Goal: Task Accomplishment & Management: Use online tool/utility

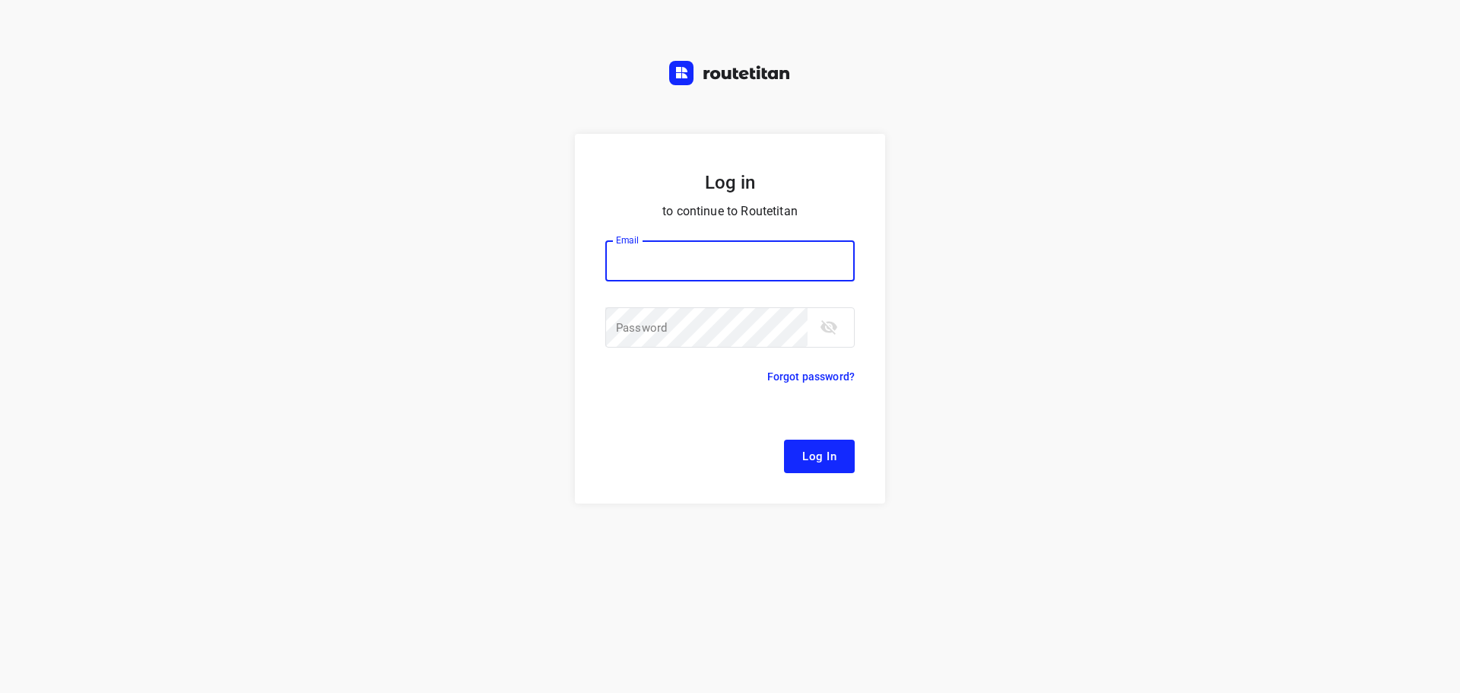
click at [656, 254] on input "email" at bounding box center [729, 260] width 249 height 41
type input "remco@fruitopjewerk.nl"
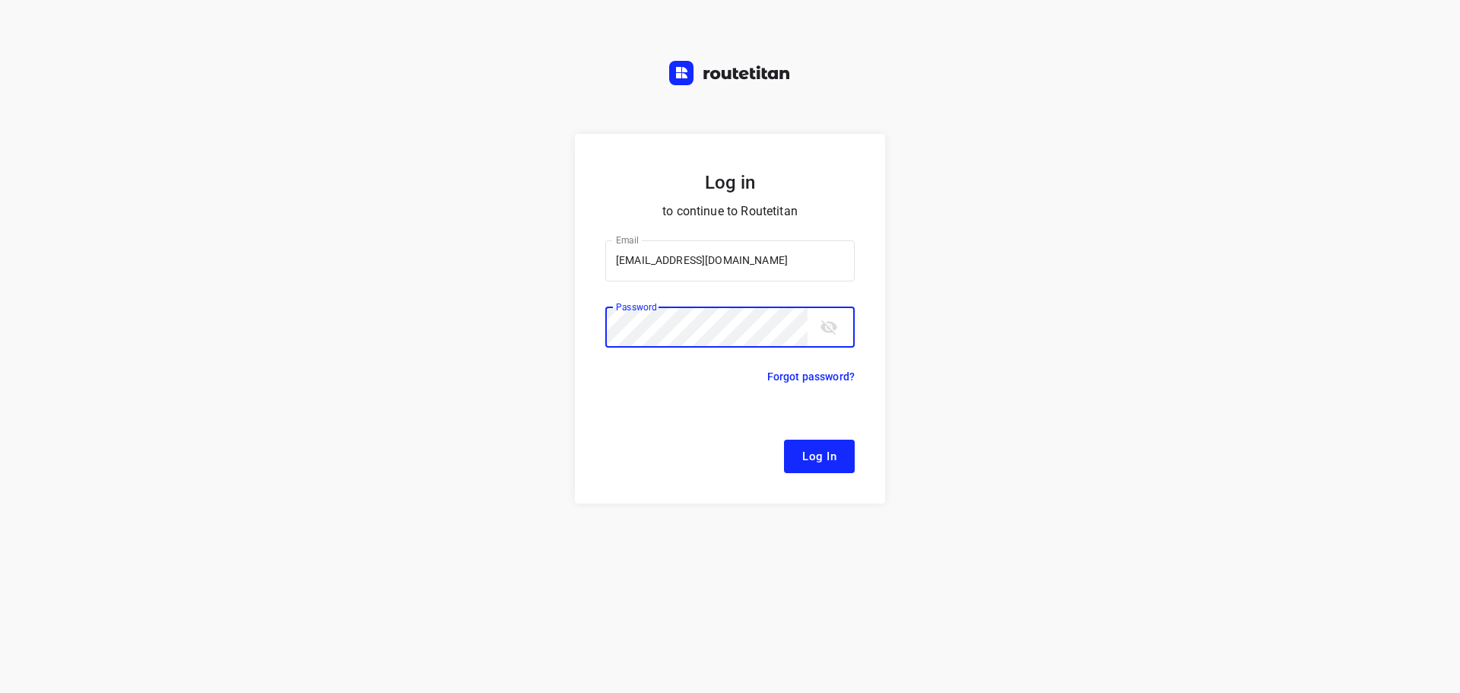
click at [784, 439] on button "Log In" at bounding box center [819, 455] width 71 height 33
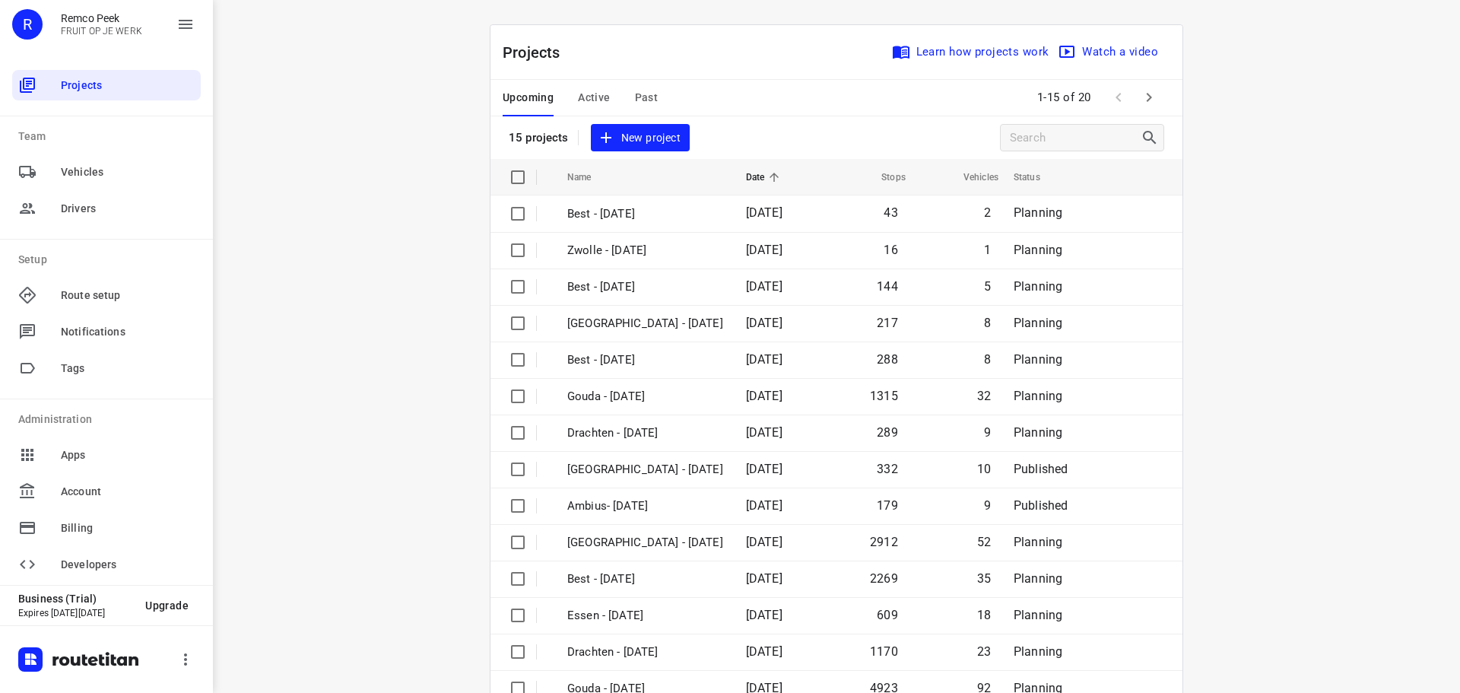
click at [598, 101] on span "Active" at bounding box center [594, 97] width 32 height 19
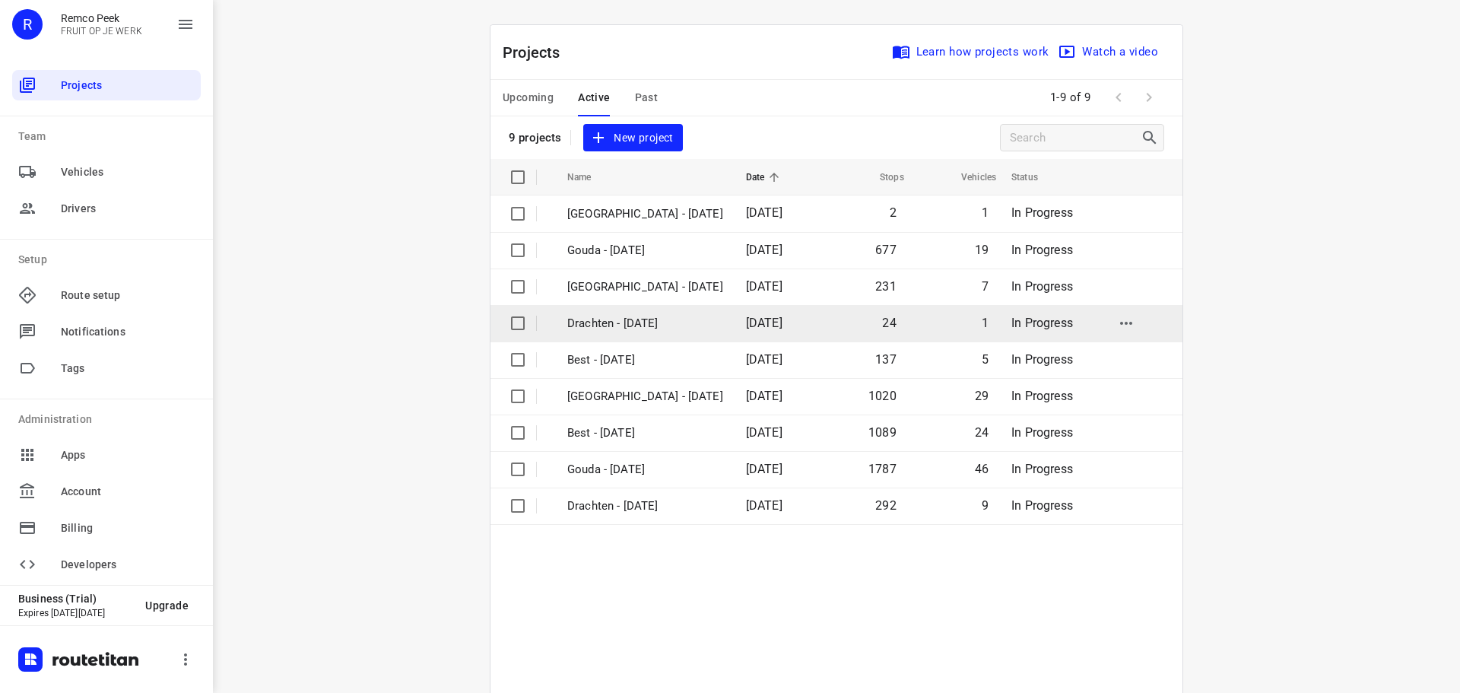
click at [598, 319] on p "Drachten - Thursday" at bounding box center [645, 323] width 156 height 17
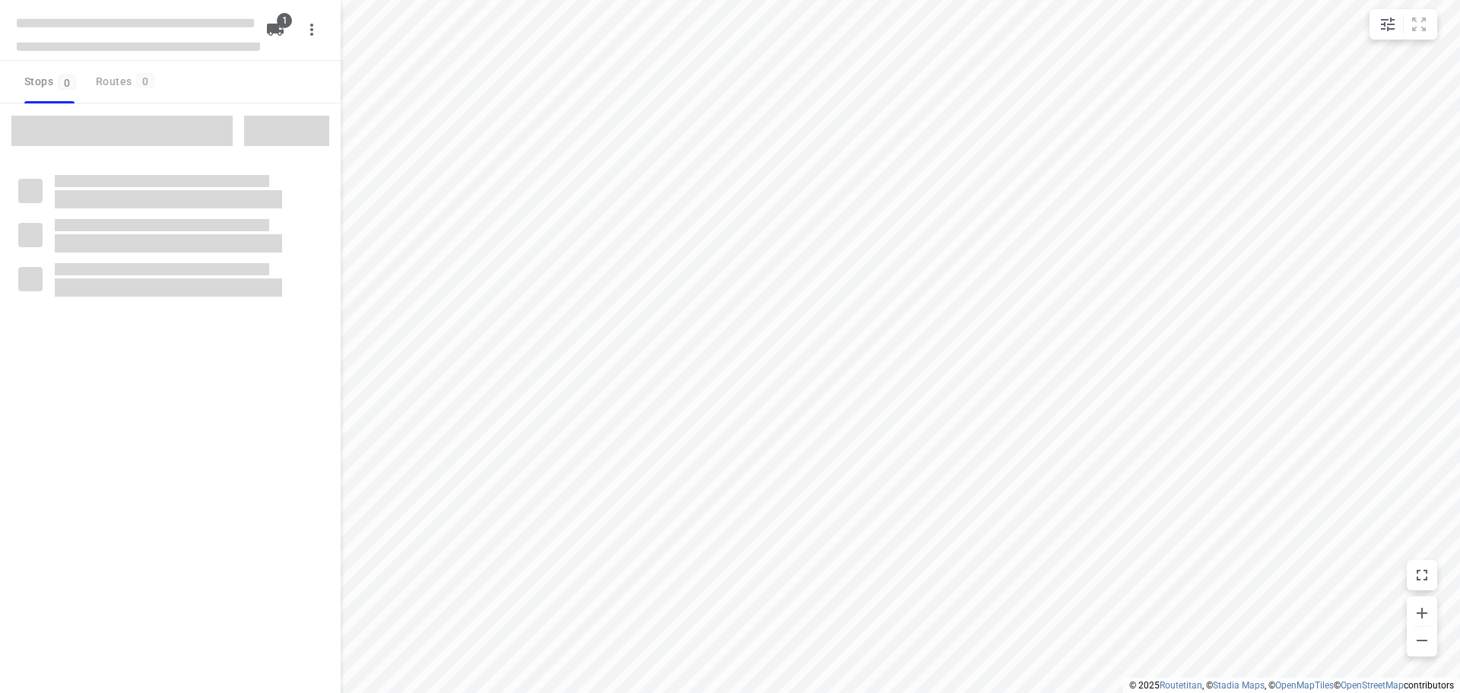
type input "distance"
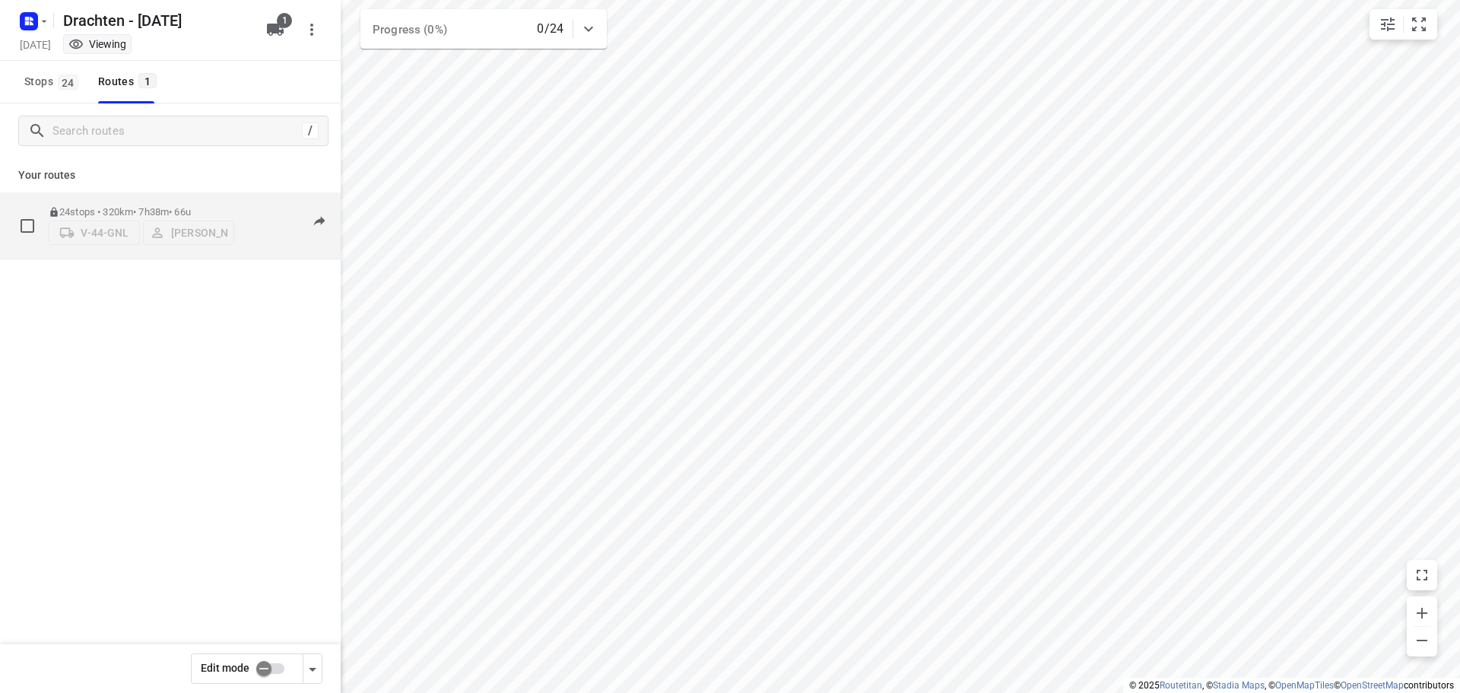
click at [188, 201] on div "24 stops • 320km • 7h38m • 66u V-44-GNL Tobias Tjeerdsma" at bounding box center [141, 225] width 185 height 54
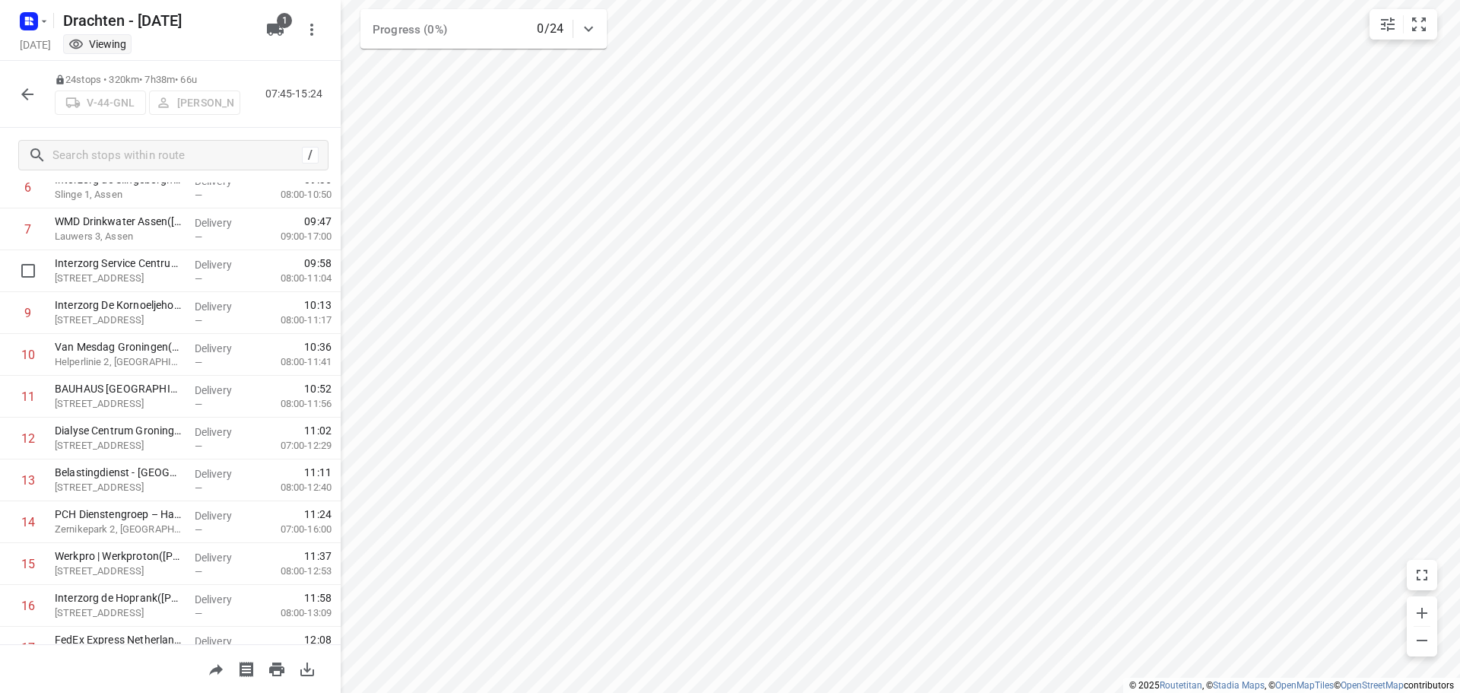
scroll to position [304, 0]
click at [33, 92] on icon "button" at bounding box center [27, 94] width 18 height 18
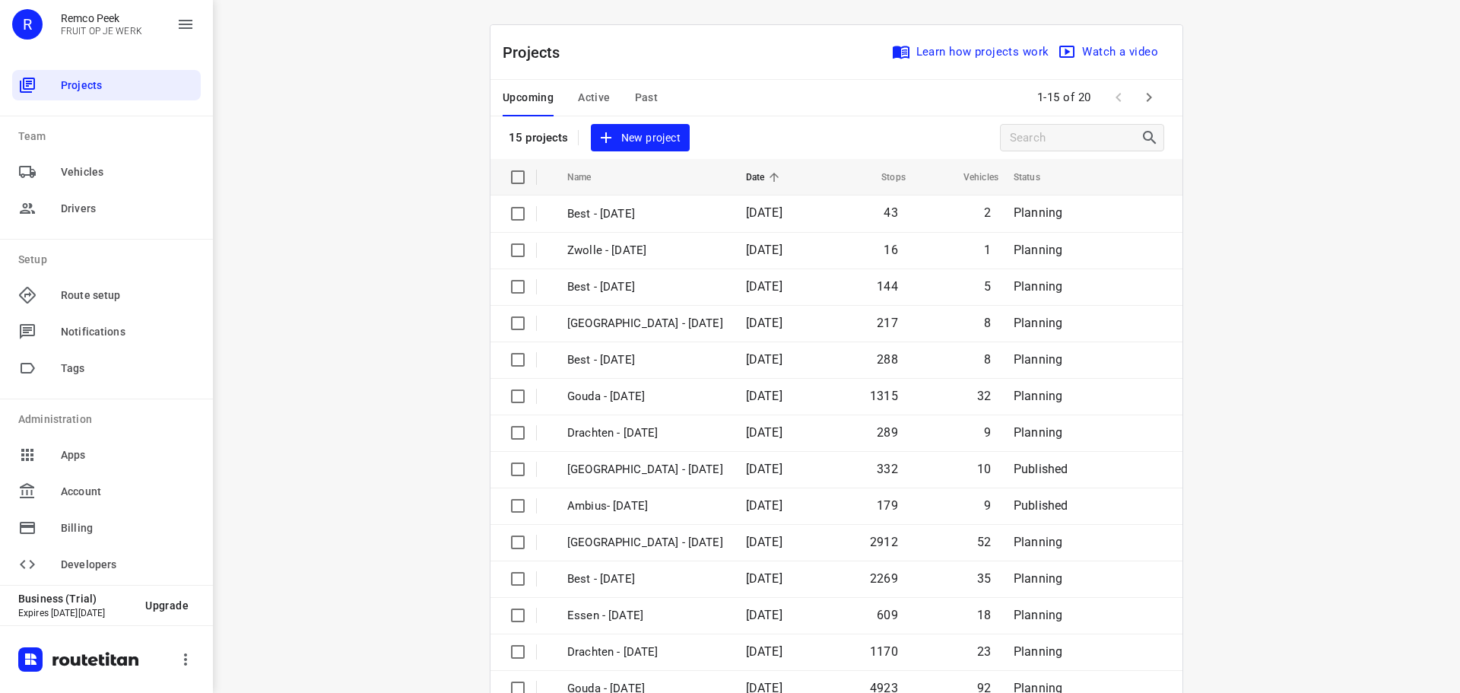
click at [641, 92] on span "Past" at bounding box center [647, 97] width 24 height 19
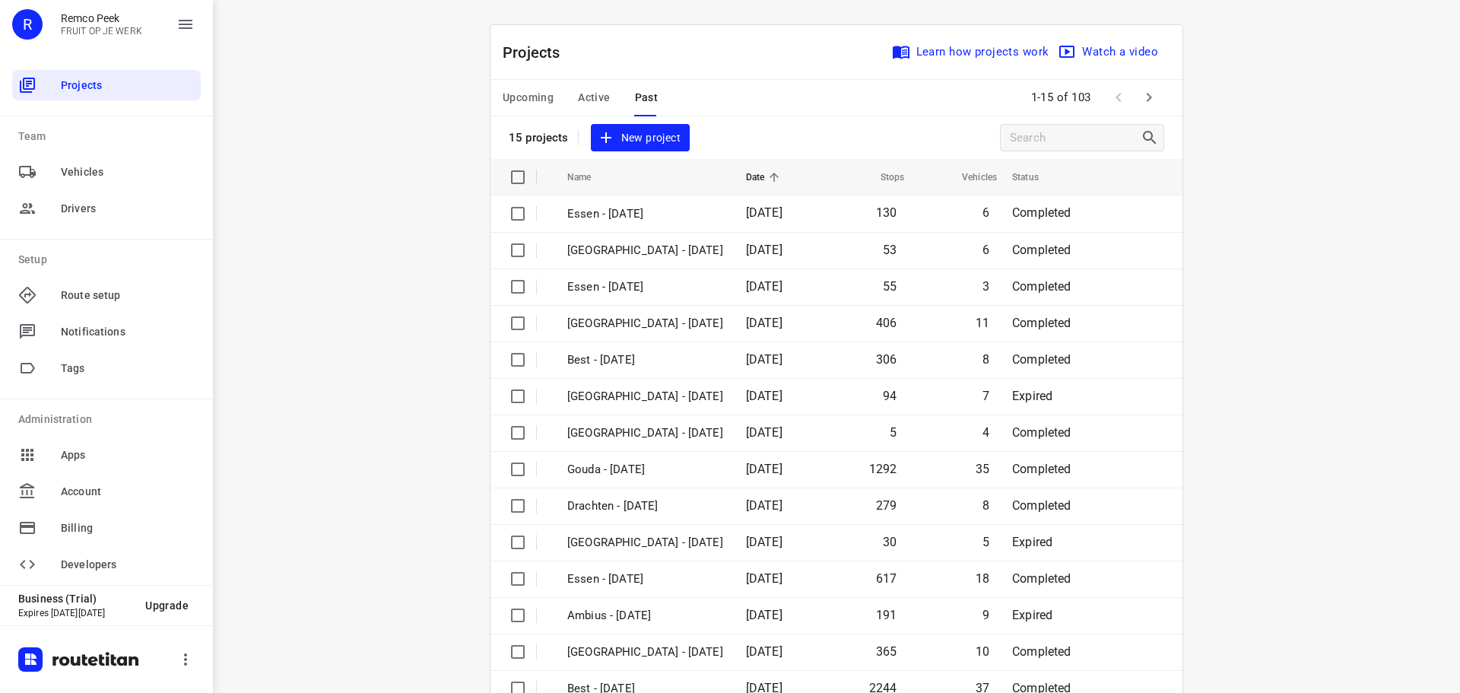
click at [594, 106] on span "Active" at bounding box center [594, 97] width 32 height 19
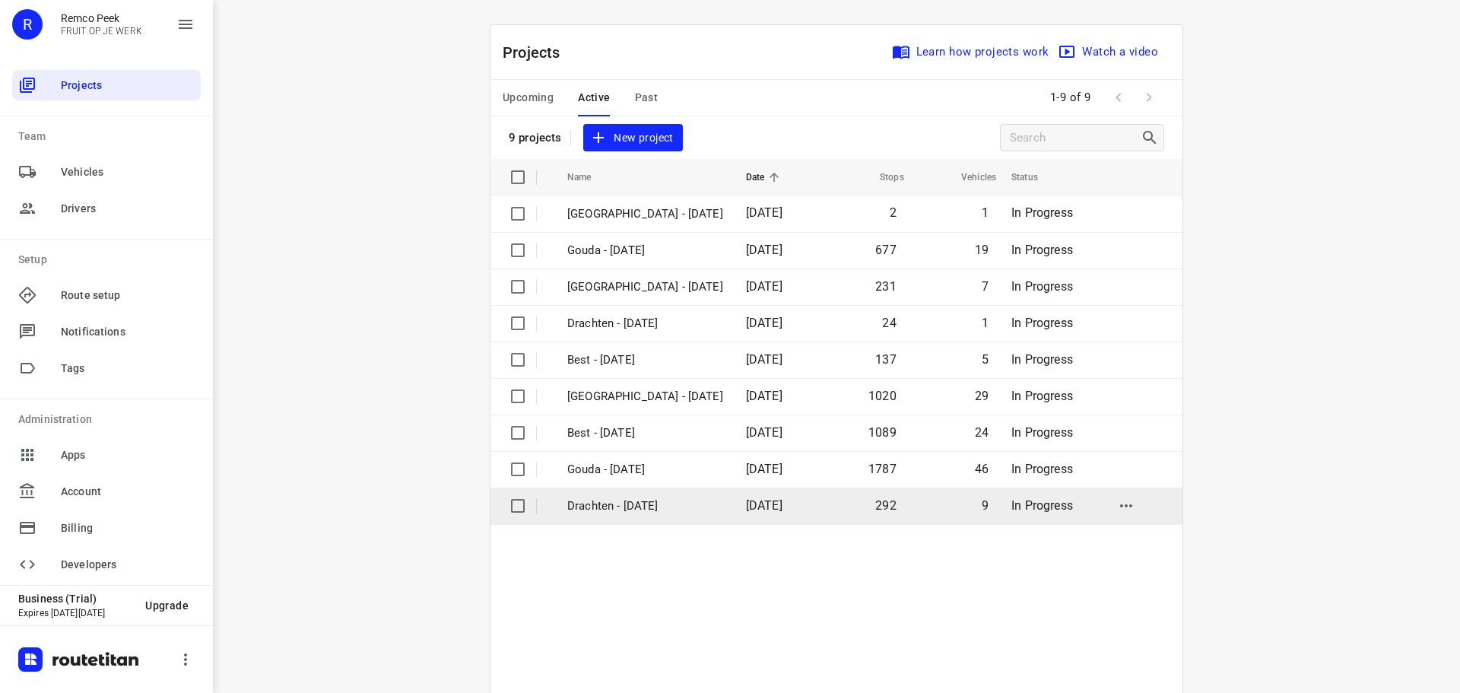
click at [644, 509] on p "Drachten - [DATE]" at bounding box center [645, 505] width 156 height 17
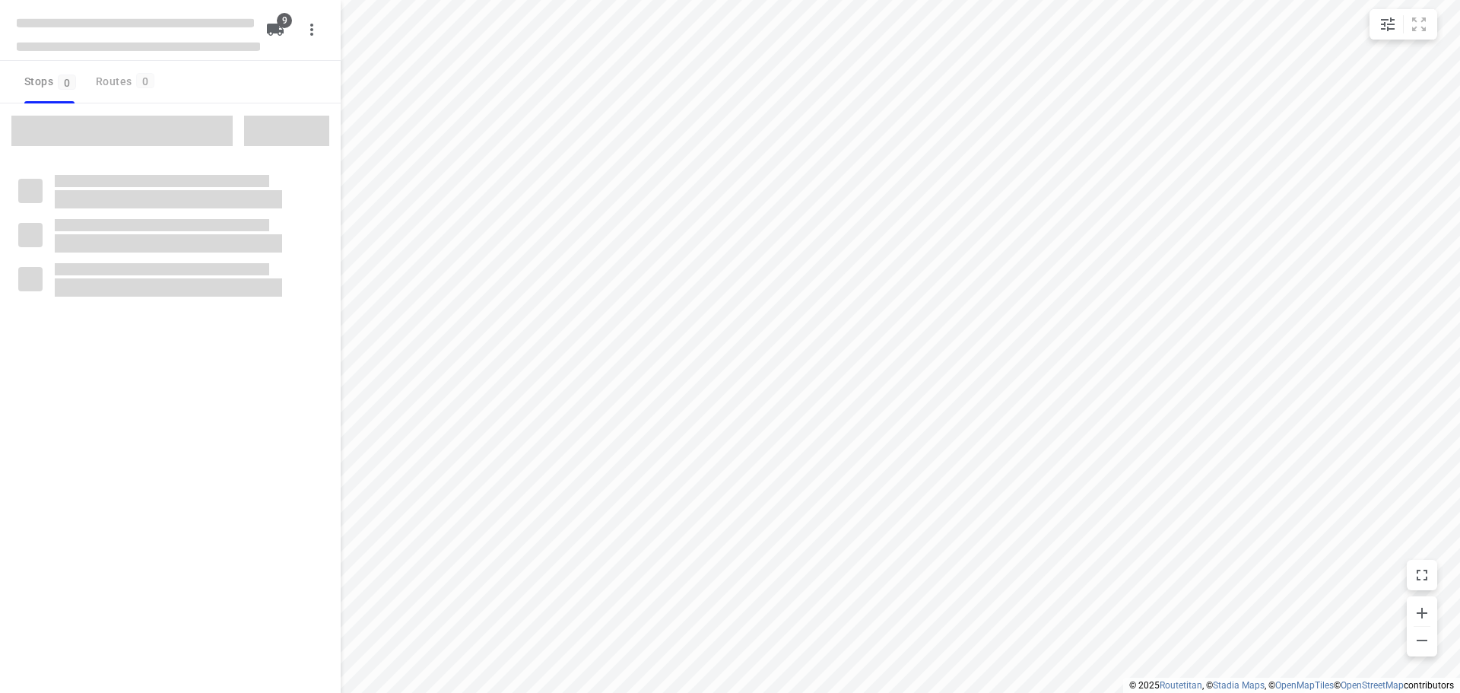
type input "distance"
checkbox input "true"
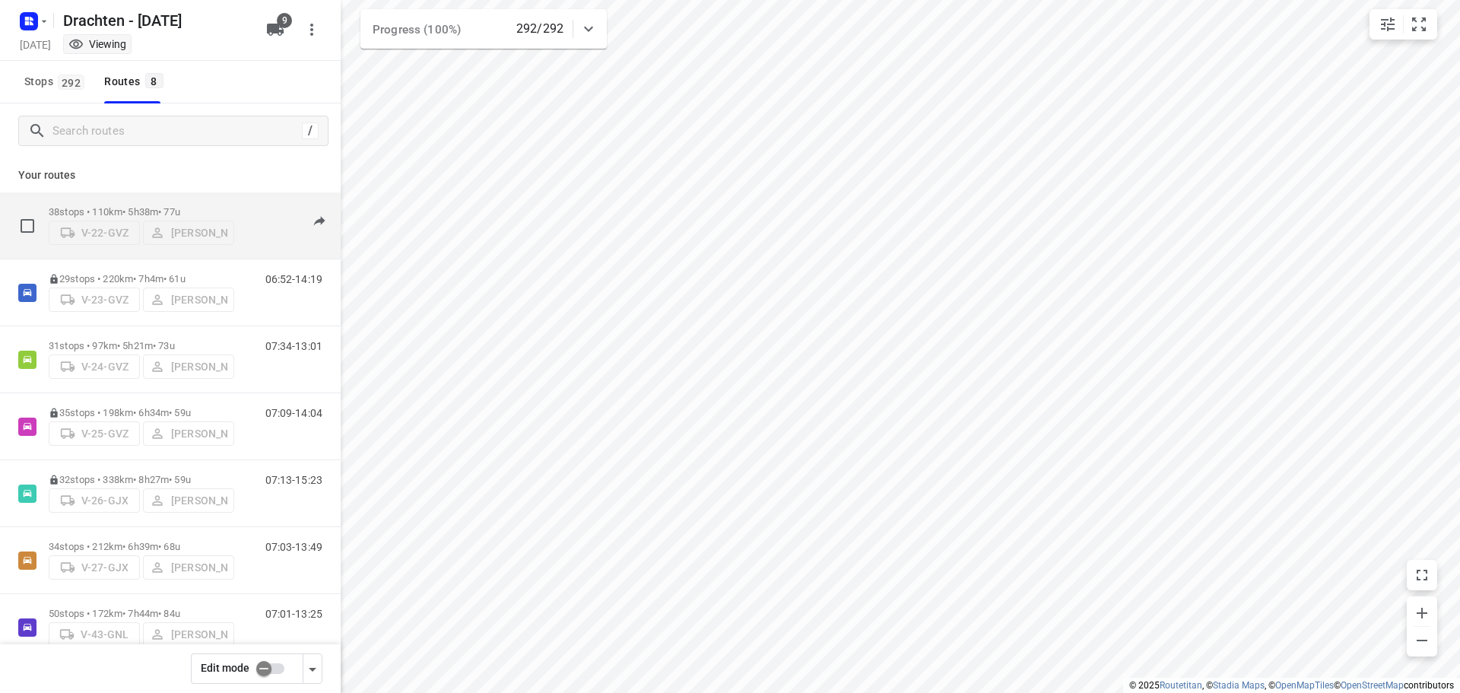
click at [179, 198] on div "38 stops • 110km • 5h38m • 77u V-22-GVZ Jelmer Knol" at bounding box center [141, 225] width 185 height 54
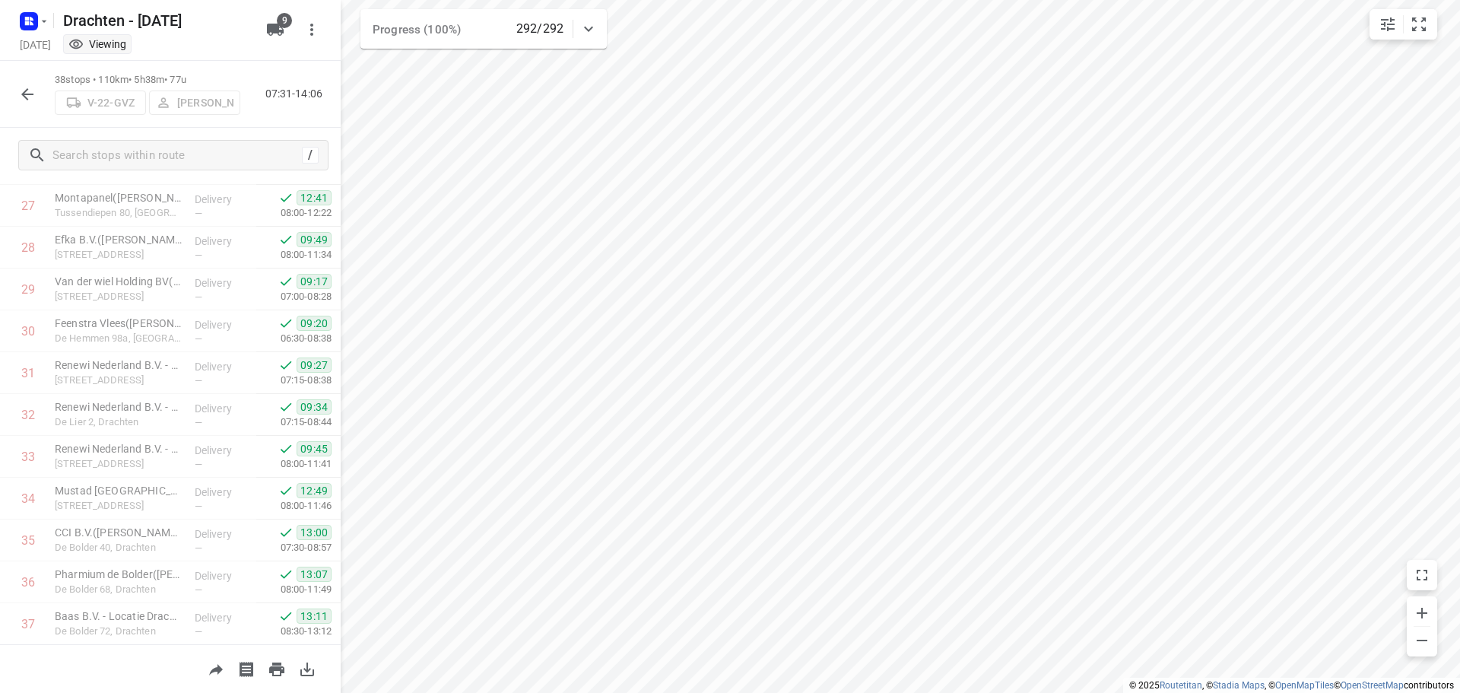
scroll to position [1245, 0]
click at [36, 93] on button "button" at bounding box center [27, 94] width 30 height 30
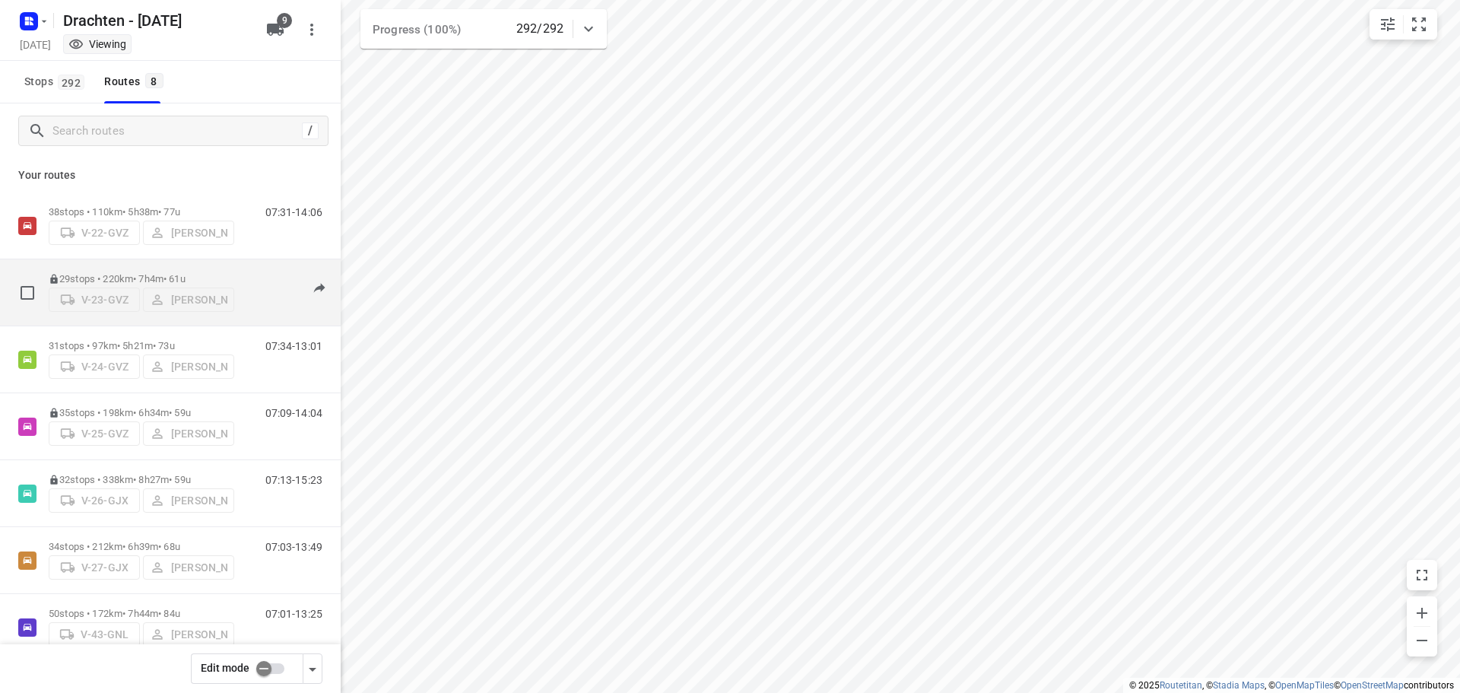
click at [139, 273] on p "29 stops • 220km • 7h4m • 61u" at bounding box center [141, 278] width 185 height 11
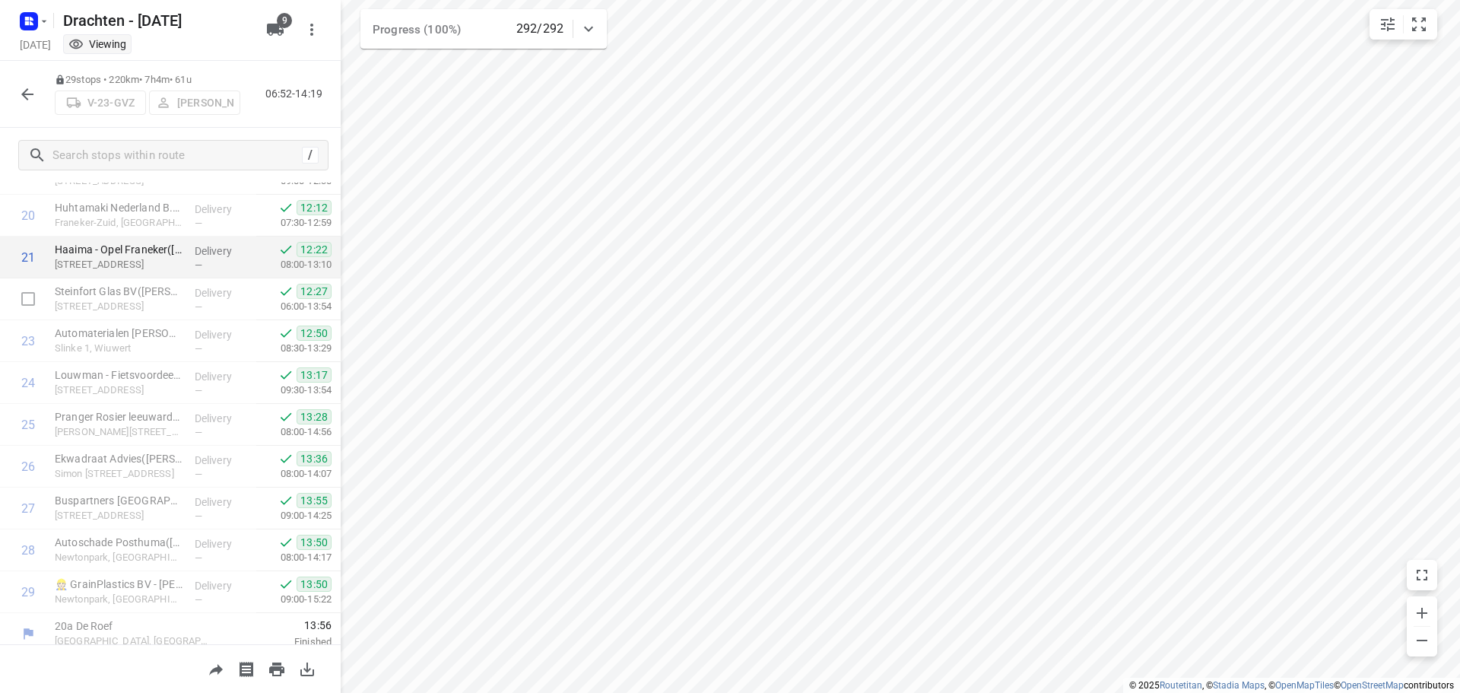
scroll to position [869, 0]
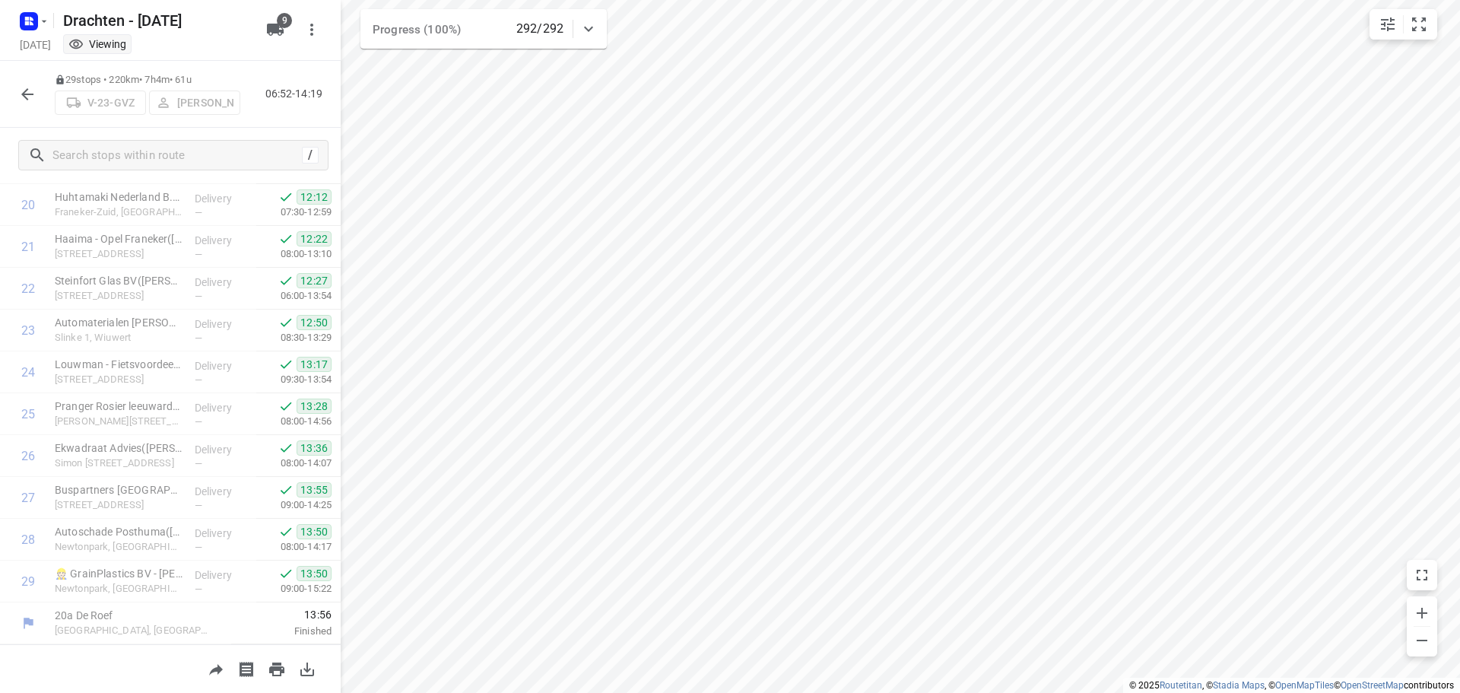
click at [25, 96] on icon "button" at bounding box center [27, 94] width 12 height 12
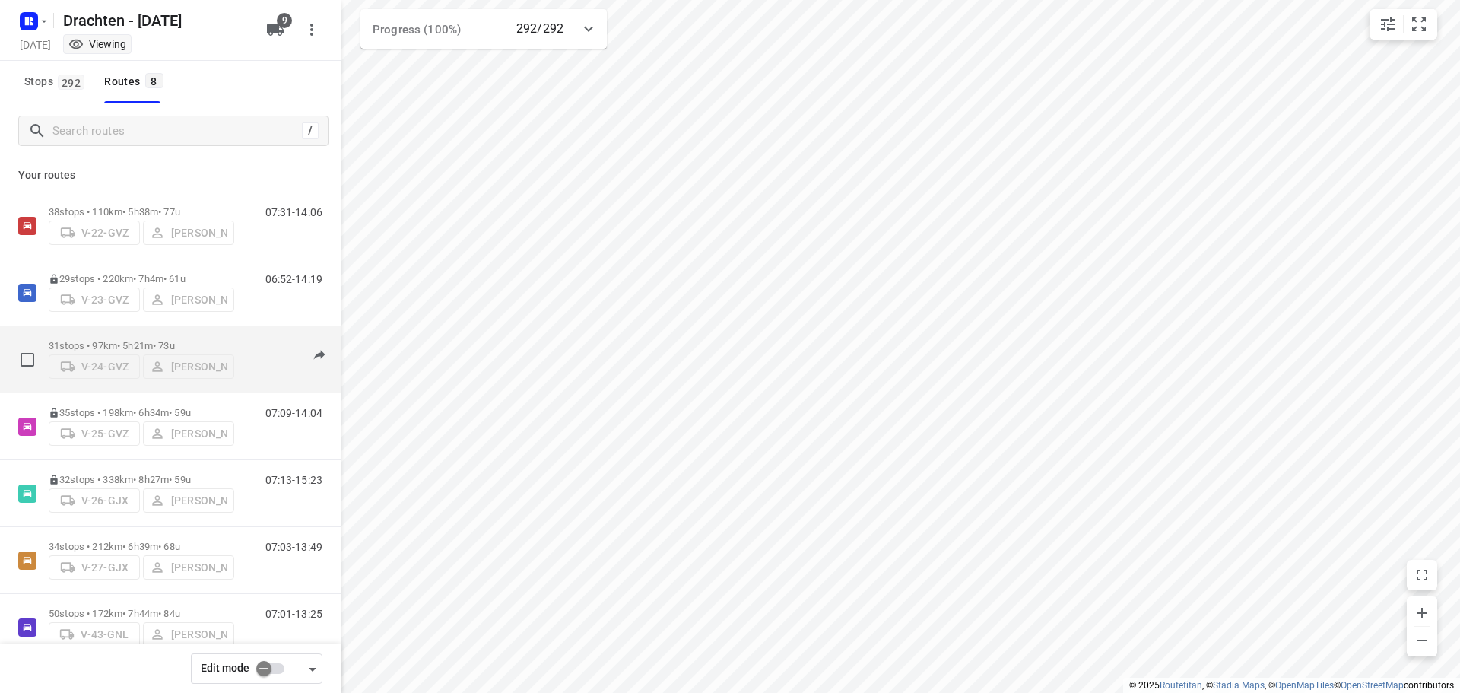
click at [135, 334] on div "31 stops • 97km • 5h21m • 73u V-24-GVZ Wopke de Vries" at bounding box center [141, 359] width 185 height 54
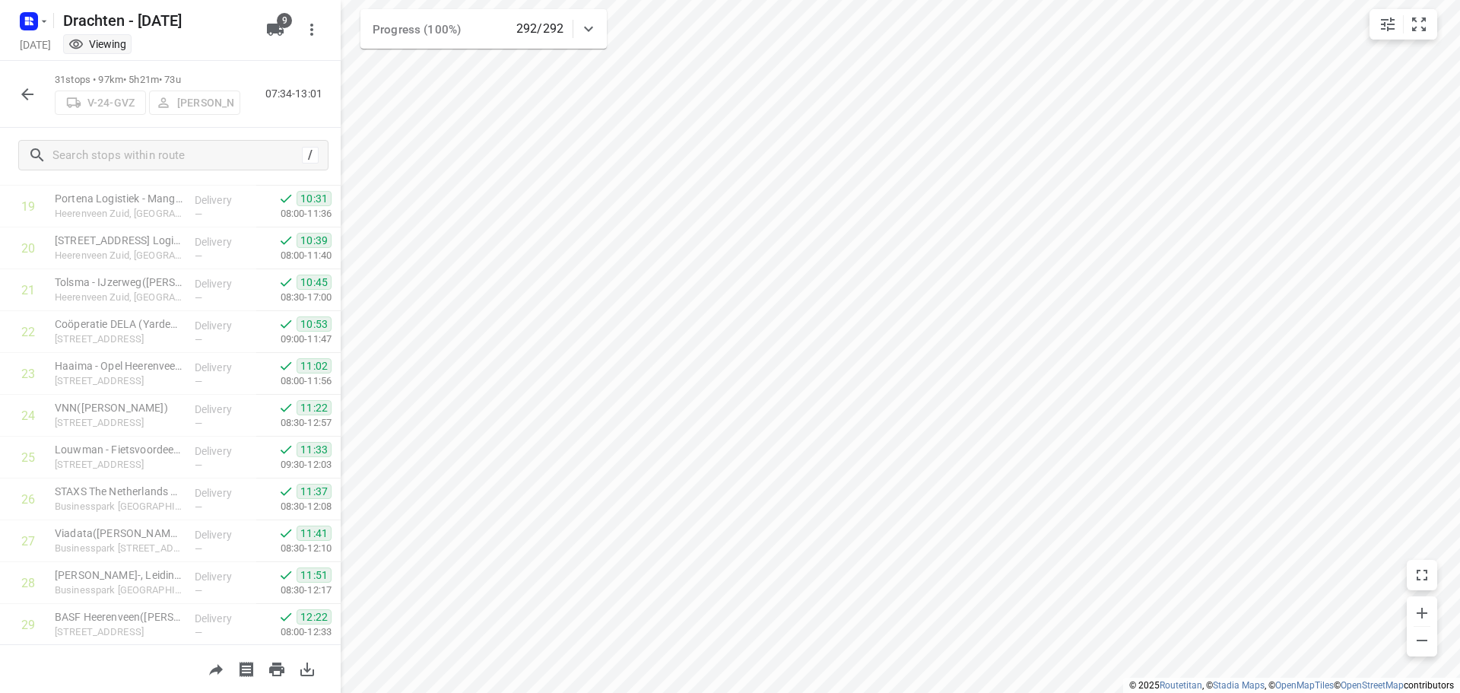
scroll to position [953, 0]
click at [28, 91] on icon "button" at bounding box center [27, 94] width 18 height 18
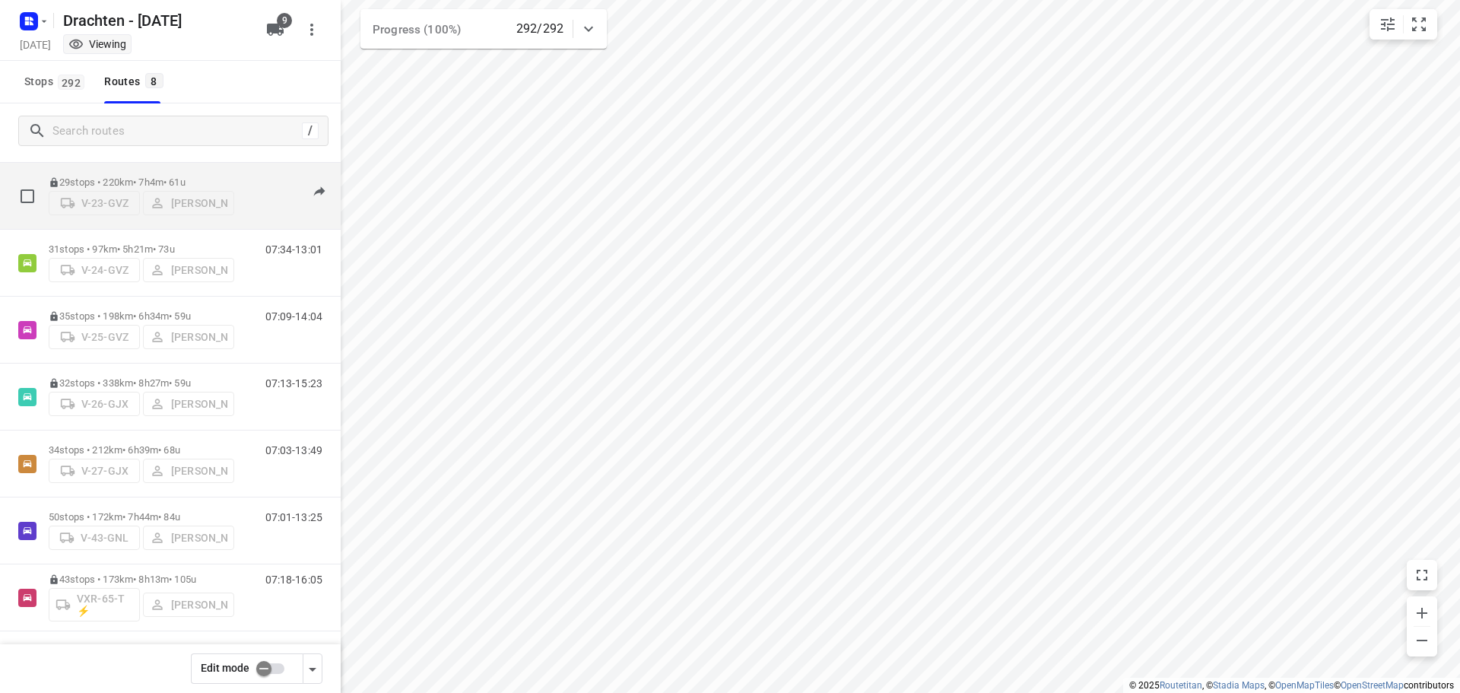
scroll to position [99, 0]
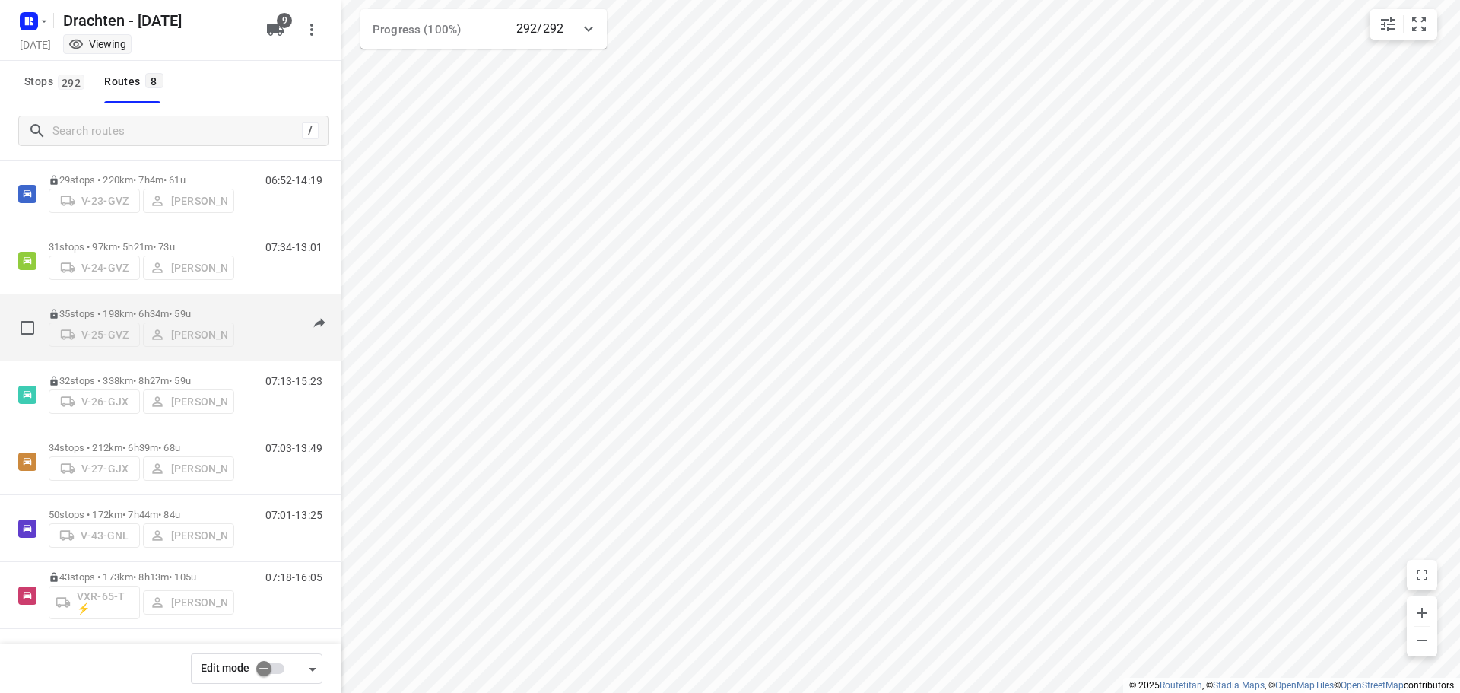
click at [136, 304] on div "35 stops • 198km • 6h34m • 59u V-25-GVZ Tim Visser" at bounding box center [141, 327] width 185 height 54
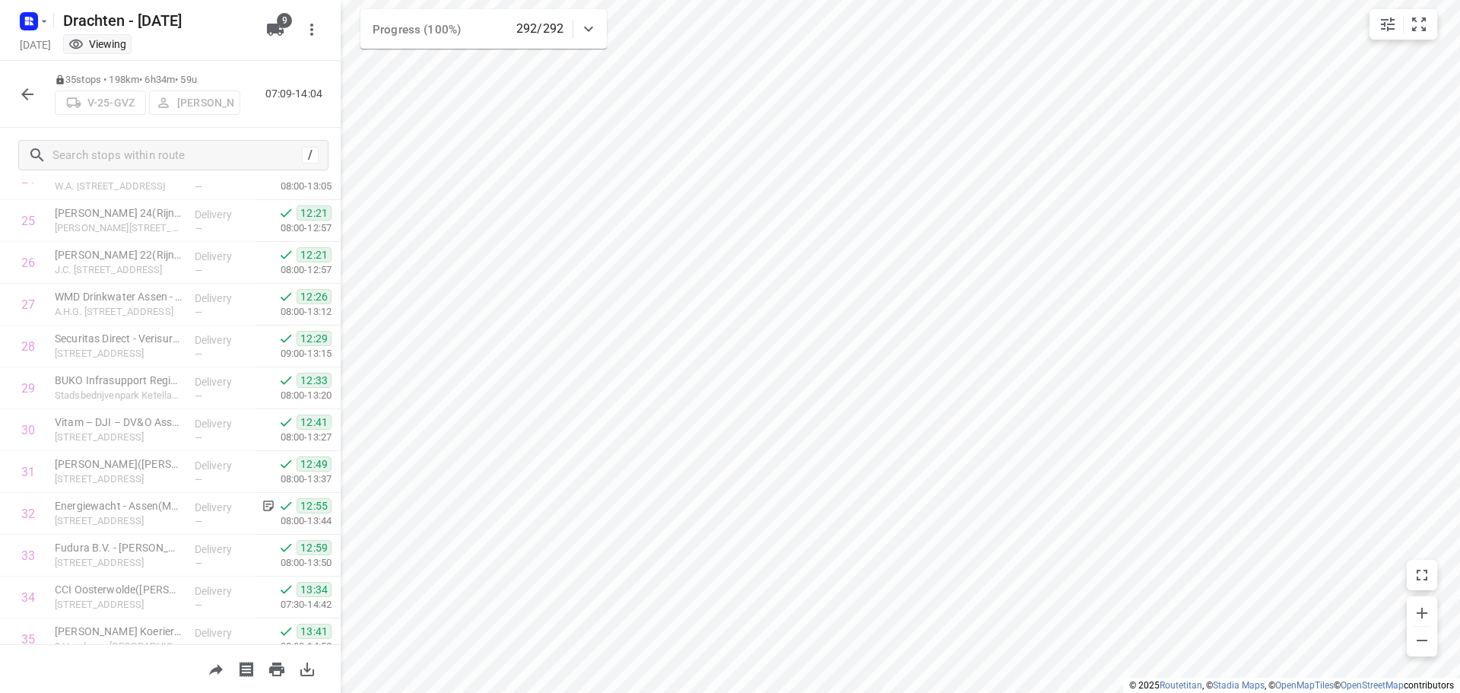
scroll to position [1120, 0]
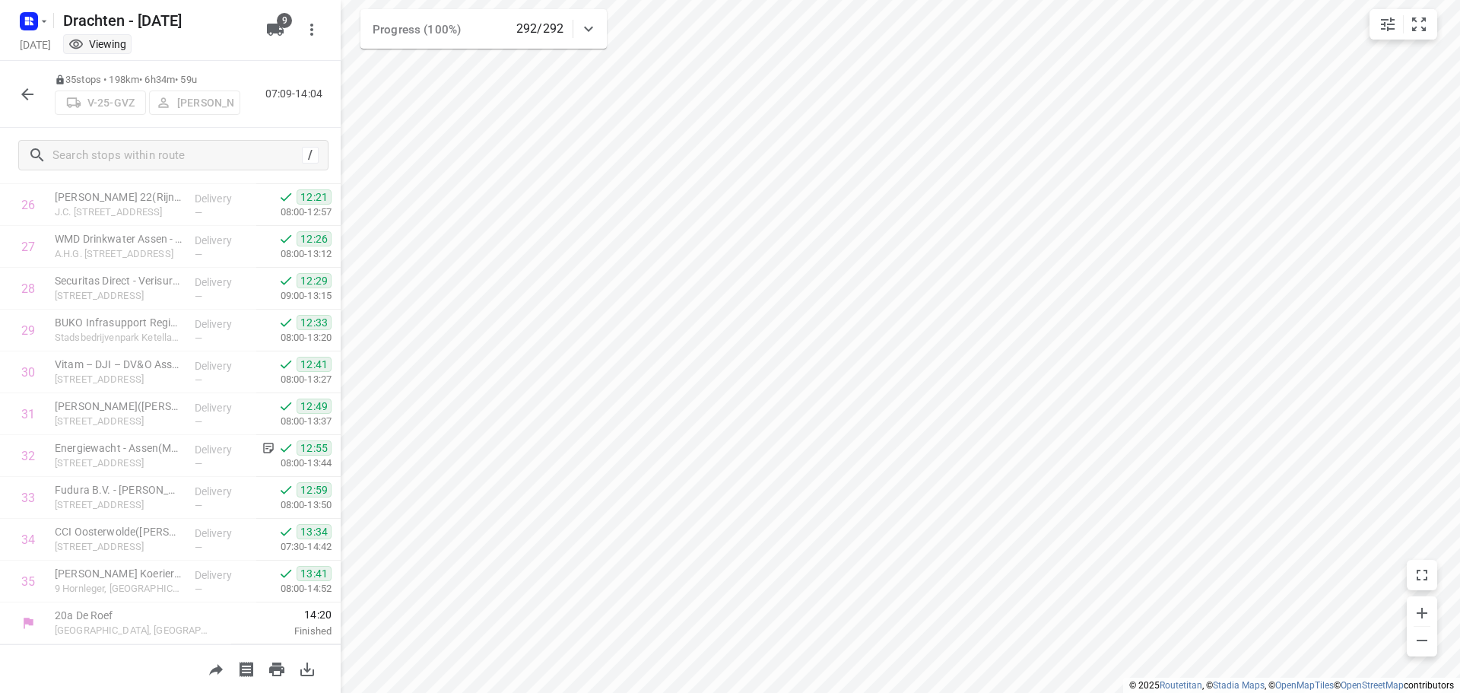
click at [23, 100] on icon "button" at bounding box center [27, 94] width 18 height 18
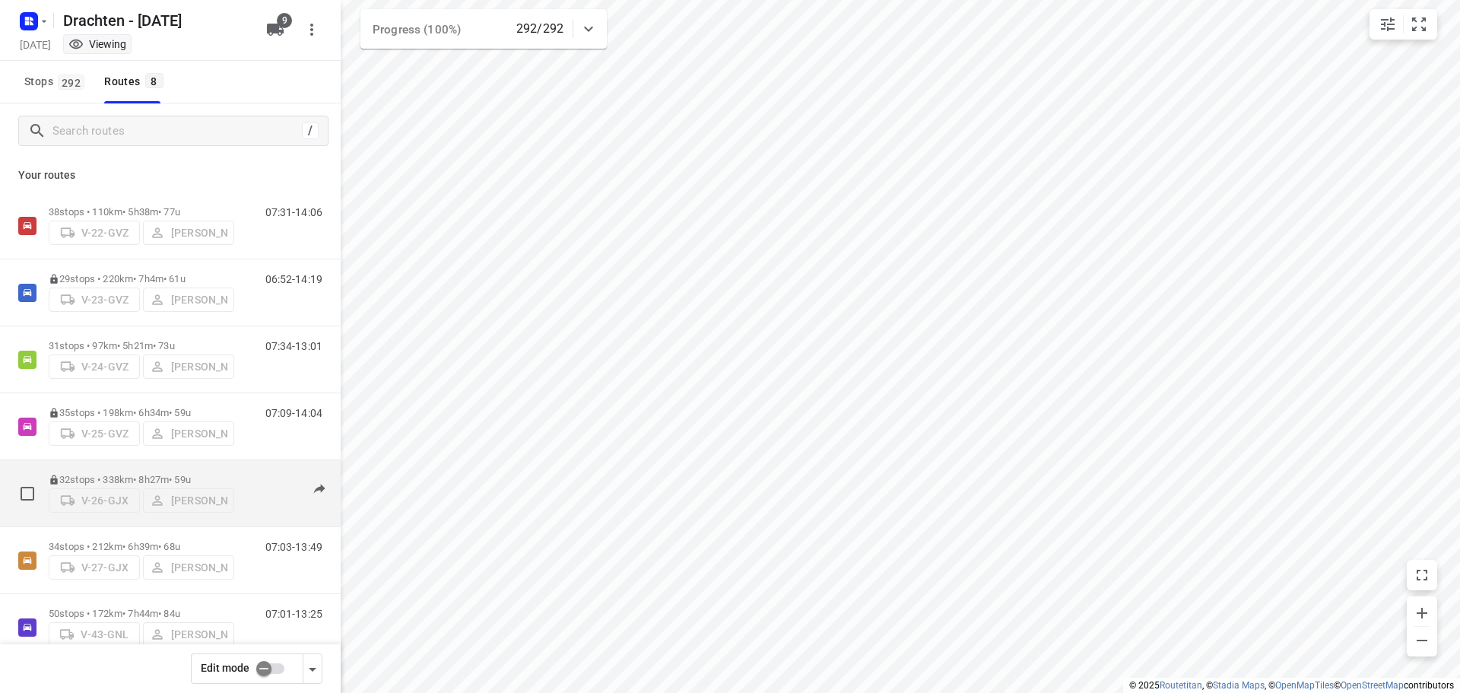
click at [110, 474] on p "32 stops • 338km • 8h27m • 59u" at bounding box center [141, 479] width 185 height 11
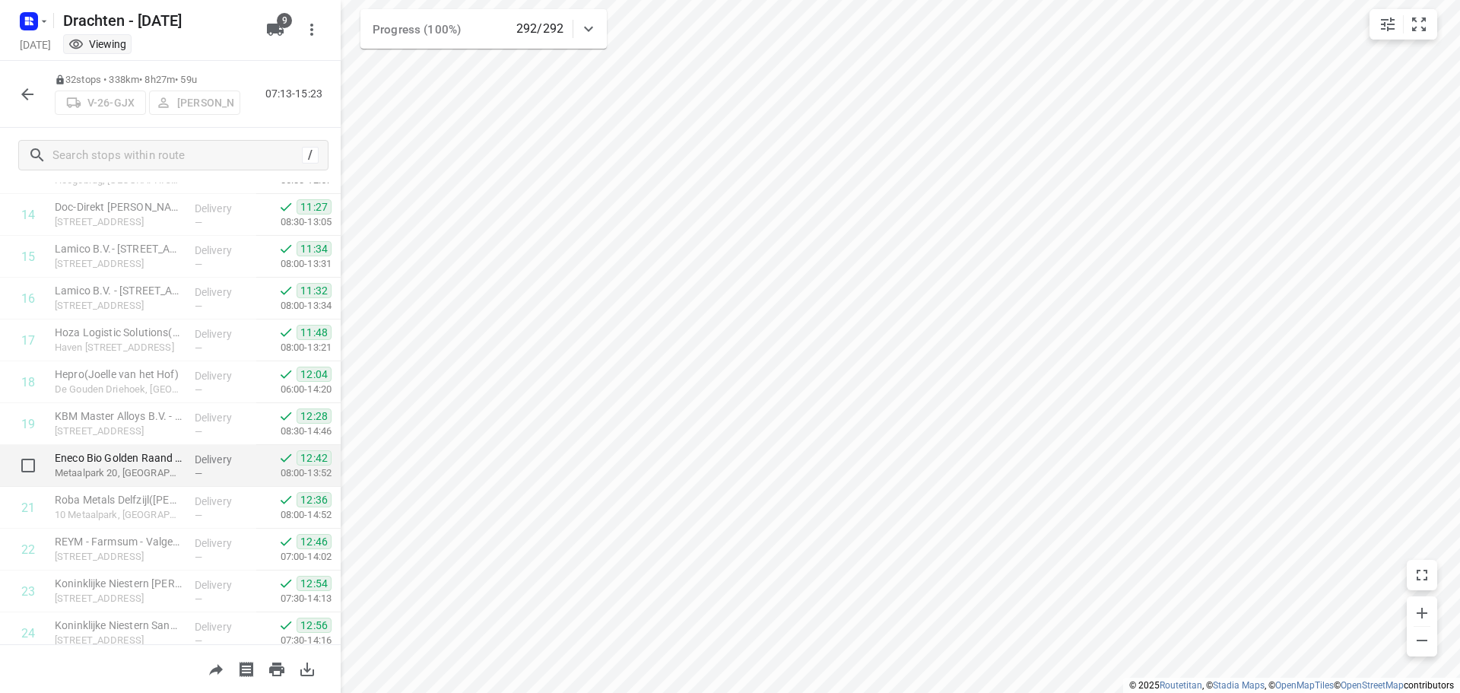
scroll to position [994, 0]
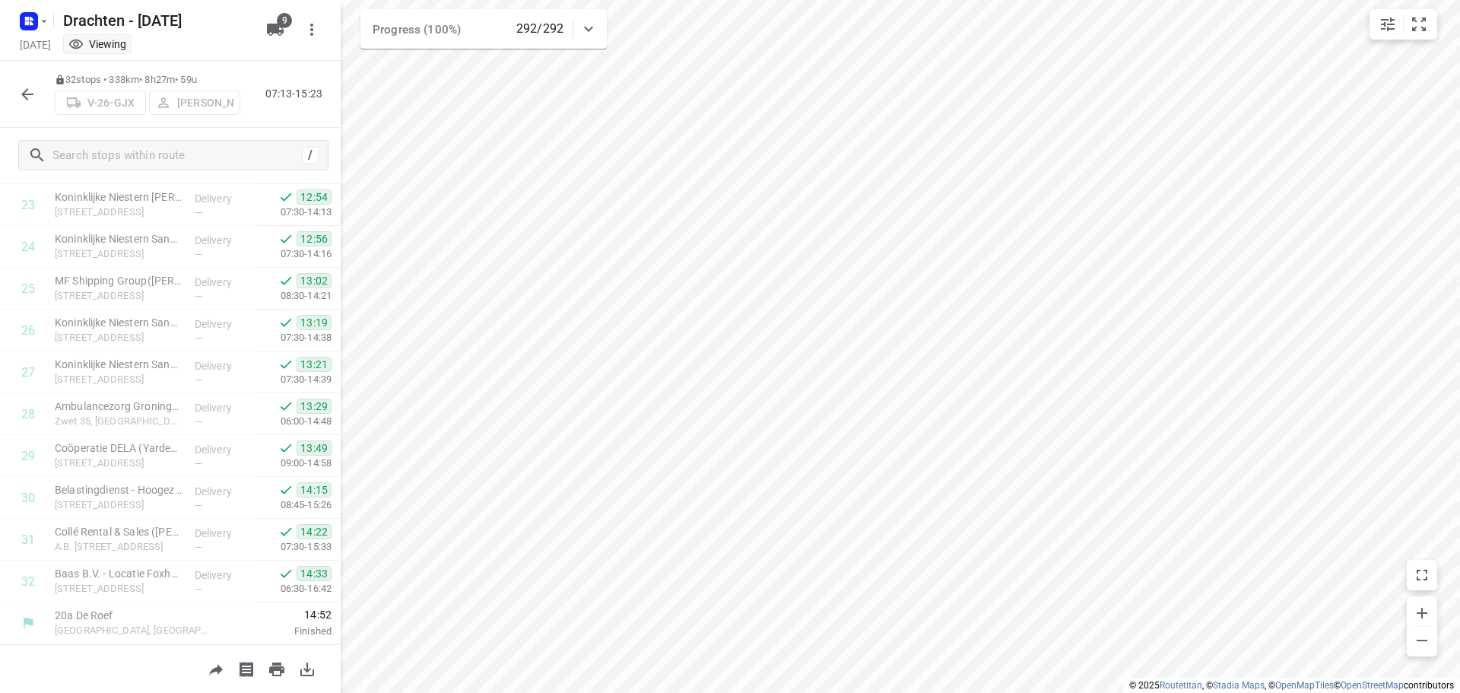
click at [14, 96] on button "button" at bounding box center [27, 94] width 30 height 30
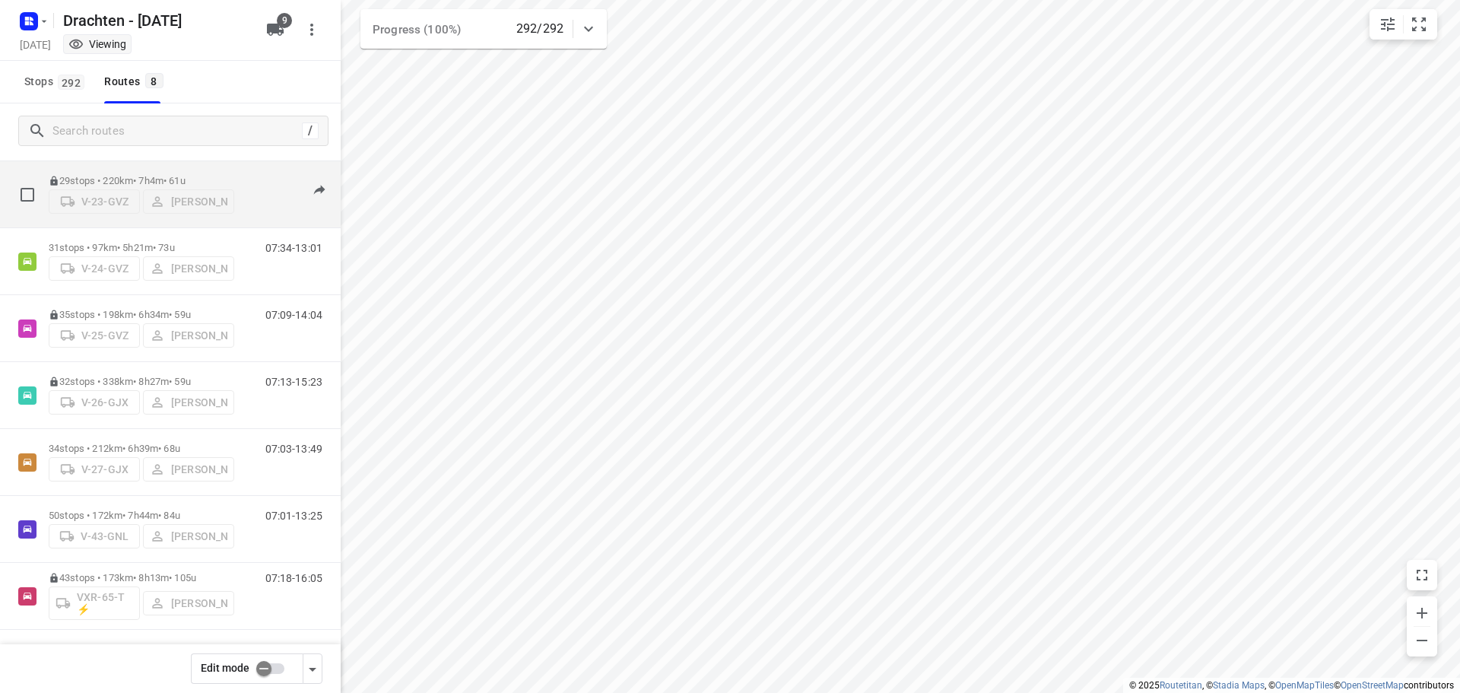
scroll to position [99, 0]
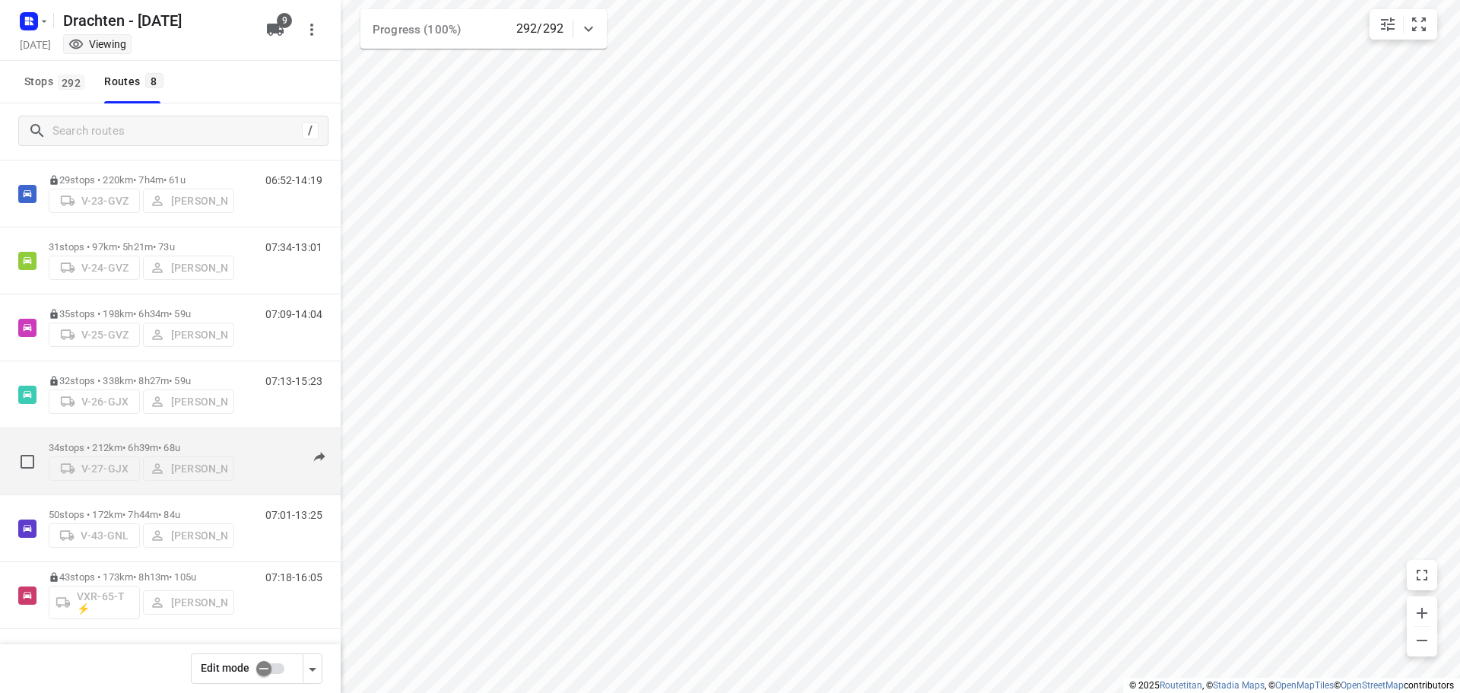
click at [152, 436] on div "34 stops • 212km • 6h39m • 68u V-27-GJX Benny van der Woude" at bounding box center [141, 461] width 185 height 54
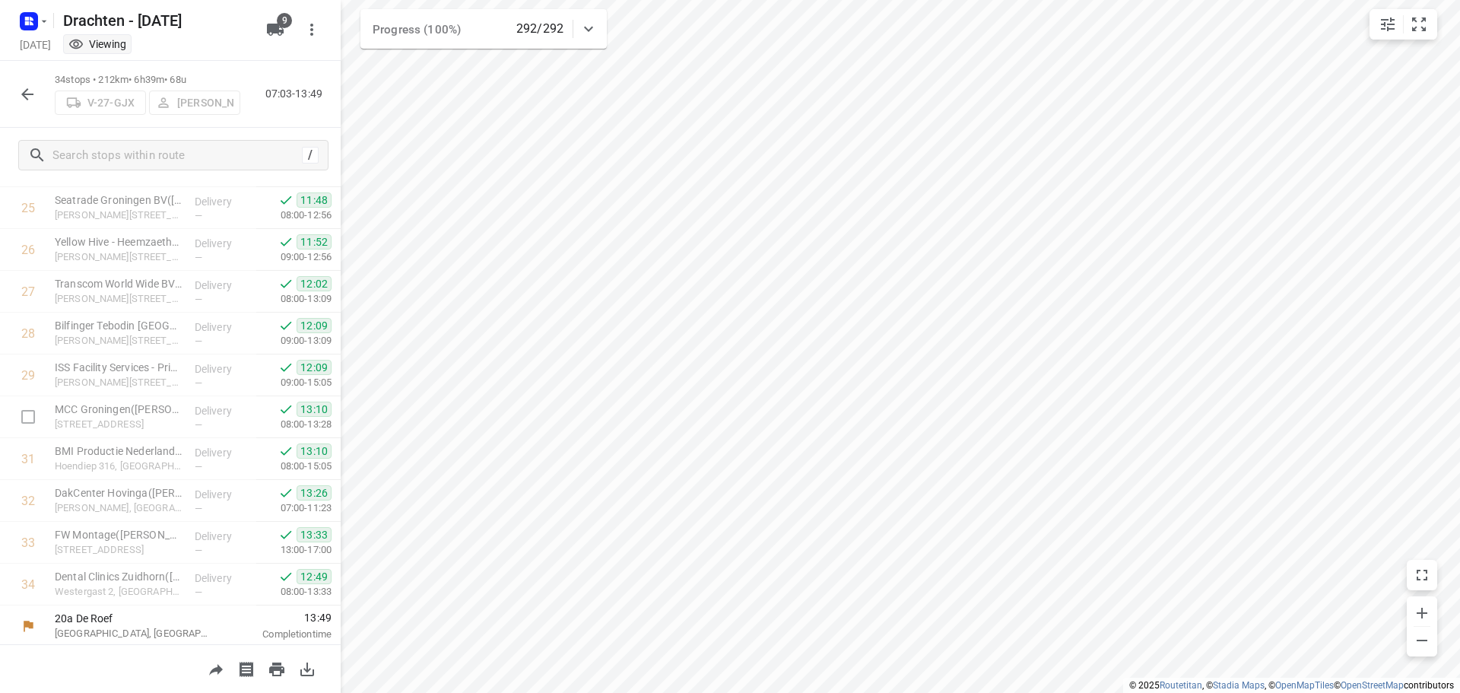
scroll to position [1078, 0]
click at [30, 87] on icon "button" at bounding box center [27, 94] width 18 height 18
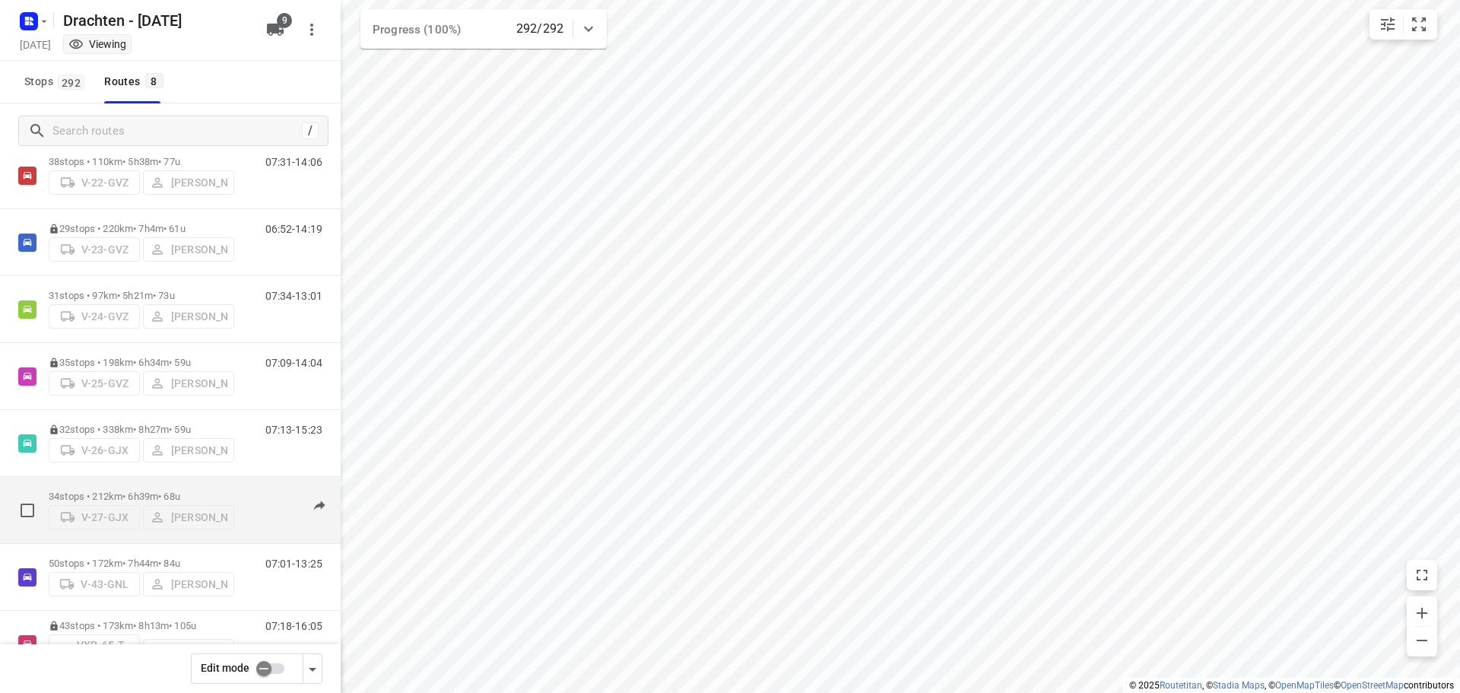
scroll to position [99, 0]
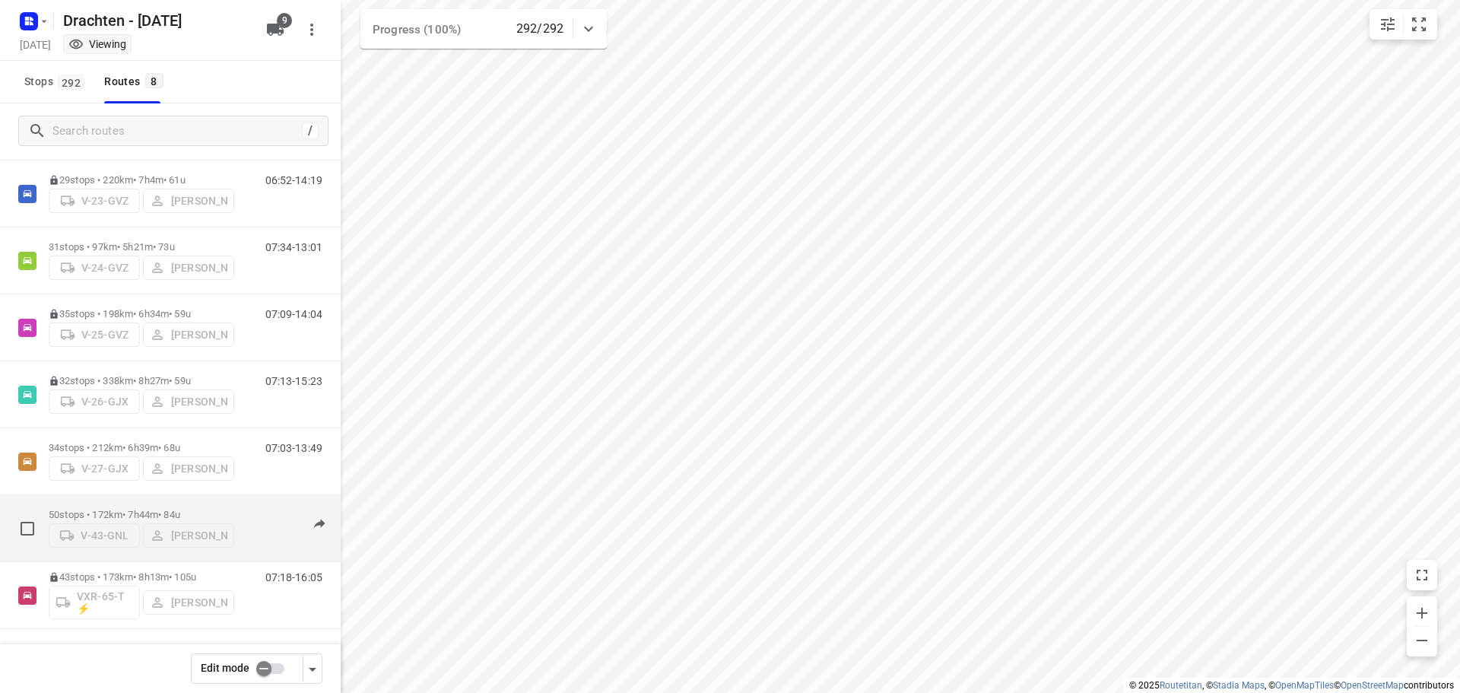
click at [138, 512] on p "50 stops • 172km • 7h44m • 84u" at bounding box center [141, 514] width 185 height 11
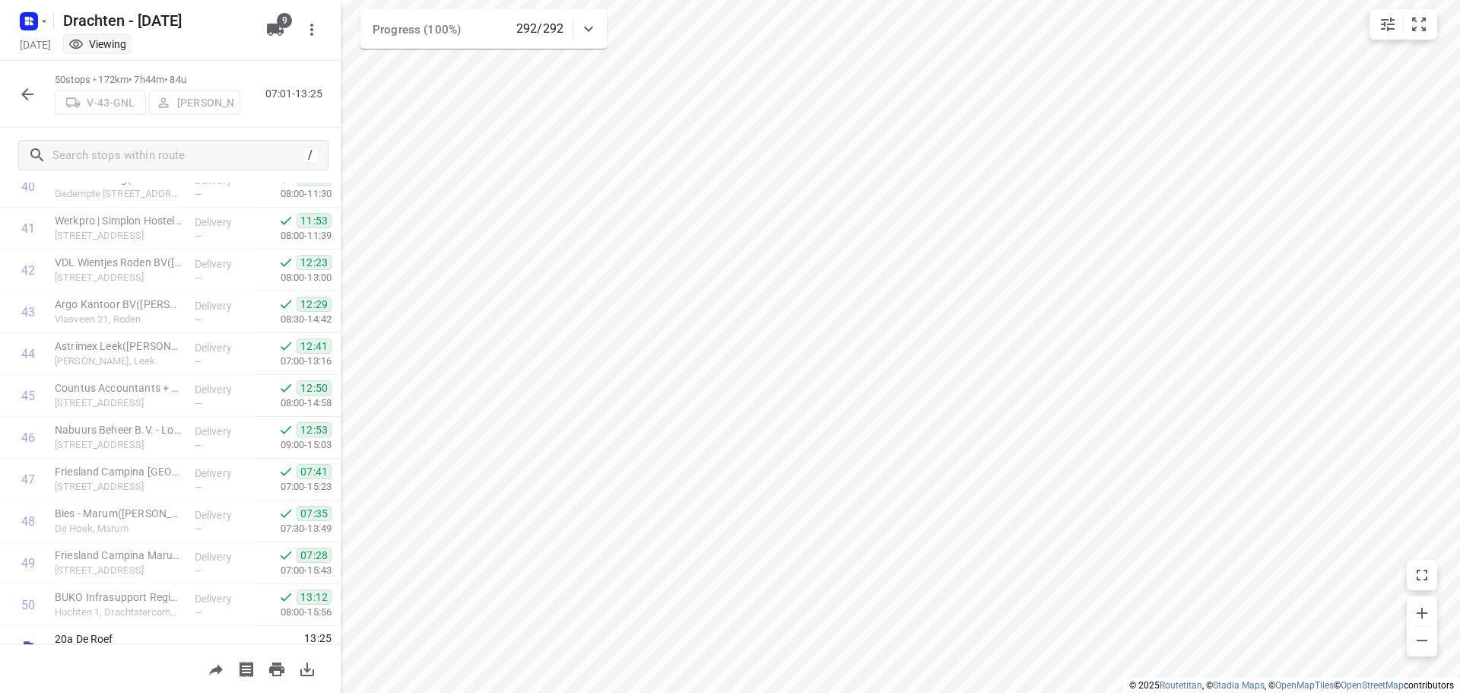
scroll to position [1747, 0]
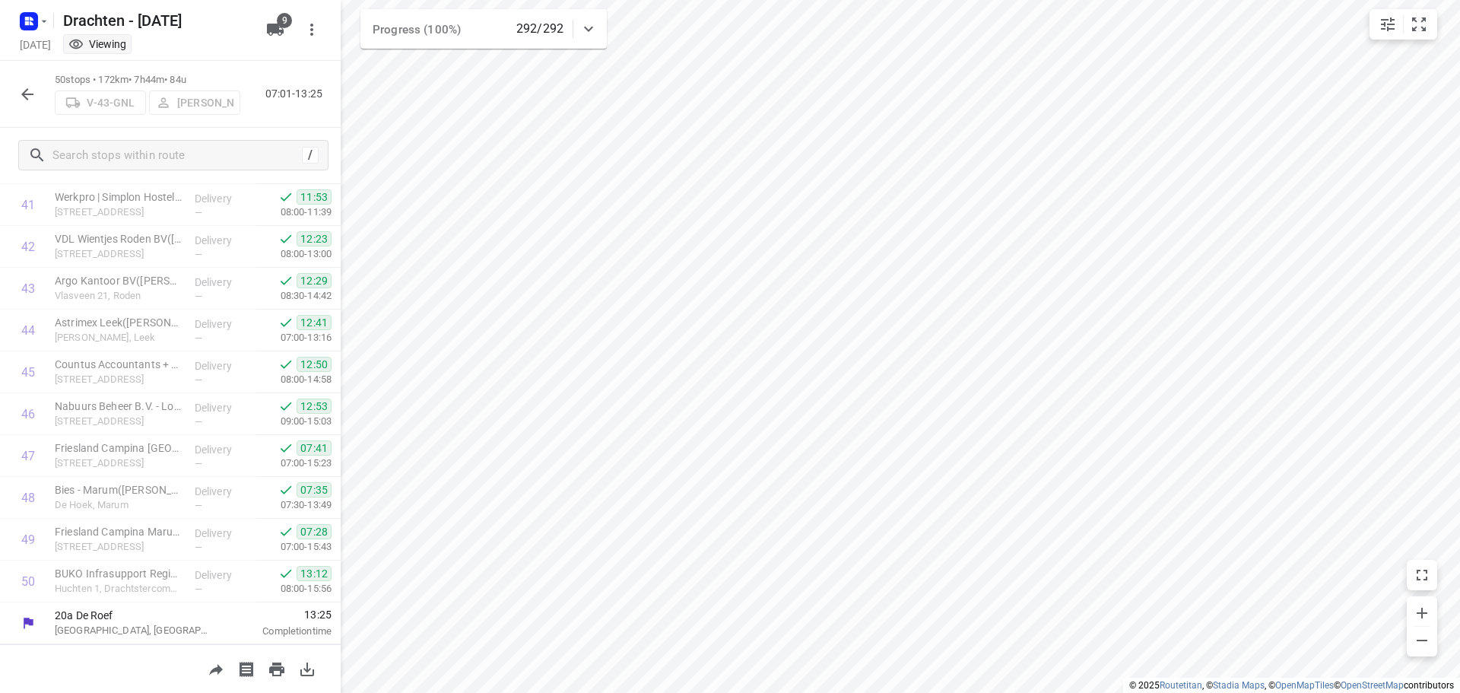
click at [33, 94] on icon "button" at bounding box center [27, 94] width 12 height 12
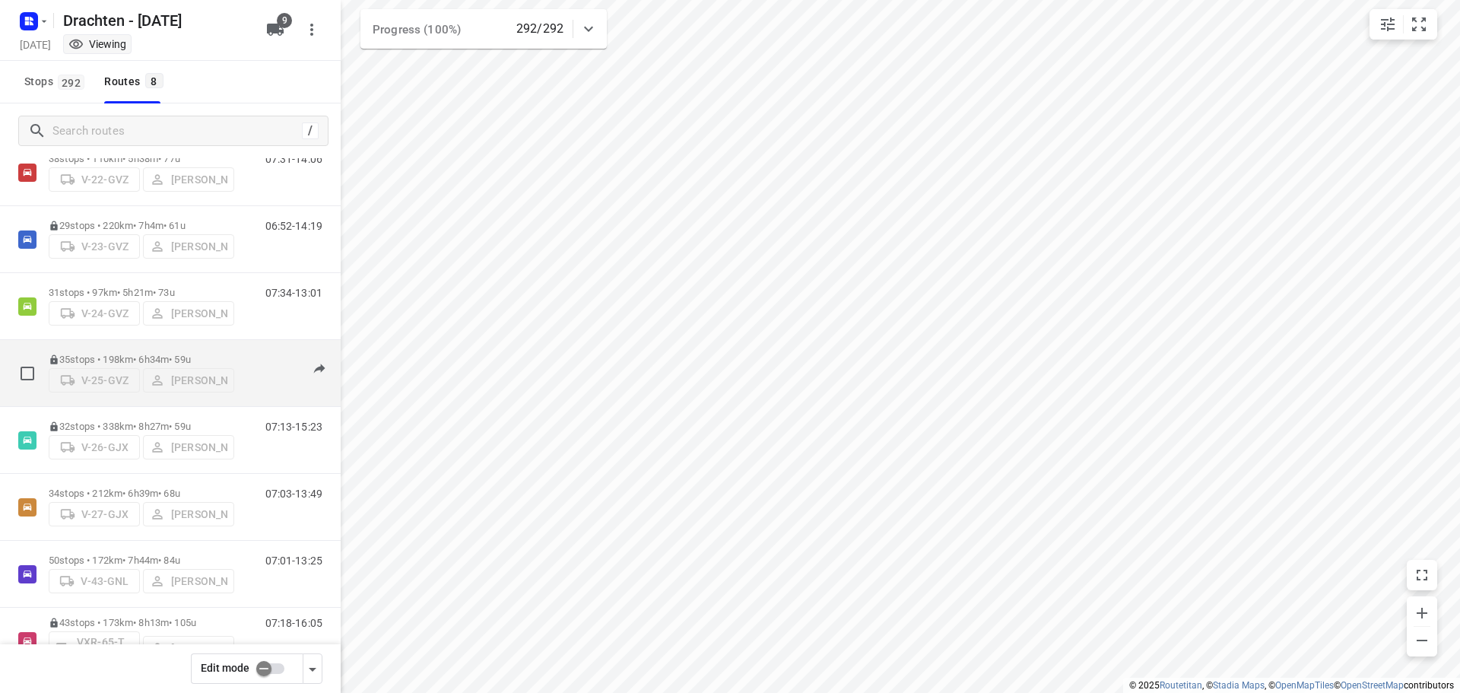
scroll to position [99, 0]
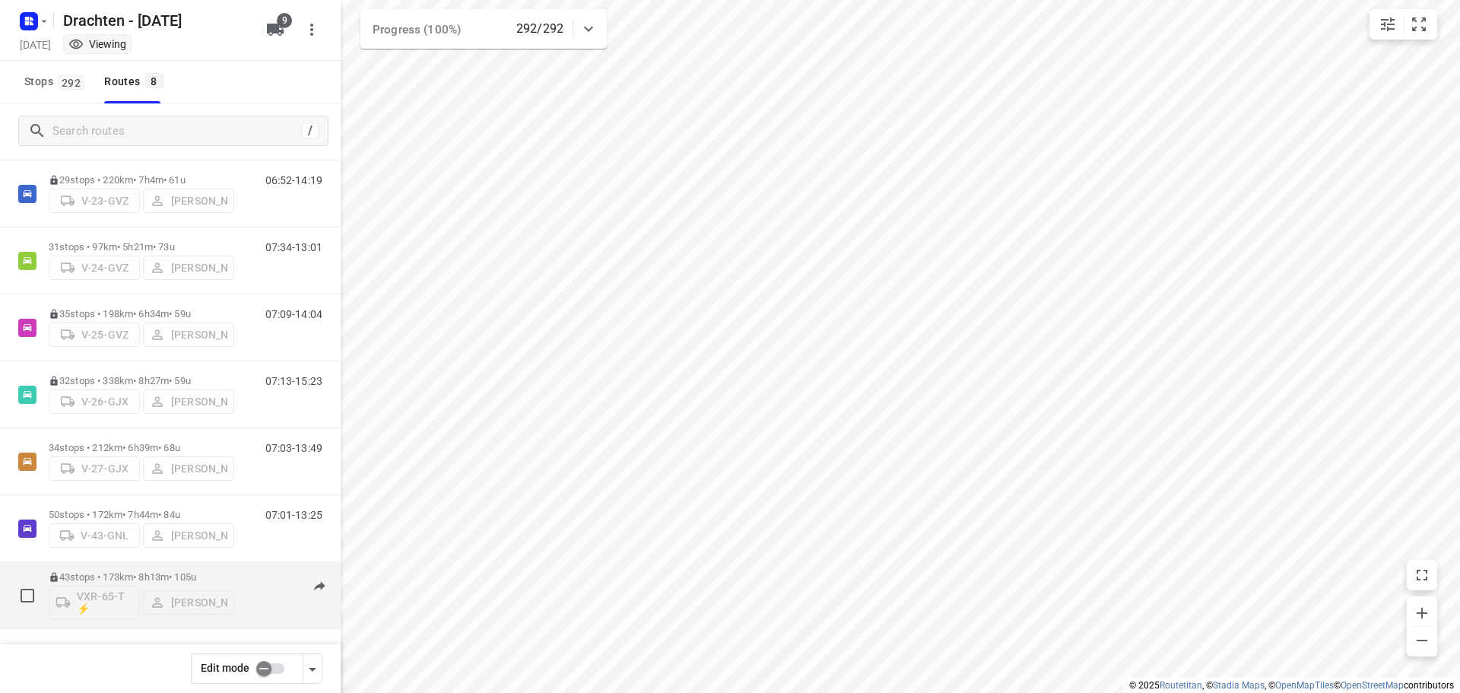
click at [112, 579] on p "43 stops • 173km • 8h13m • 105u" at bounding box center [141, 576] width 185 height 11
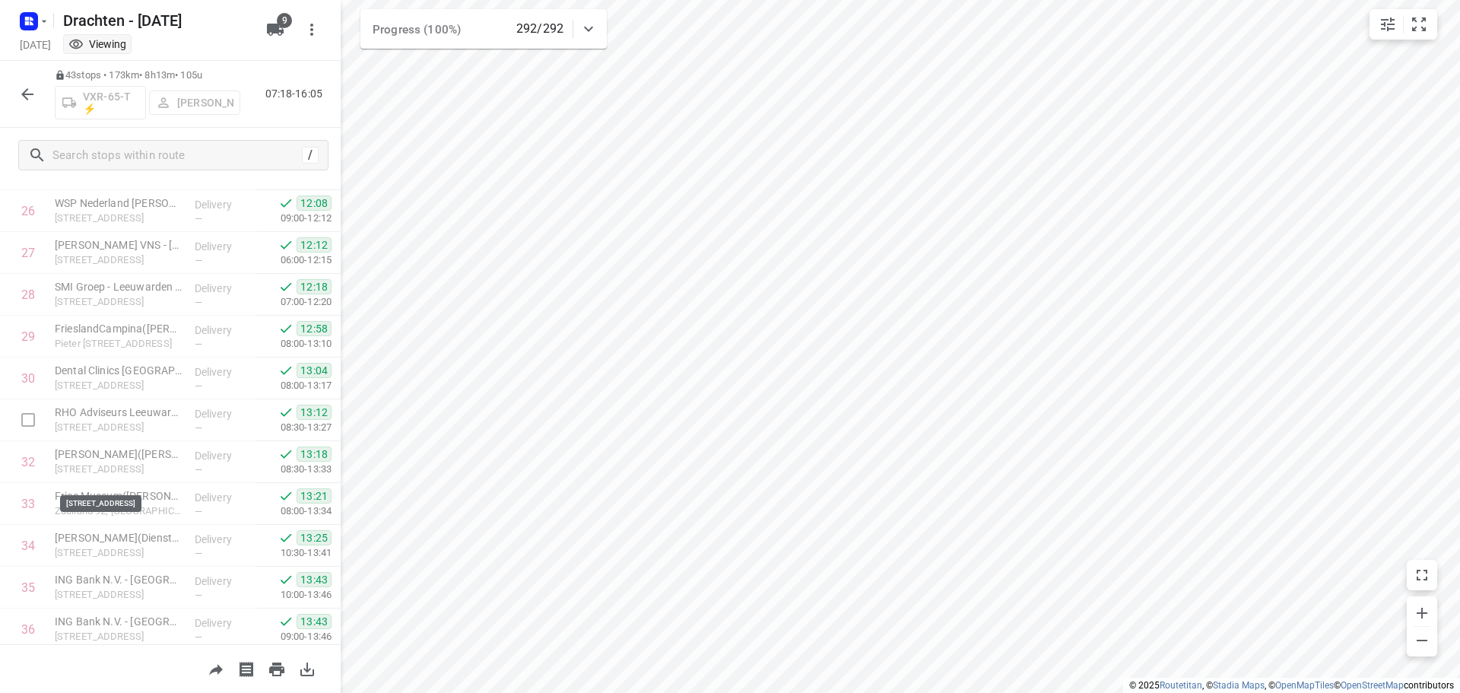
scroll to position [1454, 0]
click at [33, 94] on icon "button" at bounding box center [27, 94] width 12 height 12
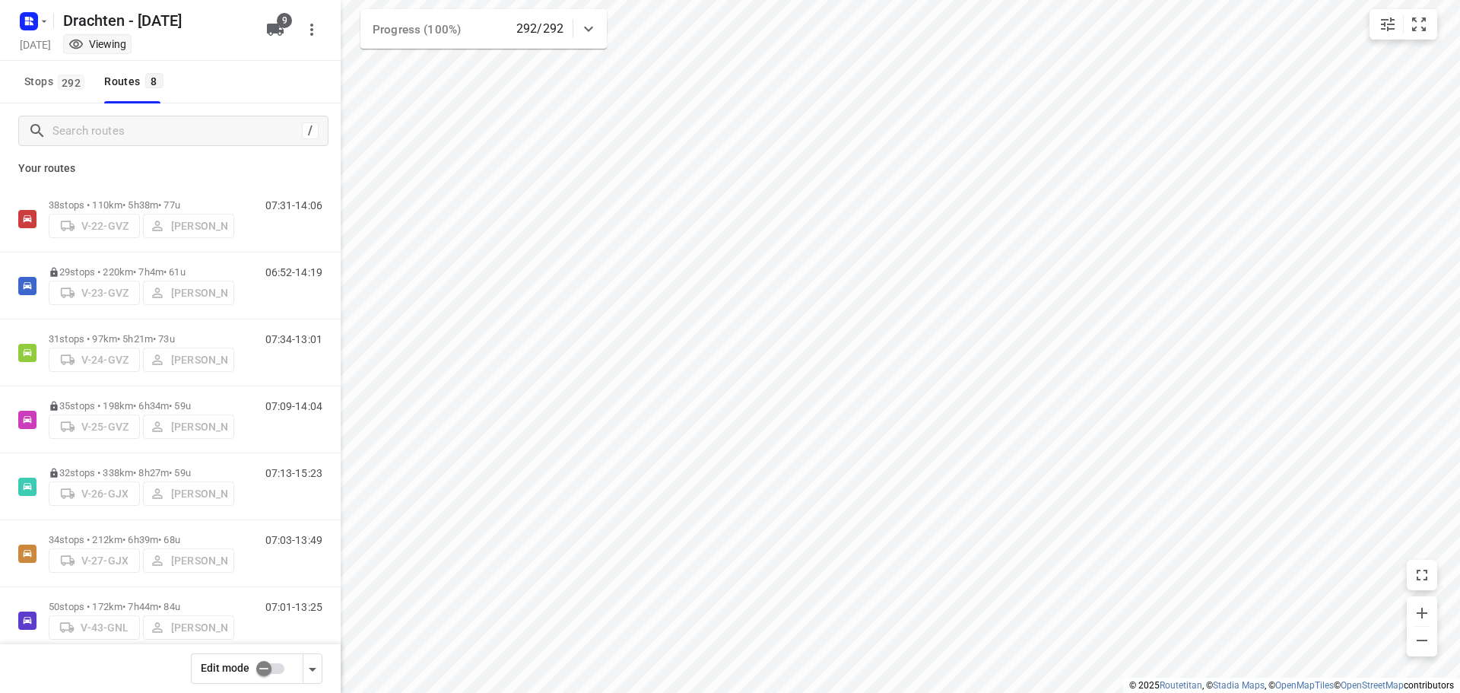
scroll to position [0, 0]
click at [36, 27] on rect "button" at bounding box center [29, 21] width 18 height 18
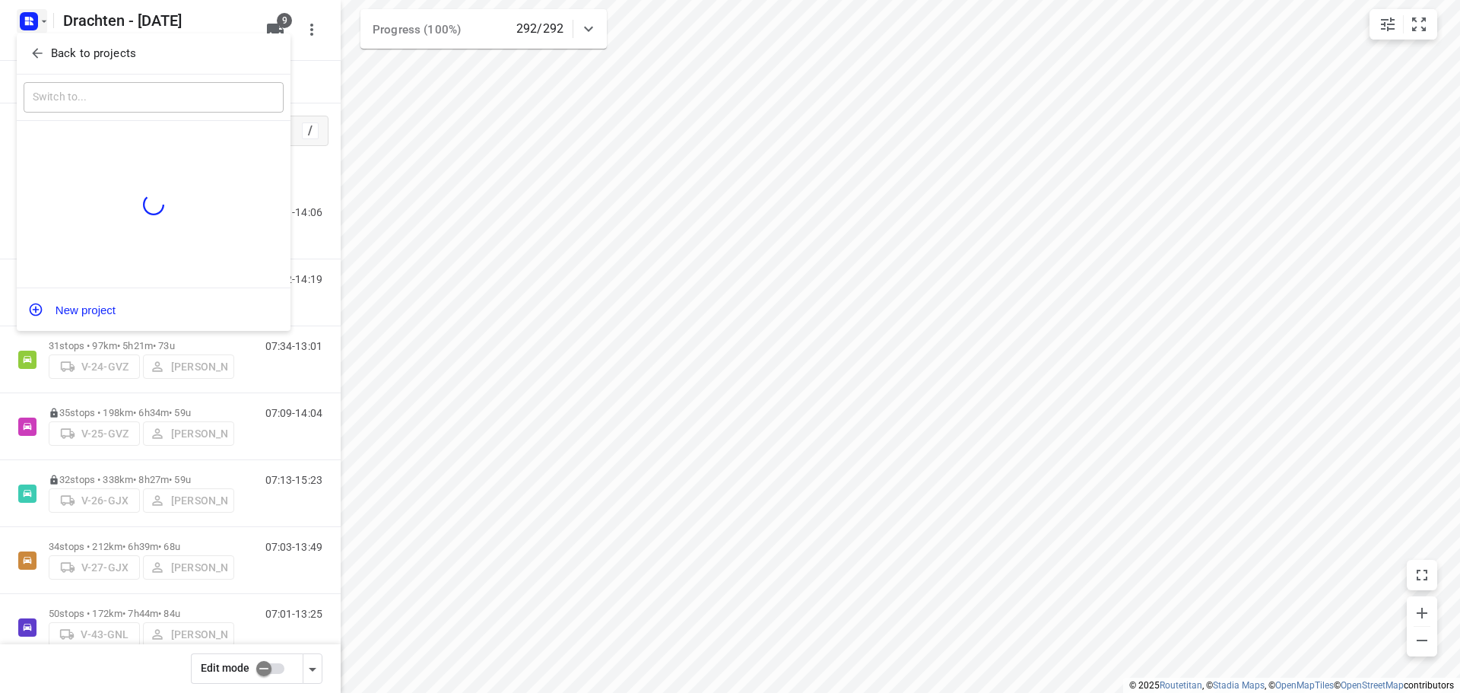
click at [110, 49] on p "Back to projects" at bounding box center [93, 53] width 85 height 17
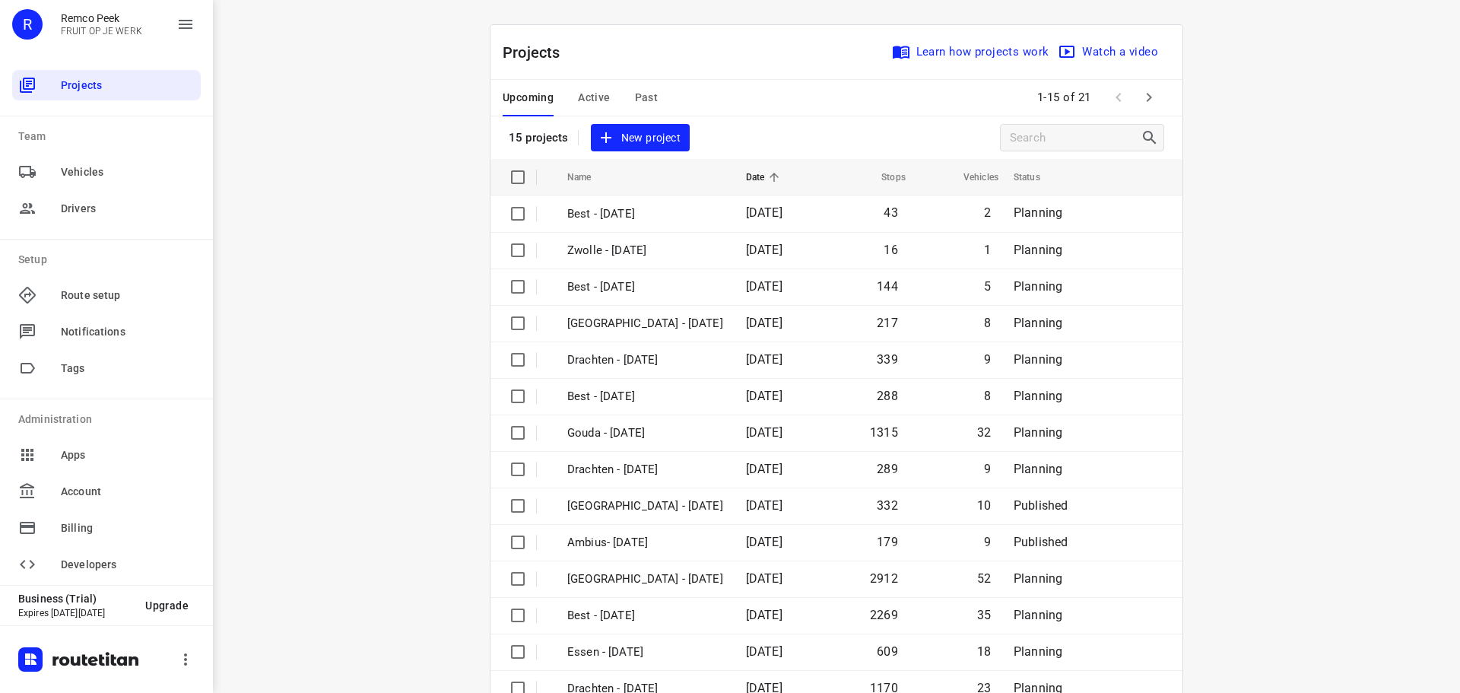
click at [627, 96] on div "Upcoming Active Past" at bounding box center [592, 98] width 179 height 36
click at [635, 95] on span "Past" at bounding box center [647, 97] width 24 height 19
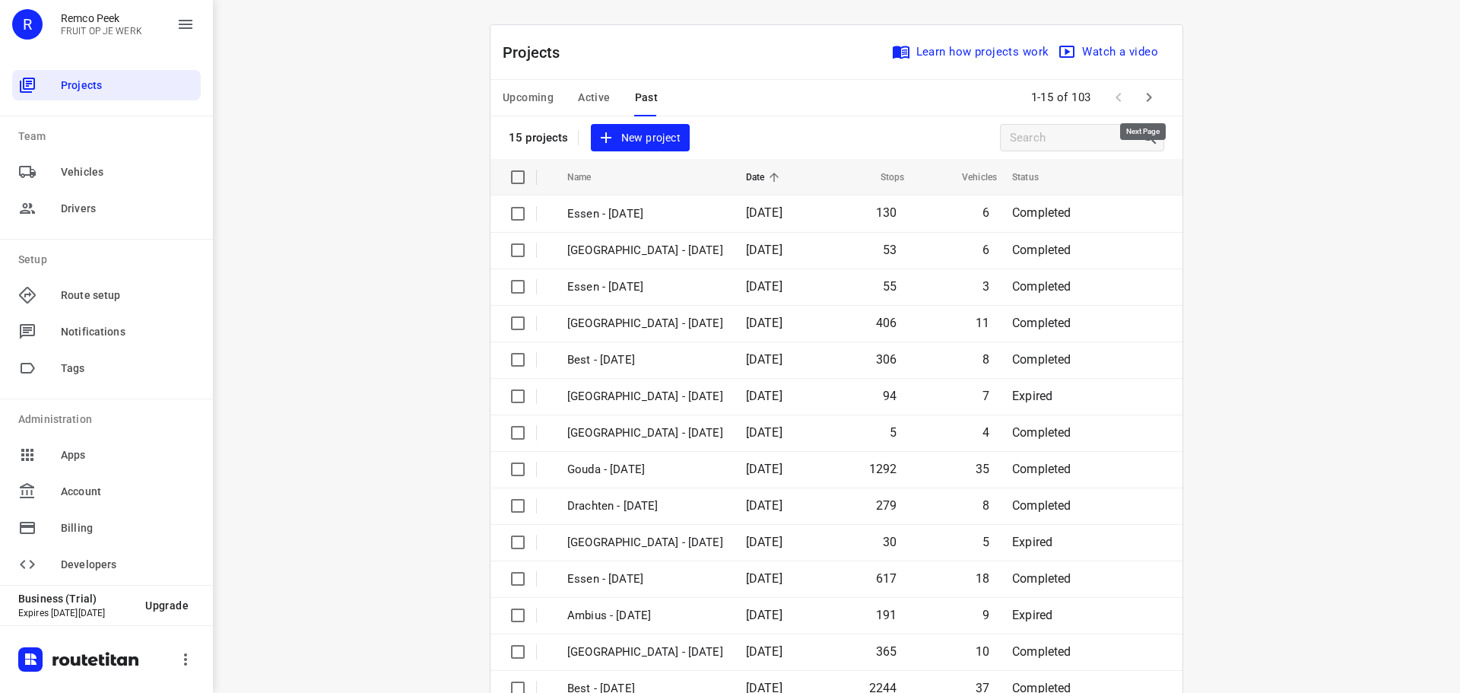
click at [1149, 101] on icon "button" at bounding box center [1149, 97] width 18 height 18
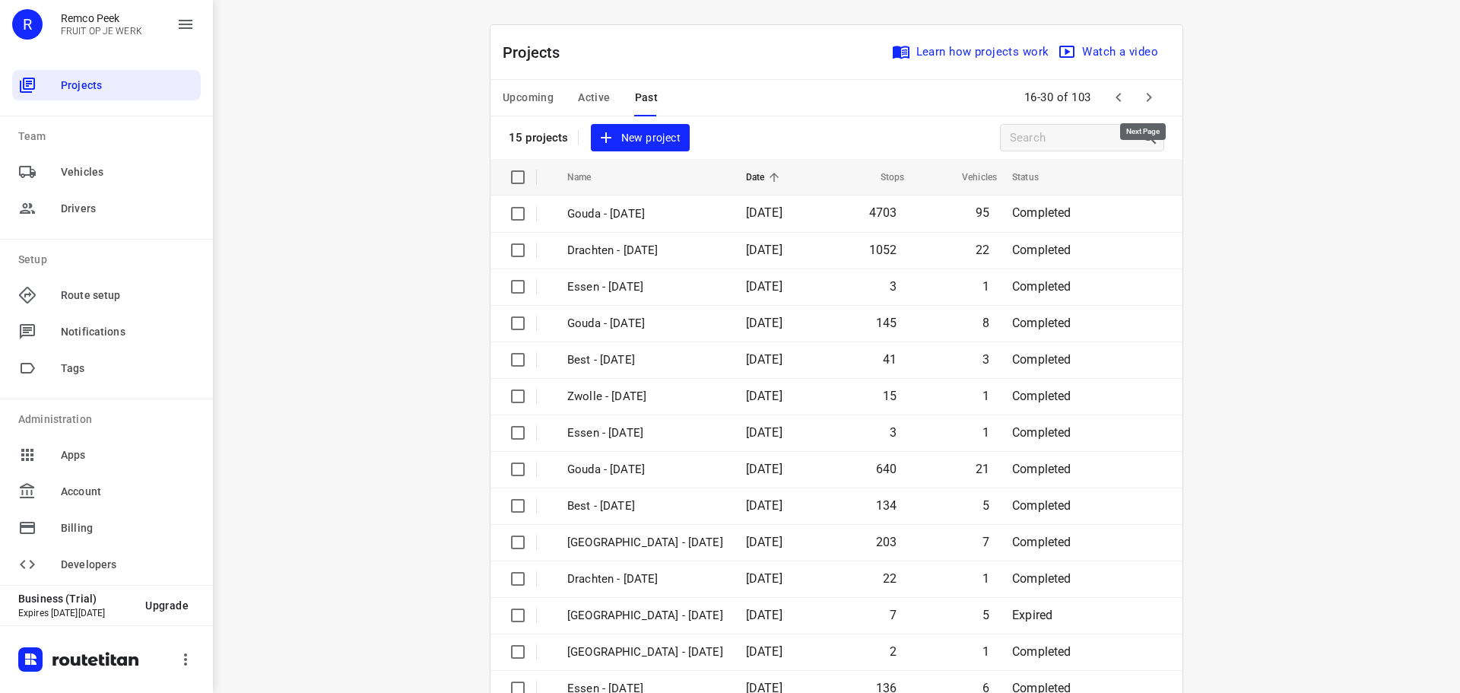
click at [1149, 101] on icon "button" at bounding box center [1149, 97] width 18 height 18
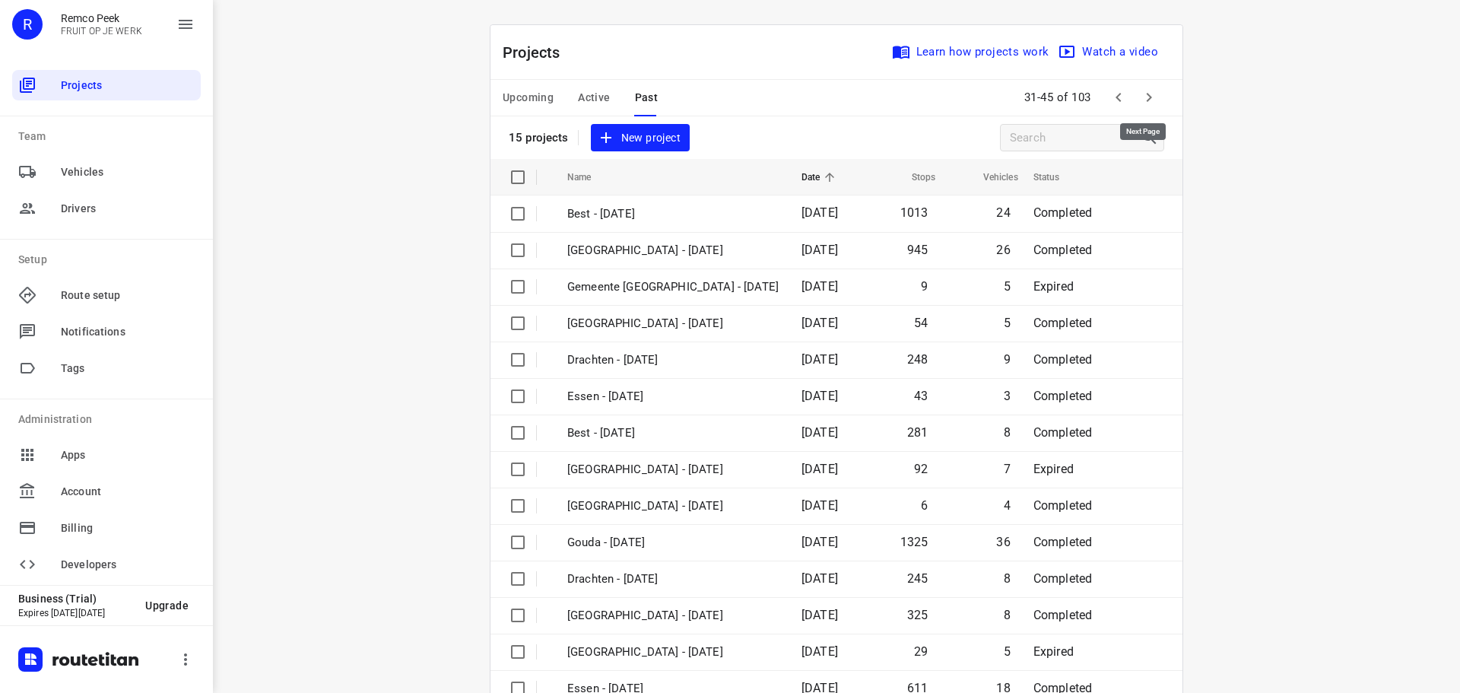
click at [1148, 101] on icon "button" at bounding box center [1149, 97] width 18 height 18
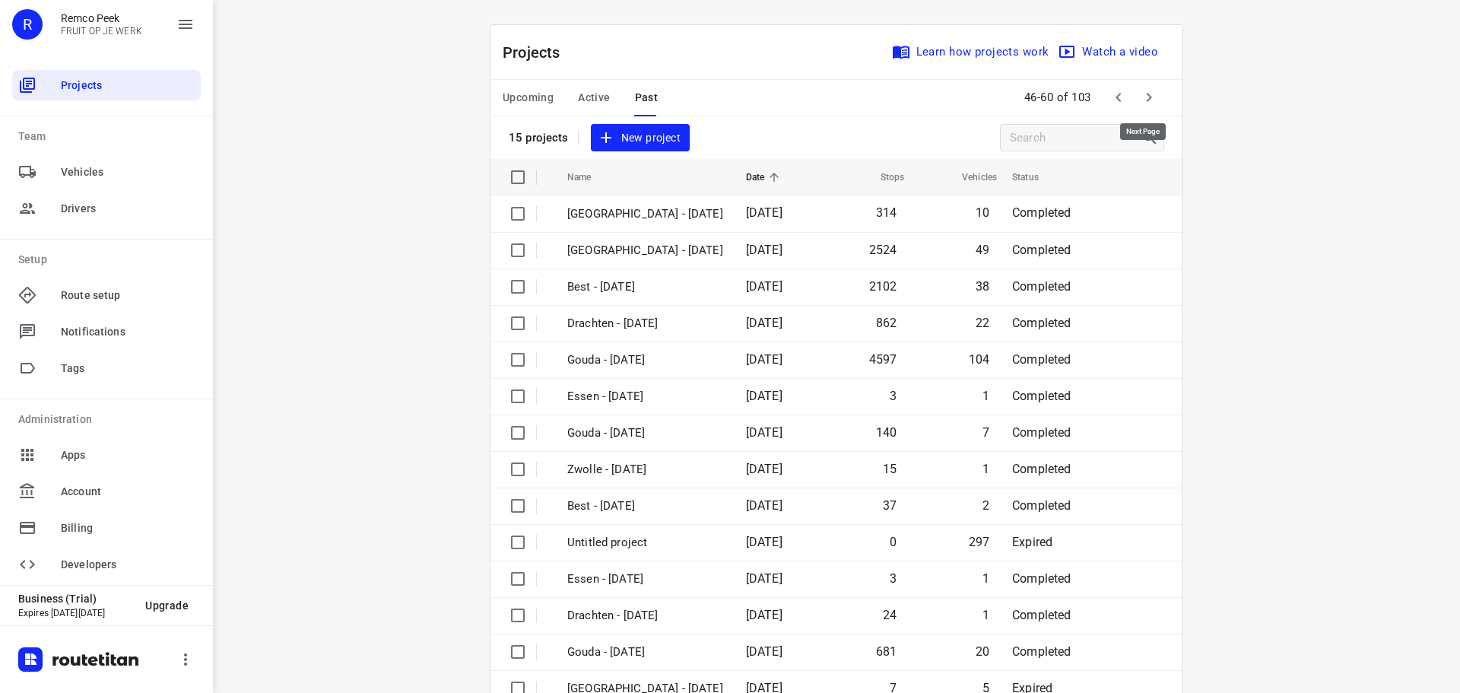
click at [1148, 101] on icon "button" at bounding box center [1149, 97] width 18 height 18
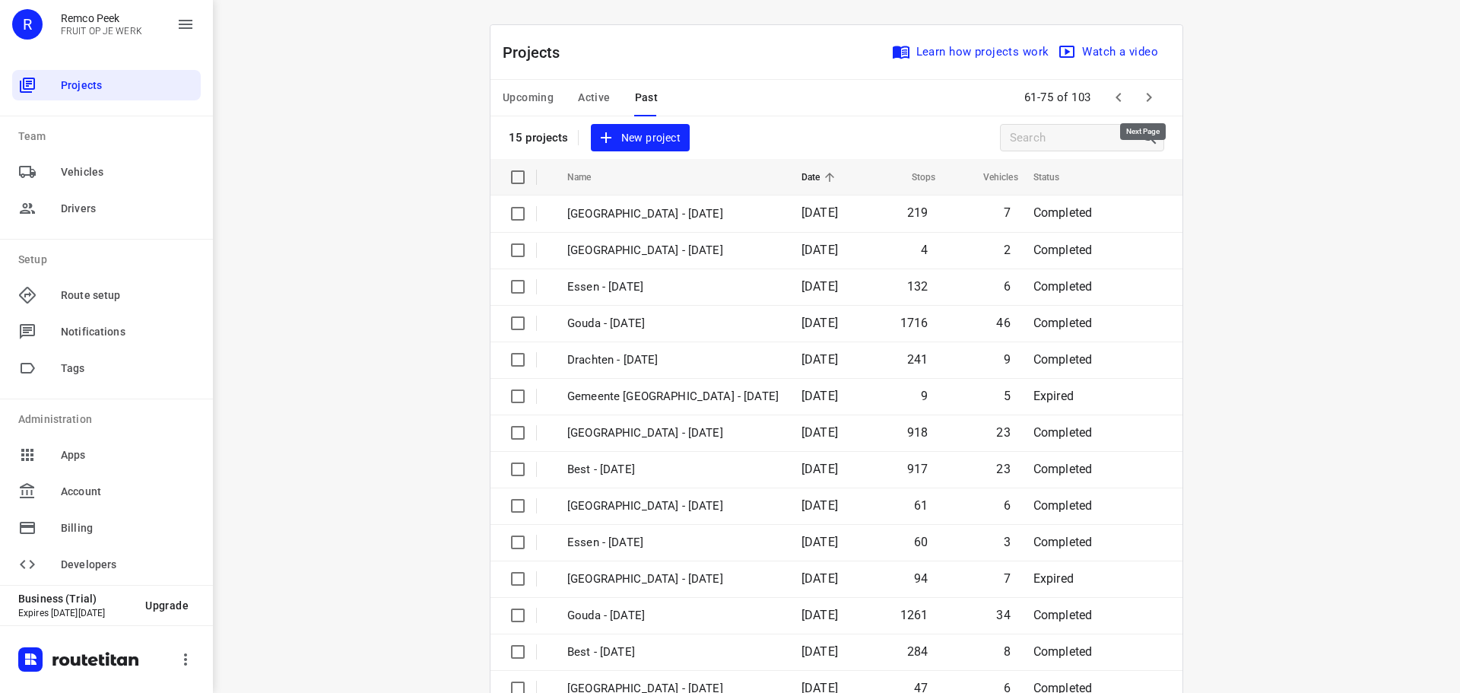
click at [1148, 101] on icon "button" at bounding box center [1149, 97] width 18 height 18
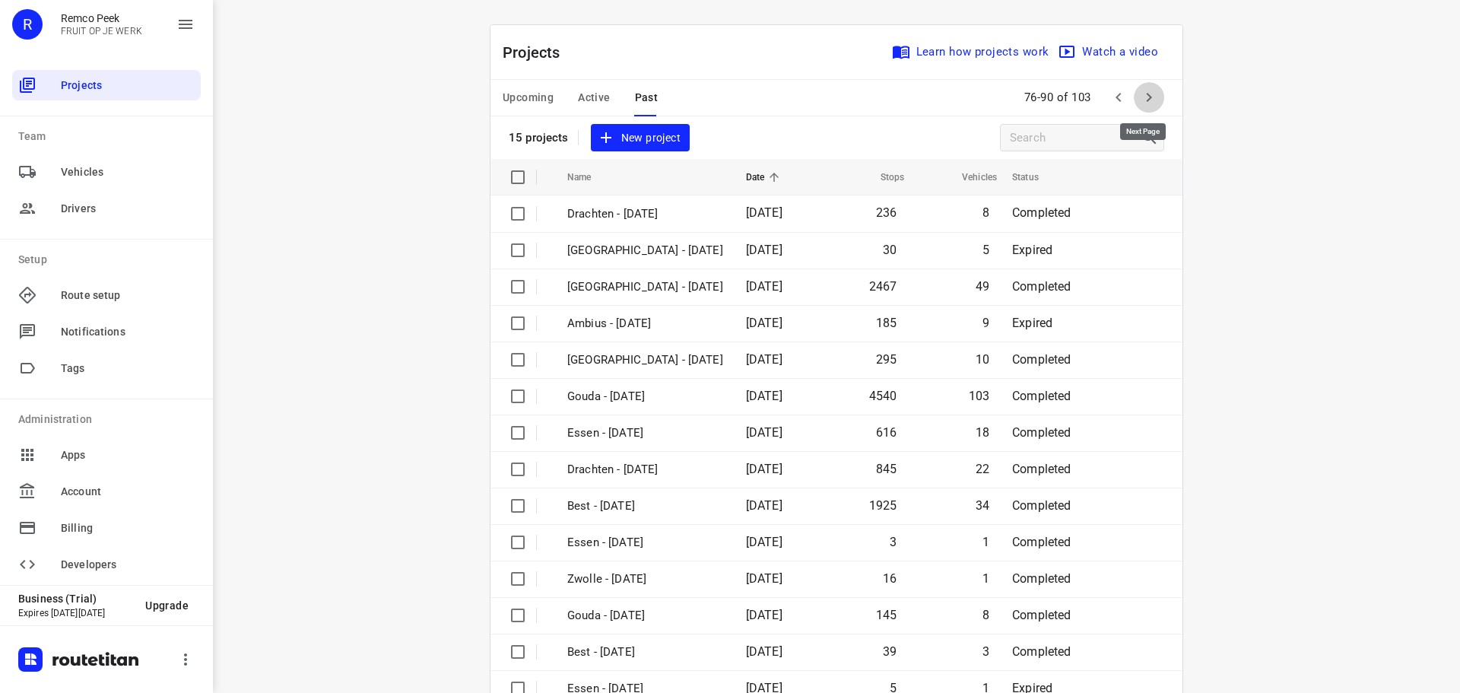
click at [1148, 101] on icon "button" at bounding box center [1149, 97] width 18 height 18
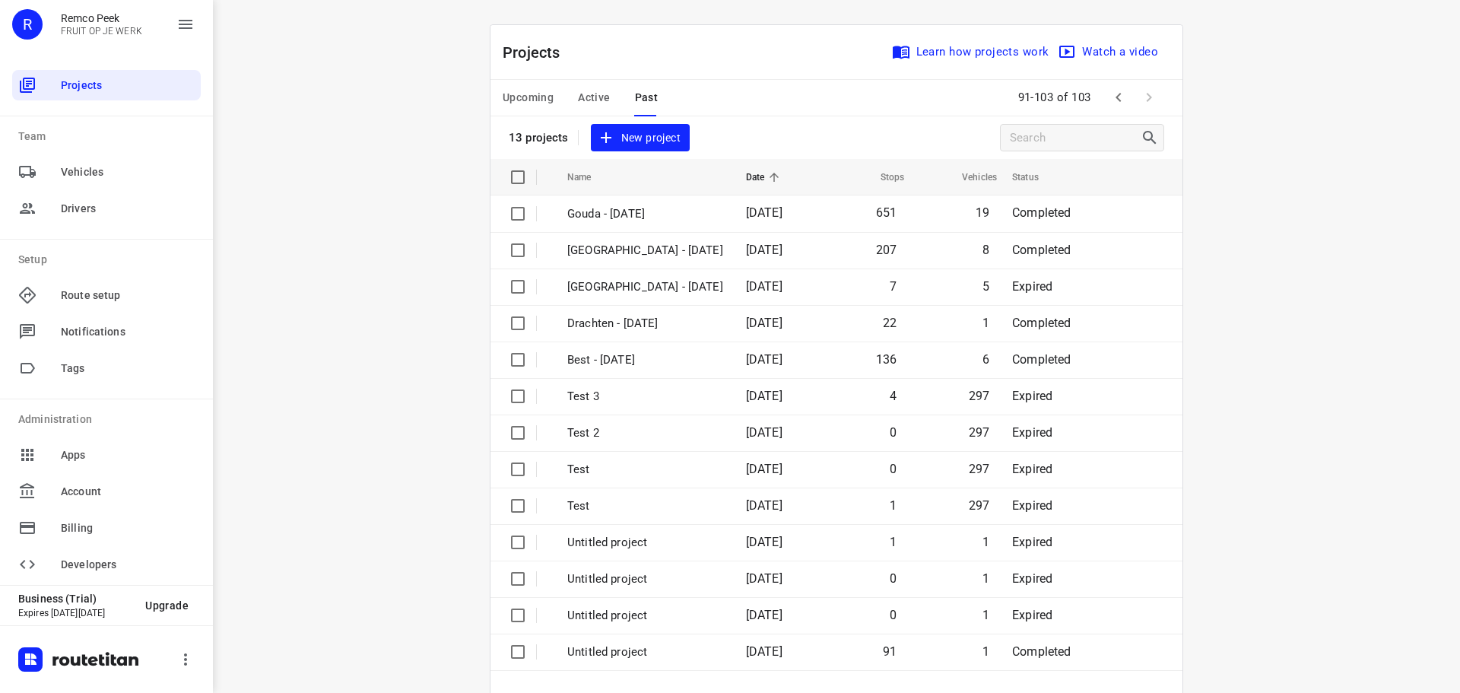
click at [518, 104] on span "Upcoming" at bounding box center [528, 97] width 51 height 19
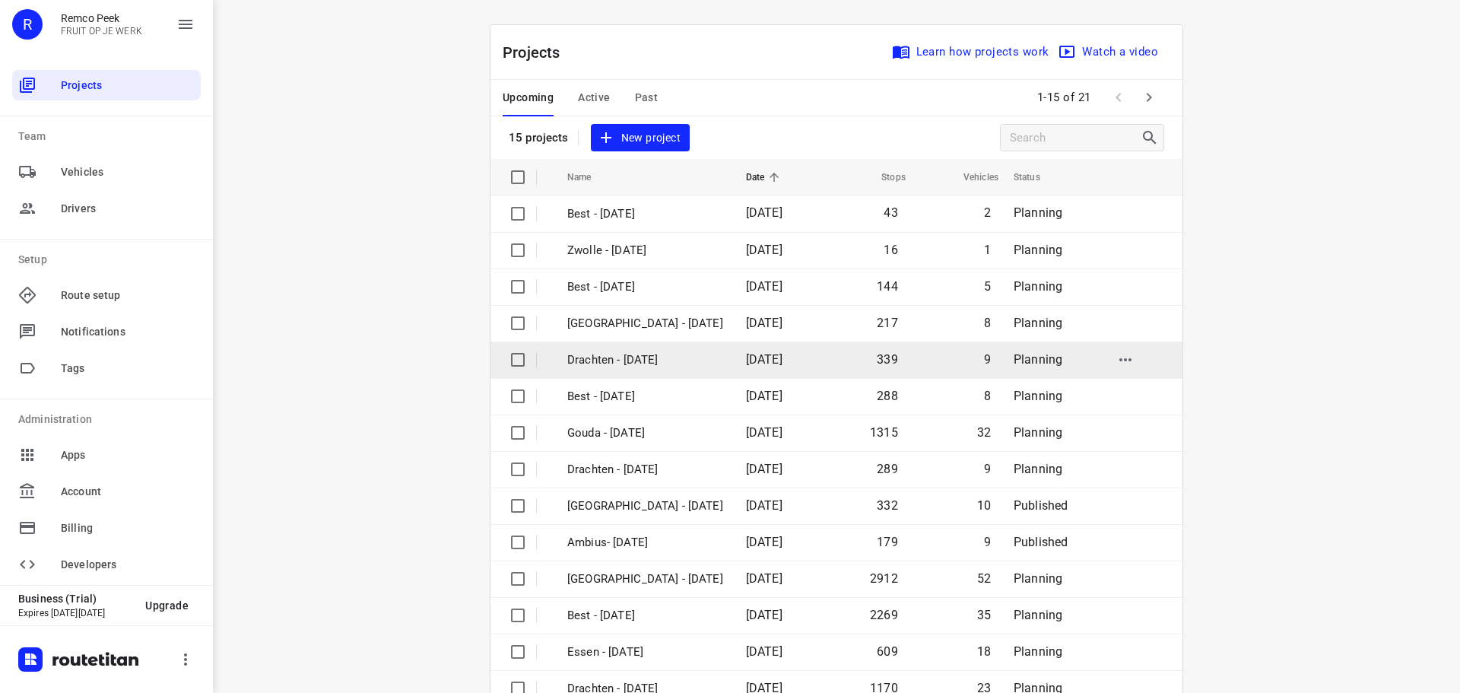
click at [642, 357] on p "Drachten - [DATE]" at bounding box center [645, 359] width 156 height 17
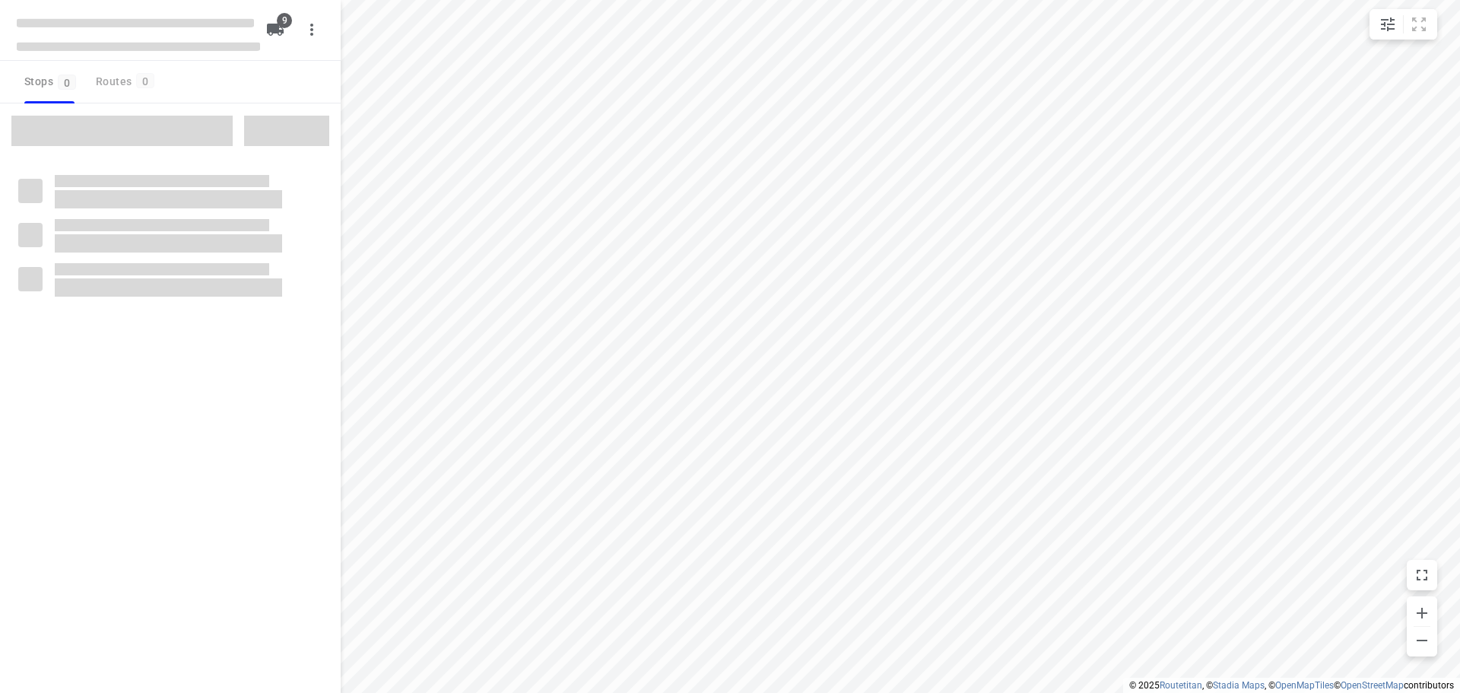
checkbox input "true"
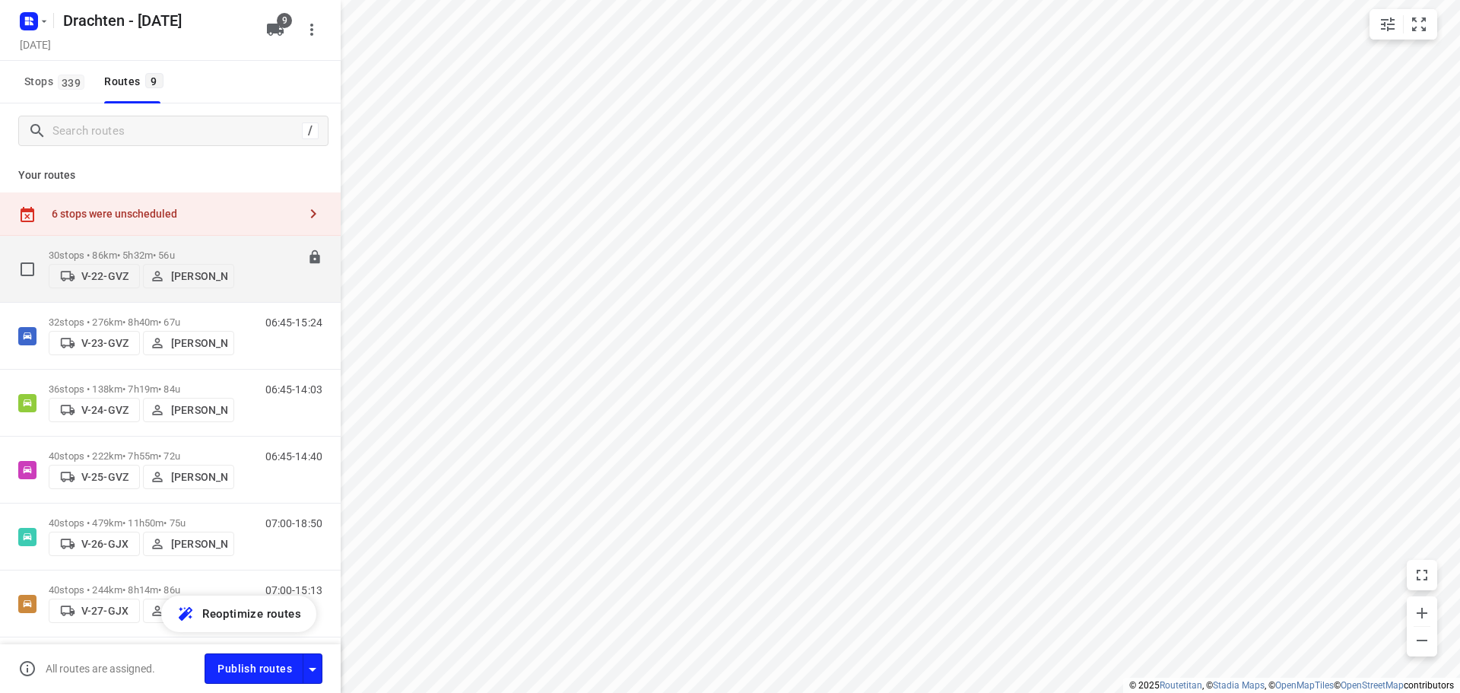
click at [192, 249] on p "30 stops • 86km • 5h32m • 56u" at bounding box center [141, 254] width 185 height 11
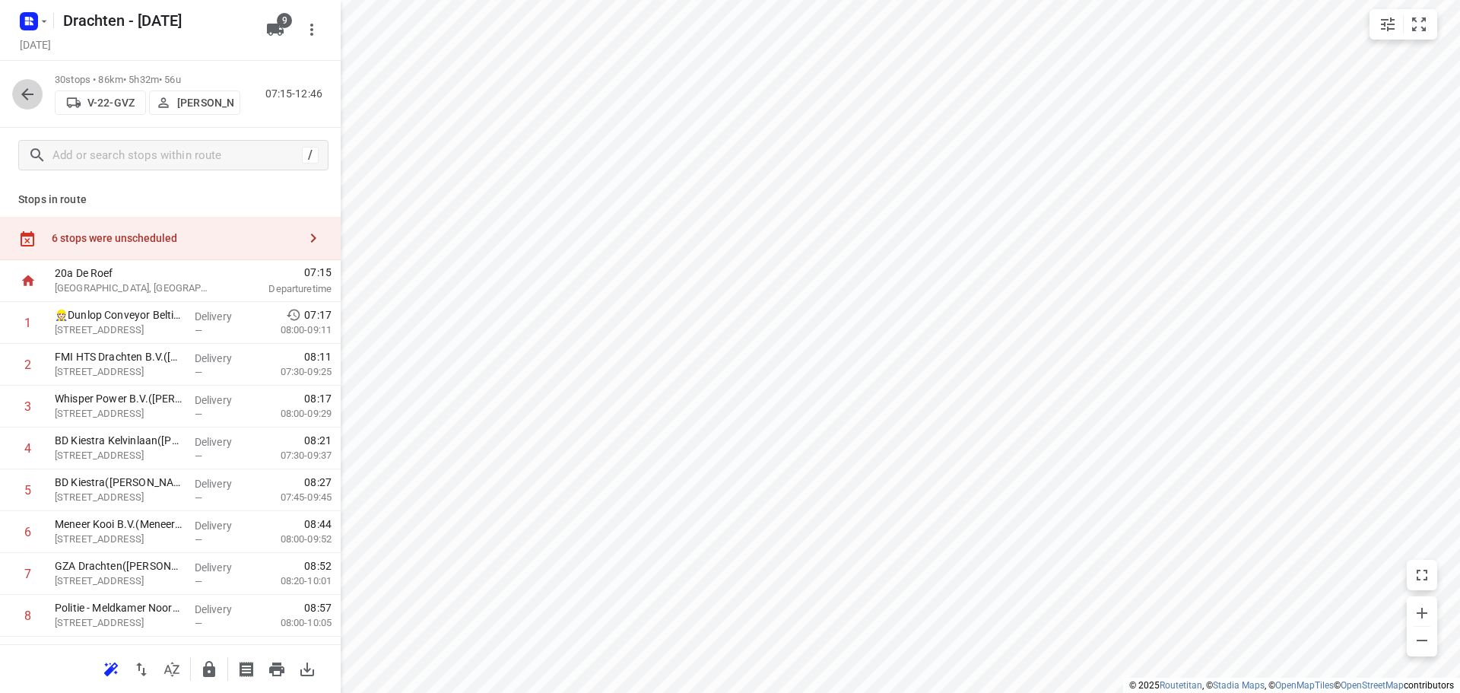
click at [27, 85] on icon "button" at bounding box center [27, 94] width 18 height 18
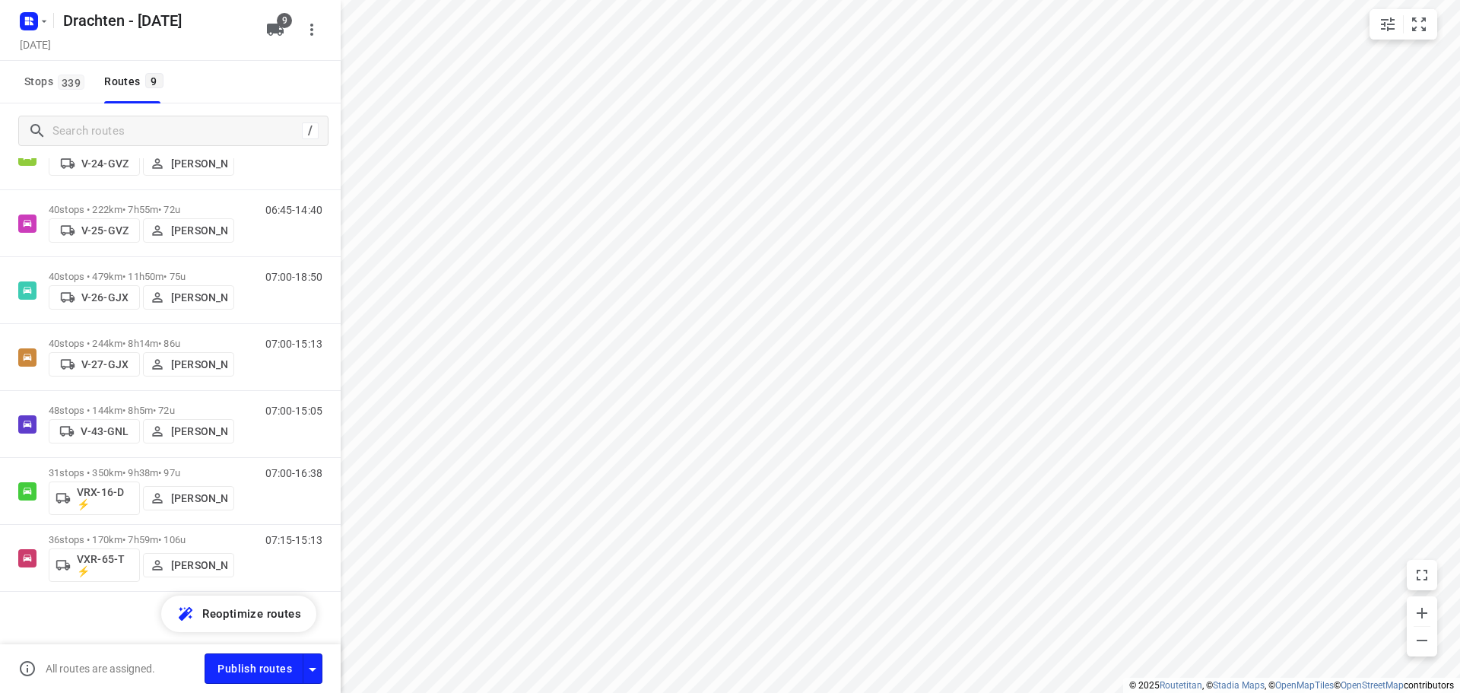
scroll to position [255, 0]
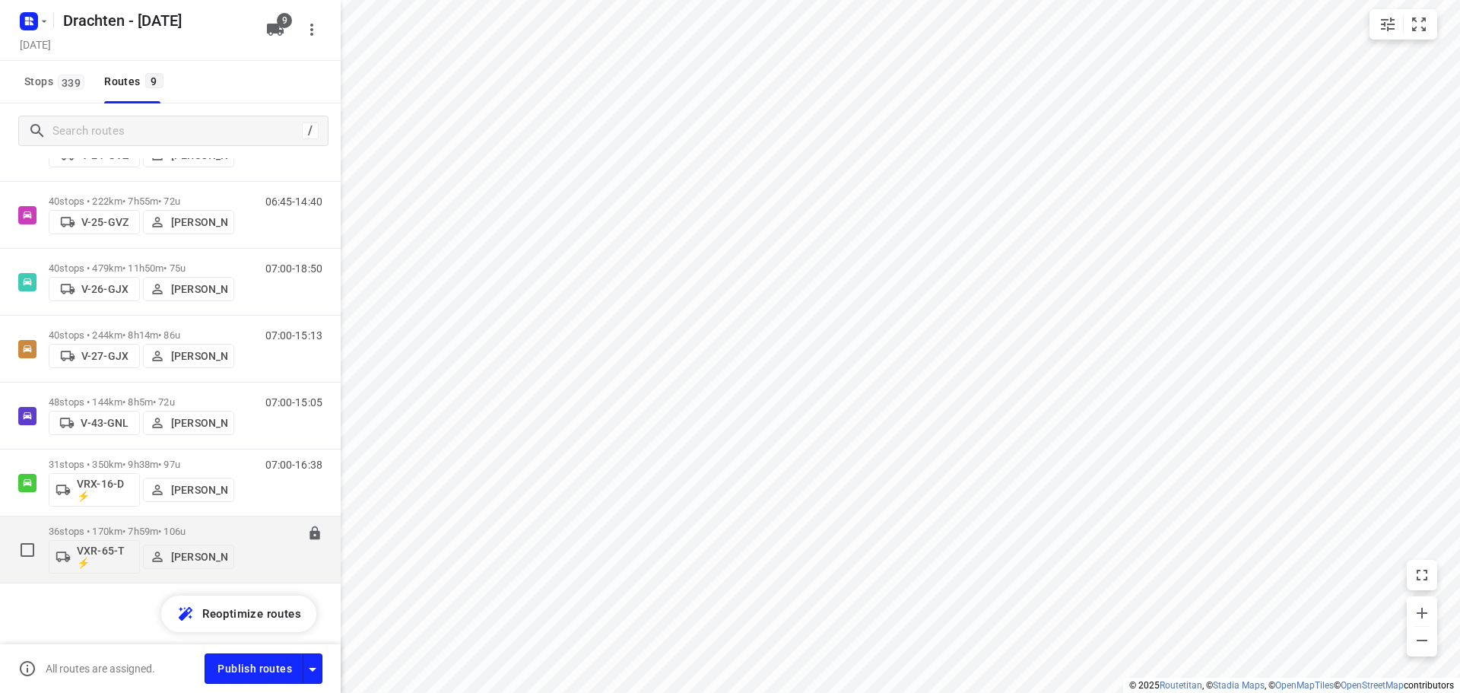
click at [86, 530] on p "36 stops • 170km • 7h59m • 106u" at bounding box center [141, 530] width 185 height 11
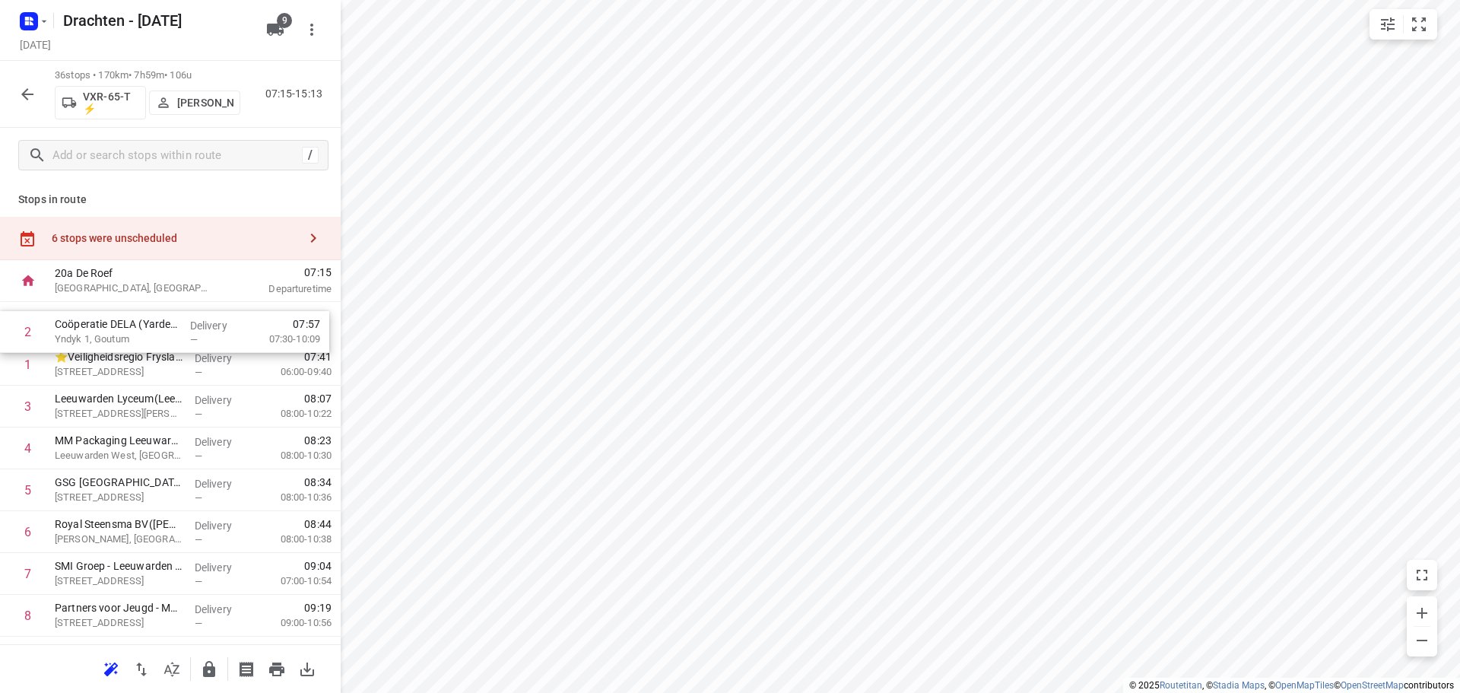
drag, startPoint x: 138, startPoint y: 377, endPoint x: 138, endPoint y: 335, distance: 41.8
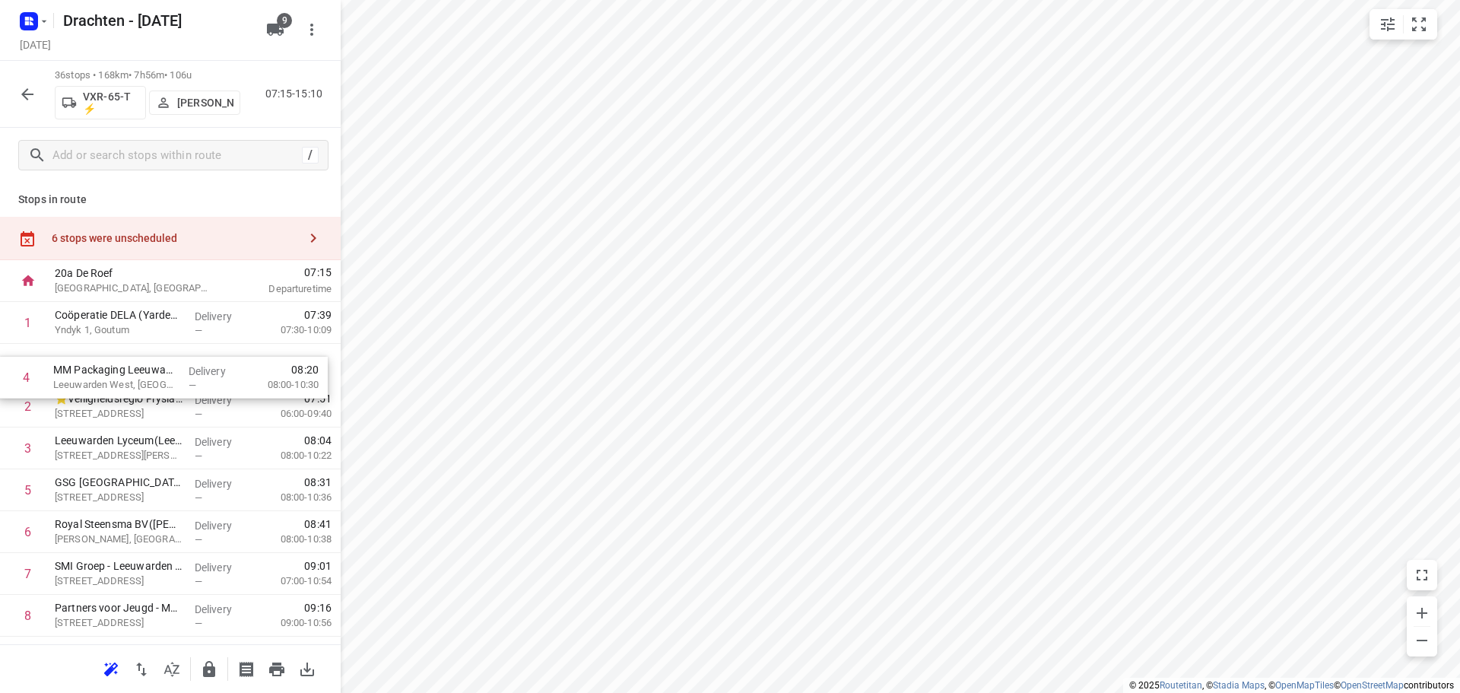
drag, startPoint x: 117, startPoint y: 464, endPoint x: 118, endPoint y: 378, distance: 85.9
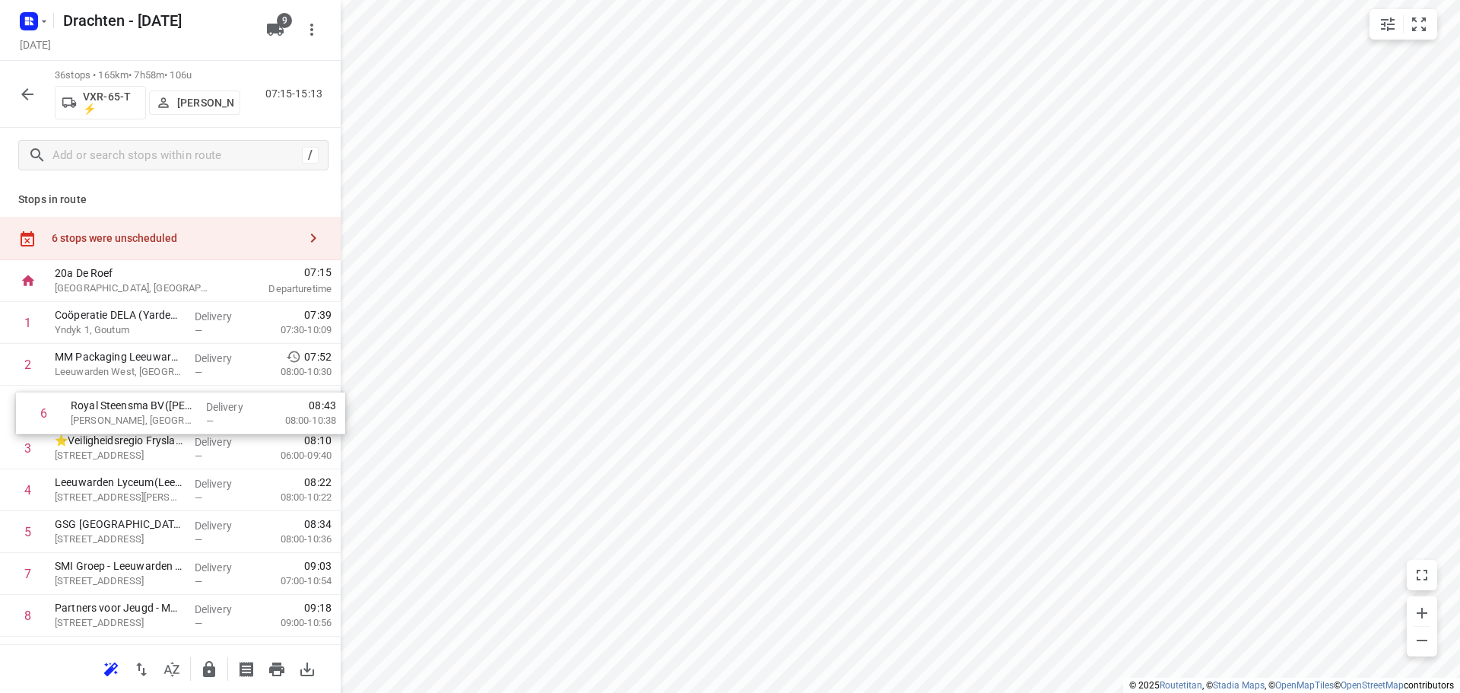
drag, startPoint x: 111, startPoint y: 532, endPoint x: 125, endPoint y: 400, distance: 133.1
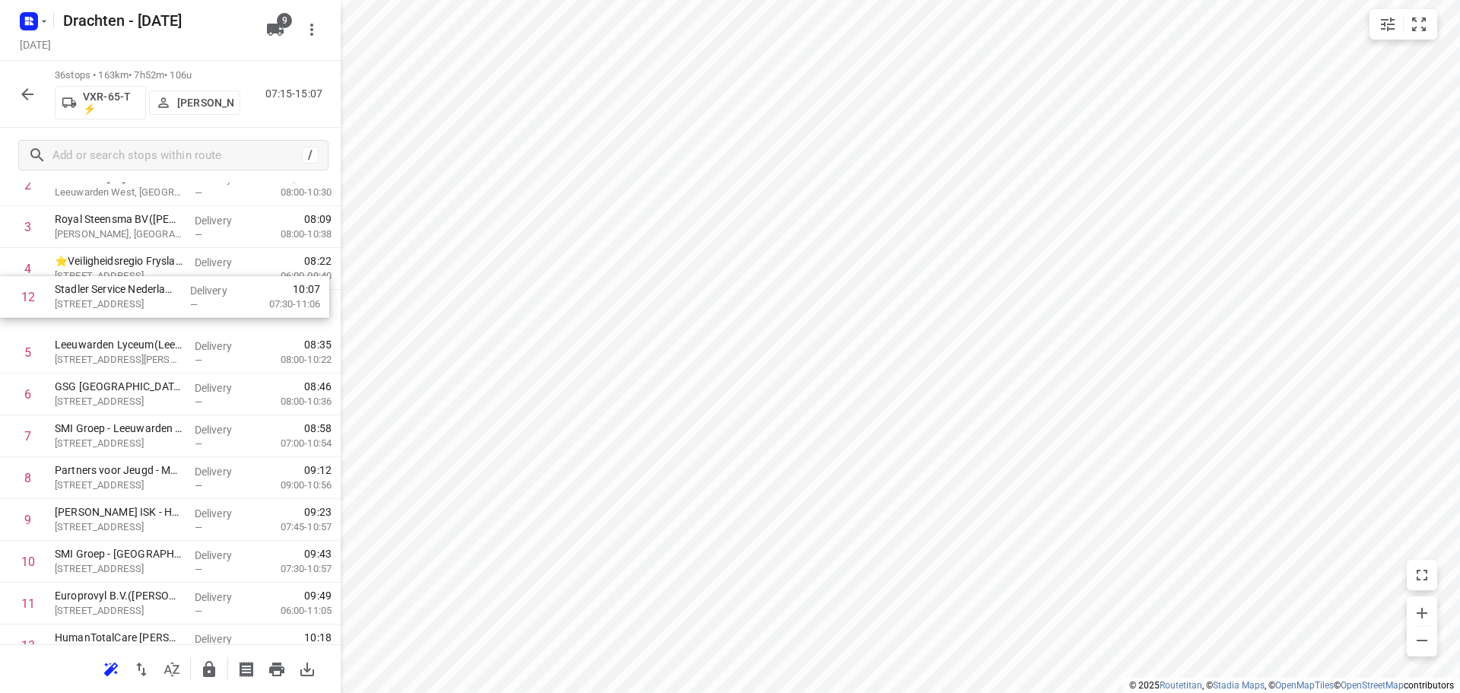
scroll to position [179, 0]
drag, startPoint x: 137, startPoint y: 565, endPoint x: 135, endPoint y: 312, distance: 252.4
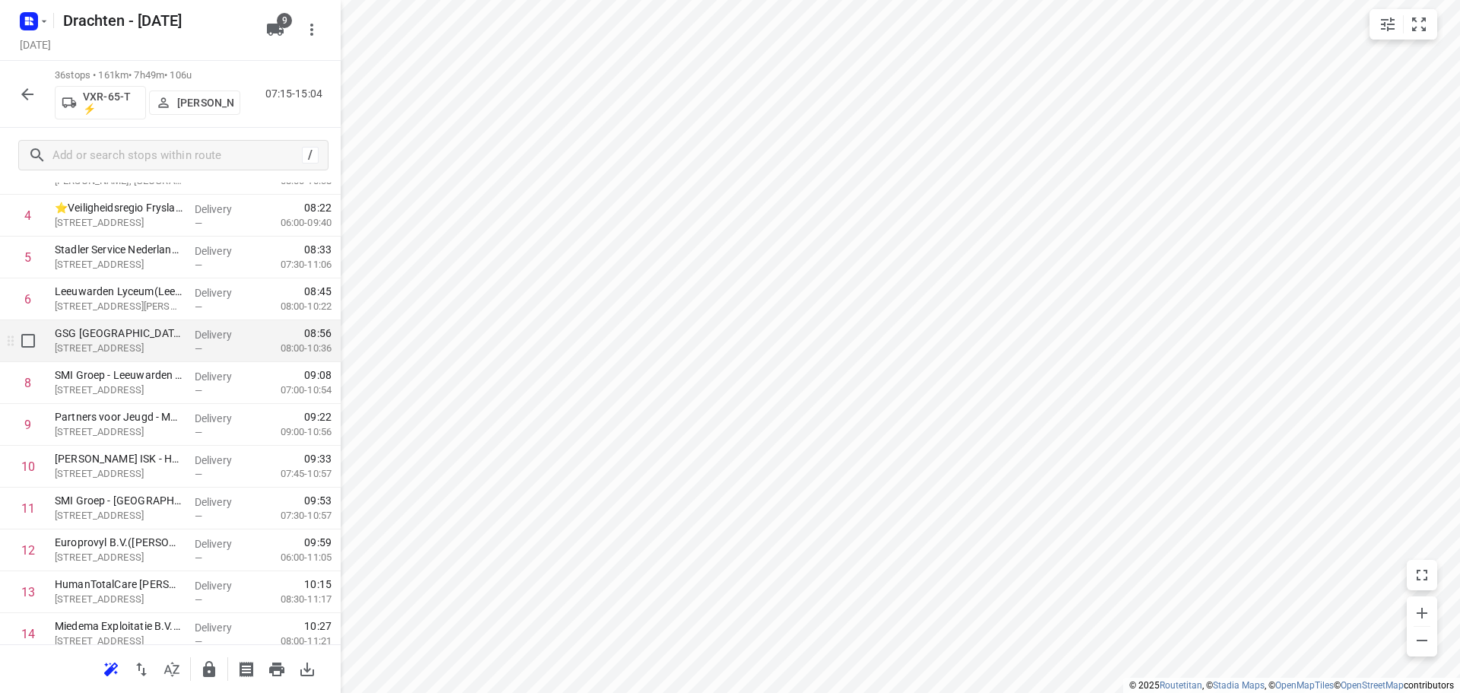
scroll to position [255, 0]
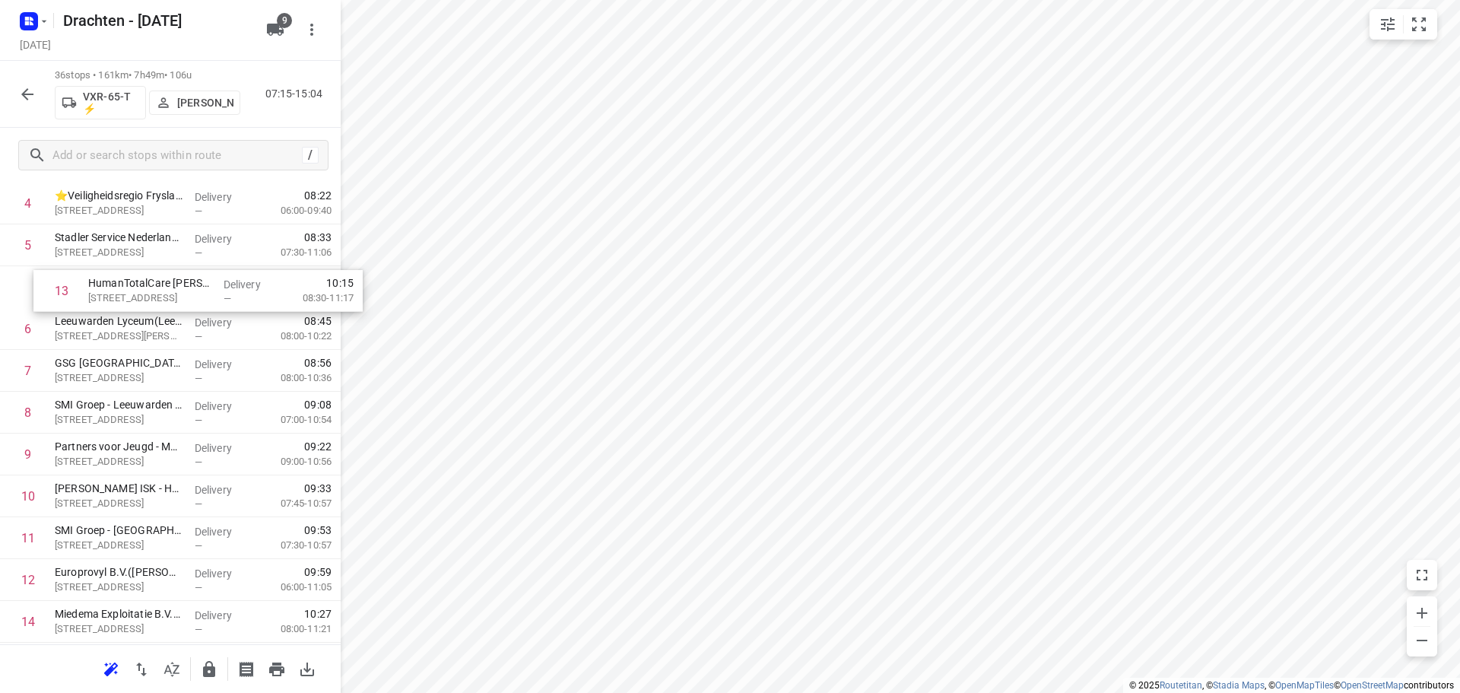
drag, startPoint x: 163, startPoint y: 569, endPoint x: 198, endPoint y: 285, distance: 285.7
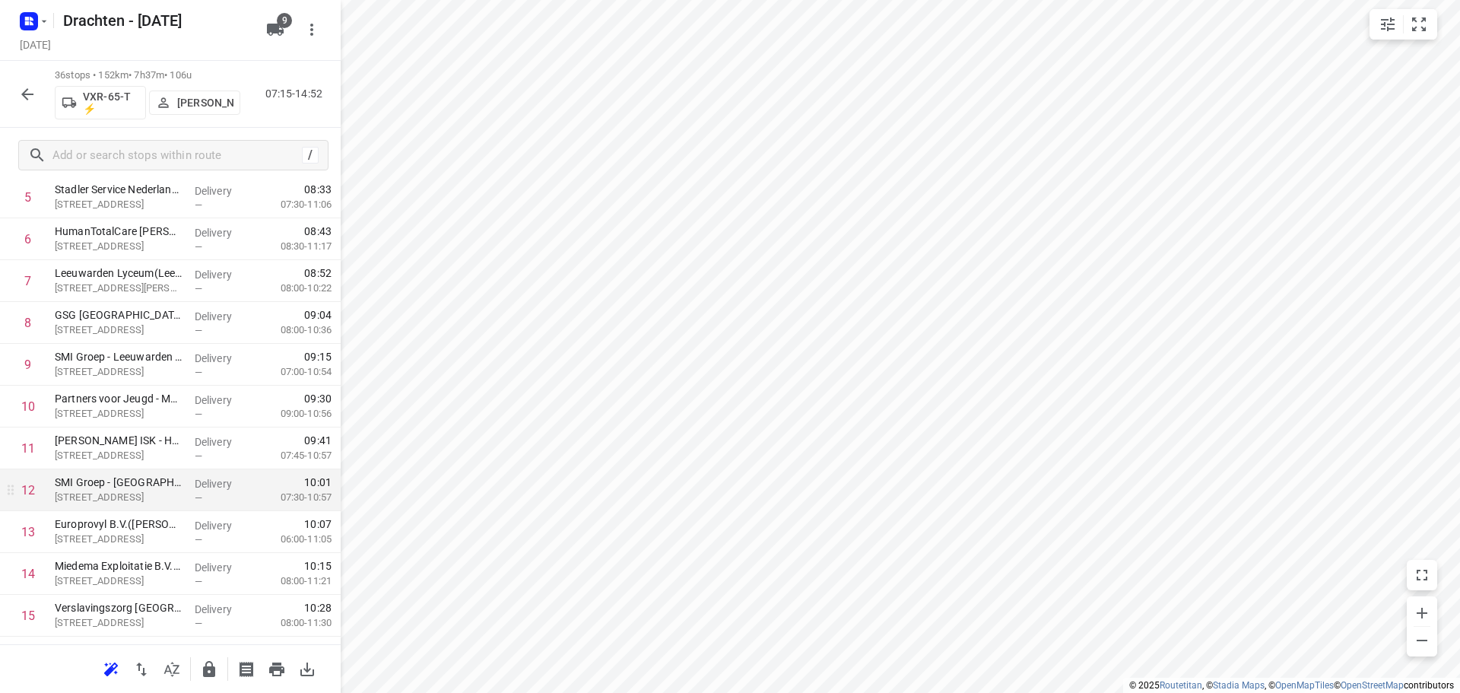
scroll to position [0, 0]
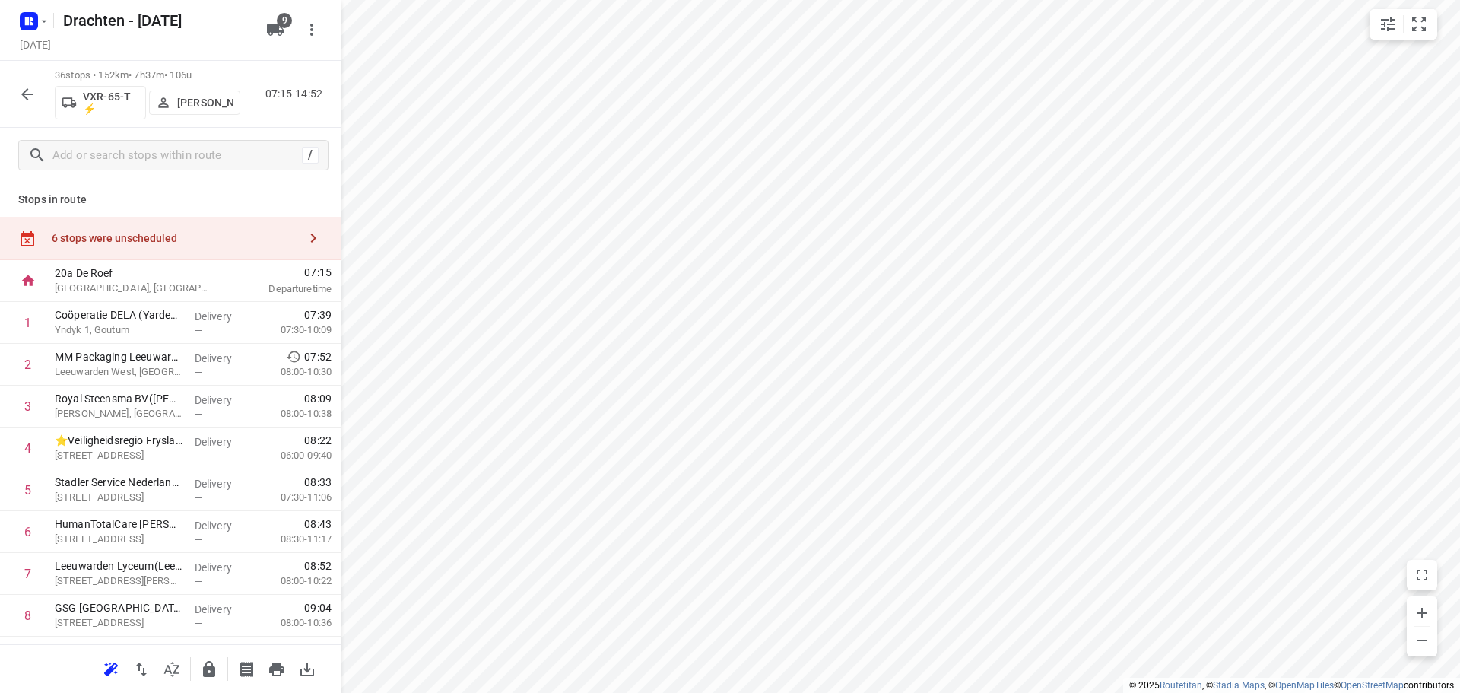
click at [196, 233] on div "6 stops were unscheduled" at bounding box center [175, 238] width 246 height 12
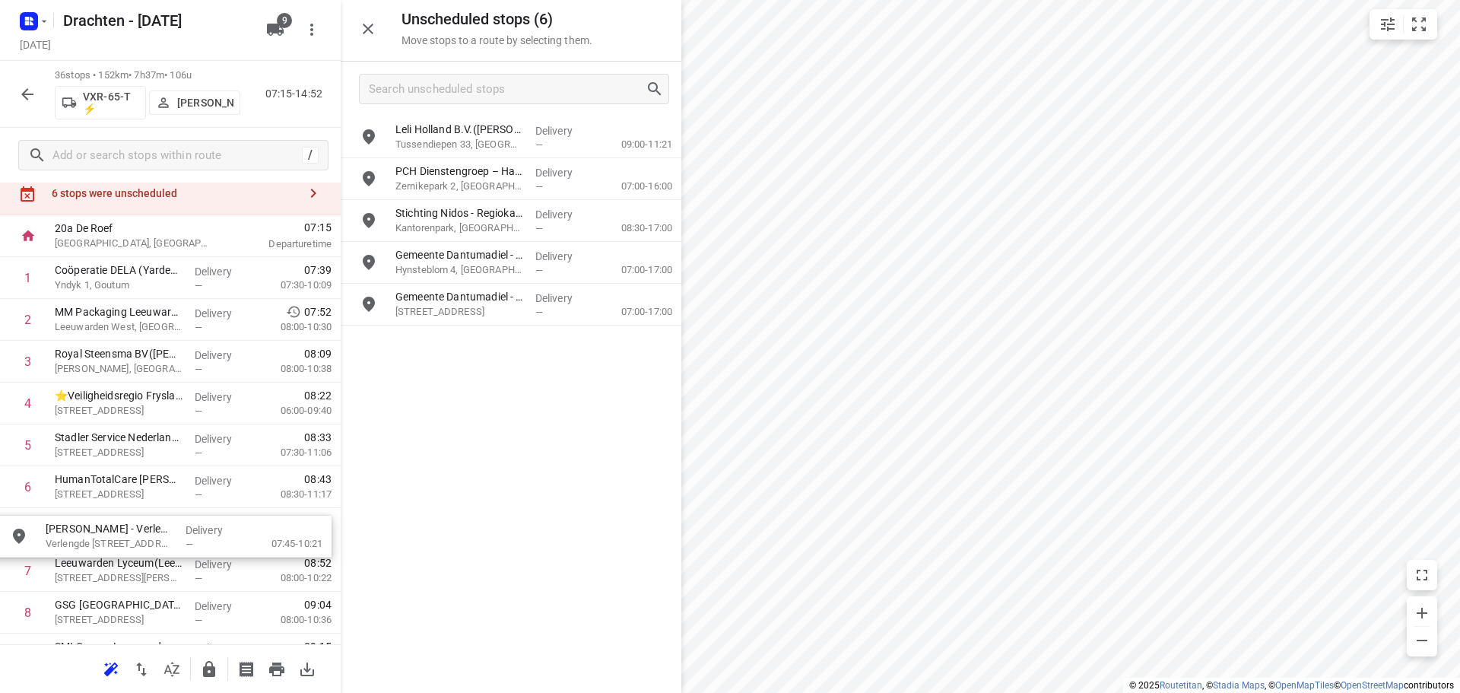
scroll to position [52, 0]
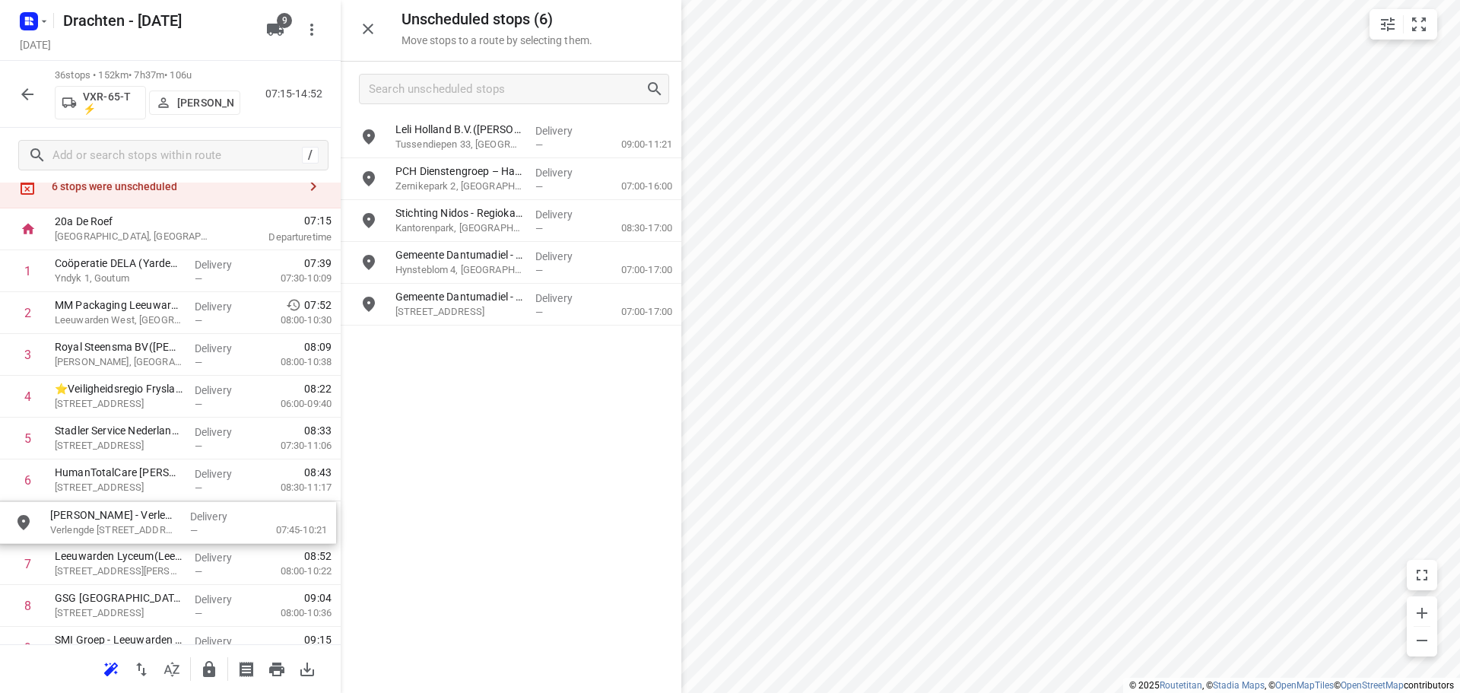
drag, startPoint x: 444, startPoint y: 349, endPoint x: 98, endPoint y: 531, distance: 391.1
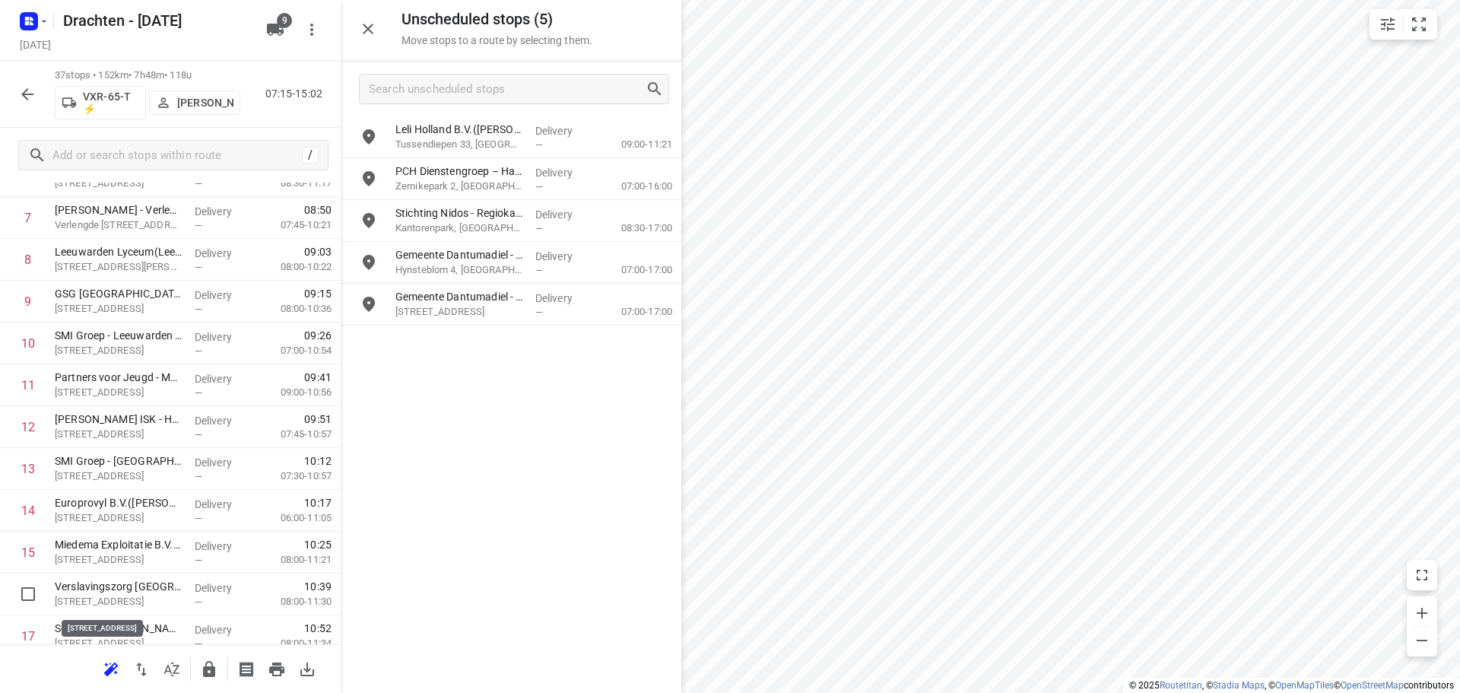
scroll to position [360, 0]
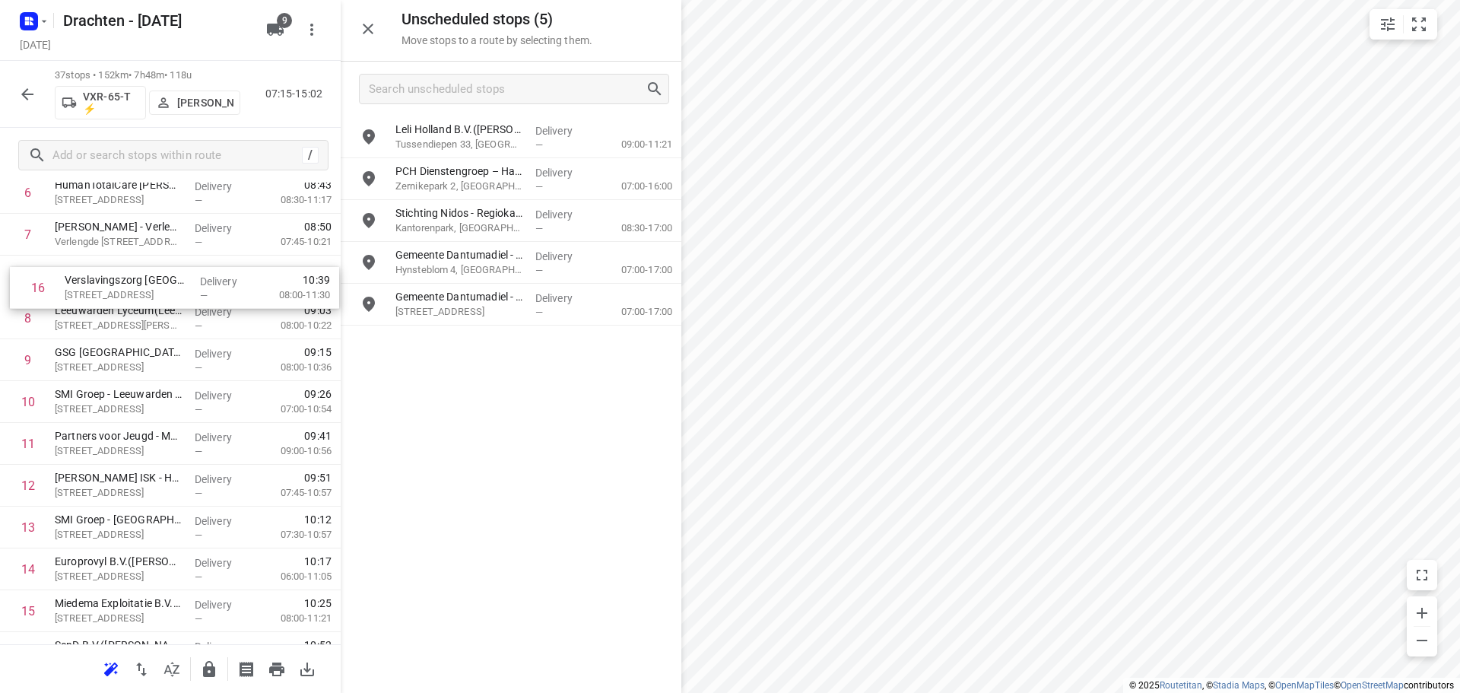
drag, startPoint x: 138, startPoint y: 594, endPoint x: 147, endPoint y: 283, distance: 311.1
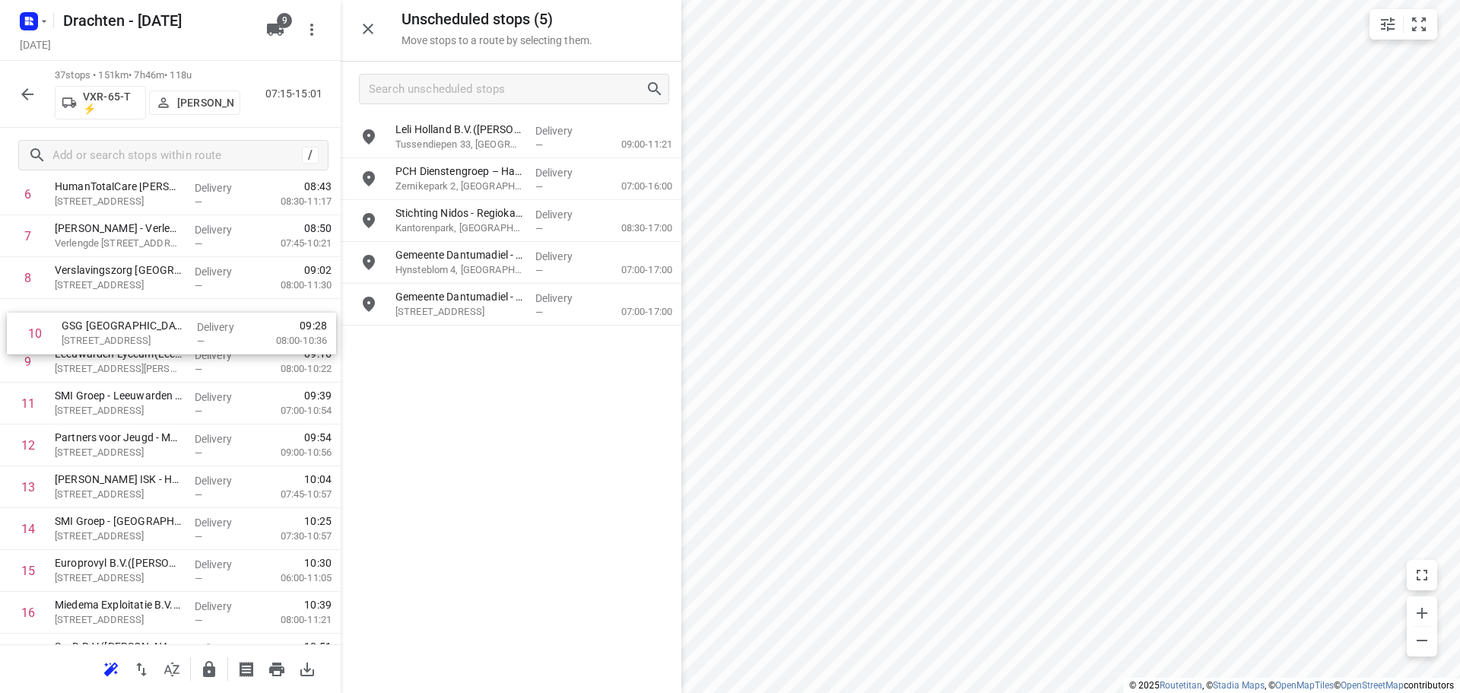
drag, startPoint x: 157, startPoint y: 370, endPoint x: 161, endPoint y: 334, distance: 36.7
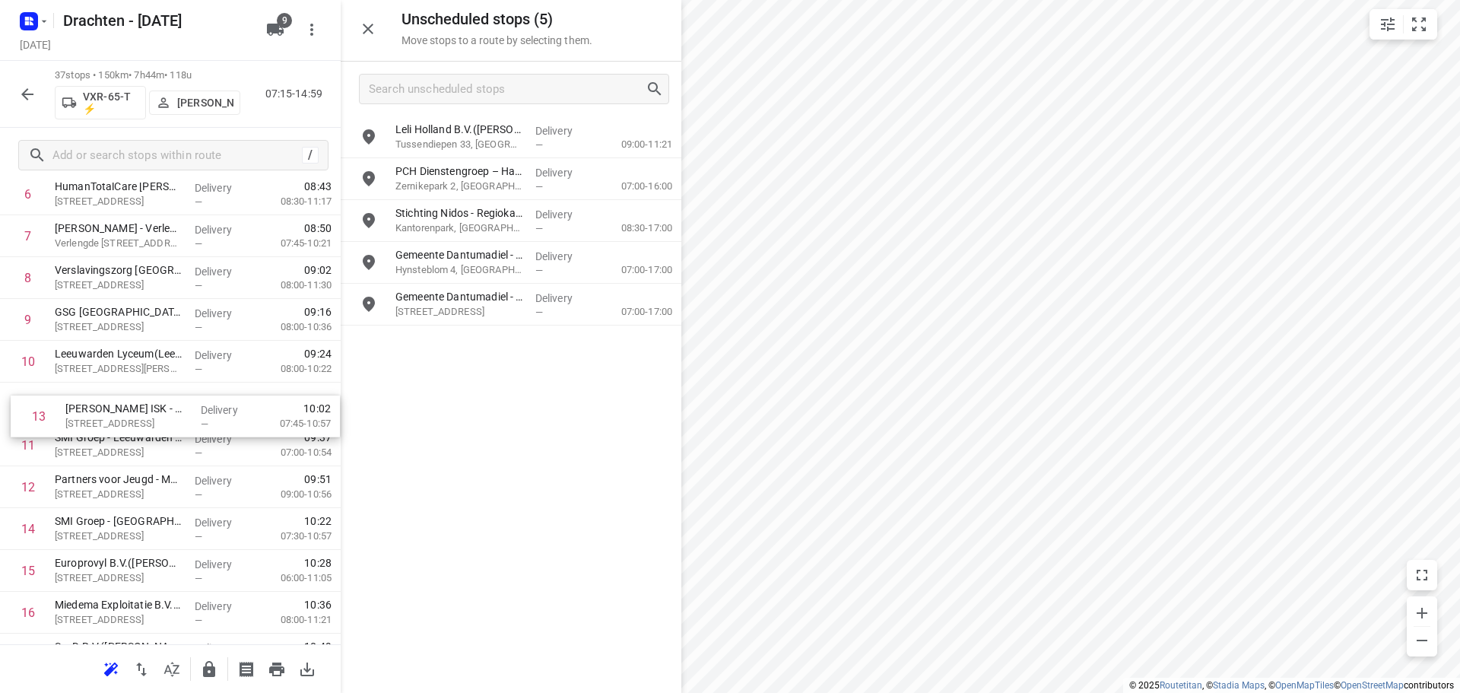
drag, startPoint x: 190, startPoint y: 486, endPoint x: 201, endPoint y: 401, distance: 85.2
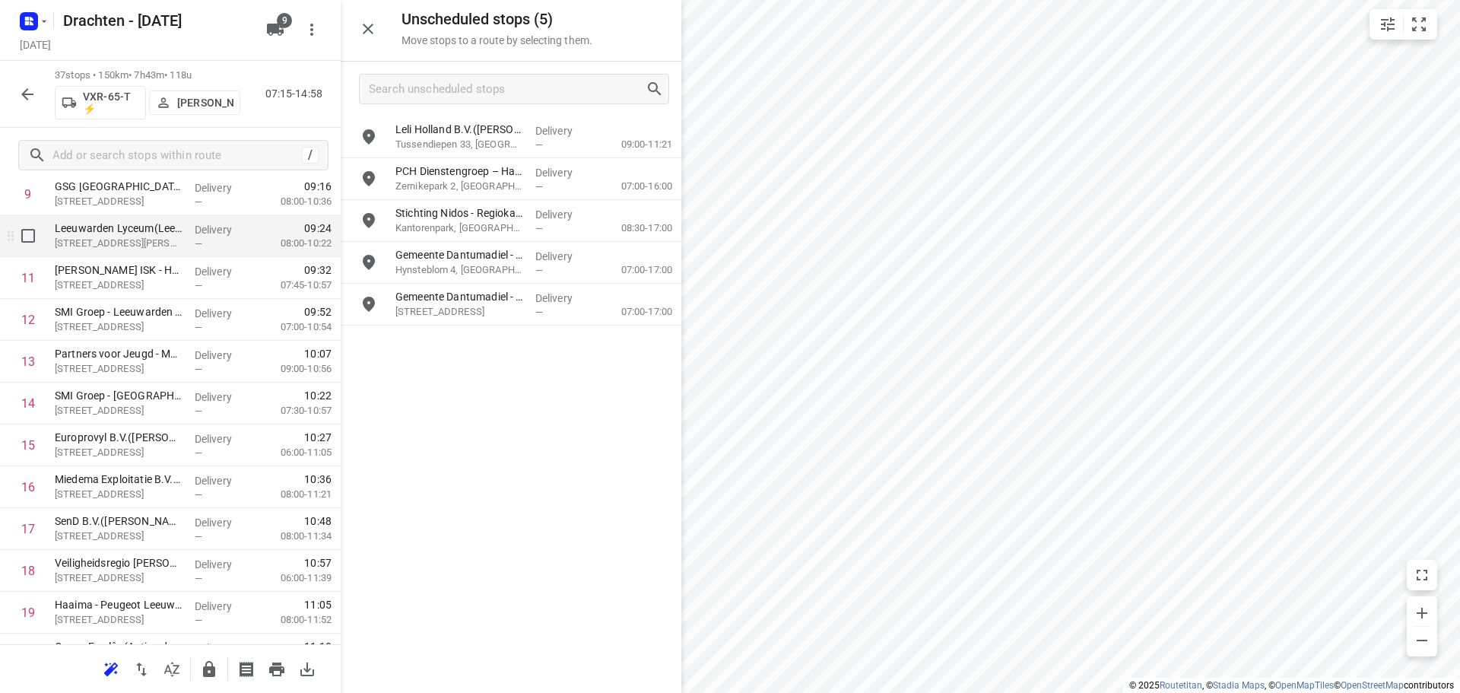
scroll to position [490, 0]
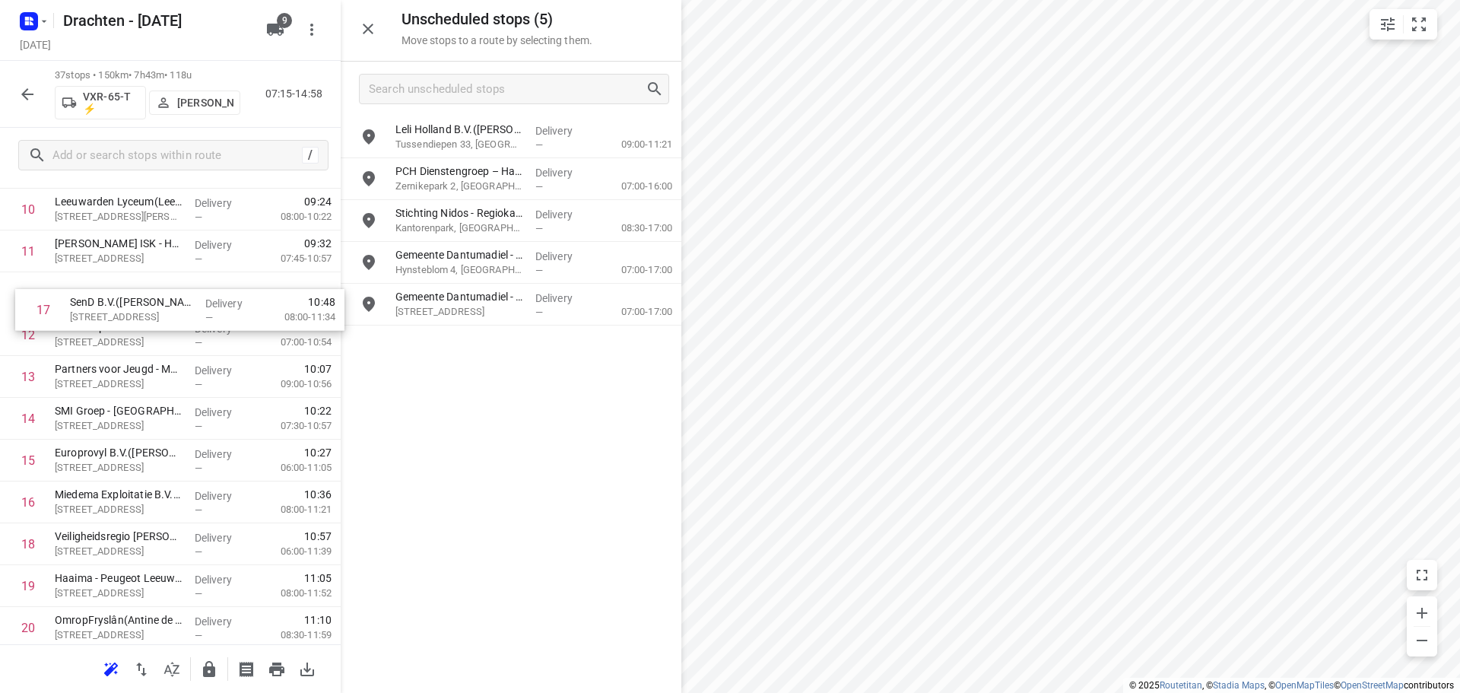
drag, startPoint x: 165, startPoint y: 502, endPoint x: 179, endPoint y: 304, distance: 198.2
click at [179, 304] on div "1 Coöperatie DELA (Yarden) - Yardenhuis van Goutum(Henk Meijer) Yndyk 1, Goutum…" at bounding box center [170, 585] width 341 height 1547
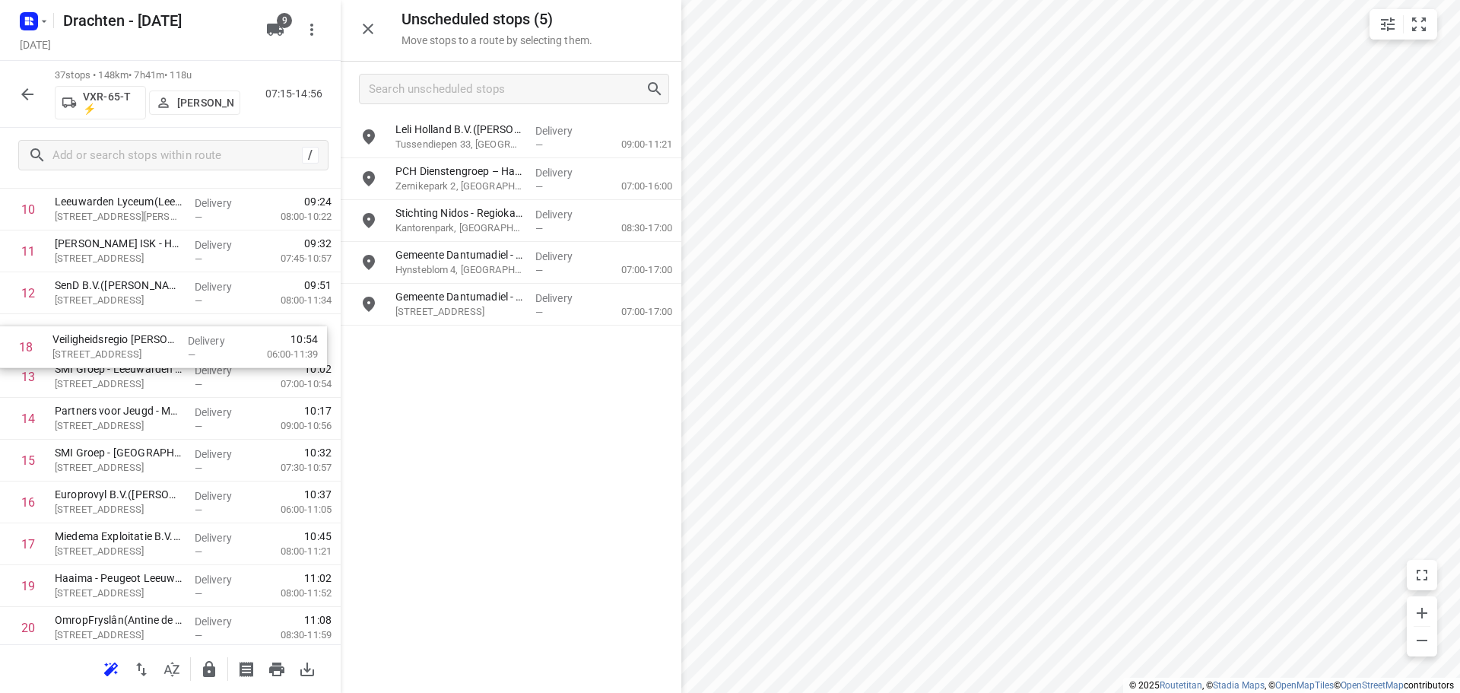
drag, startPoint x: 170, startPoint y: 547, endPoint x: 166, endPoint y: 328, distance: 218.2
click at [166, 328] on div "1 Coöperatie DELA (Yarden) - Yardenhuis van Goutum(Henk Meijer) Yndyk 1, Goutum…" at bounding box center [170, 585] width 341 height 1547
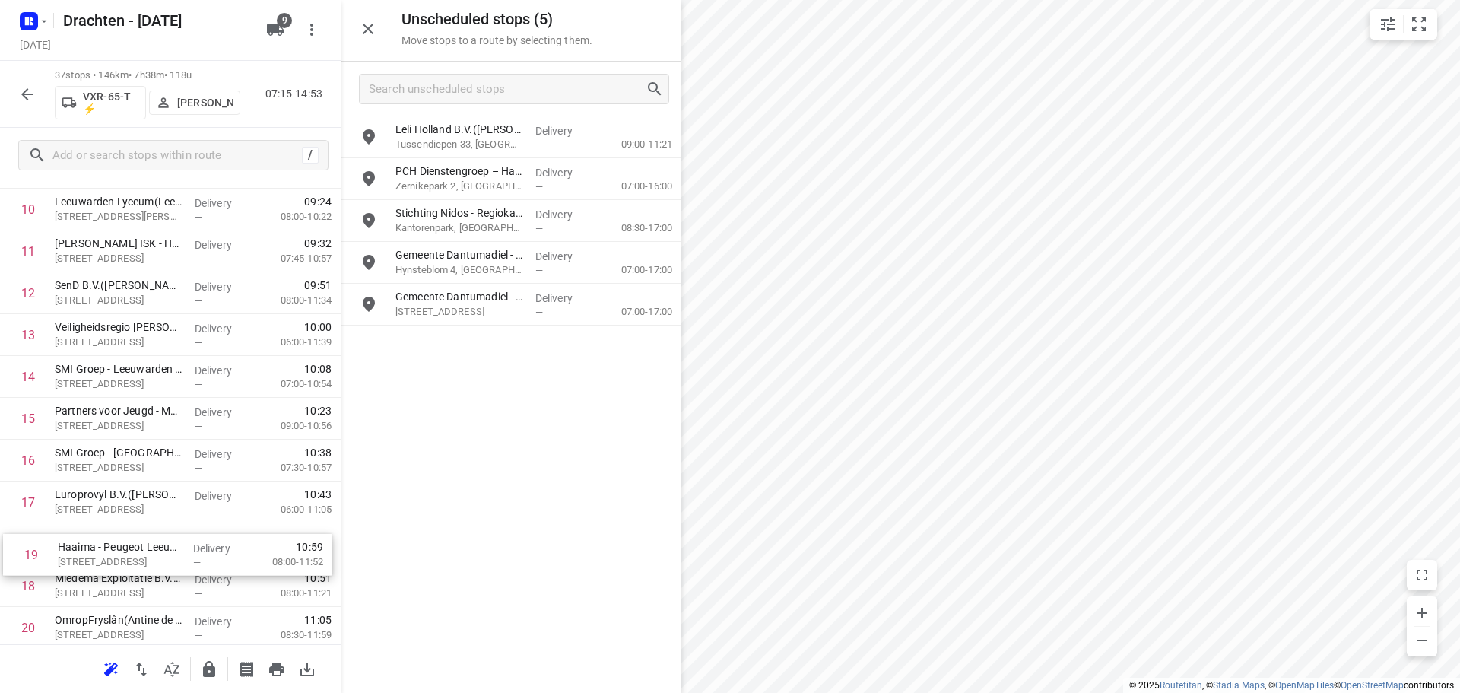
scroll to position [496, 0]
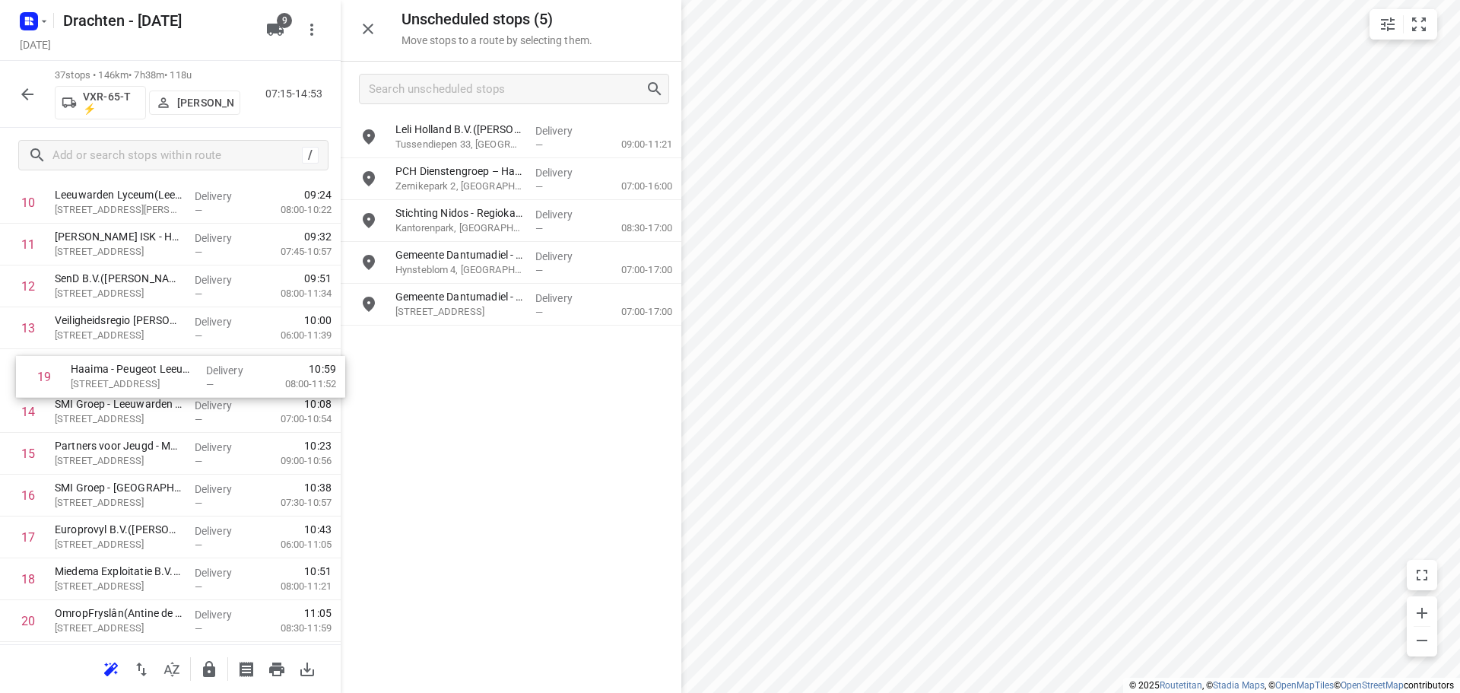
drag, startPoint x: 162, startPoint y: 591, endPoint x: 179, endPoint y: 376, distance: 215.1
click at [179, 376] on div "1 Coöperatie DELA (Yarden) - Yardenhuis van Goutum(Henk Meijer) Yndyk 1, Goutum…" at bounding box center [170, 578] width 341 height 1547
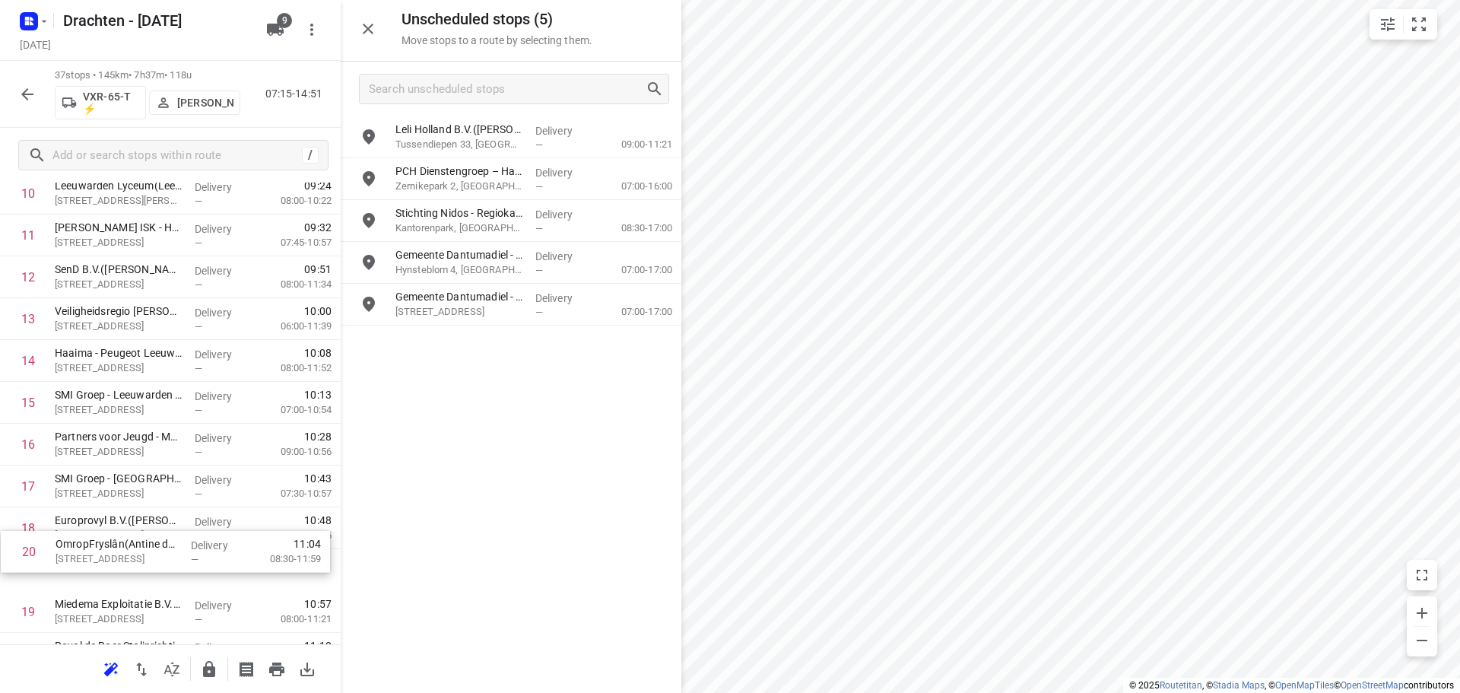
scroll to position [509, 0]
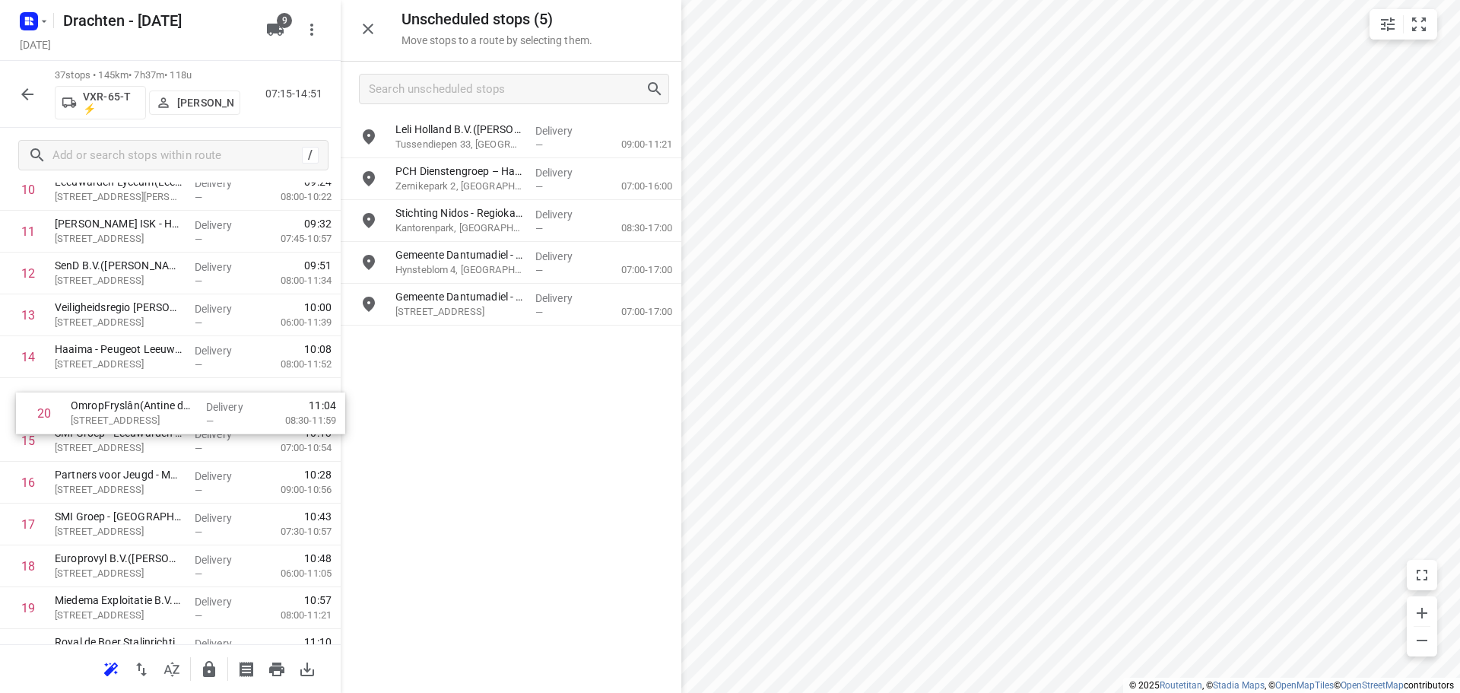
drag, startPoint x: 139, startPoint y: 622, endPoint x: 155, endPoint y: 403, distance: 219.5
click at [155, 403] on div "1 Coöperatie DELA (Yarden) - Yardenhuis van Goutum(Henk Meijer) Yndyk 1, Goutum…" at bounding box center [170, 565] width 341 height 1547
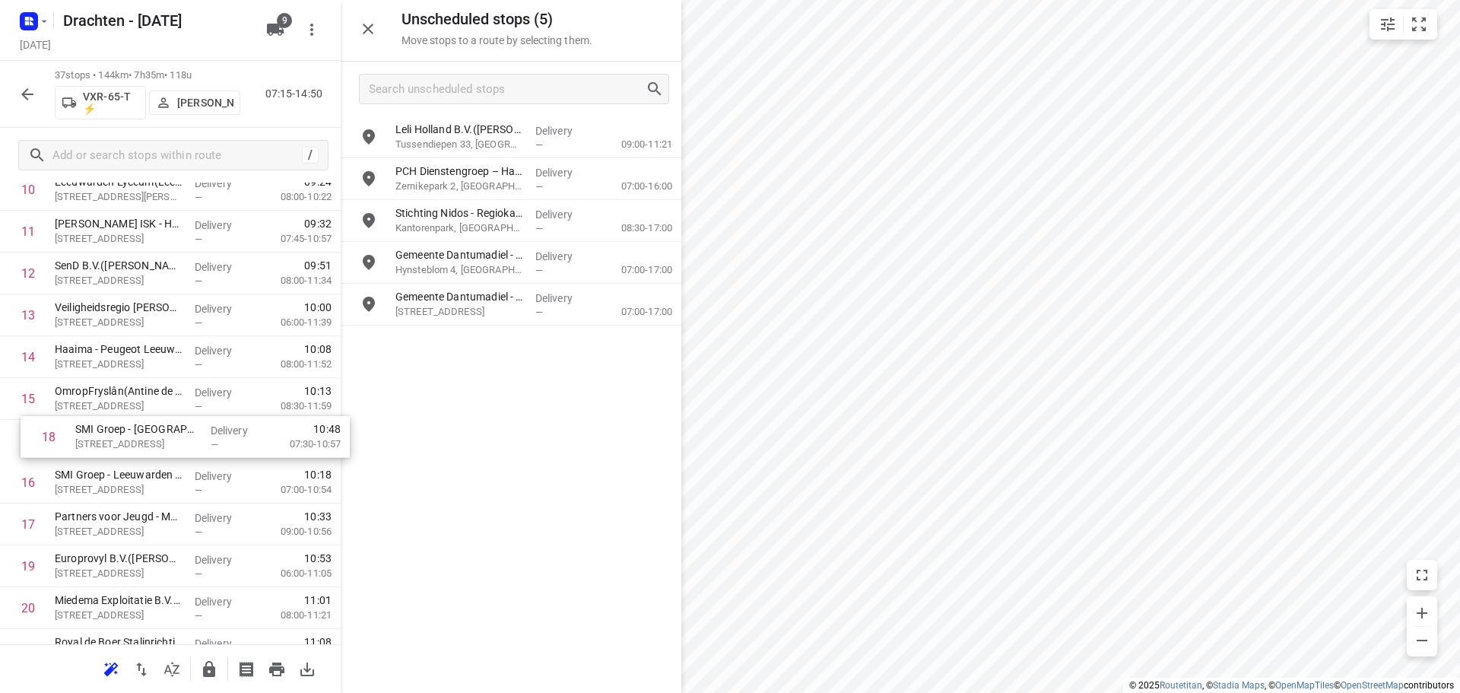
drag, startPoint x: 147, startPoint y: 533, endPoint x: 167, endPoint y: 439, distance: 95.7
click at [167, 439] on div "1 Coöperatie DELA (Yarden) - Yardenhuis van Goutum(Henk Meijer) Yndyk 1, Goutum…" at bounding box center [170, 565] width 341 height 1547
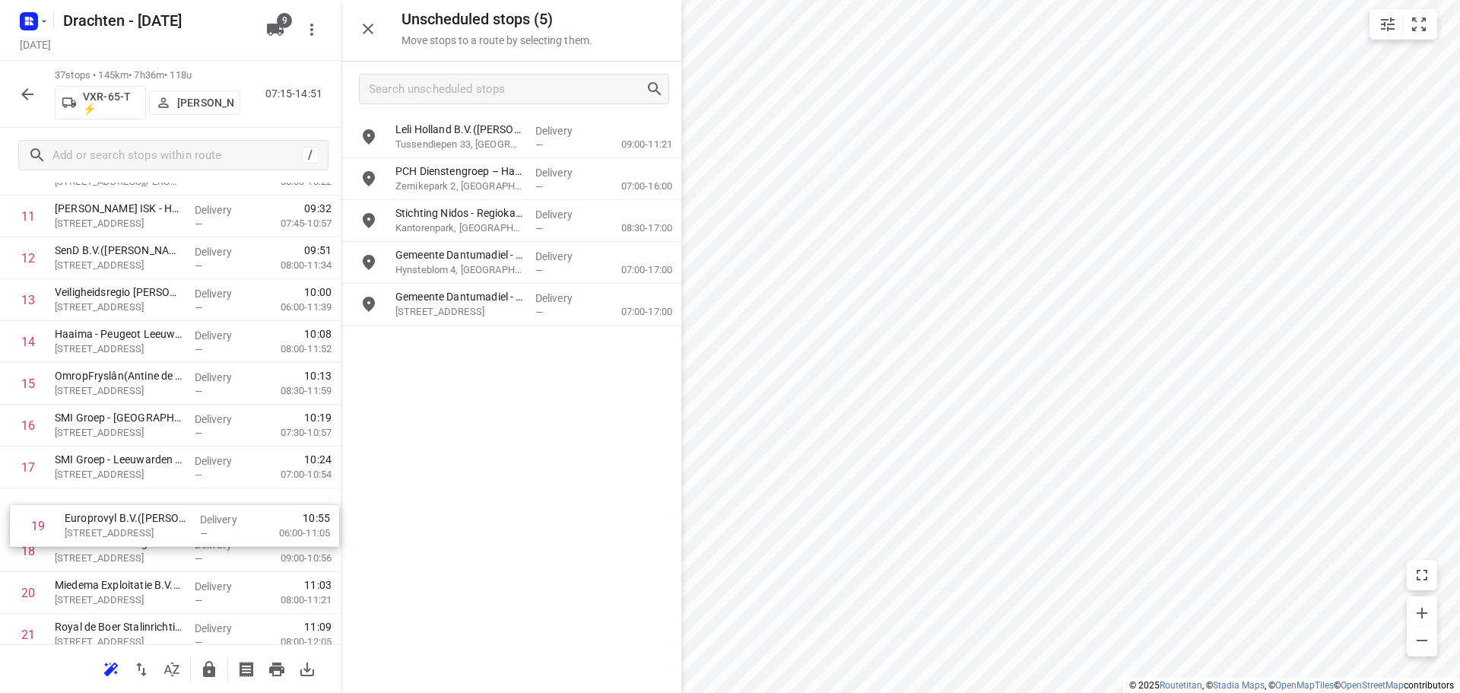
scroll to position [525, 0]
drag, startPoint x: 122, startPoint y: 567, endPoint x: 135, endPoint y: 505, distance: 63.7
click at [135, 505] on div "1 Coöperatie DELA (Yarden) - Yardenhuis van Goutum(Henk Meijer) Yndyk 1, Goutum…" at bounding box center [170, 550] width 341 height 1547
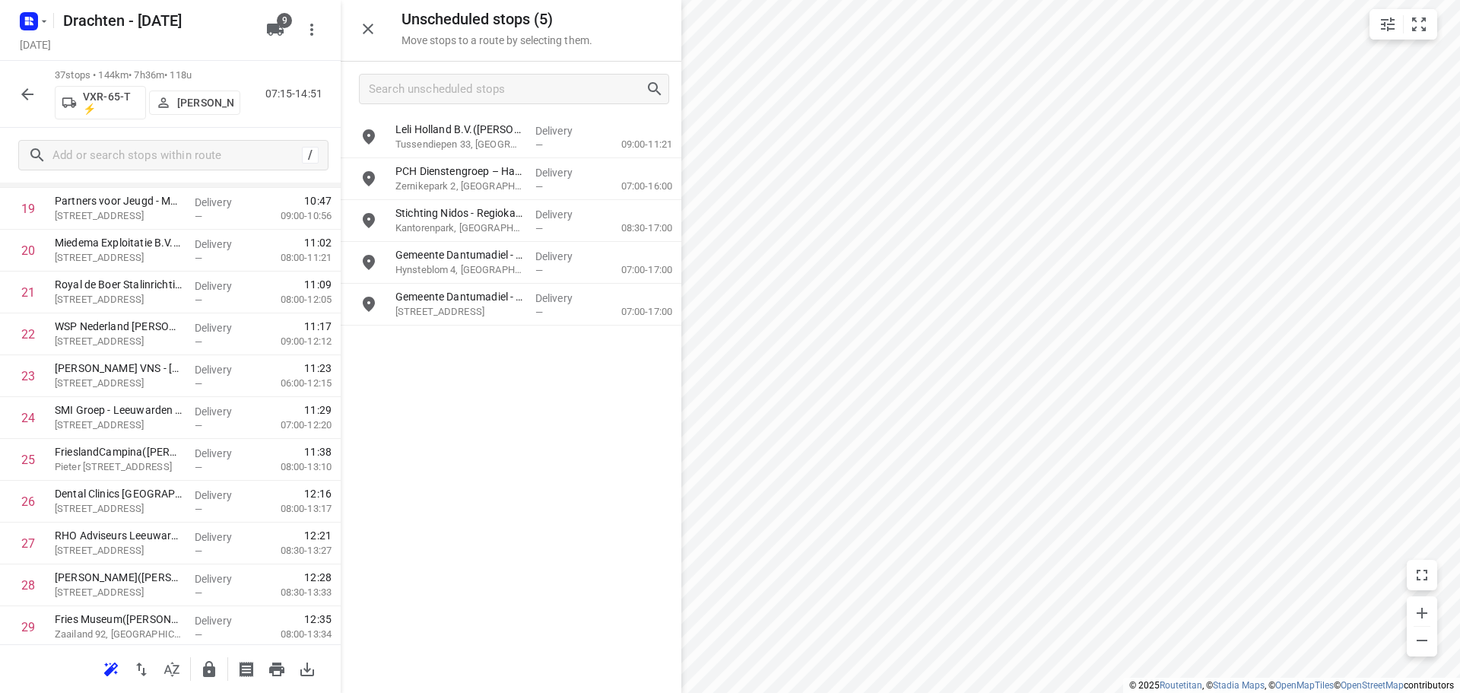
scroll to position [791, 0]
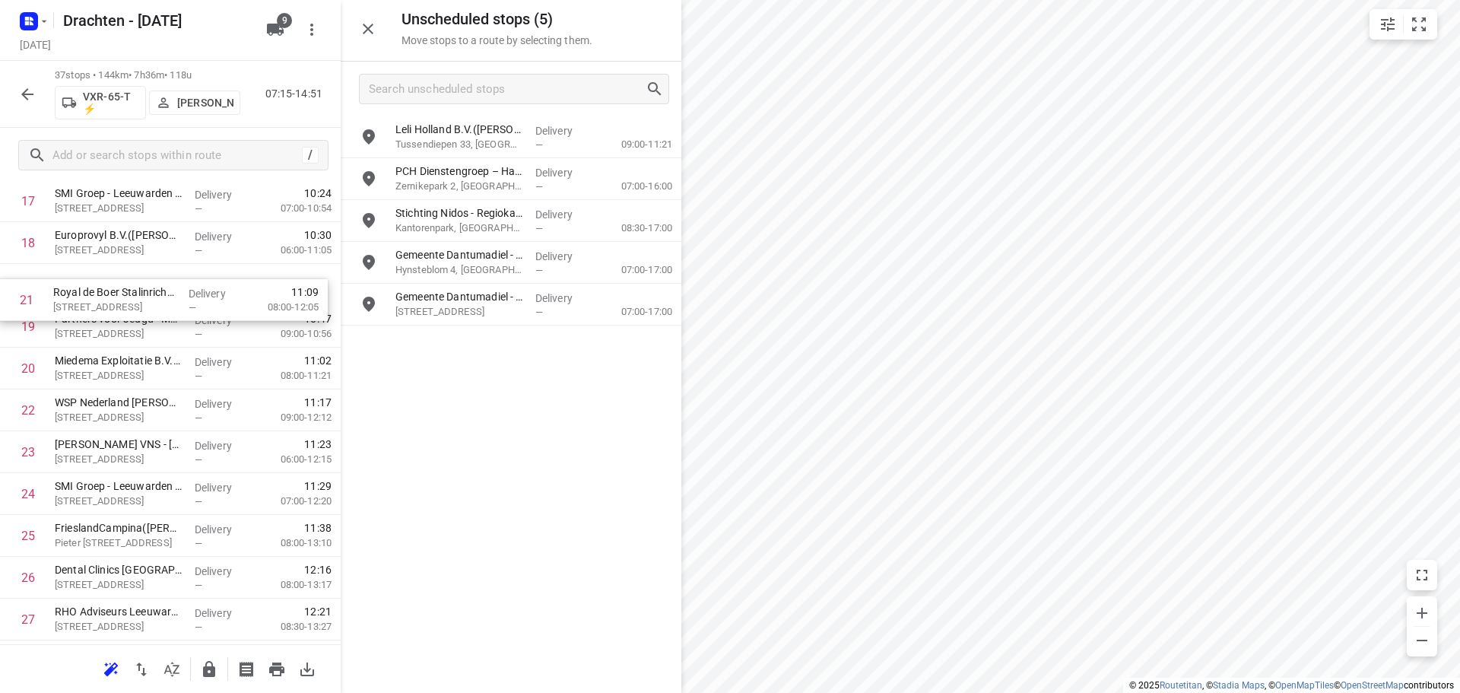
drag, startPoint x: 162, startPoint y: 383, endPoint x: 160, endPoint y: 310, distance: 73.0
click at [160, 310] on div "1 Coöperatie DELA (Yarden) - Yardenhuis van Goutum(Henk Meijer) Yndyk 1, Goutum…" at bounding box center [170, 284] width 341 height 1547
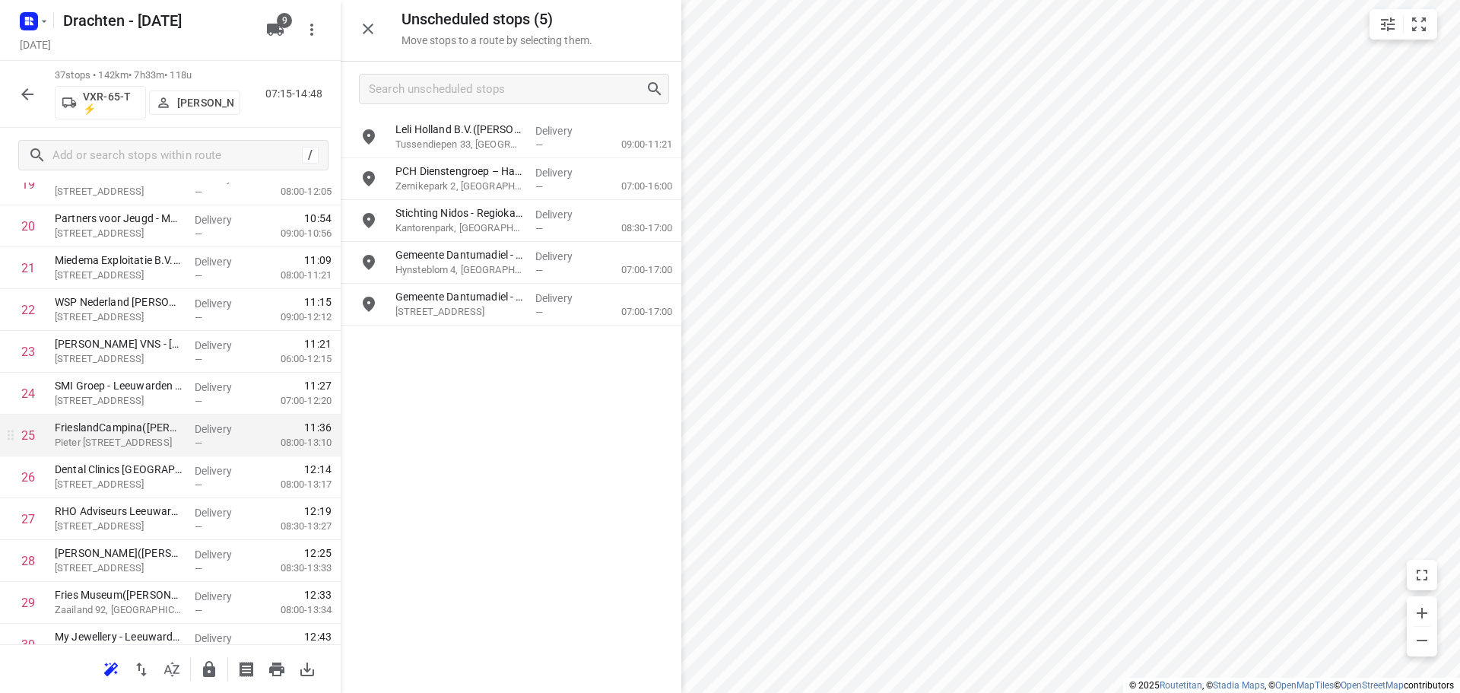
scroll to position [867, 0]
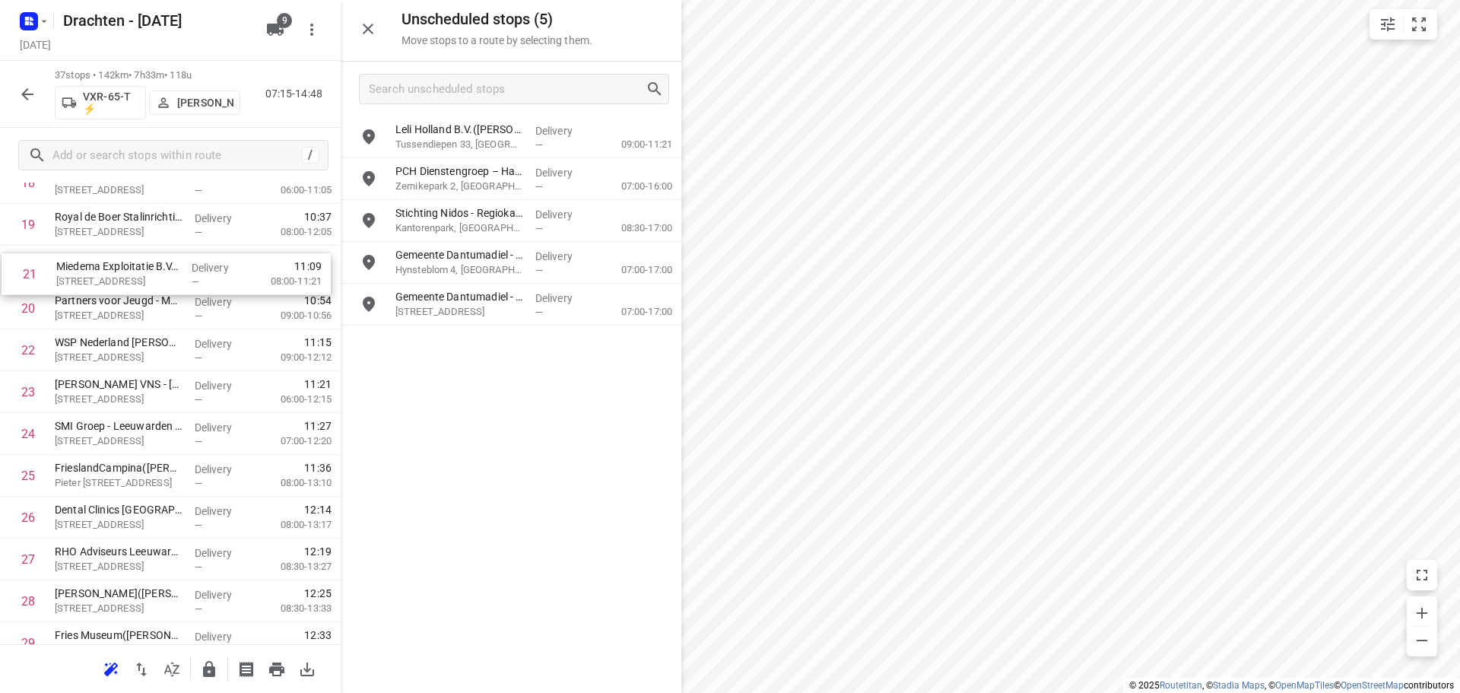
drag, startPoint x: 191, startPoint y: 305, endPoint x: 193, endPoint y: 271, distance: 33.5
click at [193, 271] on div "1 Coöperatie DELA (Yarden) - Yardenhuis van Goutum(Henk Meijer) Yndyk 1, Goutum…" at bounding box center [170, 224] width 341 height 1547
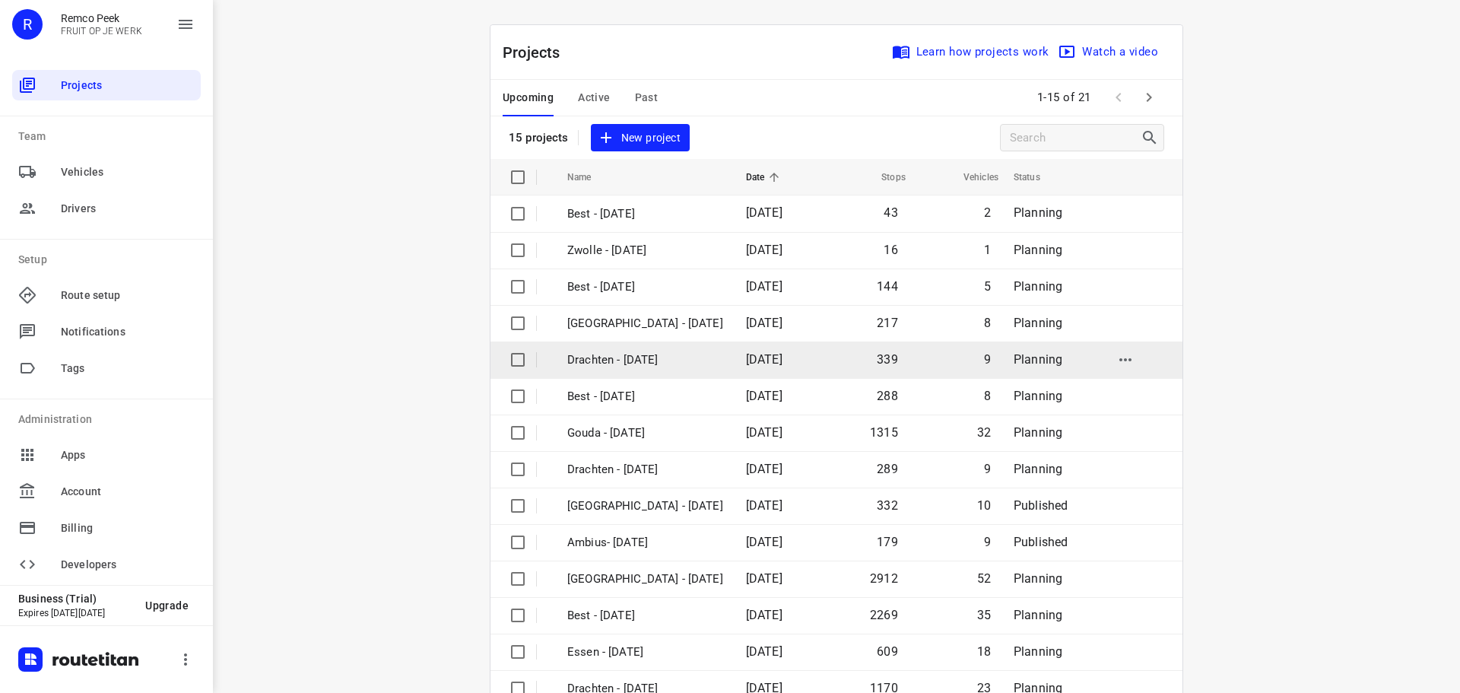
click at [604, 366] on p "Drachten - [DATE]" at bounding box center [645, 359] width 156 height 17
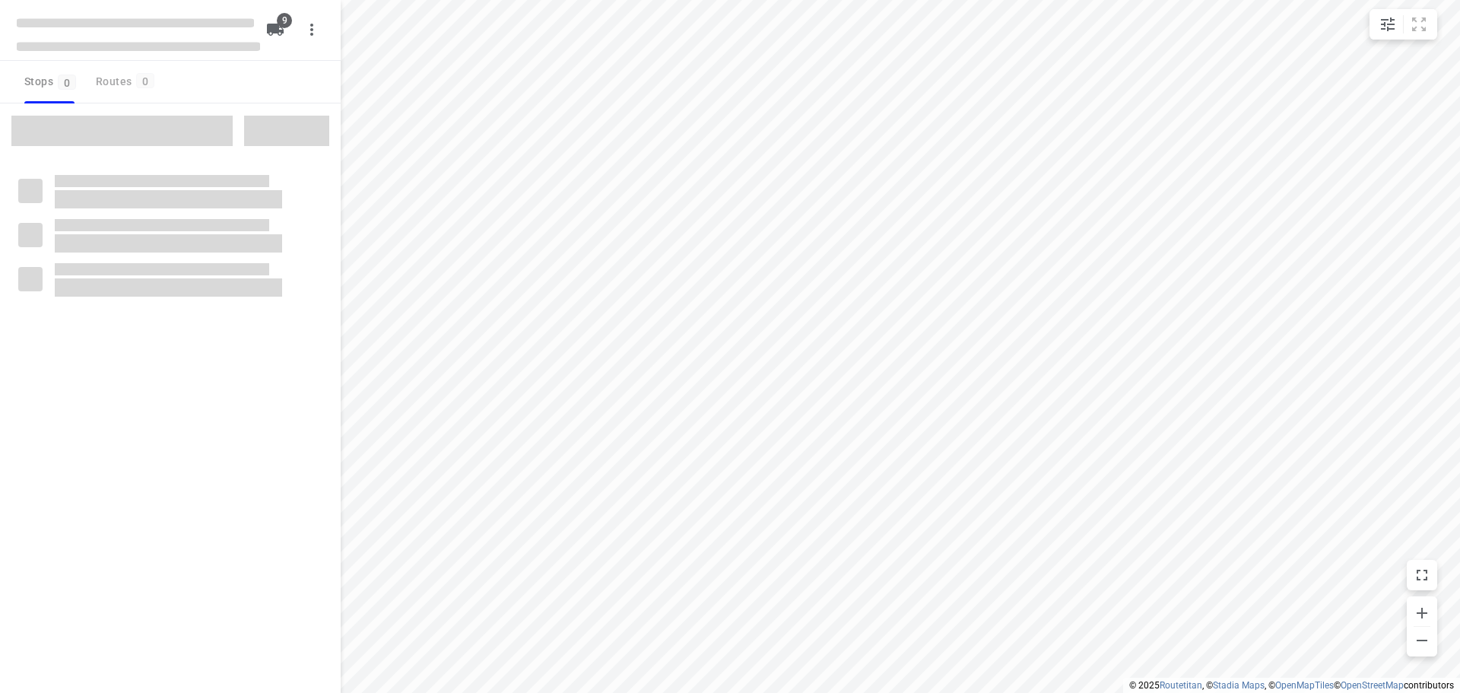
checkbox input "true"
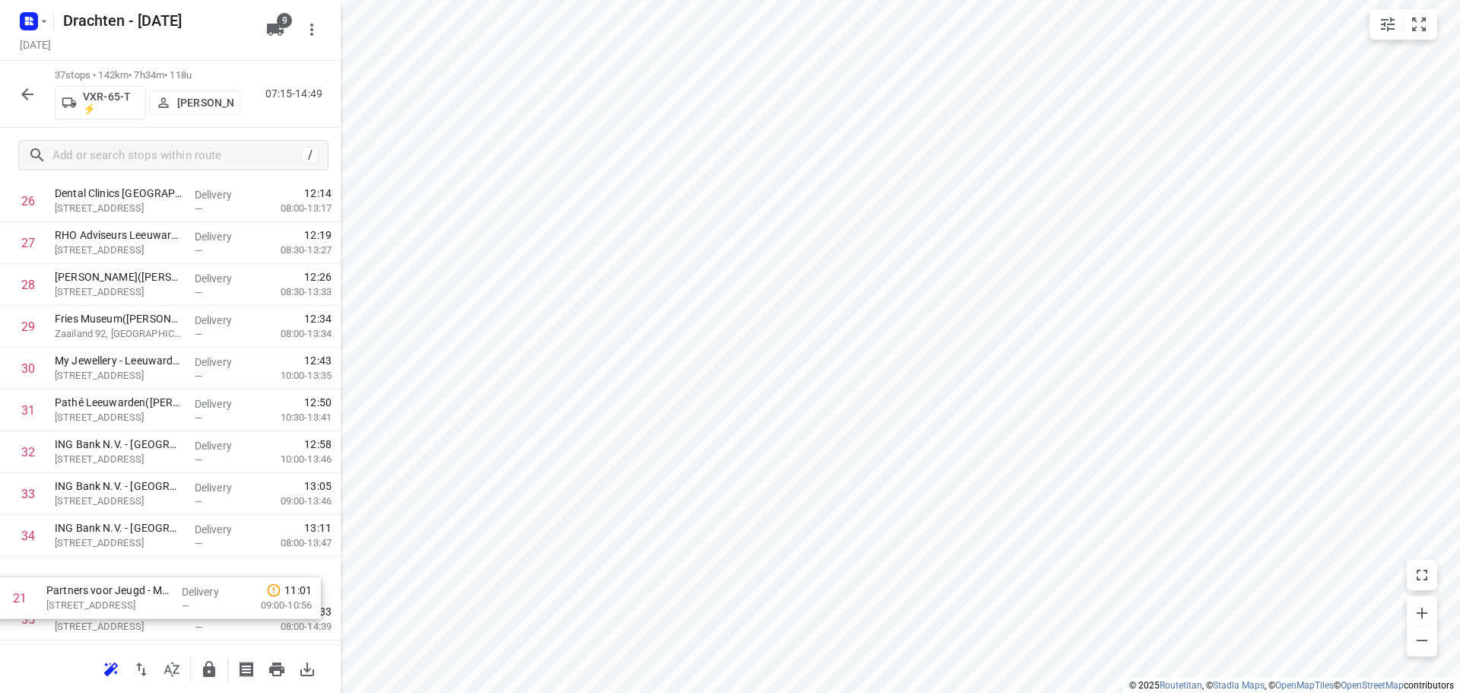
scroll to position [1247, 0]
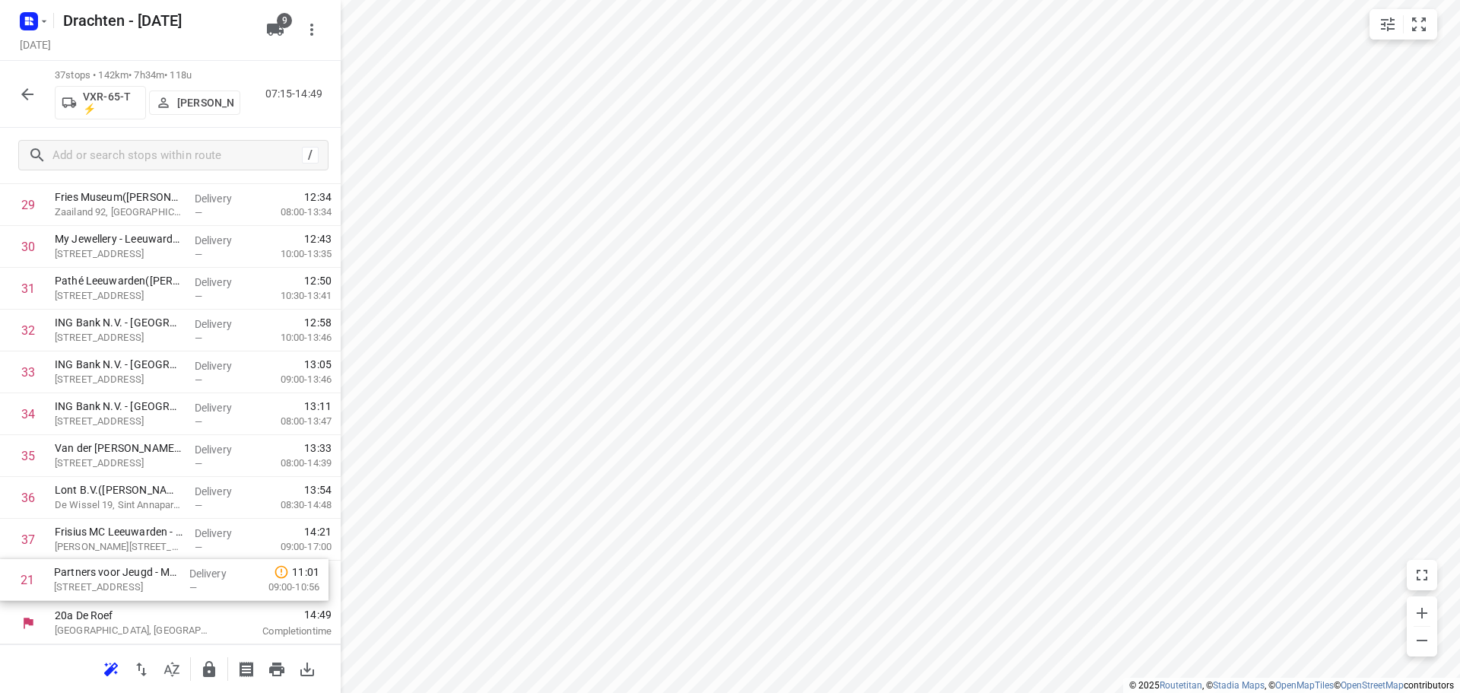
drag, startPoint x: 190, startPoint y: 332, endPoint x: 188, endPoint y: 601, distance: 268.4
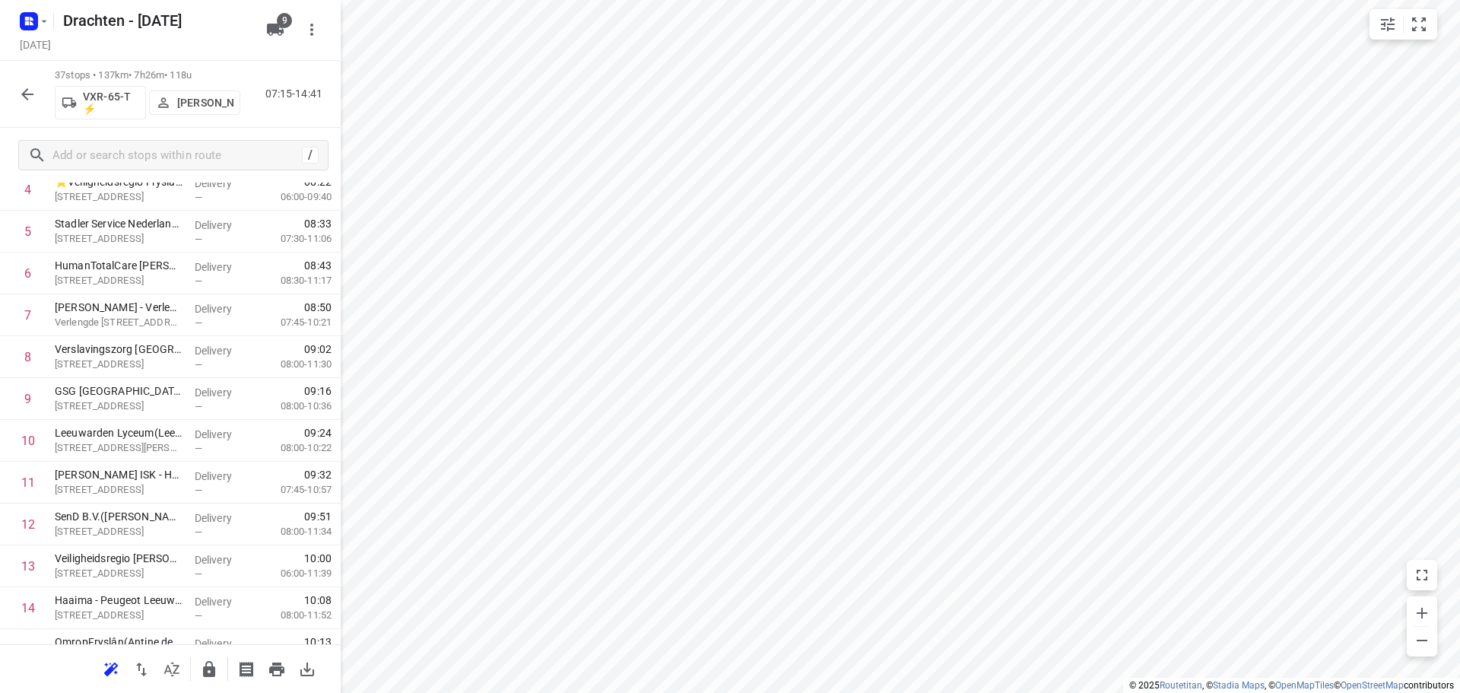
scroll to position [0, 0]
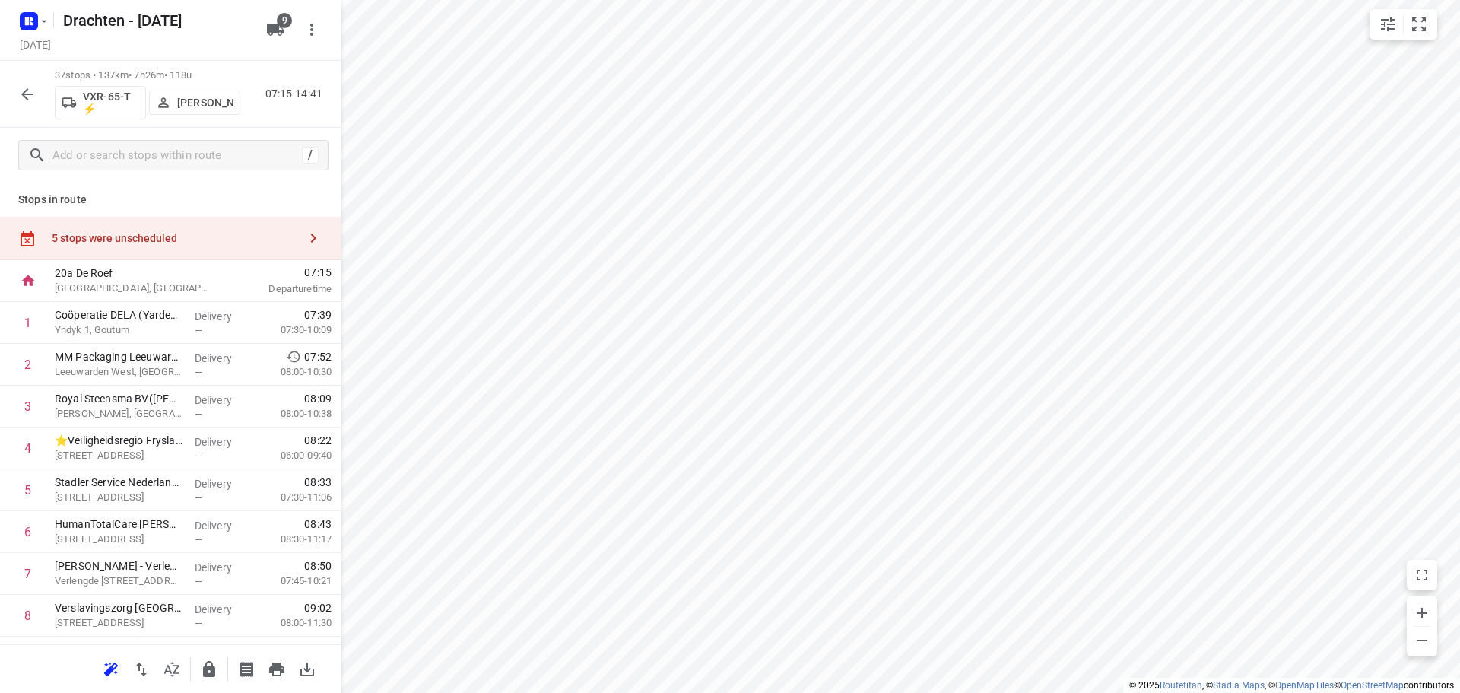
click at [222, 233] on div "5 stops were unscheduled" at bounding box center [175, 238] width 246 height 12
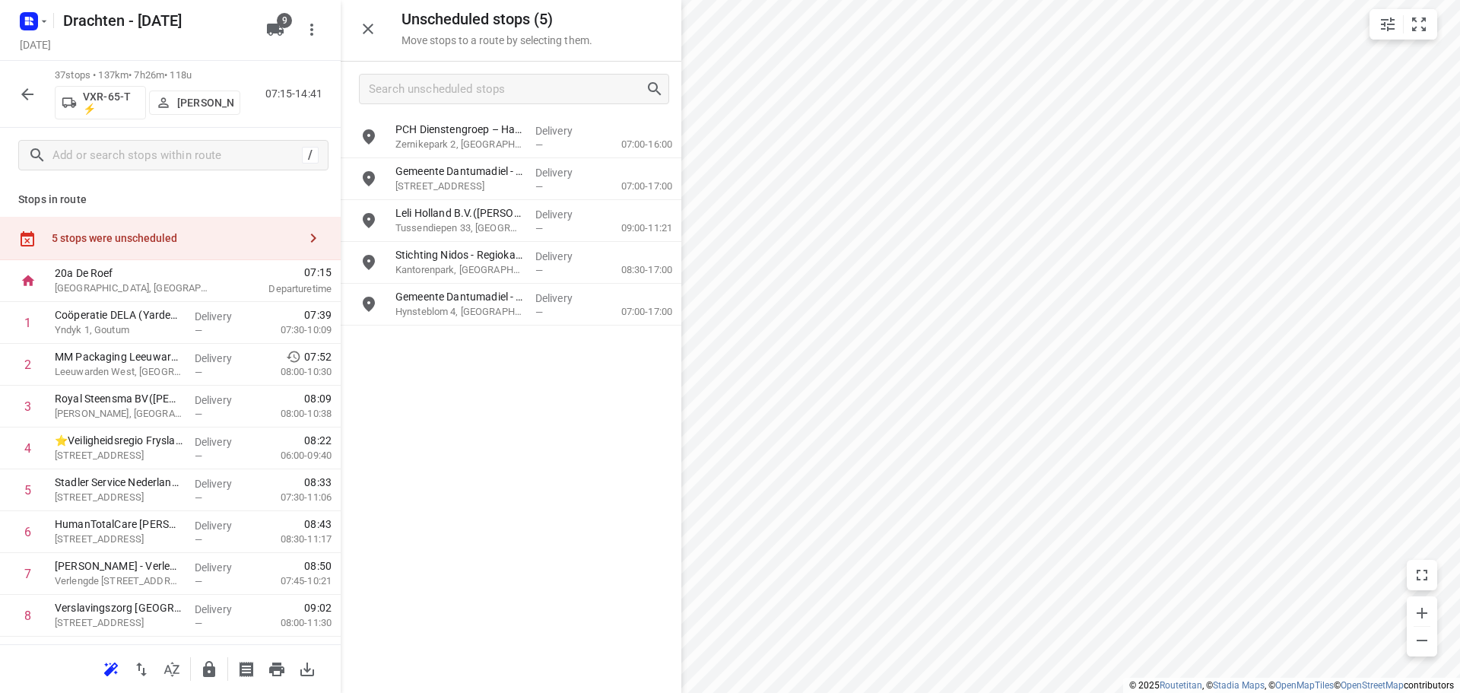
click at [368, 22] on icon "button" at bounding box center [368, 29] width 18 height 18
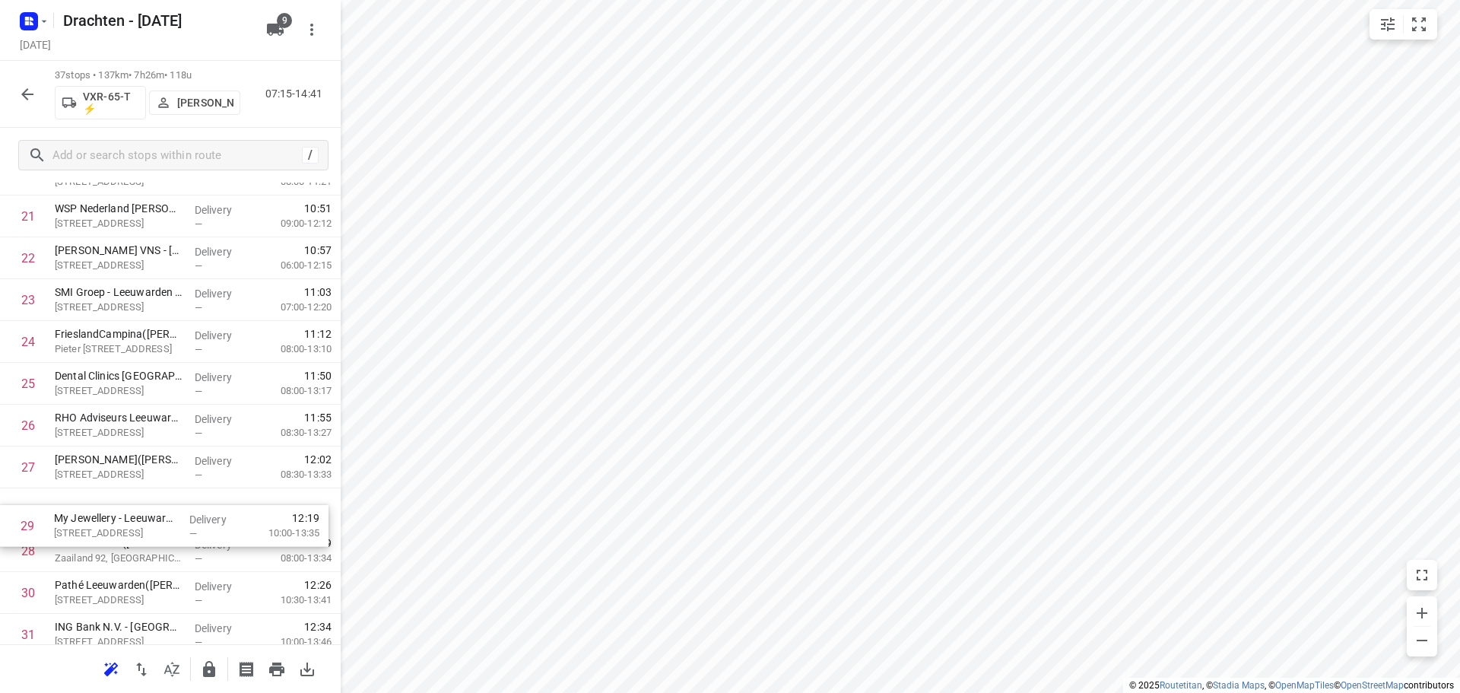
scroll to position [944, 0]
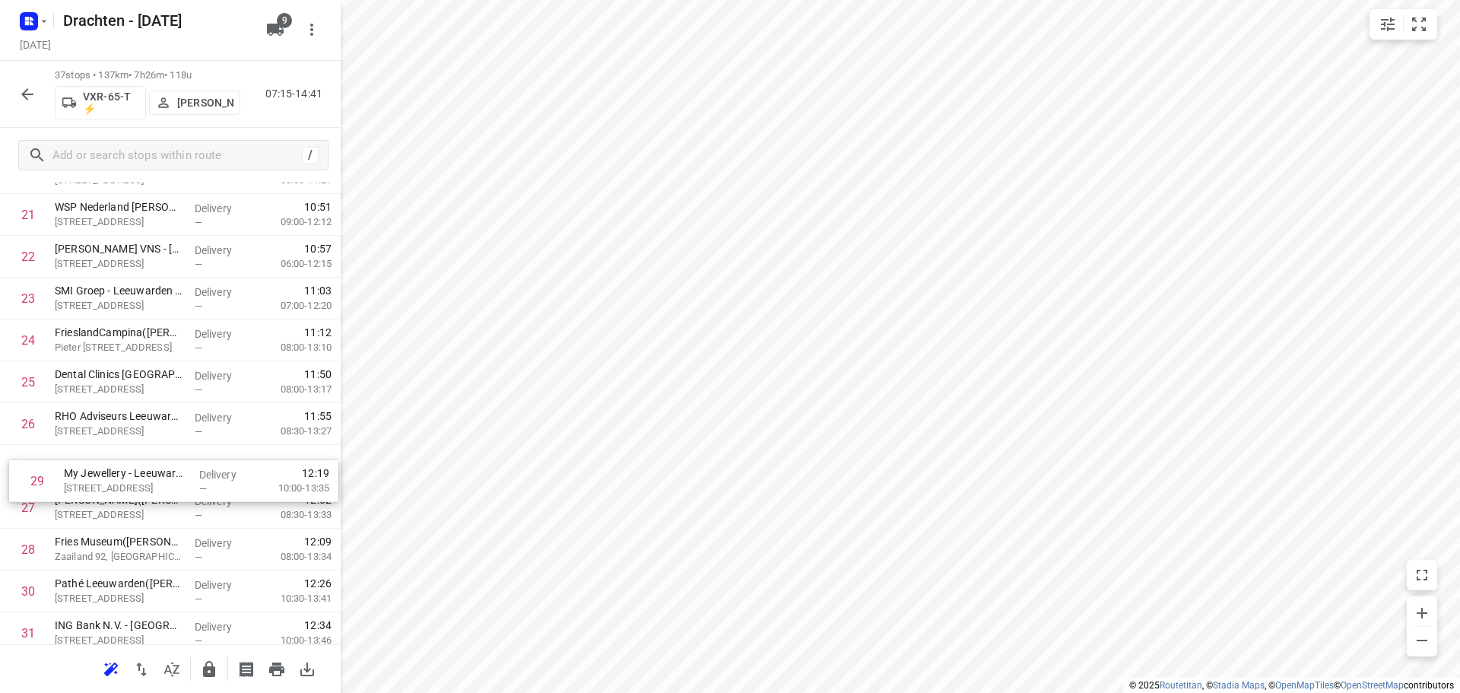
drag, startPoint x: 121, startPoint y: 560, endPoint x: 132, endPoint y: 480, distance: 79.9
click at [132, 480] on div "1 Coöperatie DELA (Yarden) - Yardenhuis van Goutum(Henk Meijer) Yndyk 1, Goutum…" at bounding box center [170, 131] width 341 height 1547
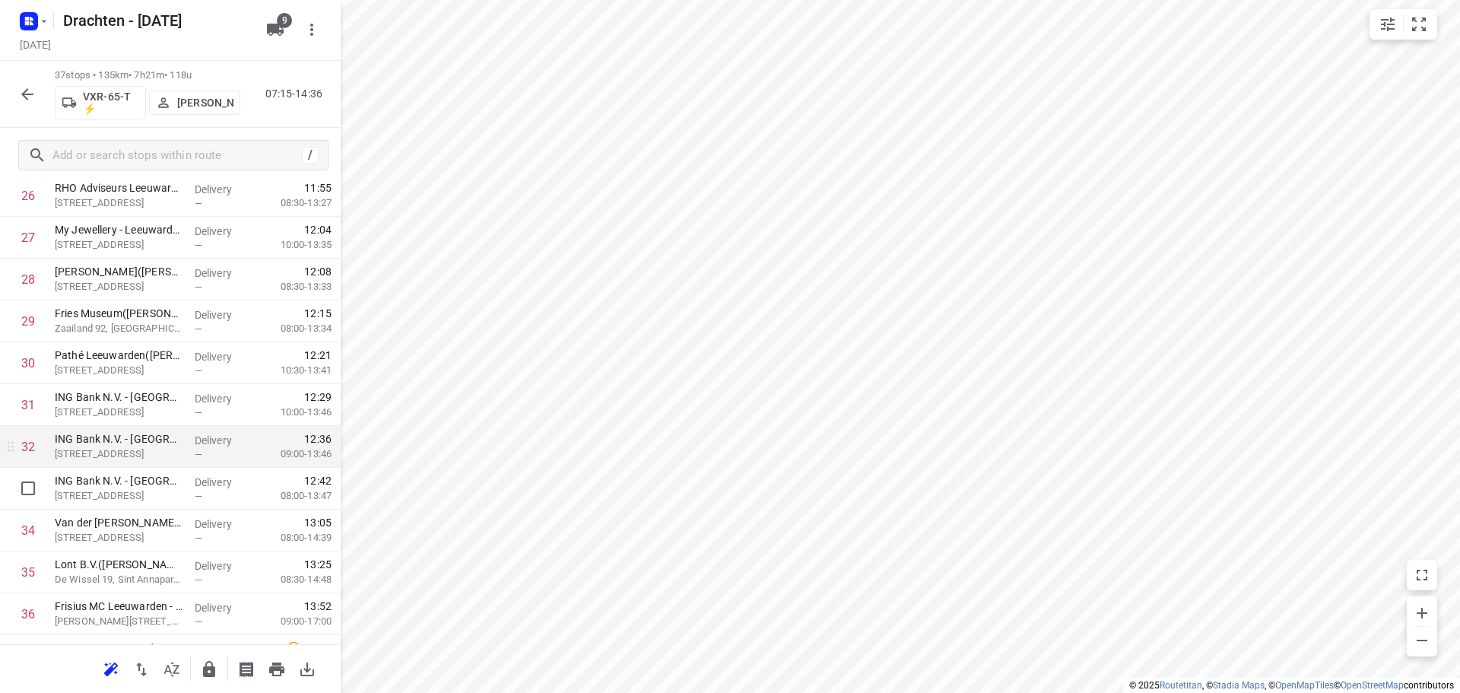
scroll to position [1247, 0]
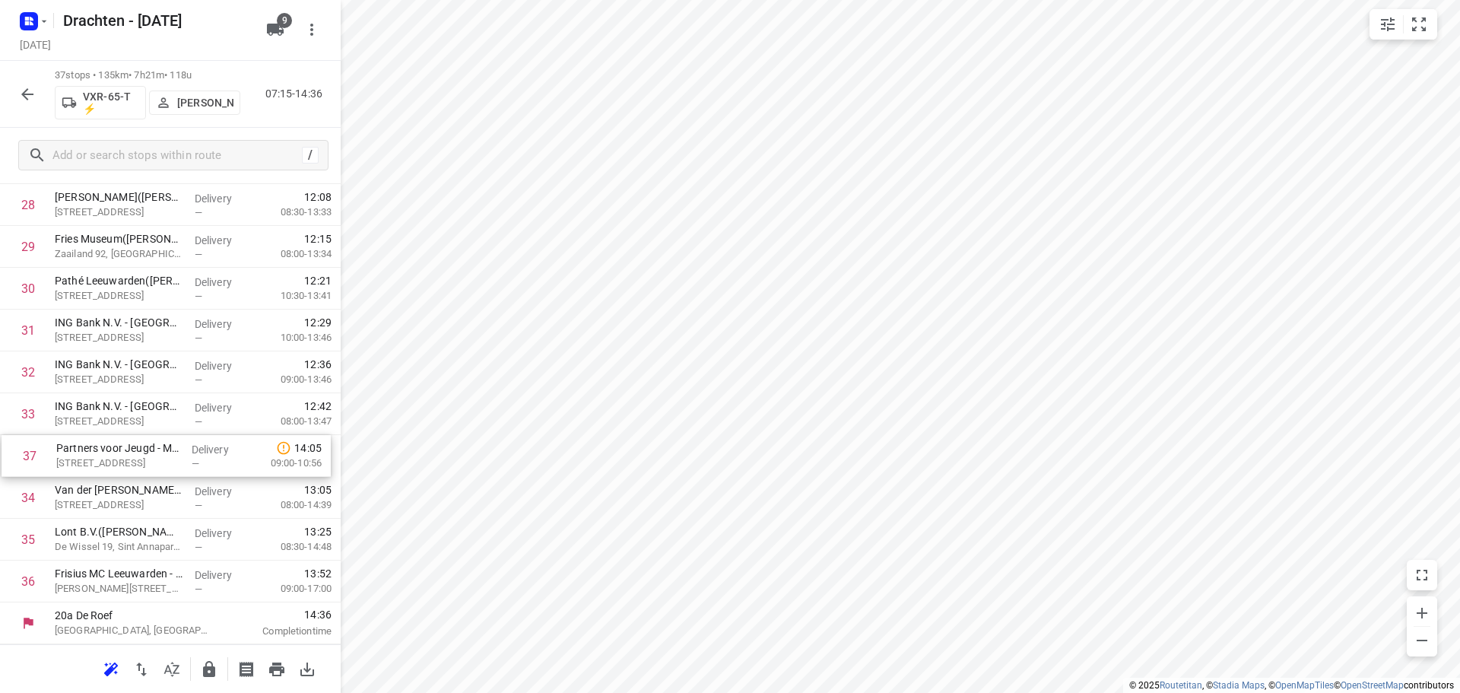
drag, startPoint x: 108, startPoint y: 575, endPoint x: 109, endPoint y: 443, distance: 131.5
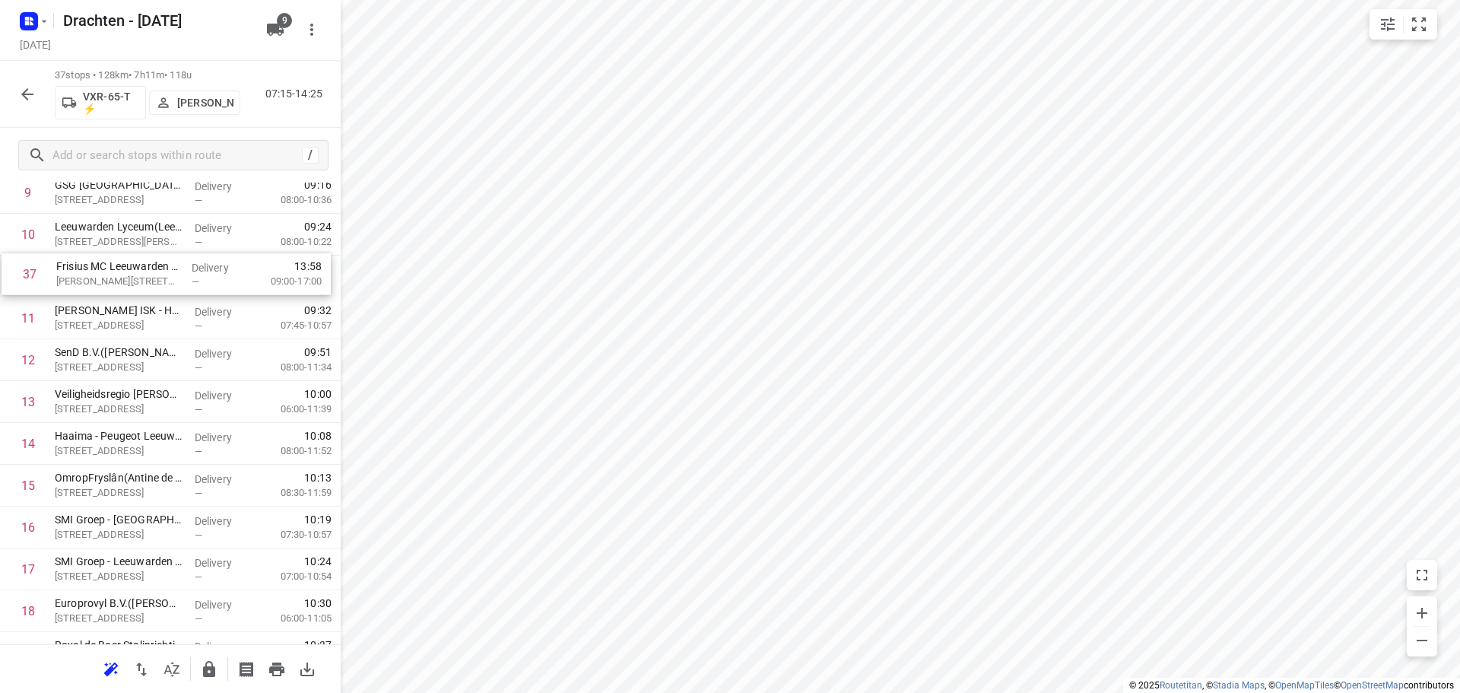
scroll to position [462, 0]
drag, startPoint x: 194, startPoint y: 588, endPoint x: 205, endPoint y: 356, distance: 232.9
click at [205, 356] on div "1 Coöperatie DELA (Yarden) - Yardenhuis van Goutum(Henk Meijer) Yndyk 1, Goutum…" at bounding box center [170, 613] width 341 height 1547
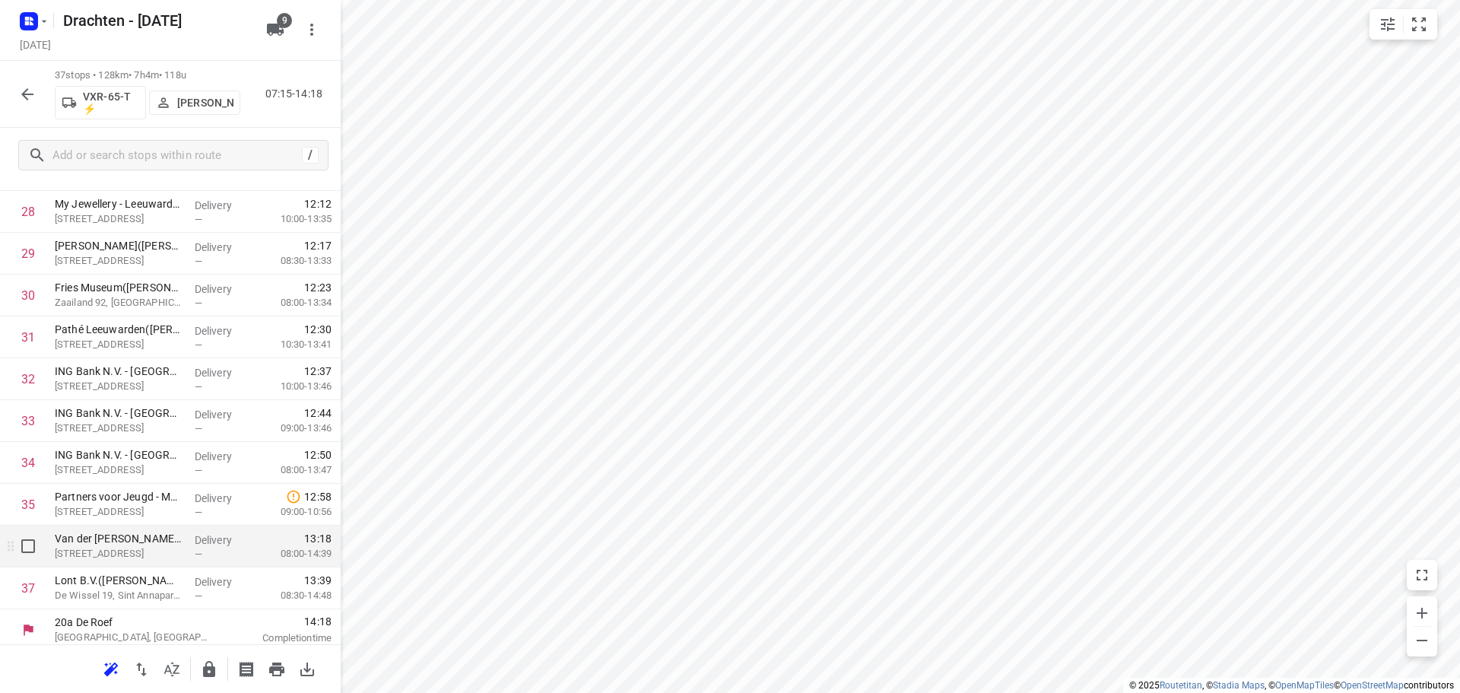
scroll to position [1247, 0]
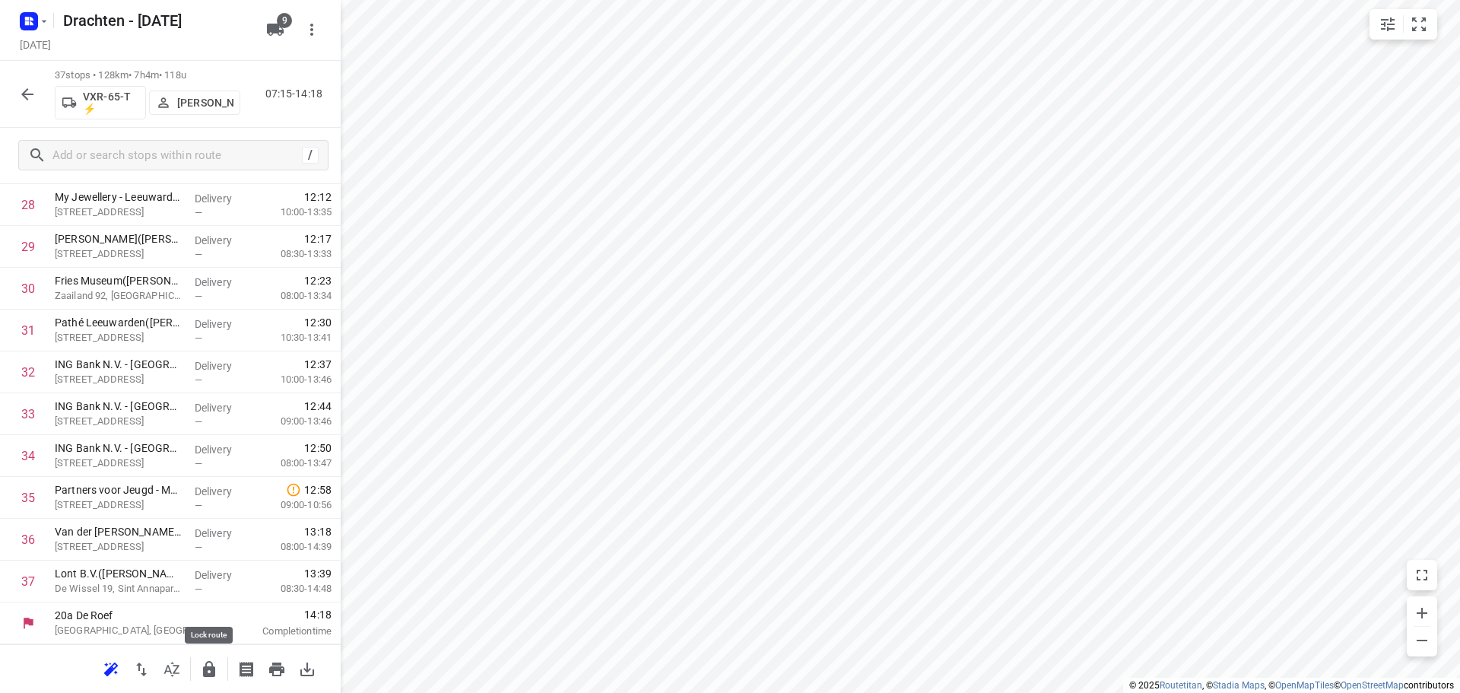
click at [214, 667] on icon "button" at bounding box center [209, 669] width 12 height 16
click at [14, 94] on button "button" at bounding box center [27, 94] width 30 height 30
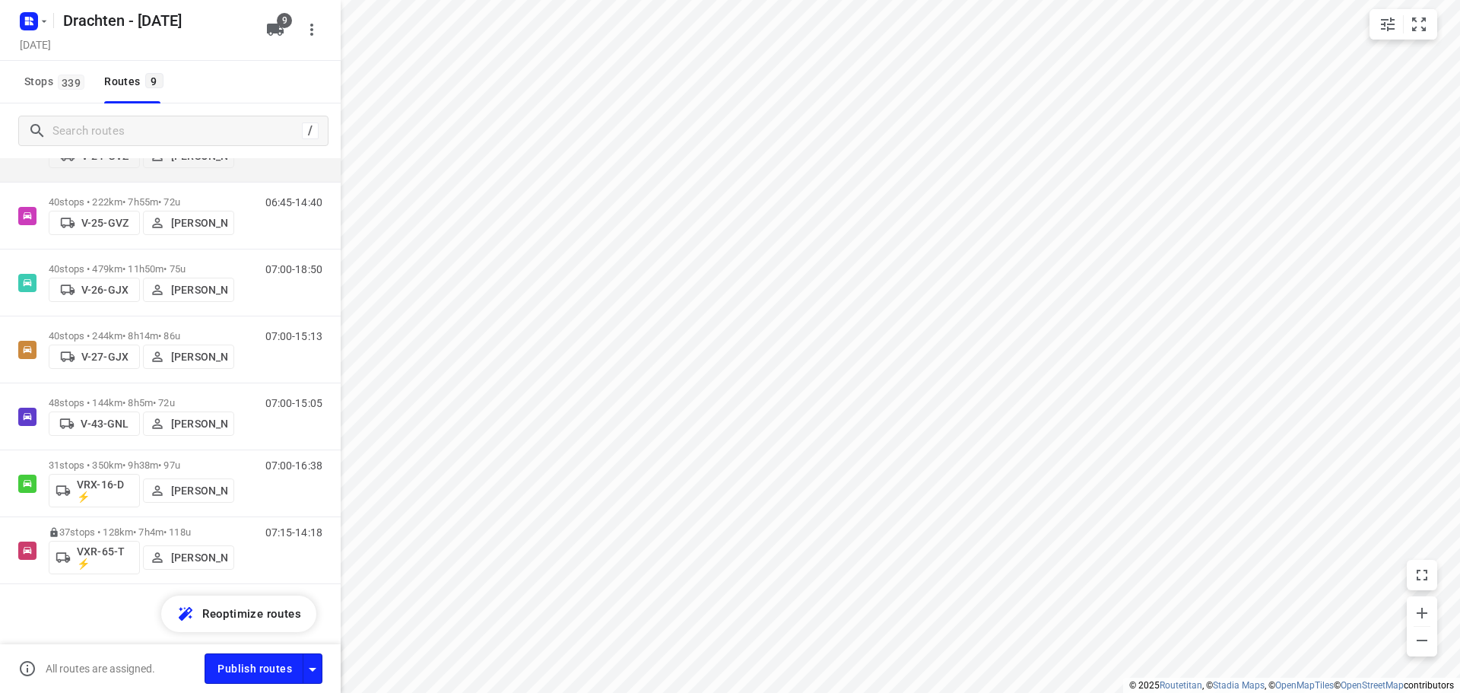
scroll to position [255, 0]
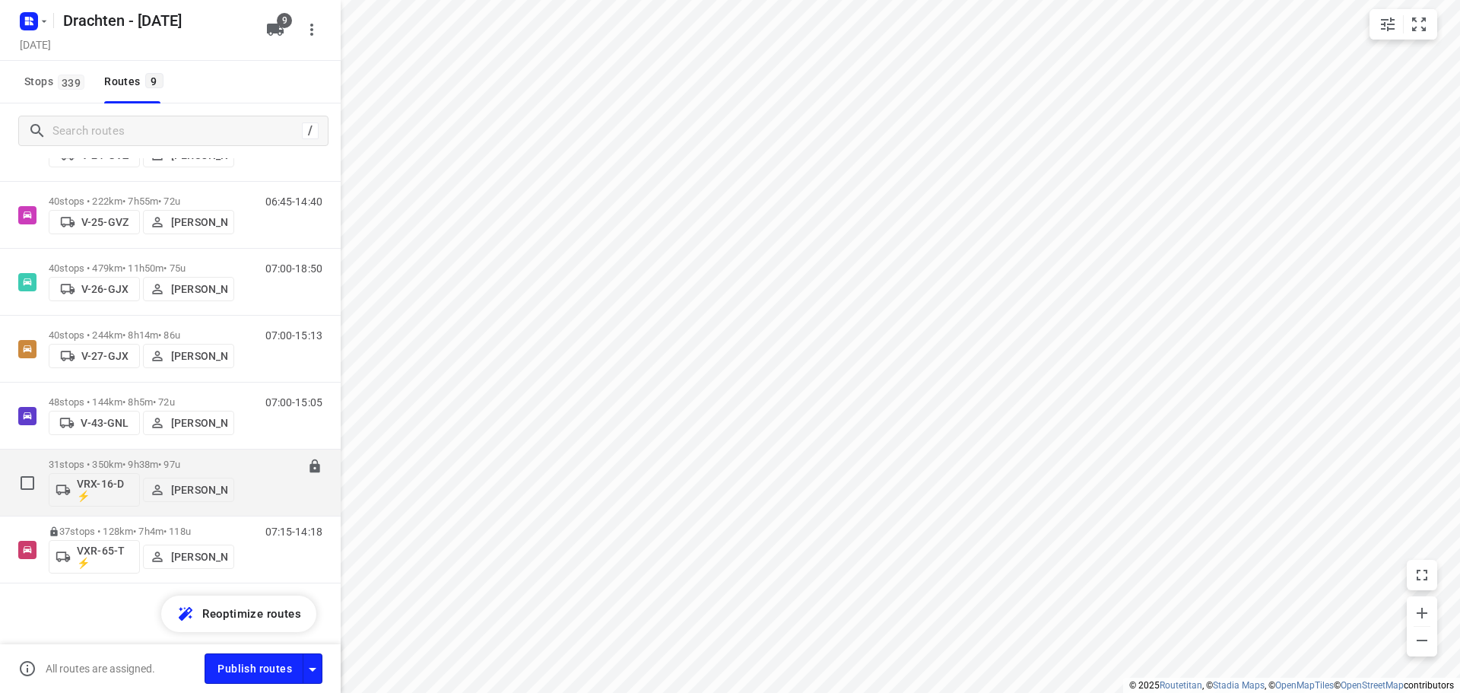
click at [175, 453] on div "31 stops • 350km • 9h38m • 97u VRX-16-D ⚡ Harm Jongsma" at bounding box center [141, 482] width 185 height 63
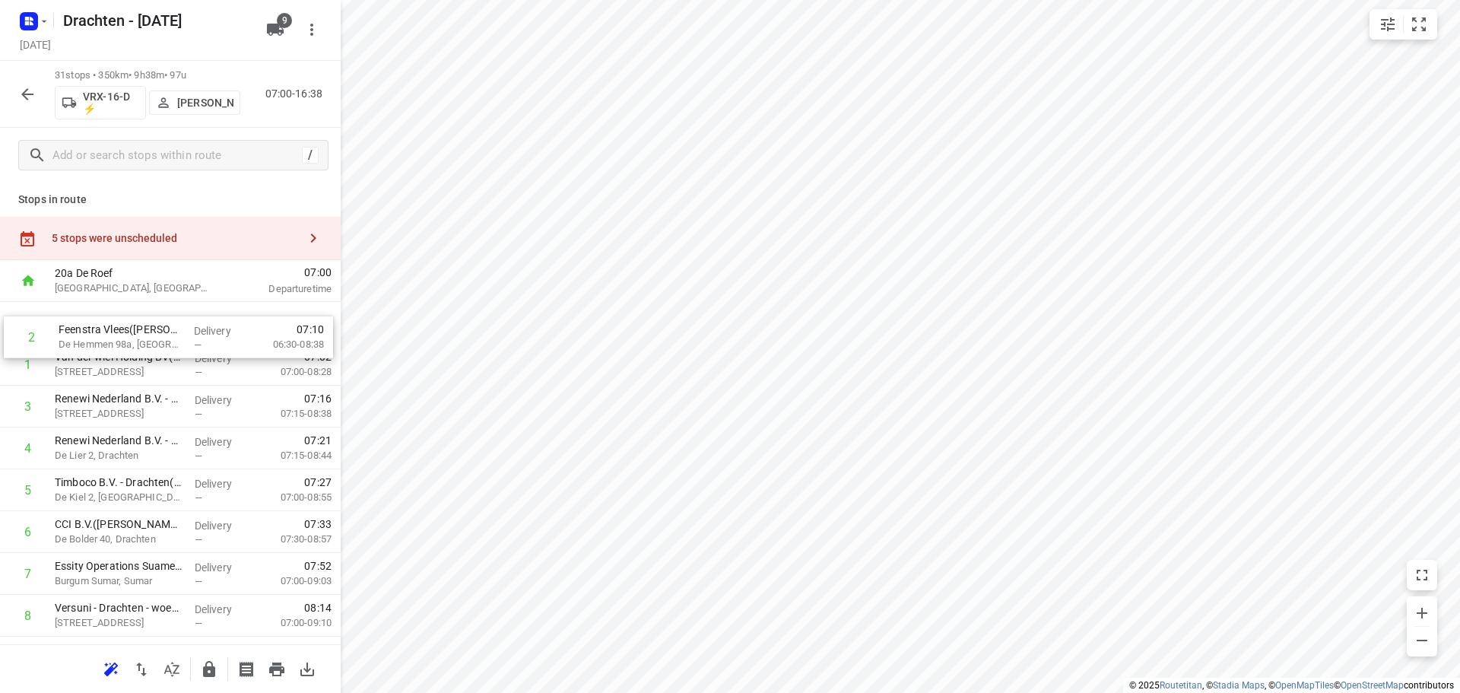
drag, startPoint x: 154, startPoint y: 375, endPoint x: 164, endPoint y: 334, distance: 41.7
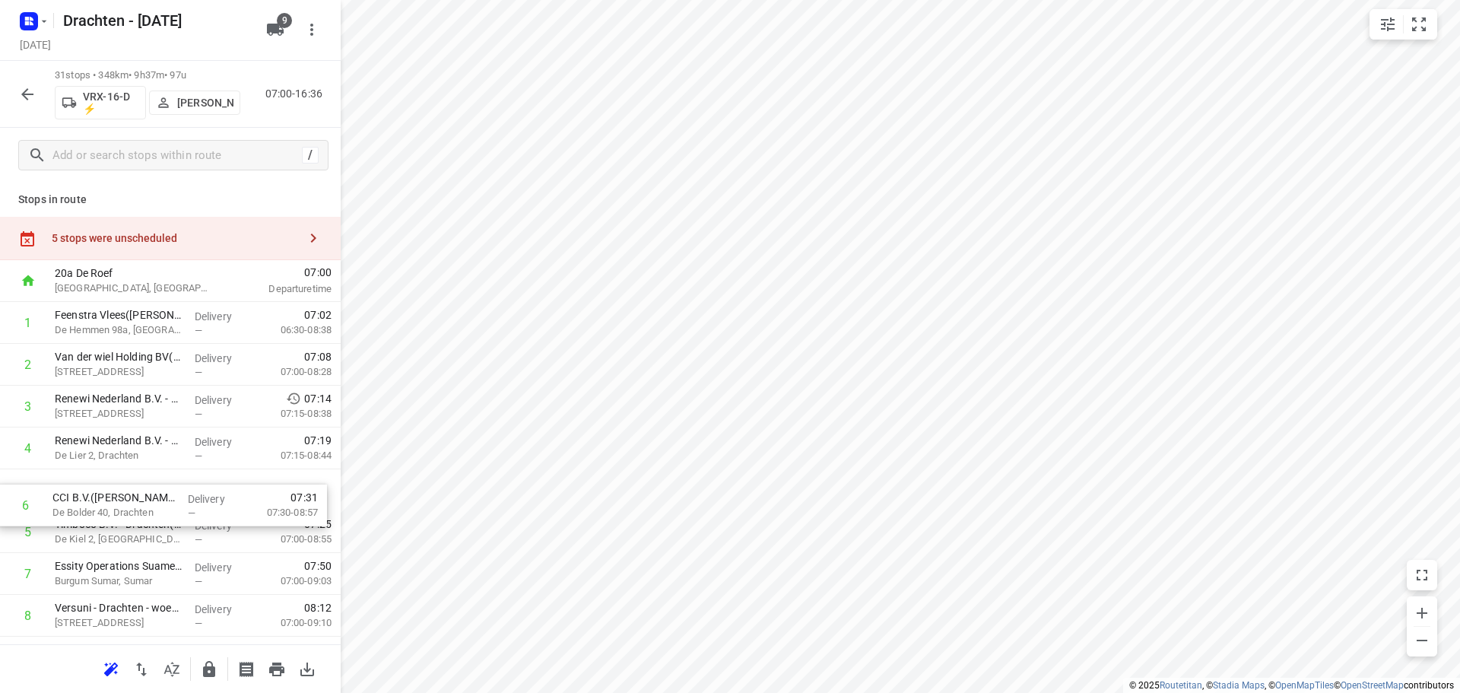
drag, startPoint x: 132, startPoint y: 534, endPoint x: 130, endPoint y: 490, distance: 43.4
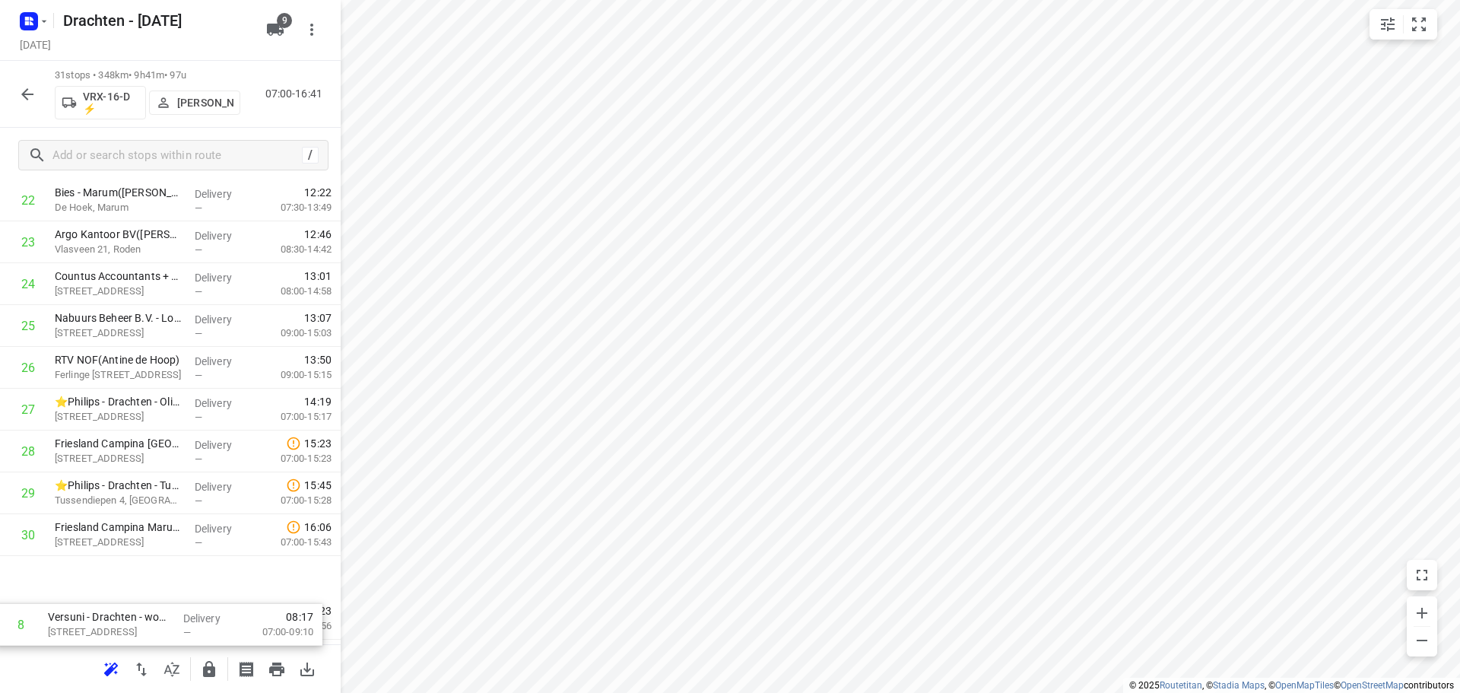
scroll to position [996, 0]
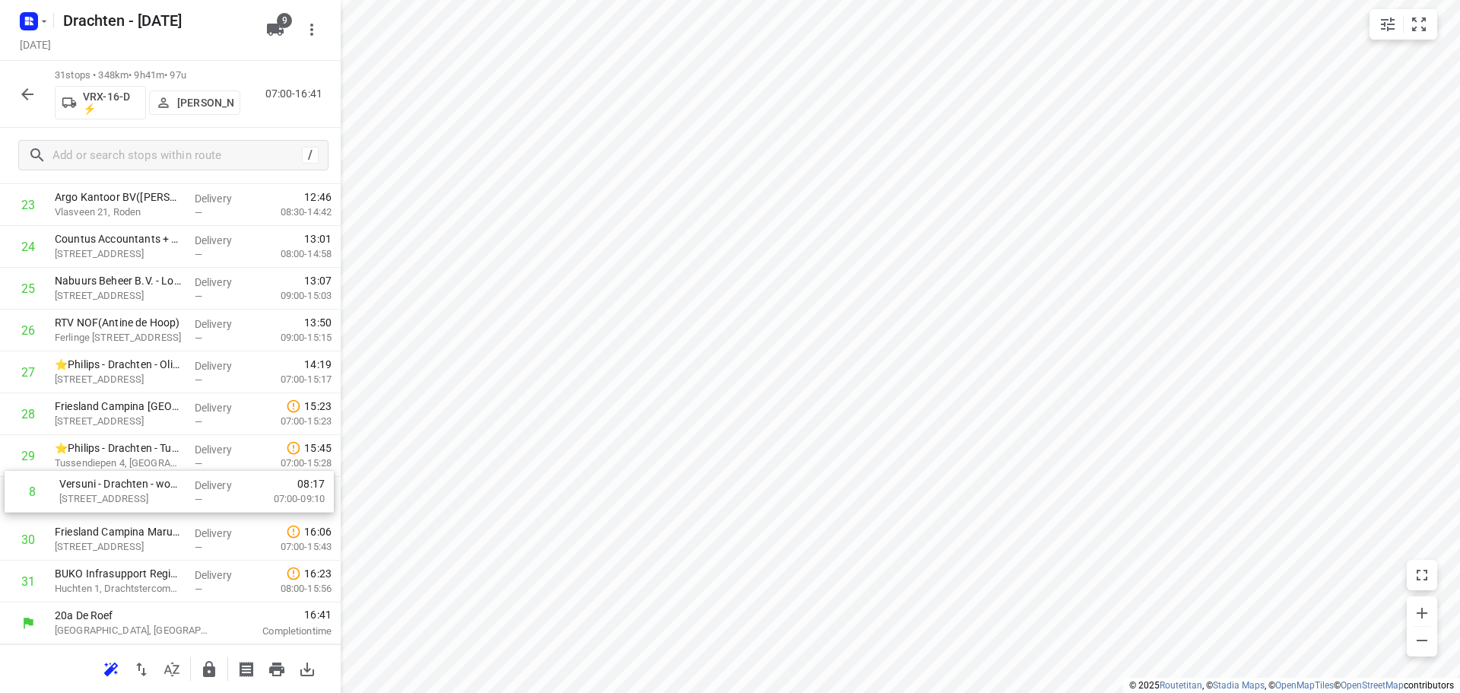
drag, startPoint x: 122, startPoint y: 534, endPoint x: 125, endPoint y: 491, distance: 42.7
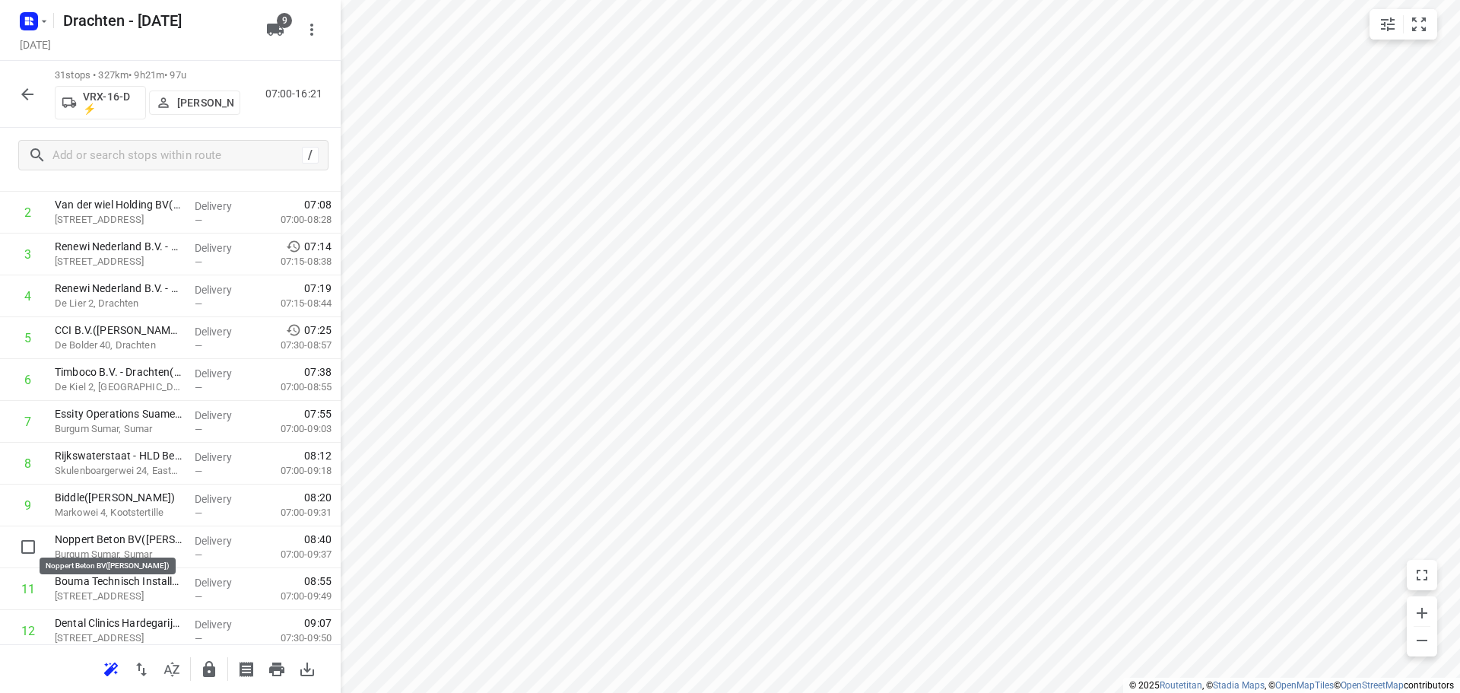
scroll to position [156, 0]
drag, startPoint x: 147, startPoint y: 544, endPoint x: 153, endPoint y: 464, distance: 80.8
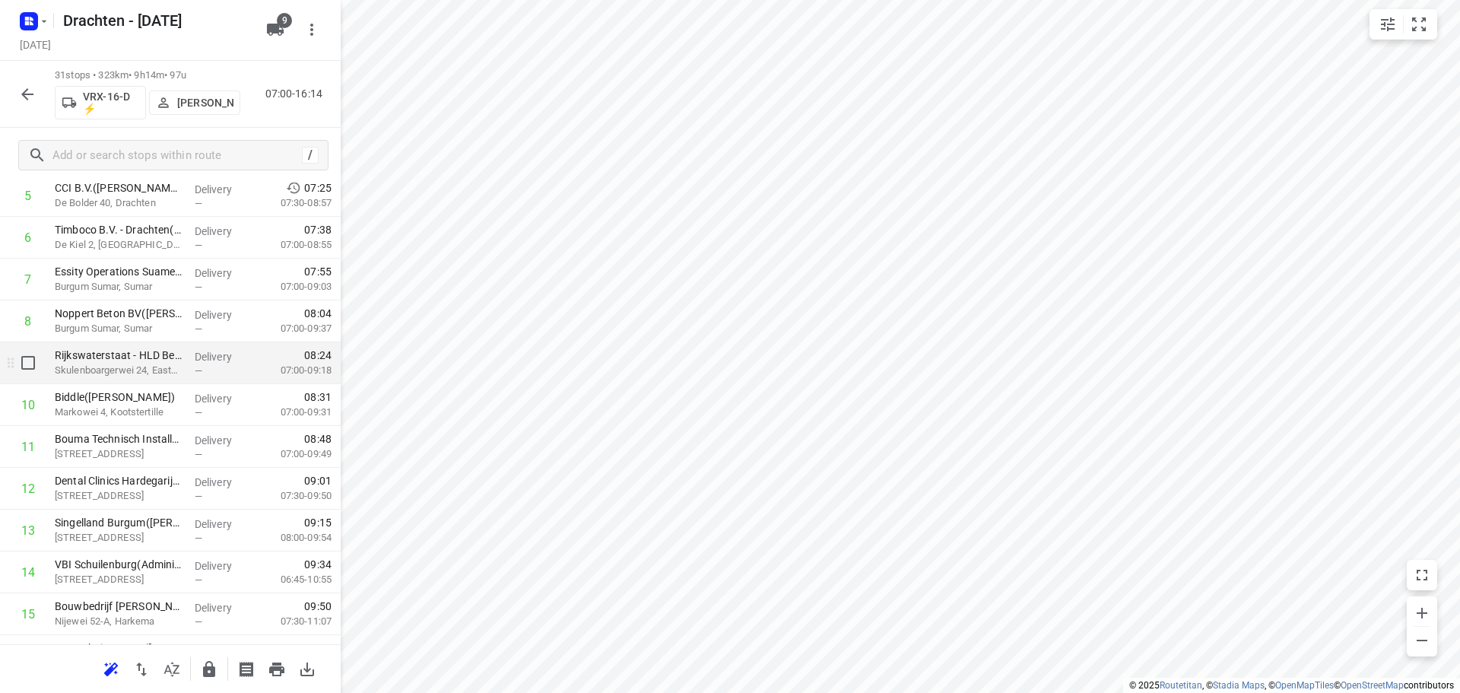
scroll to position [308, 0]
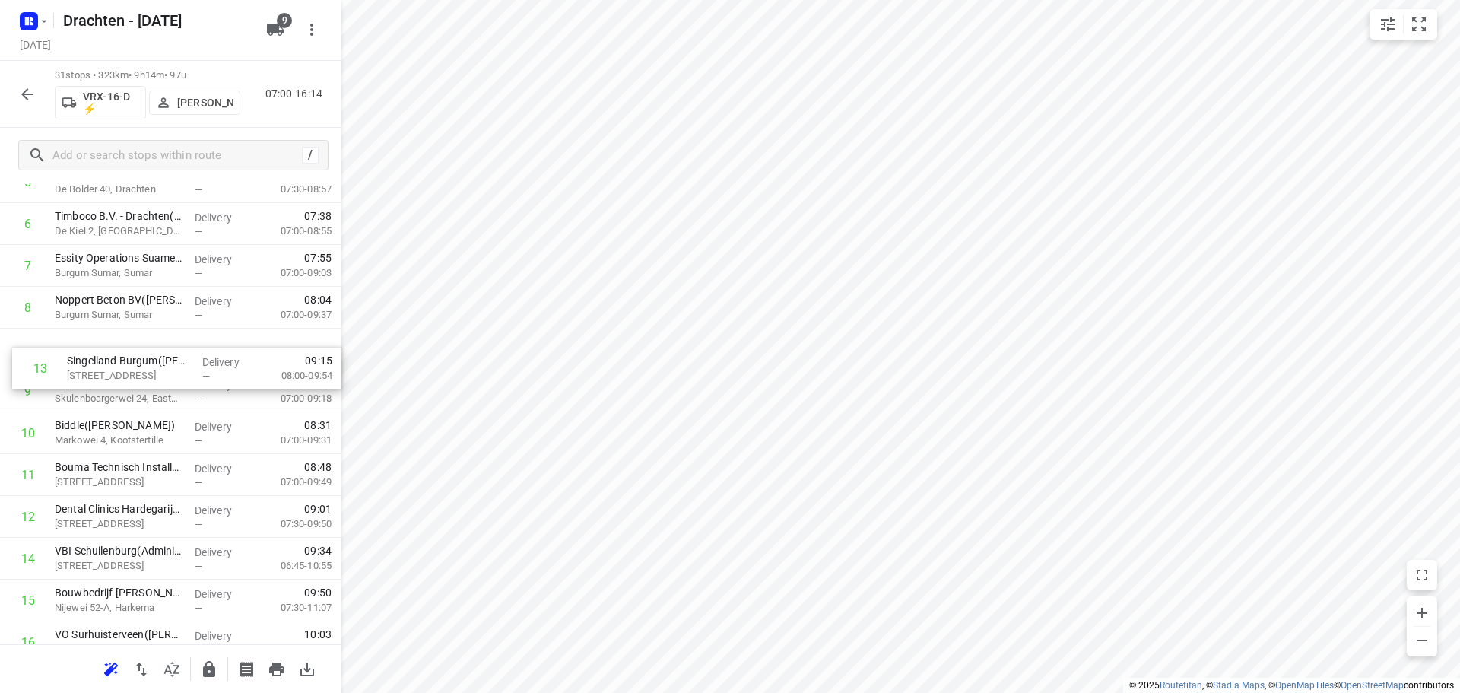
drag, startPoint x: 166, startPoint y: 515, endPoint x: 181, endPoint y: 351, distance: 164.9
click at [181, 351] on div "1 Feenstra Vlees(Dirk Jan Feenstra) De Hemmen 98a, Drachten Delivery — 07:02 06…" at bounding box center [170, 642] width 341 height 1296
drag, startPoint x: 147, startPoint y: 482, endPoint x: 152, endPoint y: 400, distance: 82.3
click at [152, 400] on div "1 Feenstra Vlees(Dirk Jan Feenstra) De Hemmen 98a, Drachten Delivery — 07:02 06…" at bounding box center [170, 642] width 341 height 1296
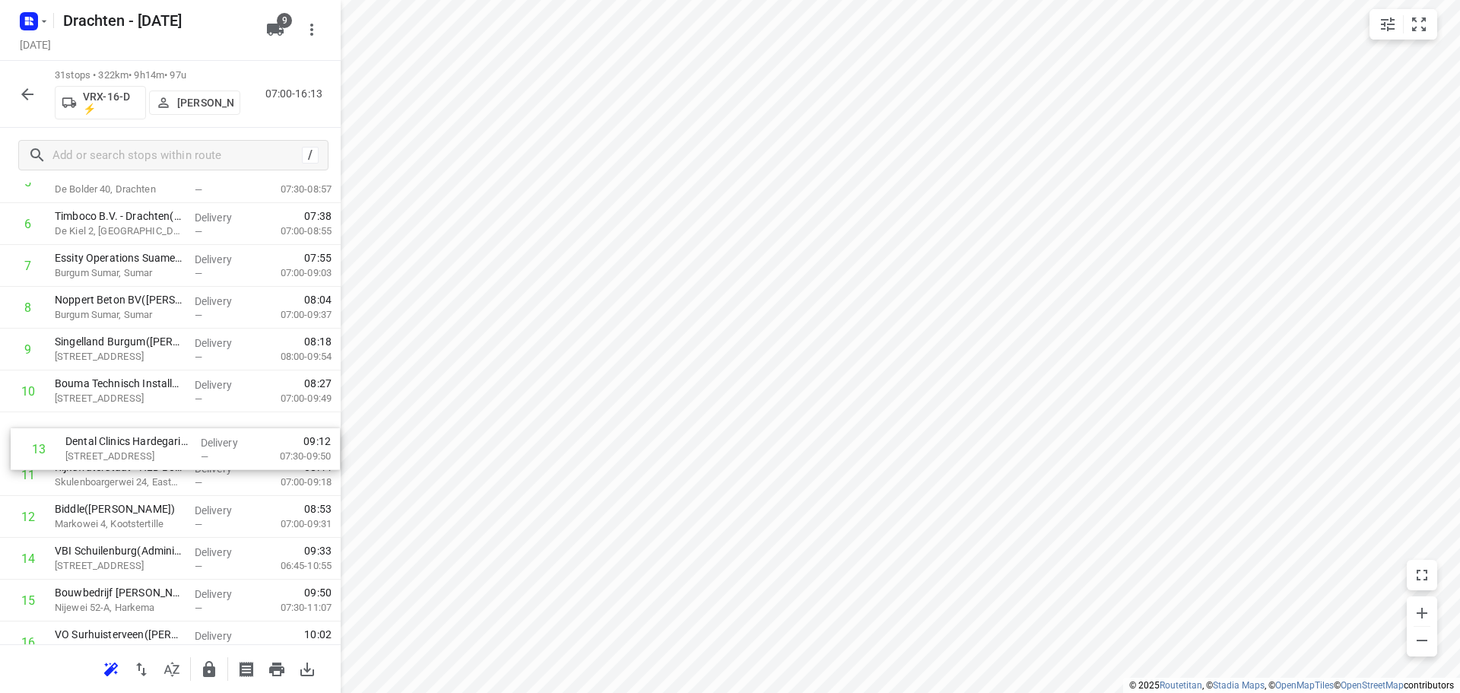
drag, startPoint x: 122, startPoint y: 512, endPoint x: 135, endPoint y: 431, distance: 81.6
click at [135, 431] on div "1 Feenstra Vlees(Dirk Jan Feenstra) De Hemmen 98a, Drachten Delivery — 07:02 06…" at bounding box center [170, 642] width 341 height 1296
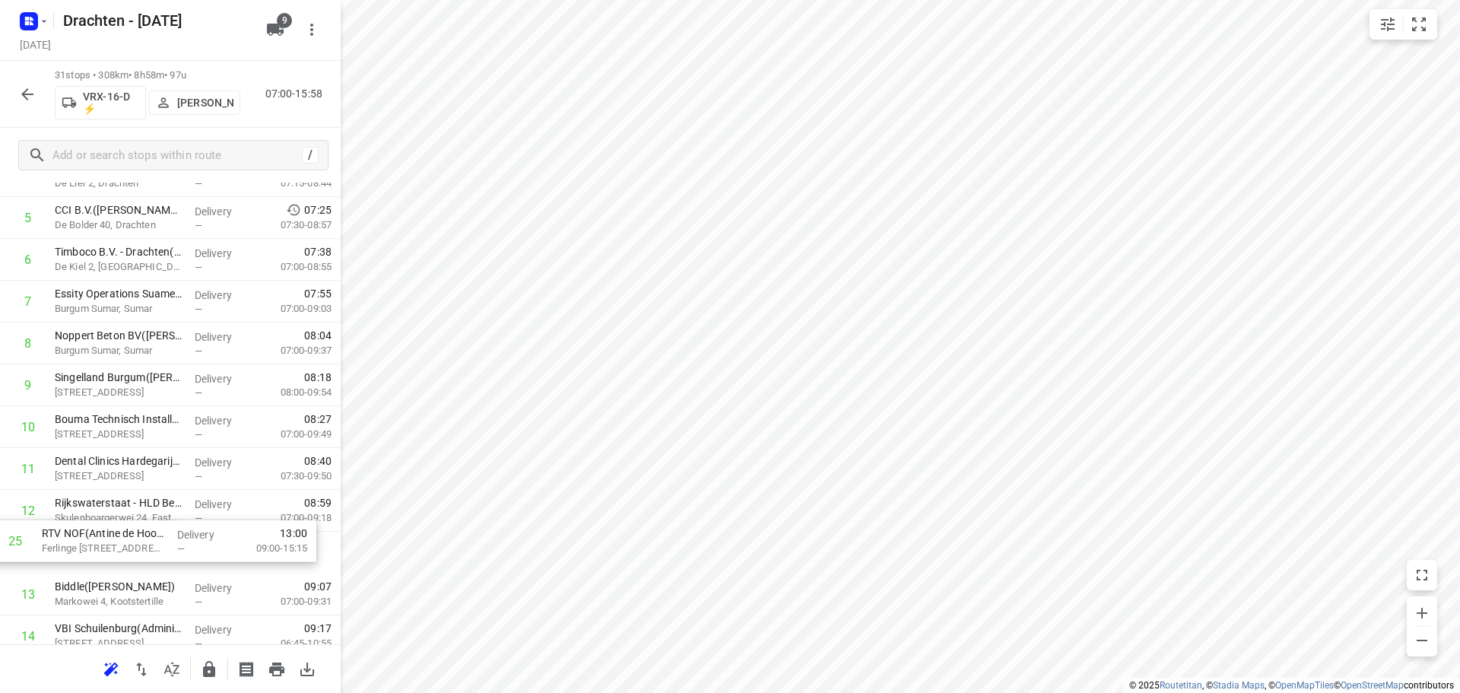
scroll to position [274, 0]
drag, startPoint x: 124, startPoint y: 494, endPoint x: 119, endPoint y: 509, distance: 15.4
click at [119, 509] on div "1 Feenstra Vlees(Dirk Jan Feenstra) De Hemmen 98a, Drachten Delivery — 07:02 06…" at bounding box center [170, 675] width 341 height 1296
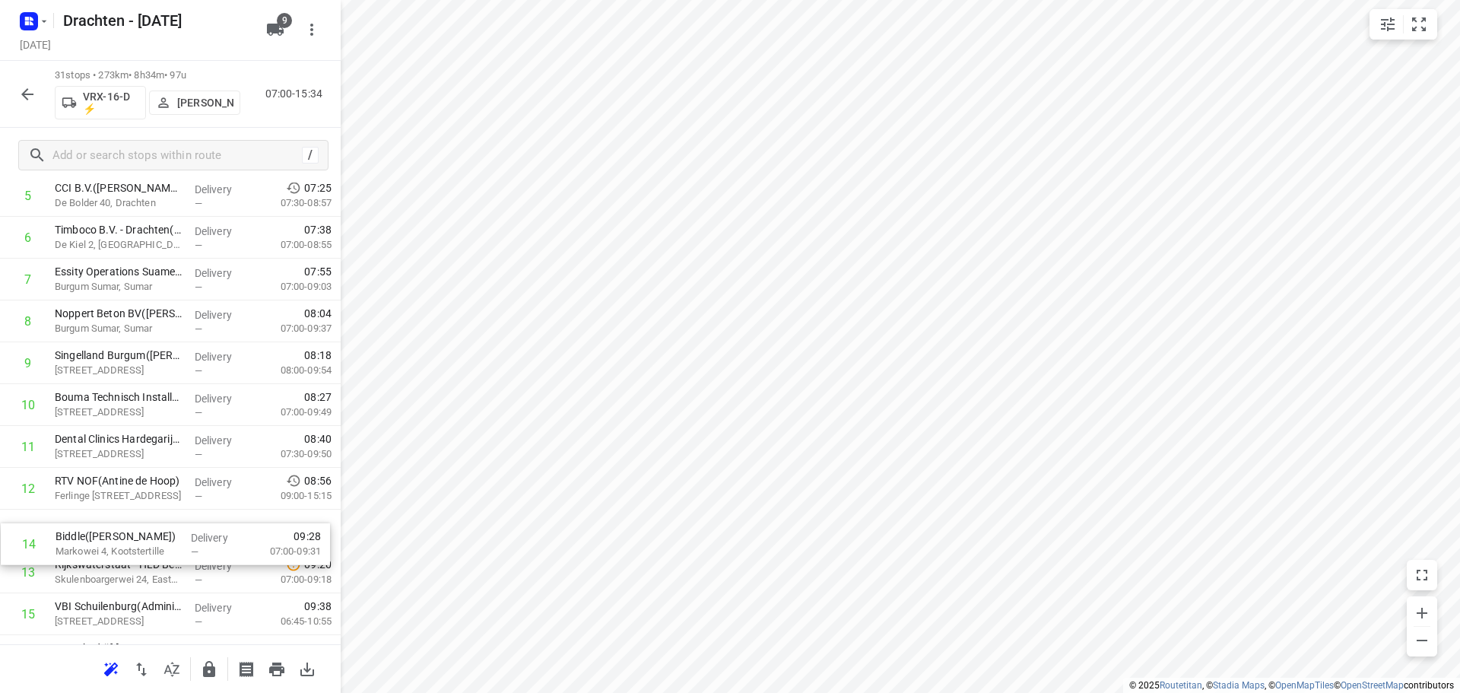
drag, startPoint x: 123, startPoint y: 598, endPoint x: 126, endPoint y: 543, distance: 54.8
click at [126, 543] on div "1 Feenstra Vlees(Dirk Jan Feenstra) De Hemmen 98a, Drachten Delivery — 07:02 06…" at bounding box center [170, 656] width 341 height 1296
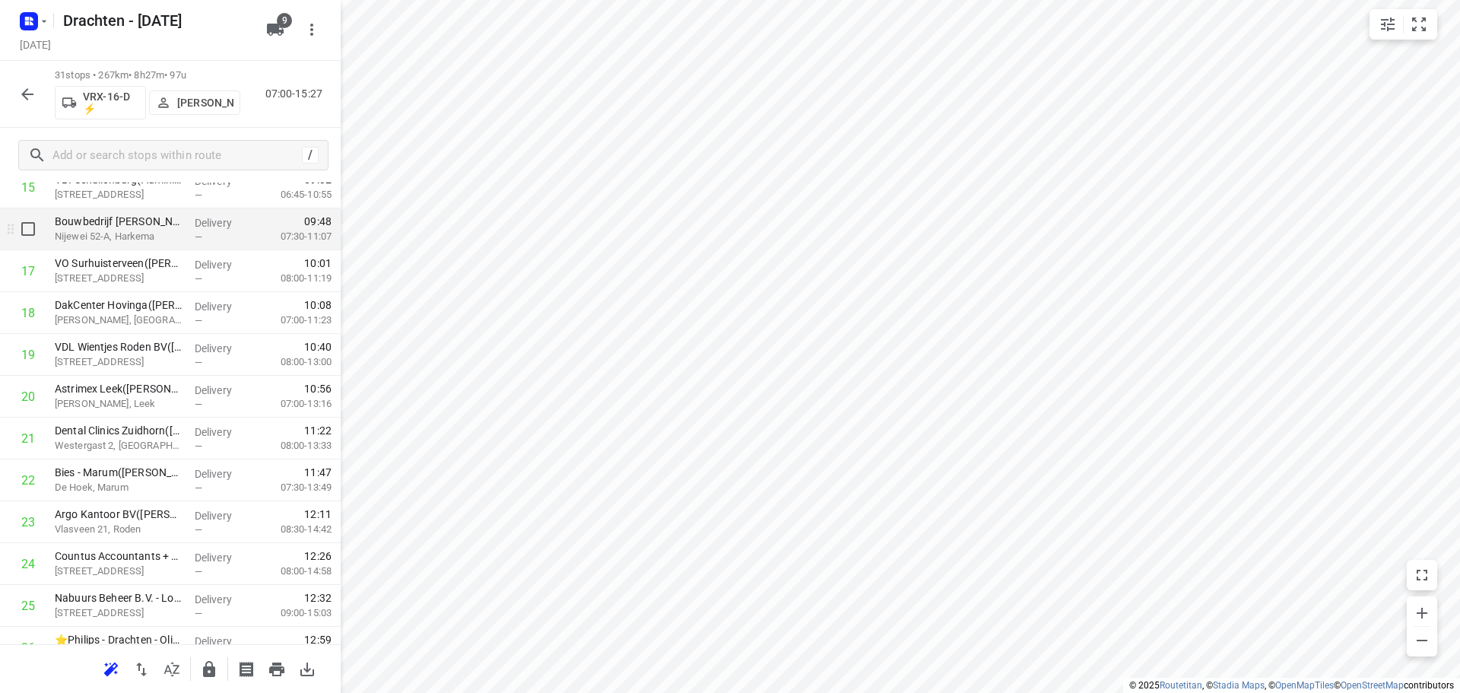
scroll to position [750, 0]
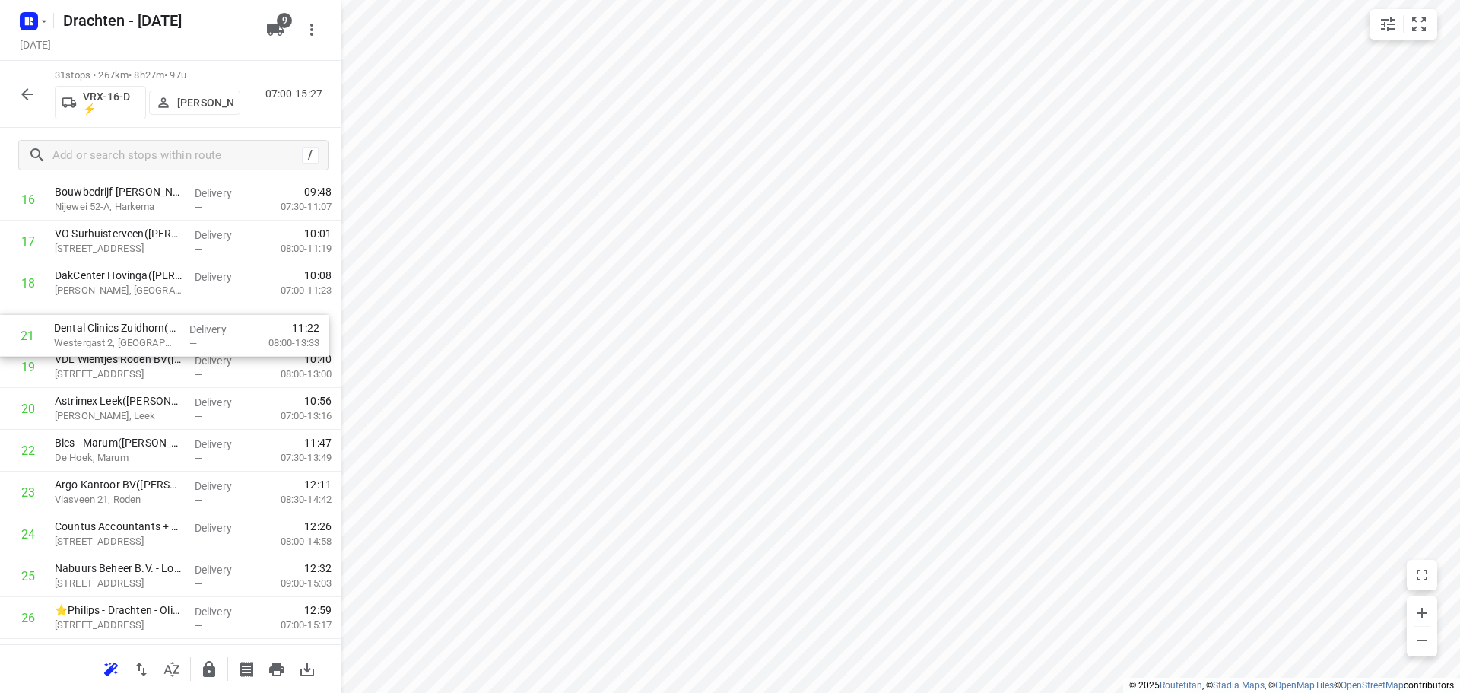
drag, startPoint x: 135, startPoint y: 407, endPoint x: 138, endPoint y: 331, distance: 76.1
click at [138, 331] on div "1 Feenstra Vlees(Dirk Jan Feenstra) De Hemmen 98a, Drachten Delivery — 07:02 06…" at bounding box center [170, 199] width 341 height 1296
drag, startPoint x: 148, startPoint y: 545, endPoint x: 144, endPoint y: 365, distance: 180.2
click at [144, 365] on div "1 Feenstra Vlees(Dirk Jan Feenstra) De Hemmen 98a, Drachten Delivery — 07:02 06…" at bounding box center [170, 198] width 341 height 1296
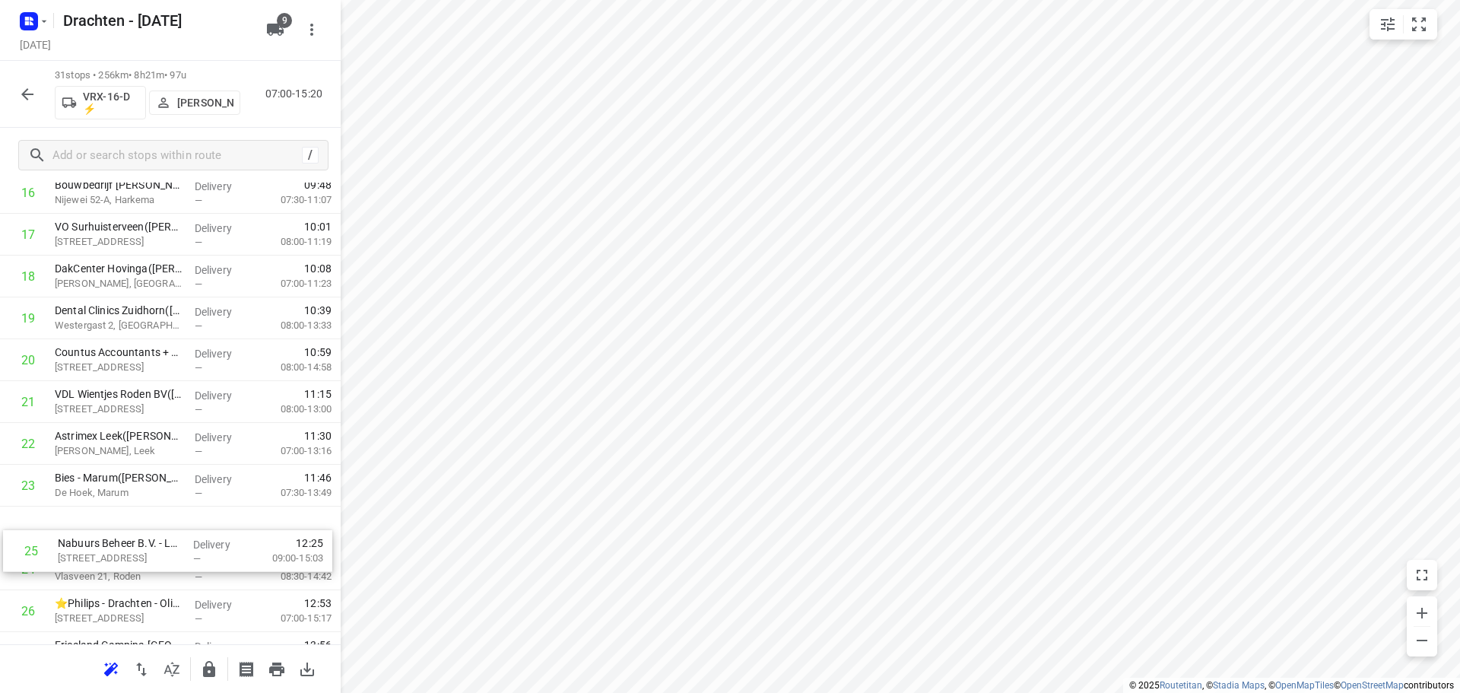
scroll to position [759, 0]
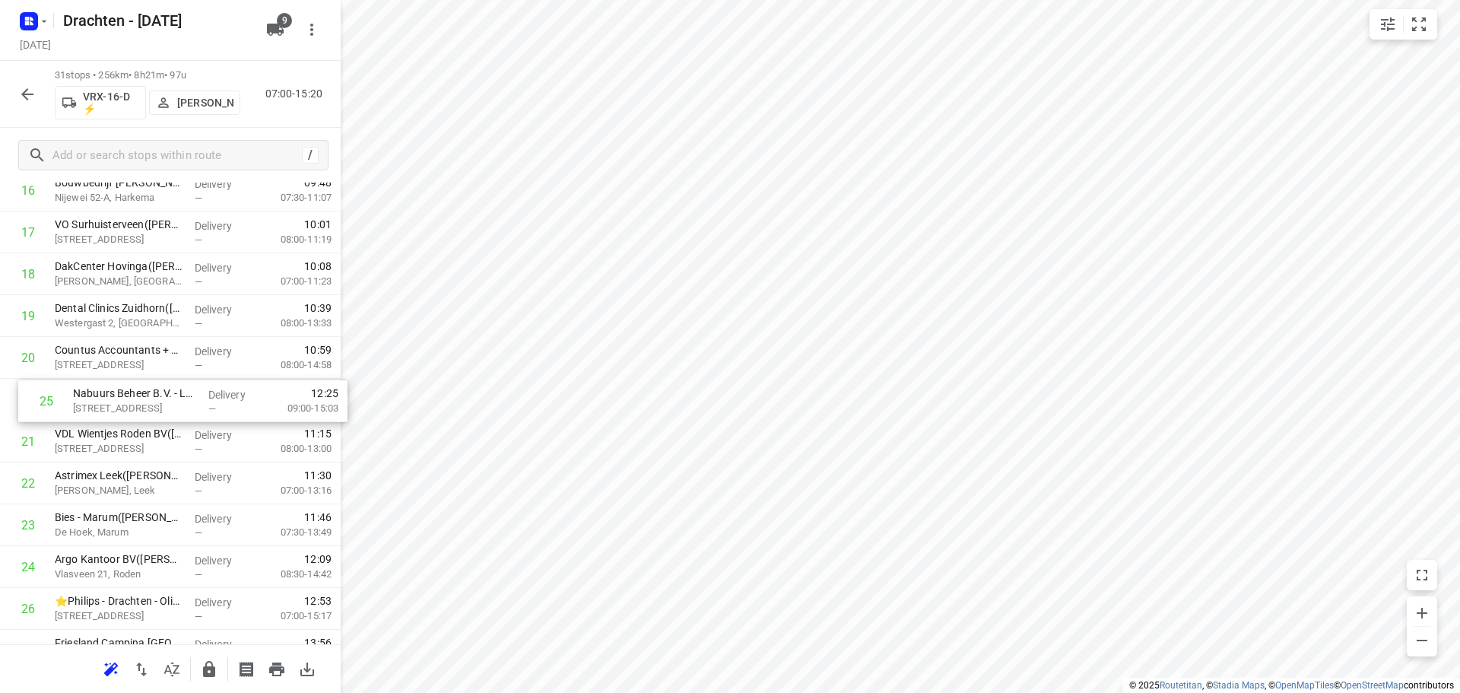
drag, startPoint x: 134, startPoint y: 577, endPoint x: 151, endPoint y: 398, distance: 179.4
click at [151, 398] on div "1 Feenstra Vlees(Dirk Jan Feenstra) De Hemmen 98a, Drachten Delivery — 07:02 06…" at bounding box center [170, 190] width 341 height 1296
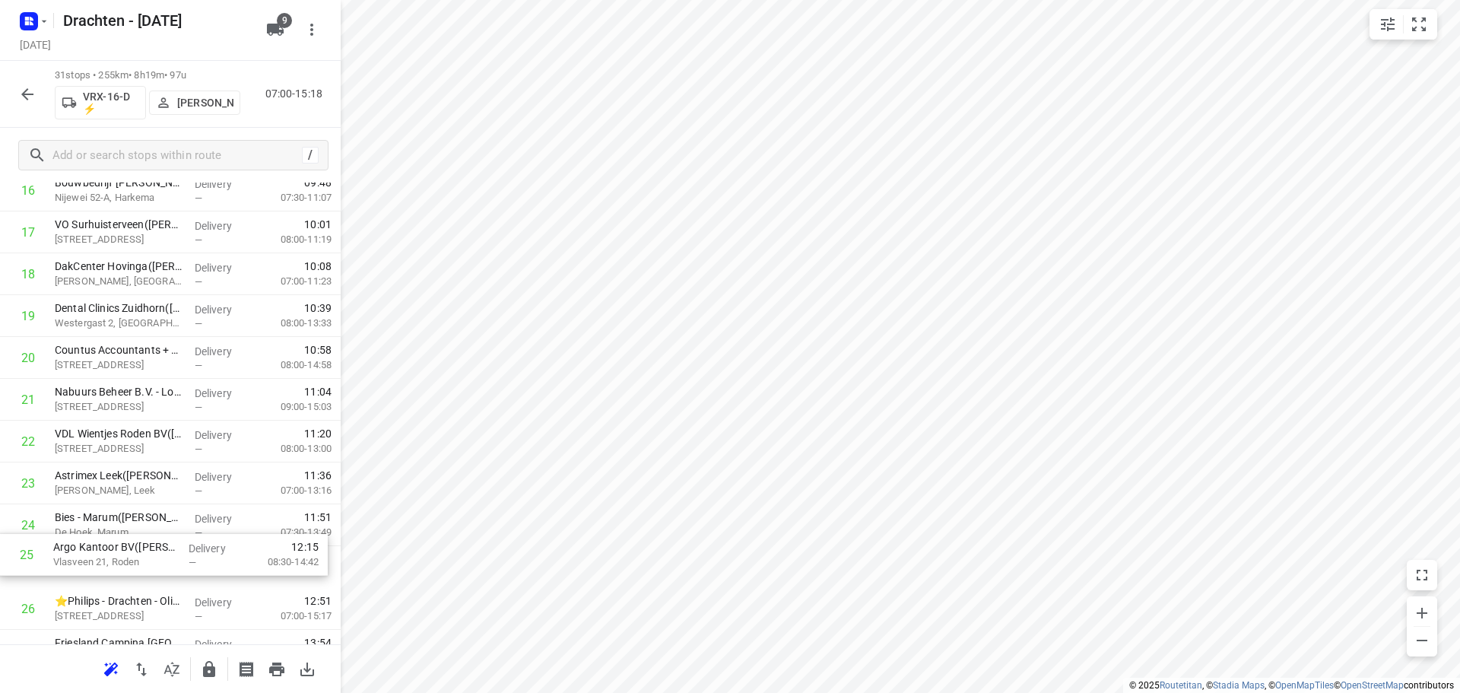
scroll to position [769, 0]
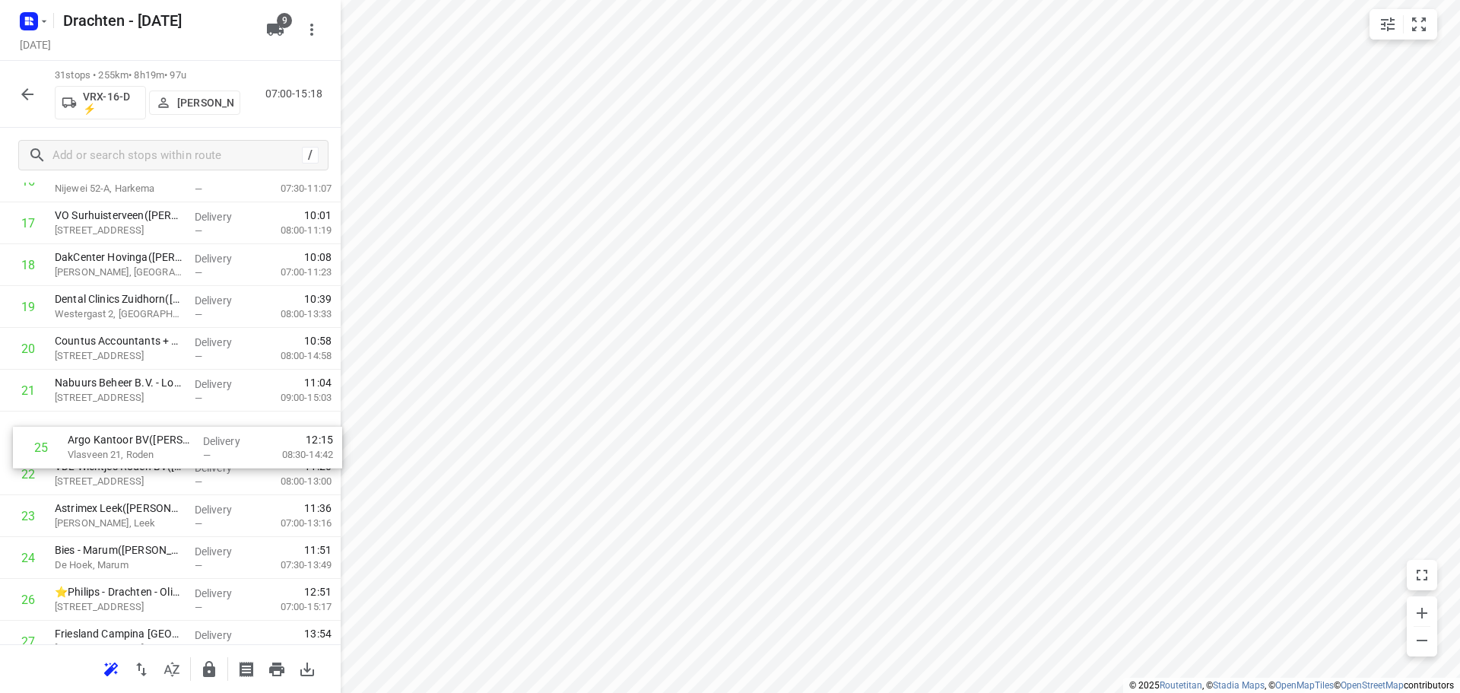
drag, startPoint x: 170, startPoint y: 573, endPoint x: 184, endPoint y: 449, distance: 125.4
click at [184, 449] on div "1 Feenstra Vlees(Dirk Jan Feenstra) De Hemmen 98a, Drachten Delivery — 07:02 06…" at bounding box center [170, 181] width 341 height 1296
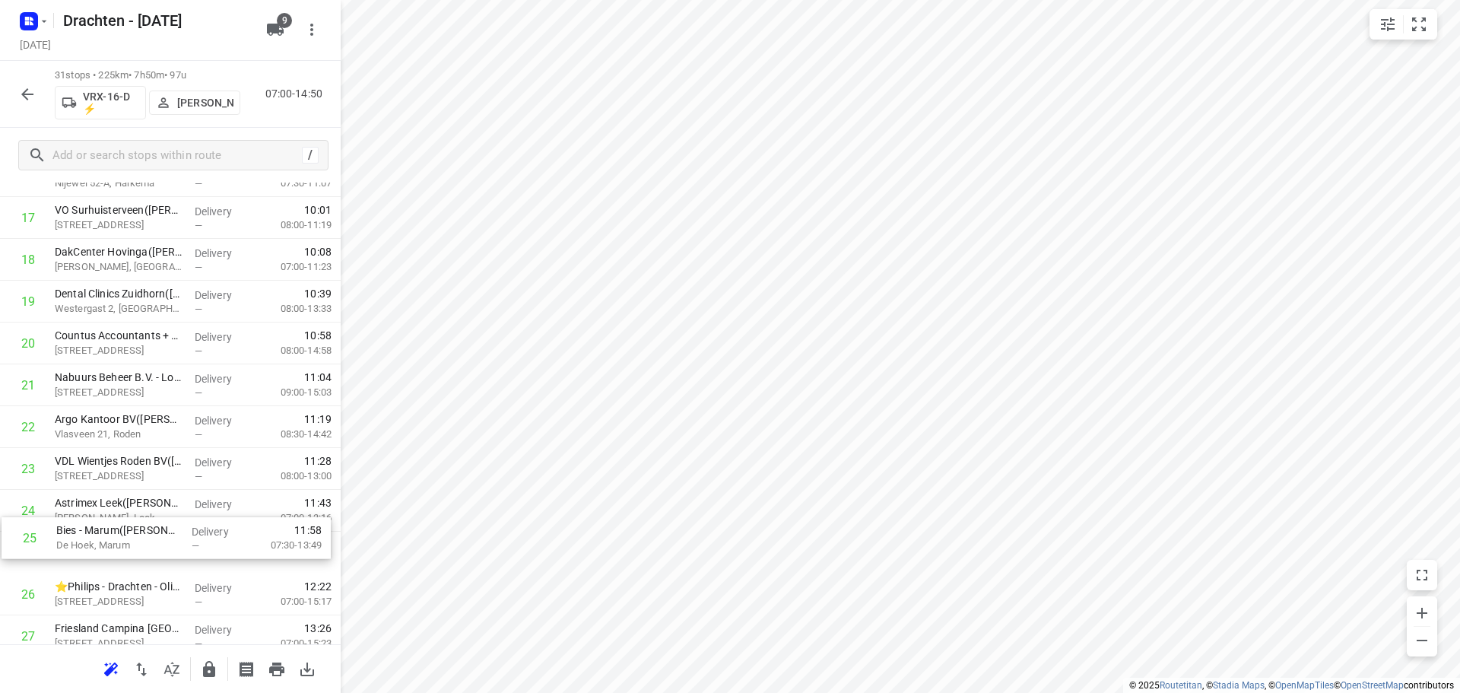
scroll to position [776, 0]
drag, startPoint x: 154, startPoint y: 566, endPoint x: 157, endPoint y: 515, distance: 51.1
click at [157, 515] on div "1 Feenstra Vlees(Dirk Jan Feenstra) De Hemmen 98a, Drachten Delivery — 07:02 06…" at bounding box center [170, 174] width 341 height 1296
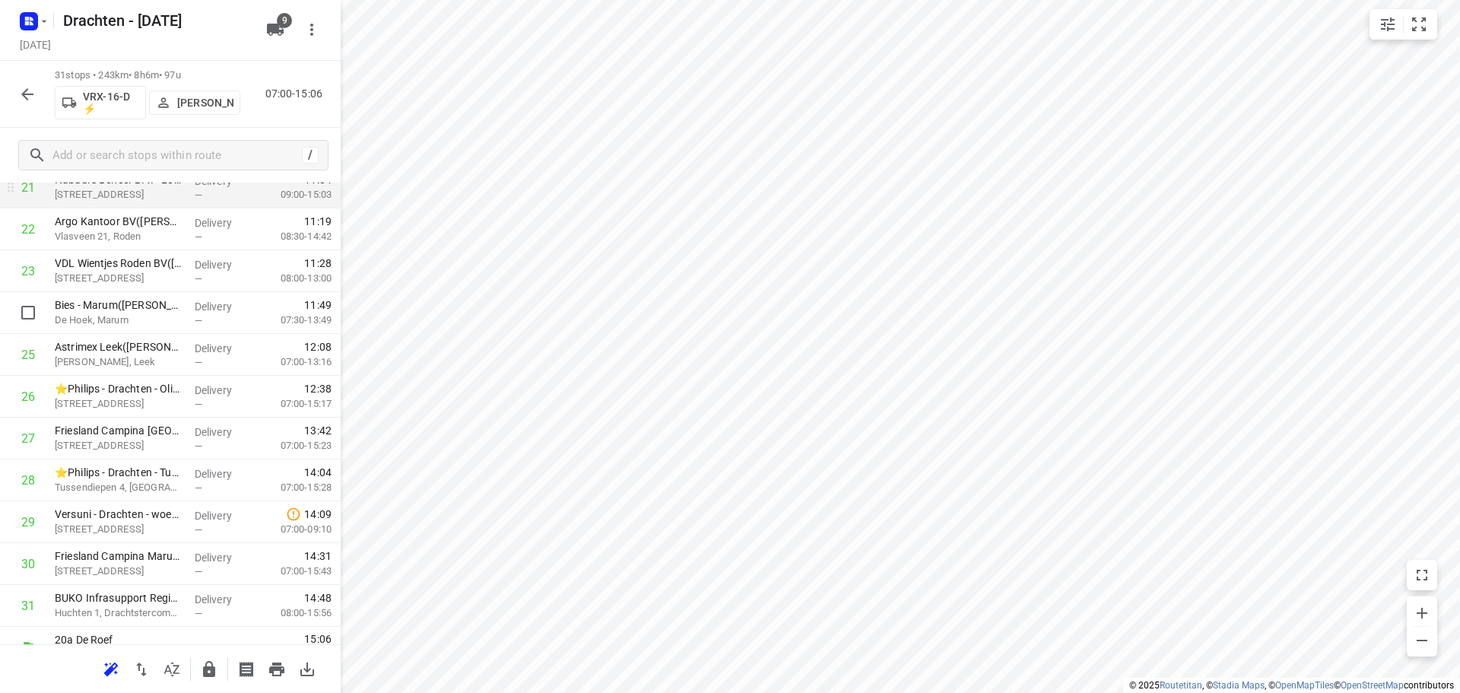
scroll to position [996, 0]
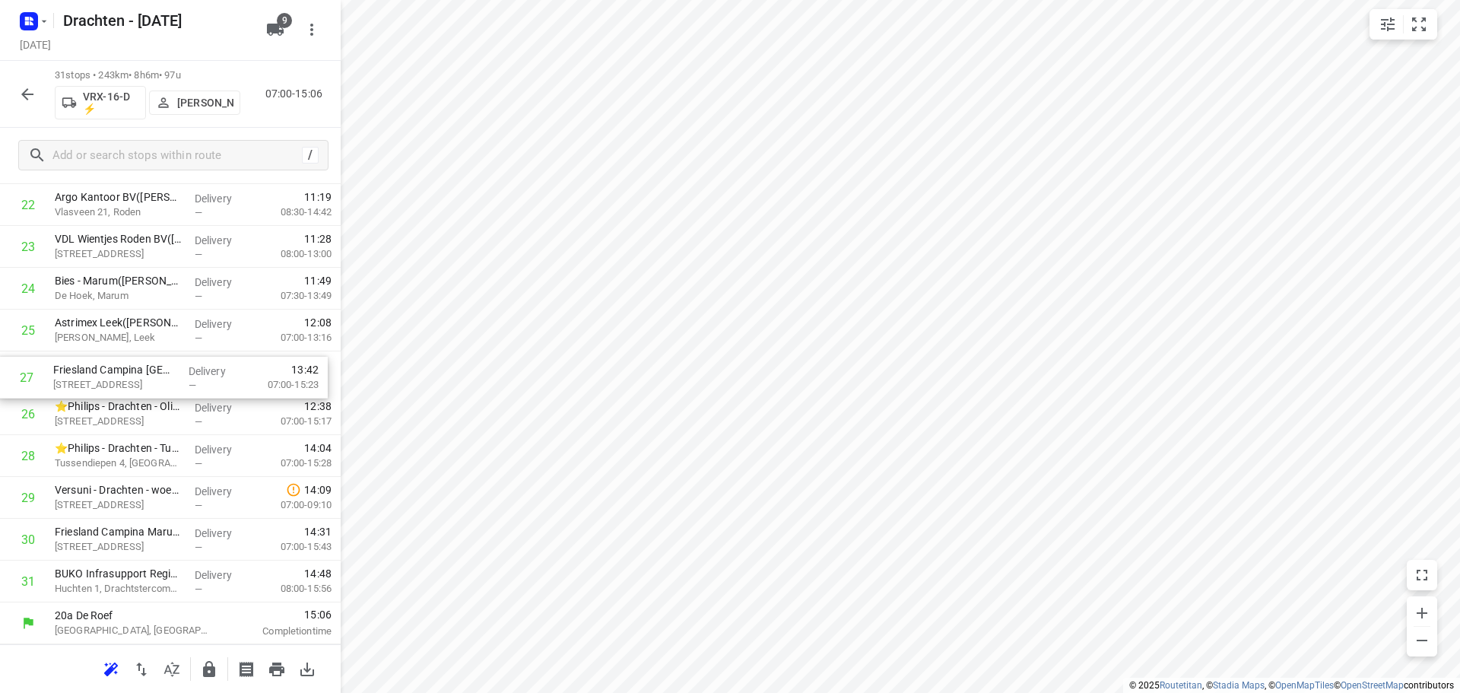
drag, startPoint x: 166, startPoint y: 412, endPoint x: 165, endPoint y: 371, distance: 41.1
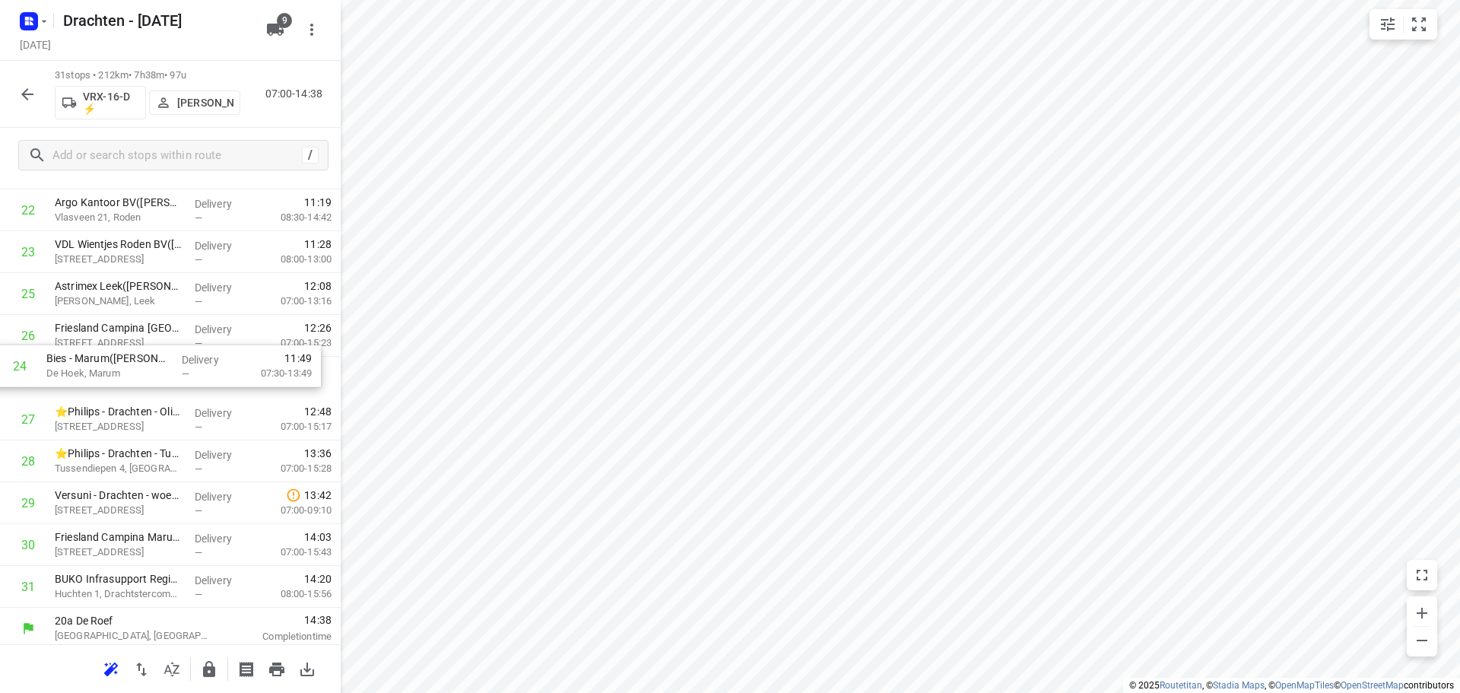
drag, startPoint x: 153, startPoint y: 294, endPoint x: 145, endPoint y: 377, distance: 83.2
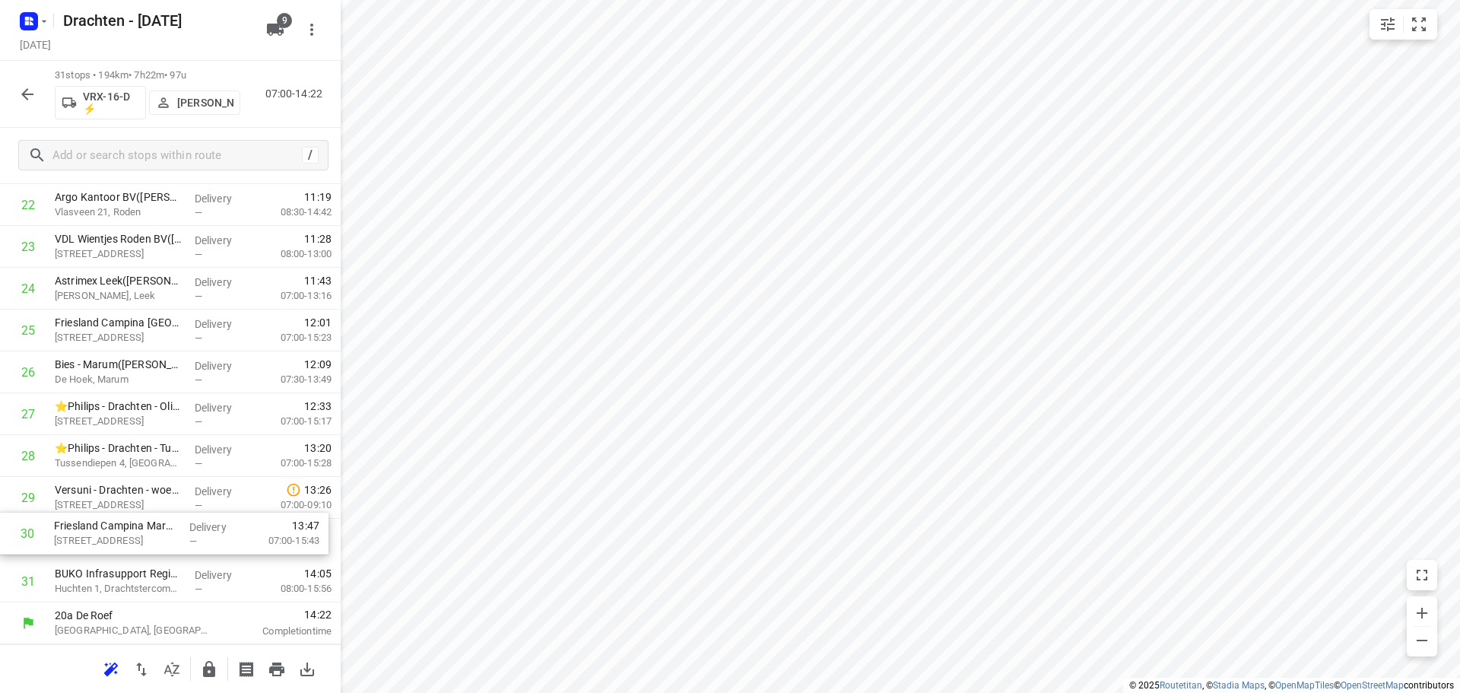
scroll to position [996, 0]
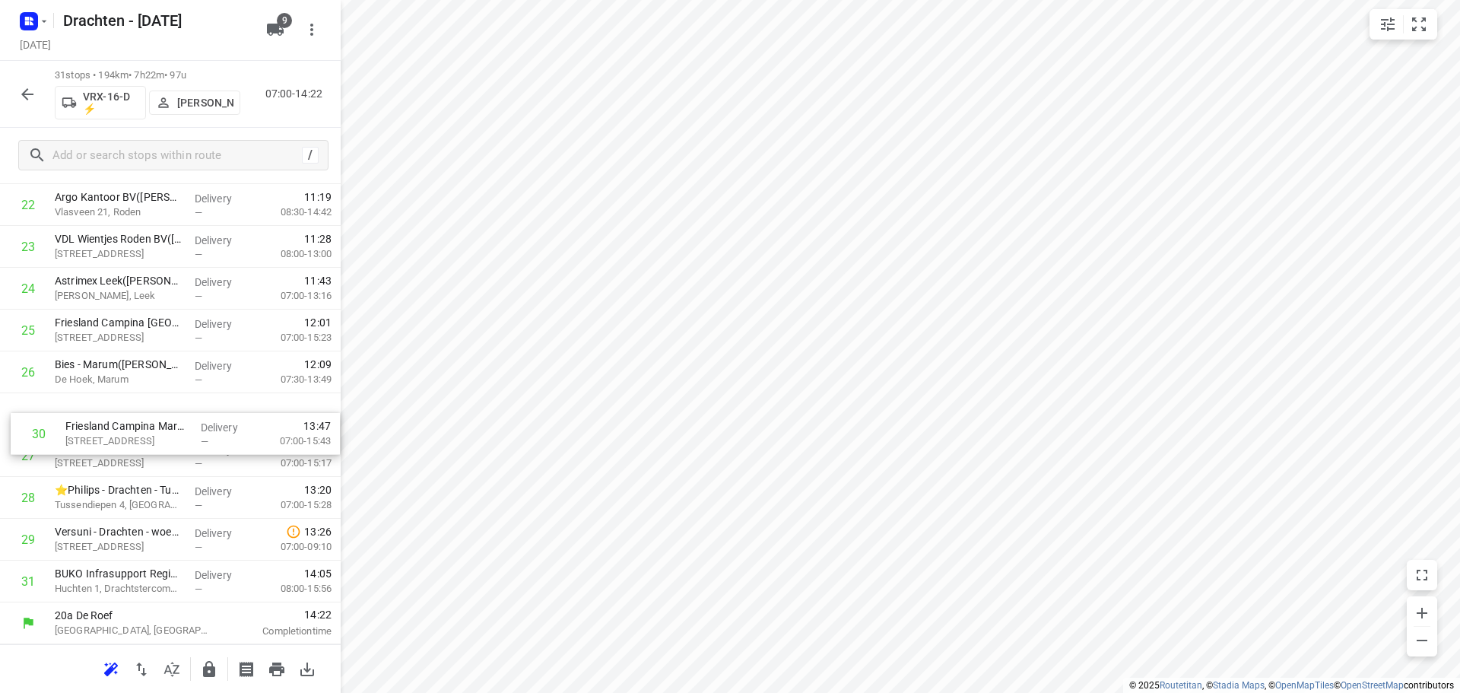
drag, startPoint x: 130, startPoint y: 547, endPoint x: 143, endPoint y: 420, distance: 127.6
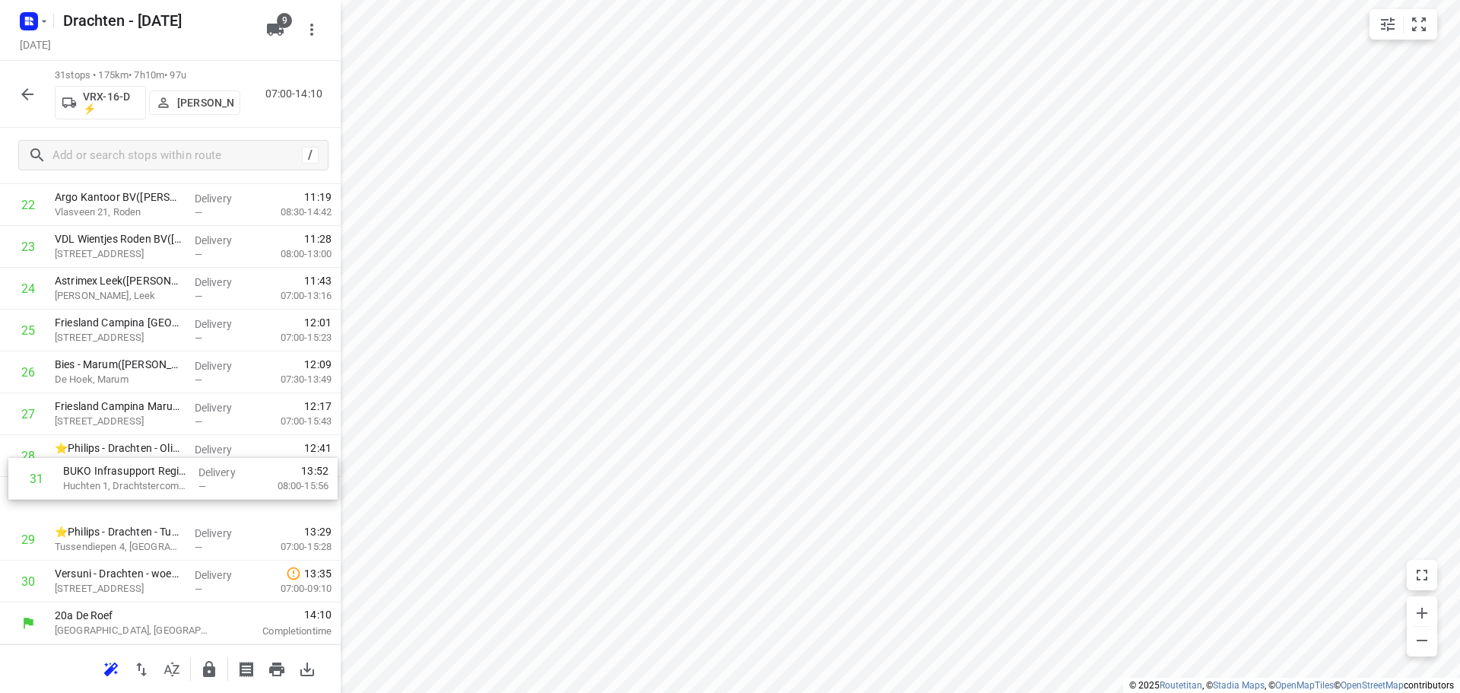
drag, startPoint x: 149, startPoint y: 589, endPoint x: 157, endPoint y: 464, distance: 125.0
click at [213, 658] on button "button" at bounding box center [209, 669] width 30 height 30
click at [21, 105] on button "button" at bounding box center [27, 94] width 30 height 30
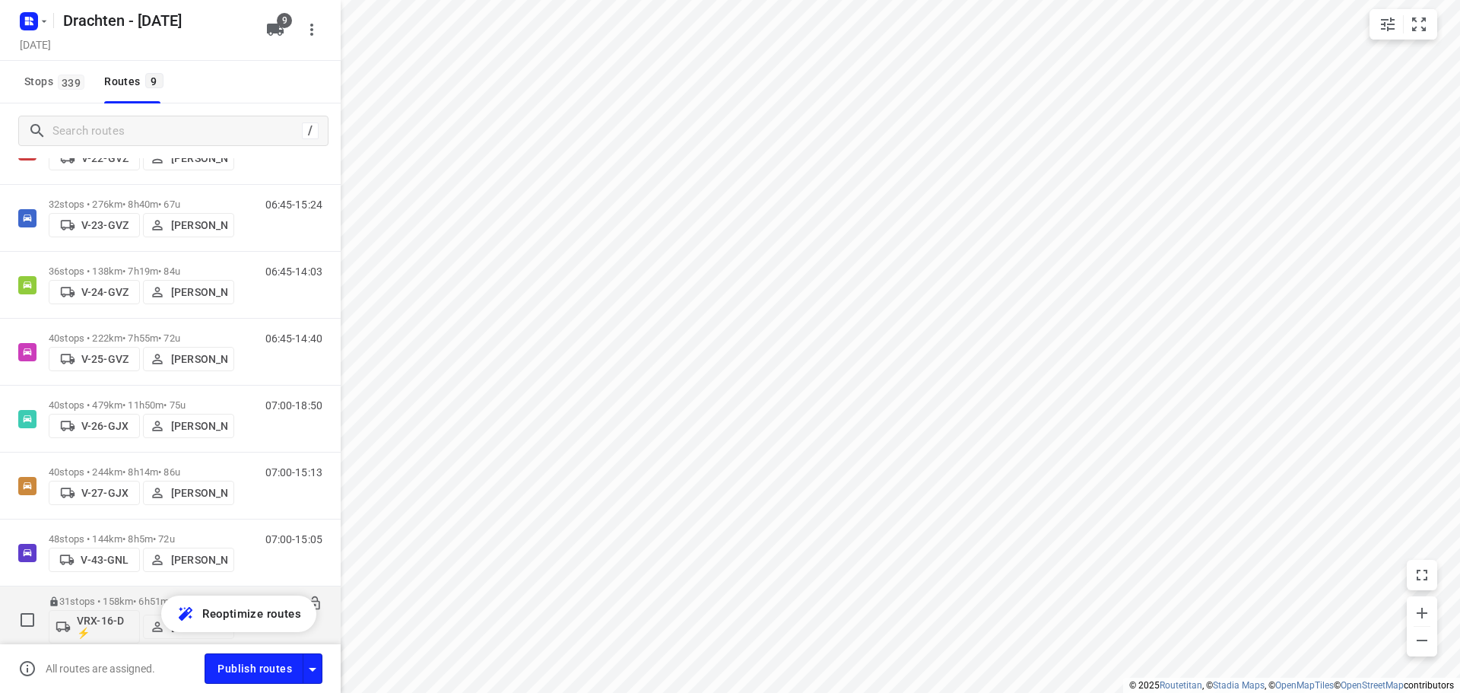
scroll to position [255, 0]
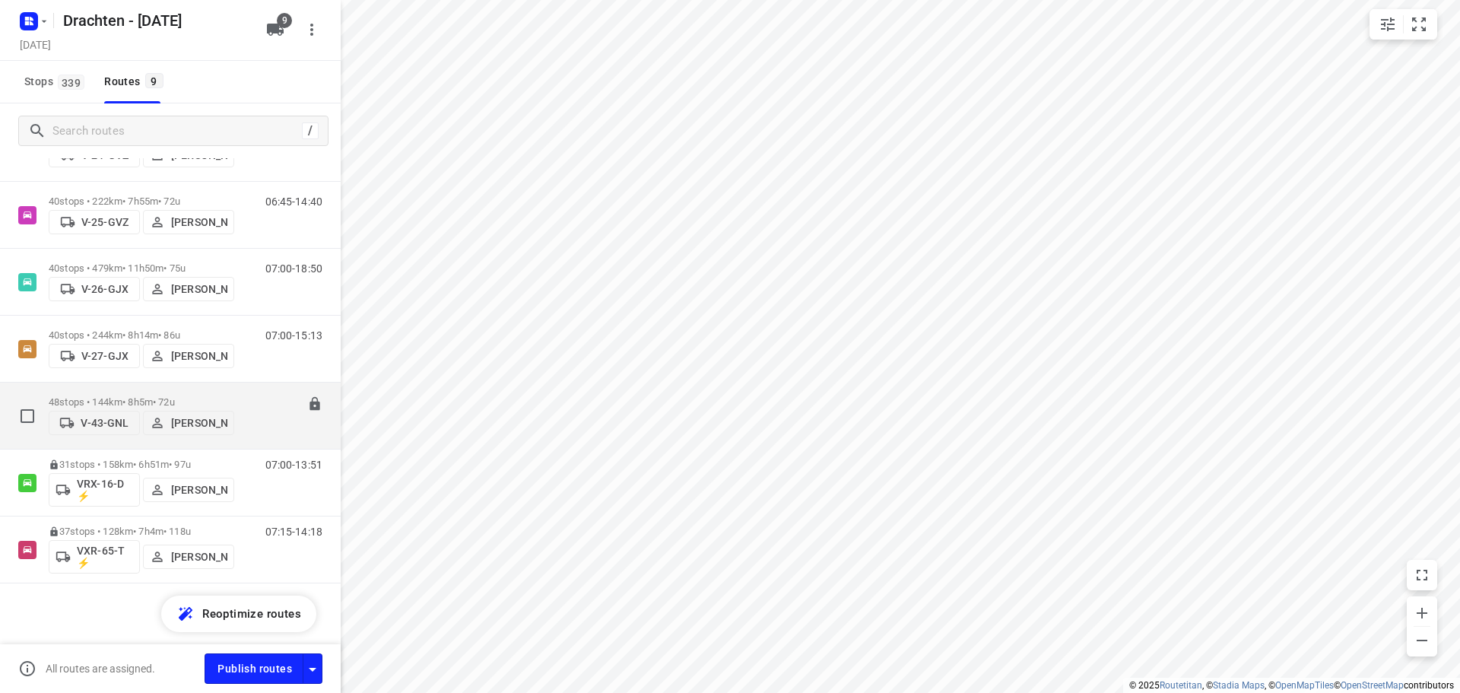
click at [119, 400] on p "48 stops • 144km • 8h5m • 72u" at bounding box center [141, 401] width 185 height 11
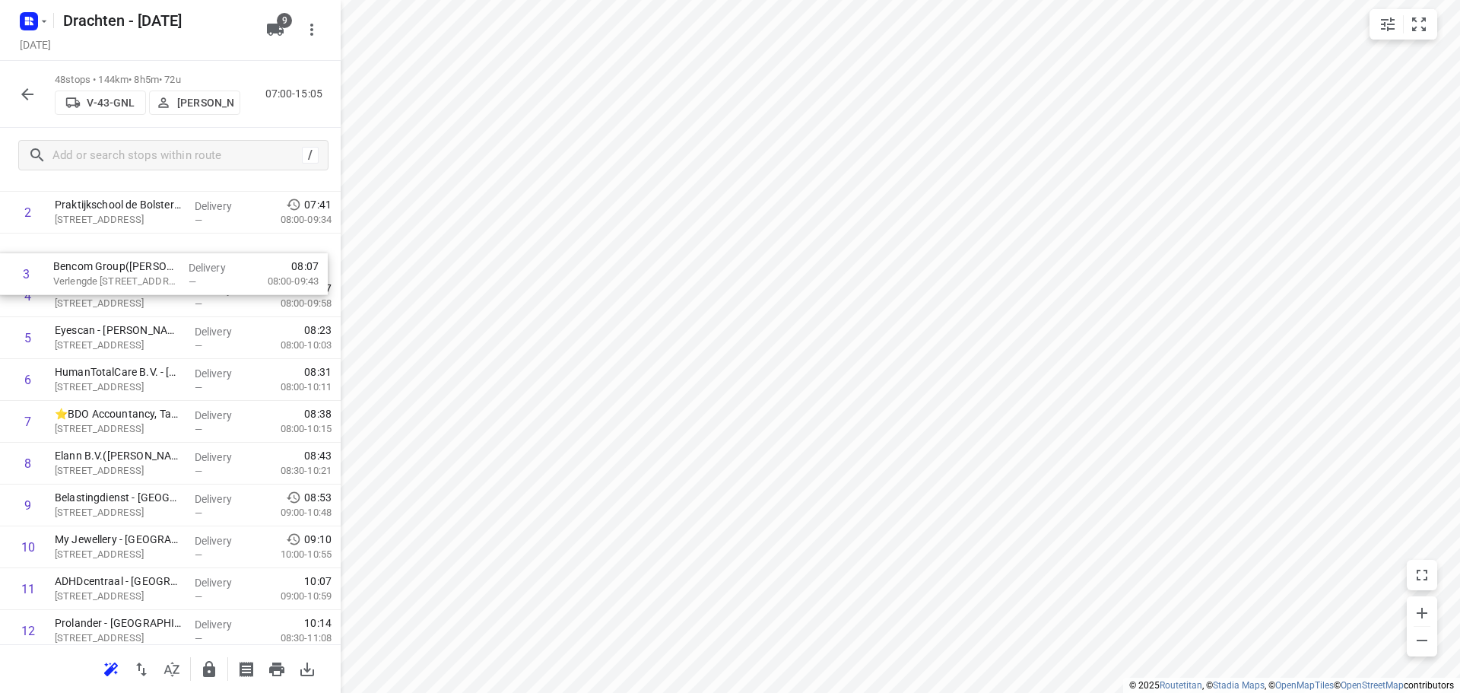
scroll to position [145, 0]
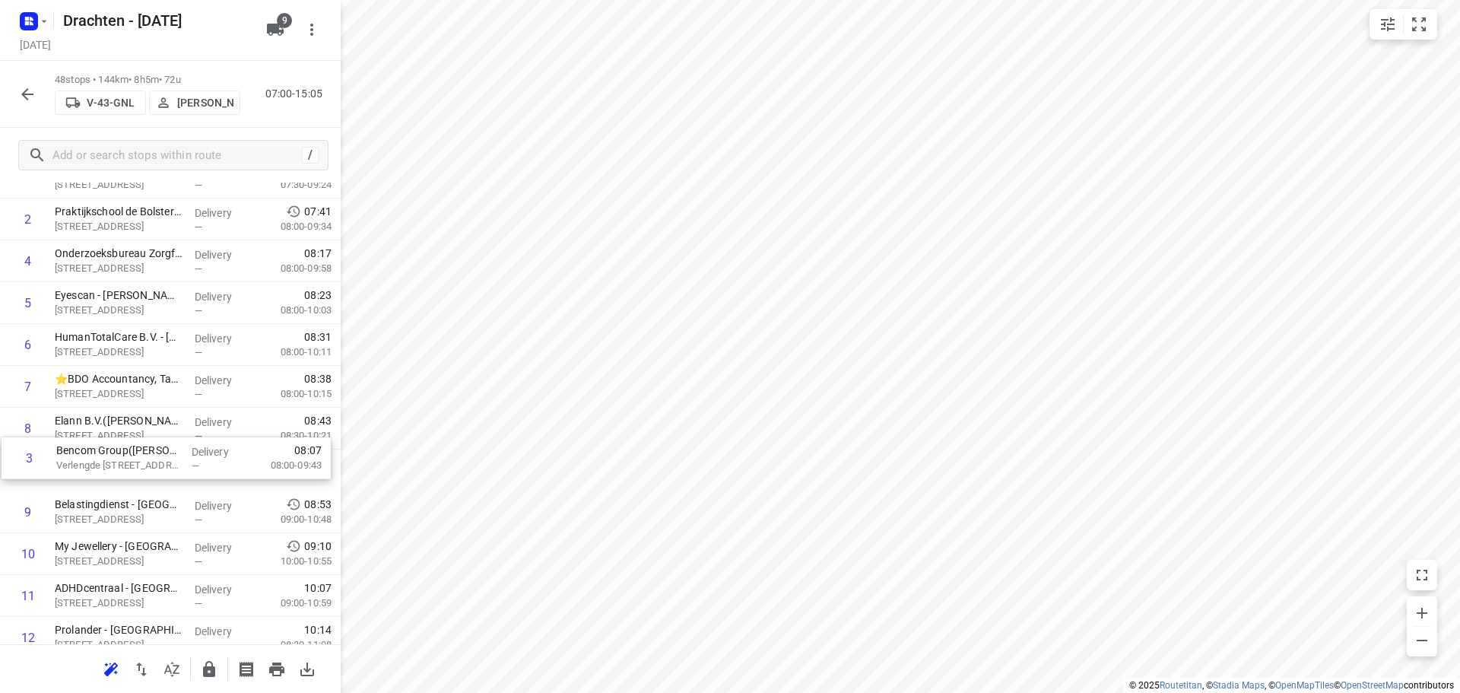
drag, startPoint x: 188, startPoint y: 265, endPoint x: 189, endPoint y: 472, distance: 207.5
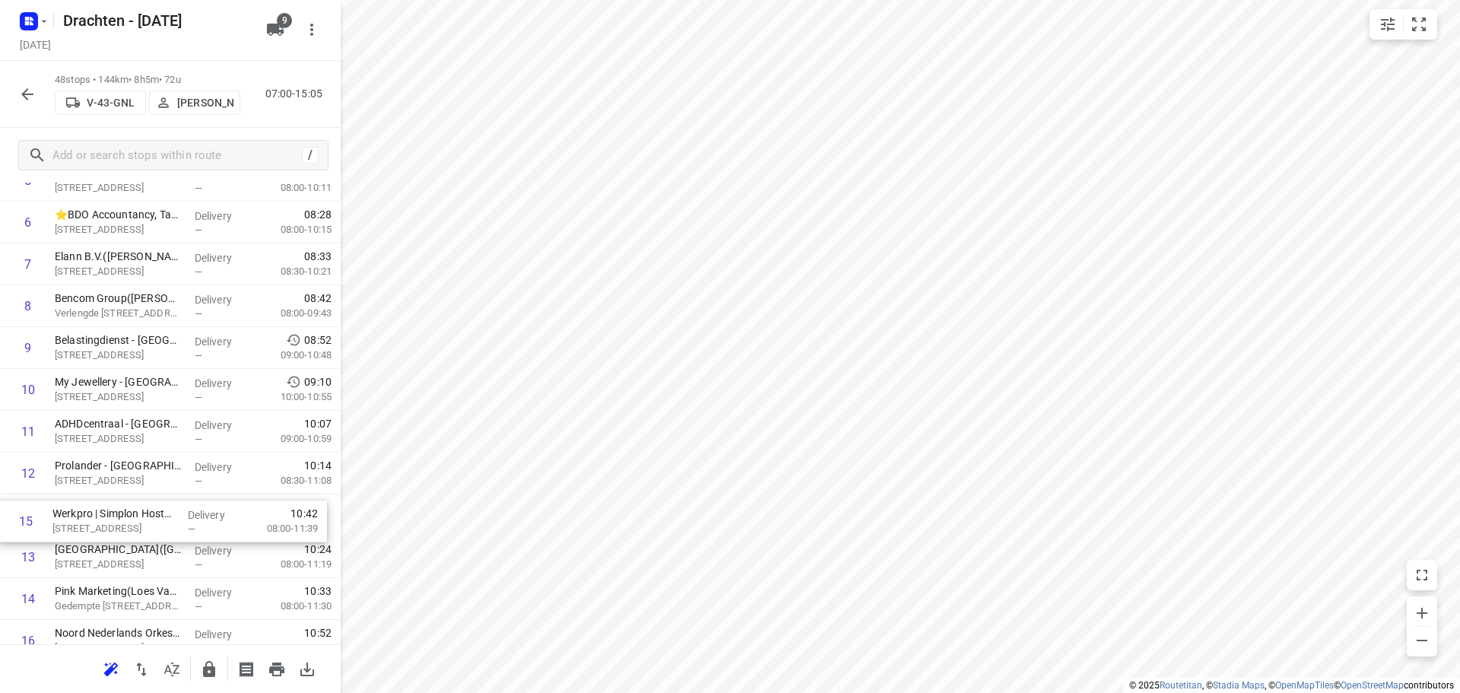
scroll to position [311, 0]
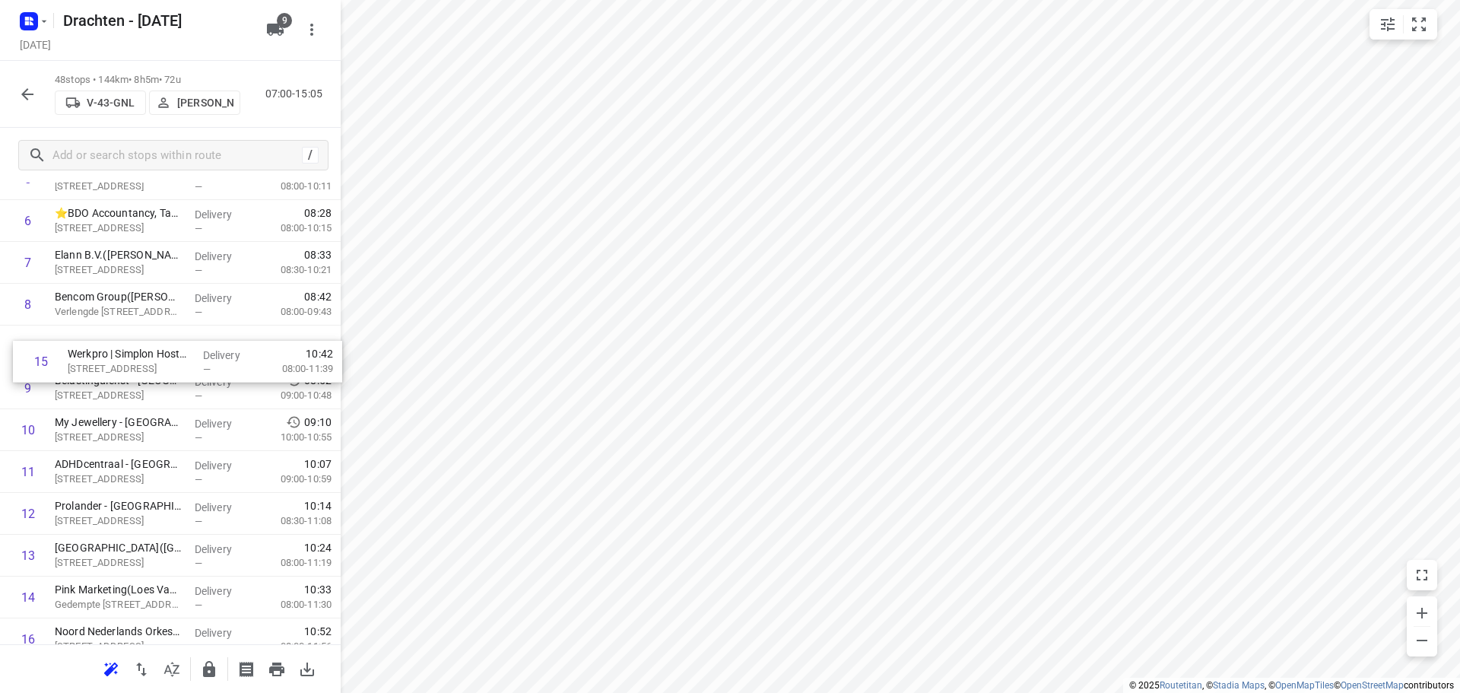
drag, startPoint x: 168, startPoint y: 601, endPoint x: 182, endPoint y: 350, distance: 252.0
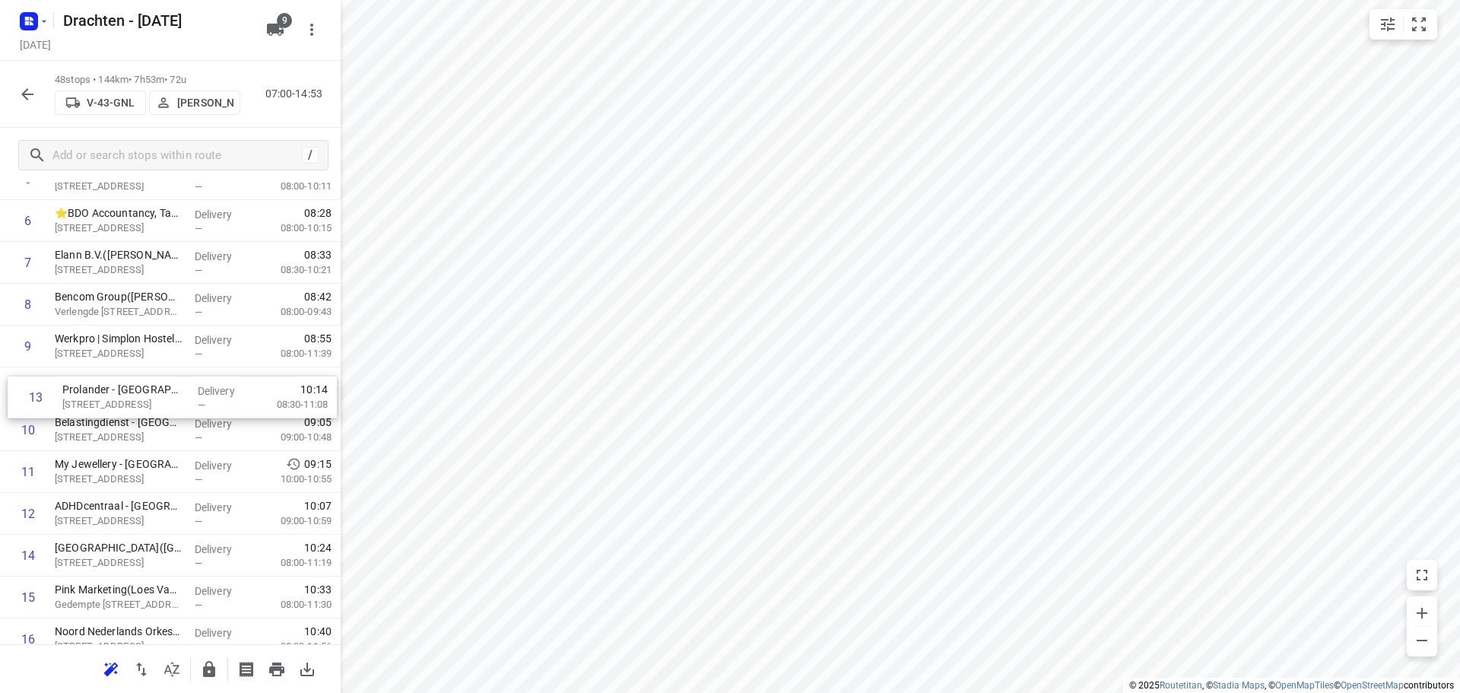
drag, startPoint x: 171, startPoint y: 514, endPoint x: 179, endPoint y: 383, distance: 131.0
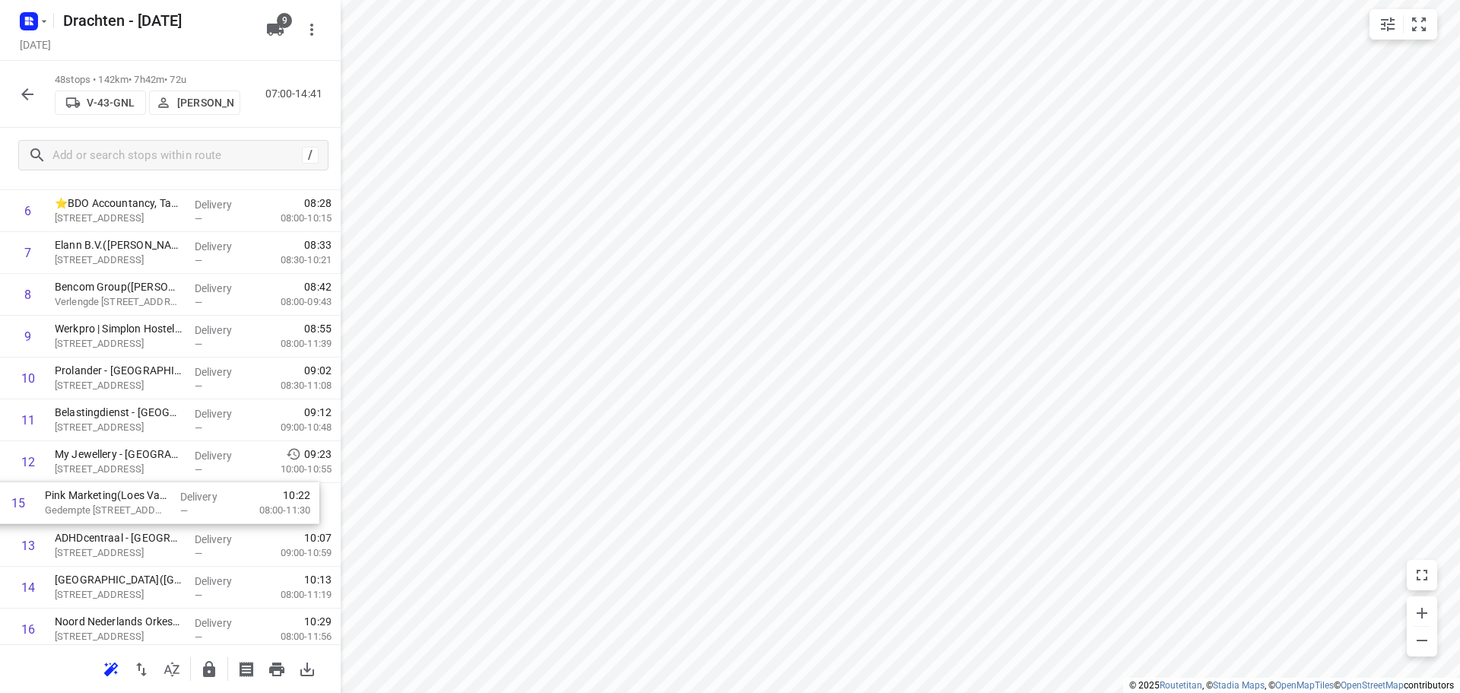
scroll to position [321, 0]
drag, startPoint x: 156, startPoint y: 599, endPoint x: 170, endPoint y: 414, distance: 186.0
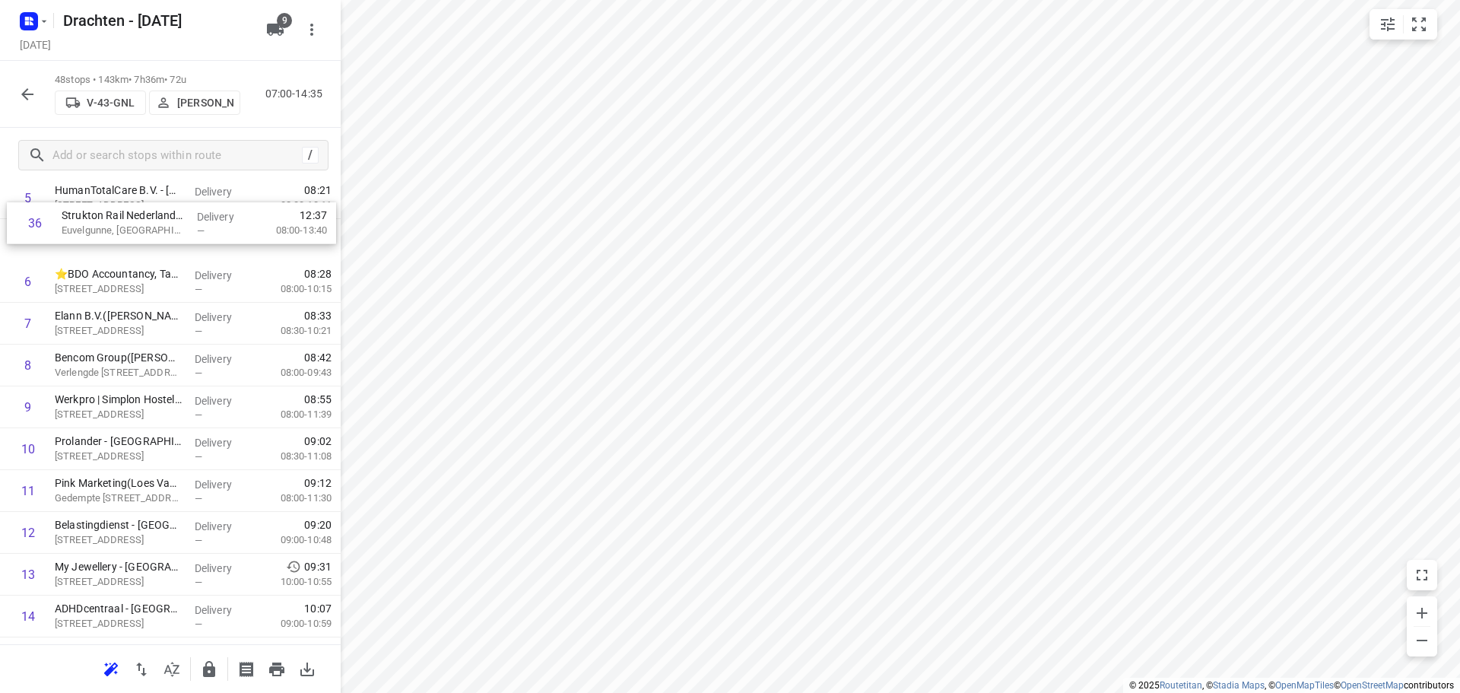
scroll to position [256, 0]
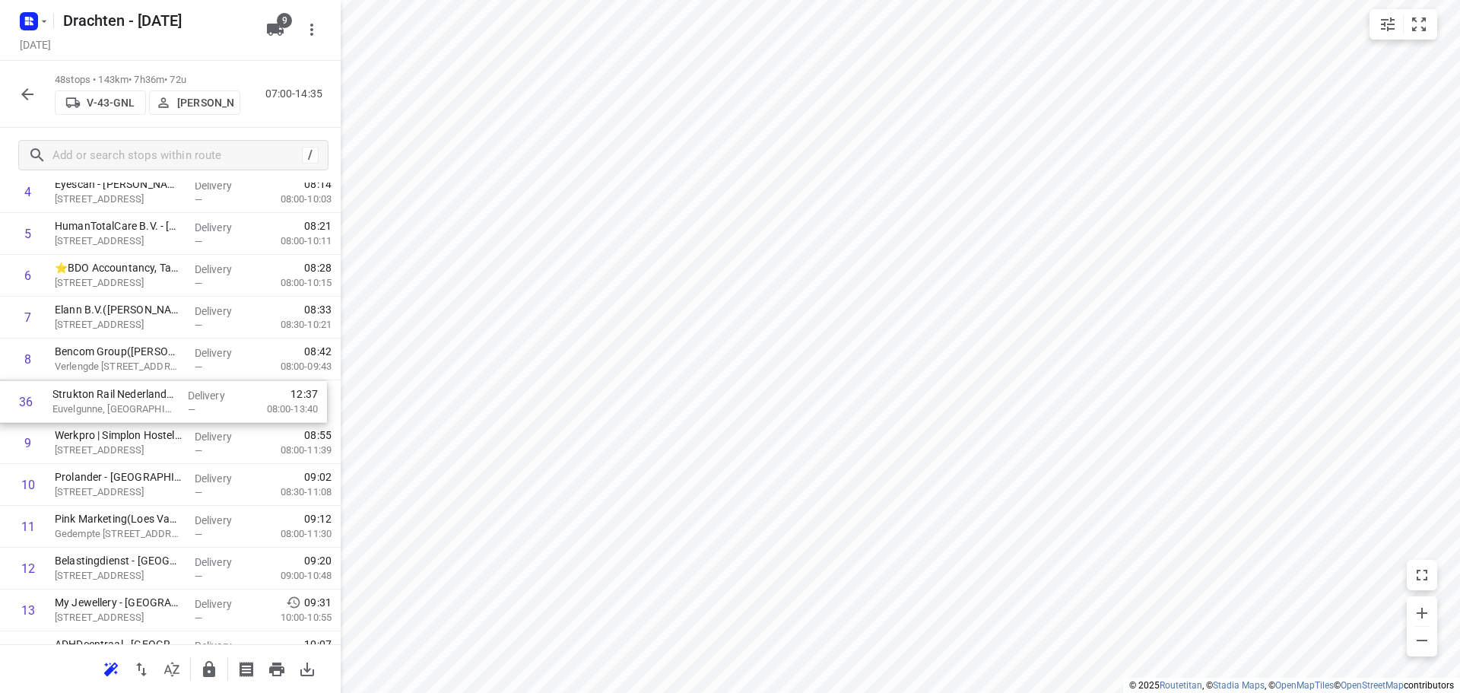
drag, startPoint x: 155, startPoint y: 625, endPoint x: 153, endPoint y: 395, distance: 230.4
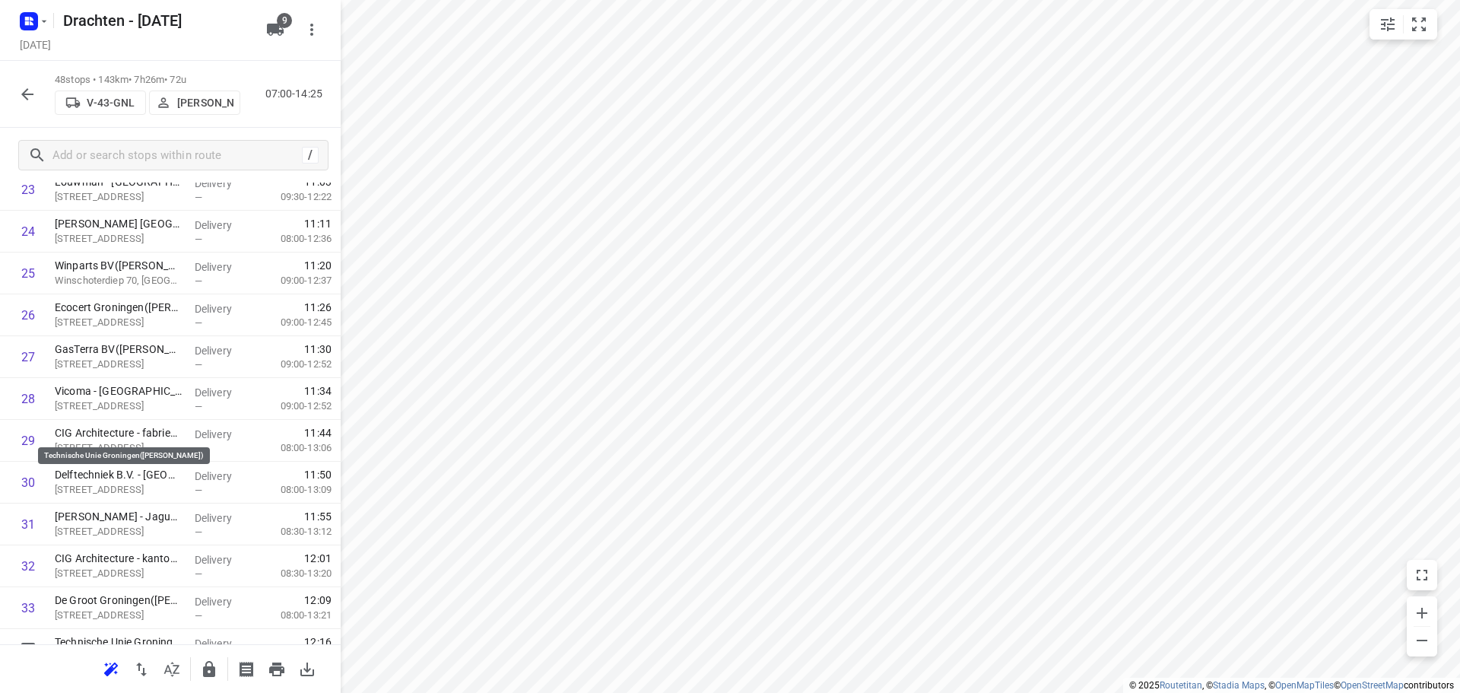
scroll to position [1321, 0]
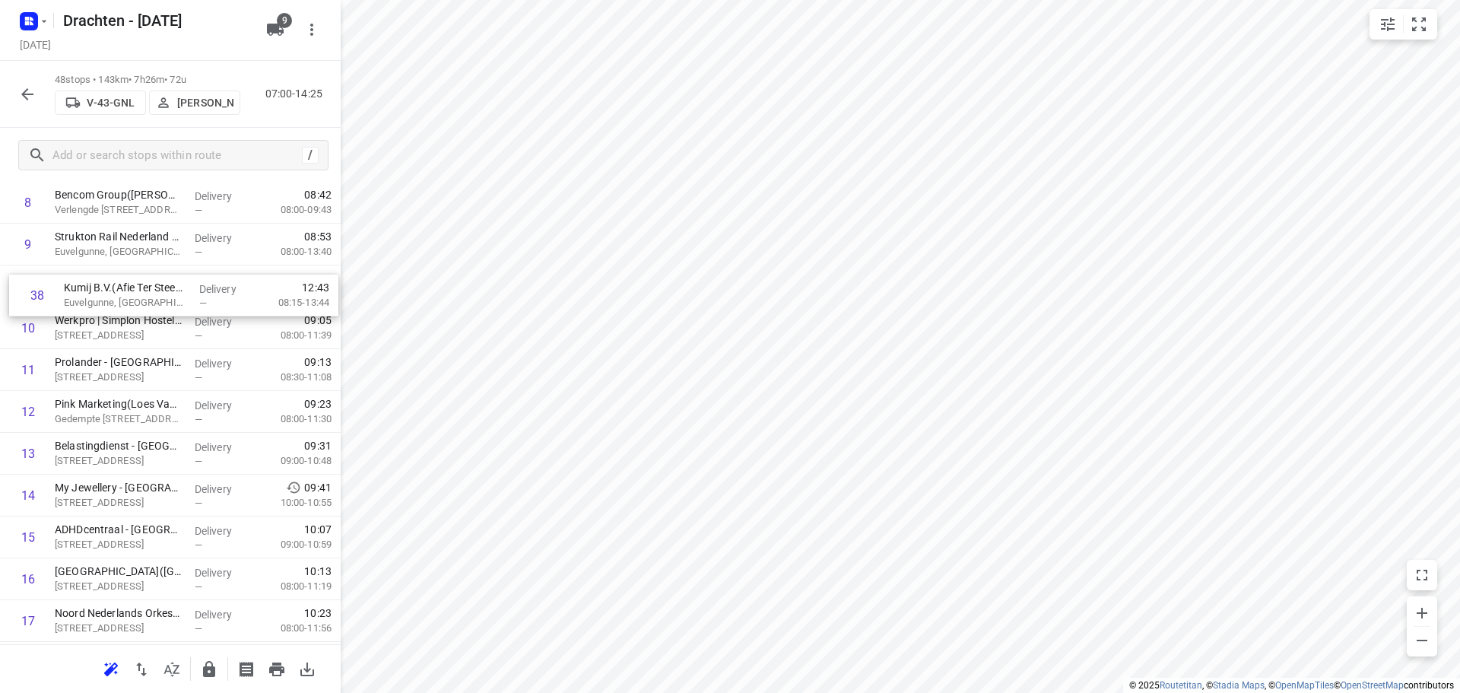
drag, startPoint x: 159, startPoint y: 545, endPoint x: 168, endPoint y: 287, distance: 258.6
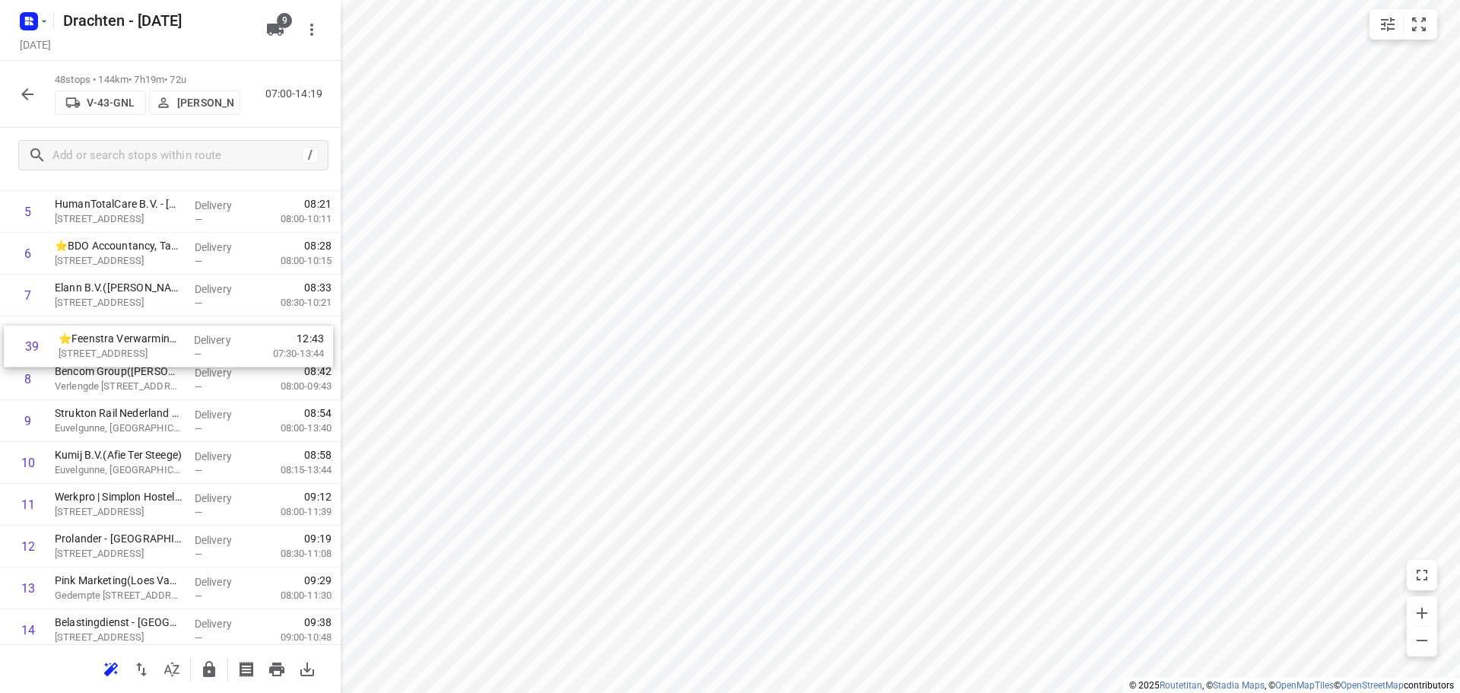
scroll to position [277, 0]
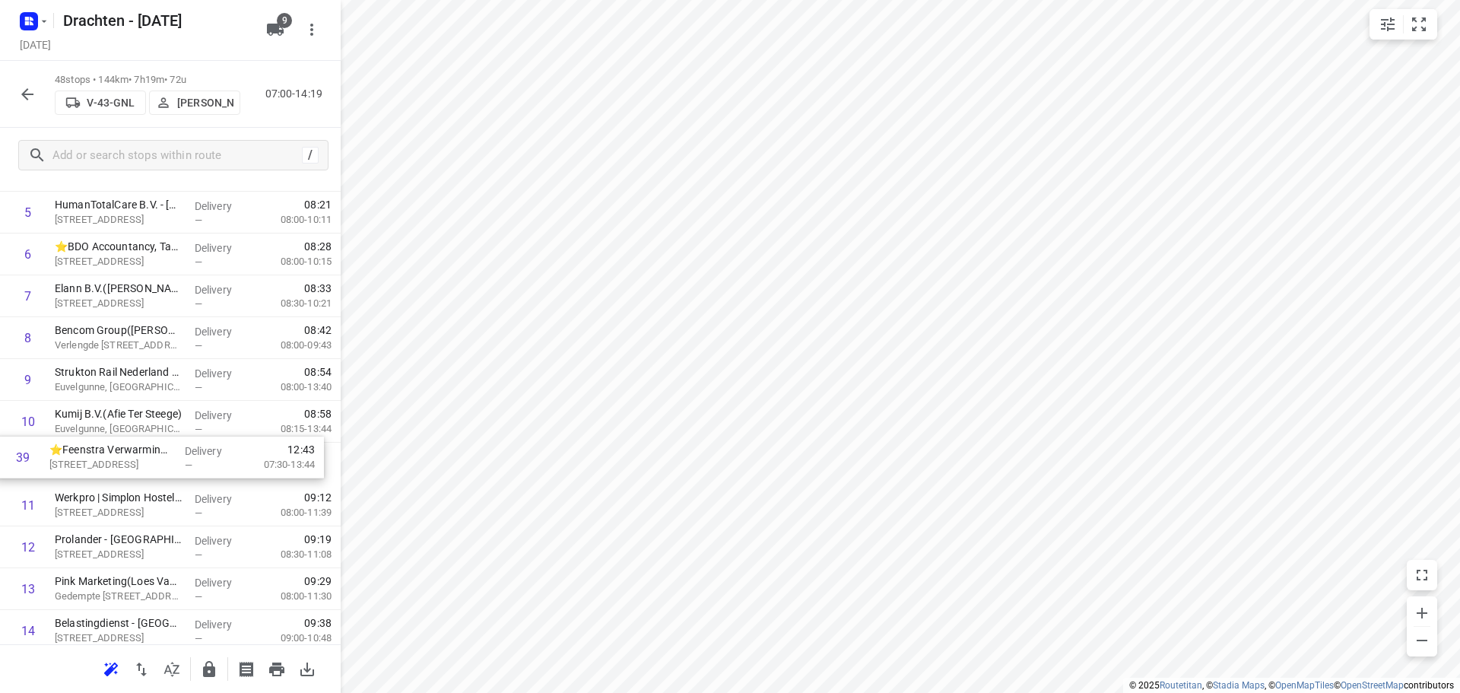
drag, startPoint x: 166, startPoint y: 513, endPoint x: 163, endPoint y: 449, distance: 64.0
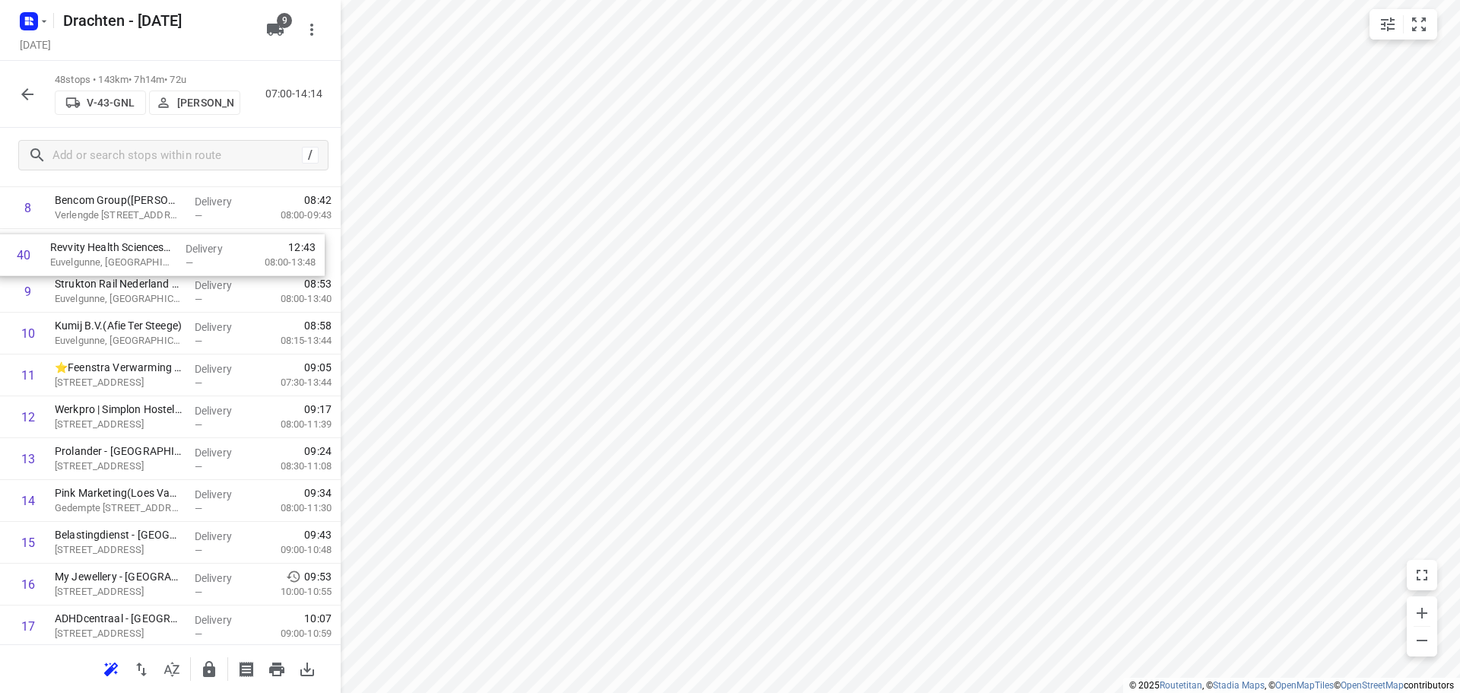
scroll to position [398, 0]
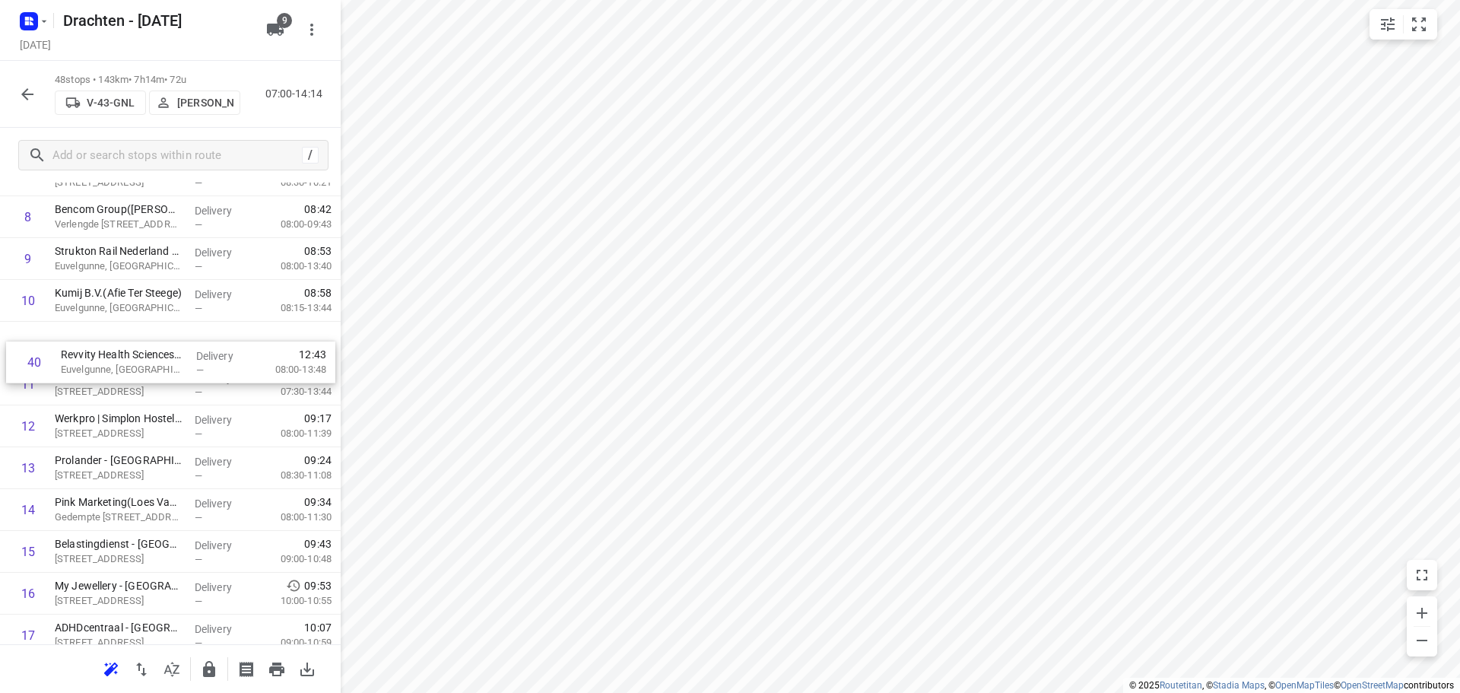
drag, startPoint x: 146, startPoint y: 534, endPoint x: 151, endPoint y: 365, distance: 168.8
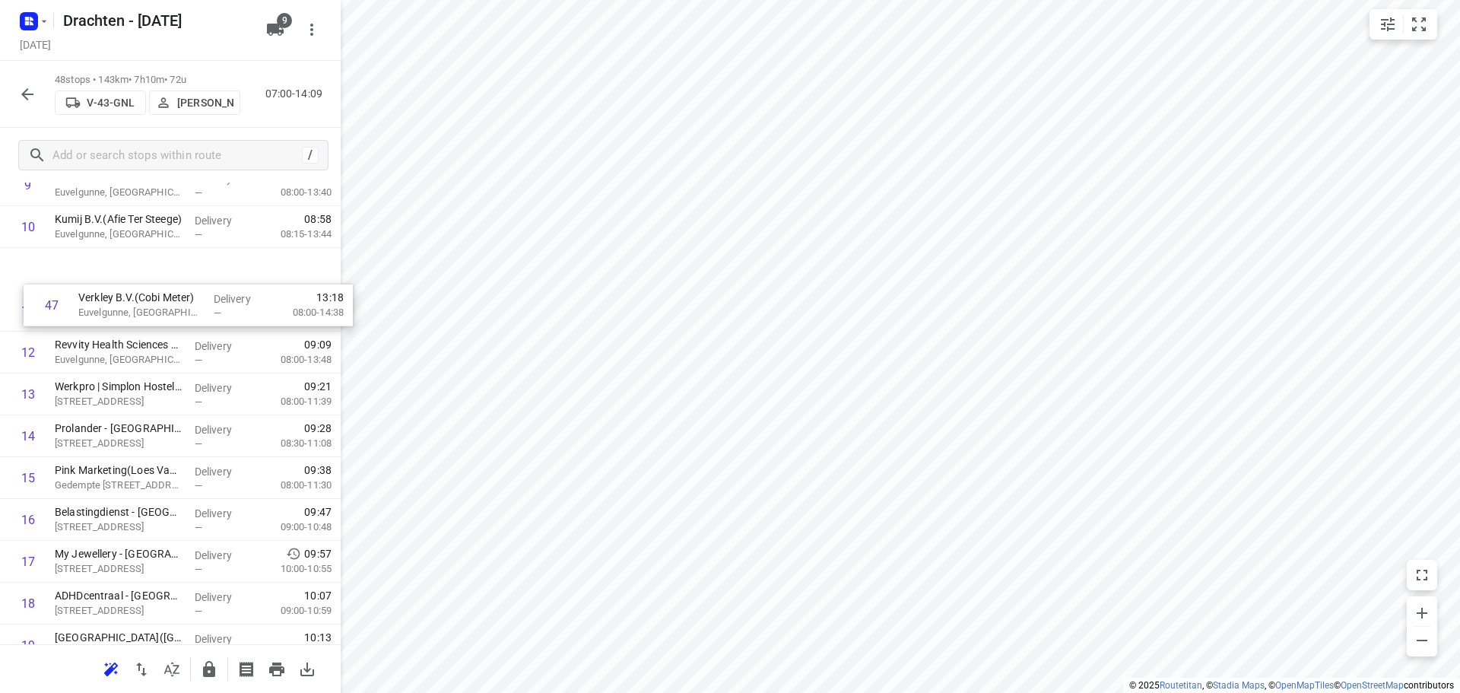
scroll to position [455, 0]
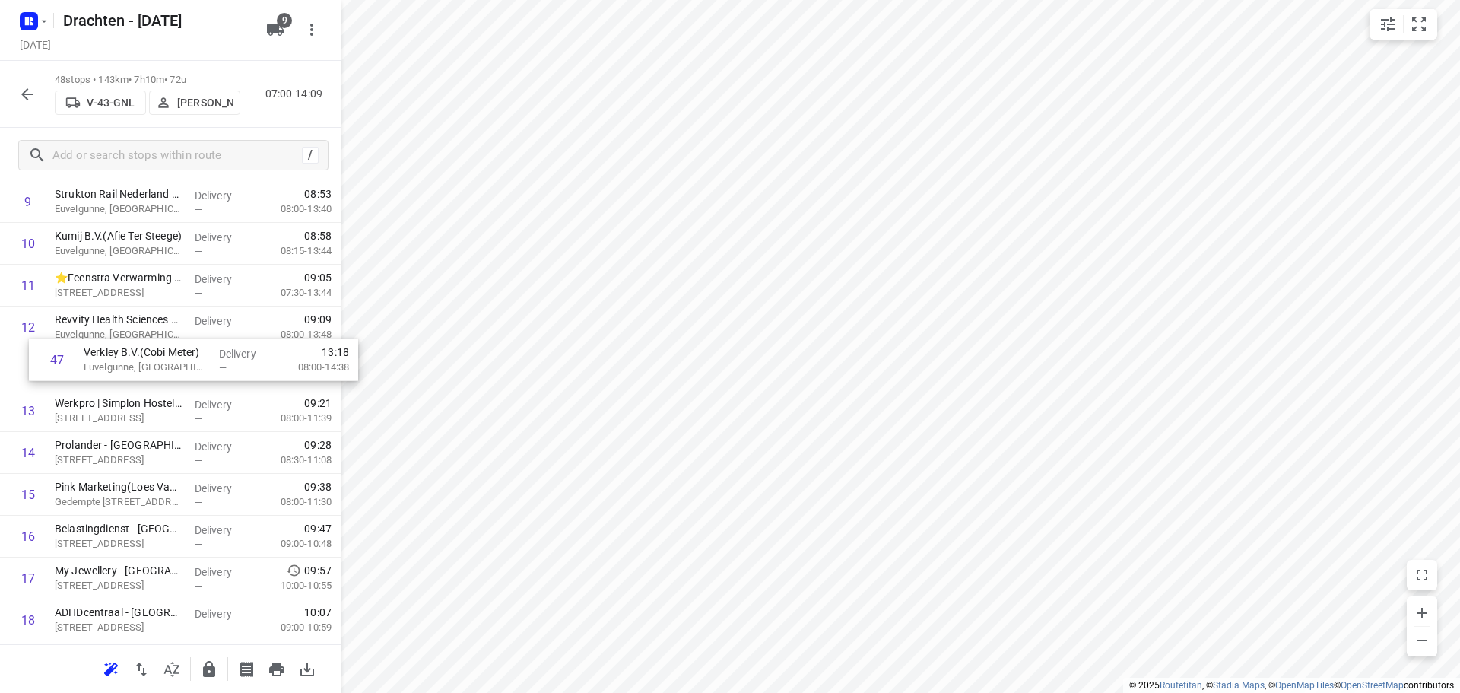
drag, startPoint x: 194, startPoint y: 559, endPoint x: 223, endPoint y: 363, distance: 198.3
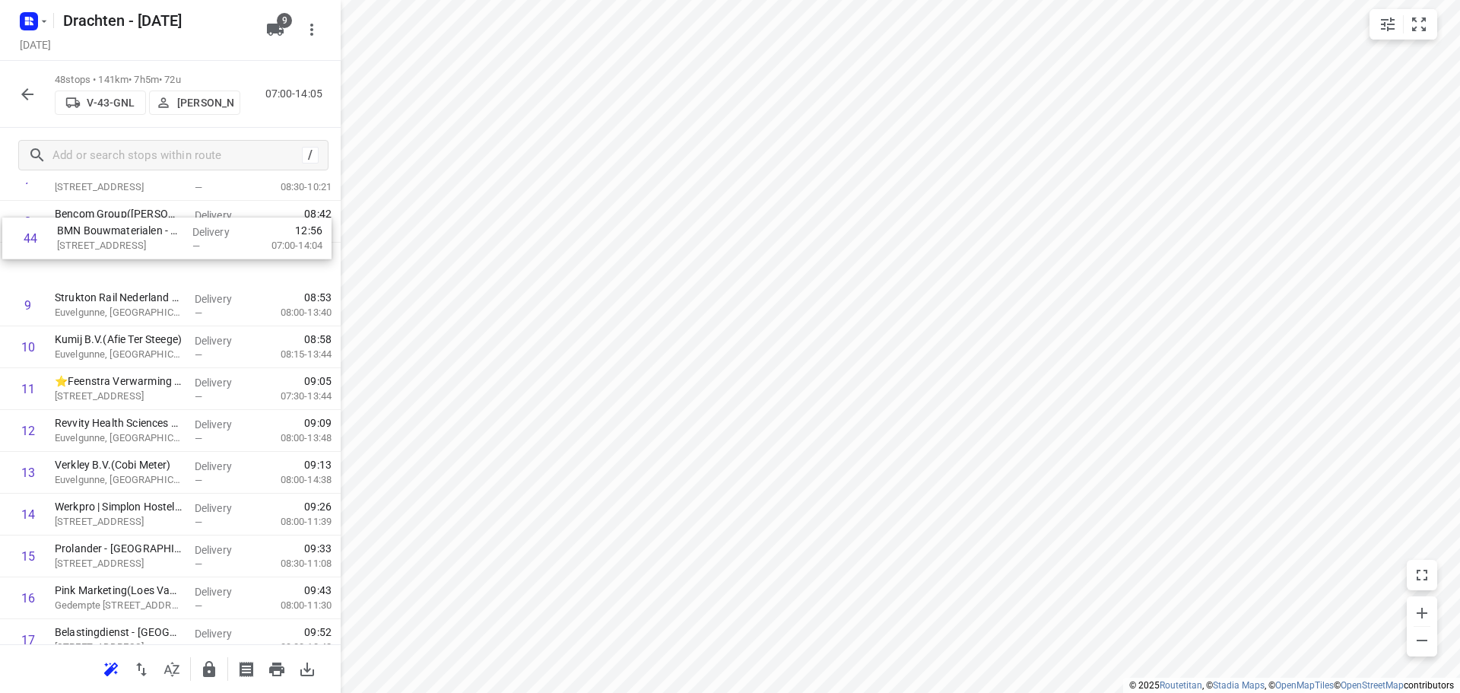
scroll to position [393, 0]
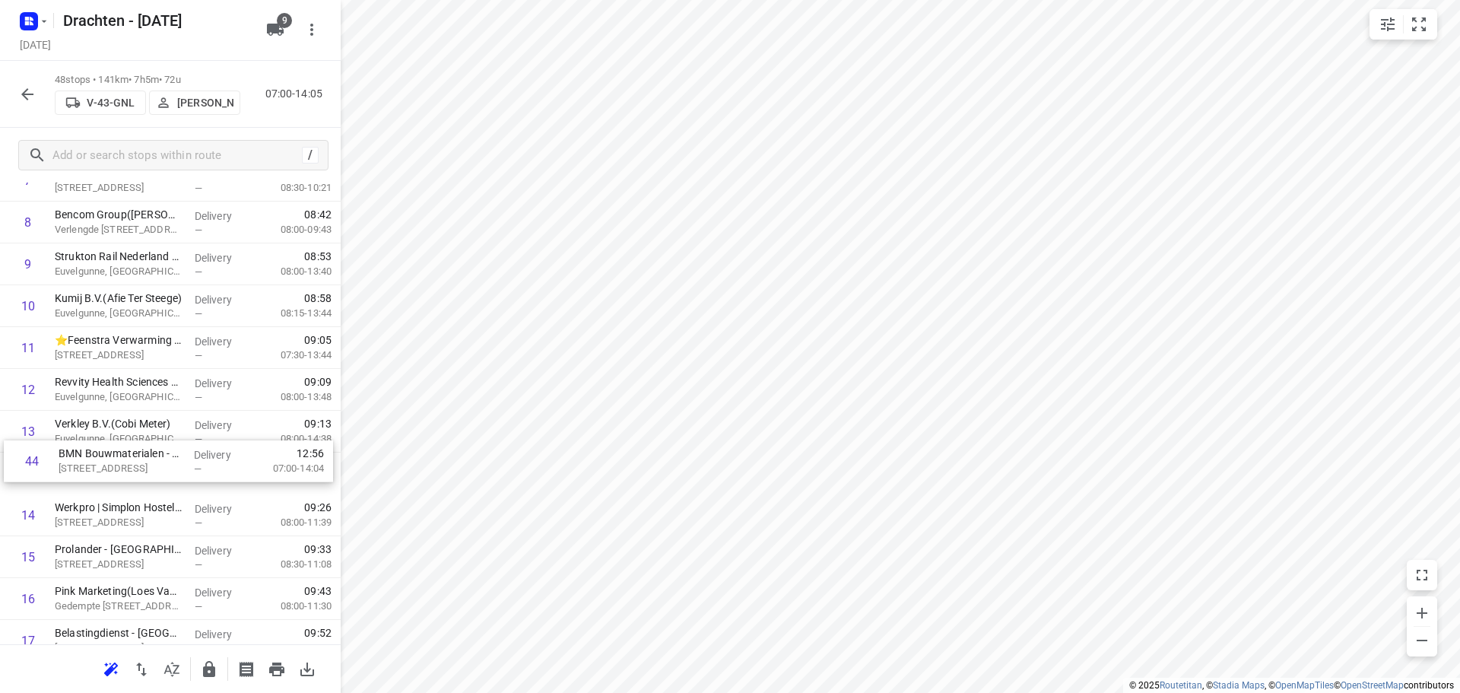
drag, startPoint x: 197, startPoint y: 527, endPoint x: 201, endPoint y: 458, distance: 68.5
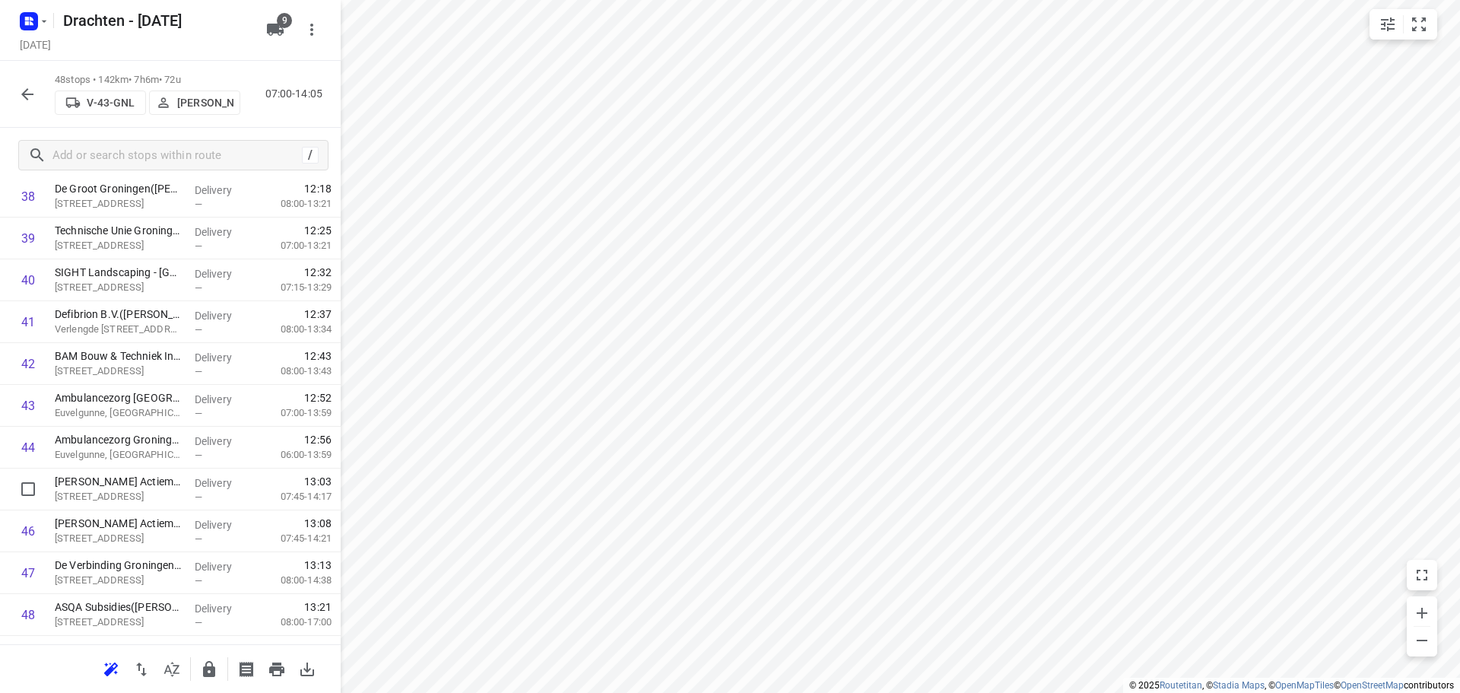
scroll to position [1707, 0]
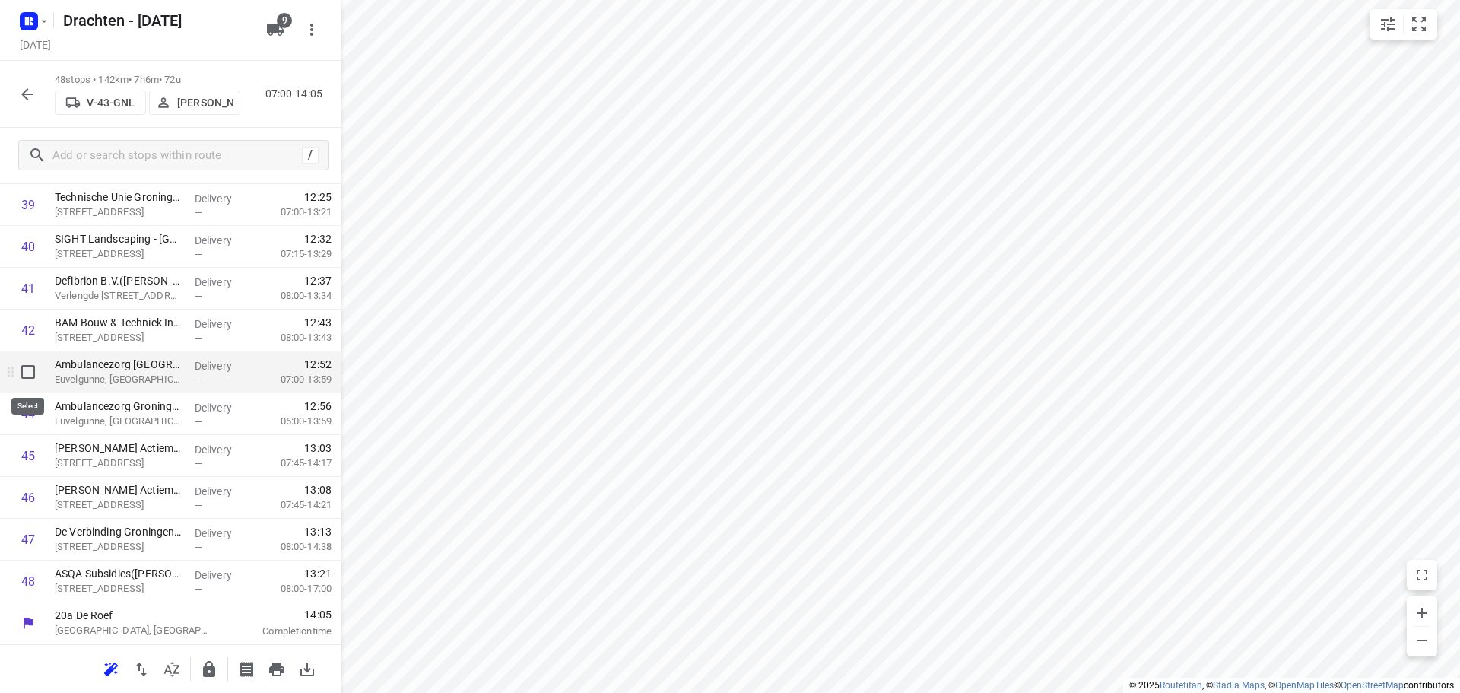
click at [36, 384] on input "checkbox" at bounding box center [28, 372] width 30 height 30
checkbox input "true"
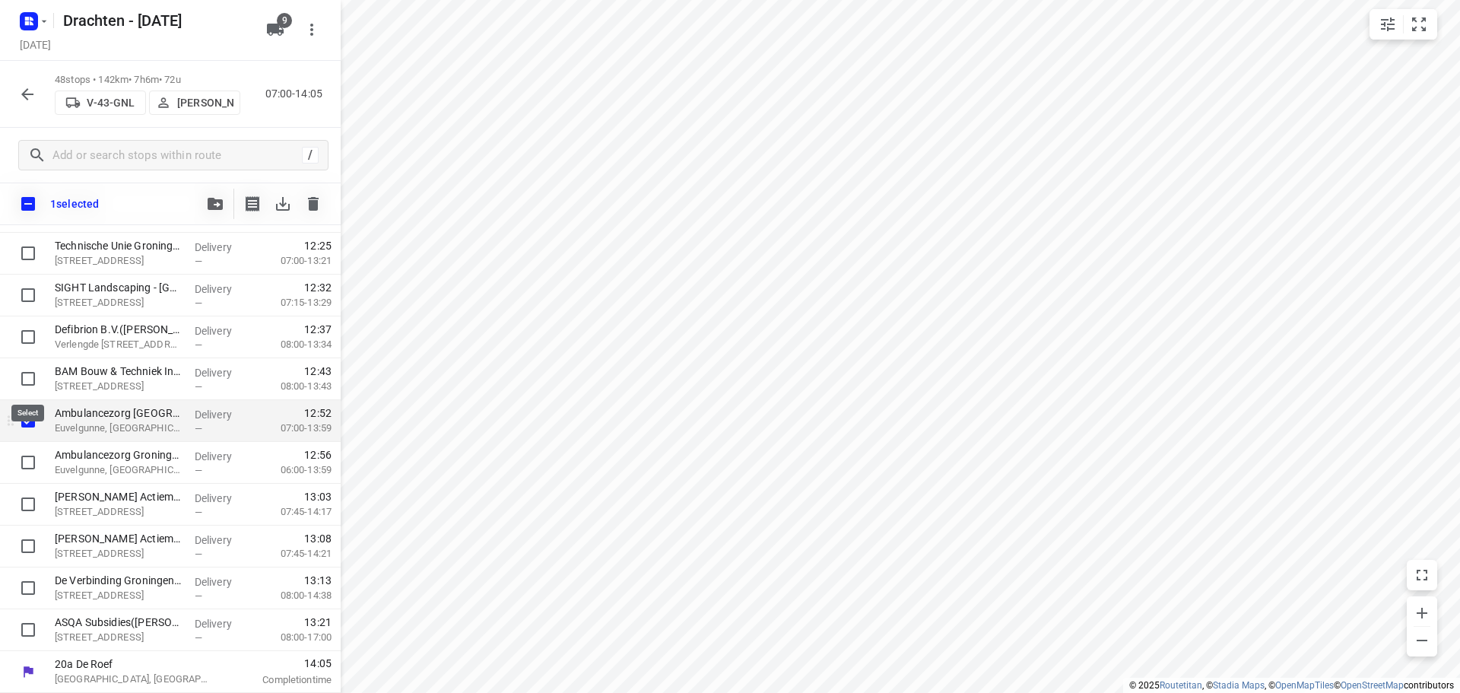
scroll to position [1701, 0]
click at [20, 459] on input "checkbox" at bounding box center [28, 462] width 30 height 30
checkbox input "true"
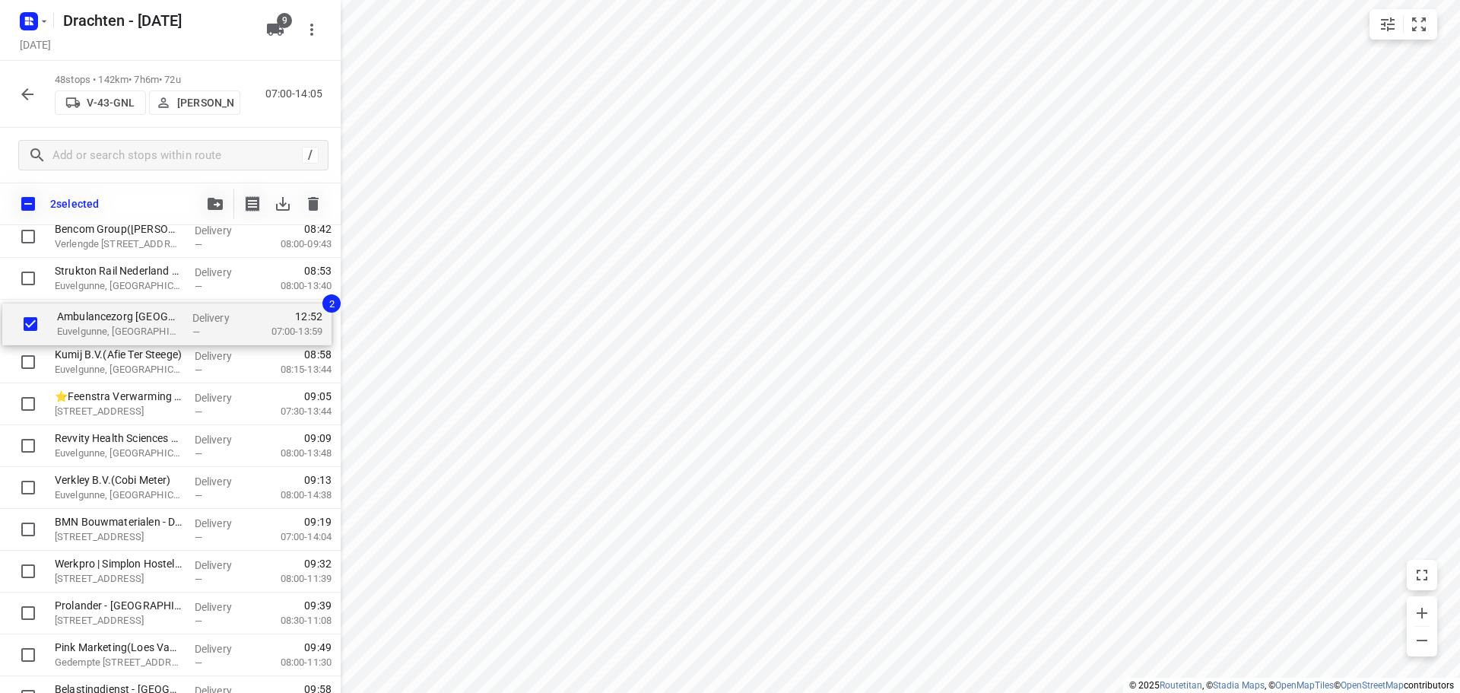
scroll to position [416, 0]
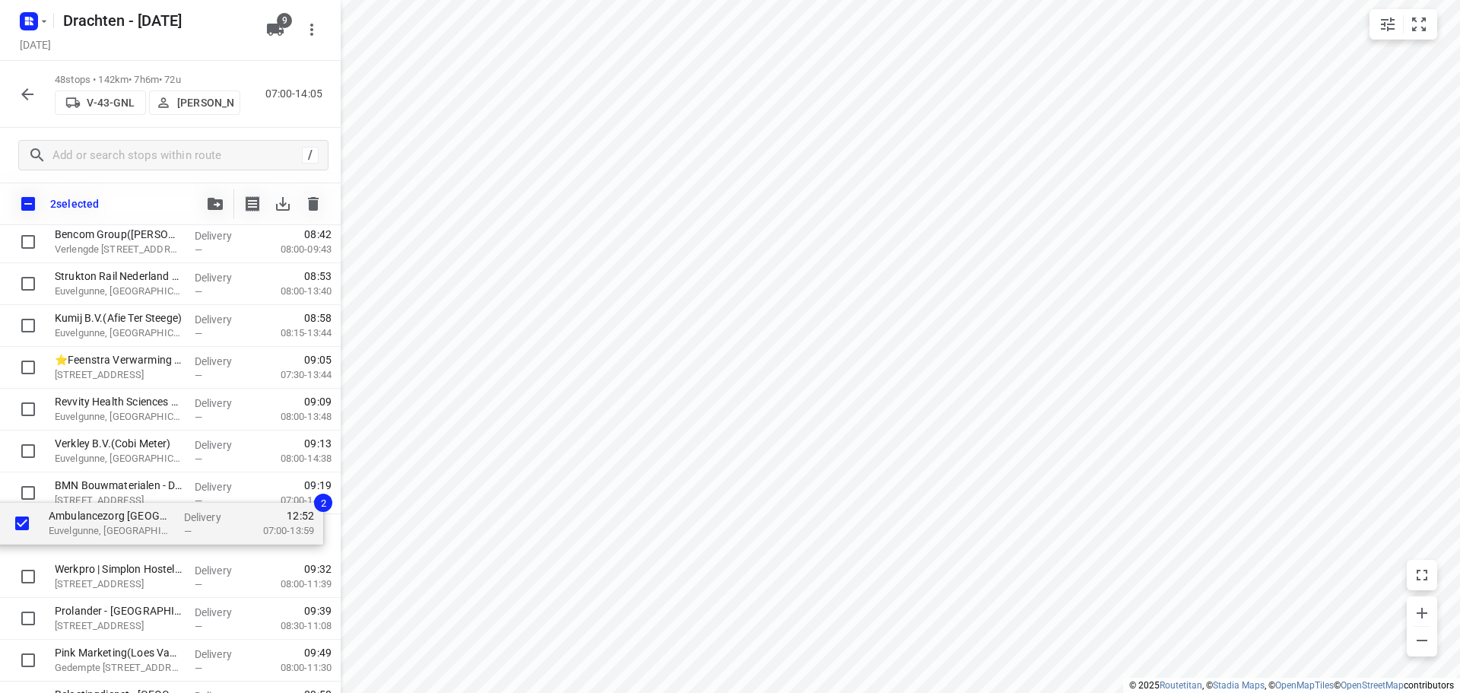
drag, startPoint x: 133, startPoint y: 427, endPoint x: 126, endPoint y: 521, distance: 93.8
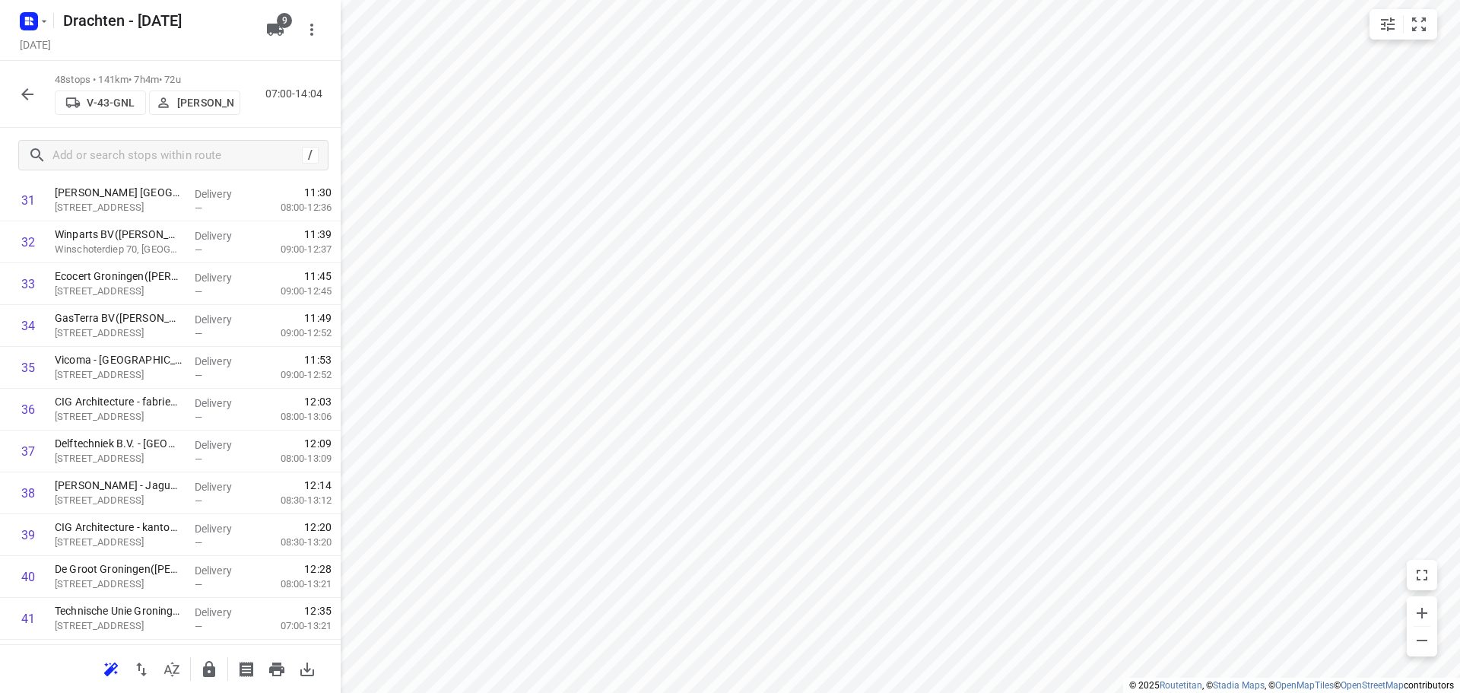
scroll to position [1404, 0]
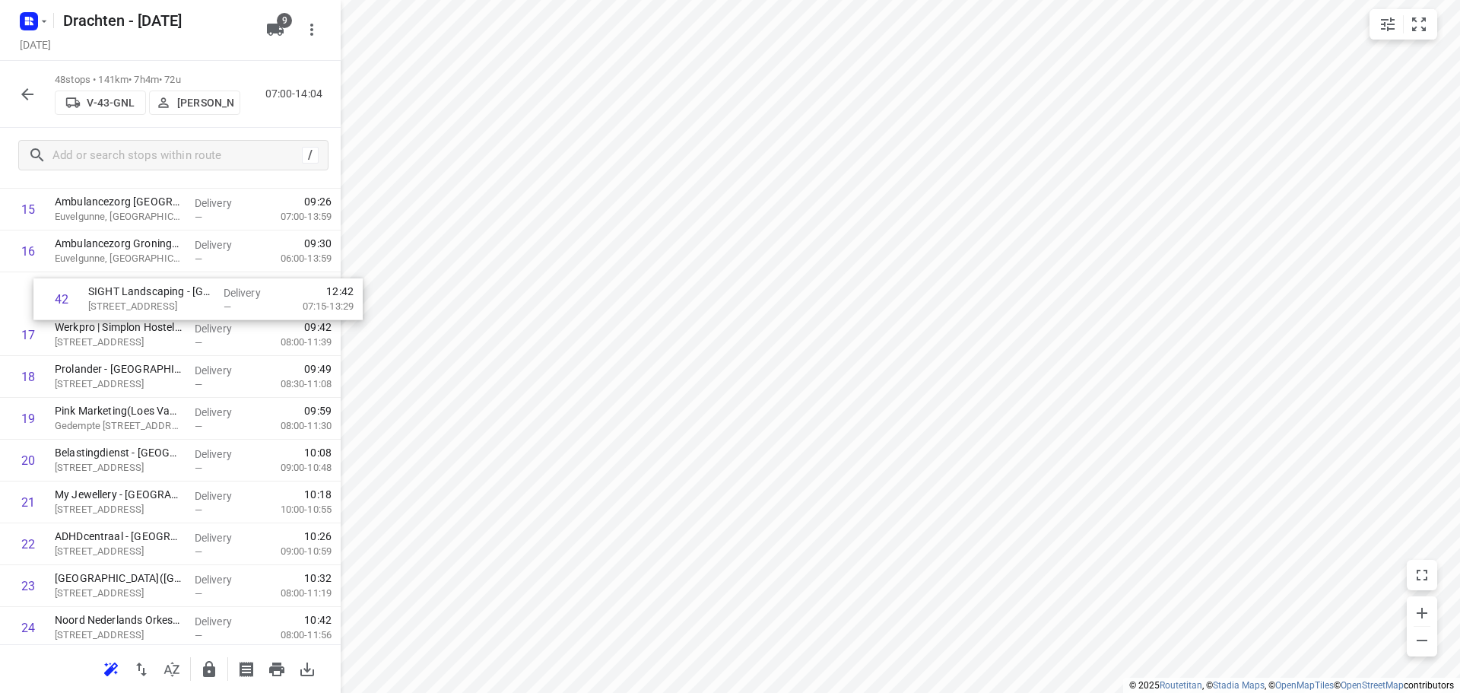
drag, startPoint x: 141, startPoint y: 629, endPoint x: 175, endPoint y: 279, distance: 351.3
click at [175, 279] on div "1 Gomarus College vmbo(Clarie Spriensma) Vondelpad 2, Groningen Delivery — 07:3…" at bounding box center [170, 606] width 341 height 2007
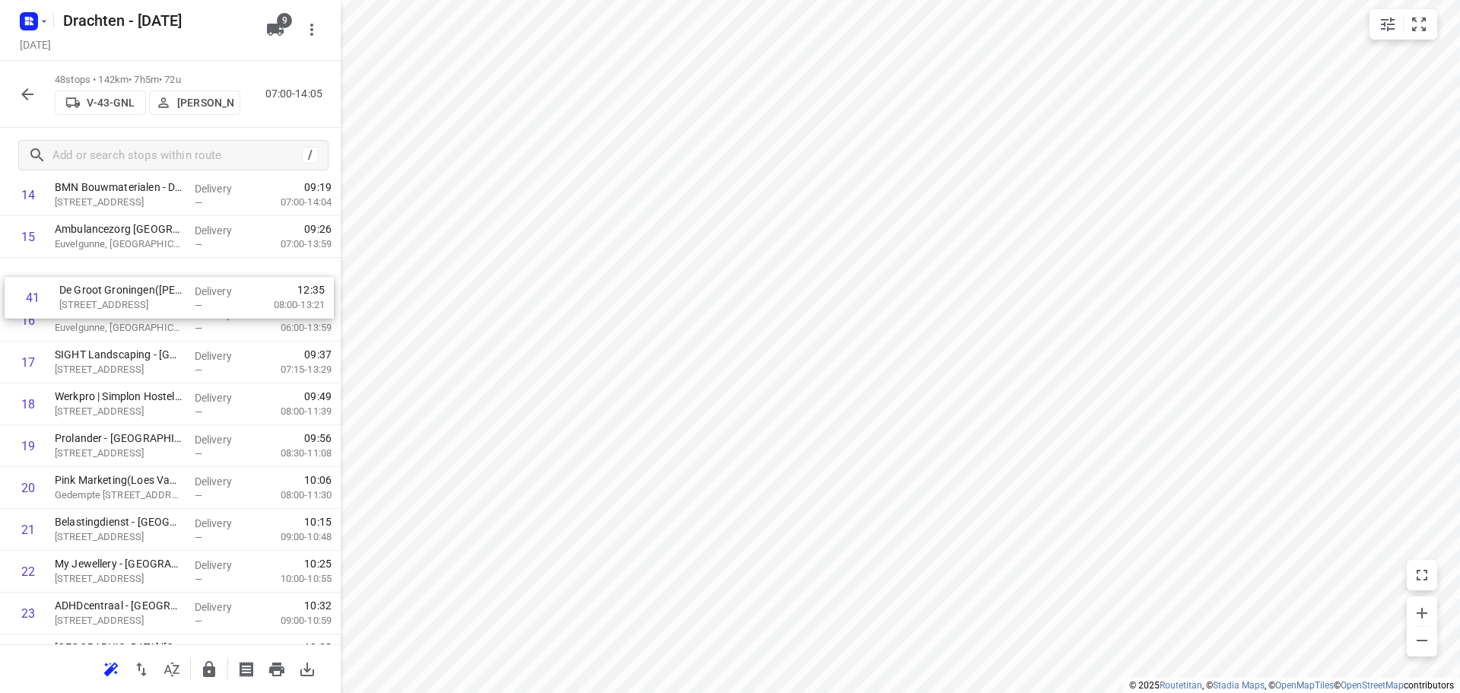
scroll to position [669, 0]
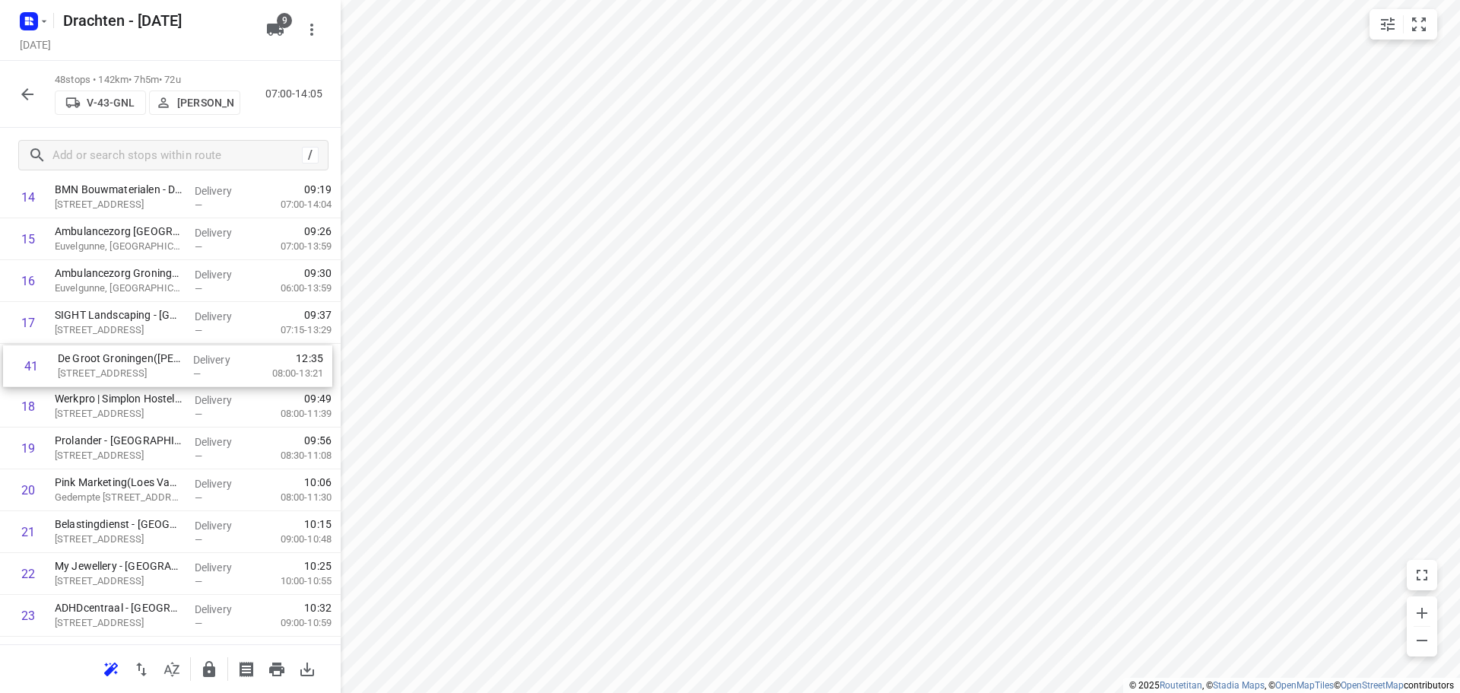
drag, startPoint x: 176, startPoint y: 398, endPoint x: 181, endPoint y: 366, distance: 32.3
click at [181, 366] on div "1 Gomarus College vmbo(Clarie Spriensma) Vondelpad 2, Groningen Delivery — 07:3…" at bounding box center [170, 636] width 341 height 2007
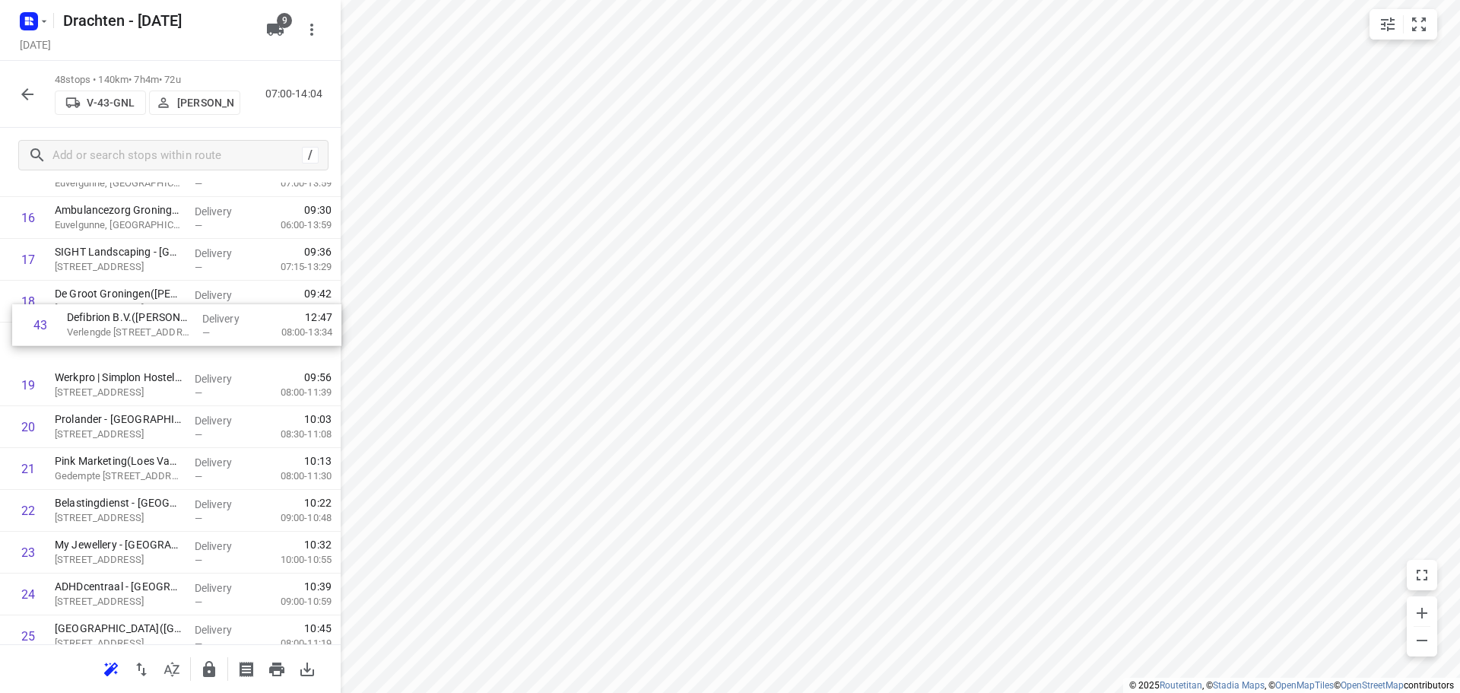
scroll to position [732, 0]
drag, startPoint x: 151, startPoint y: 579, endPoint x: 152, endPoint y: 344, distance: 234.1
click at [152, 344] on div "1 Gomarus College vmbo(Clarie Spriensma) Vondelpad 2, Groningen Delivery — 07:3…" at bounding box center [170, 573] width 341 height 2007
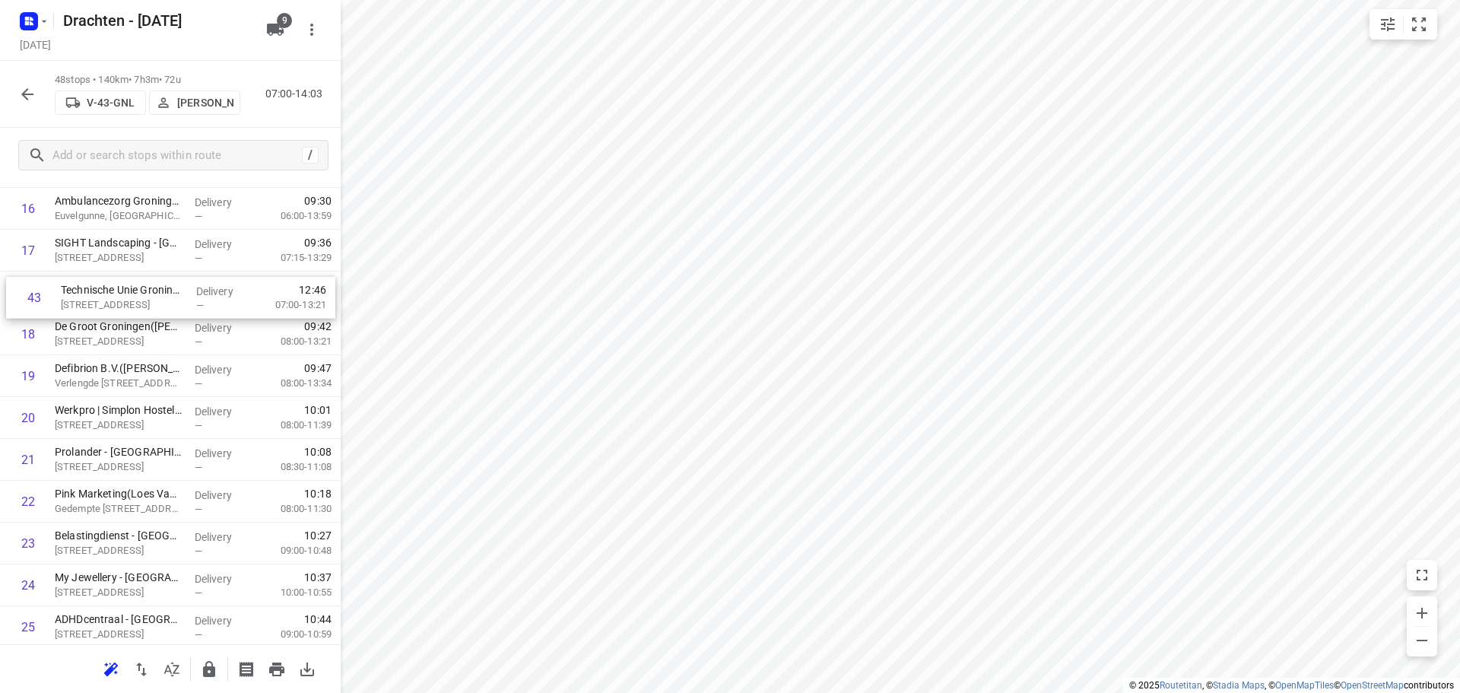
scroll to position [740, 0]
drag, startPoint x: 150, startPoint y: 591, endPoint x: 147, endPoint y: 324, distance: 267.6
click at [147, 324] on div "1 Gomarus College vmbo(Clarie Spriensma) Vondelpad 2, Groningen Delivery — 07:3…" at bounding box center [170, 564] width 341 height 2007
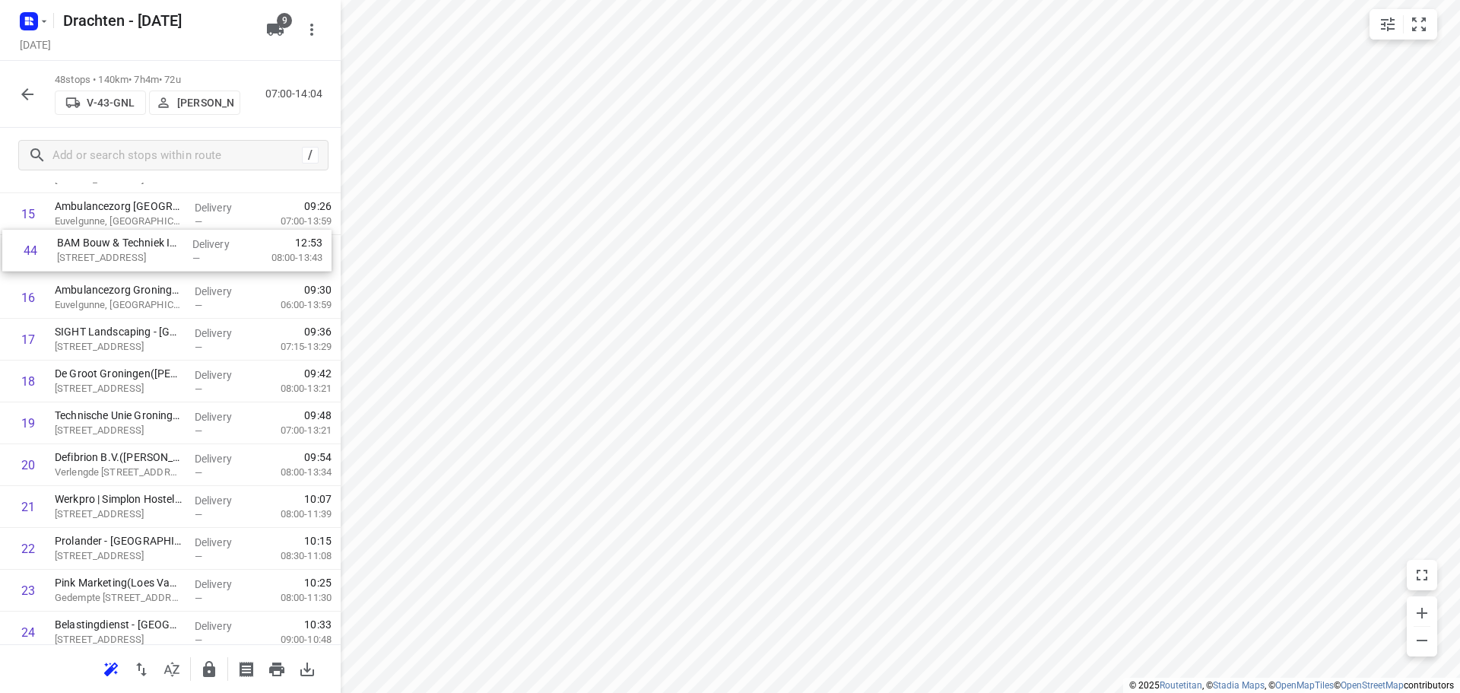
scroll to position [685, 0]
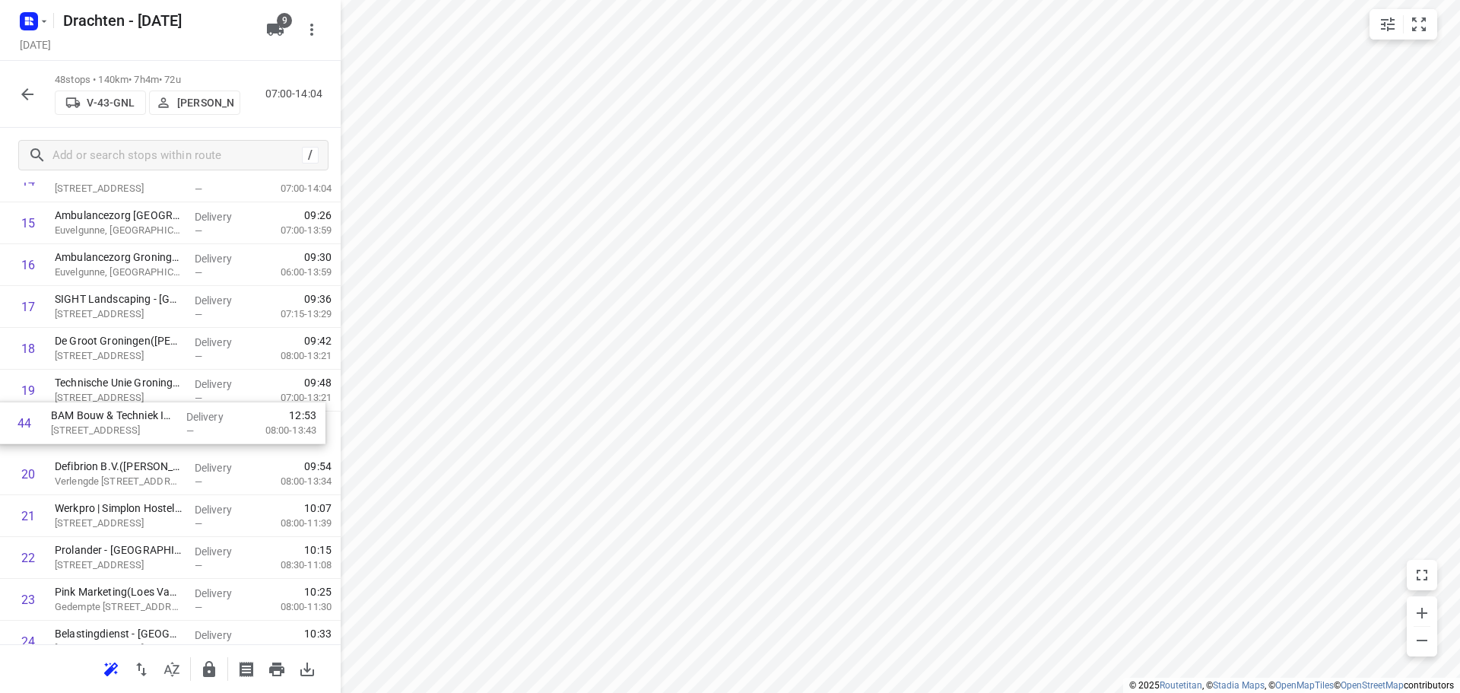
drag, startPoint x: 150, startPoint y: 488, endPoint x: 147, endPoint y: 439, distance: 49.5
click at [147, 439] on div "1 Gomarus College vmbo(Clarie Spriensma) Vondelpad 2, Groningen Delivery — 07:3…" at bounding box center [170, 620] width 341 height 2007
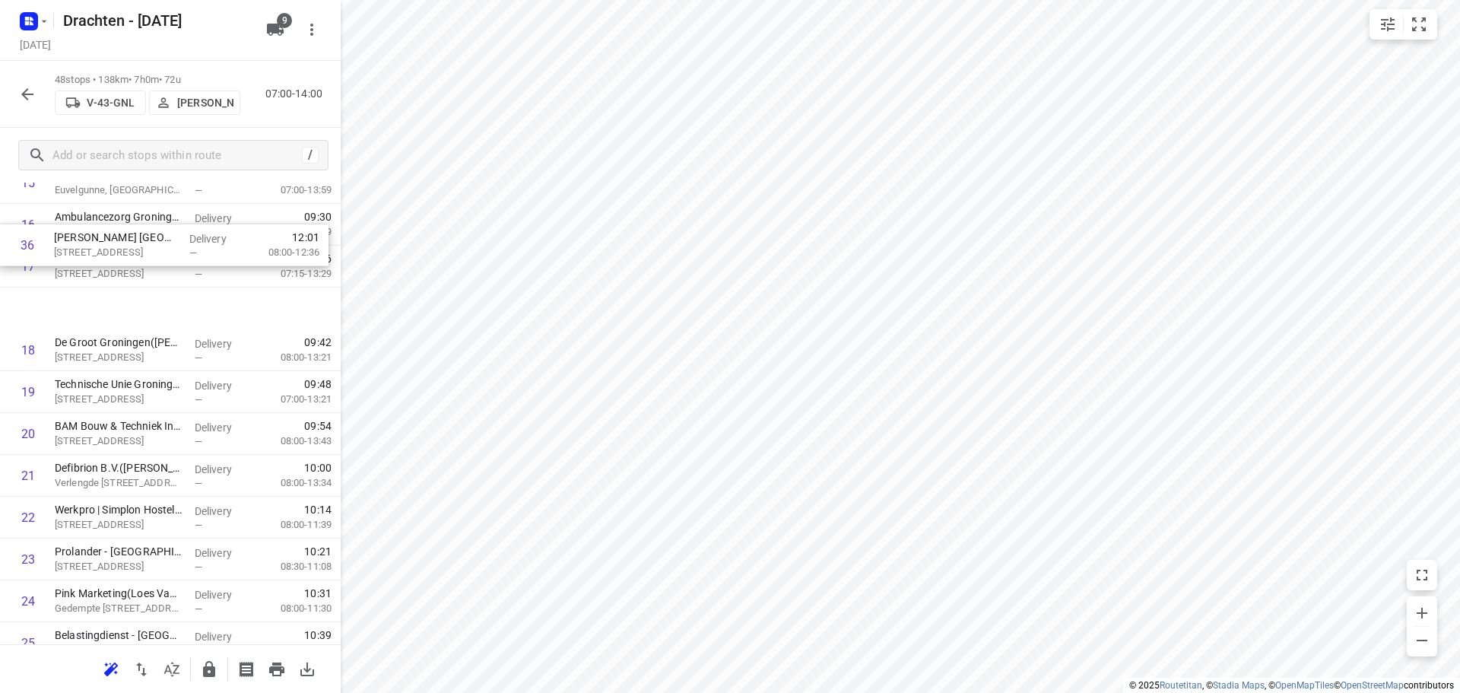
scroll to position [715, 0]
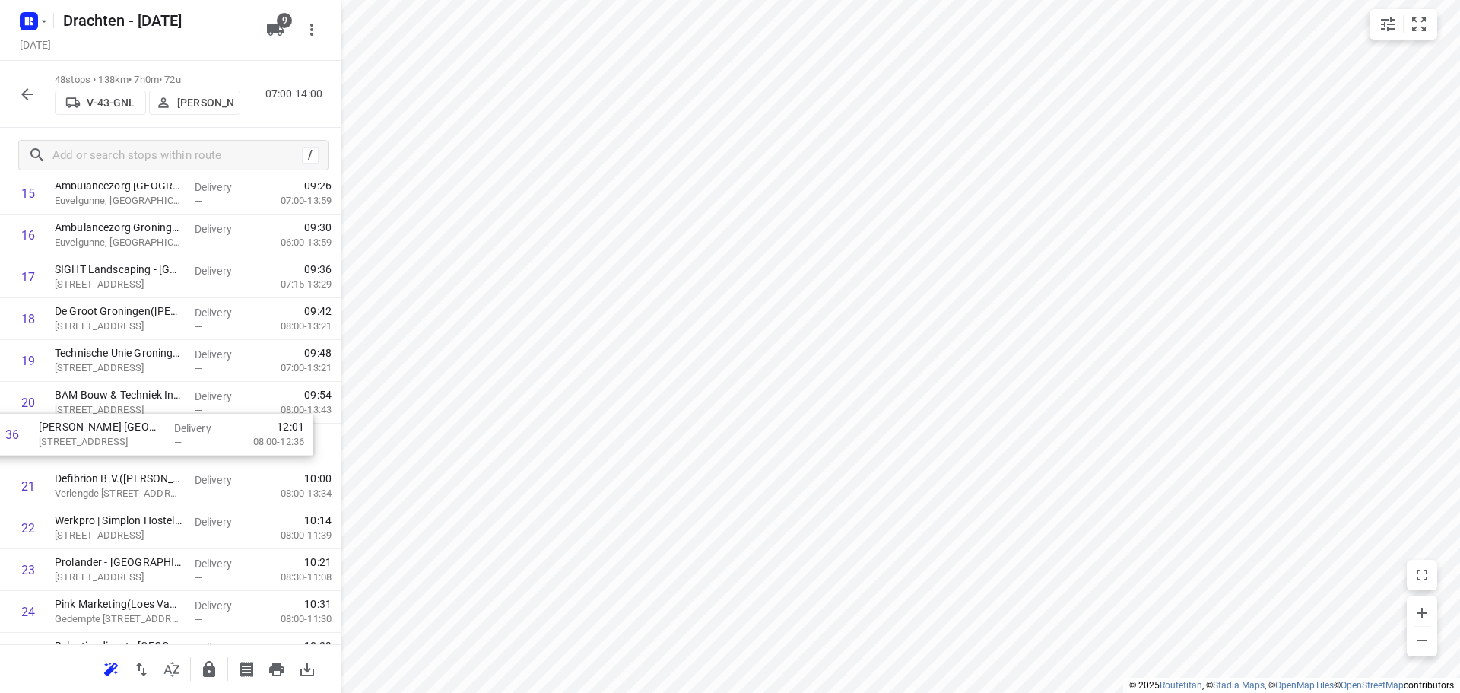
drag, startPoint x: 129, startPoint y: 412, endPoint x: 114, endPoint y: 417, distance: 16.1
click at [114, 417] on div "1 Gomarus College vmbo(Clarie Spriensma) Vondelpad 2, Groningen Delivery — 07:3…" at bounding box center [170, 590] width 341 height 2007
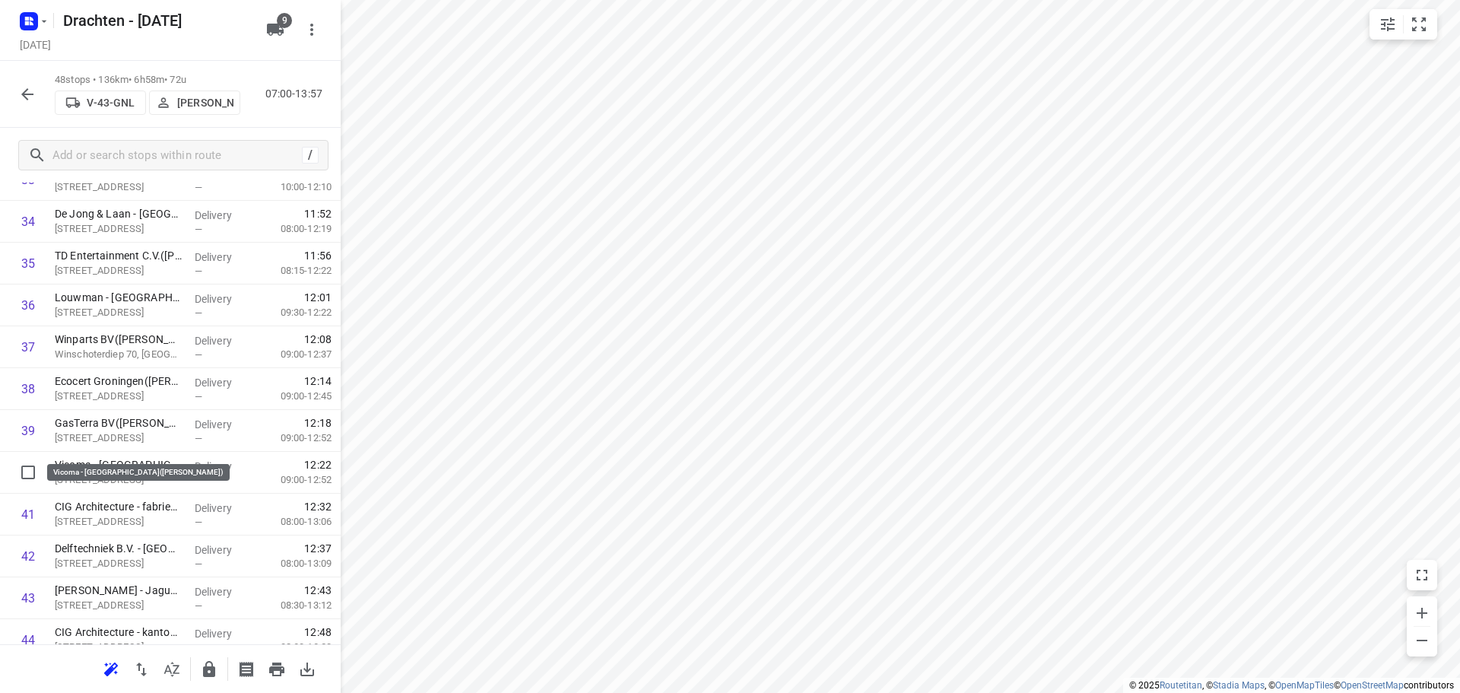
scroll to position [1551, 0]
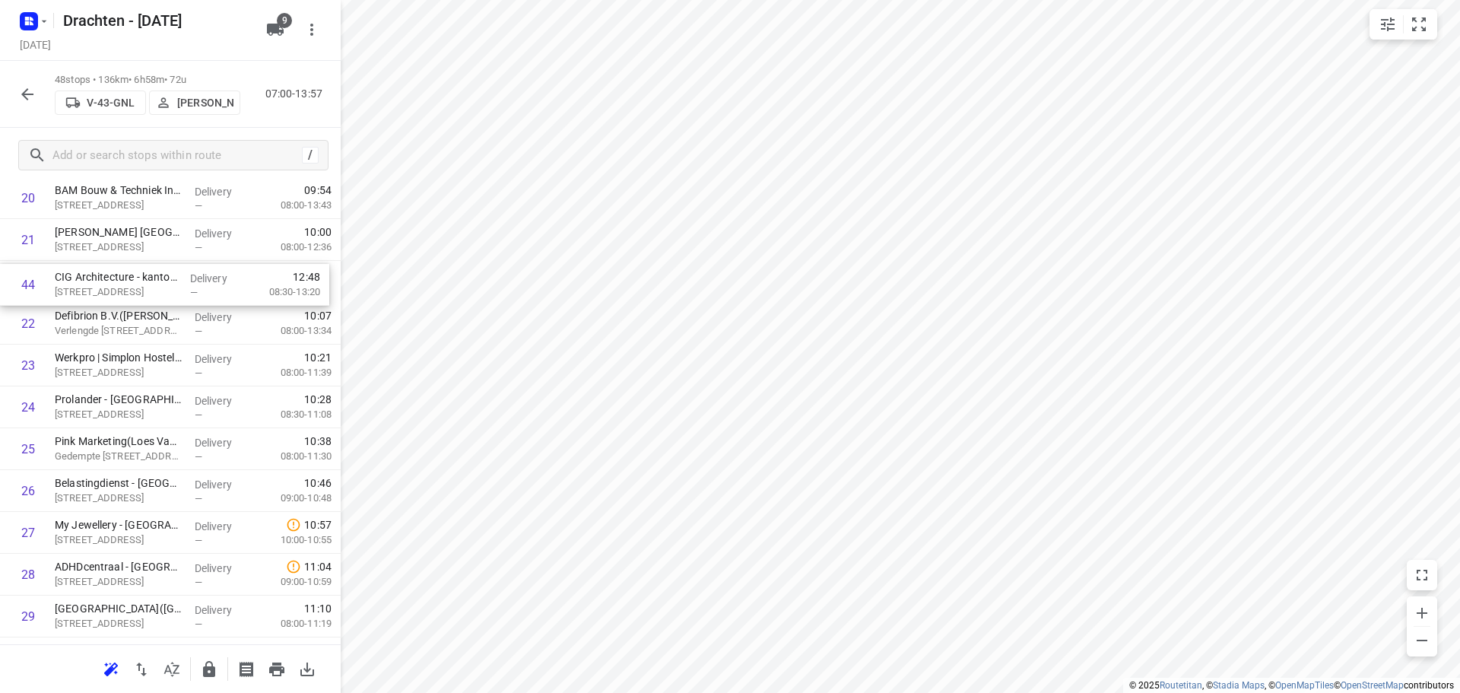
drag, startPoint x: 178, startPoint y: 574, endPoint x: 176, endPoint y: 280, distance: 294.2
click at [176, 280] on div "1 Gomarus College vmbo(Clarie Spriensma) Vondelpad 2, Groningen Delivery — 07:3…" at bounding box center [170, 386] width 341 height 2007
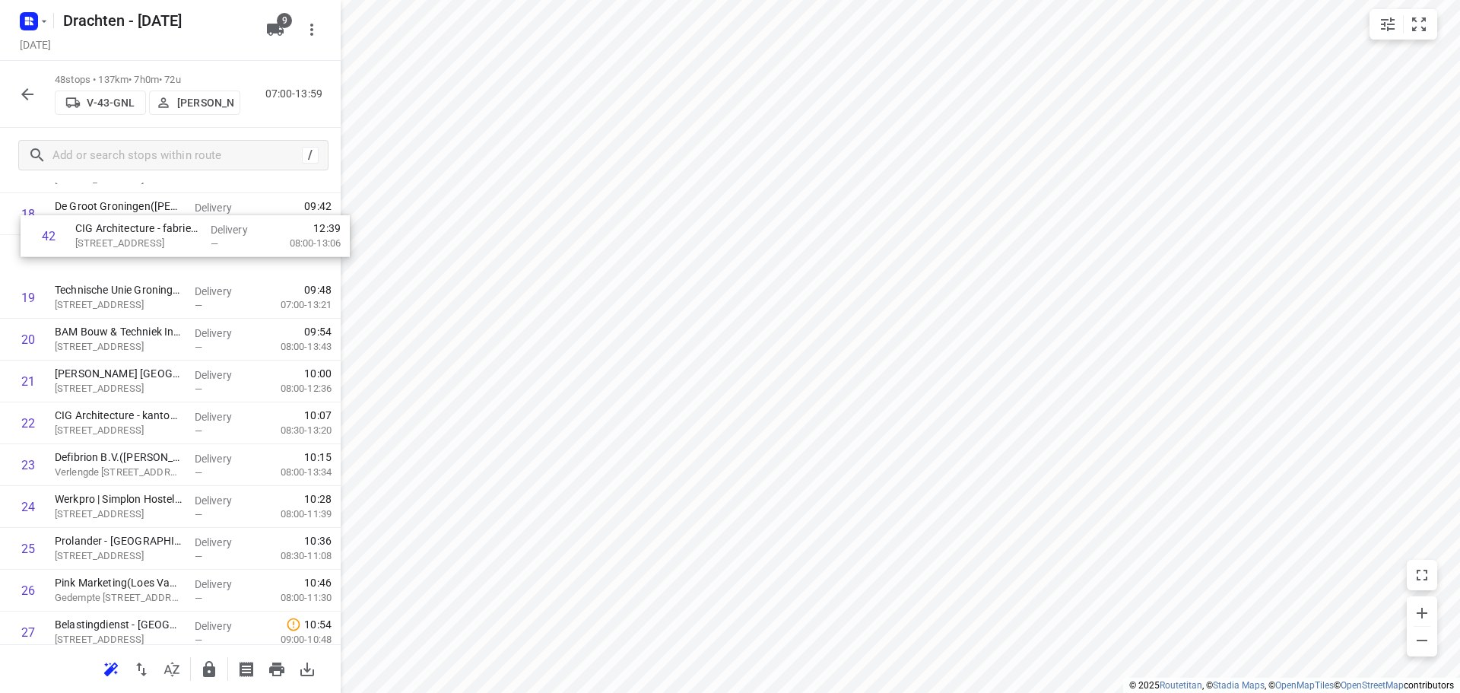
scroll to position [791, 0]
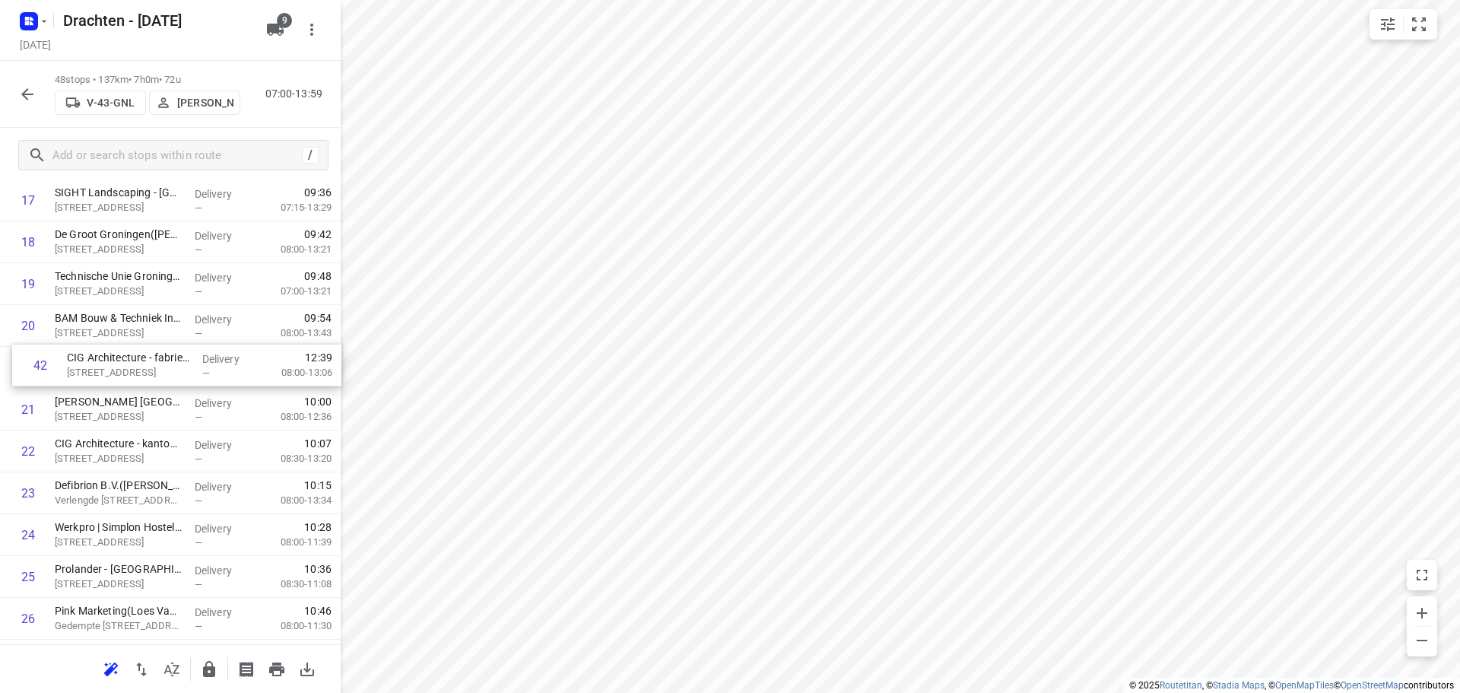
drag, startPoint x: 166, startPoint y: 585, endPoint x: 181, endPoint y: 417, distance: 168.6
click at [184, 404] on div "1 Gomarus College vmbo(Clarie Spriensma) Vondelpad 2, Groningen Delivery — 07:3…" at bounding box center [170, 513] width 341 height 2007
drag, startPoint x: 149, startPoint y: 455, endPoint x: 153, endPoint y: 411, distance: 43.5
click at [153, 411] on div "1 Gomarus College vmbo(Clarie Spriensma) Vondelpad 2, Groningen Delivery — 07:3…" at bounding box center [170, 513] width 341 height 2007
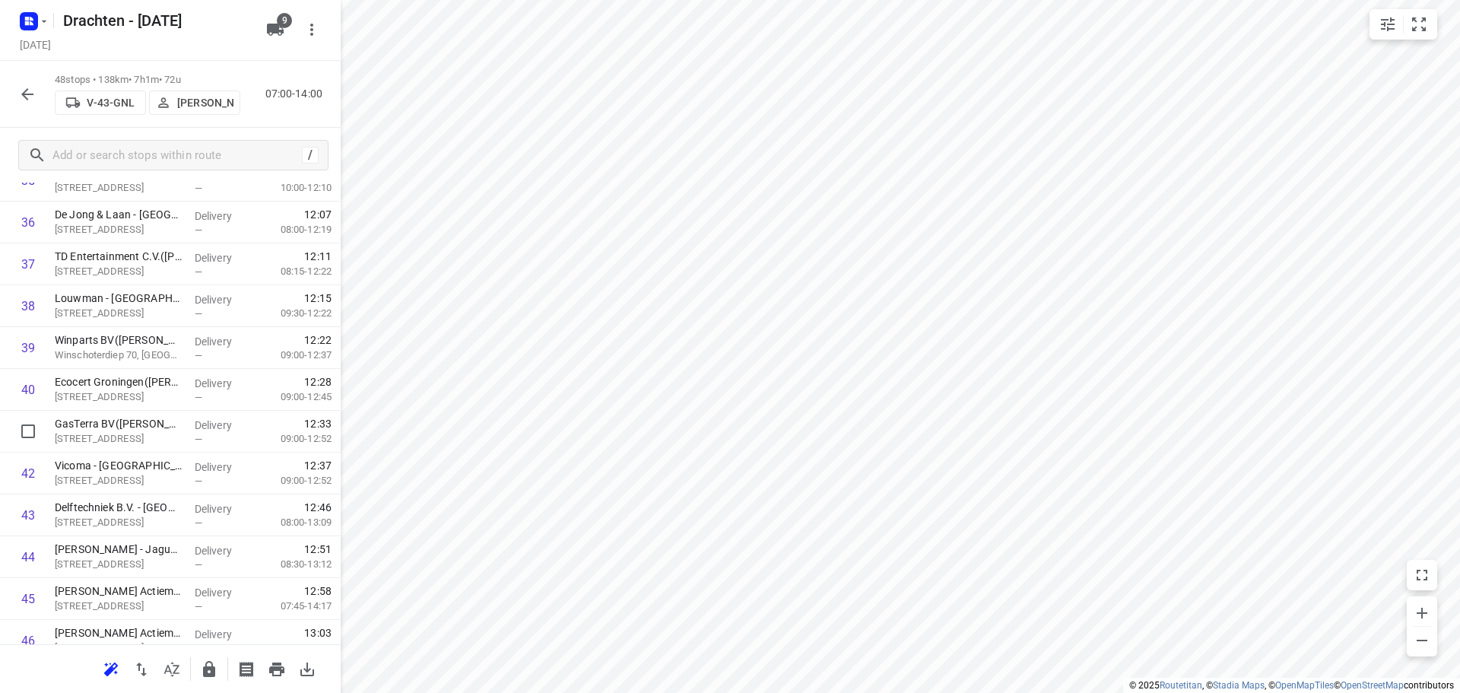
scroll to position [1628, 0]
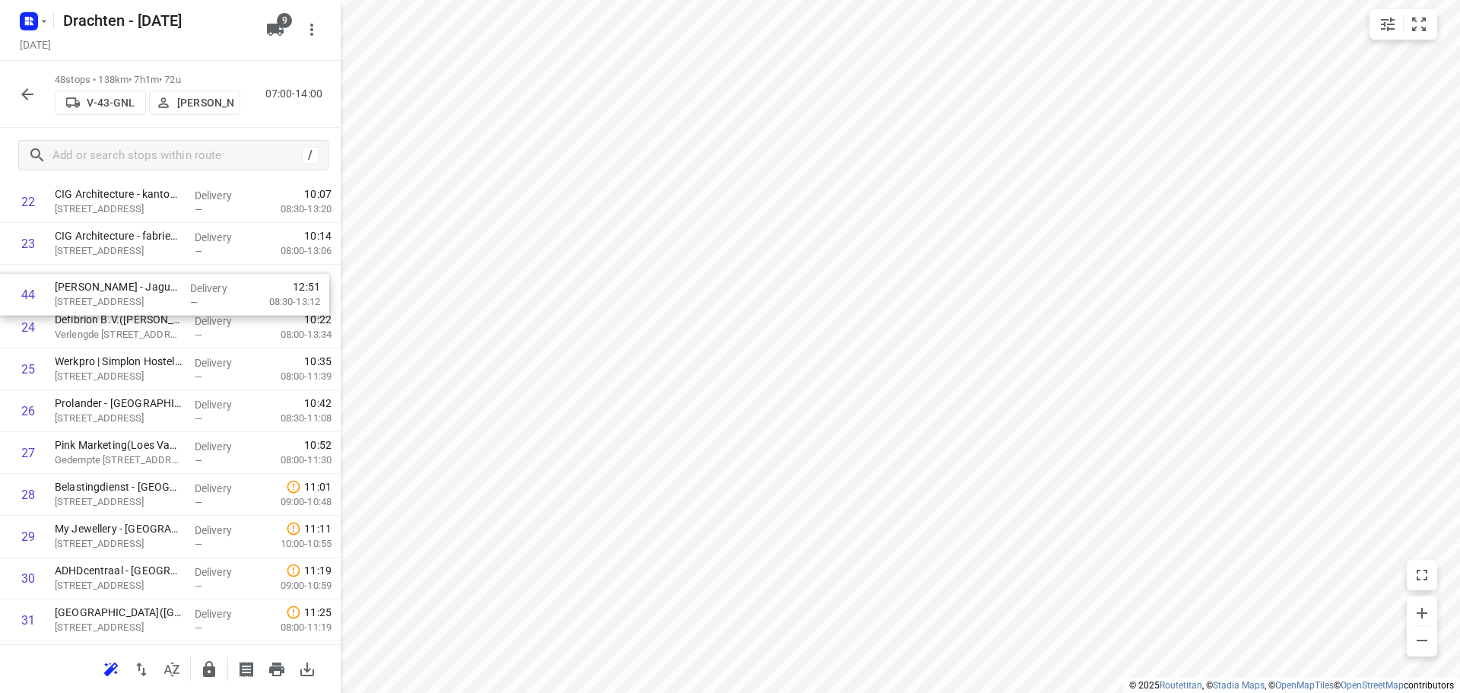
drag, startPoint x: 134, startPoint y: 489, endPoint x: 135, endPoint y: 278, distance: 210.6
click at [135, 278] on div "1 Gomarus College vmbo(Clarie Spriensma) Vondelpad 2, Groningen Delivery — 07:3…" at bounding box center [170, 306] width 341 height 2007
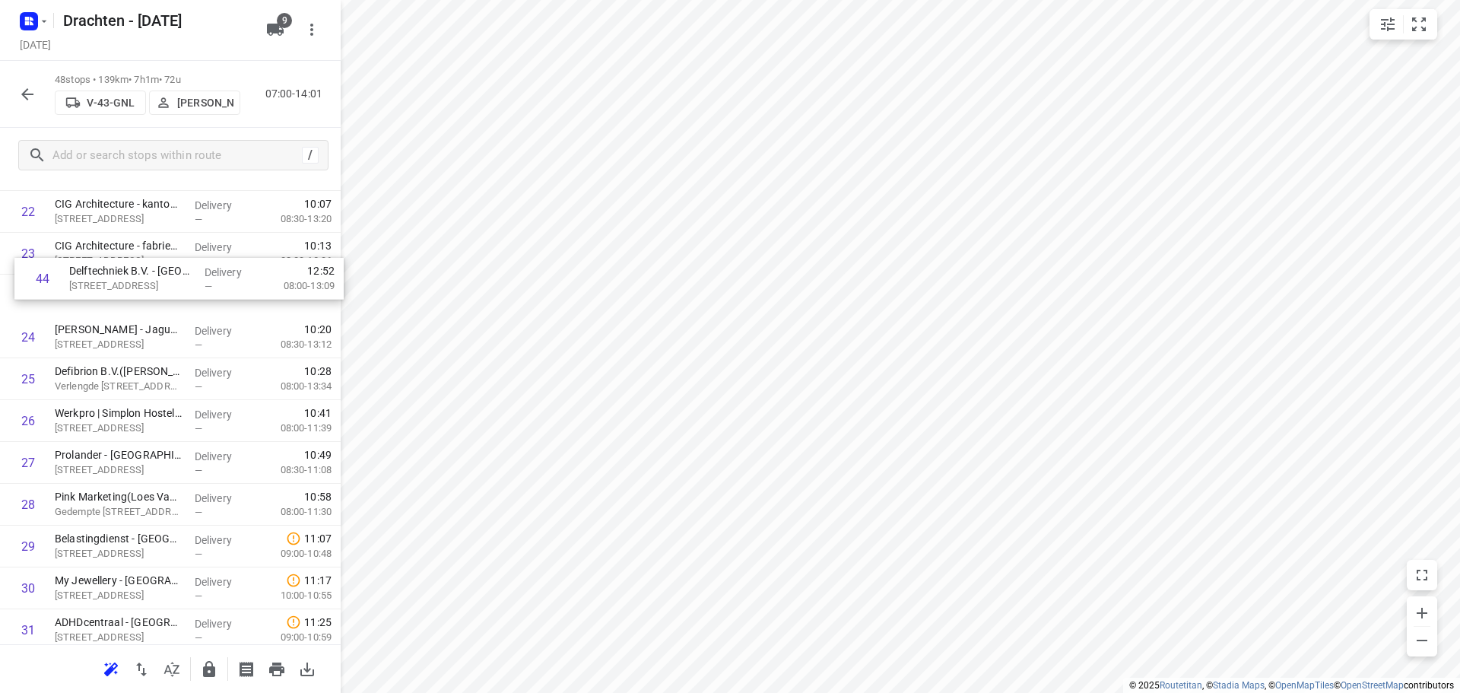
scroll to position [984, 0]
drag, startPoint x: 135, startPoint y: 513, endPoint x: 134, endPoint y: 329, distance: 184.0
click at [134, 329] on div "1 Gomarus College vmbo(Clarie Spriensma) Vondelpad 2, Groningen Delivery — 07:3…" at bounding box center [170, 320] width 341 height 2007
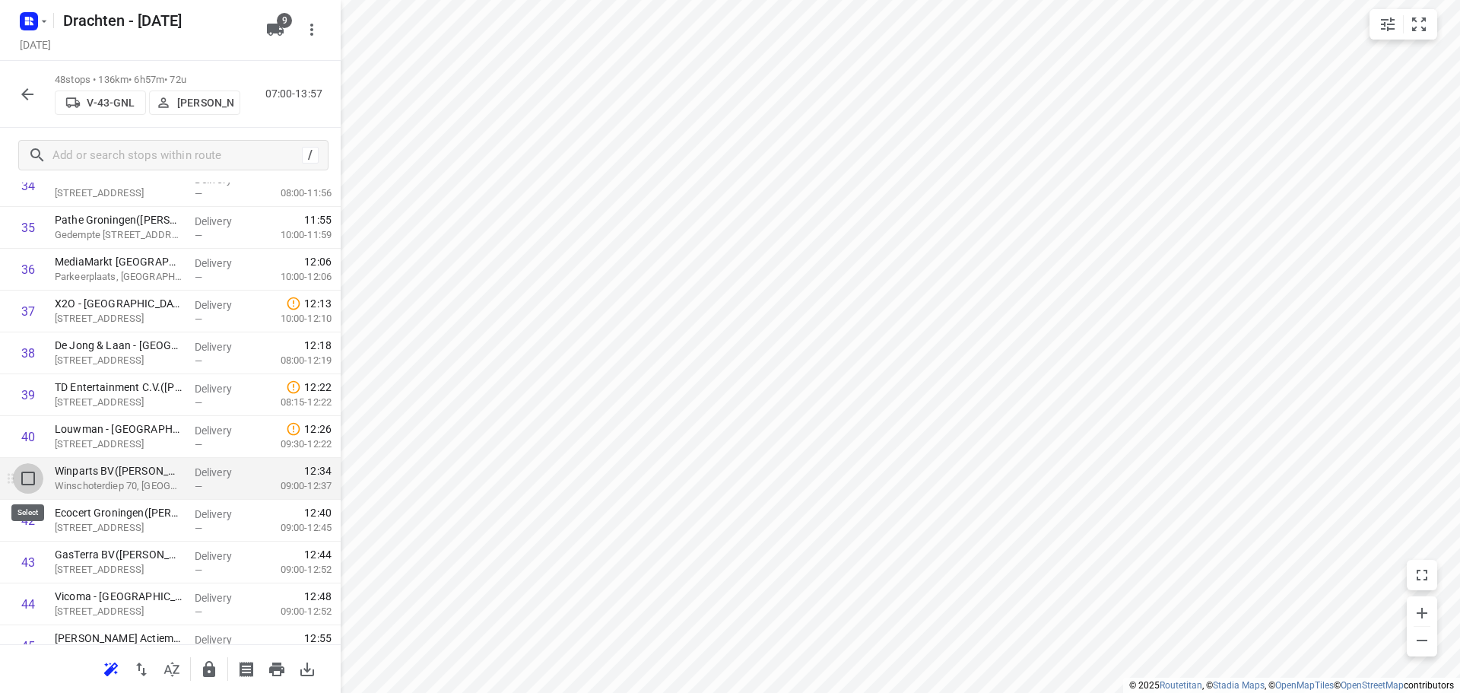
click at [33, 484] on input "checkbox" at bounding box center [28, 478] width 30 height 30
checkbox input "true"
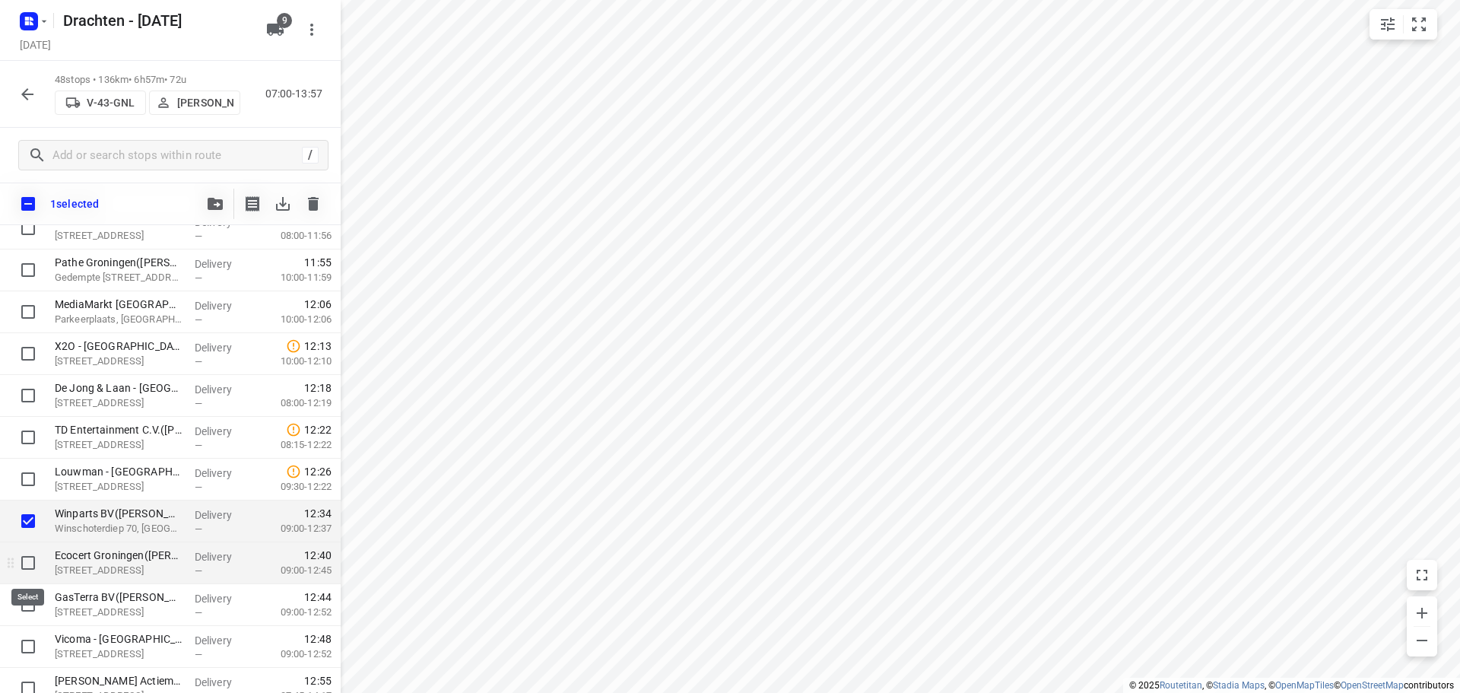
click at [21, 561] on input "checkbox" at bounding box center [28, 562] width 30 height 30
checkbox input "true"
click at [33, 601] on input "checkbox" at bounding box center [28, 604] width 30 height 30
checkbox input "true"
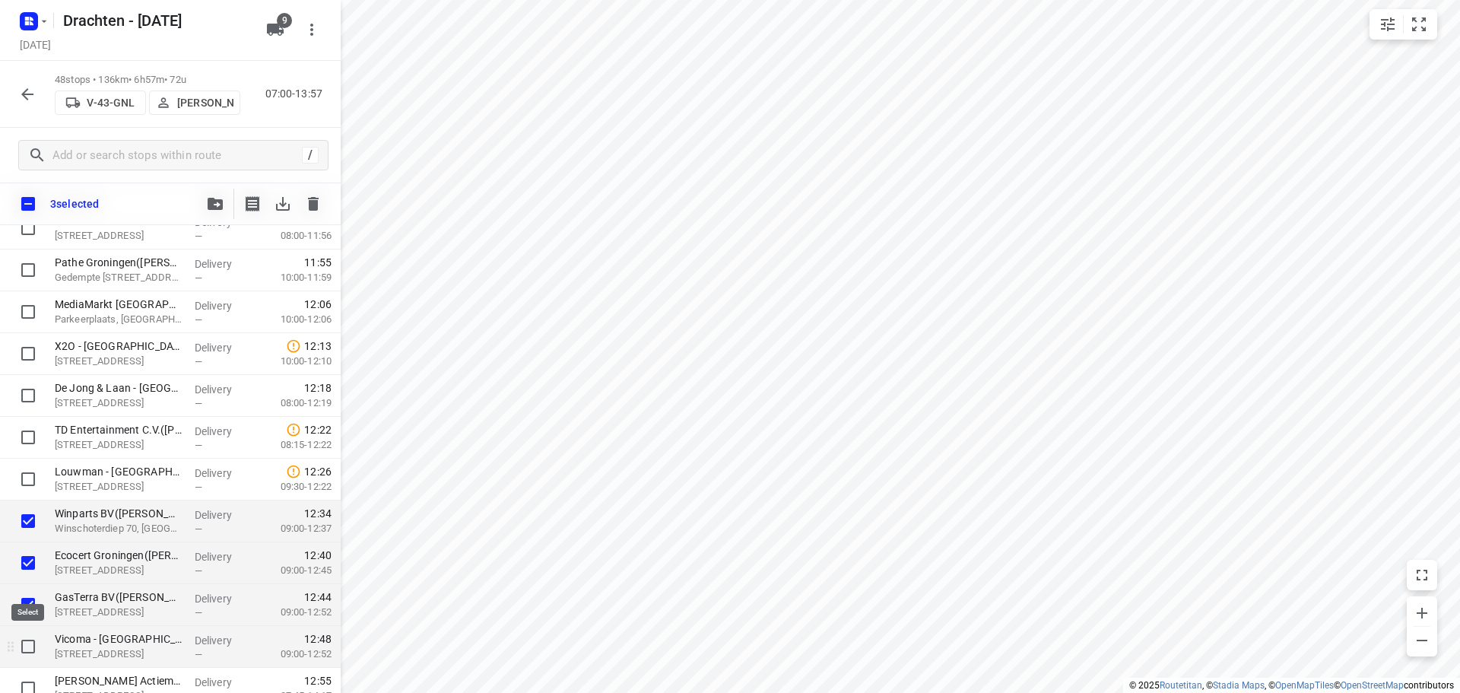
click at [27, 645] on input "checkbox" at bounding box center [28, 646] width 30 height 30
checkbox input "true"
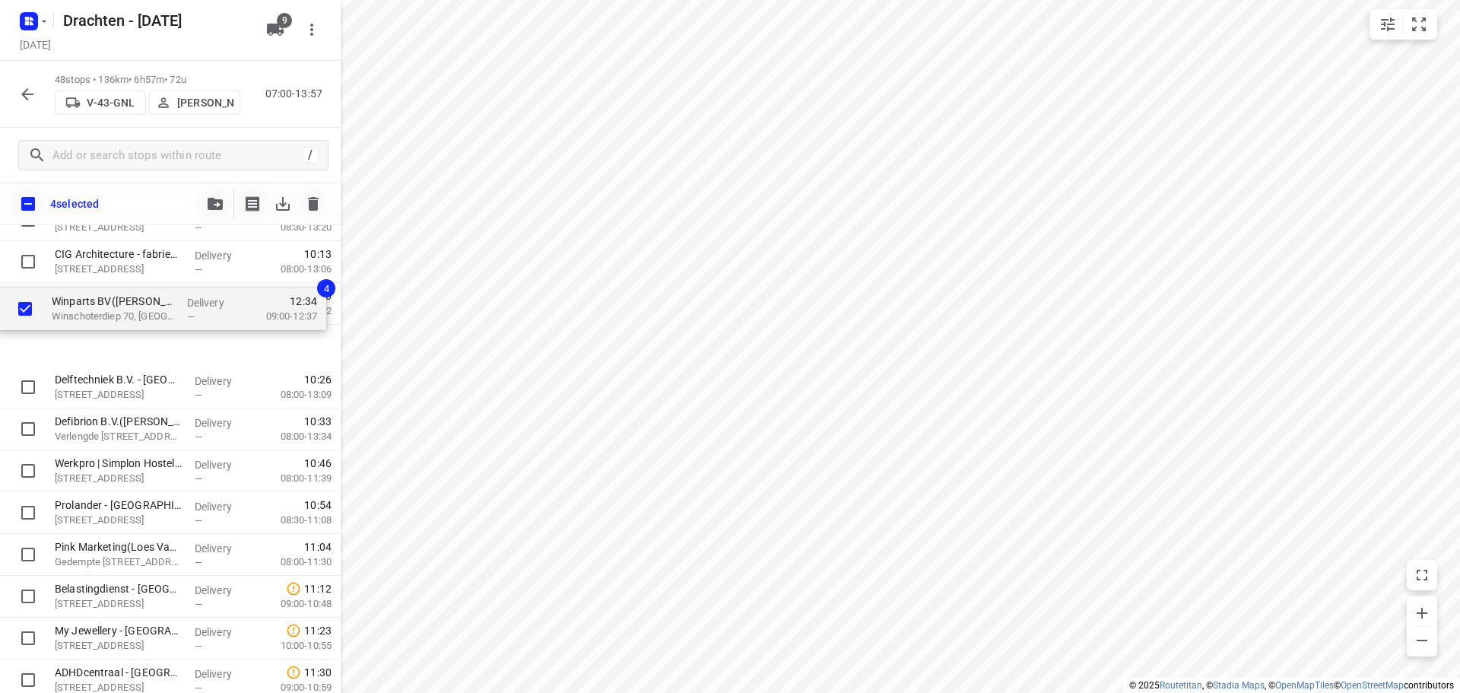
scroll to position [1015, 0]
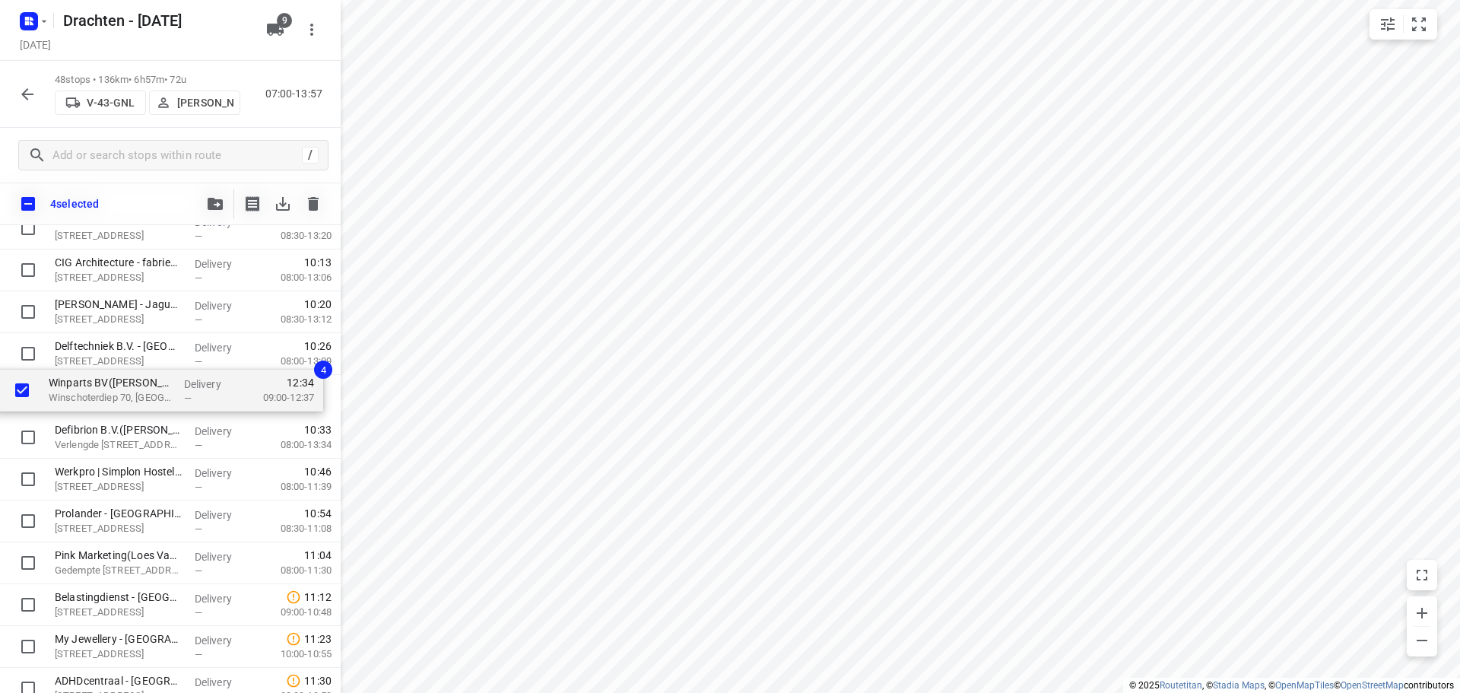
drag, startPoint x: 132, startPoint y: 530, endPoint x: 119, endPoint y: 400, distance: 130.6
click at [119, 400] on div "Gomarus College vmbo(Clarie Spriensma) Vondelpad 2, Groningen Delivery — 07:34 …" at bounding box center [170, 332] width 341 height 2007
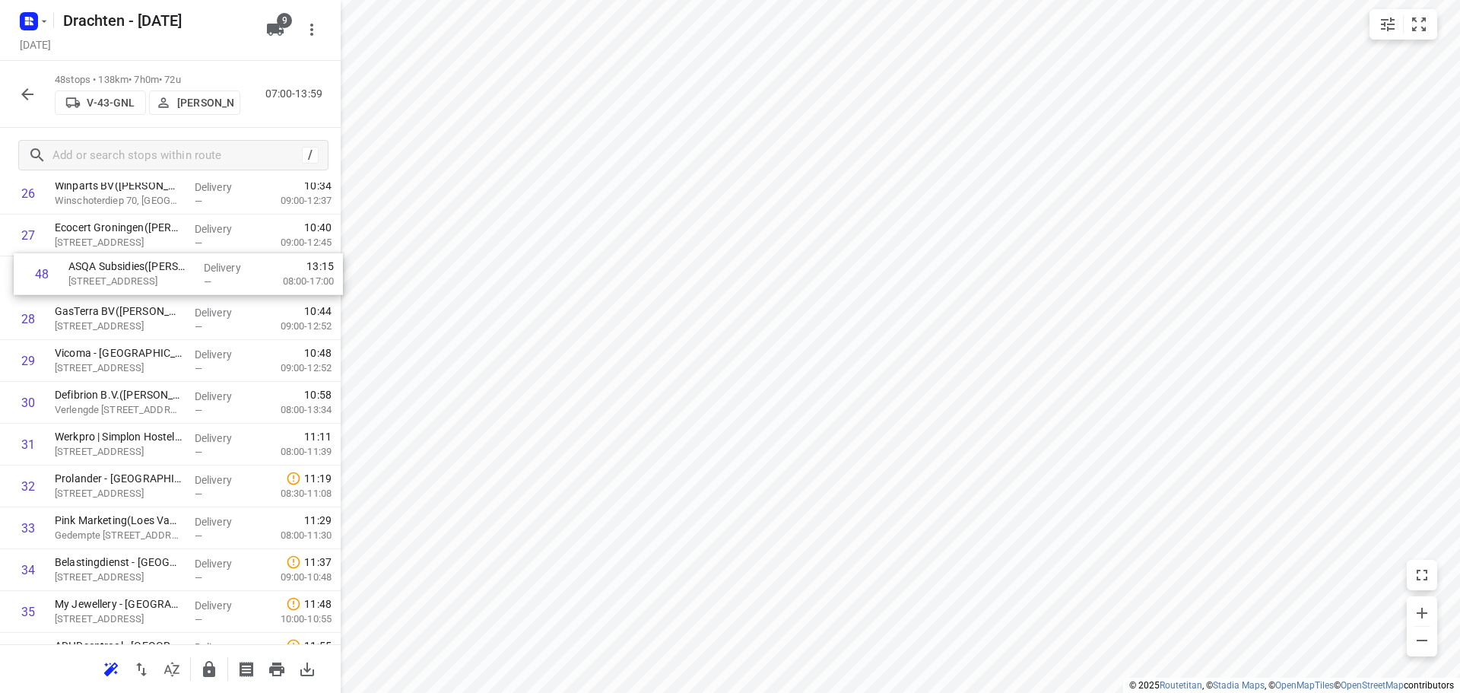
scroll to position [1169, 0]
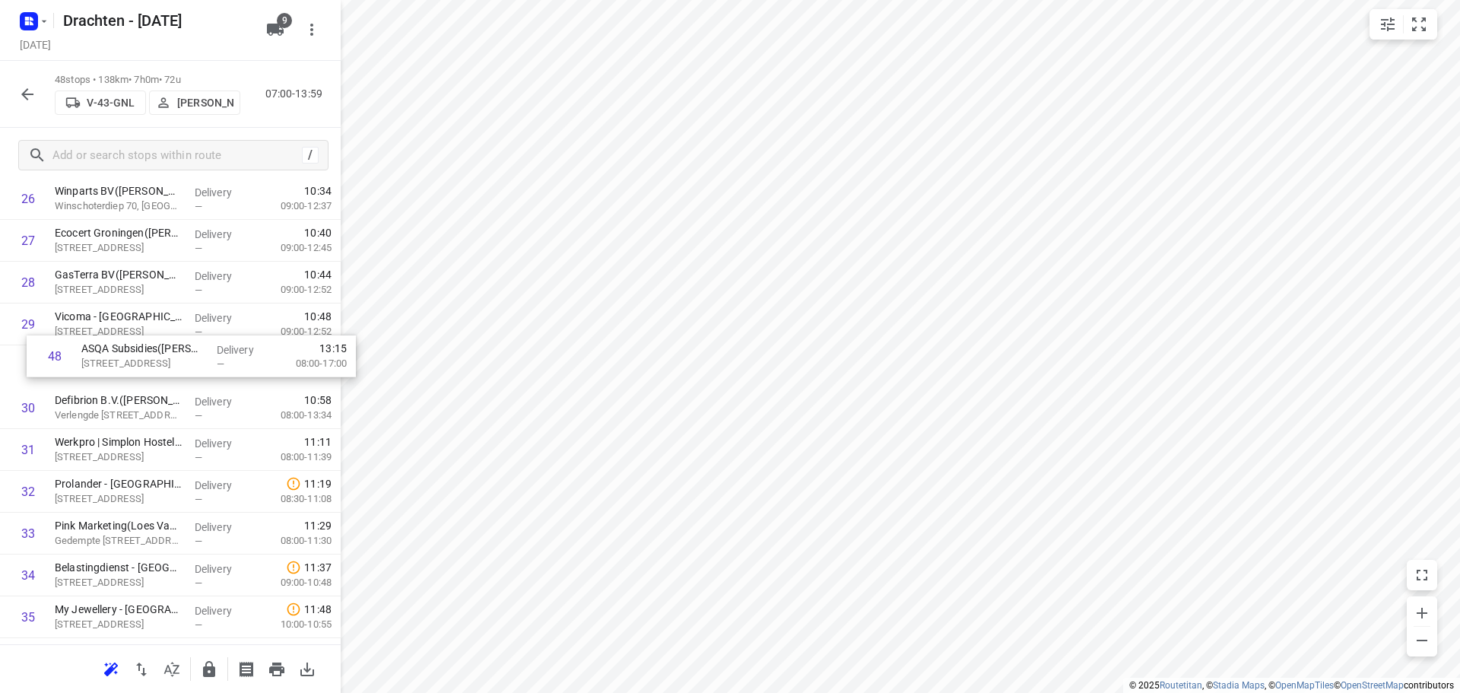
drag, startPoint x: 78, startPoint y: 600, endPoint x: 103, endPoint y: 357, distance: 244.6
click at [103, 357] on div "1 Gomarus College vmbo(Clarie Spriensma) Vondelpad 2, Groningen Delivery — 07:3…" at bounding box center [170, 136] width 341 height 2007
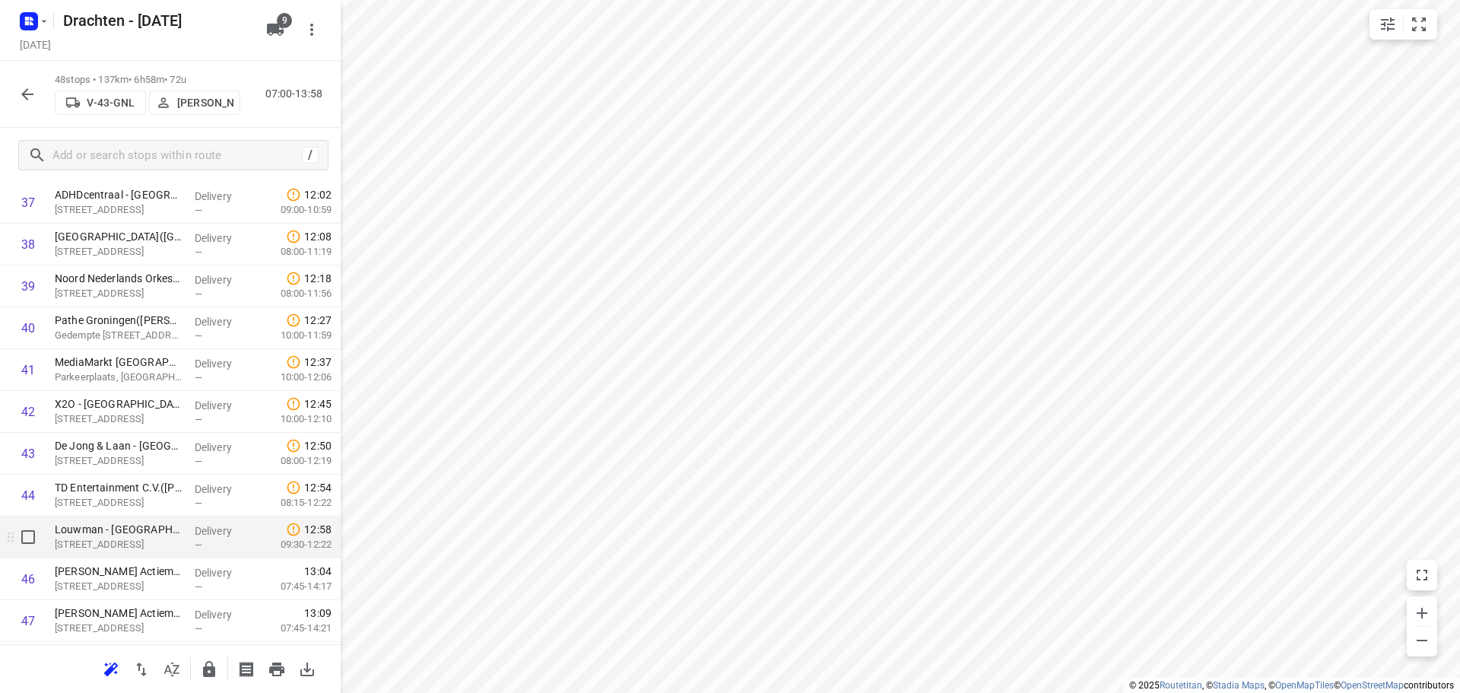
scroll to position [1701, 0]
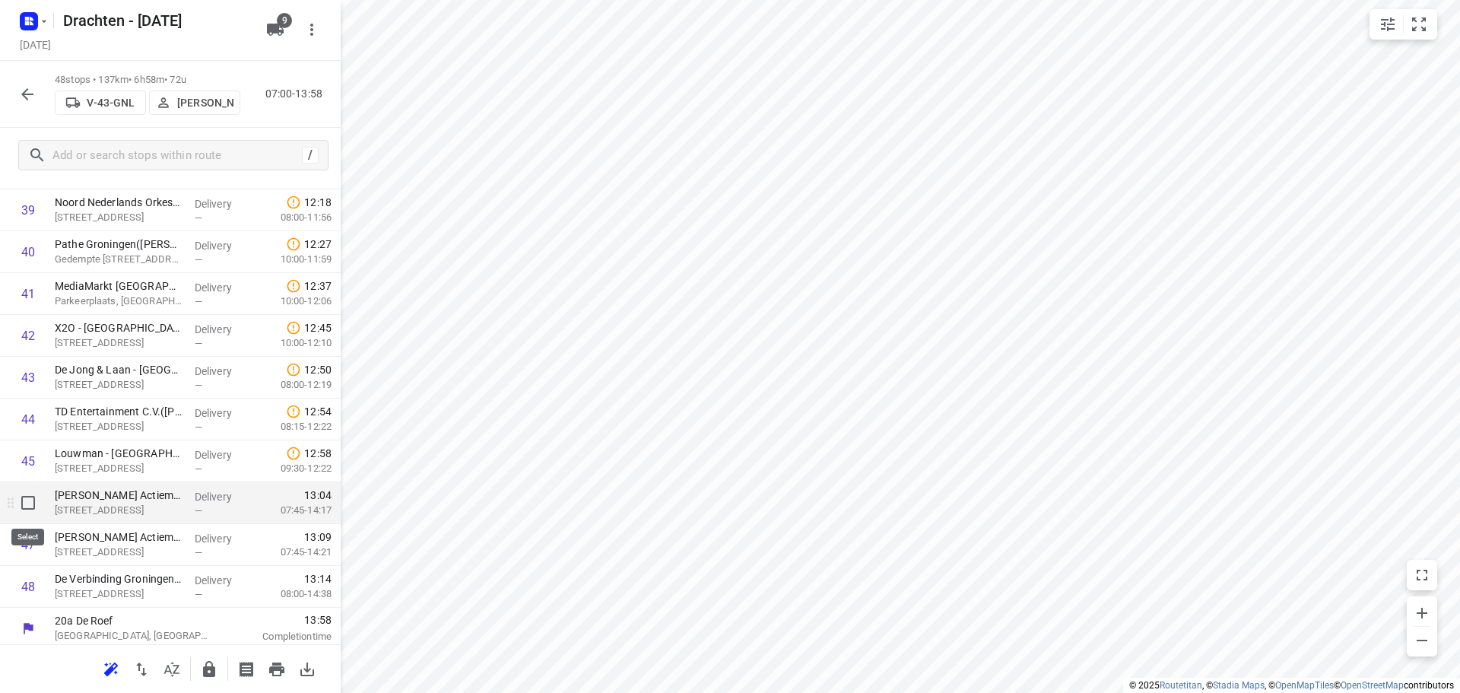
click at [25, 504] on input "checkbox" at bounding box center [28, 502] width 30 height 30
checkbox input "true"
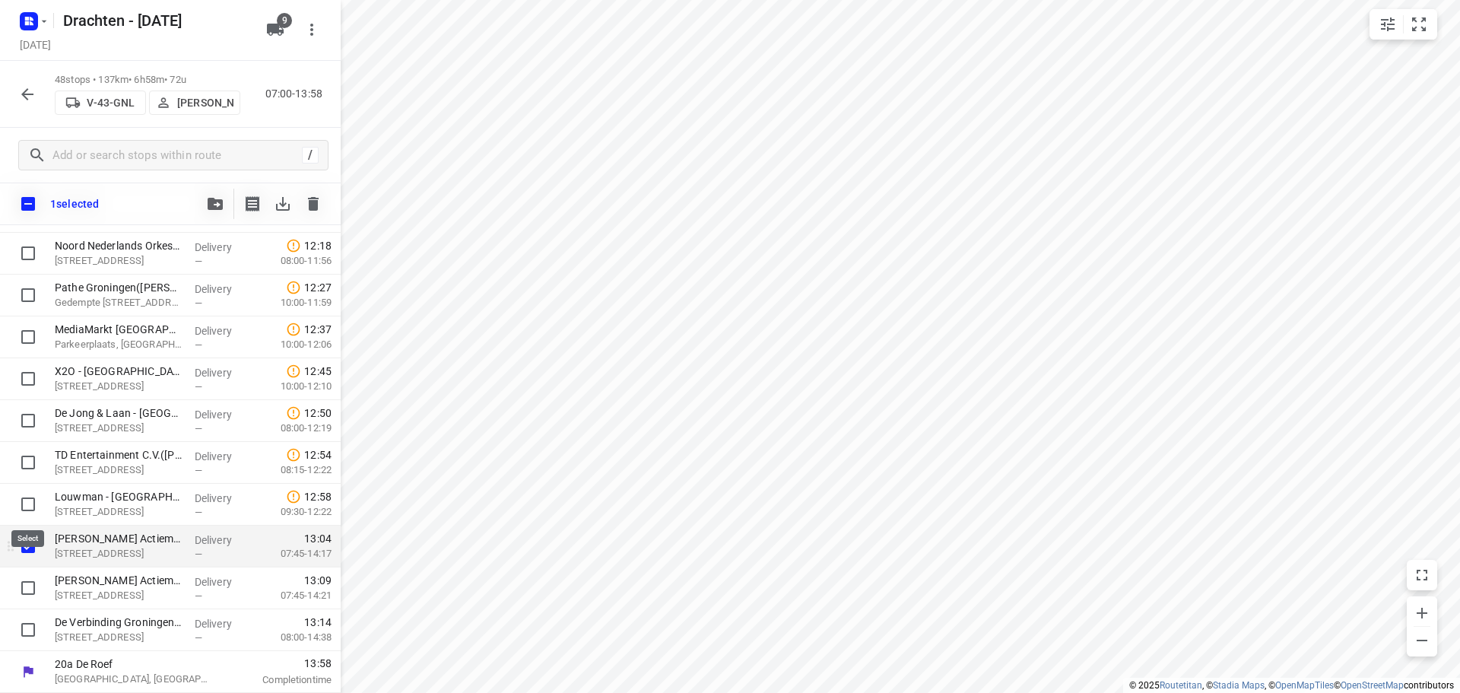
scroll to position [1701, 0]
click at [24, 590] on input "checkbox" at bounding box center [28, 587] width 30 height 30
checkbox input "true"
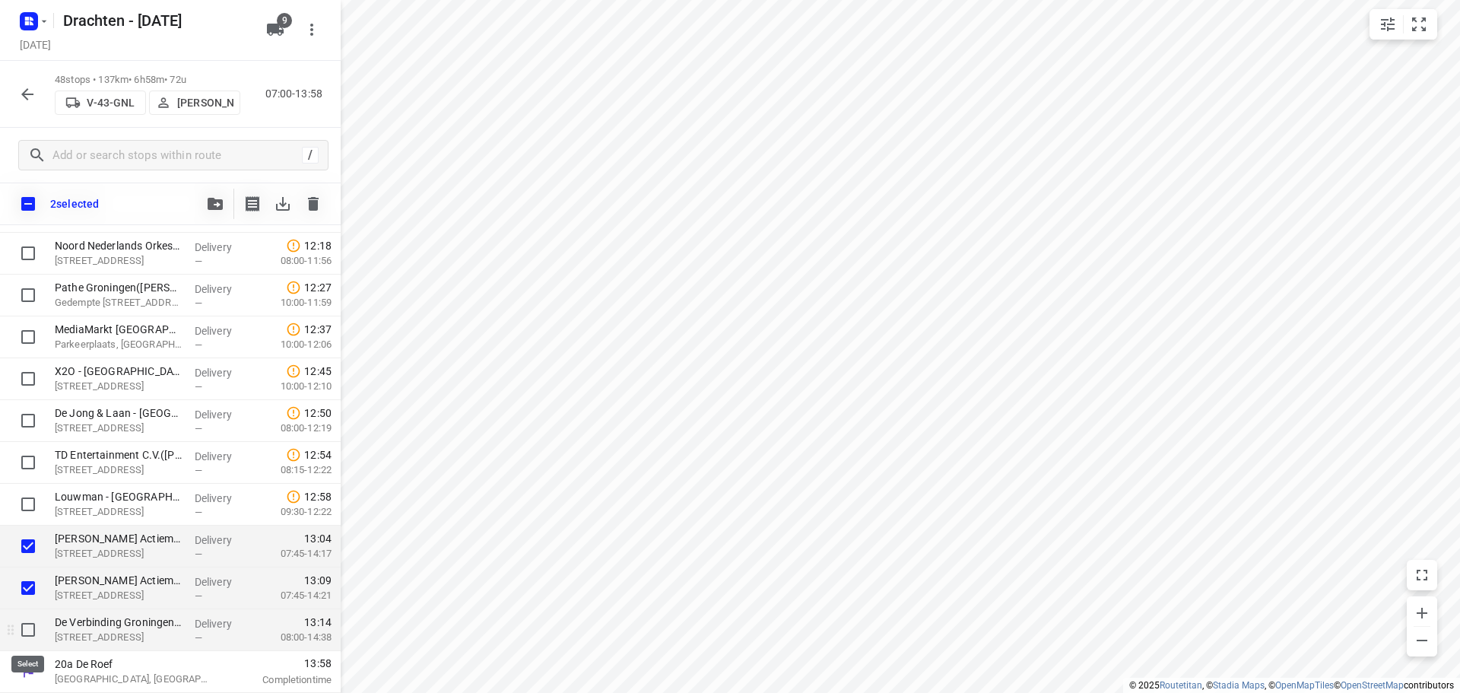
click at [29, 639] on input "checkbox" at bounding box center [28, 629] width 30 height 30
checkbox input "true"
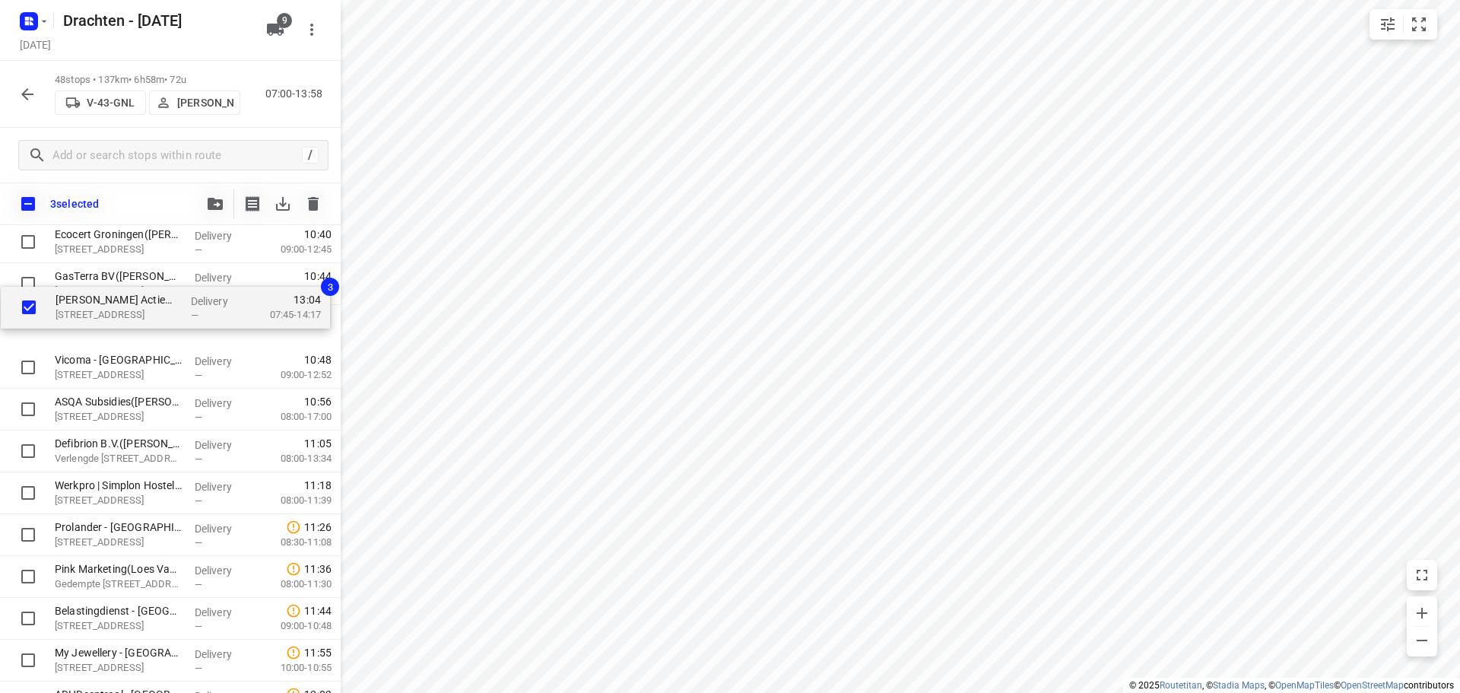
scroll to position [1207, 0]
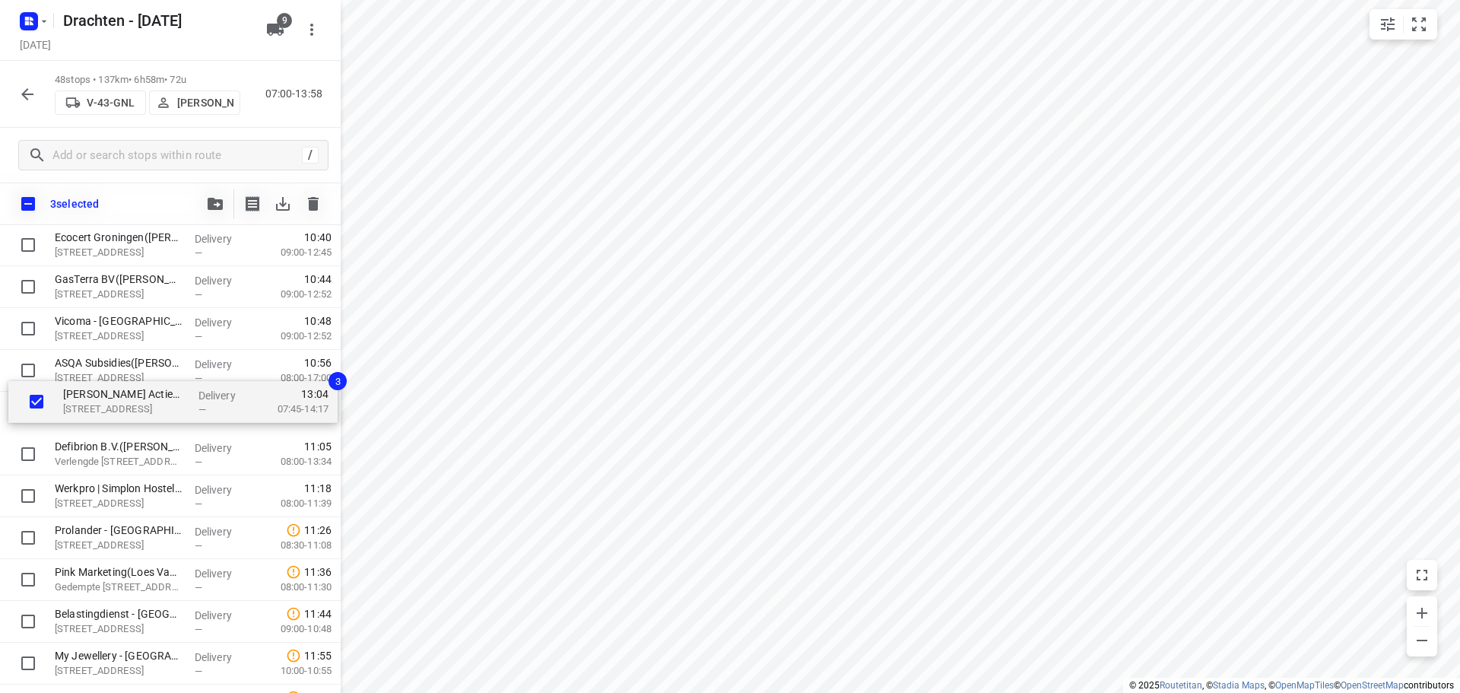
drag, startPoint x: 156, startPoint y: 557, endPoint x: 163, endPoint y: 402, distance: 155.2
click at [163, 402] on div "Gomarus College vmbo(Clarie Spriensma) Vondelpad 2, Groningen Delivery — 07:34 …" at bounding box center [170, 140] width 341 height 2007
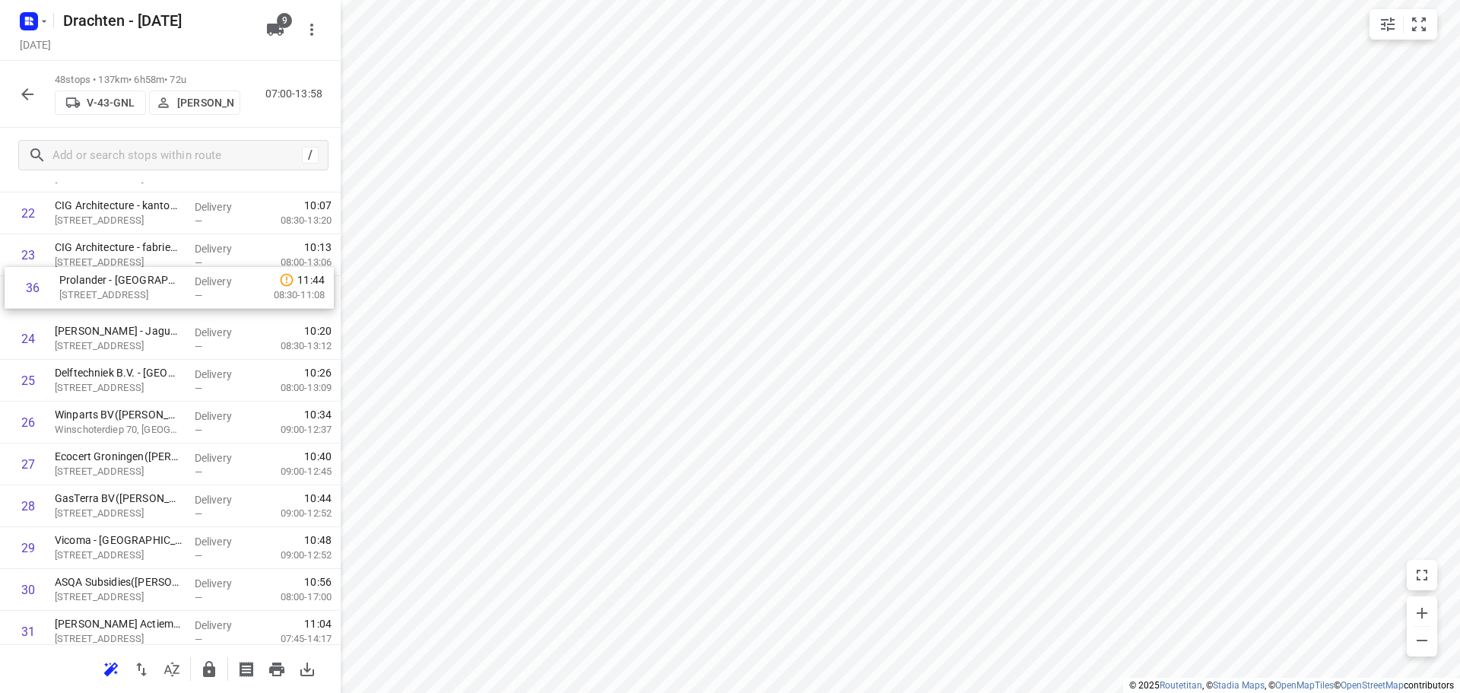
scroll to position [981, 0]
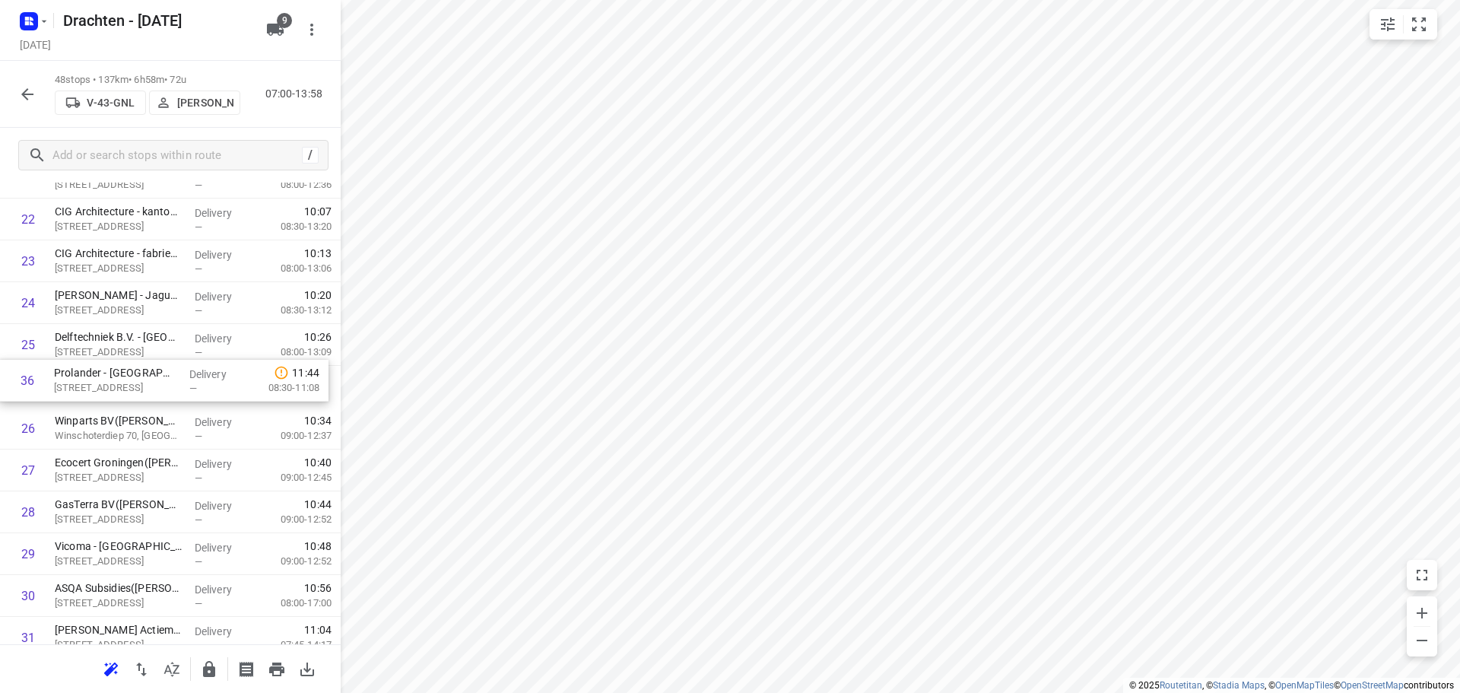
drag, startPoint x: 107, startPoint y: 354, endPoint x: 107, endPoint y: 379, distance: 25.1
click at [107, 379] on div "1 Gomarus College vmbo(Clarie Spriensma) Vondelpad 2, Groningen Delivery — 07:3…" at bounding box center [170, 323] width 341 height 2007
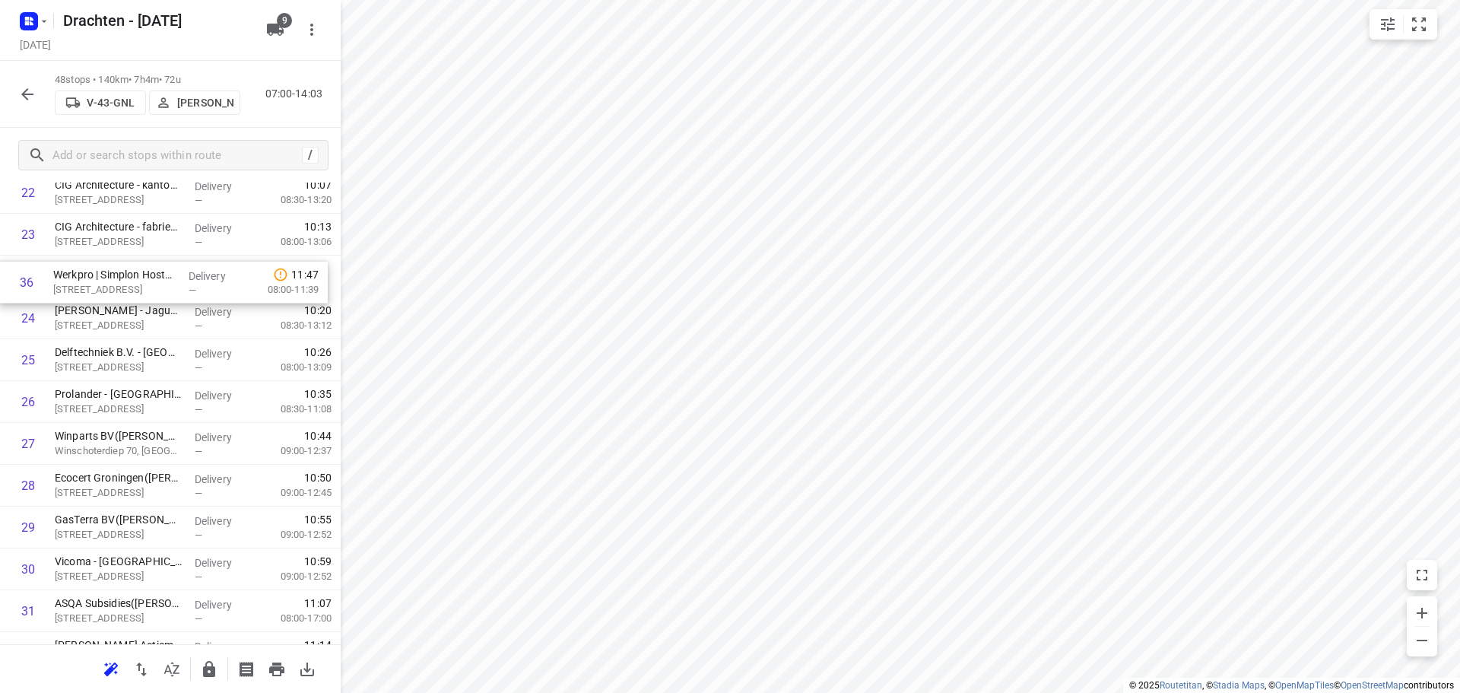
scroll to position [1007, 0]
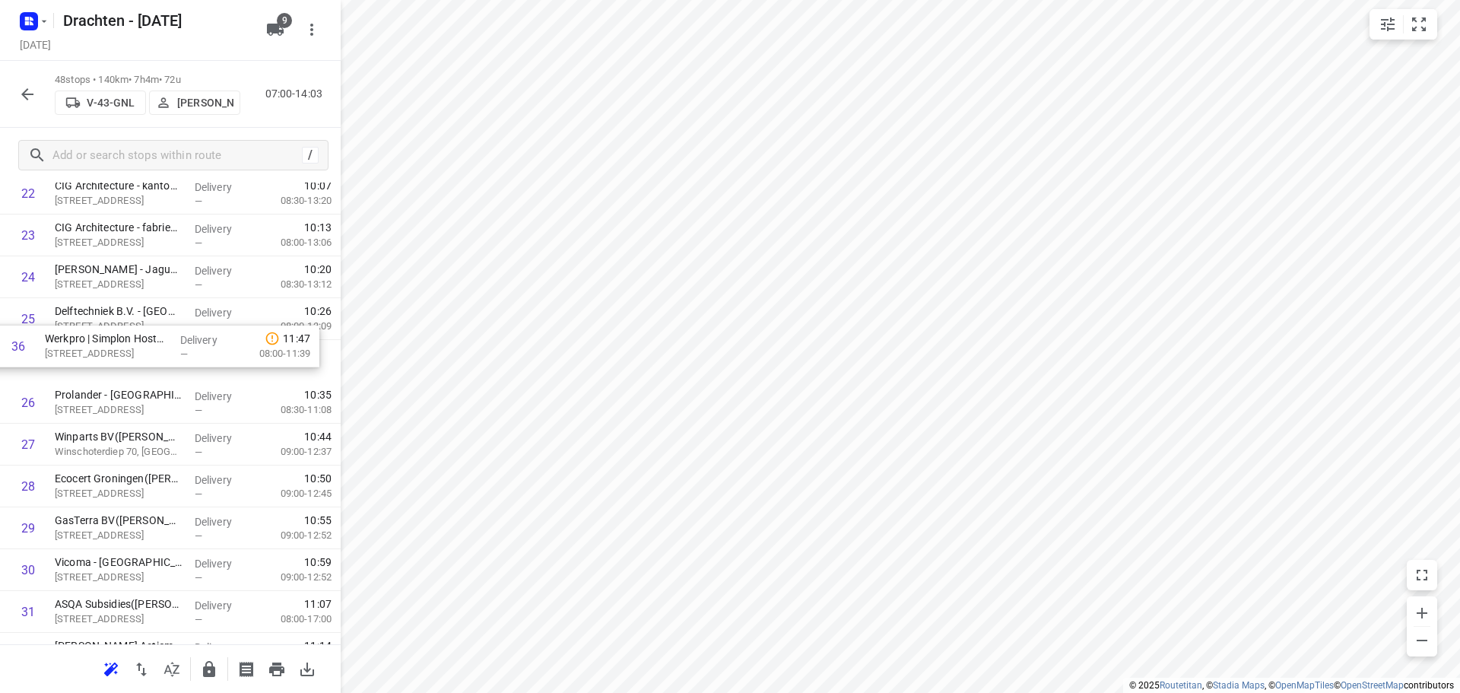
drag, startPoint x: 117, startPoint y: 579, endPoint x: 105, endPoint y: 352, distance: 226.9
click at [105, 352] on div "1 Gomarus College vmbo(Clarie Spriensma) Vondelpad 2, Groningen Delivery — 07:3…" at bounding box center [170, 298] width 341 height 2007
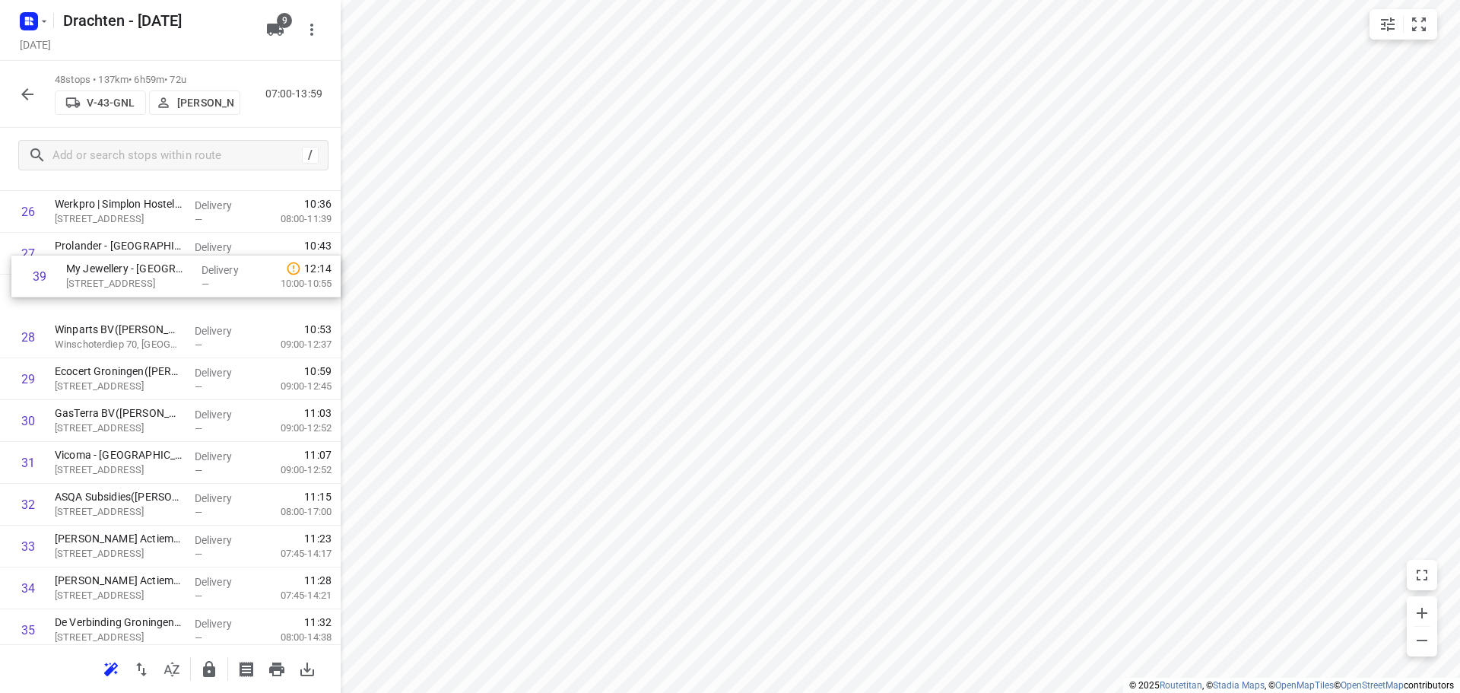
scroll to position [1143, 0]
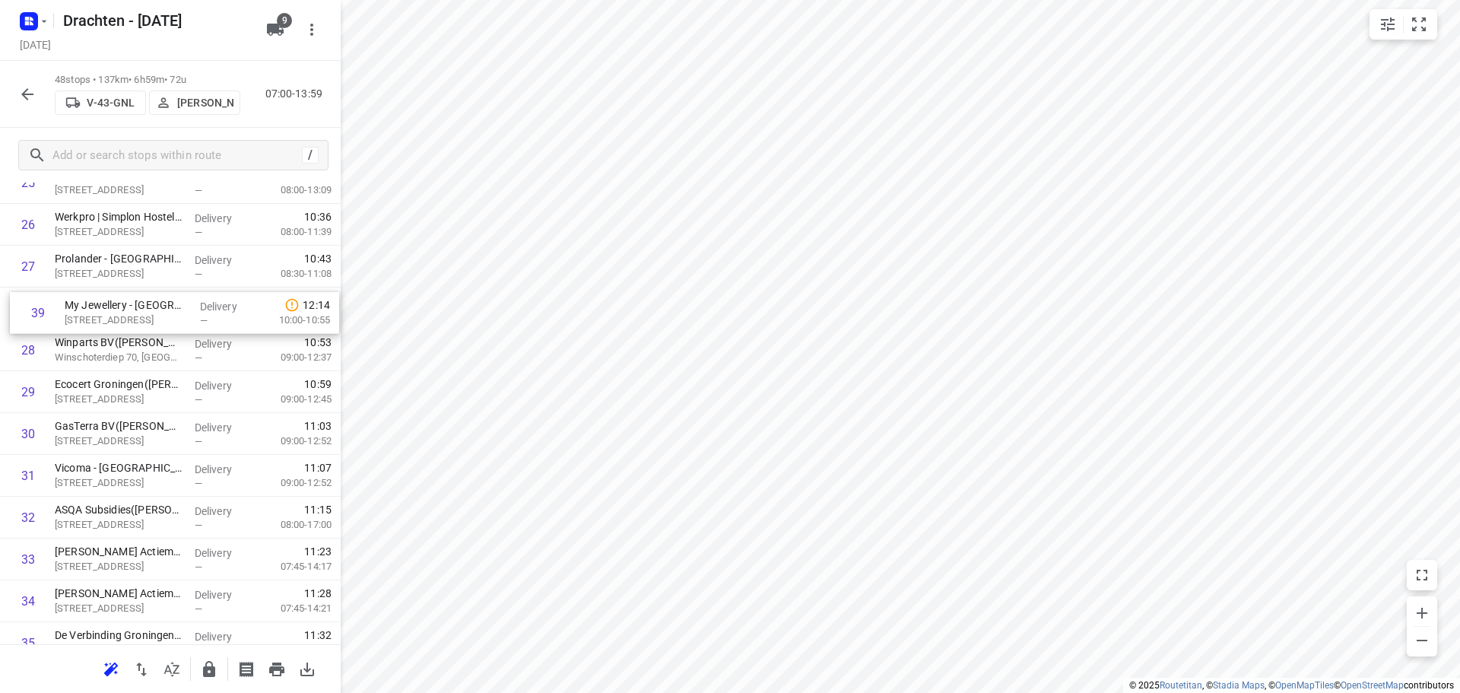
drag, startPoint x: 157, startPoint y: 522, endPoint x: 168, endPoint y: 302, distance: 220.0
click at [168, 302] on div "1 Gomarus College vmbo(Clarie Spriensma) Vondelpad 2, Groningen Delivery — 07:3…" at bounding box center [170, 161] width 341 height 2007
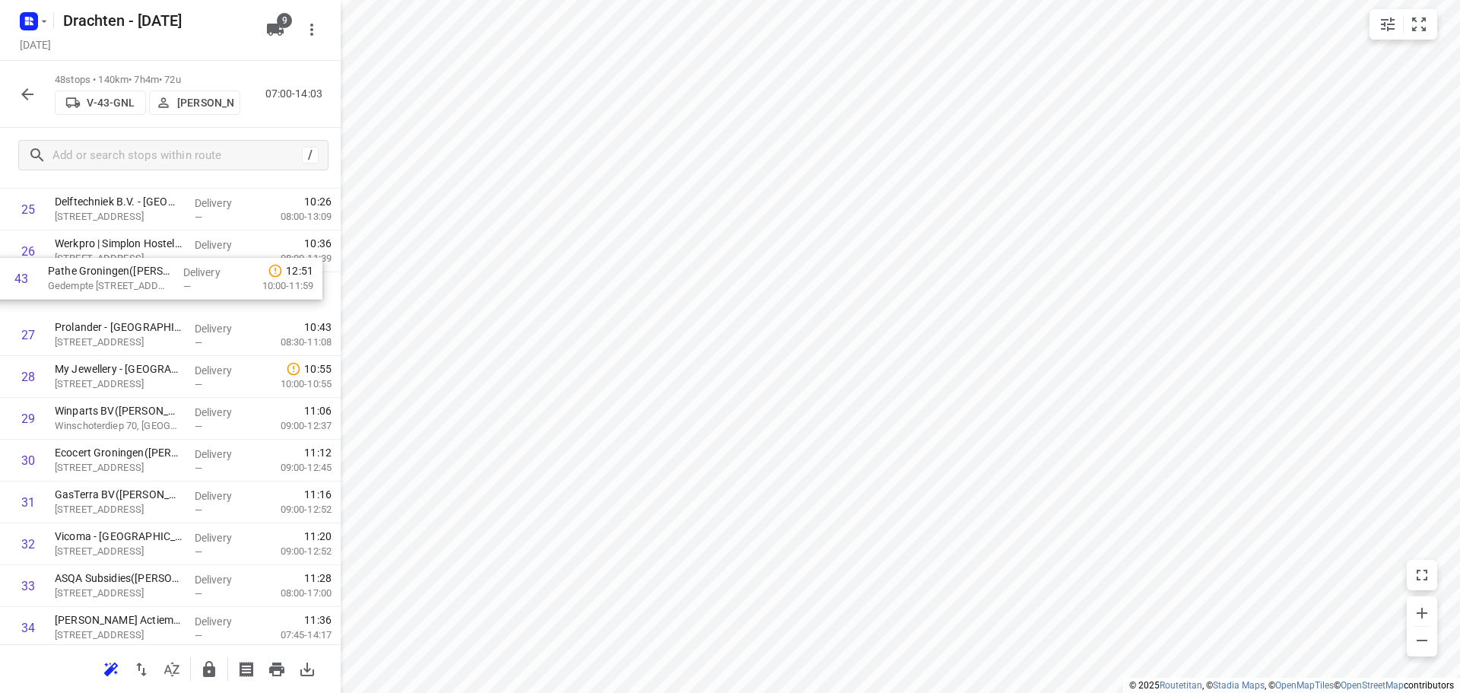
scroll to position [1114, 0]
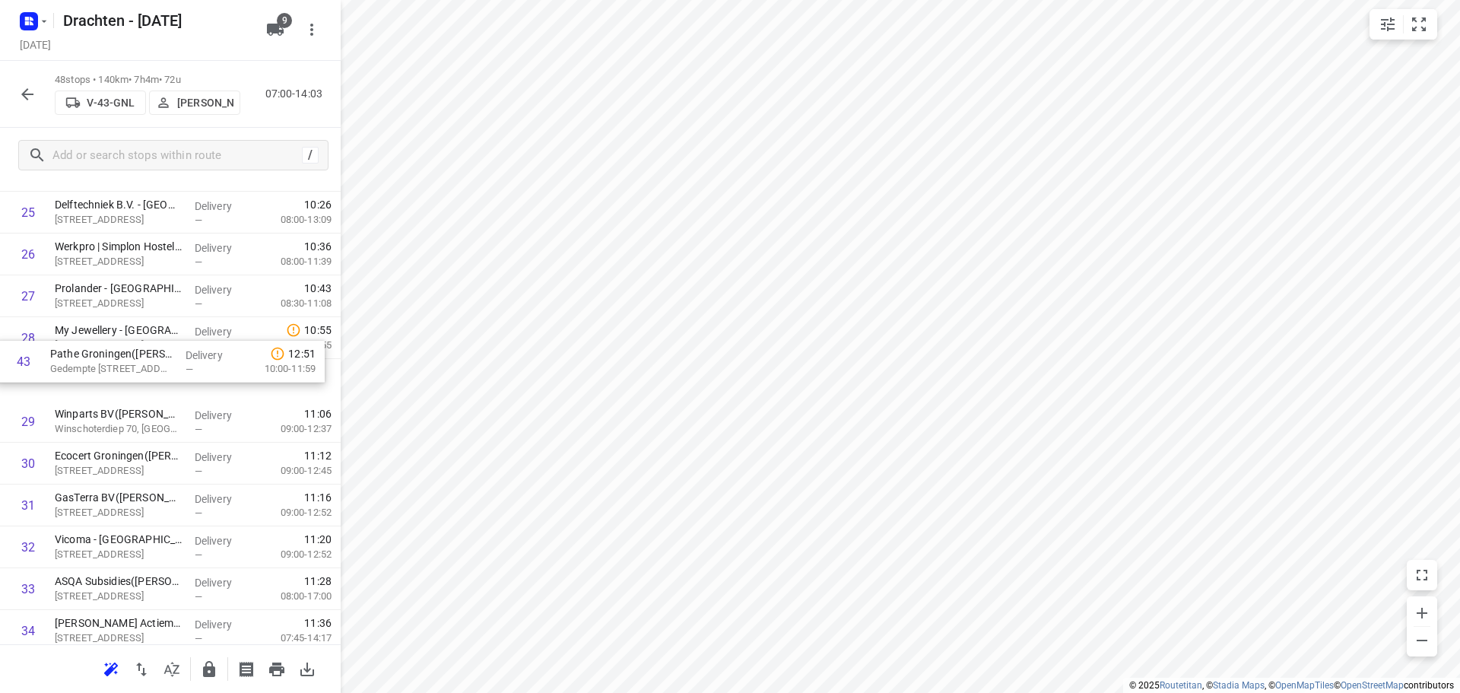
drag, startPoint x: 143, startPoint y: 626, endPoint x: 141, endPoint y: 348, distance: 278.2
click at [141, 348] on div "1 Gomarus College vmbo(Clarie Spriensma) Vondelpad 2, Groningen Delivery — 07:3…" at bounding box center [170, 191] width 341 height 2007
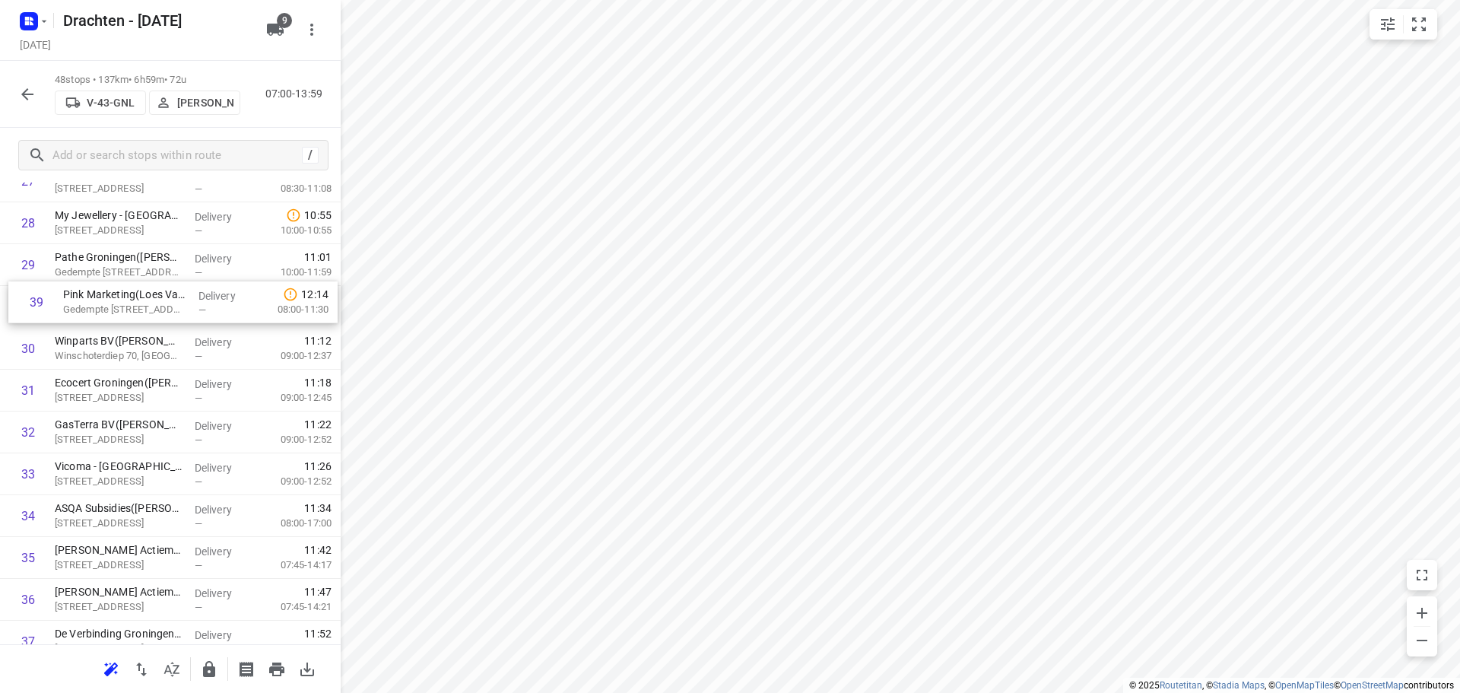
scroll to position [1223, 0]
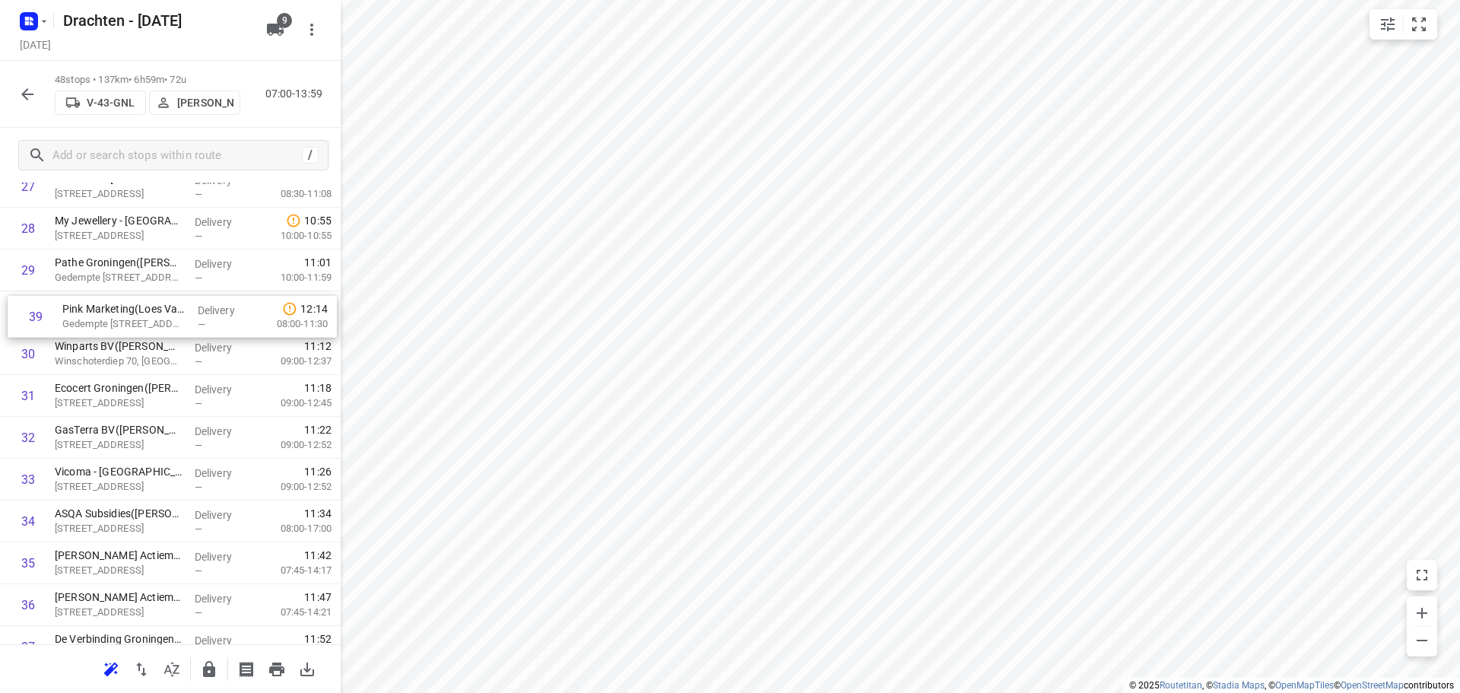
drag, startPoint x: 169, startPoint y: 576, endPoint x: 176, endPoint y: 308, distance: 268.4
click at [176, 308] on div "1 Gomarus College vmbo(Clarie Spriensma) Vondelpad 2, Groningen Delivery — 07:3…" at bounding box center [170, 82] width 341 height 2007
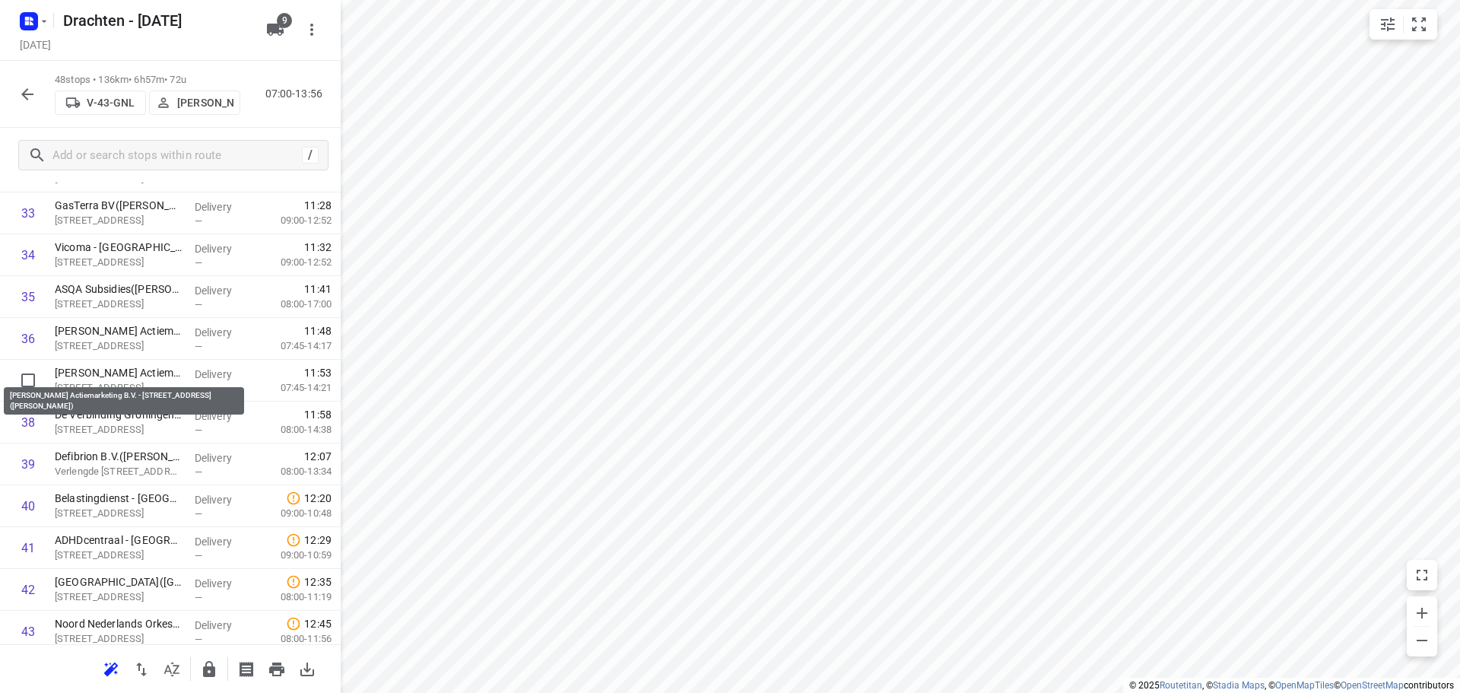
scroll to position [1451, 0]
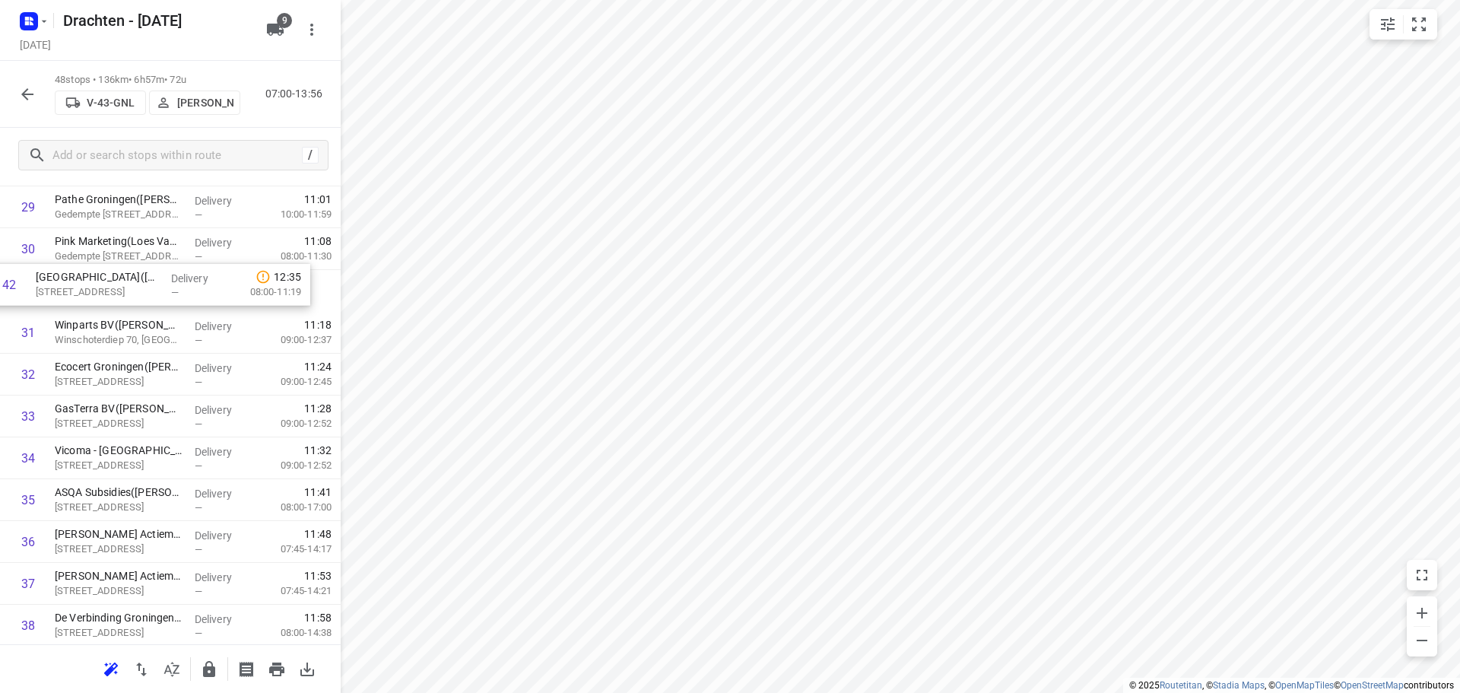
drag, startPoint x: 157, startPoint y: 591, endPoint x: 138, endPoint y: 284, distance: 307.8
click at [138, 284] on div "1 Gomarus College vmbo(Clarie Spriensma) Vondelpad 2, Groningen Delivery — 07:3…" at bounding box center [170, 19] width 341 height 2007
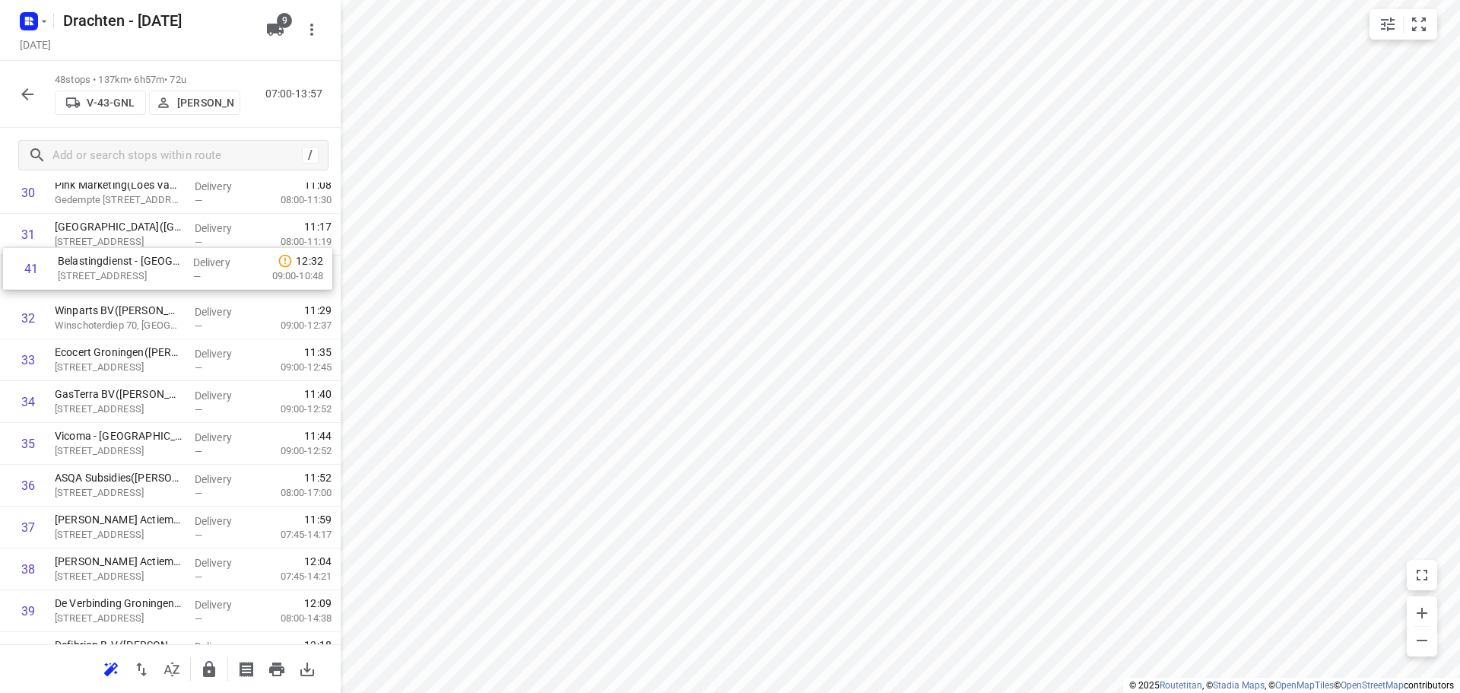
scroll to position [1341, 0]
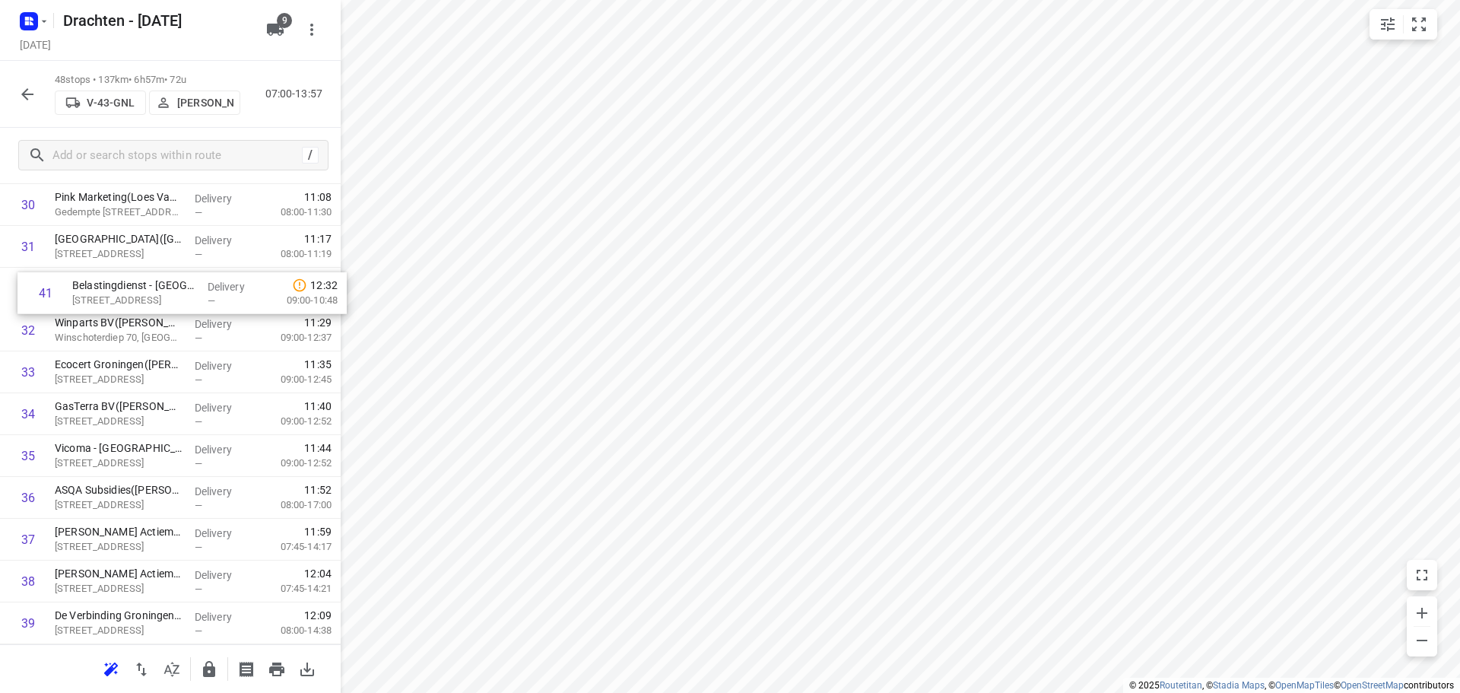
drag, startPoint x: 144, startPoint y: 482, endPoint x: 163, endPoint y: 287, distance: 195.5
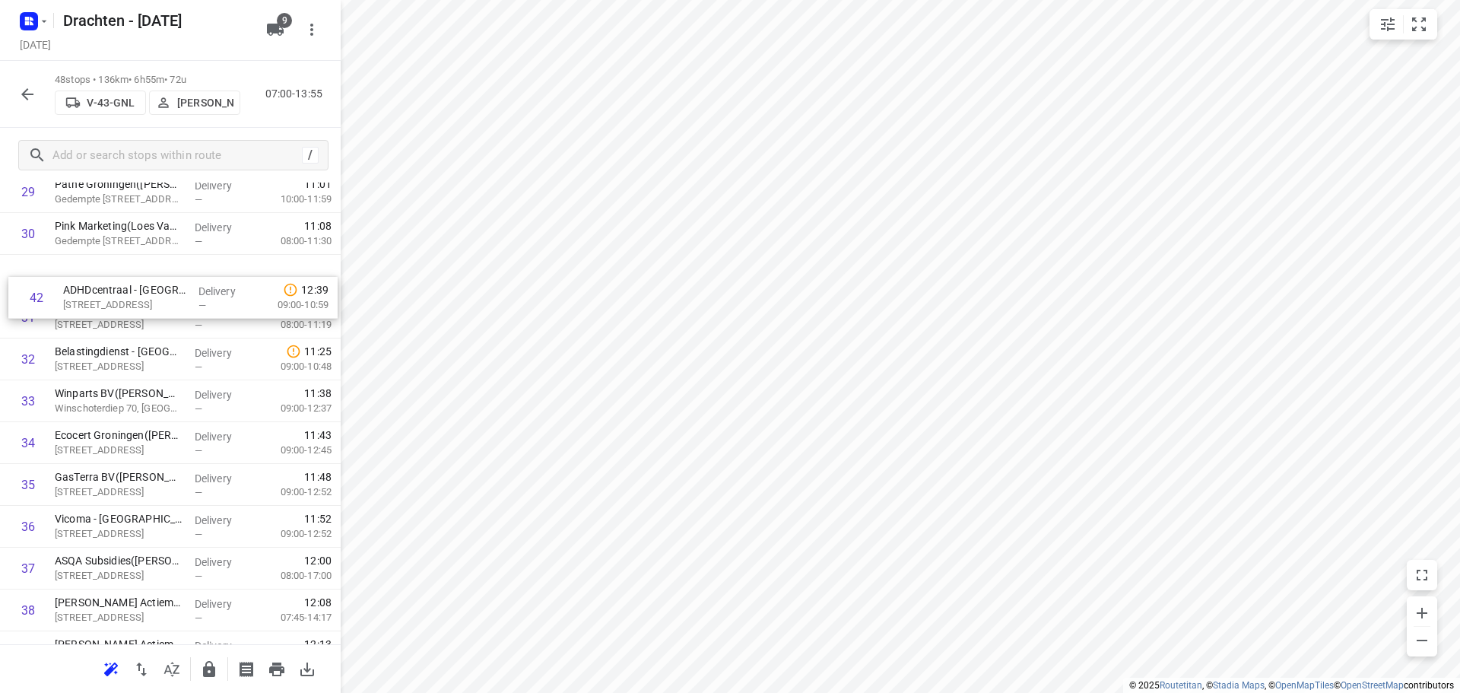
scroll to position [1299, 0]
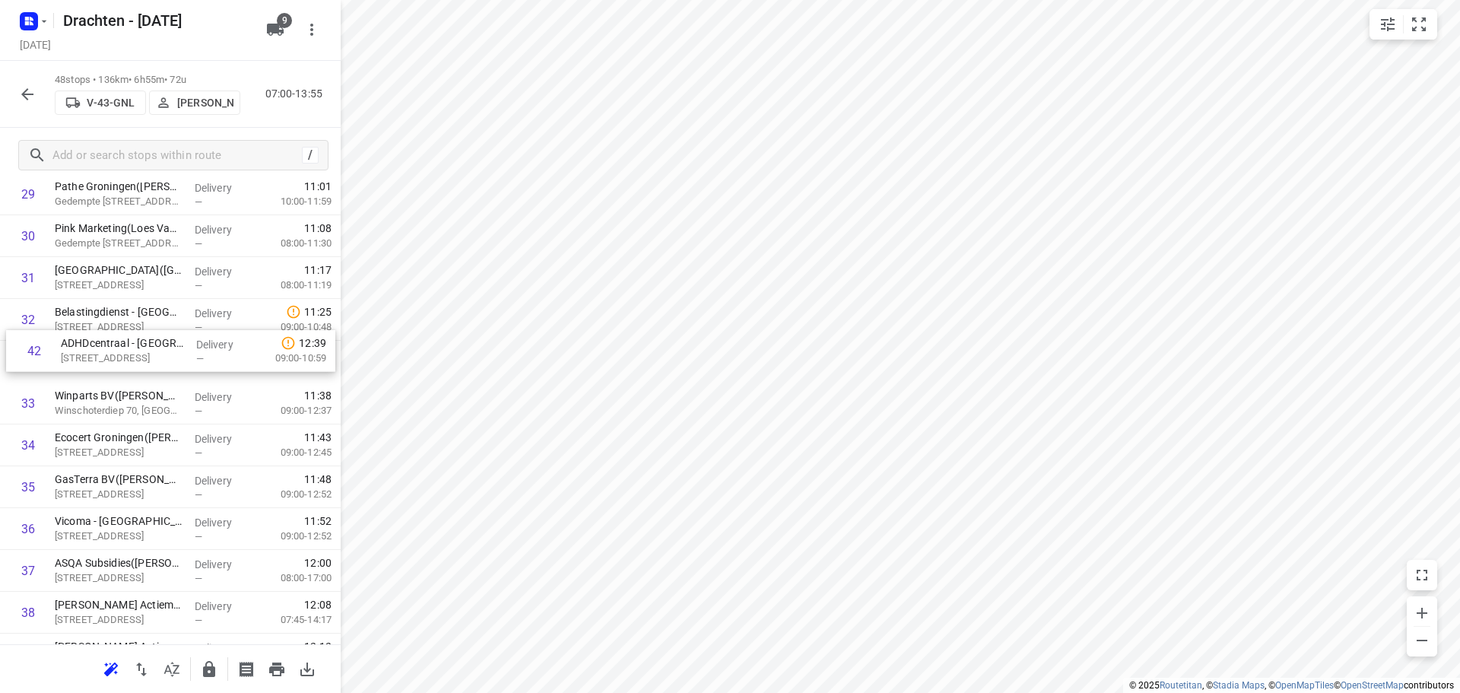
drag, startPoint x: 142, startPoint y: 480, endPoint x: 148, endPoint y: 365, distance: 115.7
click at [148, 365] on div "1 Gomarus College vmbo(Clarie Spriensma) Vondelpad 2, Groningen Delivery — 07:3…" at bounding box center [170, 6] width 341 height 2007
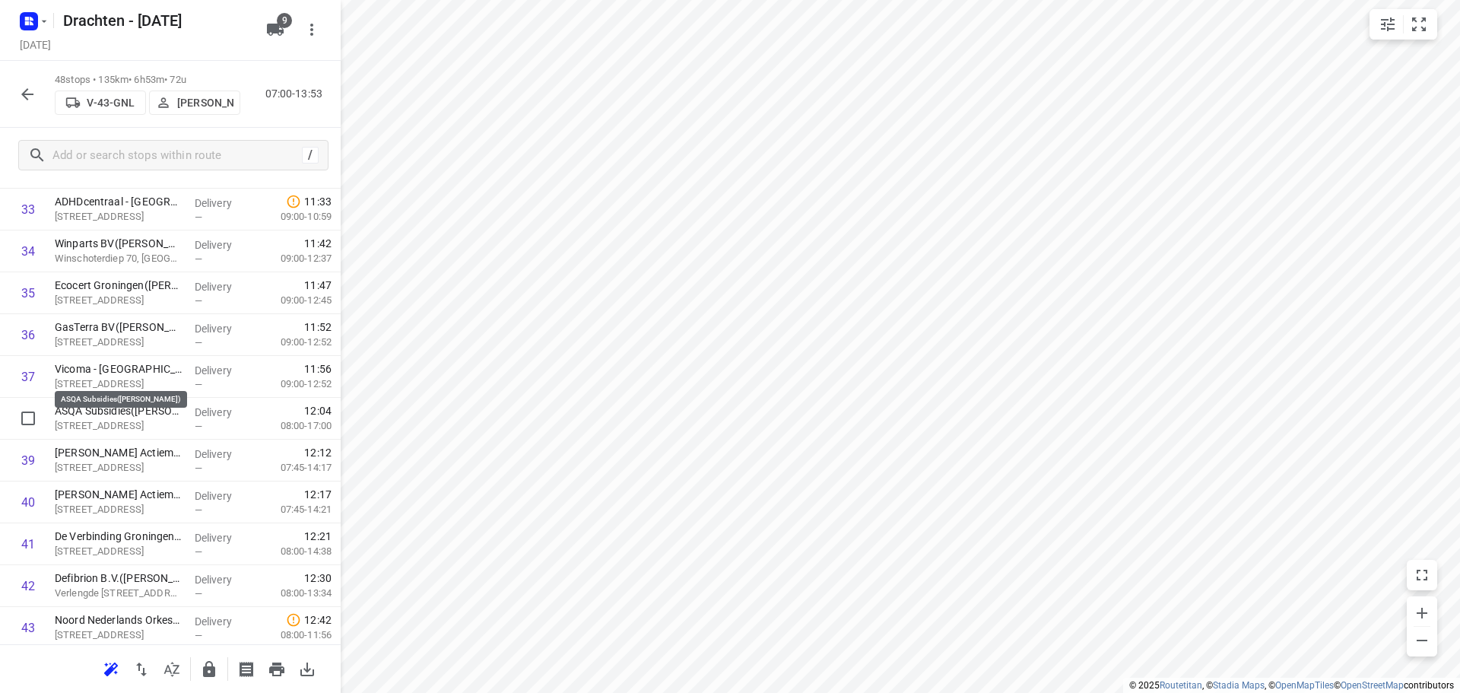
scroll to position [1527, 0]
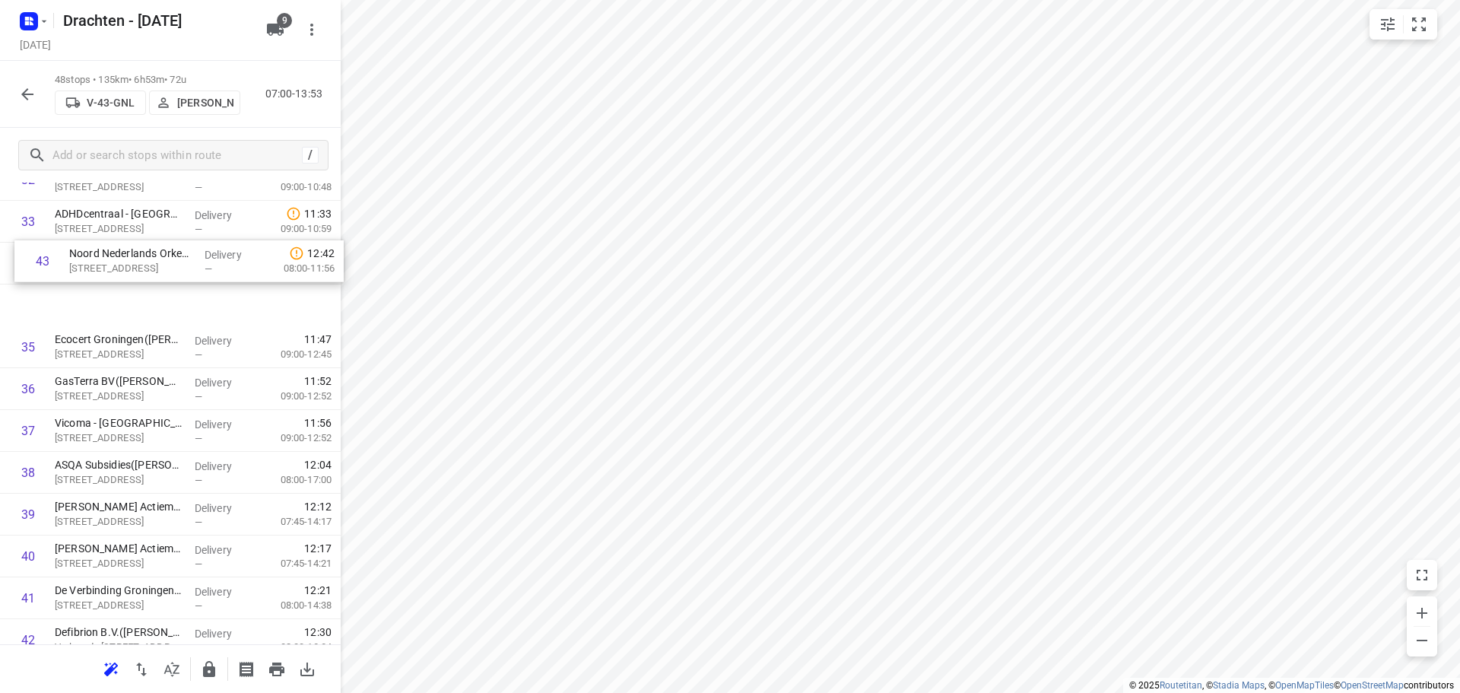
drag, startPoint x: 143, startPoint y: 550, endPoint x: 156, endPoint y: 251, distance: 299.0
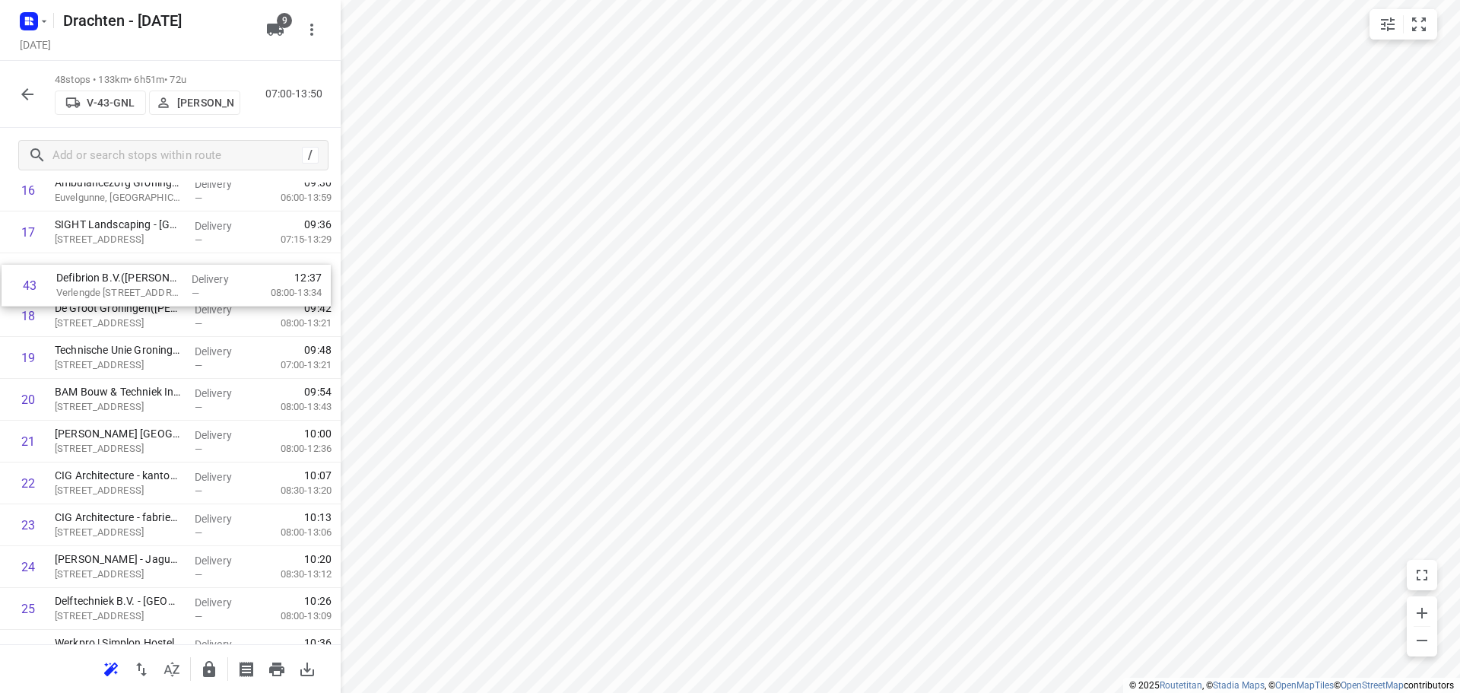
scroll to position [757, 0]
drag, startPoint x: 163, startPoint y: 433, endPoint x: 170, endPoint y: 300, distance: 132.5
click at [170, 300] on div "1 Gomarus College vmbo(Clarie Spriensma) Vondelpad 2, Groningen Delivery — 07:3…" at bounding box center [170, 548] width 341 height 2007
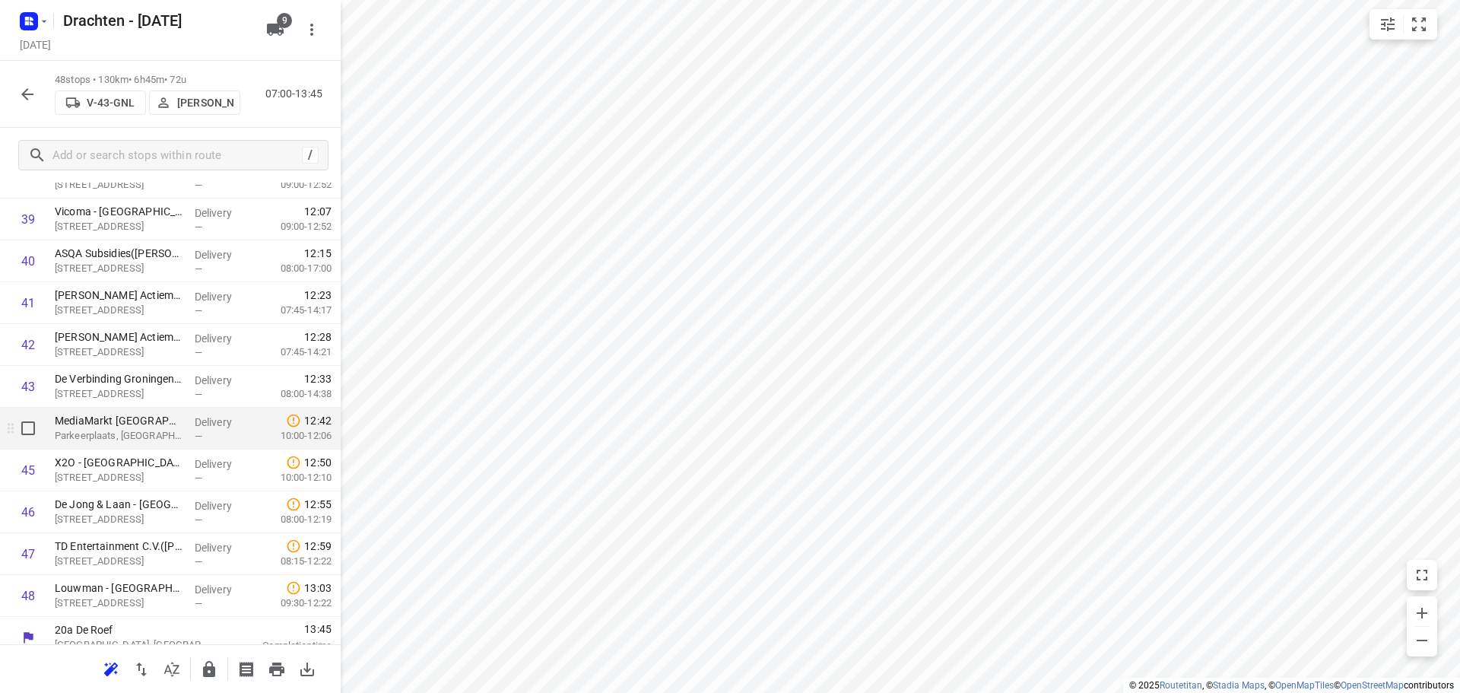
scroll to position [1707, 0]
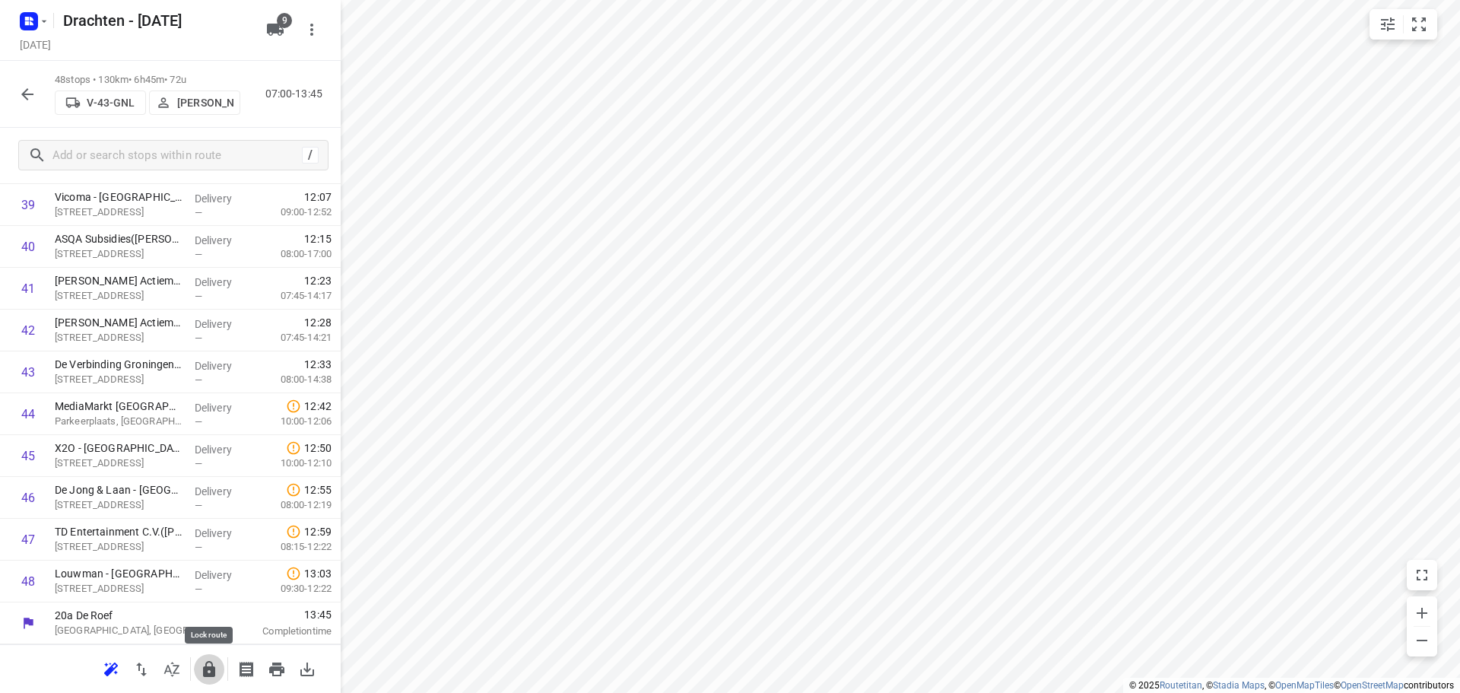
click at [201, 666] on icon "button" at bounding box center [209, 669] width 18 height 18
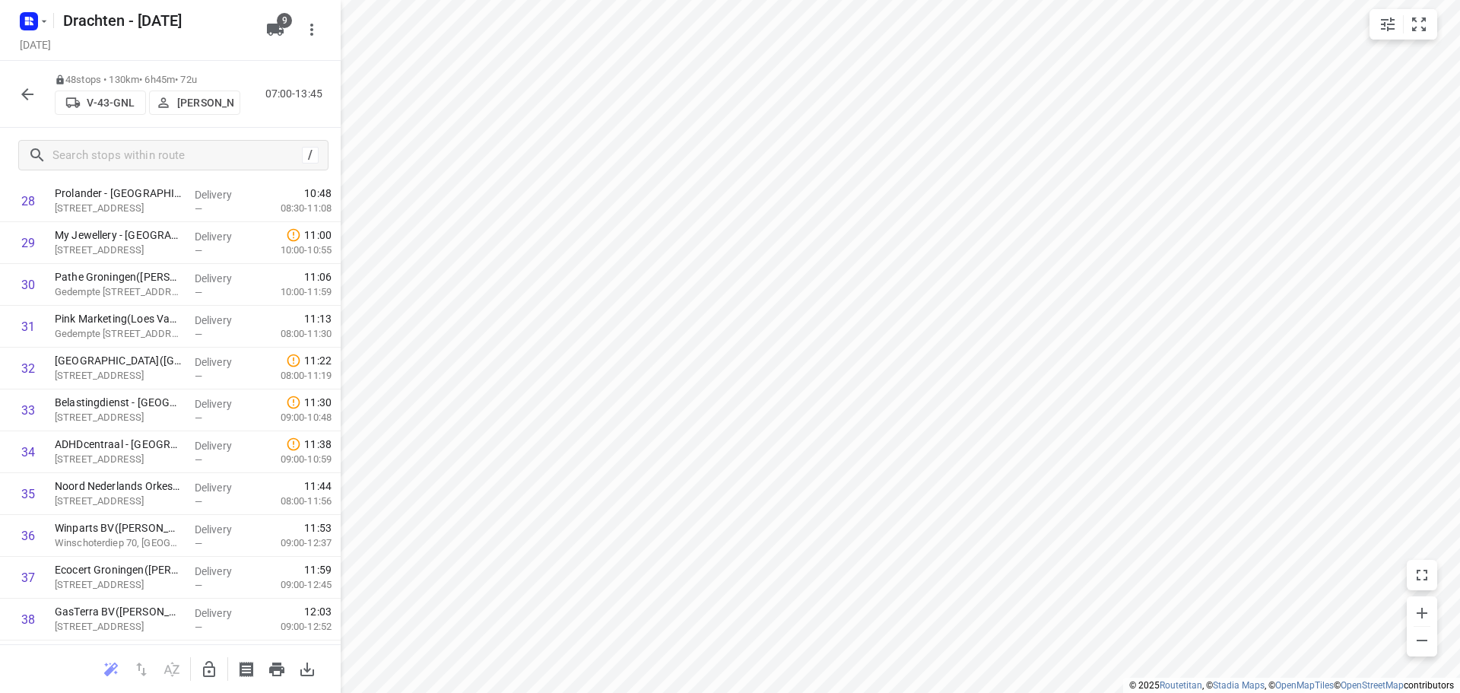
scroll to position [1175, 0]
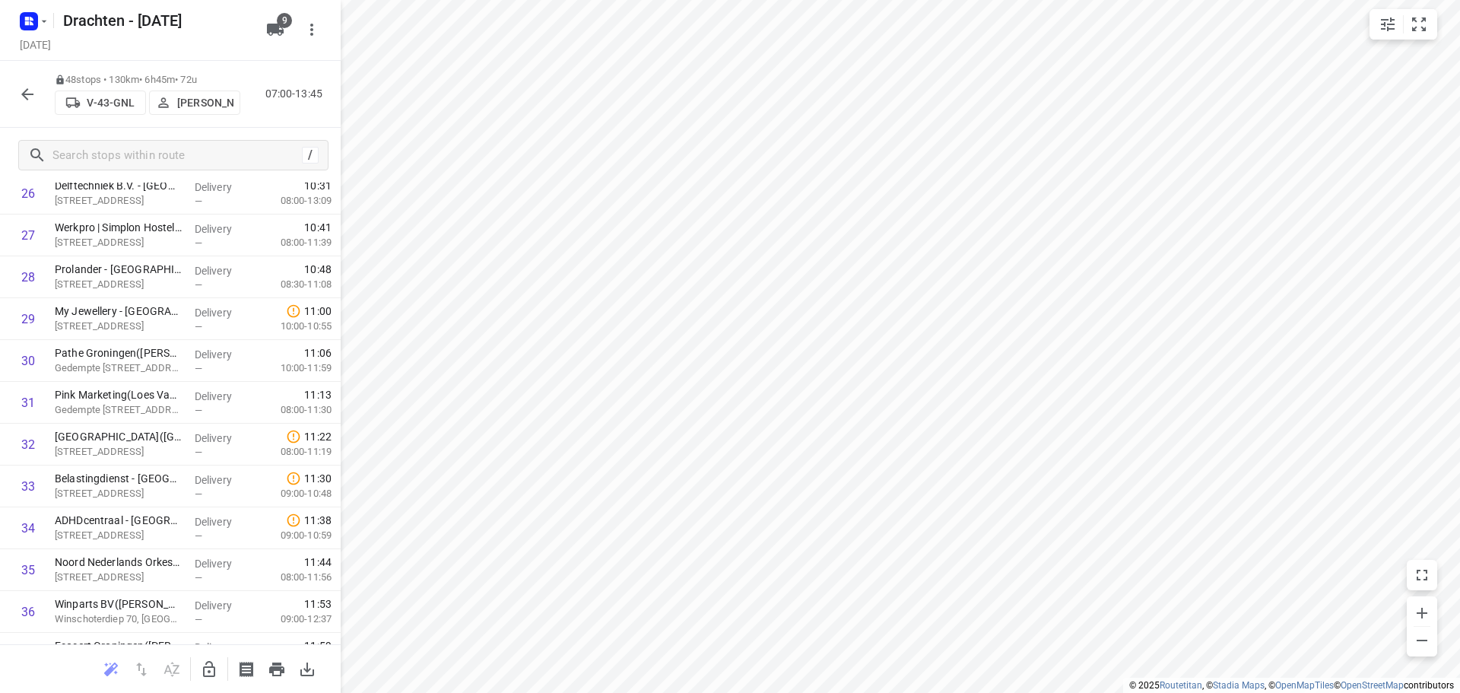
click at [33, 95] on icon "button" at bounding box center [27, 94] width 18 height 18
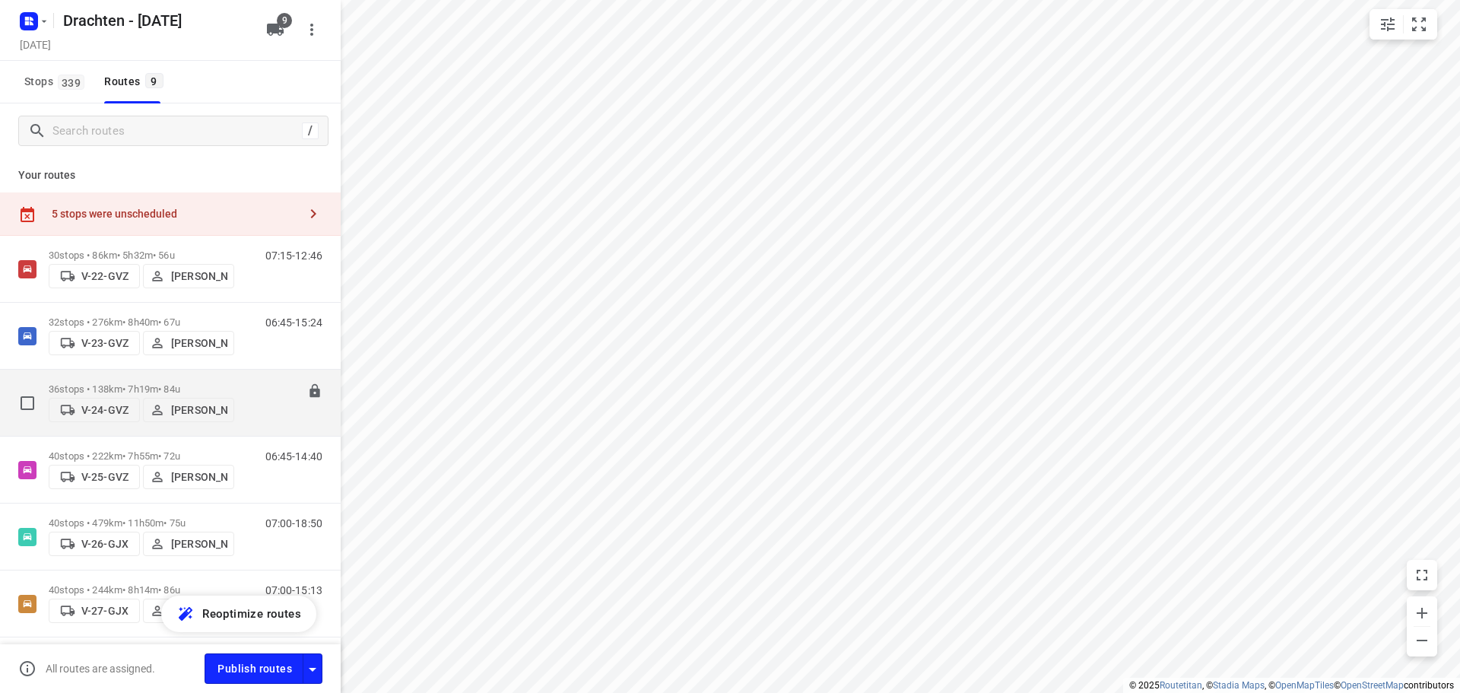
scroll to position [255, 0]
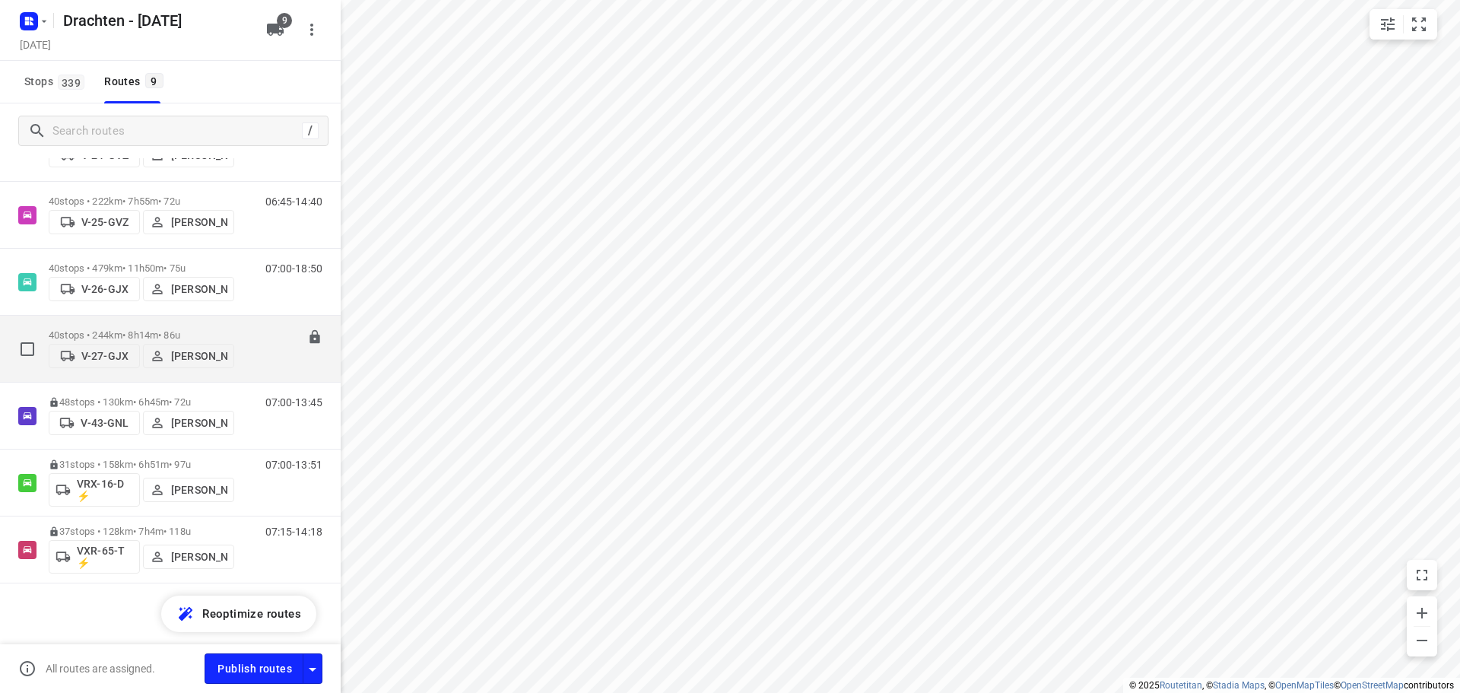
click at [151, 333] on p "40 stops • 244km • 8h14m • 86u" at bounding box center [141, 334] width 185 height 11
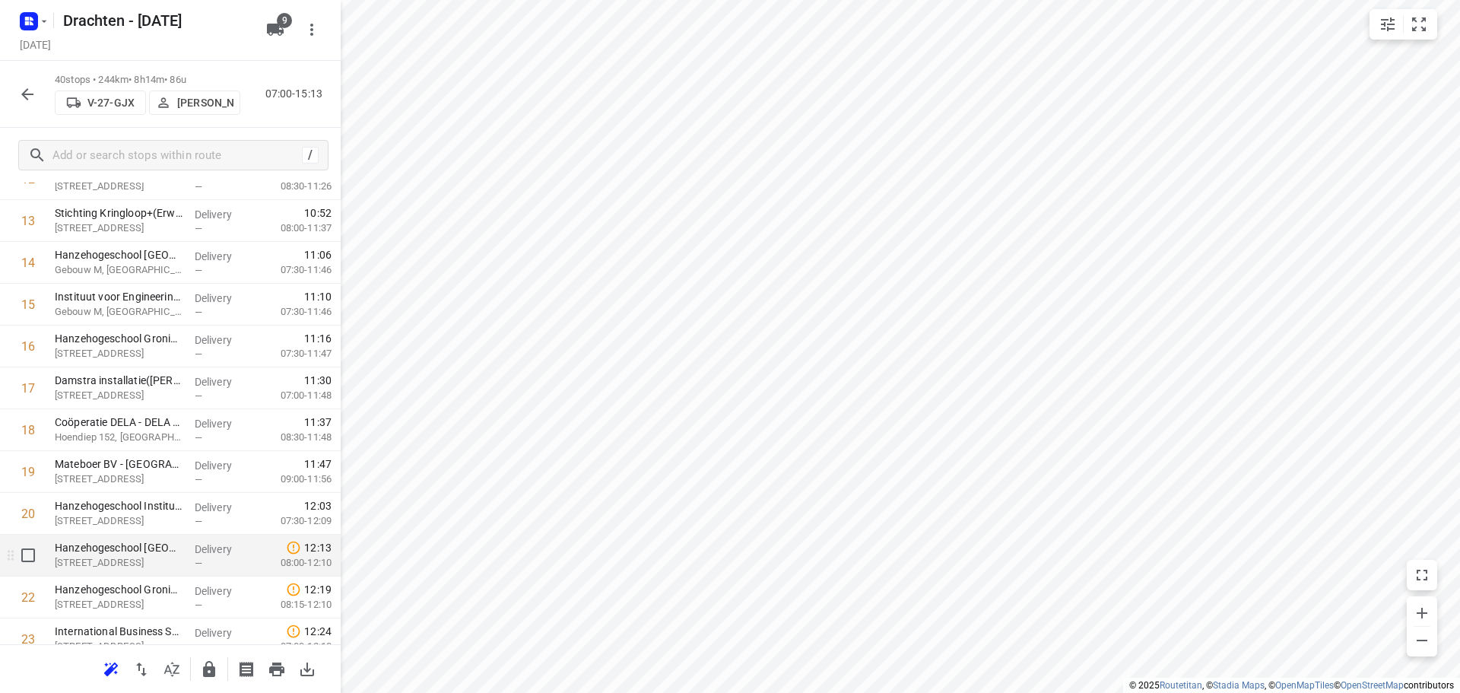
scroll to position [532, 0]
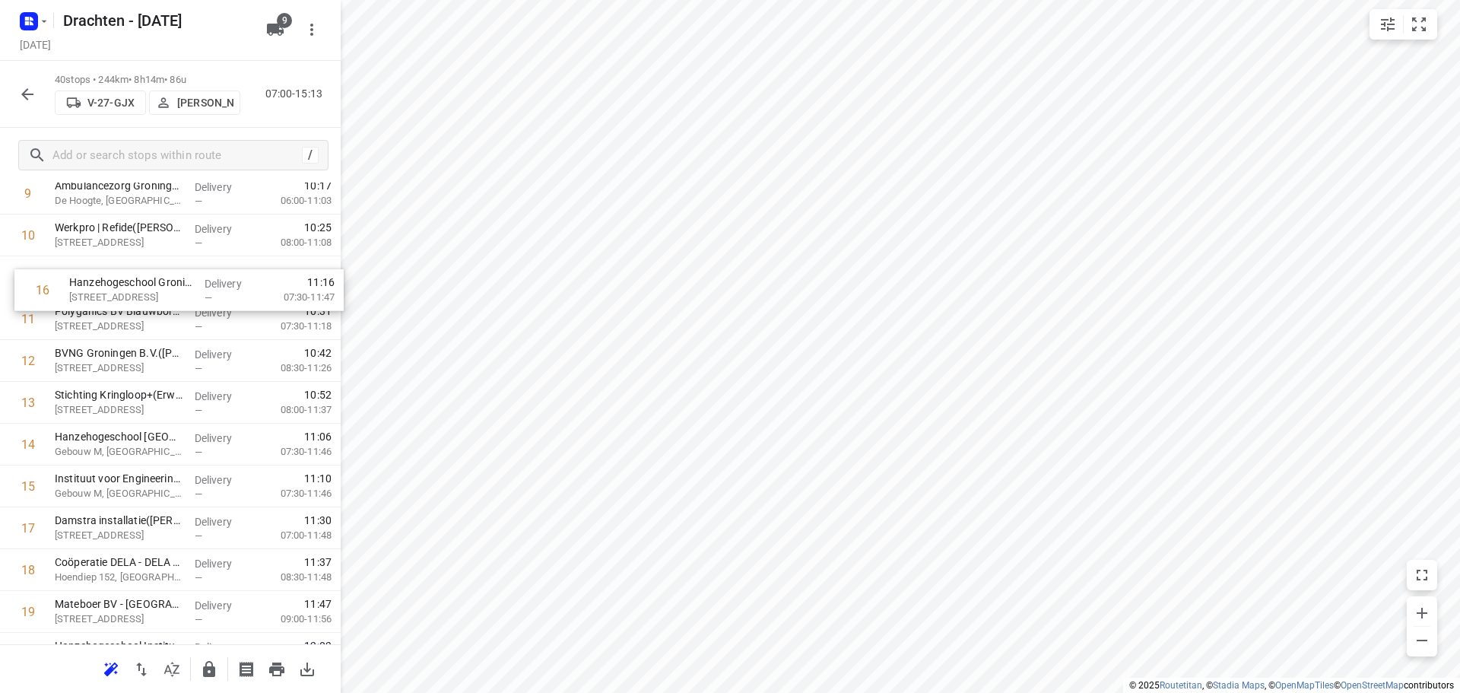
drag, startPoint x: 171, startPoint y: 426, endPoint x: 184, endPoint y: 290, distance: 136.7
click at [184, 290] on div "1 Terra Winsum(Rense Jan Joldersma) Hamrik 4A, Winsum Delivery — 07:54 07:30-08…" at bounding box center [170, 674] width 341 height 1672
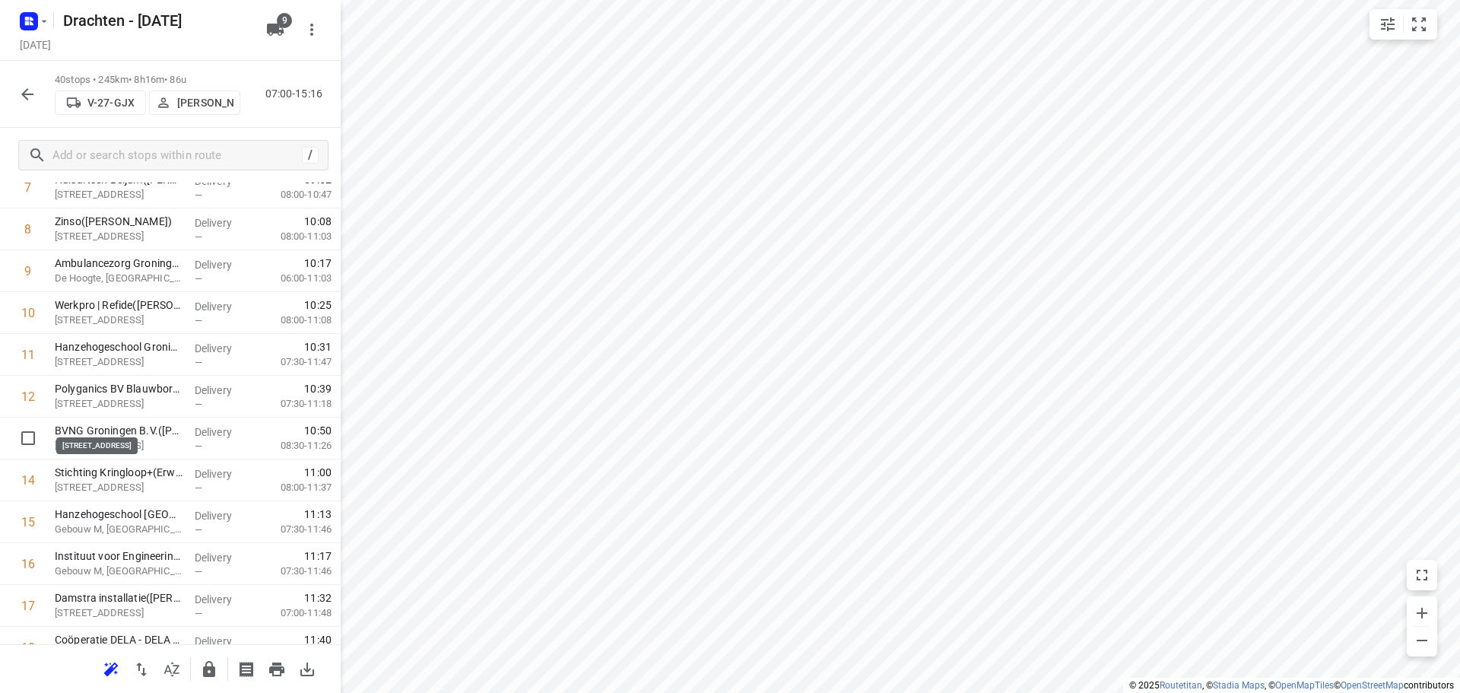
scroll to position [458, 0]
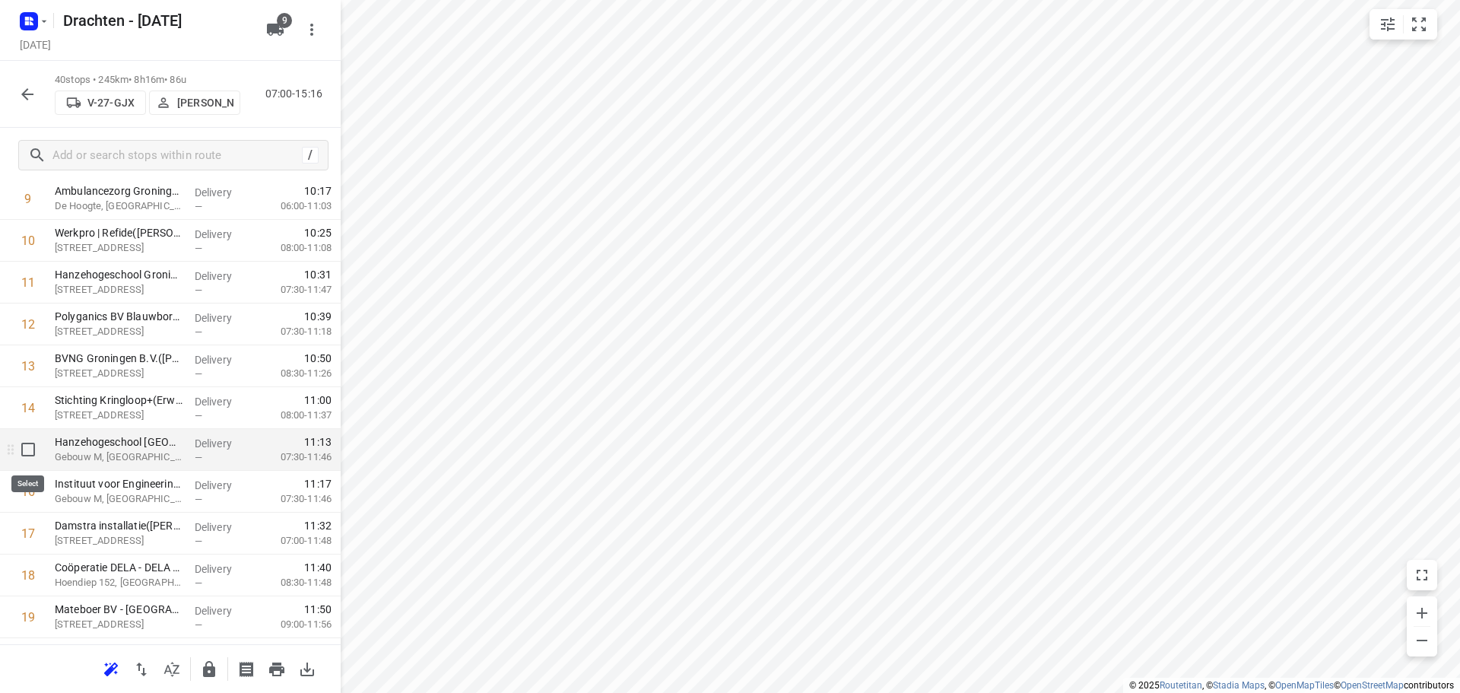
click at [36, 461] on input "checkbox" at bounding box center [28, 449] width 30 height 30
checkbox input "true"
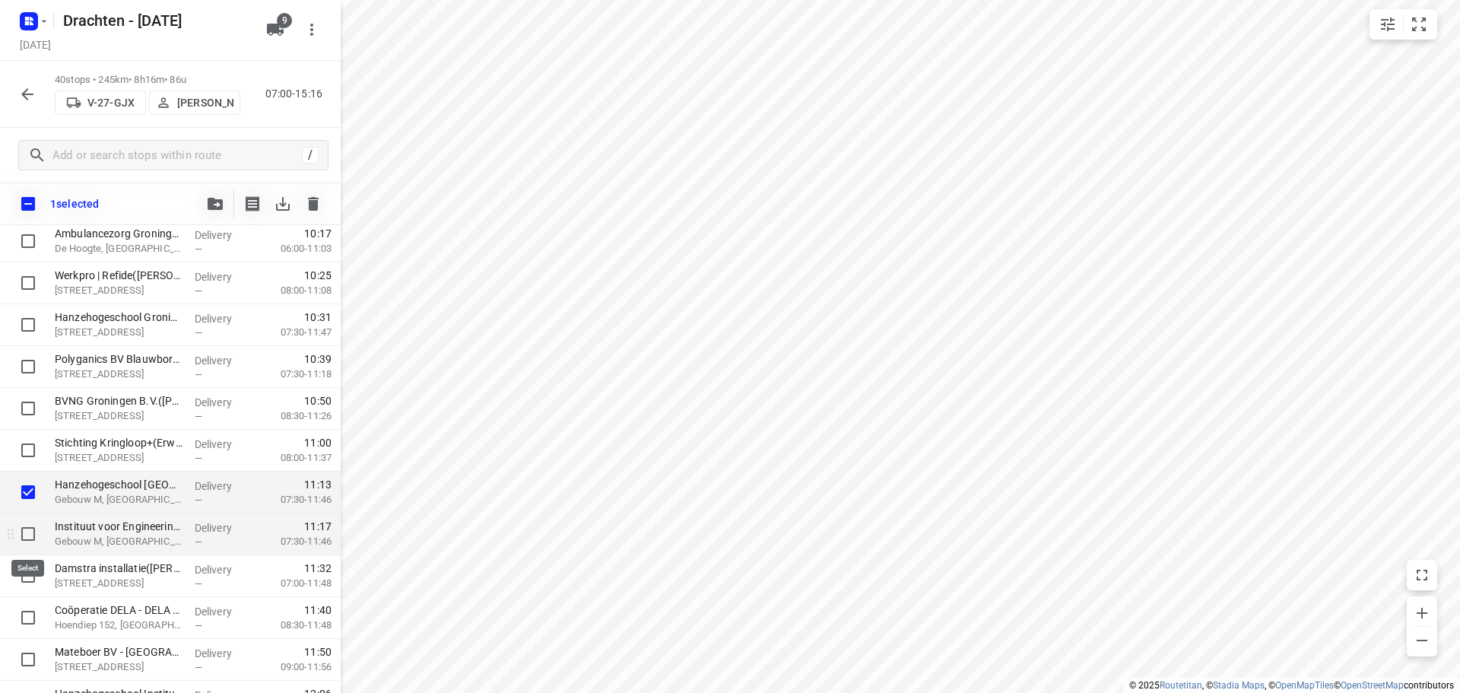
click at [21, 534] on input "checkbox" at bounding box center [28, 533] width 30 height 30
checkbox input "true"
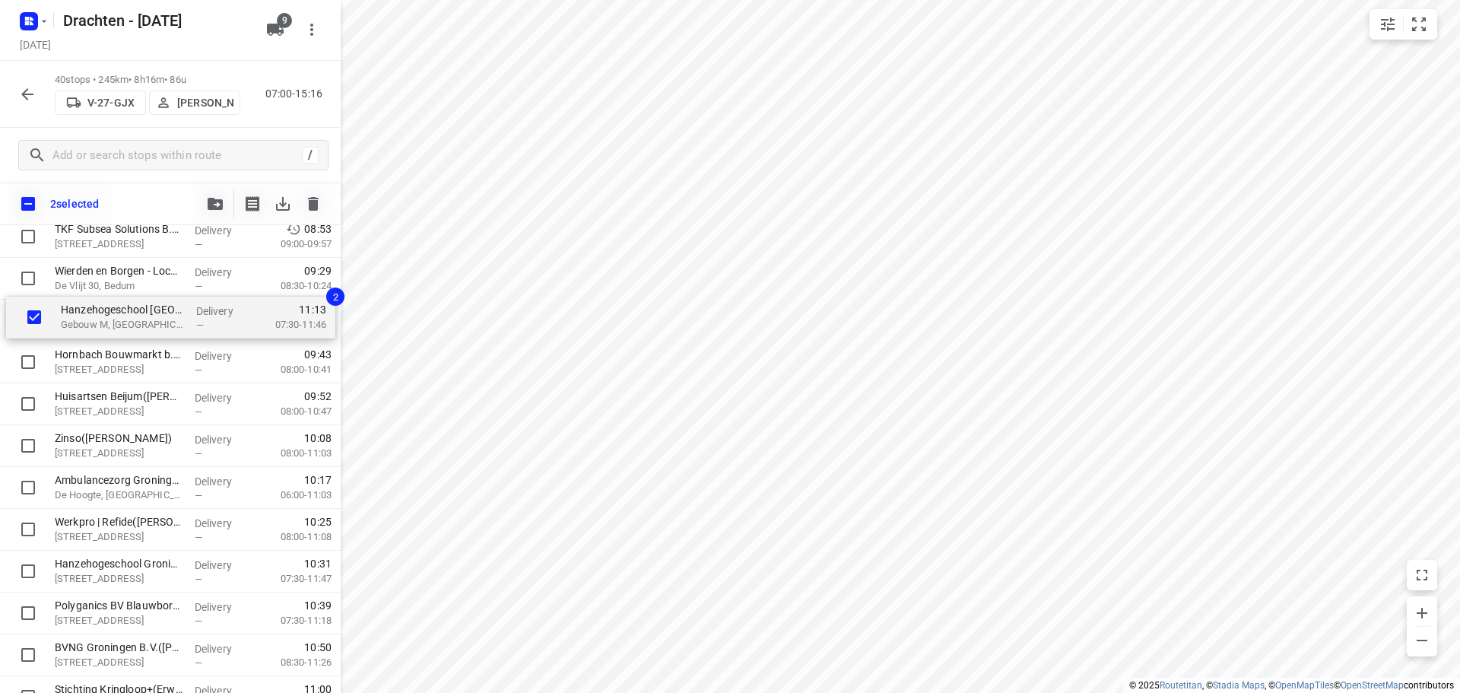
scroll to position [249, 0]
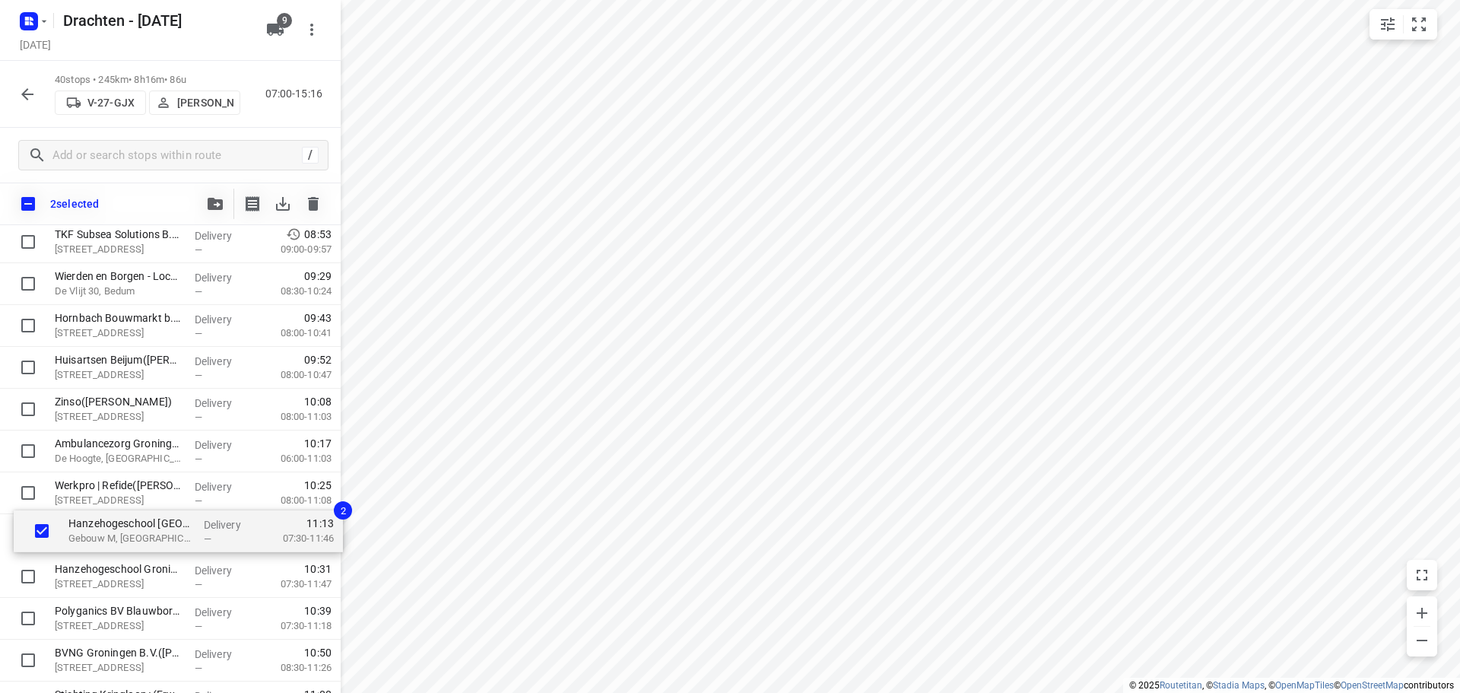
drag, startPoint x: 78, startPoint y: 496, endPoint x: 92, endPoint y: 528, distance: 34.4
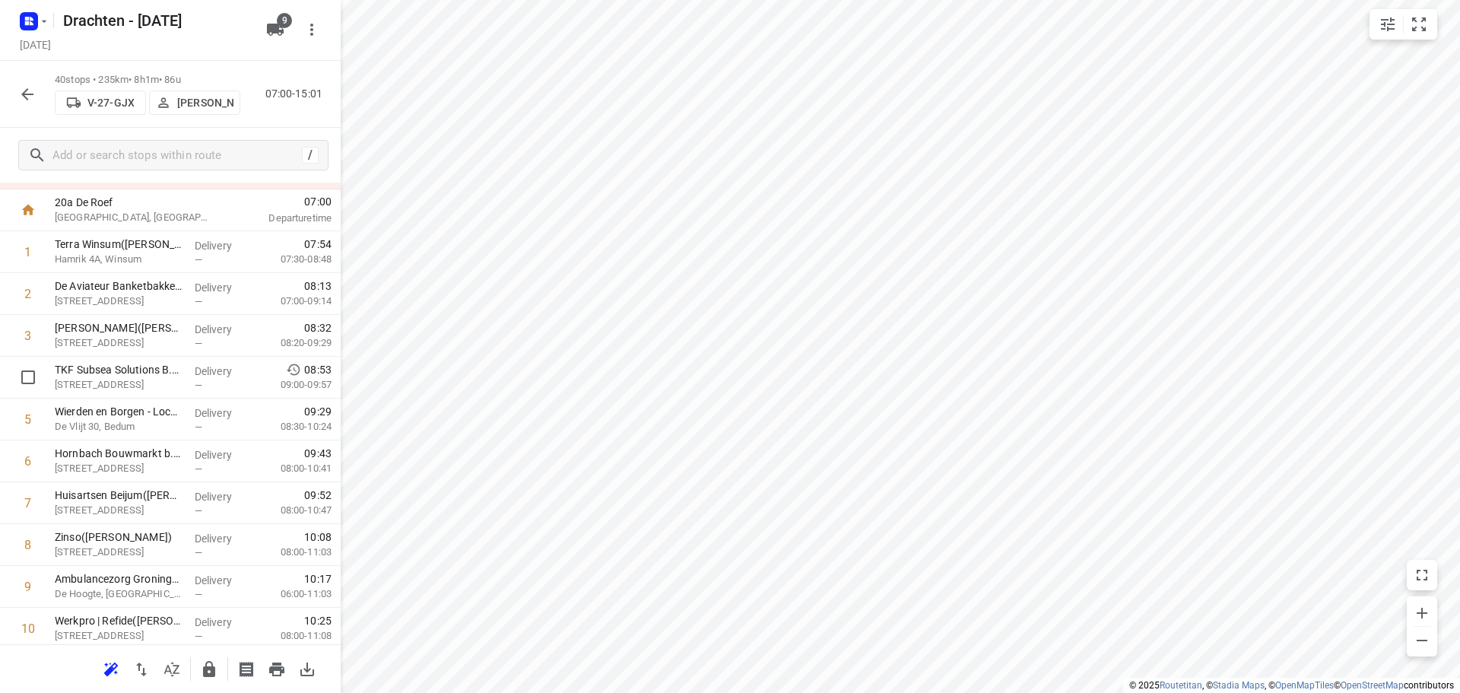
scroll to position [0, 0]
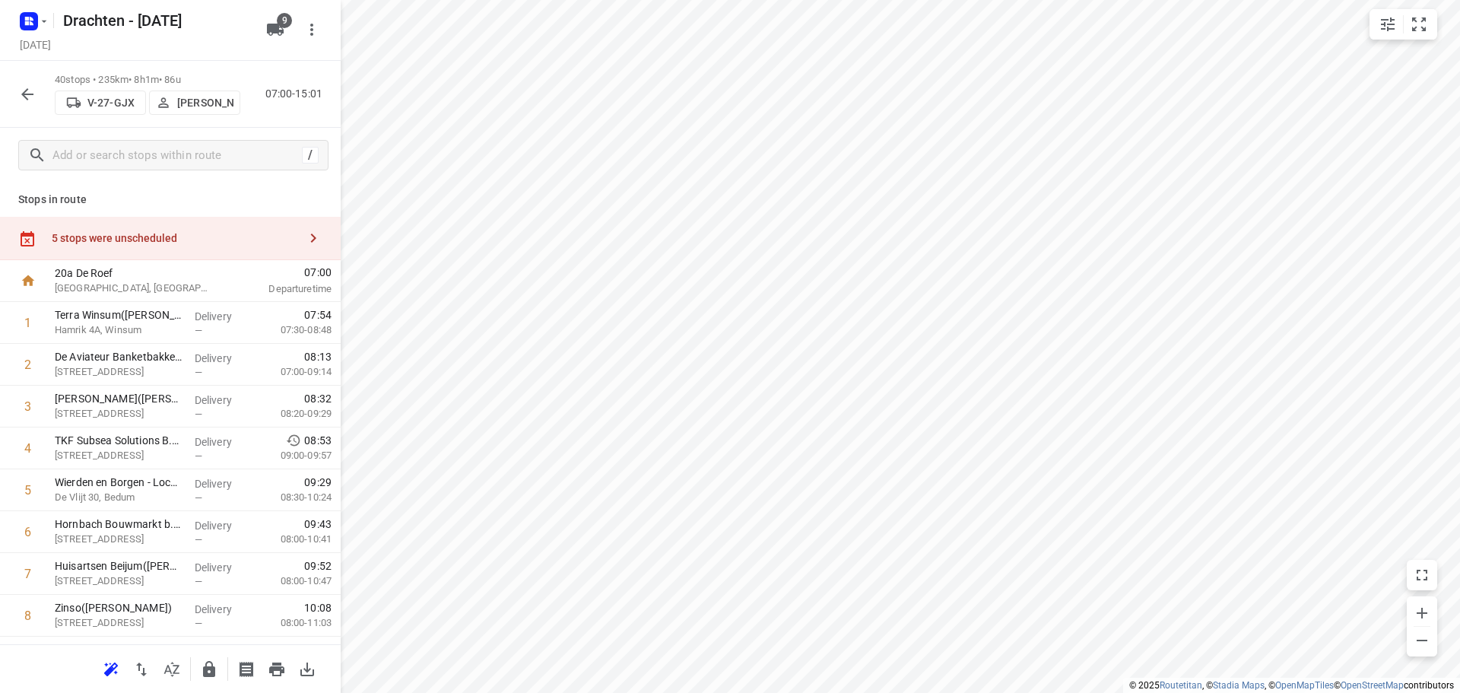
click at [192, 235] on div "5 stops were unscheduled" at bounding box center [175, 238] width 246 height 12
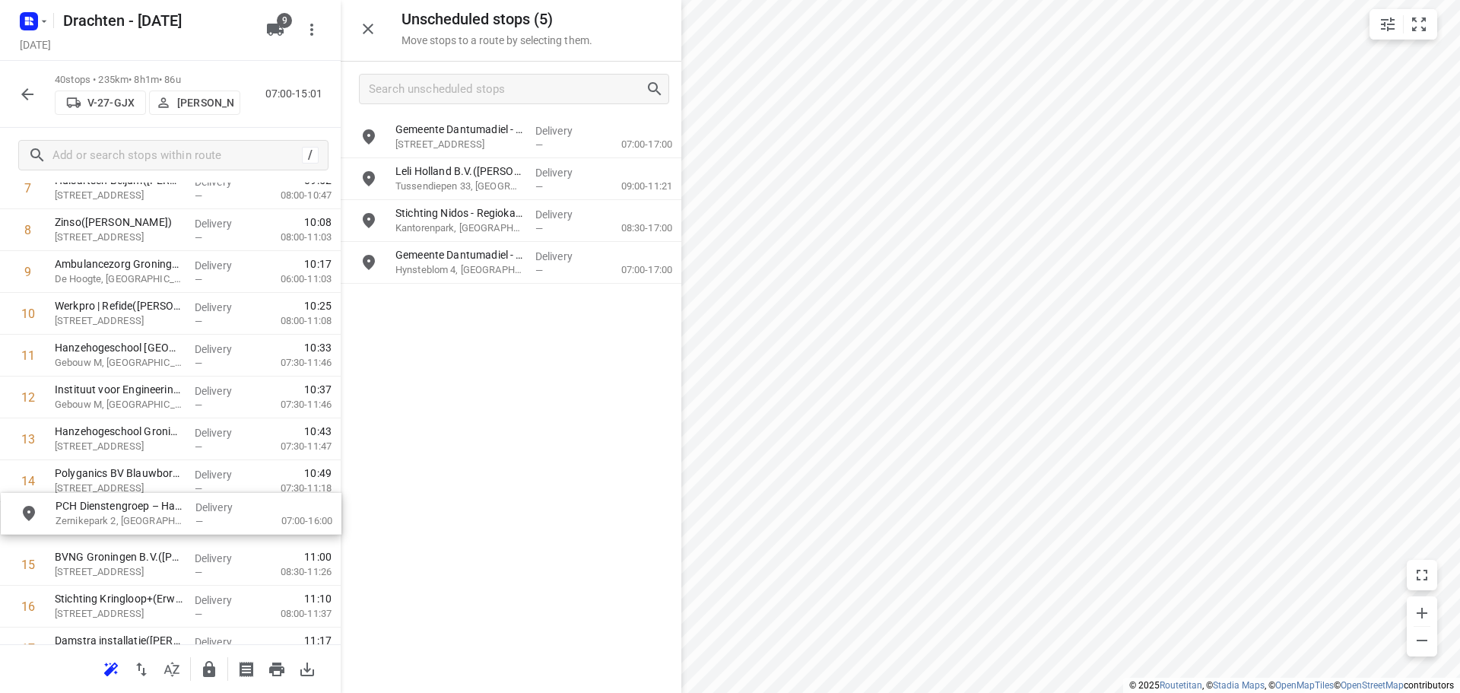
scroll to position [387, 0]
drag, startPoint x: 504, startPoint y: 141, endPoint x: 154, endPoint y: 498, distance: 499.9
click at [372, 38] on button "button" at bounding box center [368, 29] width 30 height 30
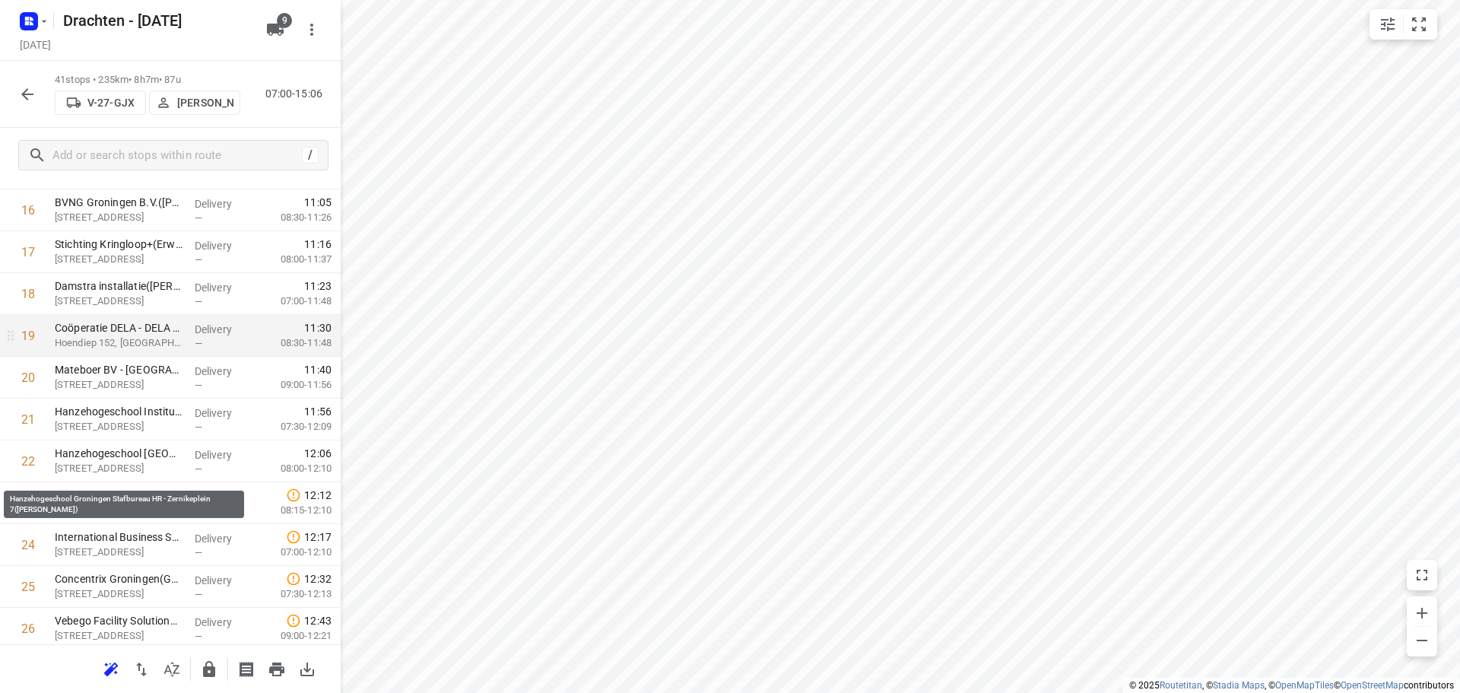
scroll to position [767, 0]
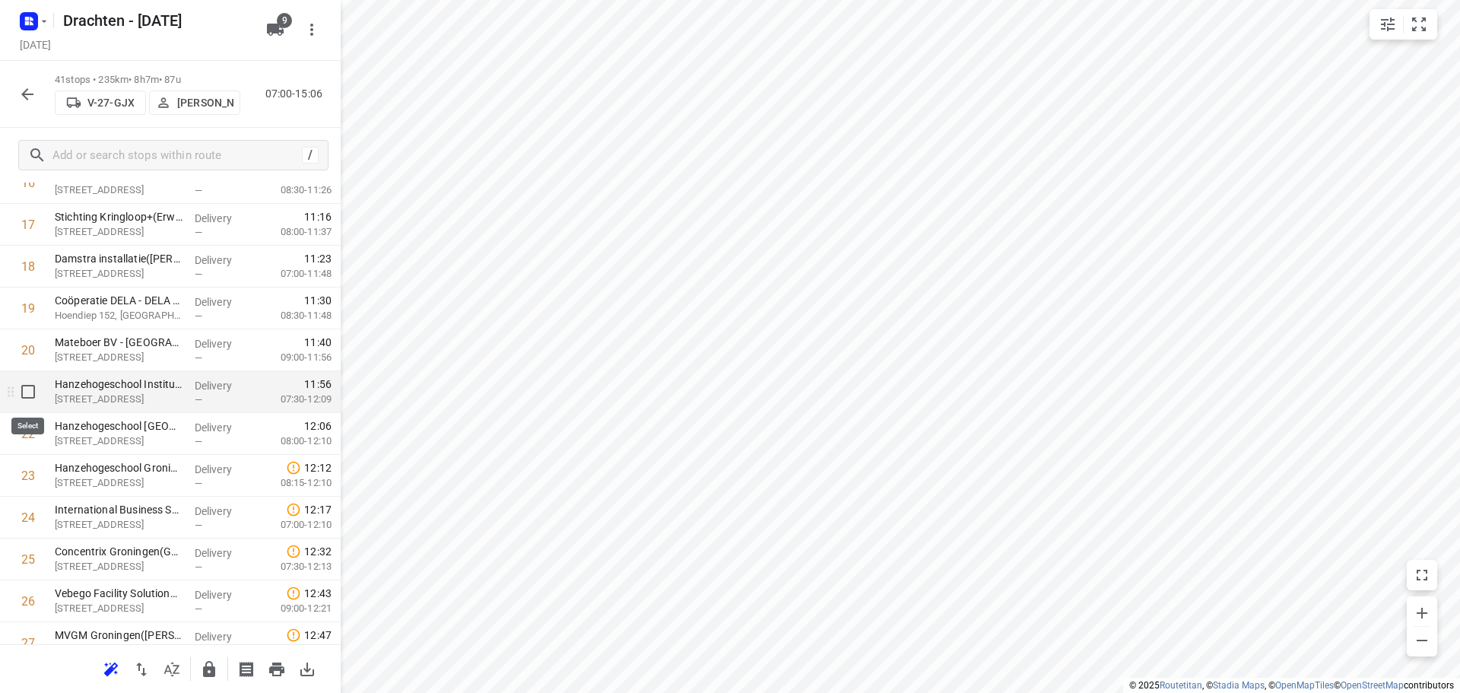
click at [34, 401] on input "checkbox" at bounding box center [28, 391] width 30 height 30
checkbox input "true"
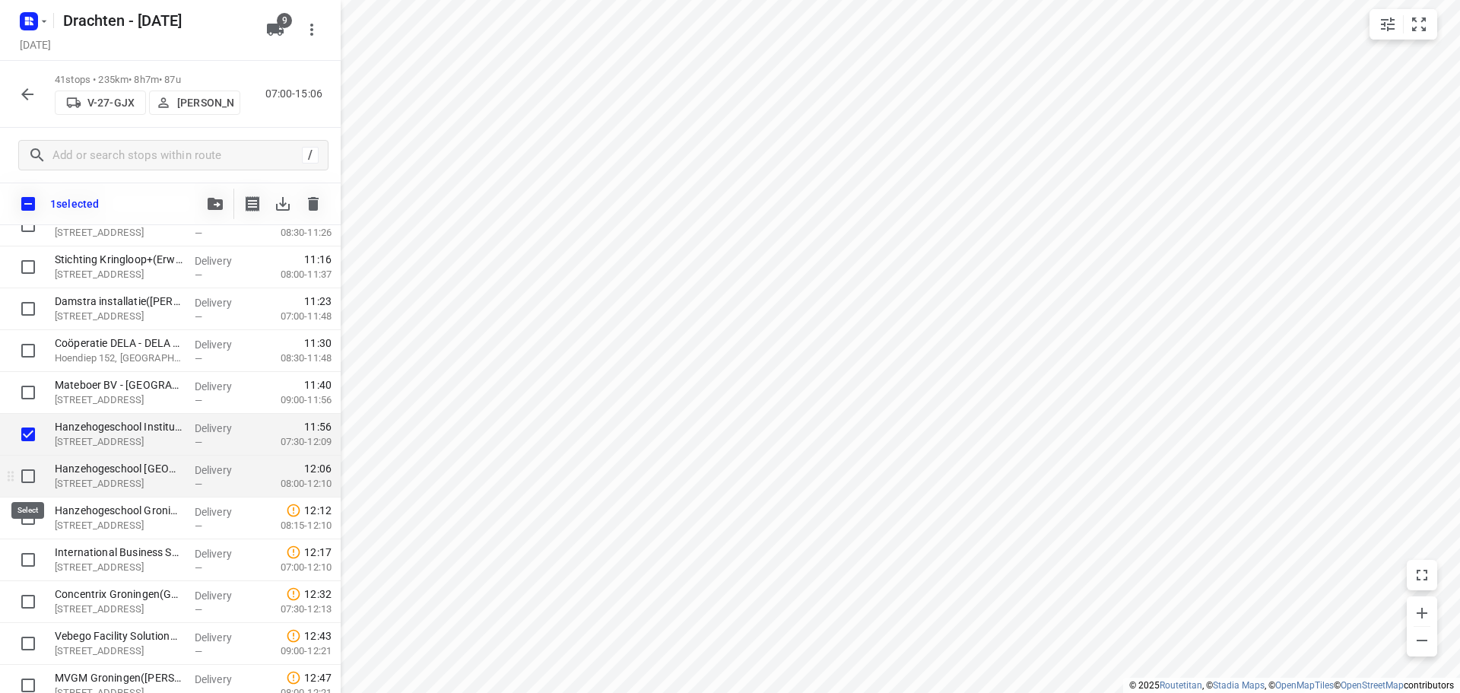
click at [23, 475] on input "checkbox" at bounding box center [28, 476] width 30 height 30
checkbox input "true"
click at [21, 515] on input "checkbox" at bounding box center [28, 518] width 30 height 30
checkbox input "true"
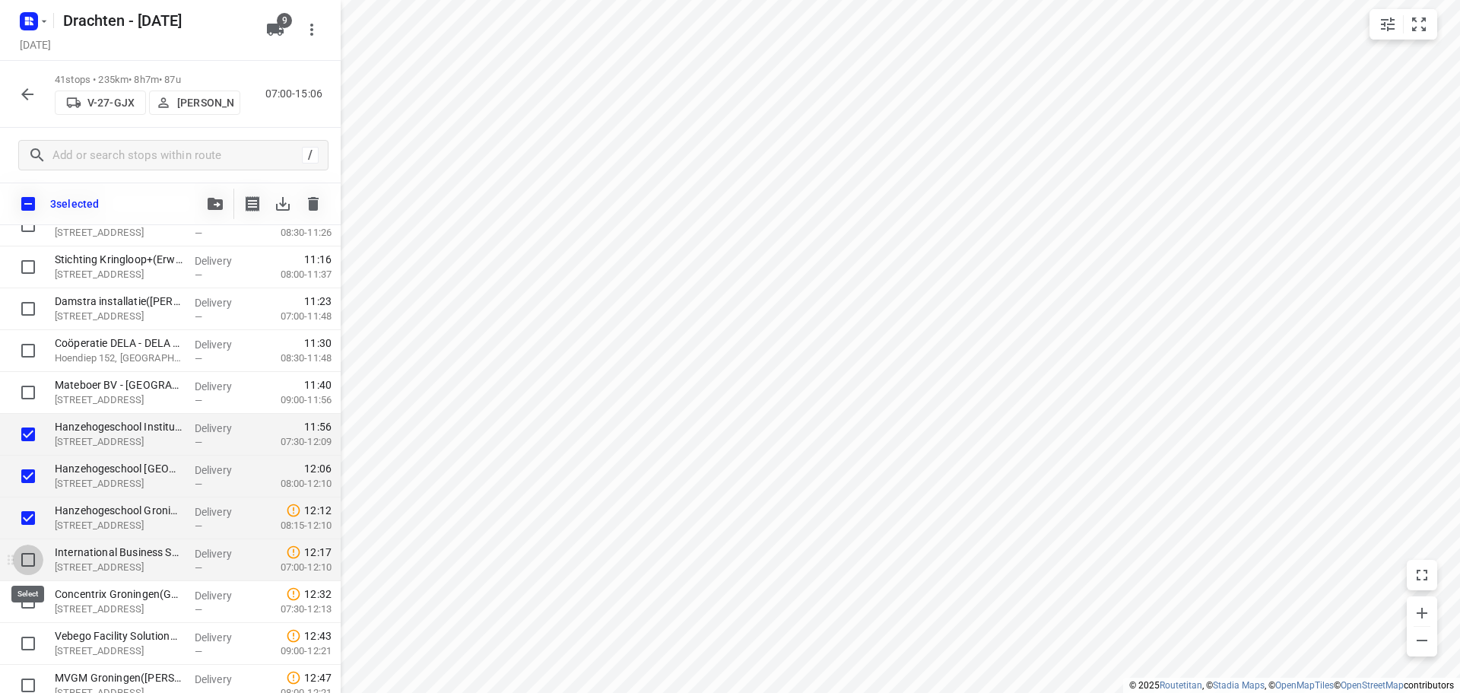
click at [25, 559] on input "checkbox" at bounding box center [28, 559] width 30 height 30
checkbox input "true"
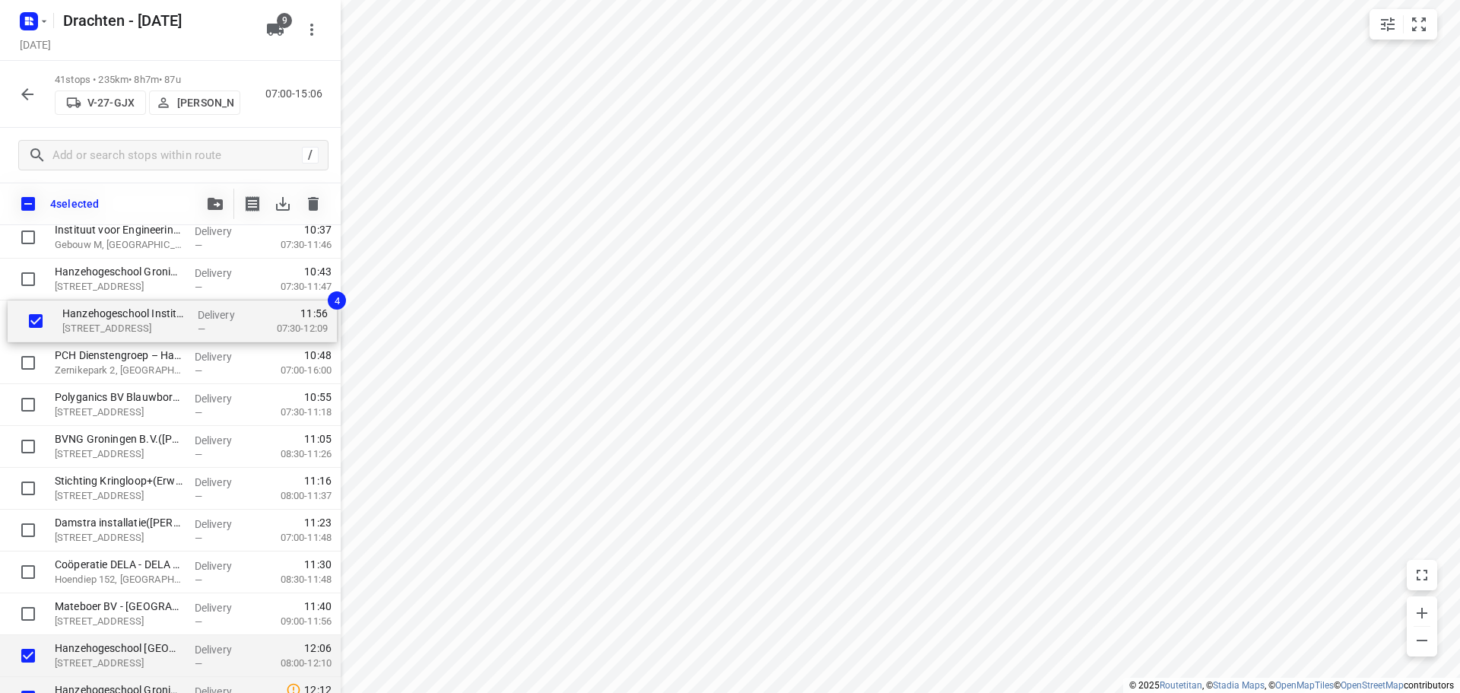
scroll to position [585, 0]
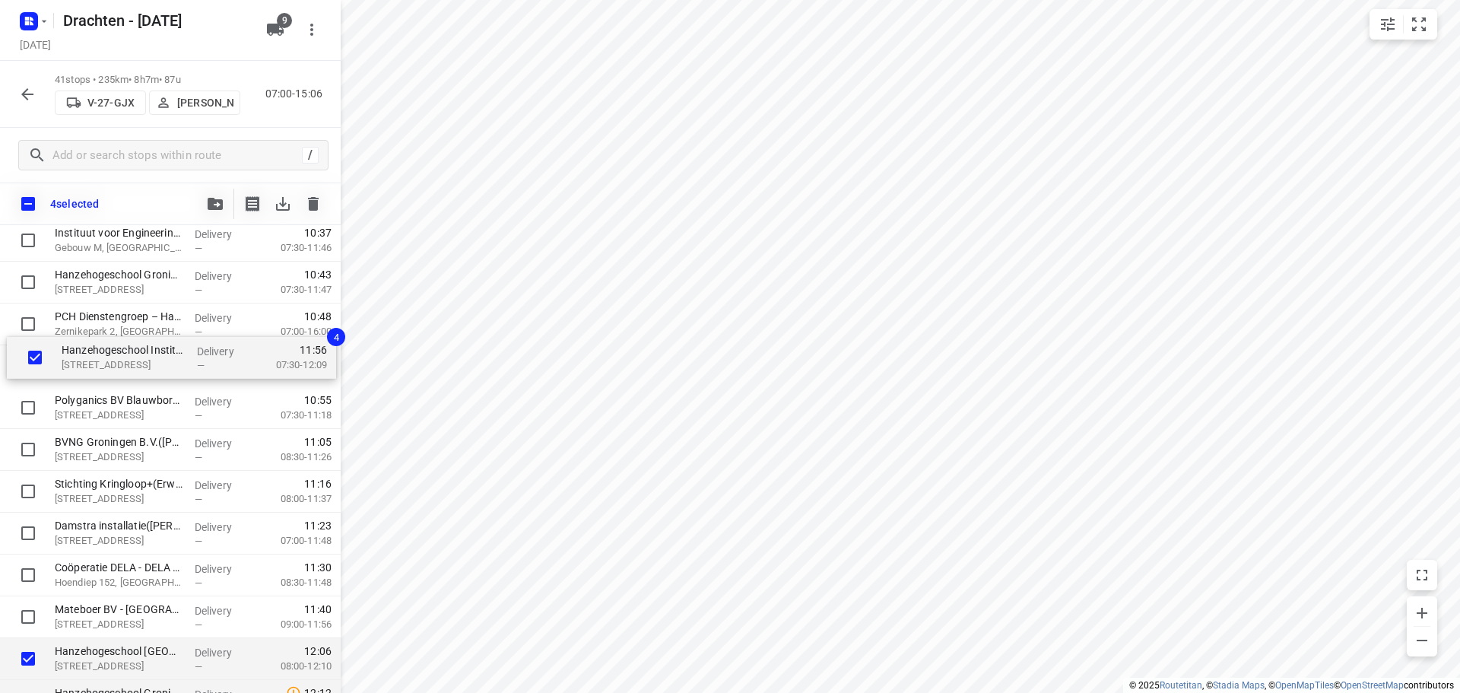
drag, startPoint x: 106, startPoint y: 439, endPoint x: 114, endPoint y: 357, distance: 82.5
click at [114, 357] on div "Terra Winsum(Rense Jan Joldersma) Hamrik 4A, Winsum Delivery — 07:54 07:30-08:4…" at bounding box center [170, 617] width 341 height 1714
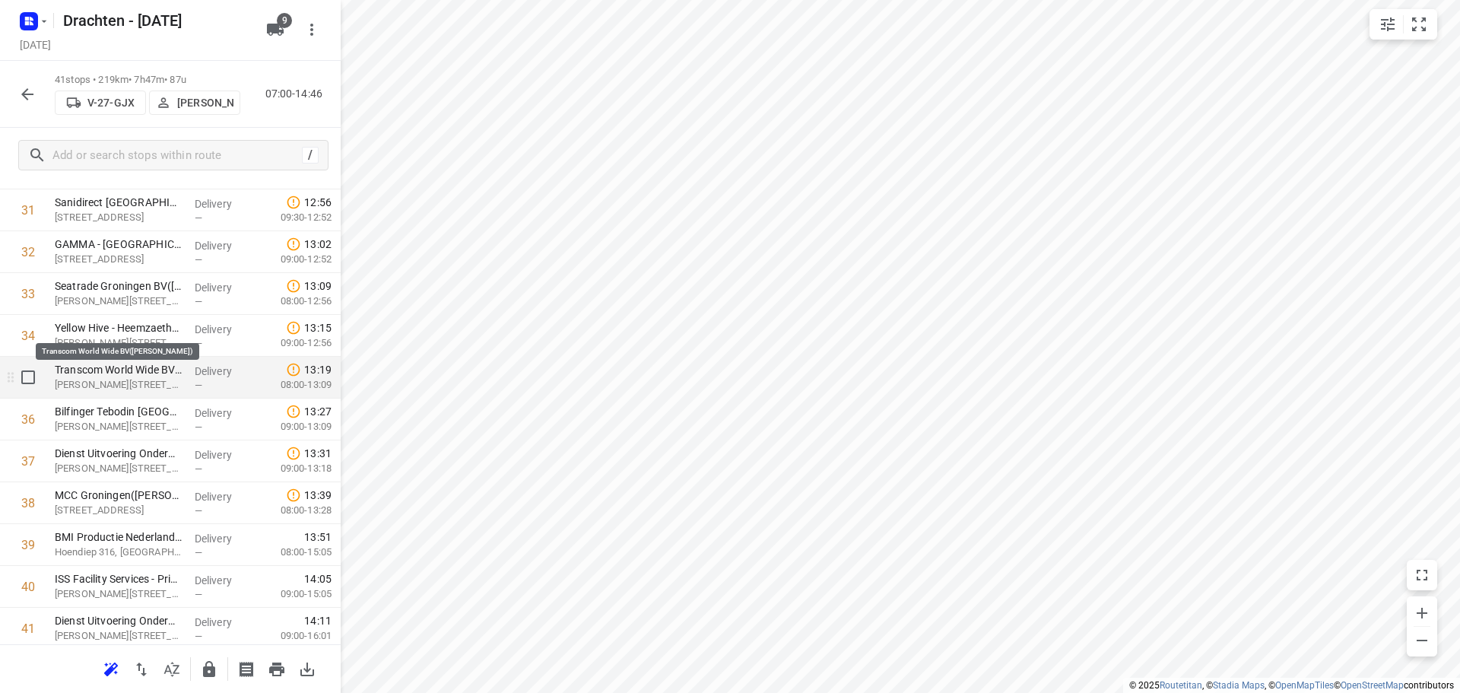
scroll to position [1414, 0]
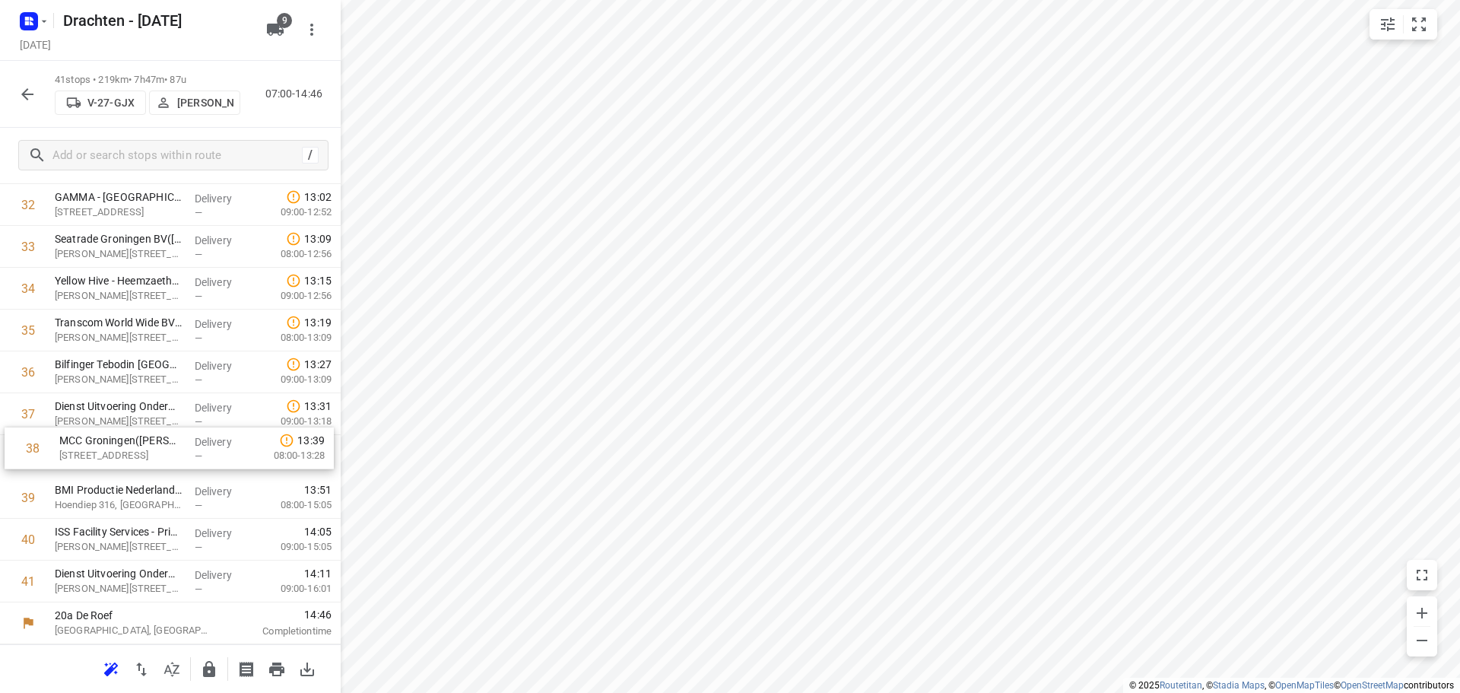
drag, startPoint x: 150, startPoint y: 466, endPoint x: 157, endPoint y: 455, distance: 13.3
drag, startPoint x: 154, startPoint y: 548, endPoint x: 152, endPoint y: 455, distance: 92.8
drag, startPoint x: 160, startPoint y: 588, endPoint x: 160, endPoint y: 455, distance: 132.3
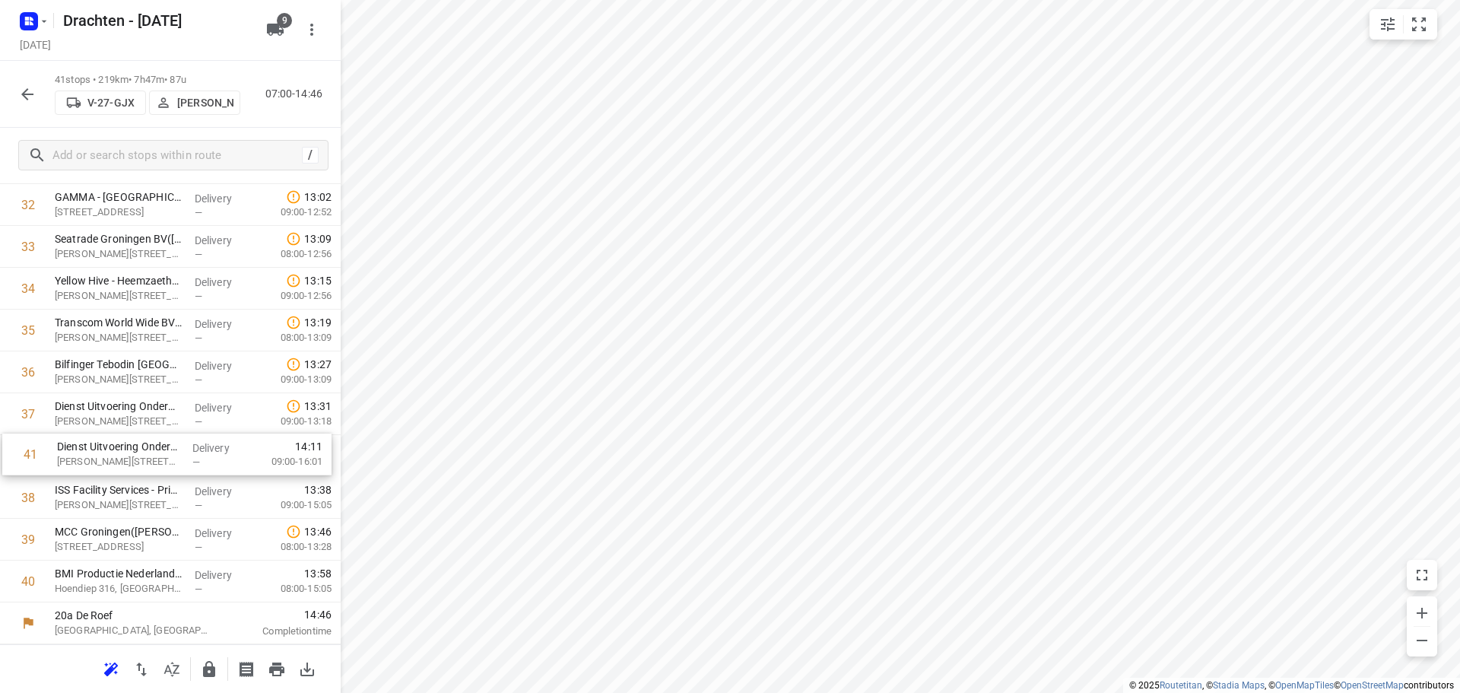
click at [214, 662] on icon "button" at bounding box center [209, 669] width 18 height 18
click at [34, 100] on icon "button" at bounding box center [27, 94] width 18 height 18
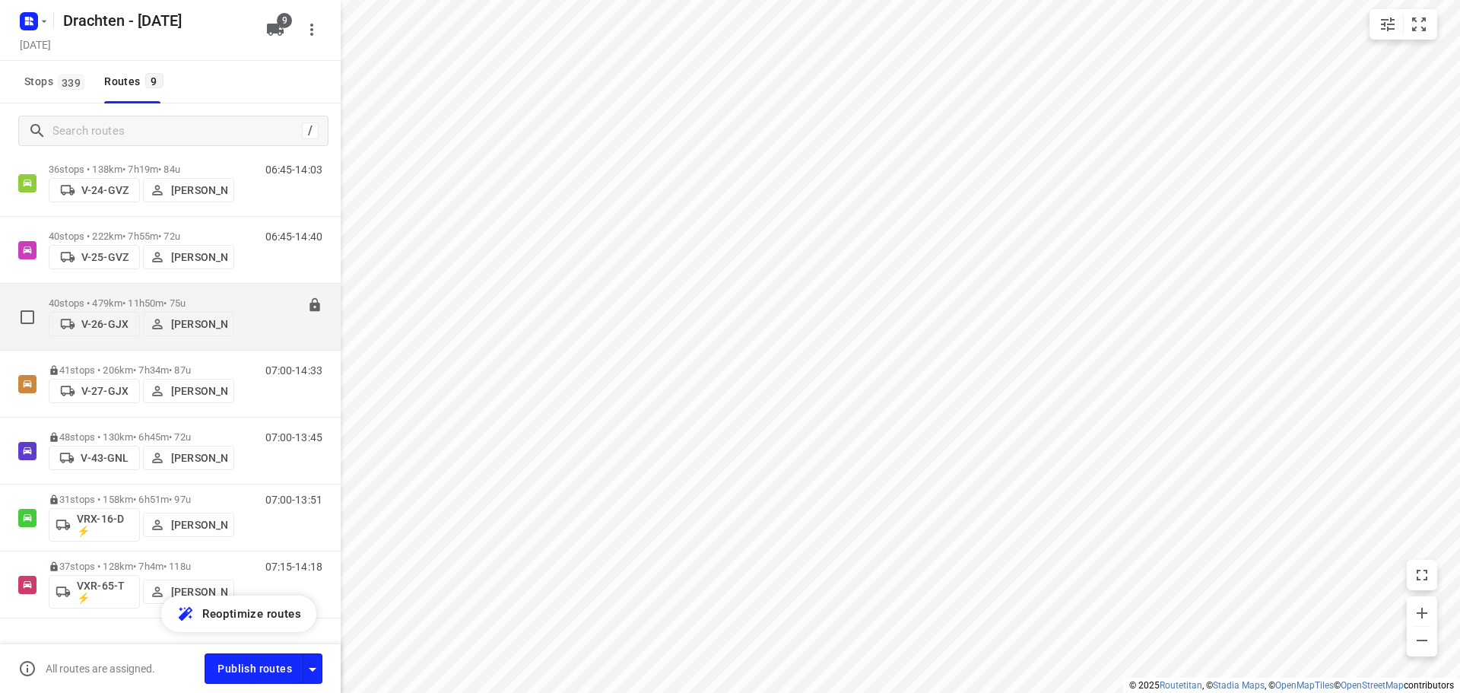
scroll to position [255, 0]
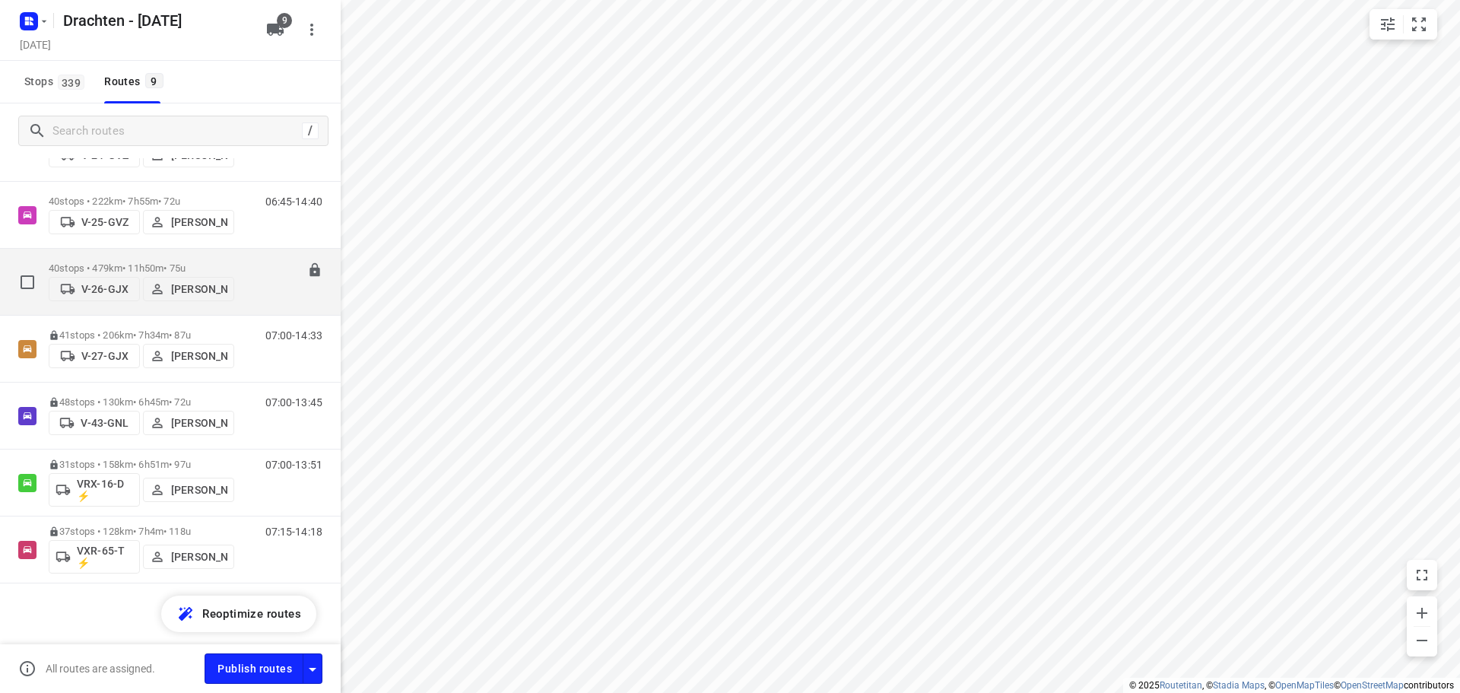
click at [146, 262] on p "40 stops • 479km • 11h50m • 75u" at bounding box center [141, 267] width 185 height 11
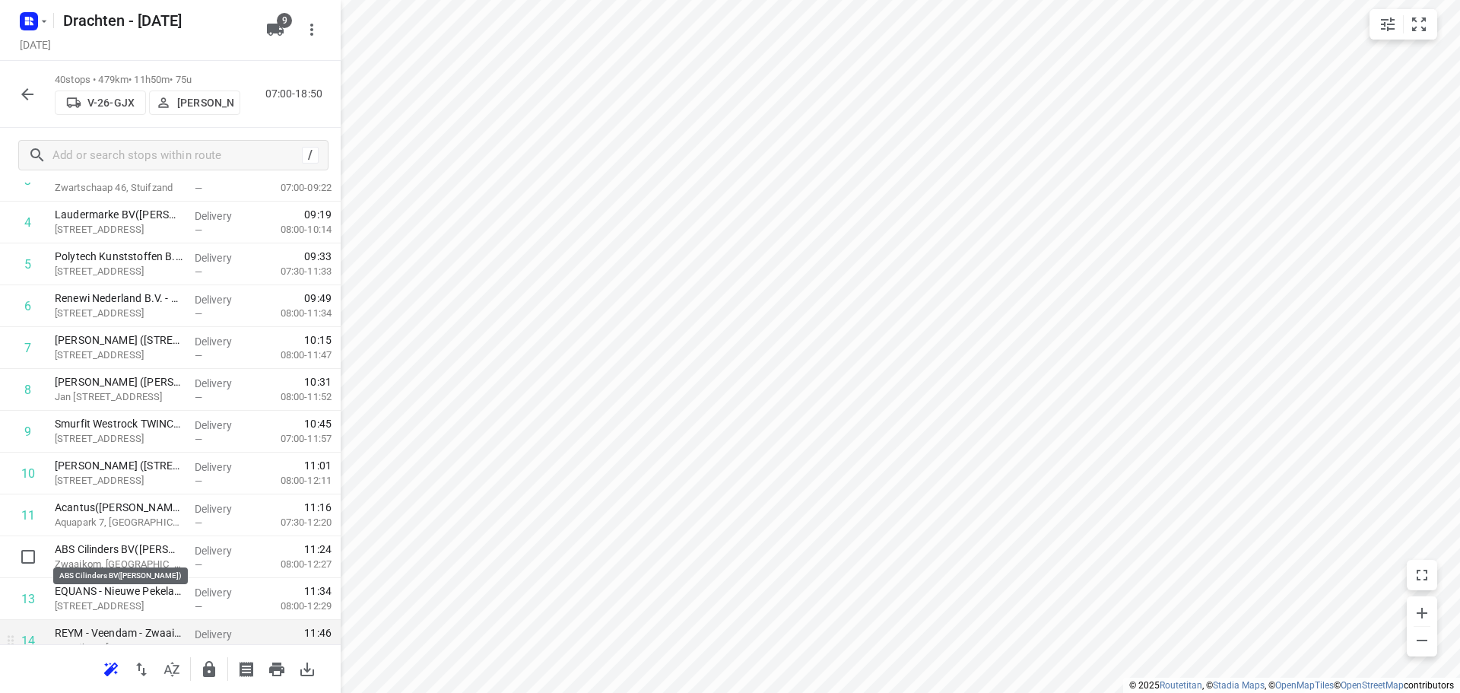
scroll to position [152, 0]
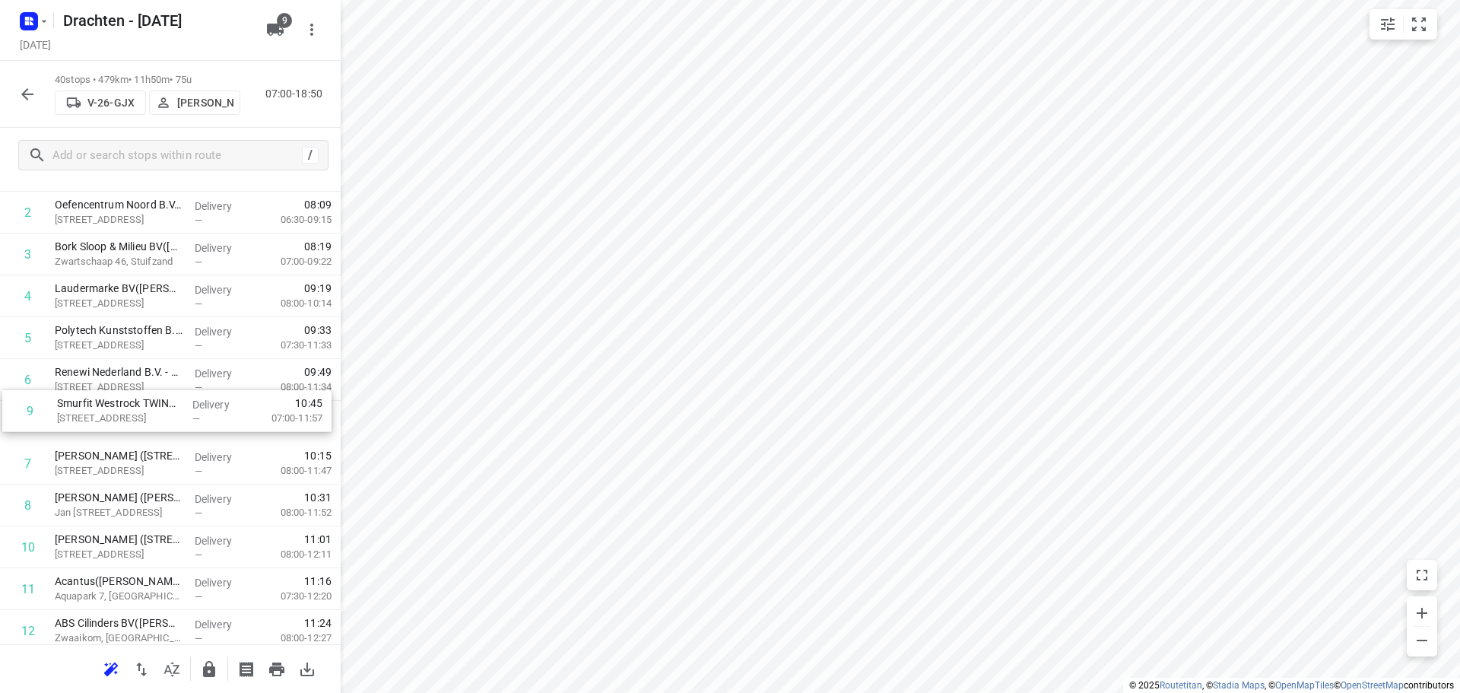
drag, startPoint x: 135, startPoint y: 516, endPoint x: 139, endPoint y: 417, distance: 99.7
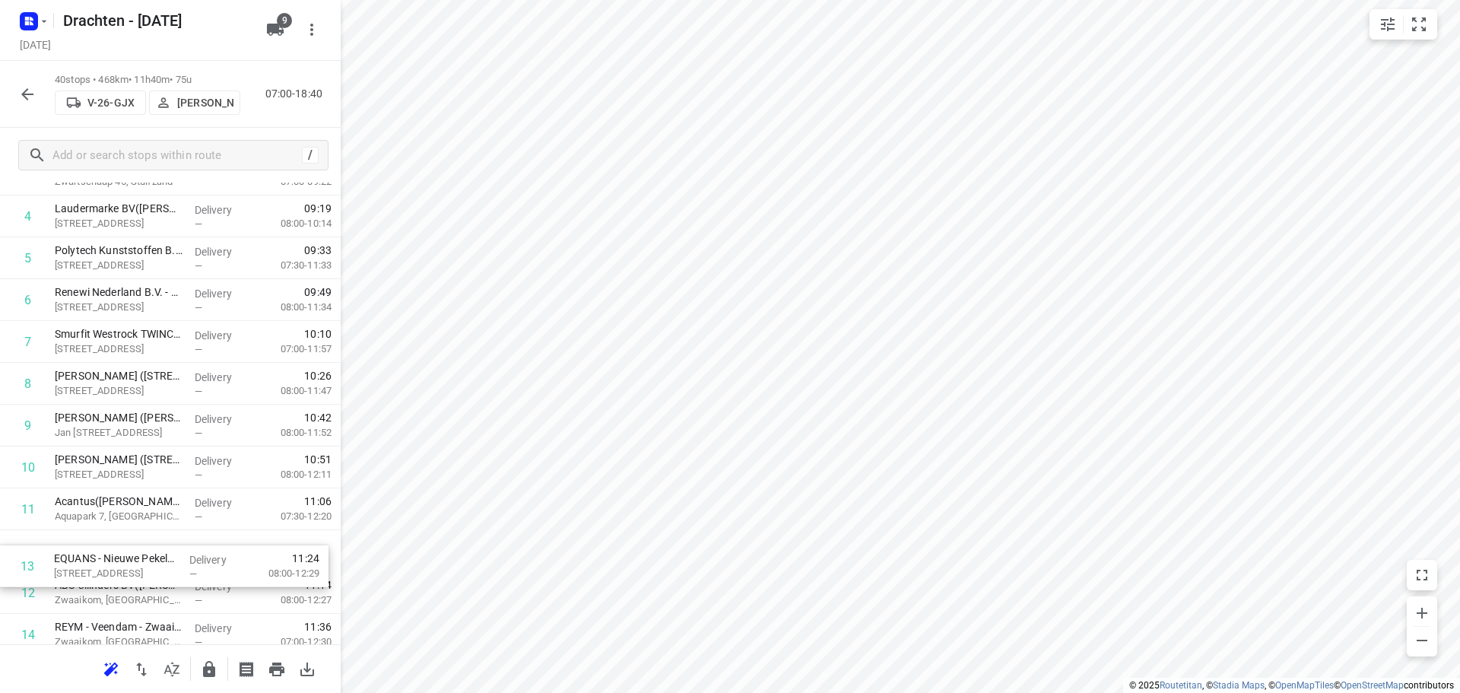
scroll to position [234, 0]
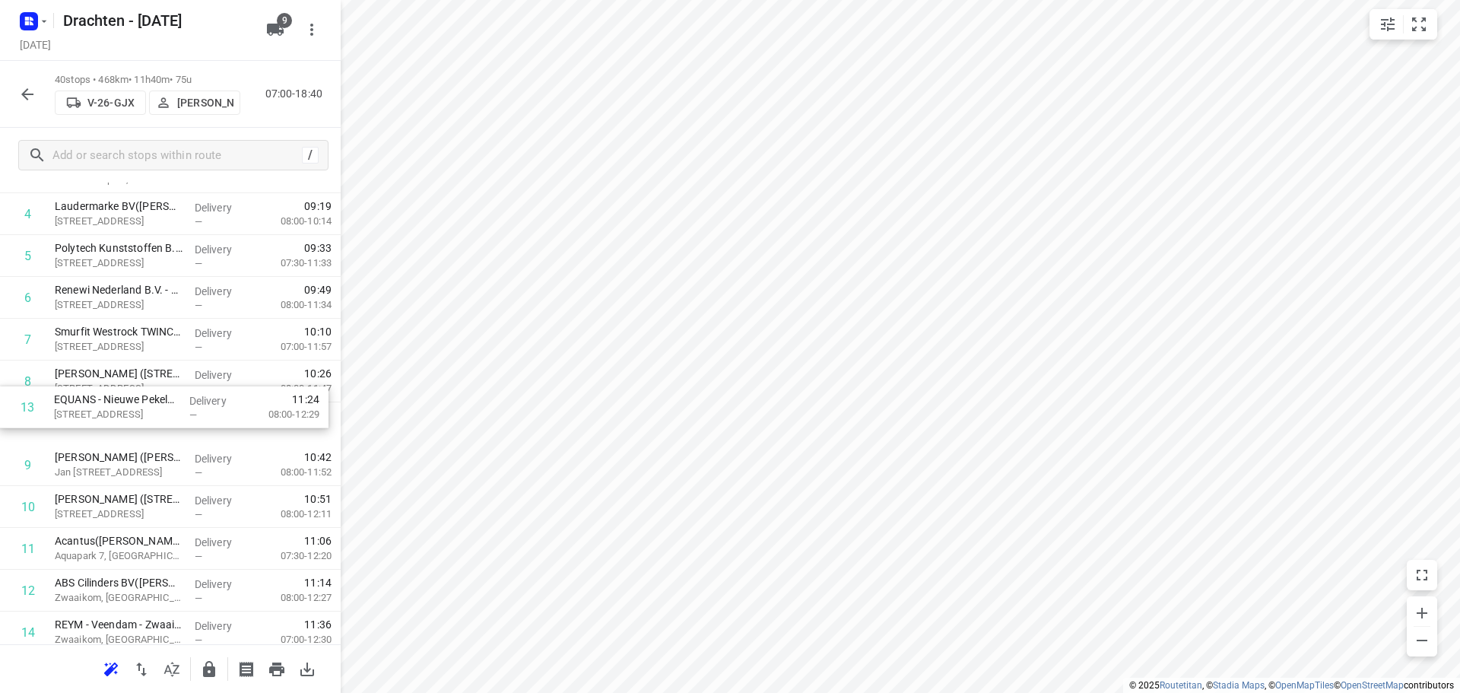
drag, startPoint x: 153, startPoint y: 597, endPoint x: 153, endPoint y: 387, distance: 209.8
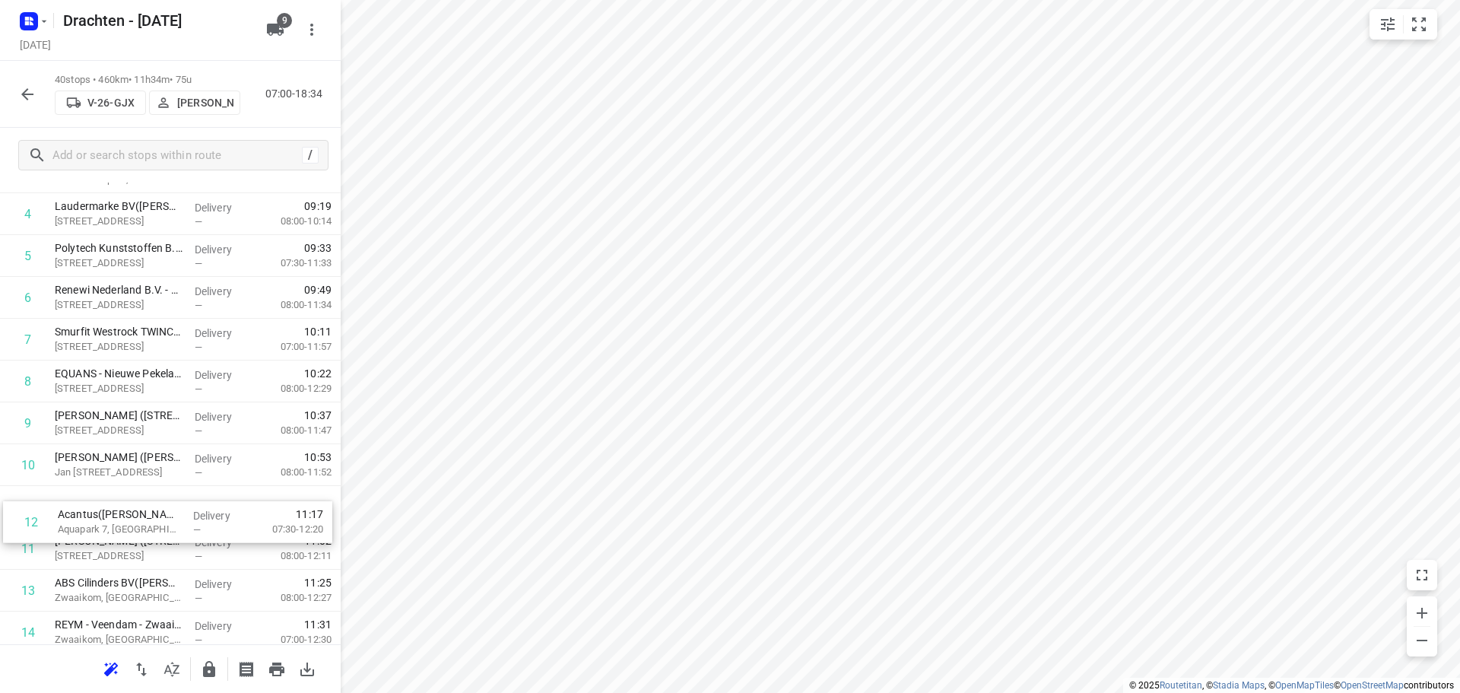
scroll to position [237, 0]
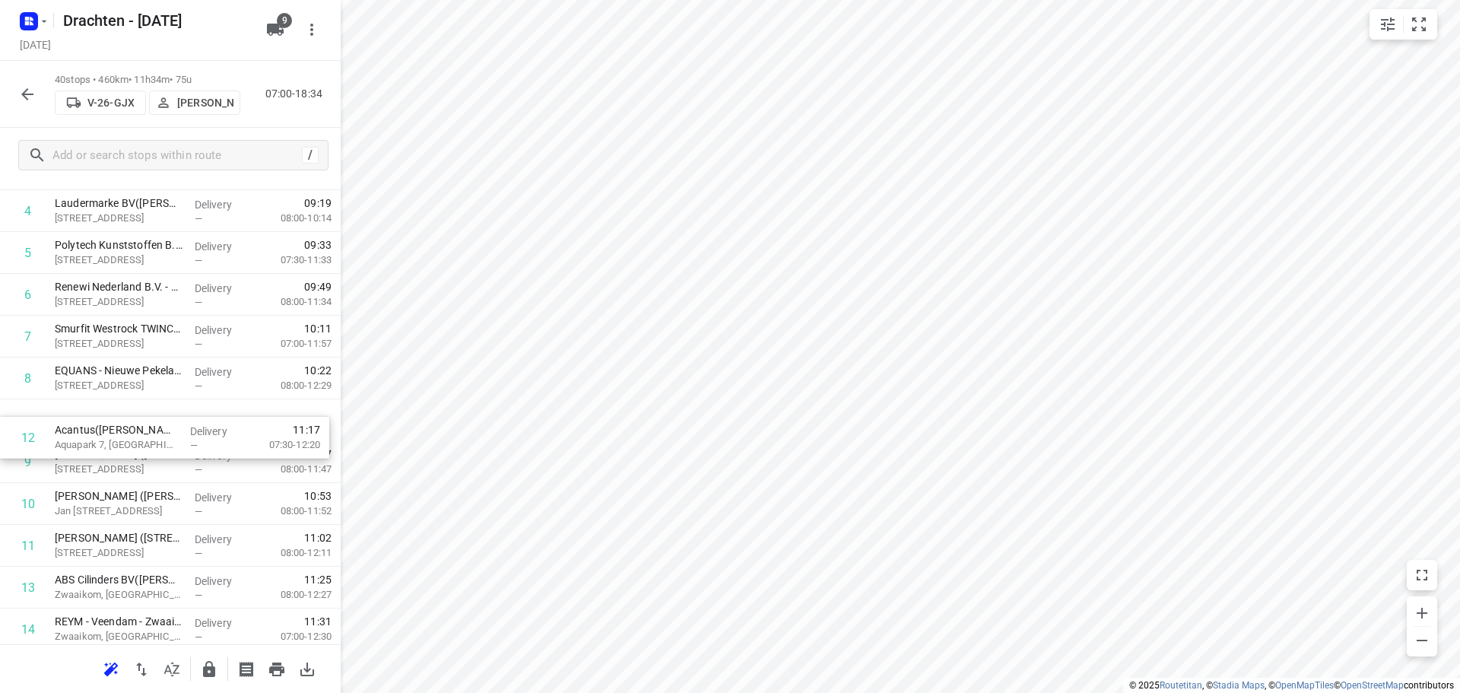
drag, startPoint x: 192, startPoint y: 550, endPoint x: 192, endPoint y: 422, distance: 128.5
drag, startPoint x: 179, startPoint y: 504, endPoint x: 173, endPoint y: 445, distance: 58.8
drag, startPoint x: 64, startPoint y: 514, endPoint x: 55, endPoint y: 430, distance: 84.8
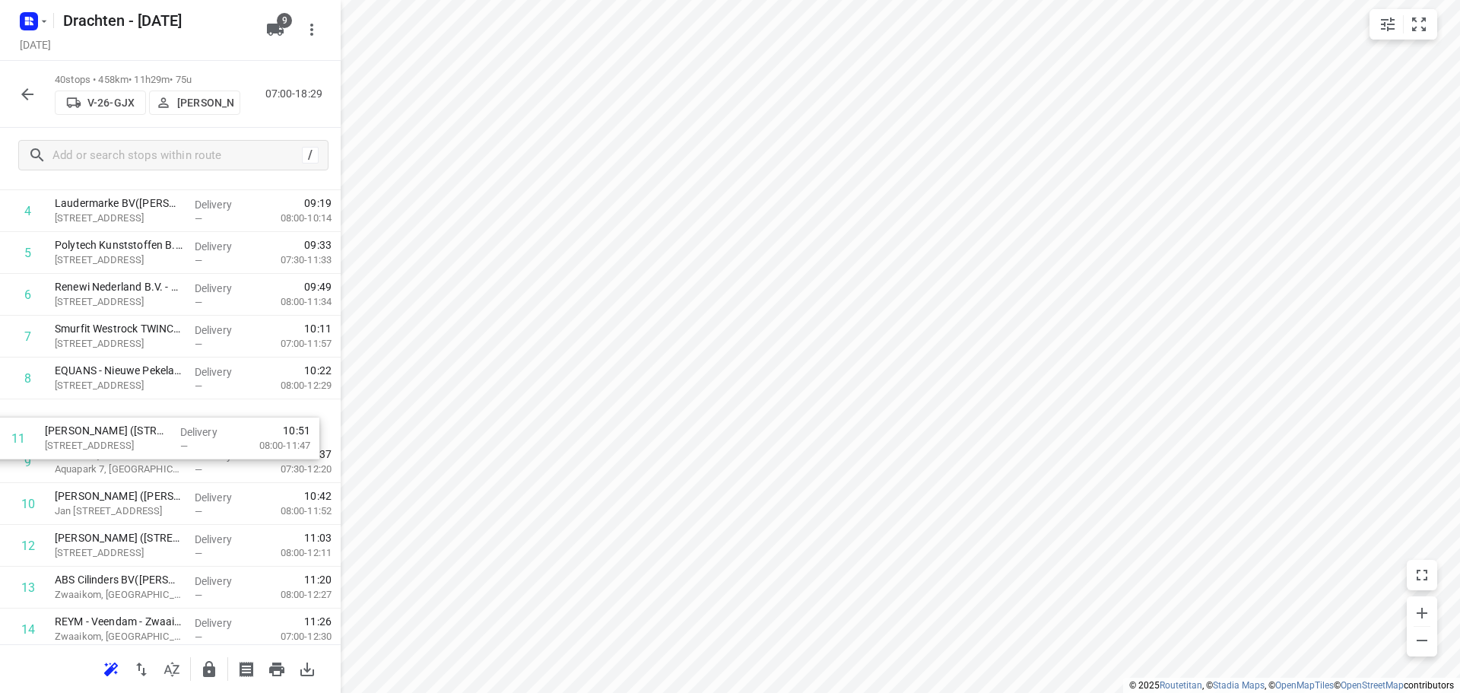
drag, startPoint x: 125, startPoint y: 553, endPoint x: 122, endPoint y: 461, distance: 92.8
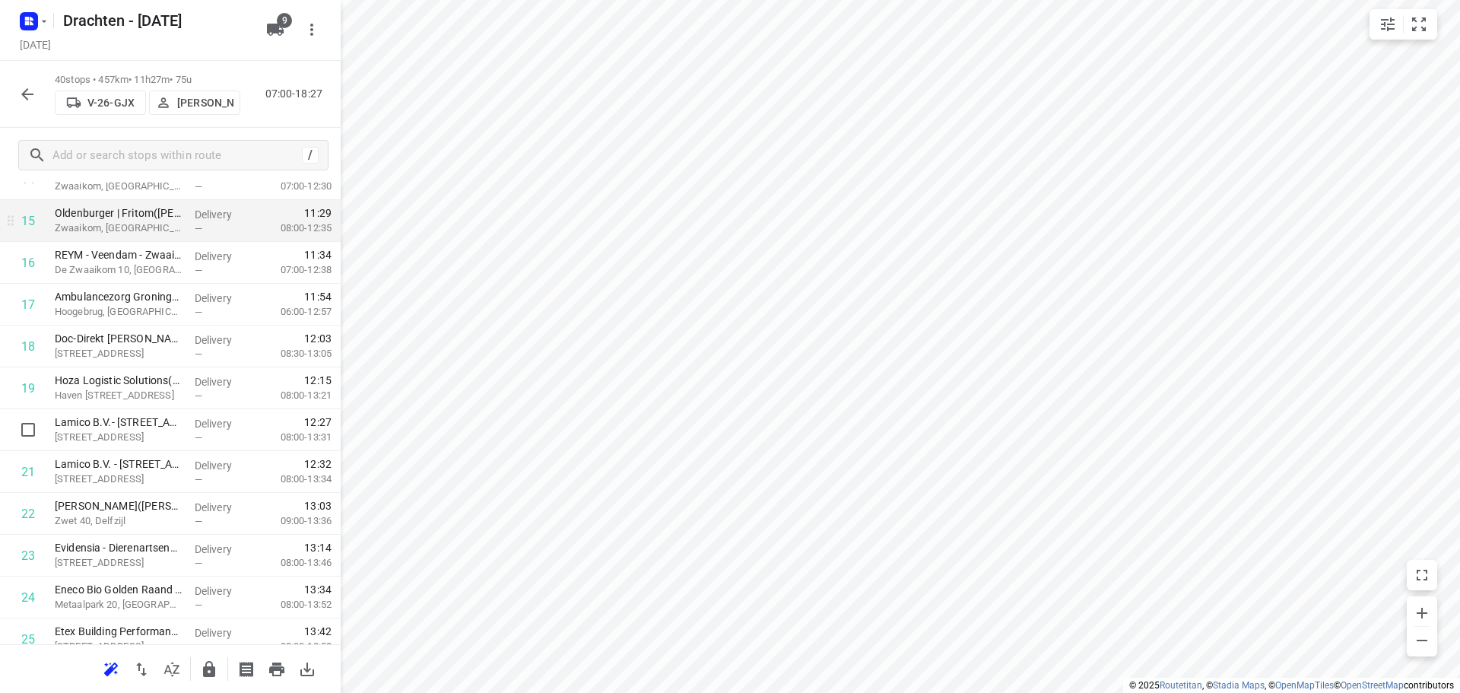
scroll to position [696, 0]
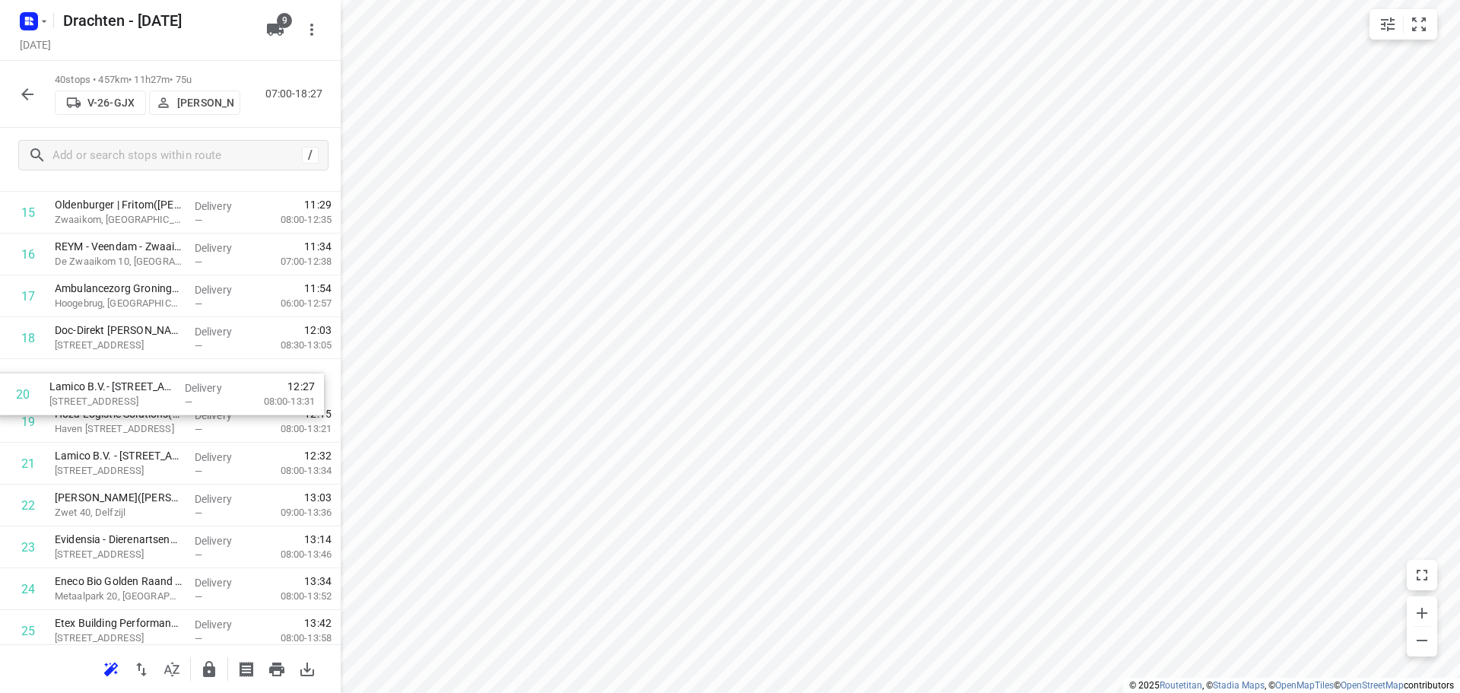
drag, startPoint x: 188, startPoint y: 426, endPoint x: 182, endPoint y: 388, distance: 38.4
click at [182, 388] on div "1 Morrenhof-Jansen - Installatiebedrijf Dick Sjabbens(Sander Bos) Achterstraat …" at bounding box center [170, 442] width 341 height 1672
drag, startPoint x: 159, startPoint y: 465, endPoint x: 169, endPoint y: 415, distance: 51.1
click at [169, 415] on div "1 Morrenhof-Jansen - Installatiebedrijf Dick Sjabbens(Sander Bos) Achterstraat …" at bounding box center [170, 442] width 341 height 1672
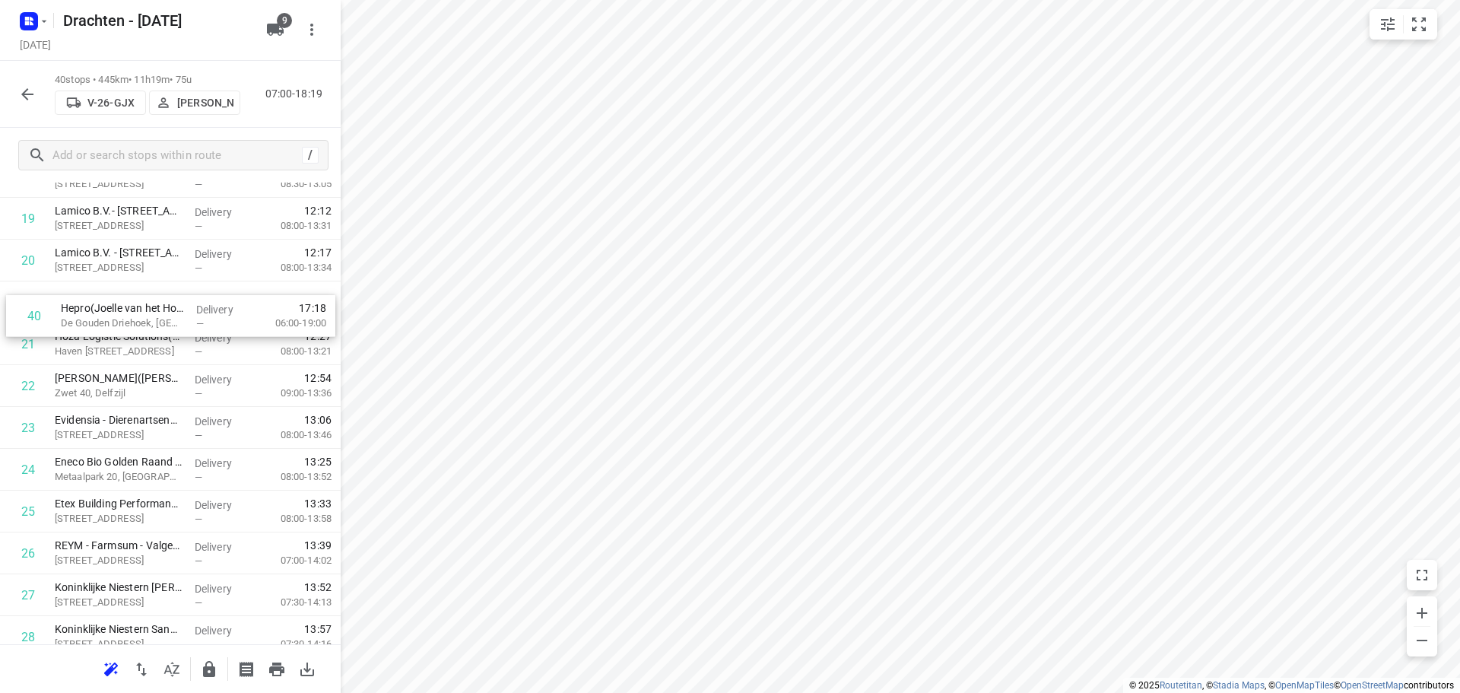
scroll to position [856, 0]
drag, startPoint x: 158, startPoint y: 588, endPoint x: 155, endPoint y: 344, distance: 243.3
click at [155, 344] on div "1 Morrenhof-Jansen - Installatiebedrijf Dick Sjabbens(Sander Bos) Achterstraat …" at bounding box center [170, 282] width 341 height 1672
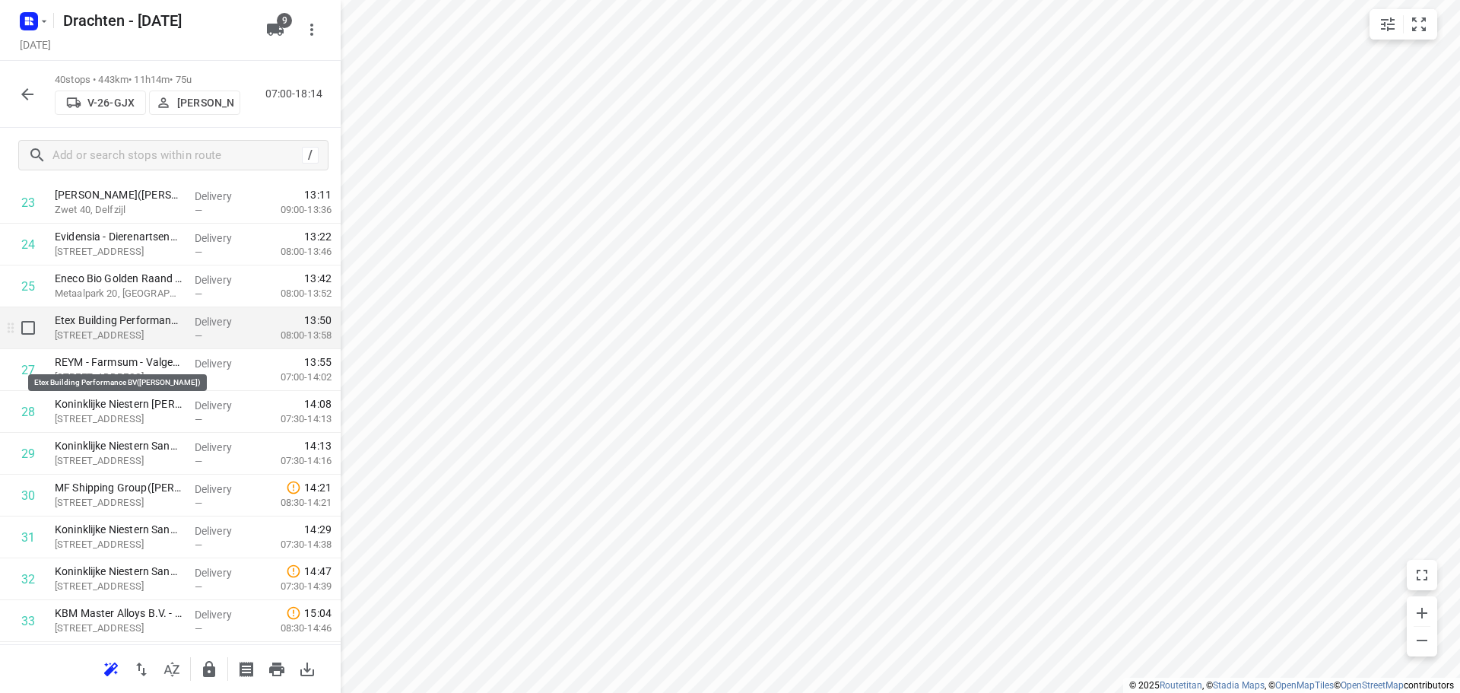
scroll to position [1084, 0]
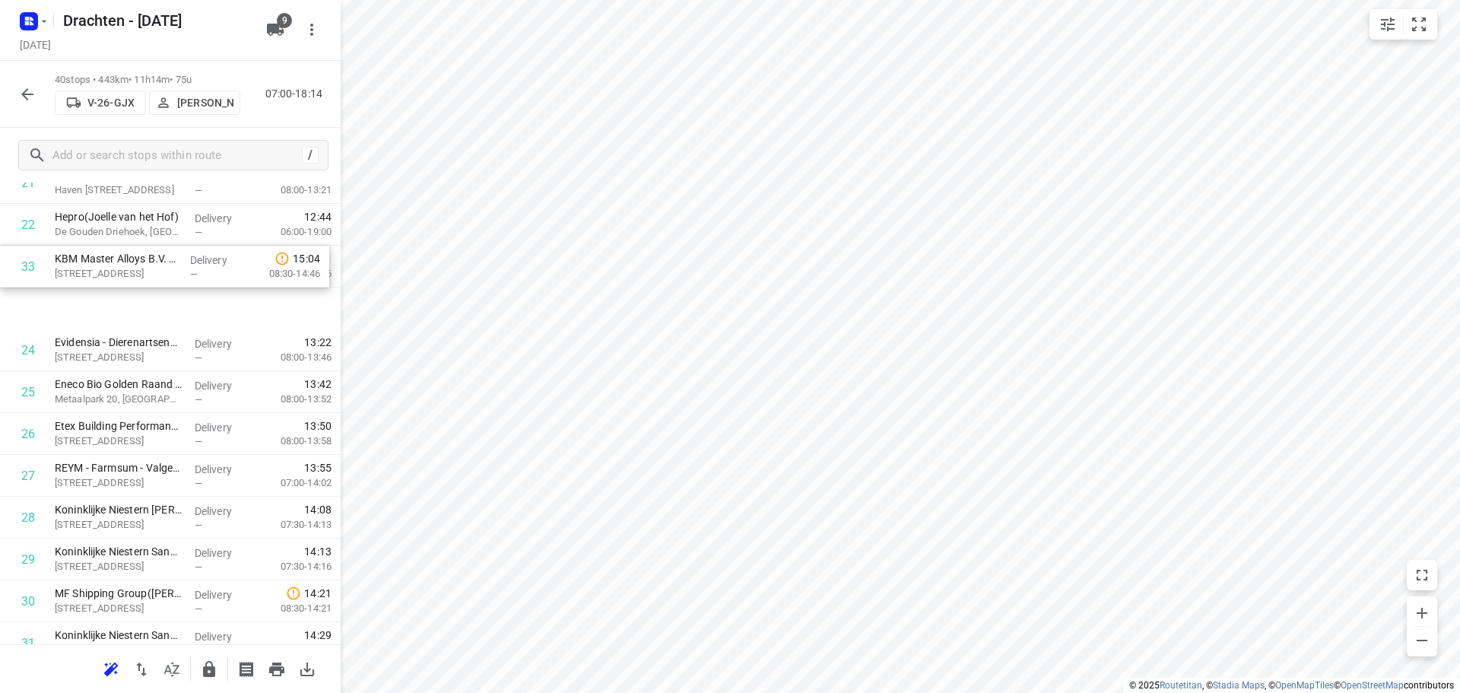
drag, startPoint x: 132, startPoint y: 573, endPoint x: 131, endPoint y: 252, distance: 320.8
click at [131, 252] on div "1 Morrenhof-Jansen - Installatiebedrijf Dick Sjabbens(Sander Bos) Achterstraat …" at bounding box center [170, 162] width 341 height 1672
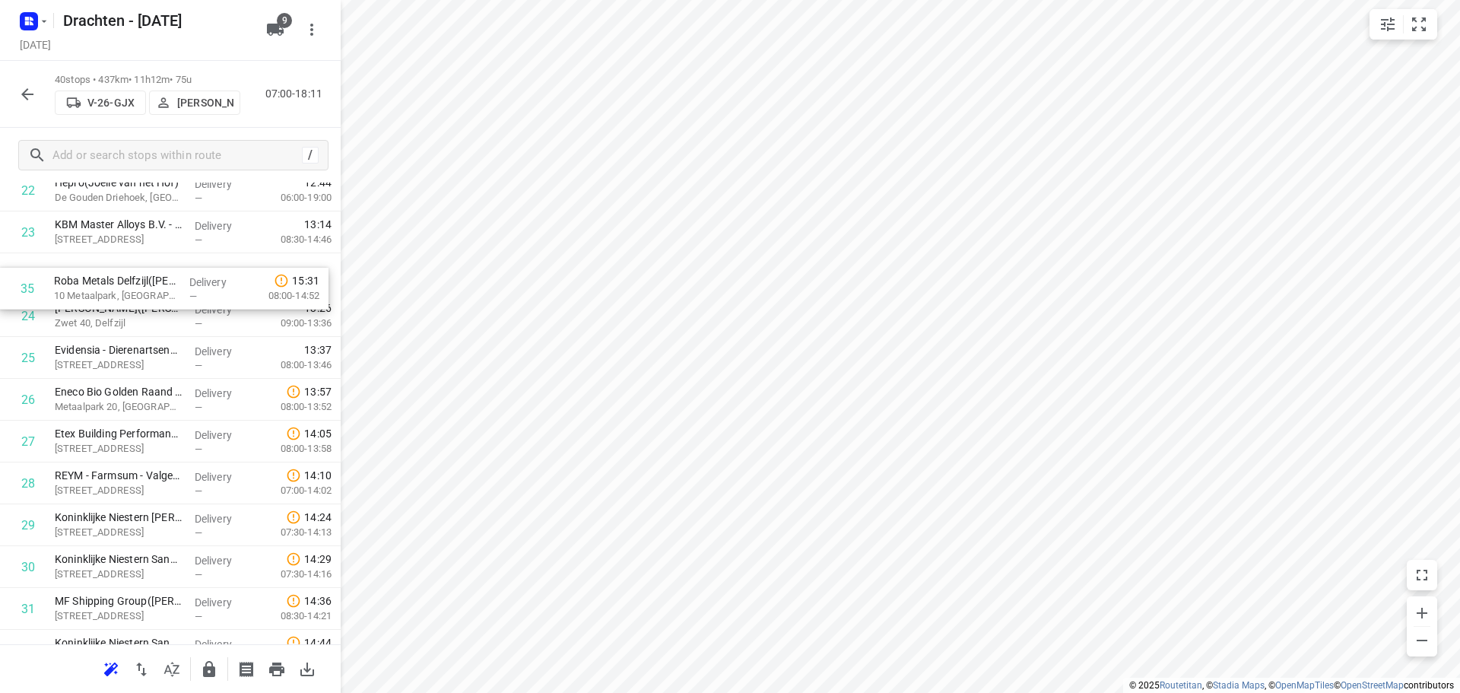
scroll to position [1004, 0]
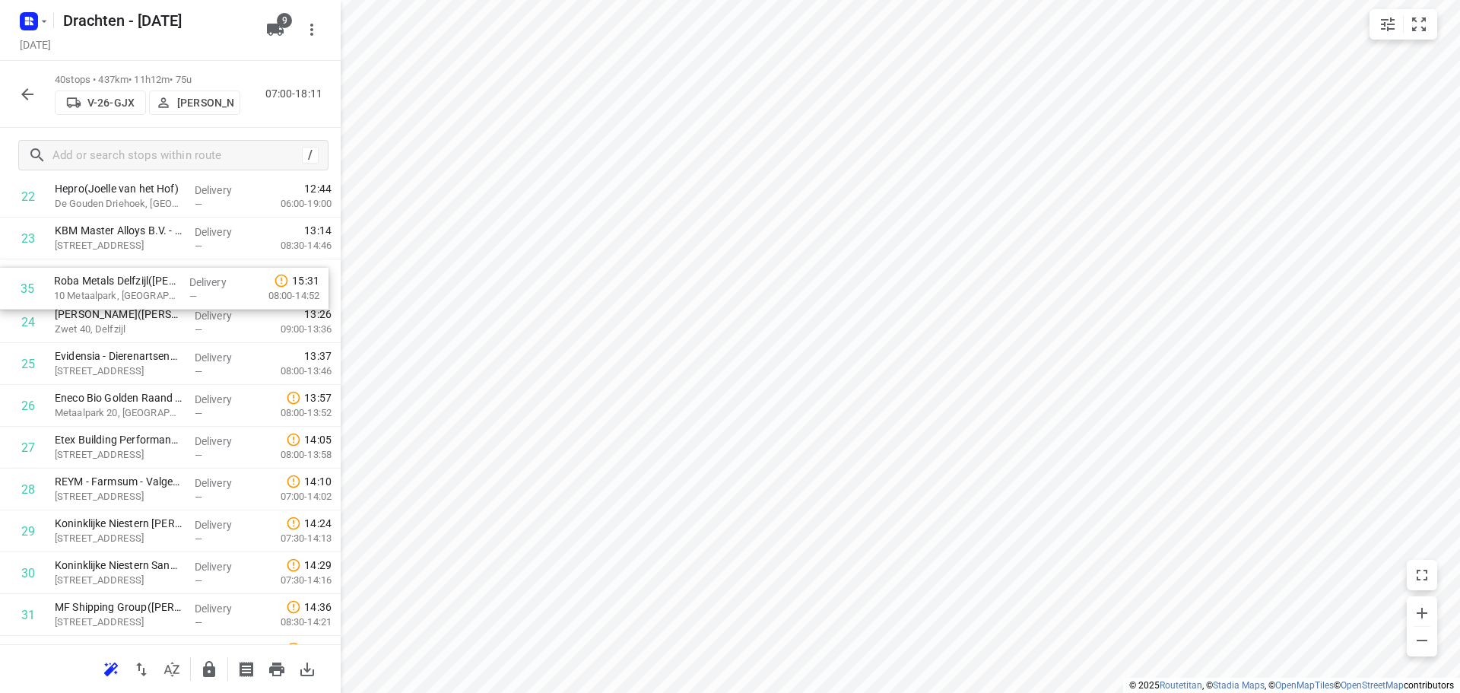
drag, startPoint x: 144, startPoint y: 543, endPoint x: 147, endPoint y: 287, distance: 255.4
click at [147, 287] on div "1 Morrenhof-Jansen - Installatiebedrijf Dick Sjabbens(Sander Bos) Achterstraat …" at bounding box center [170, 134] width 341 height 1672
drag, startPoint x: 144, startPoint y: 338, endPoint x: 143, endPoint y: 271, distance: 66.9
click at [143, 271] on div "1 Morrenhof-Jansen - Installatiebedrijf Dick Sjabbens(Sander Bos) Achterstraat …" at bounding box center [170, 89] width 341 height 1672
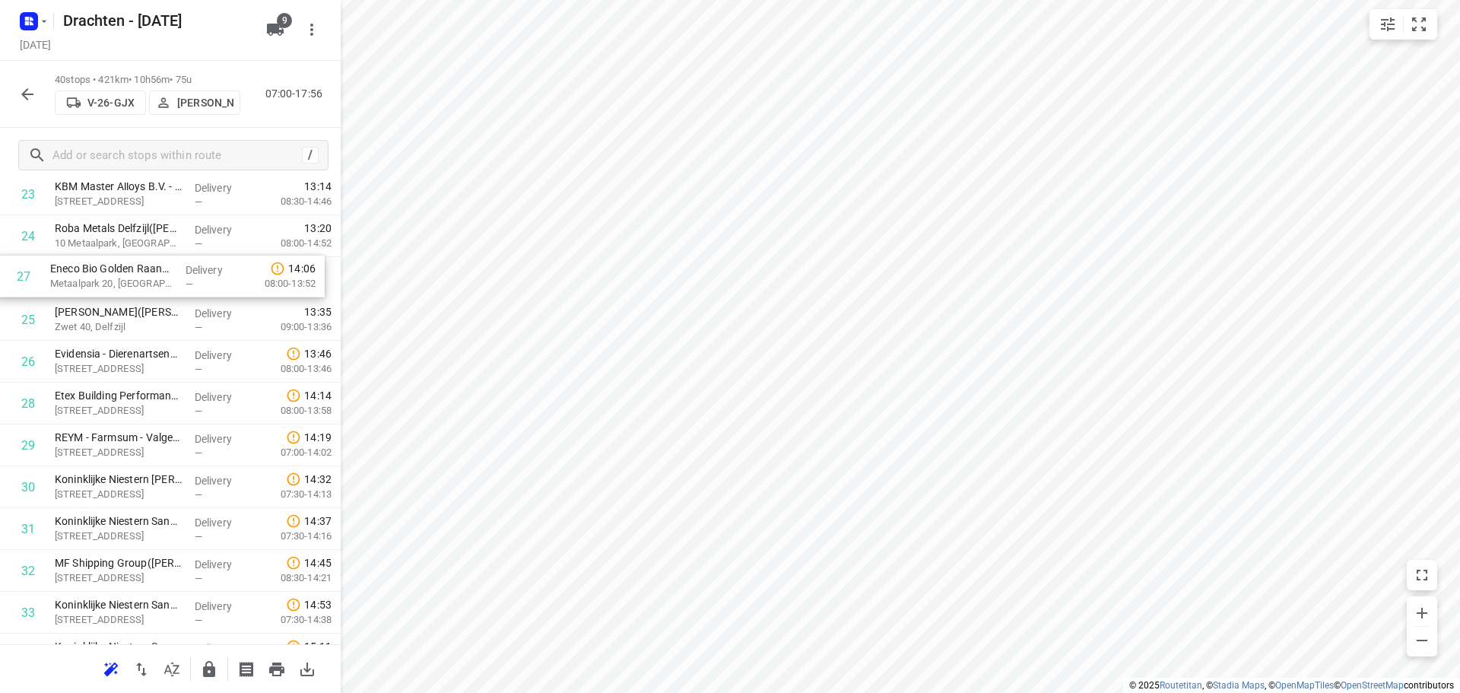
scroll to position [1044, 0]
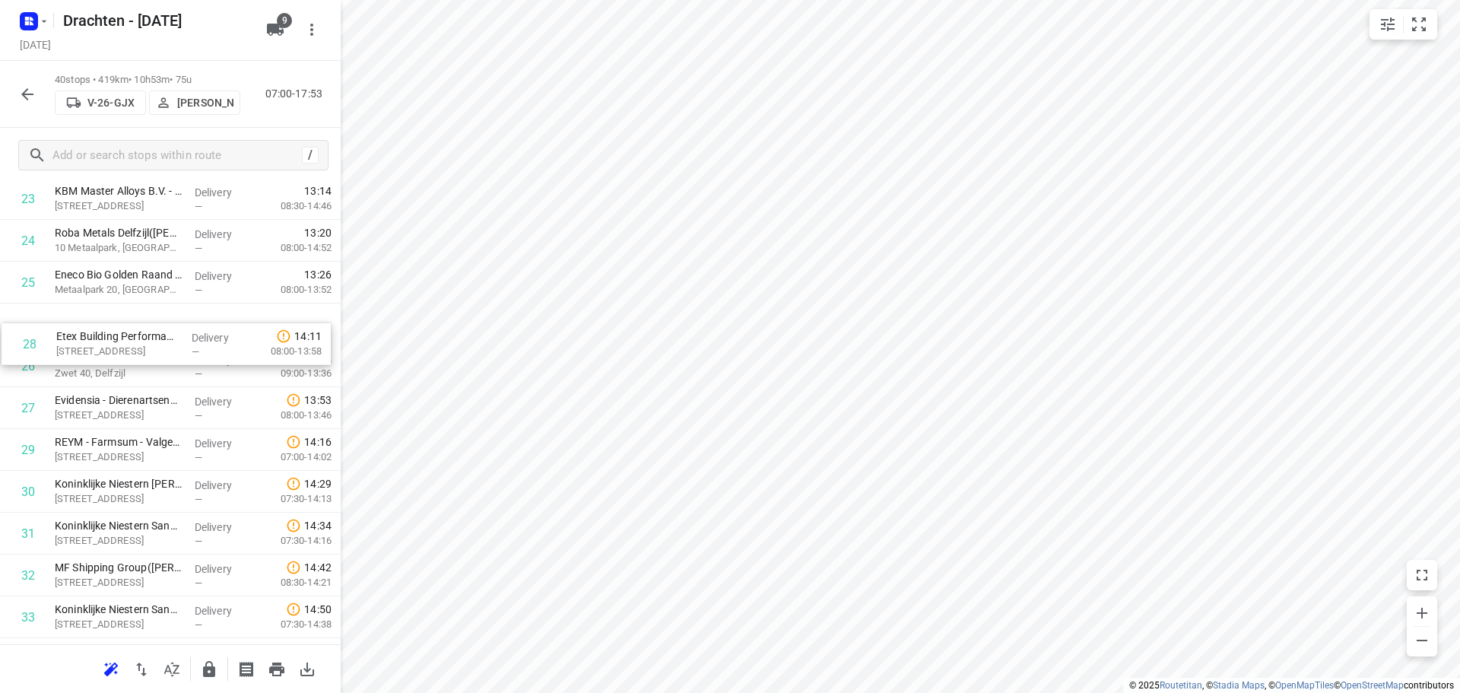
drag, startPoint x: 135, startPoint y: 407, endPoint x: 137, endPoint y: 334, distance: 73.0
click at [137, 334] on div "1 Morrenhof-Jansen - Installatiebedrijf Dick Sjabbens(Sander Bos) Achterstraat …" at bounding box center [170, 94] width 341 height 1672
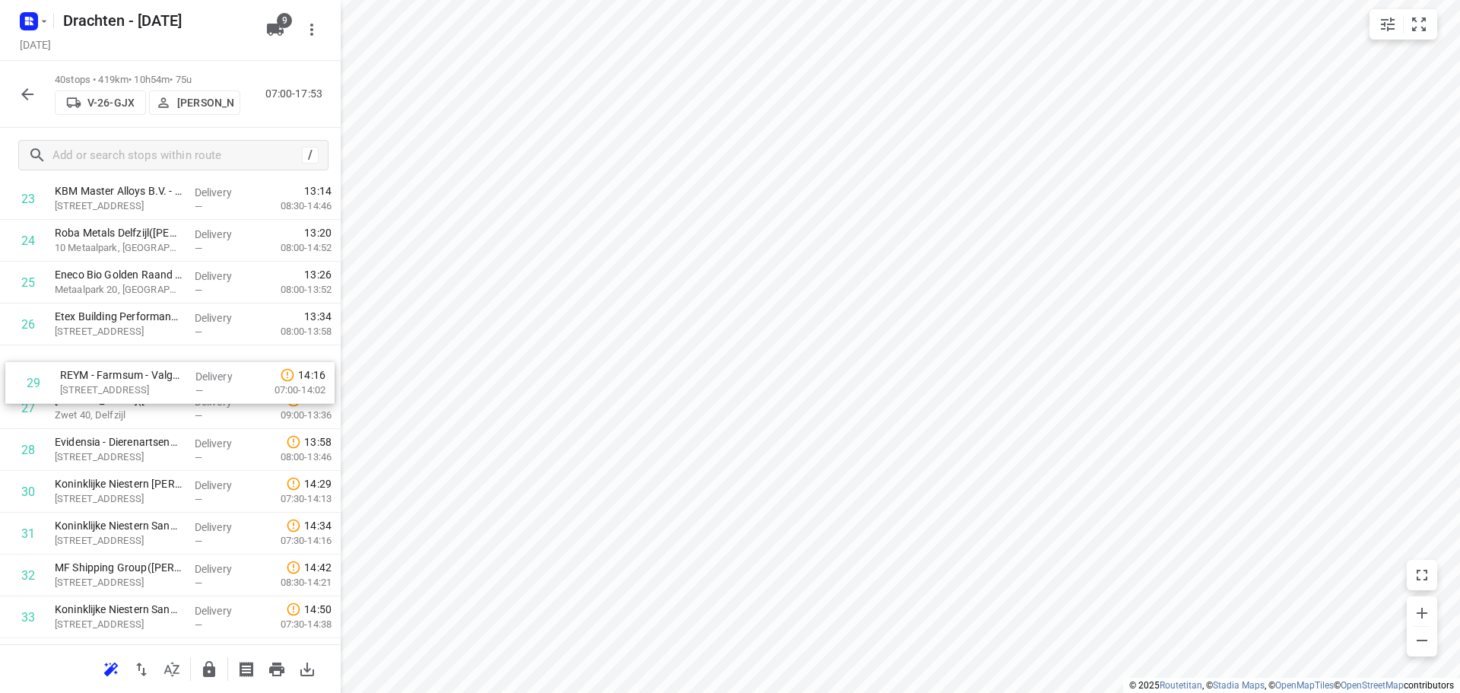
drag, startPoint x: 147, startPoint y: 449, endPoint x: 153, endPoint y: 370, distance: 79.3
click at [153, 370] on div "1 Morrenhof-Jansen - Installatiebedrijf Dick Sjabbens(Sander Bos) Achterstraat …" at bounding box center [170, 94] width 341 height 1672
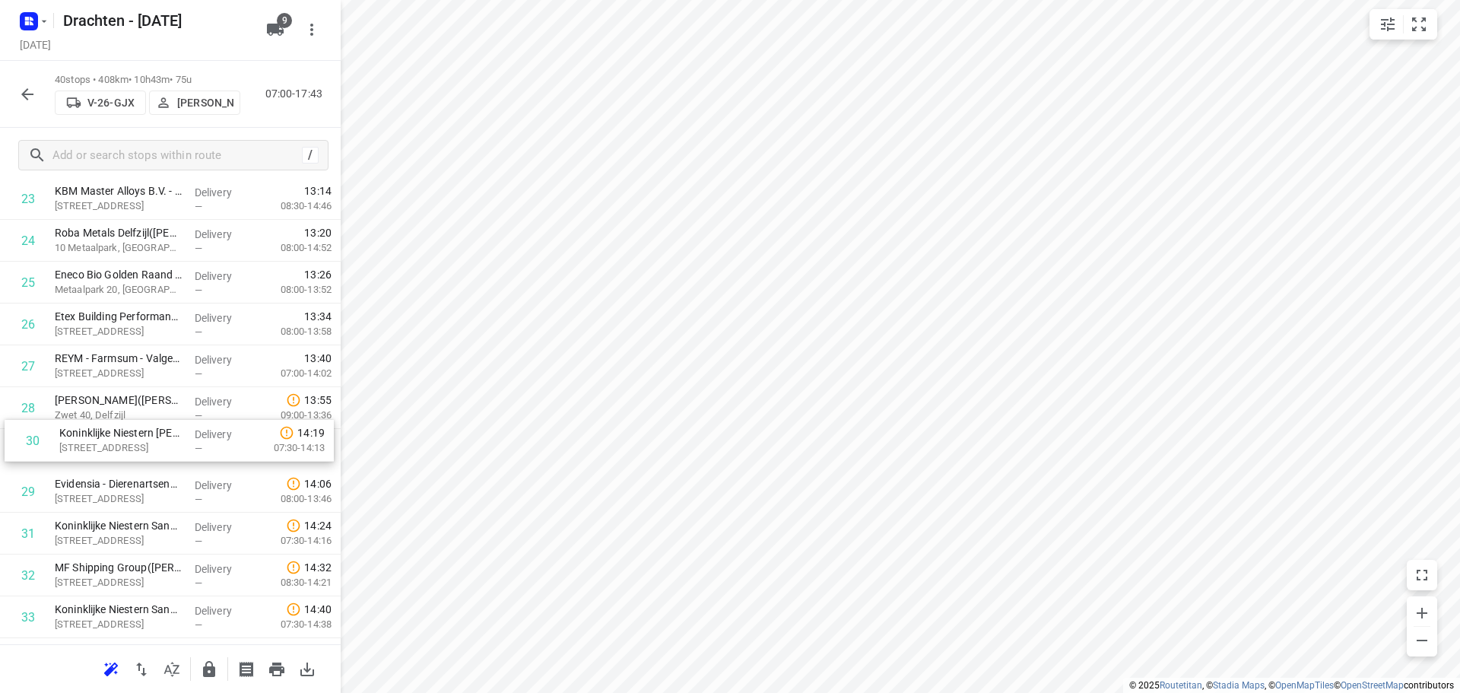
drag, startPoint x: 151, startPoint y: 492, endPoint x: 157, endPoint y: 407, distance: 85.4
click at [157, 407] on div "1 Morrenhof-Jansen - Installatiebedrijf Dick Sjabbens(Sander Bos) Achterstraat …" at bounding box center [170, 94] width 341 height 1672
drag, startPoint x: 148, startPoint y: 542, endPoint x: 154, endPoint y: 449, distance: 92.9
click at [154, 449] on div "1 Morrenhof-Jansen - Installatiebedrijf Dick Sjabbens(Sander Bos) Achterstraat …" at bounding box center [170, 93] width 341 height 1672
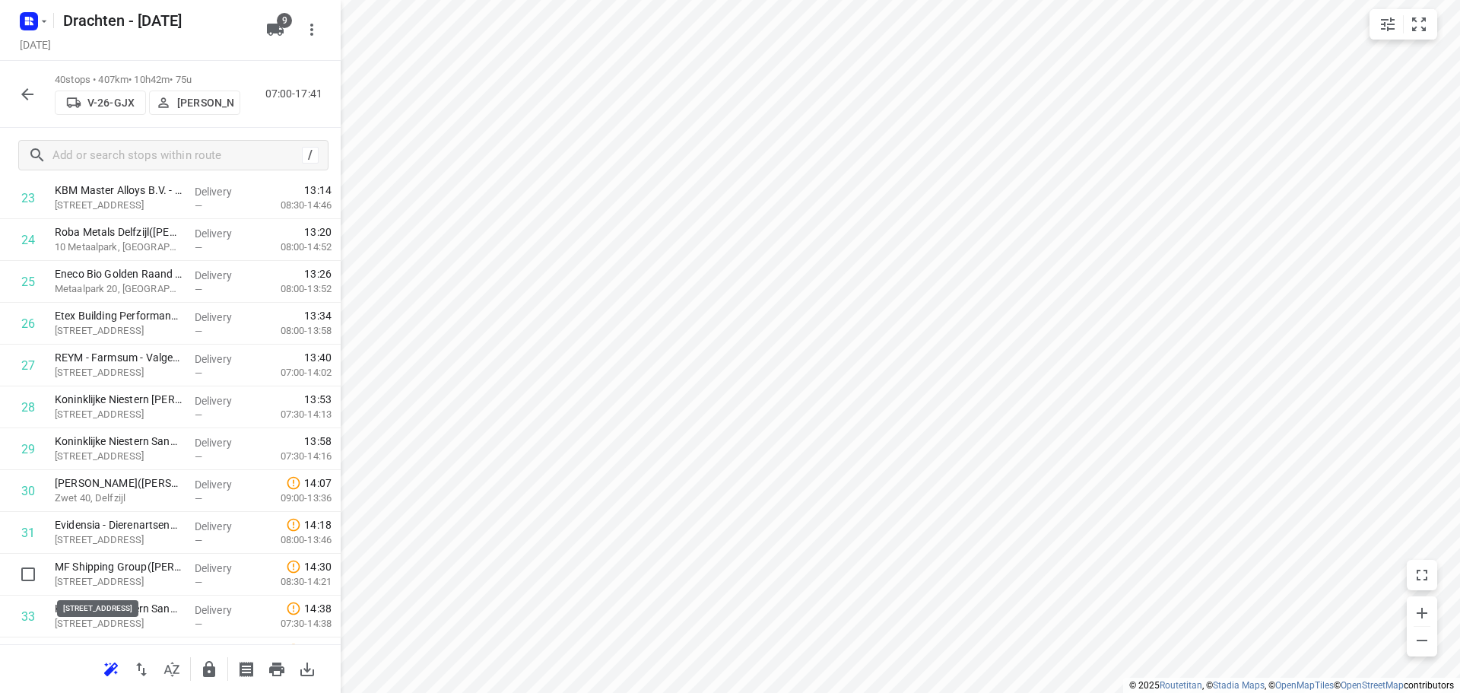
scroll to position [1048, 0]
drag, startPoint x: 160, startPoint y: 588, endPoint x: 160, endPoint y: 498, distance: 89.7
click at [160, 498] on div "1 Morrenhof-Jansen - Installatiebedrijf Dick Sjabbens(Sander Bos) Achterstraat …" at bounding box center [170, 90] width 341 height 1672
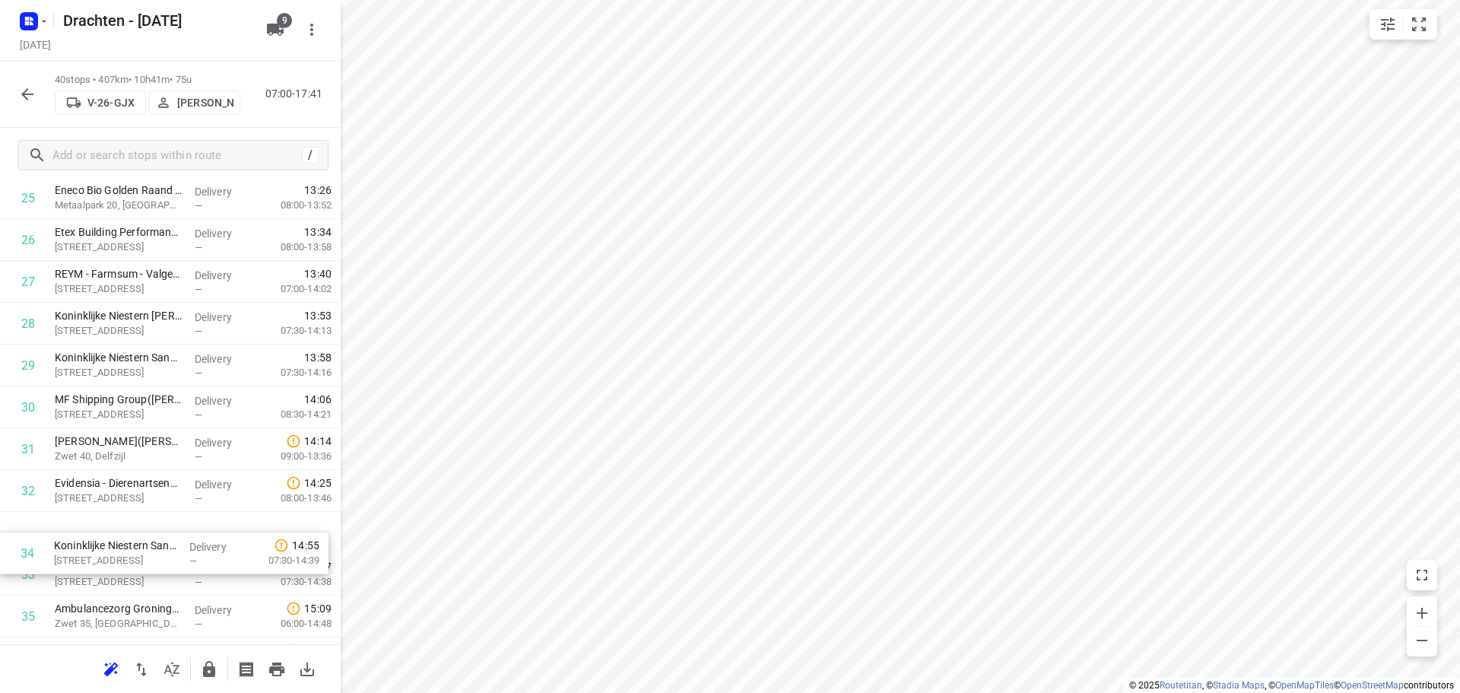
scroll to position [1130, 0]
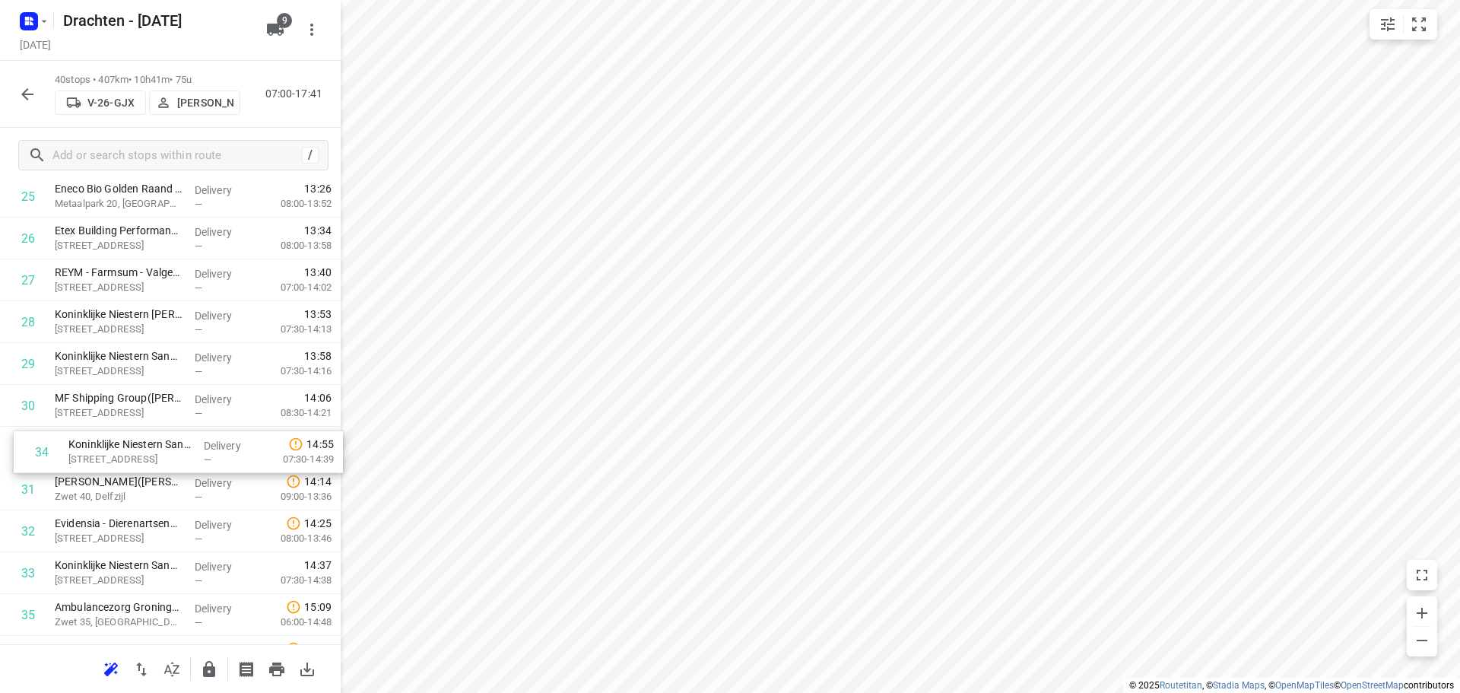
drag, startPoint x: 151, startPoint y: 580, endPoint x: 163, endPoint y: 447, distance: 133.5
click at [163, 447] on div "1 Morrenhof-Jansen - Installatiebedrijf Dick Sjabbens(Sander Bos) Achterstraat …" at bounding box center [170, 8] width 341 height 1672
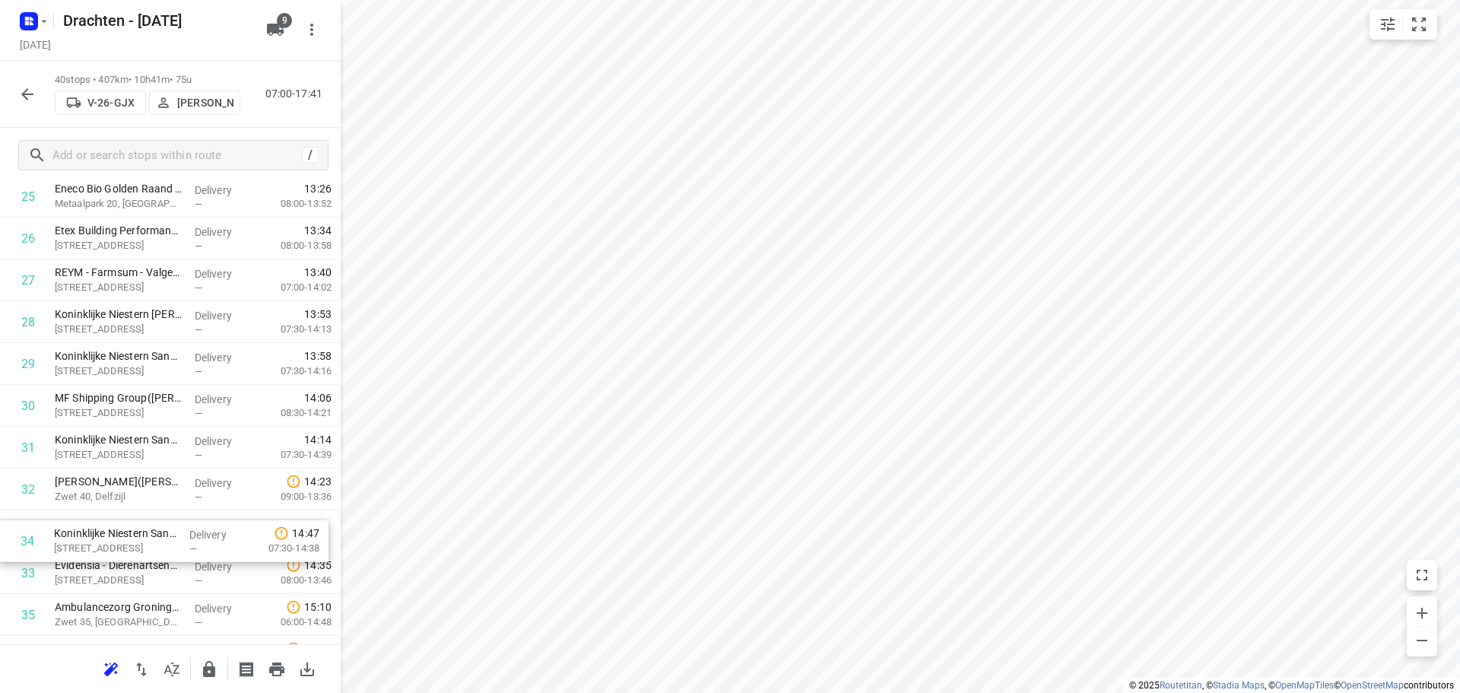
scroll to position [1138, 0]
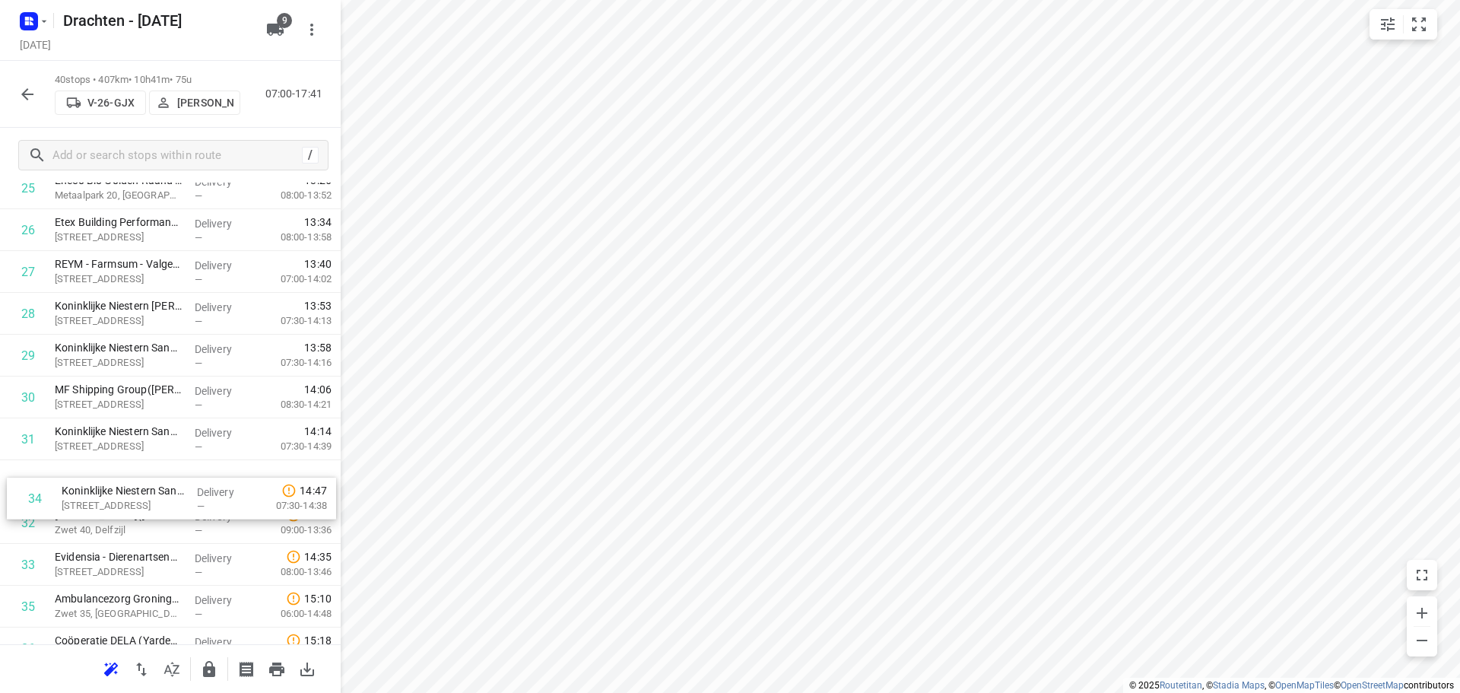
drag, startPoint x: 160, startPoint y: 569, endPoint x: 170, endPoint y: 468, distance: 101.5
click at [170, 468] on div "1 Morrenhof-Jansen - Installatiebedrijf Dick Sjabbens(Sander Bos) Achterstraat …" at bounding box center [170, 0] width 341 height 1672
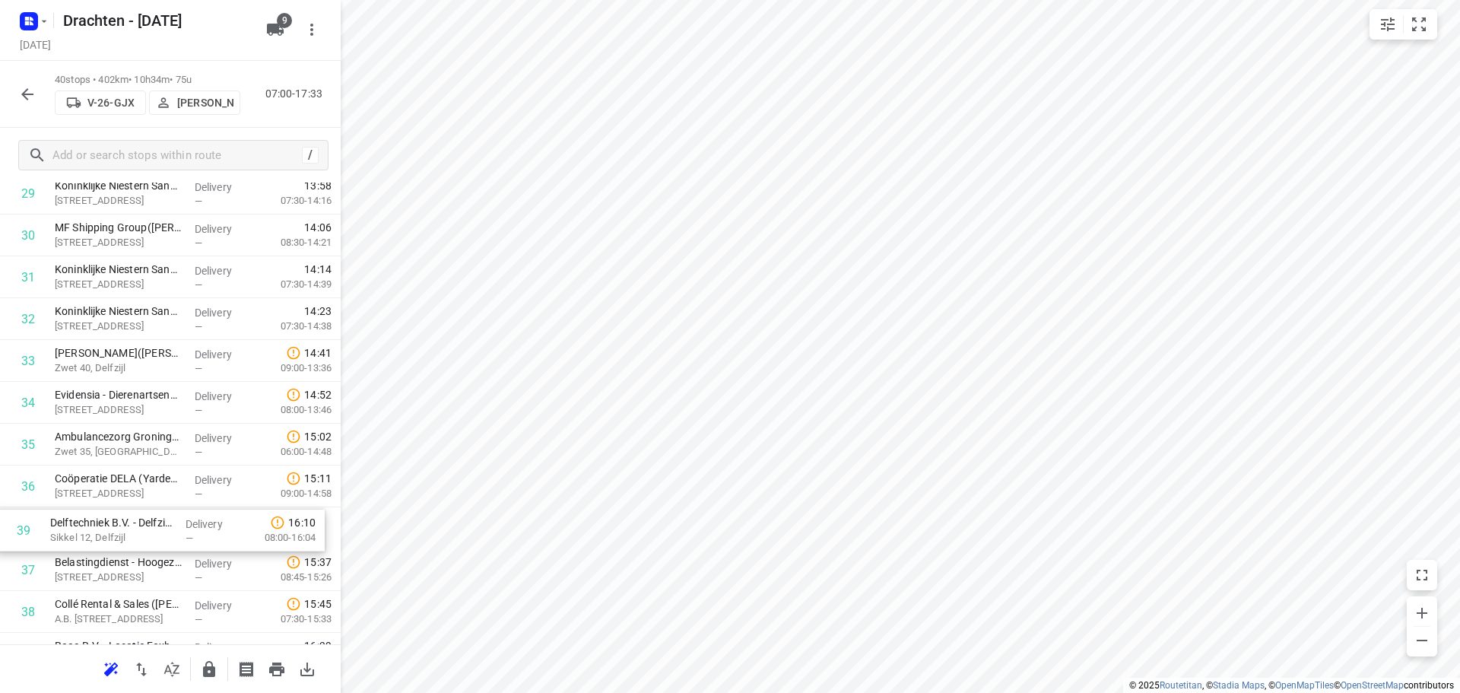
scroll to position [1301, 0]
drag, startPoint x: 100, startPoint y: 620, endPoint x: 110, endPoint y: 401, distance: 218.4
drag, startPoint x: 149, startPoint y: 493, endPoint x: 156, endPoint y: 447, distance: 46.9
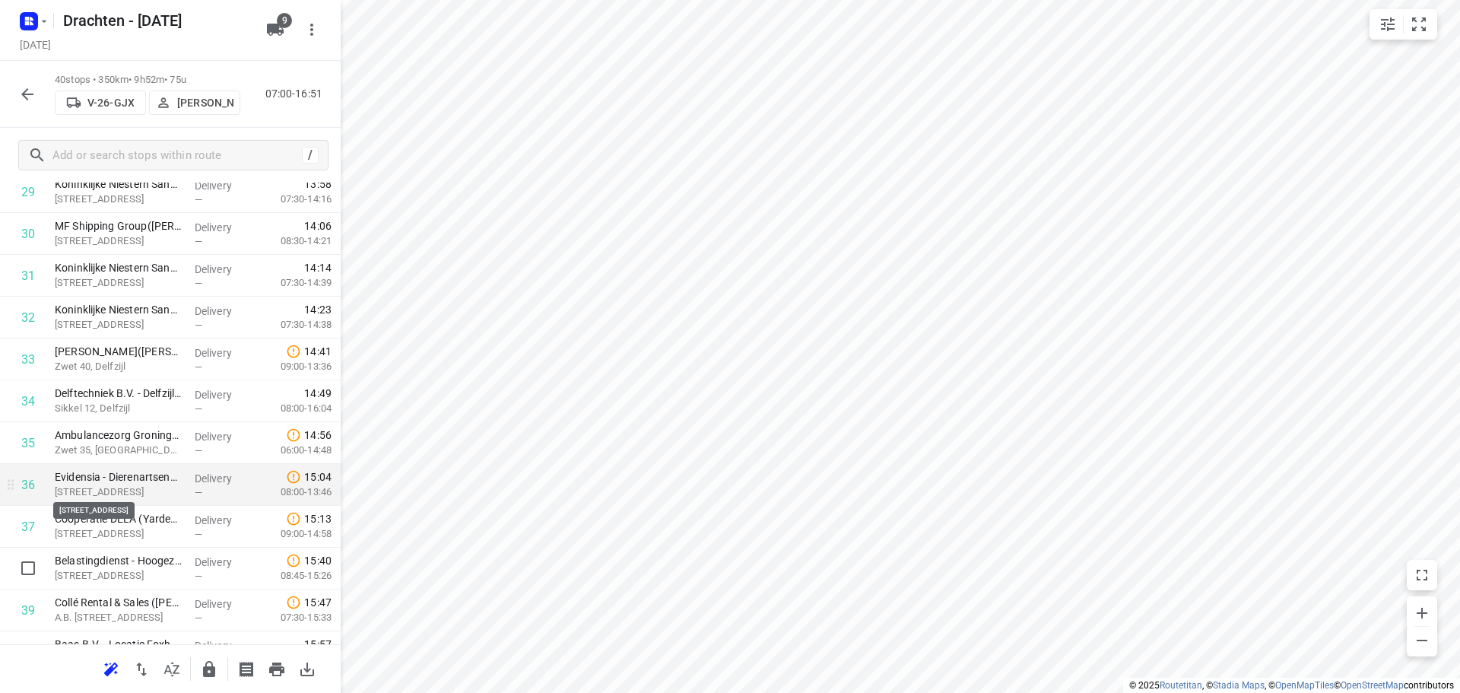
scroll to position [1372, 0]
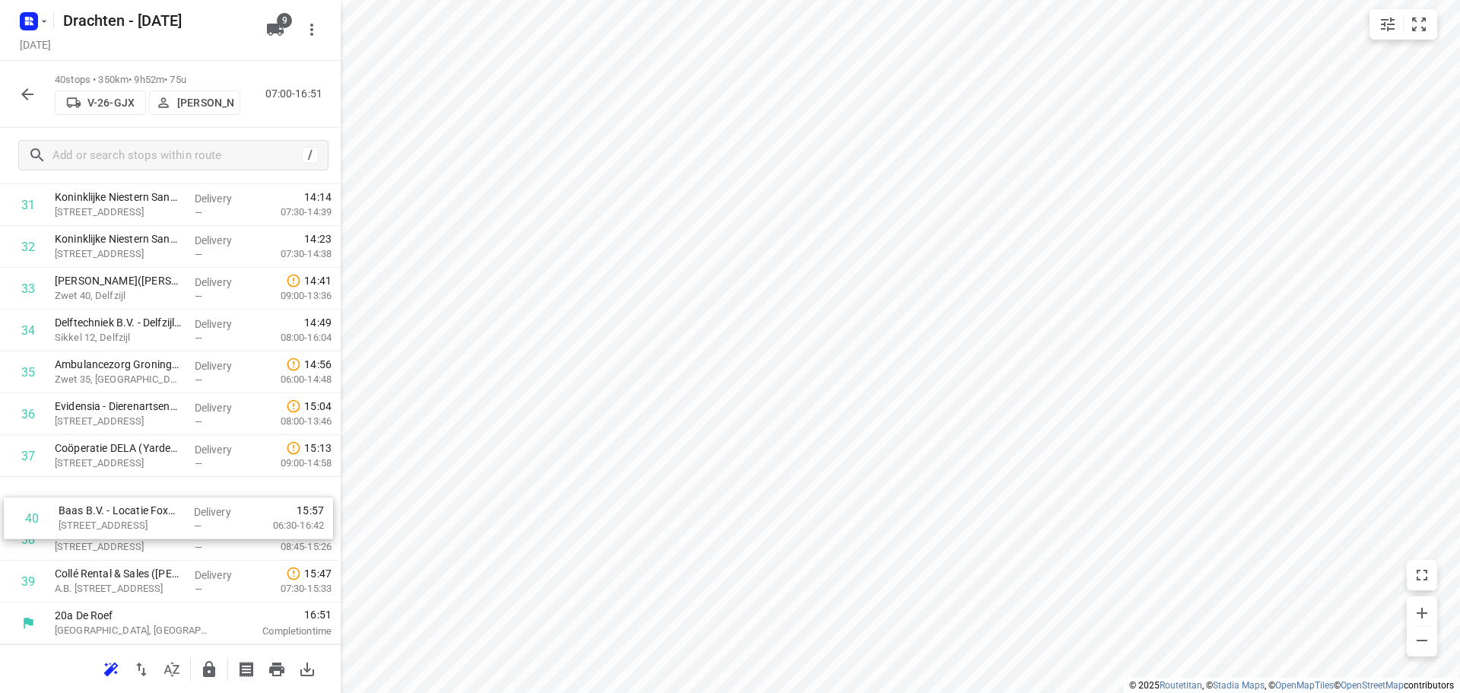
drag, startPoint x: 166, startPoint y: 582, endPoint x: 172, endPoint y: 506, distance: 76.2
click at [202, 658] on button "button" at bounding box center [209, 669] width 30 height 30
click at [24, 87] on icon "button" at bounding box center [27, 94] width 18 height 18
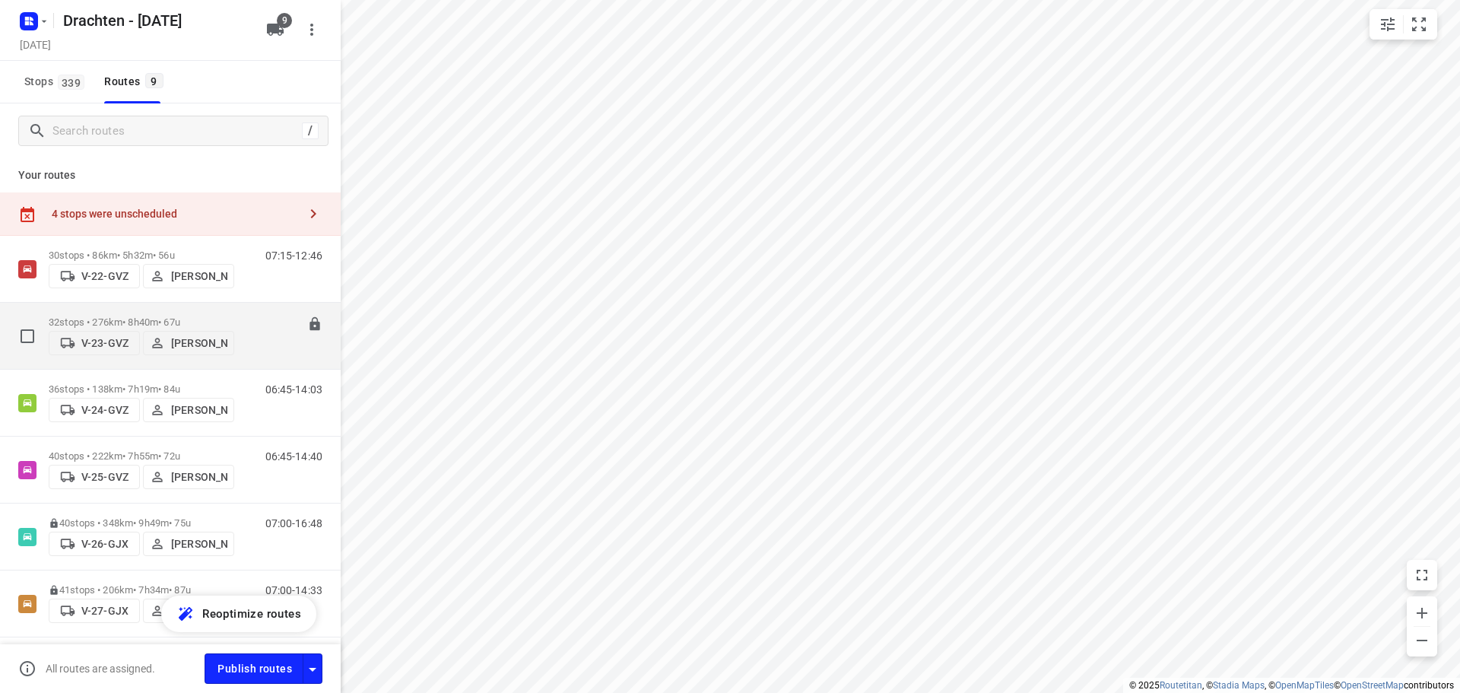
scroll to position [76, 0]
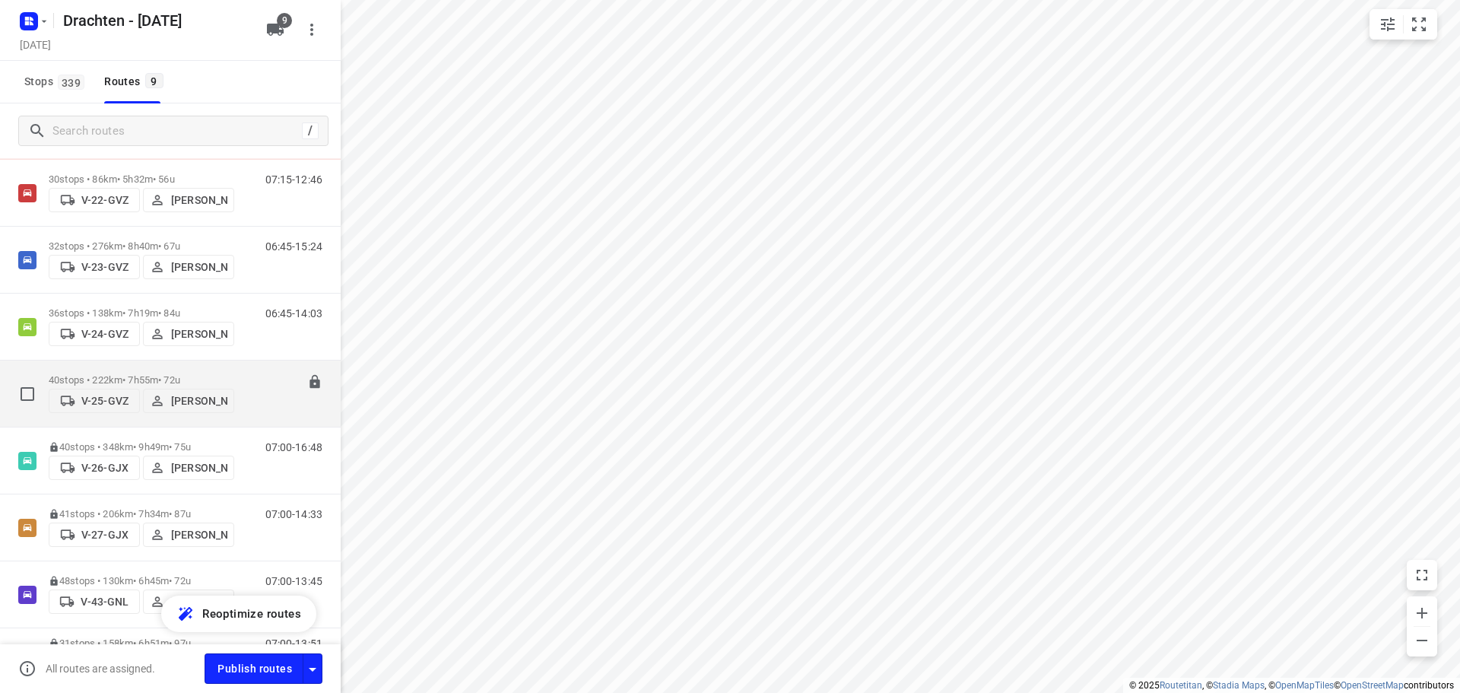
click at [137, 373] on div "40 stops • 222km • 7h55m • 72u V-25-GVZ Tim Visser" at bounding box center [141, 393] width 185 height 54
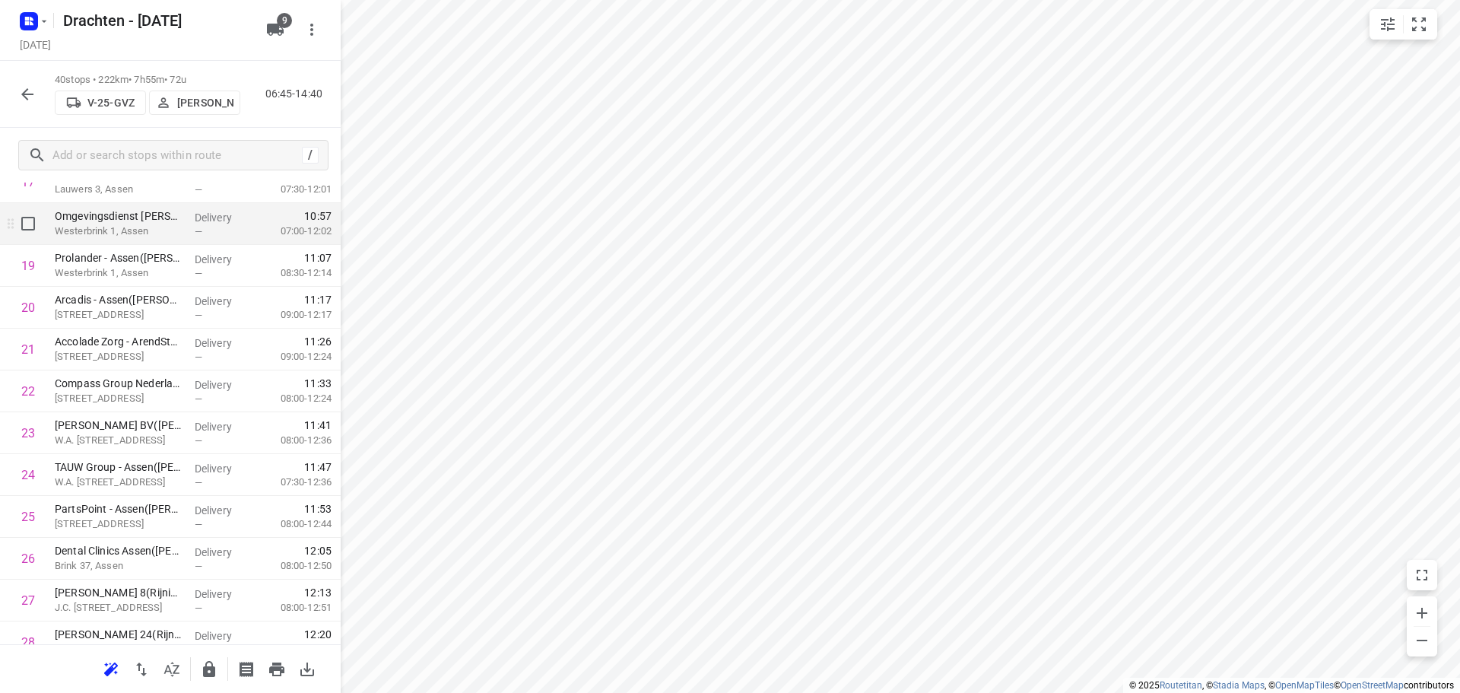
scroll to position [836, 0]
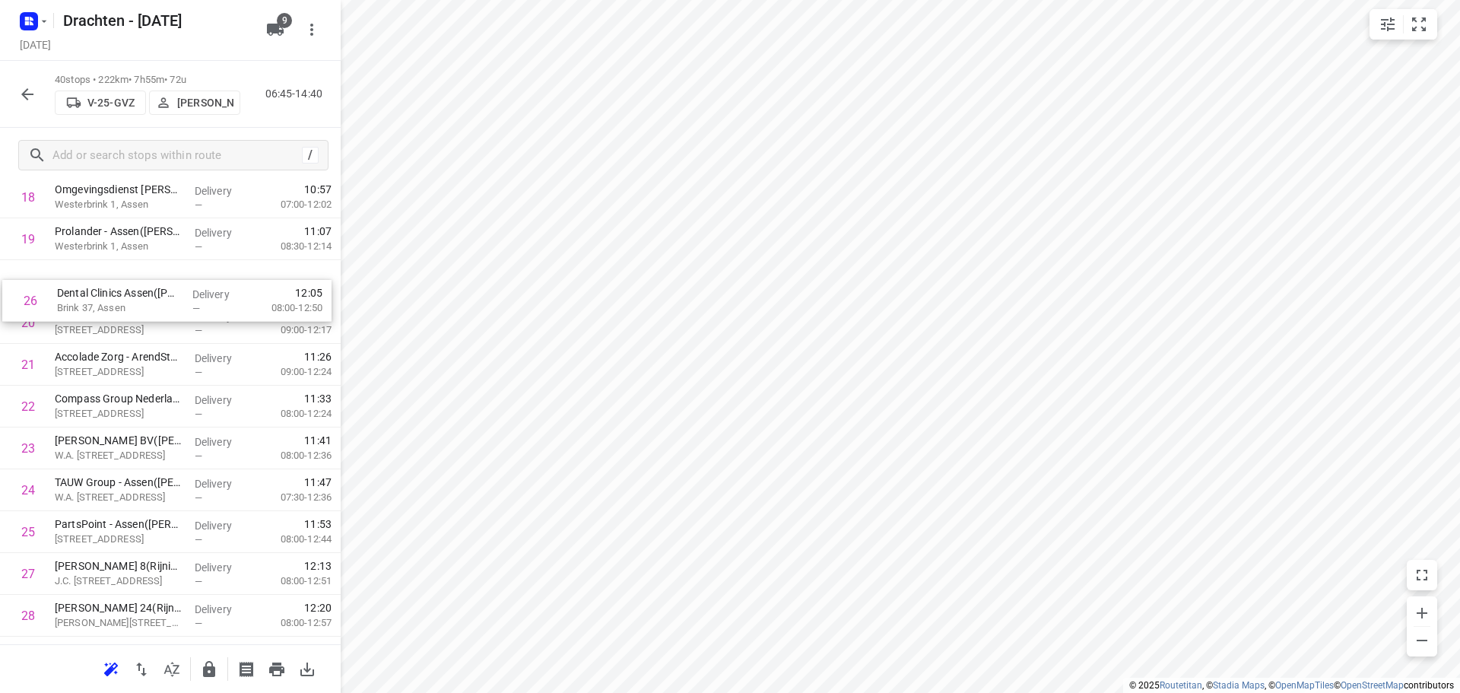
drag, startPoint x: 153, startPoint y: 531, endPoint x: 157, endPoint y: 295, distance: 235.7
click at [157, 295] on div "1 SIGHT Landscaping - Eelde(Lourens Vels) Burgemeester J.G. Legroweg 116, Eelde…" at bounding box center [170, 302] width 341 height 1672
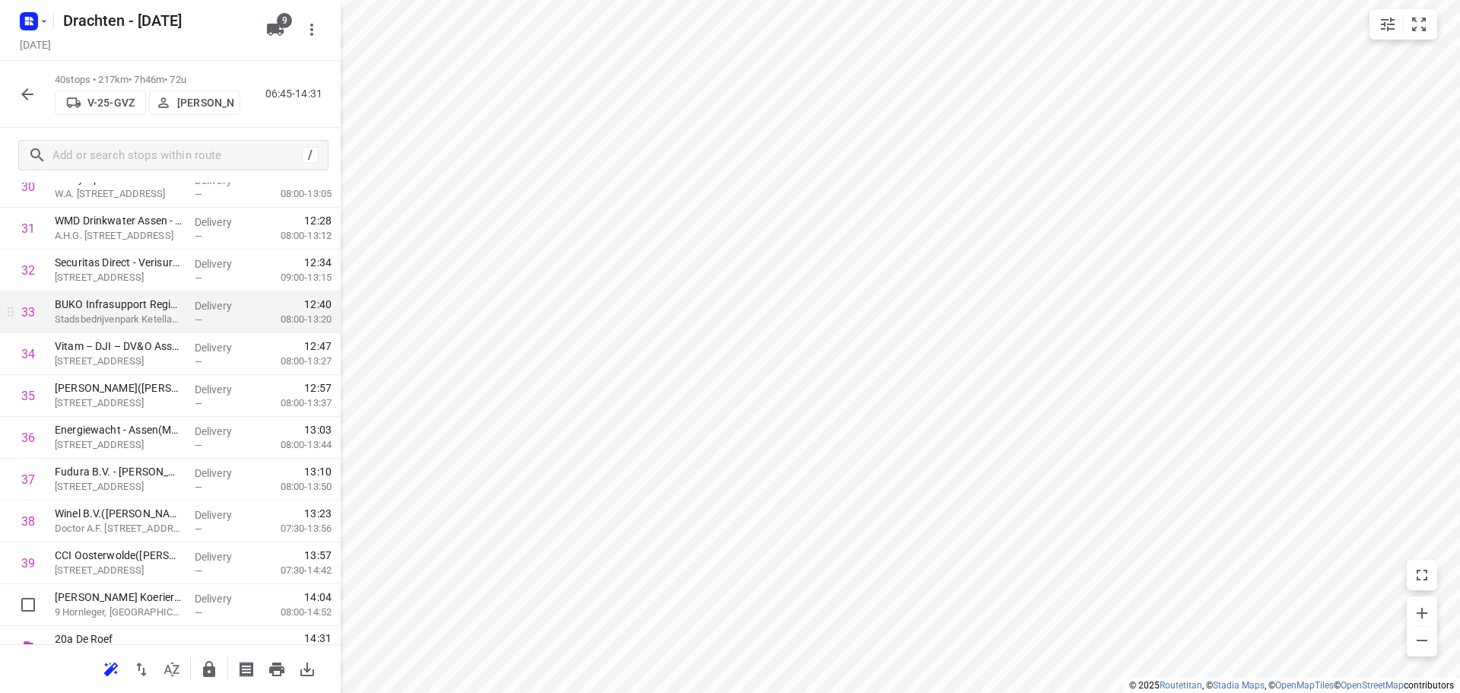
scroll to position [1368, 0]
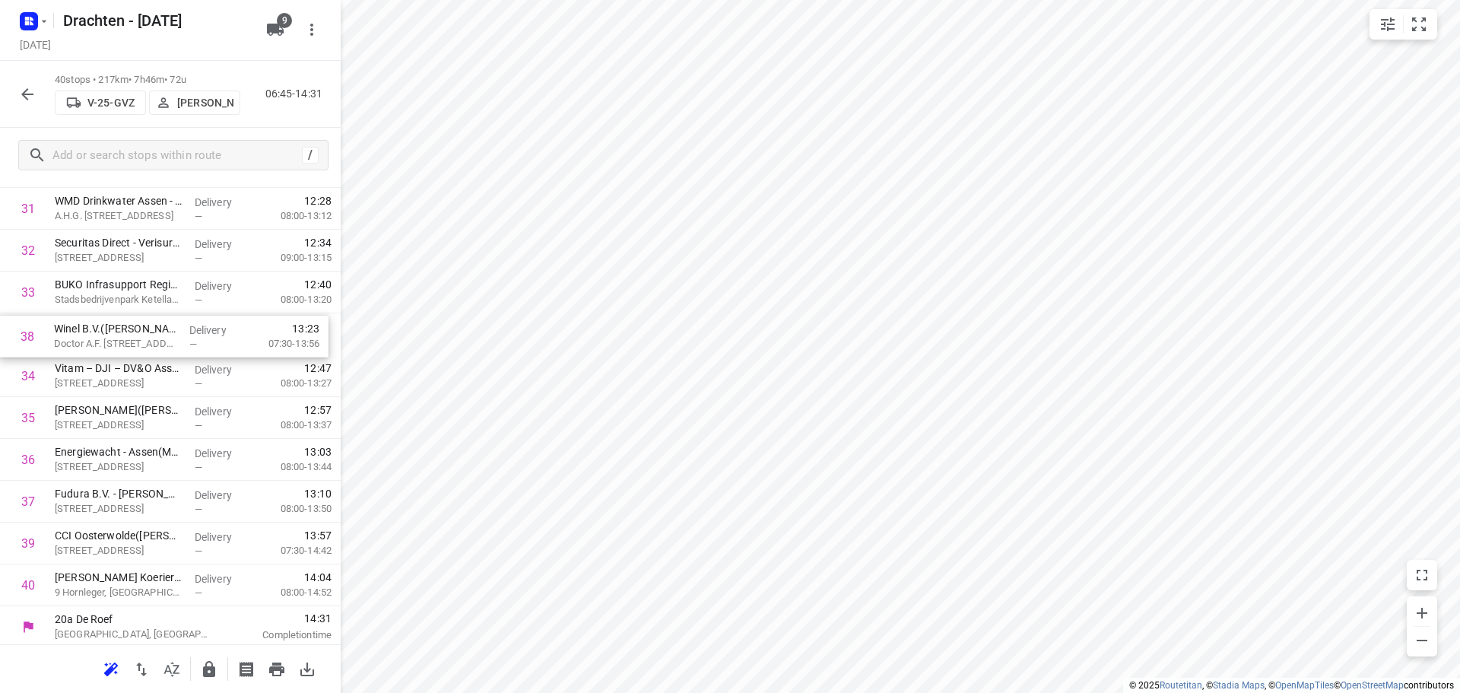
drag, startPoint x: 137, startPoint y: 517, endPoint x: 134, endPoint y: 344, distance: 172.6
click at [204, 657] on button "button" at bounding box center [209, 669] width 30 height 30
click at [23, 85] on icon "button" at bounding box center [27, 94] width 18 height 18
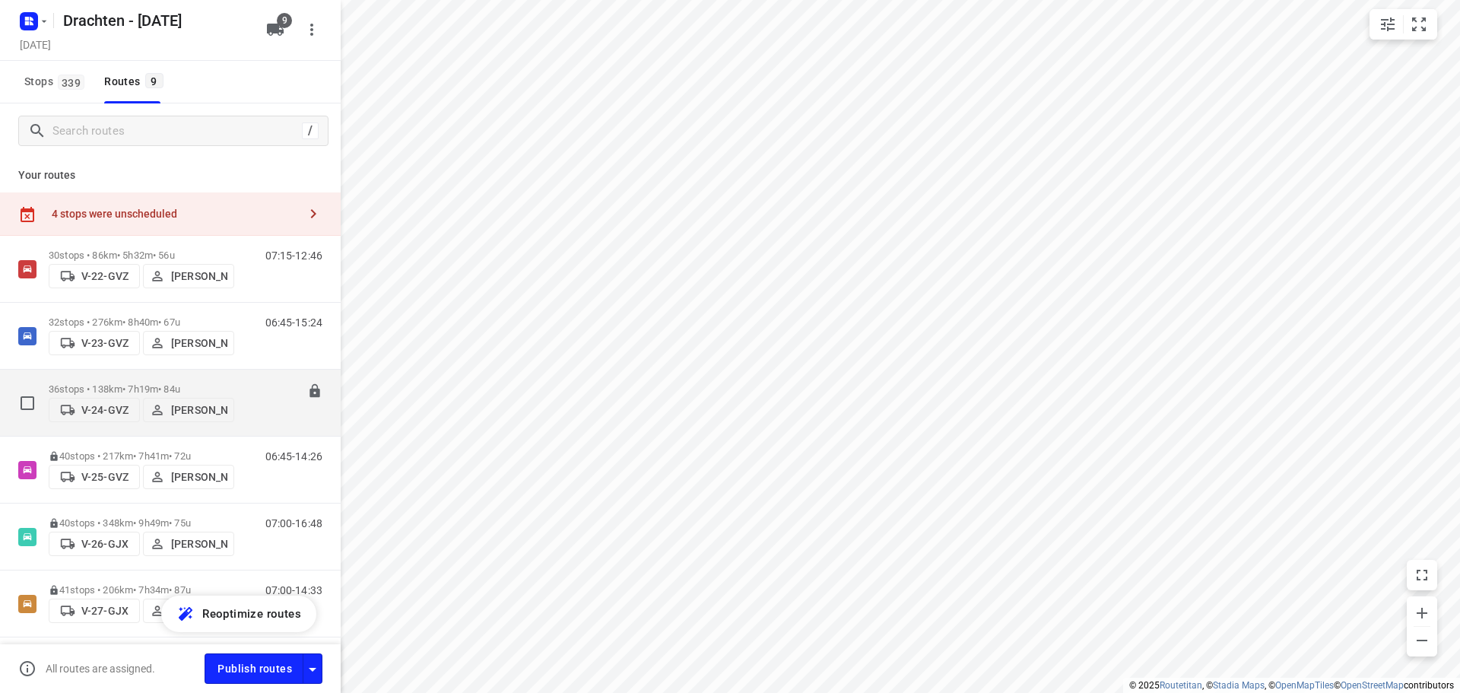
click at [134, 378] on div "36 stops • 138km • 7h19m • 84u V-24-GVZ Jurre Woudwijk" at bounding box center [141, 403] width 185 height 54
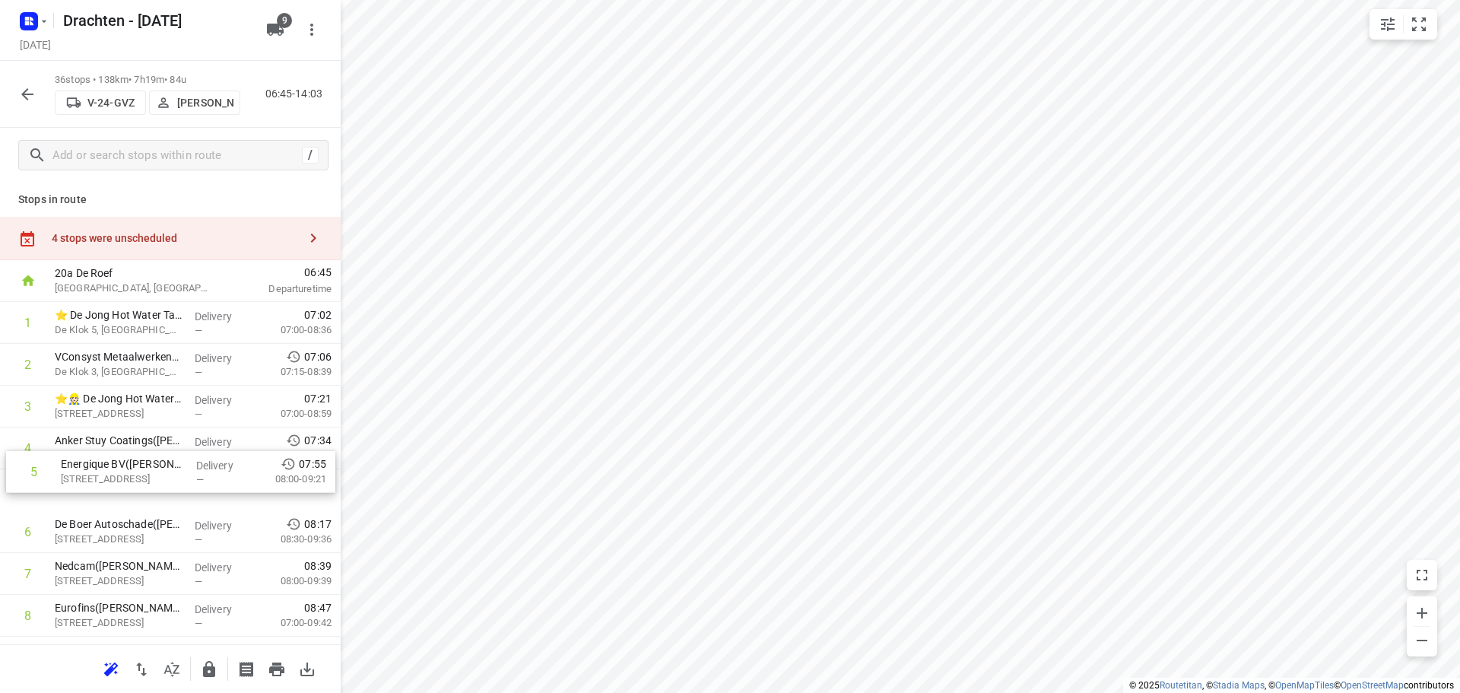
drag, startPoint x: 211, startPoint y: 493, endPoint x: 220, endPoint y: 445, distance: 49.6
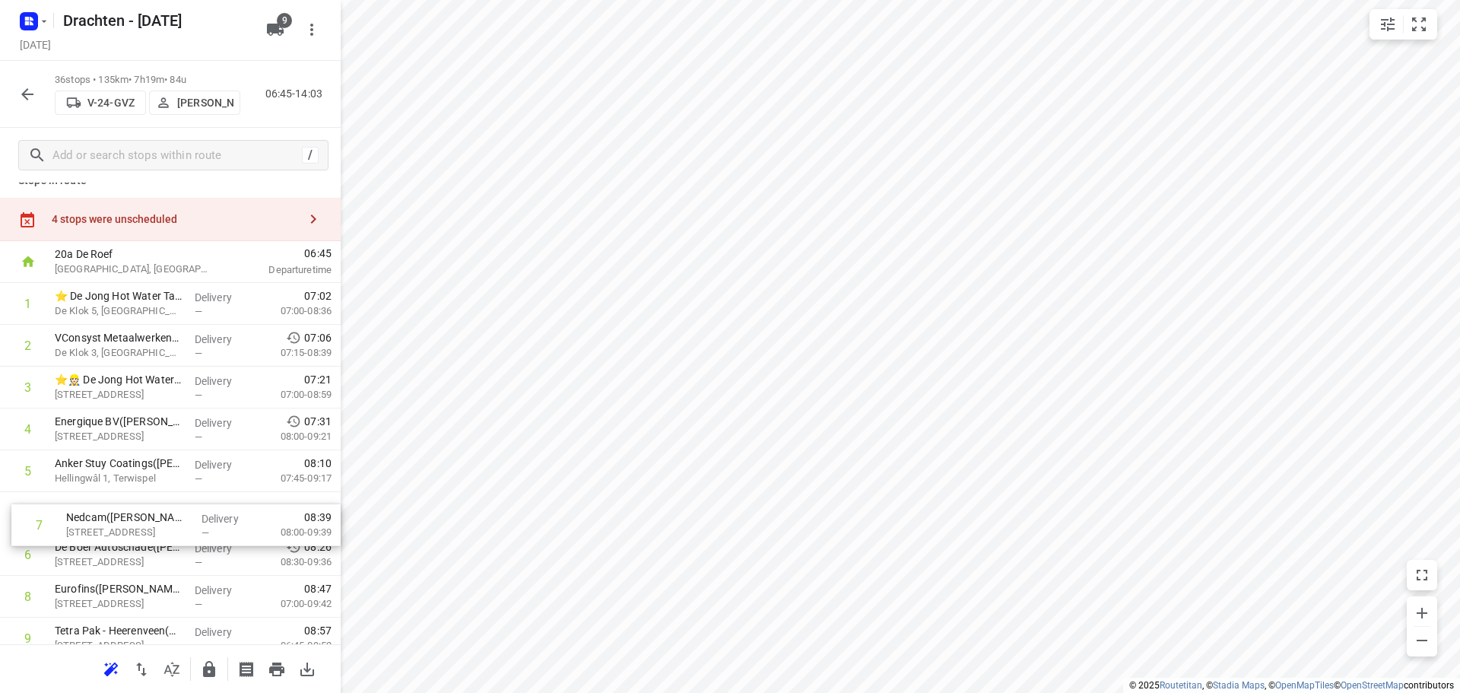
scroll to position [21, 0]
drag, startPoint x: 179, startPoint y: 575, endPoint x: 192, endPoint y: 521, distance: 56.4
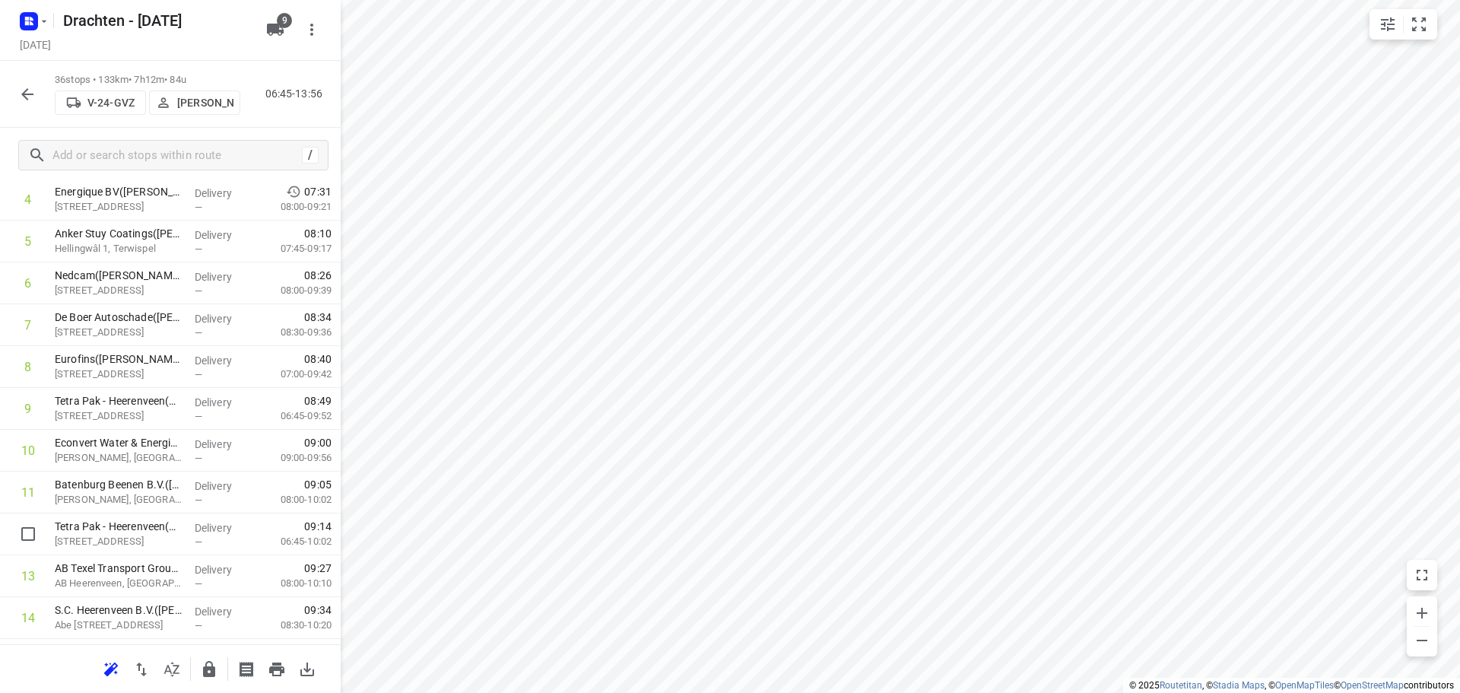
scroll to position [249, 0]
drag, startPoint x: 210, startPoint y: 550, endPoint x: 230, endPoint y: 465, distance: 86.7
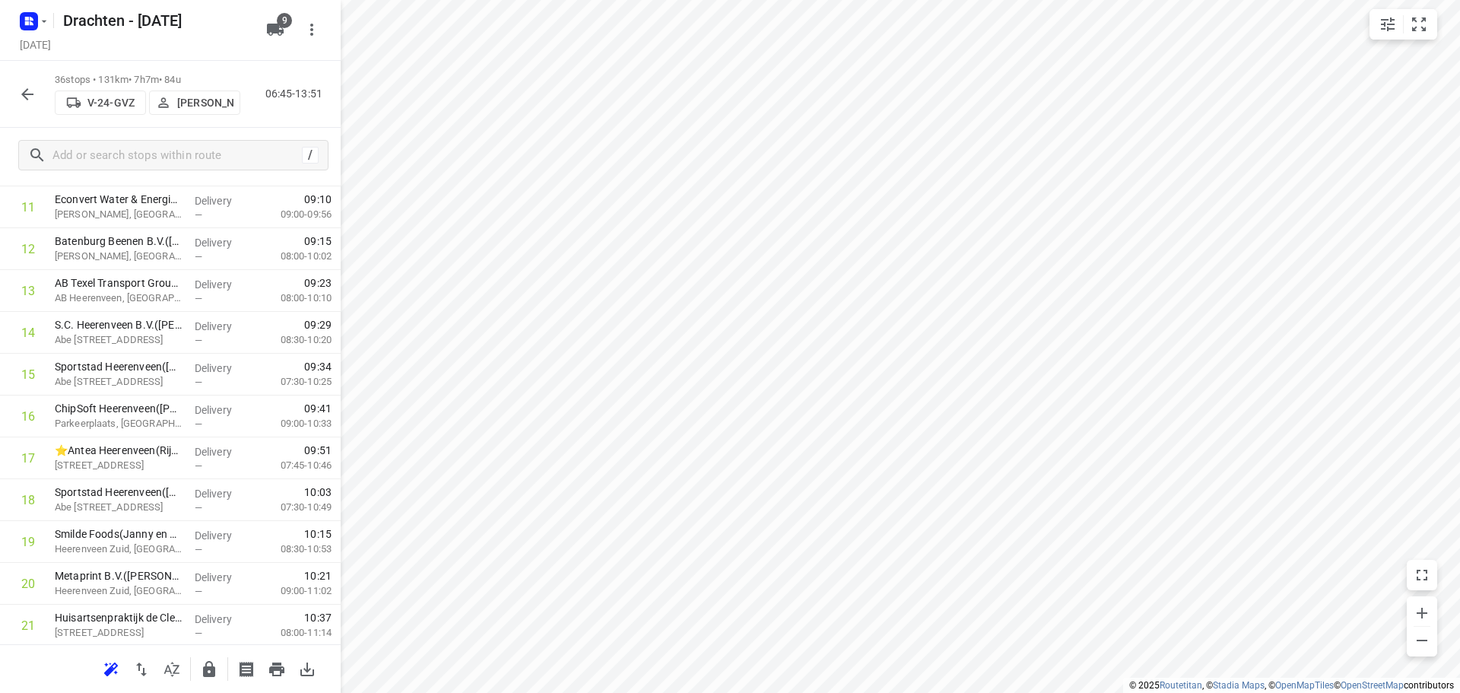
scroll to position [553, 0]
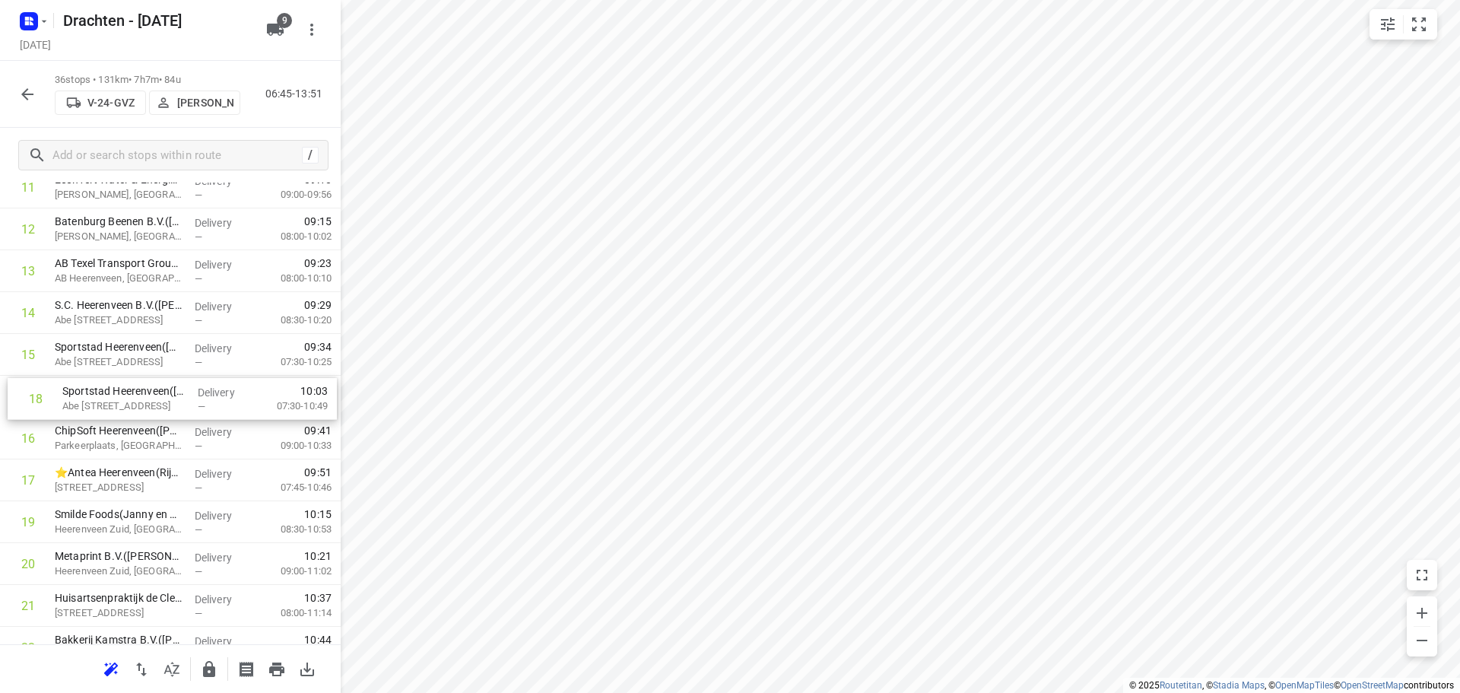
drag, startPoint x: 136, startPoint y: 480, endPoint x: 145, endPoint y: 388, distance: 92.4
click at [145, 388] on div "1 ⭐ De Jong Hot Water Tanks - Productie(Mirthe Diever) De Klok 5, Gorredijk Del…" at bounding box center [170, 500] width 341 height 1505
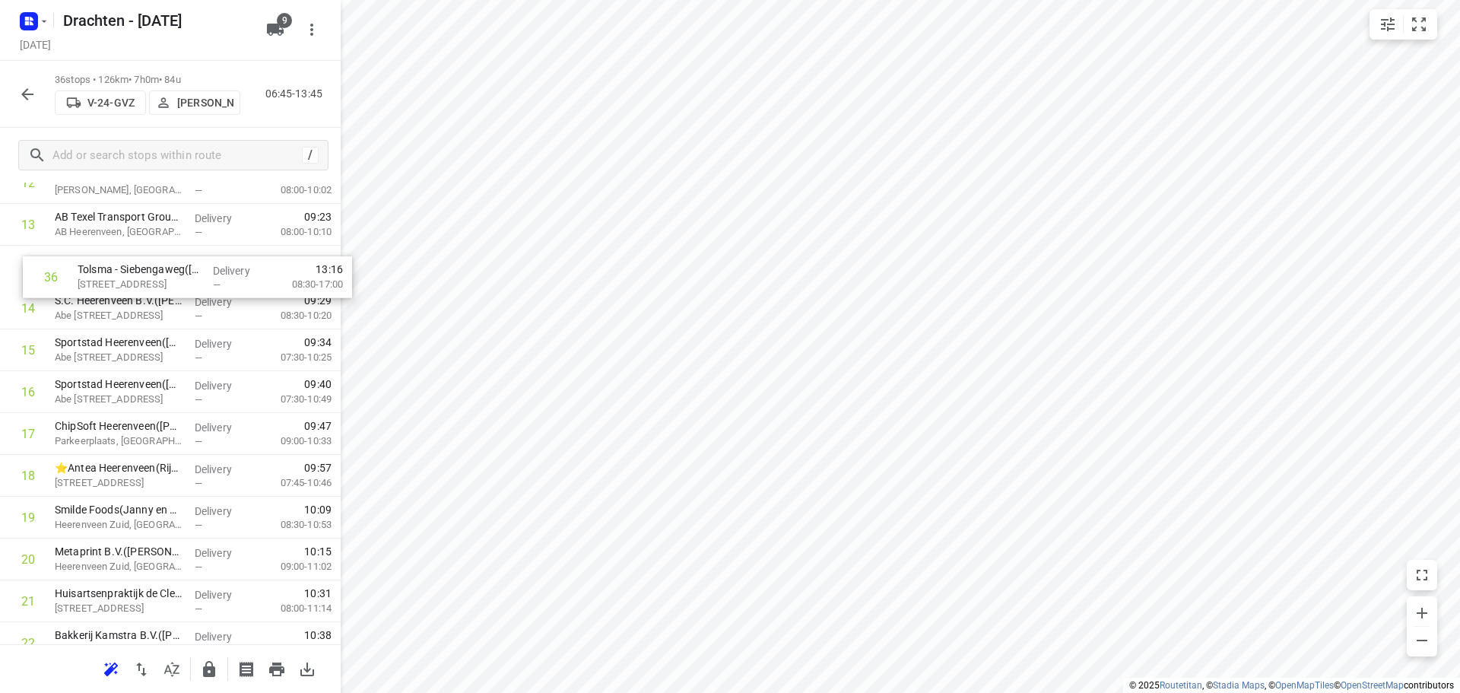
scroll to position [596, 0]
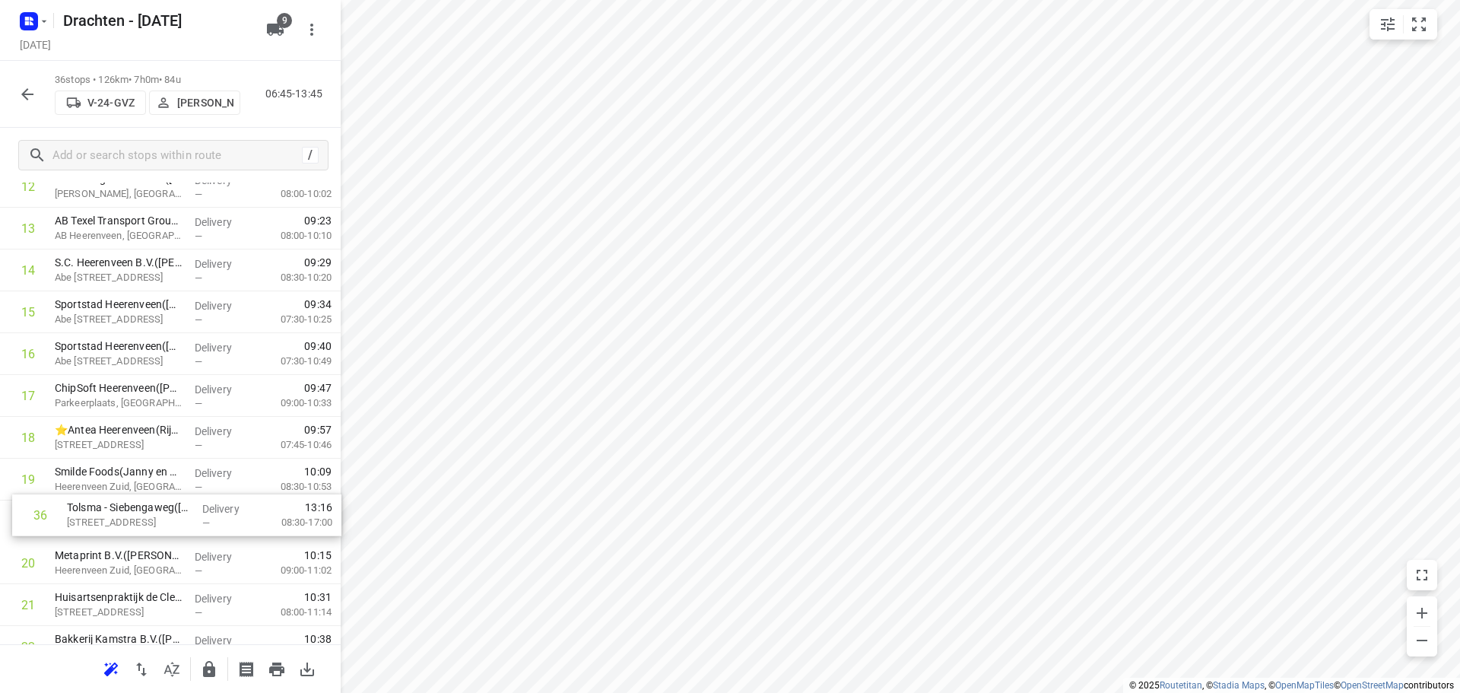
drag, startPoint x: 154, startPoint y: 581, endPoint x: 166, endPoint y: 506, distance: 75.4
click at [166, 506] on div "1 ⭐ De Jong Hot Water Tanks - Productie(Mirthe Diever) De Klok 5, Gorredijk Del…" at bounding box center [170, 458] width 341 height 1505
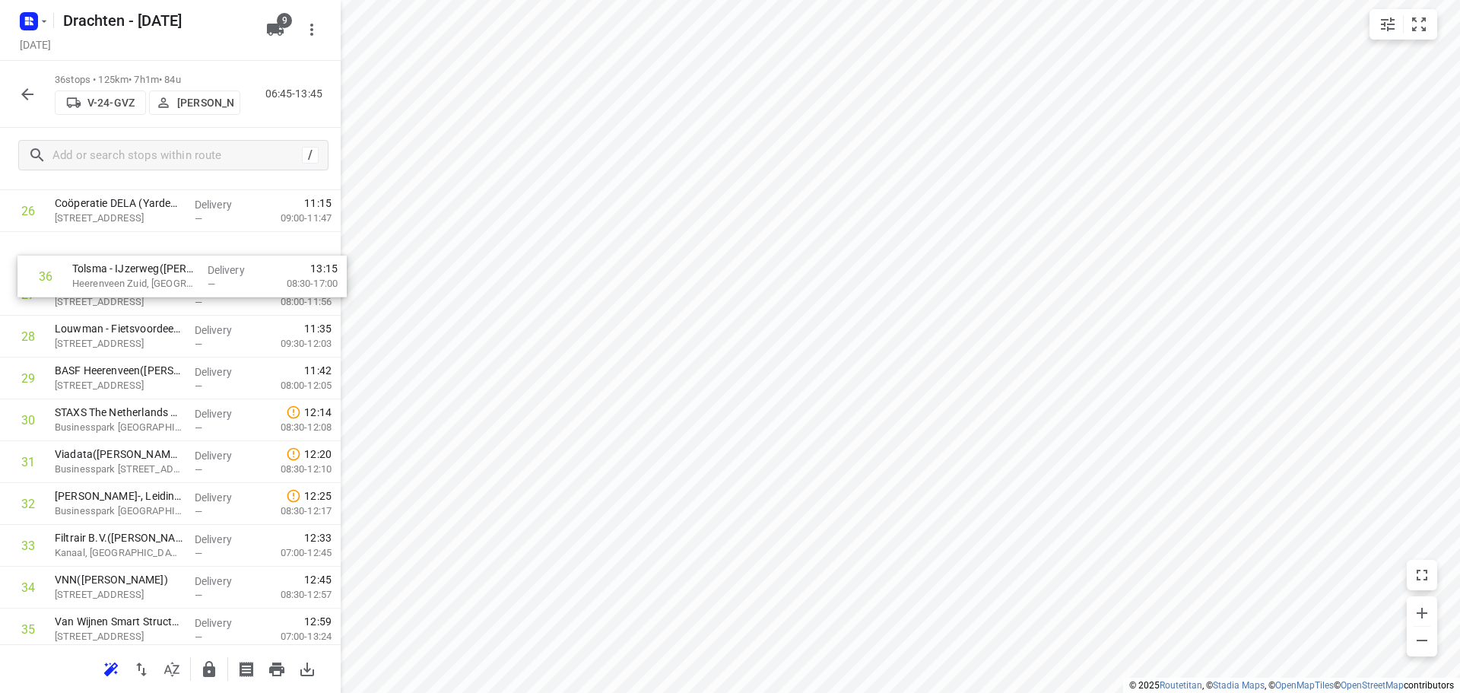
scroll to position [1137, 0]
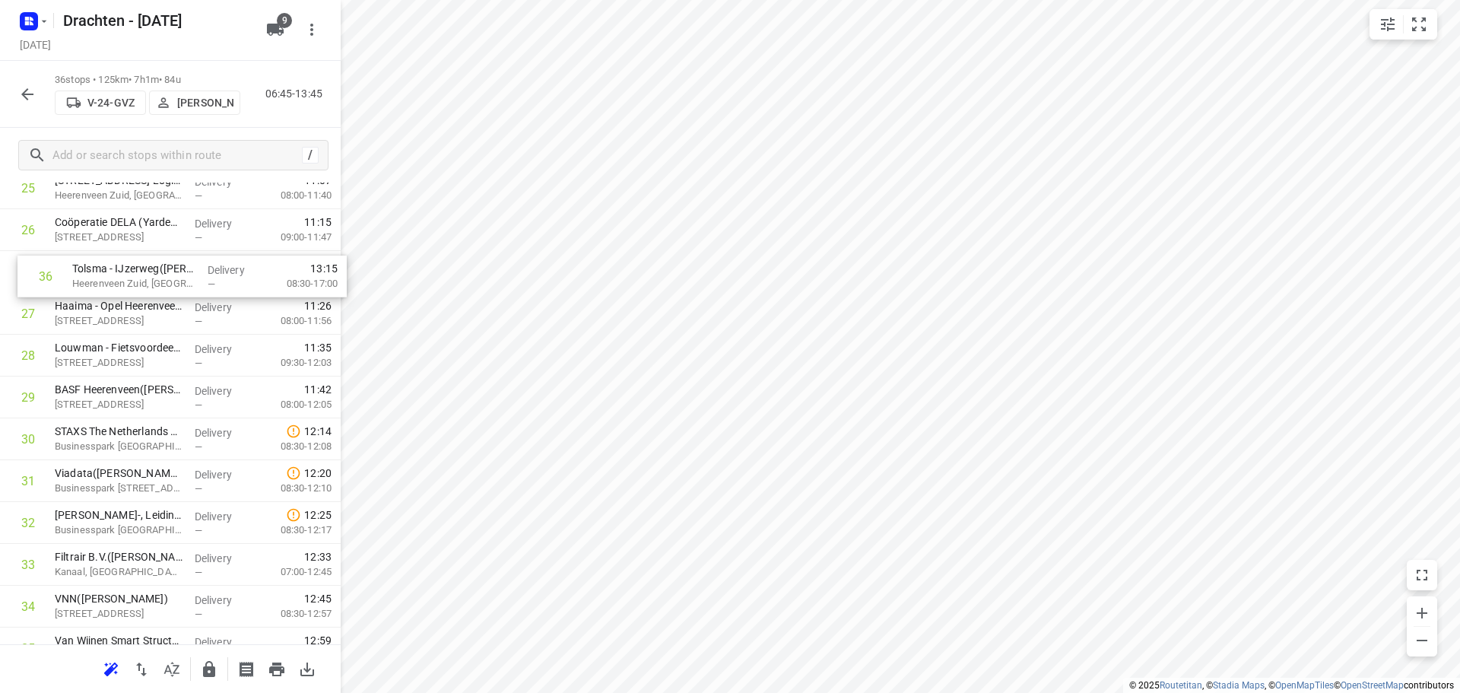
drag, startPoint x: 164, startPoint y: 584, endPoint x: 180, endPoint y: 273, distance: 311.3
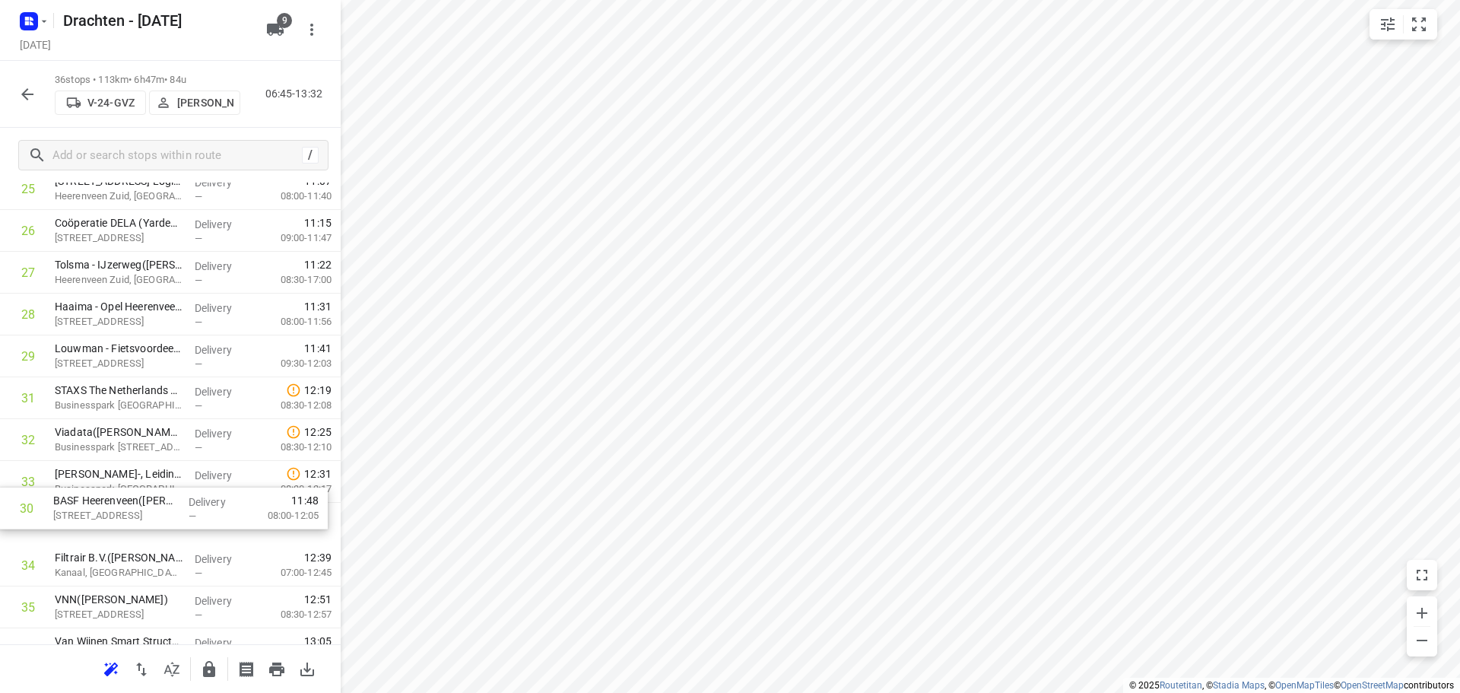
drag, startPoint x: 120, startPoint y: 388, endPoint x: 120, endPoint y: 516, distance: 127.7
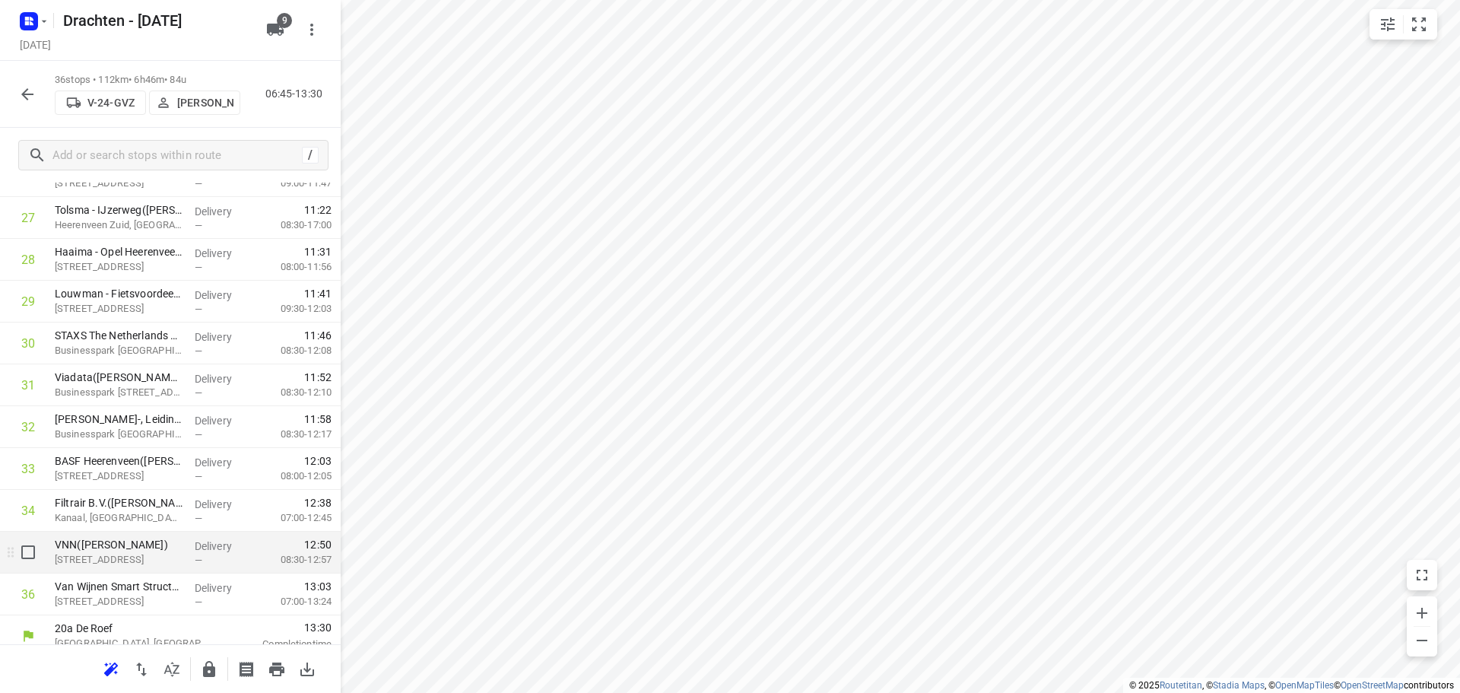
scroll to position [1205, 0]
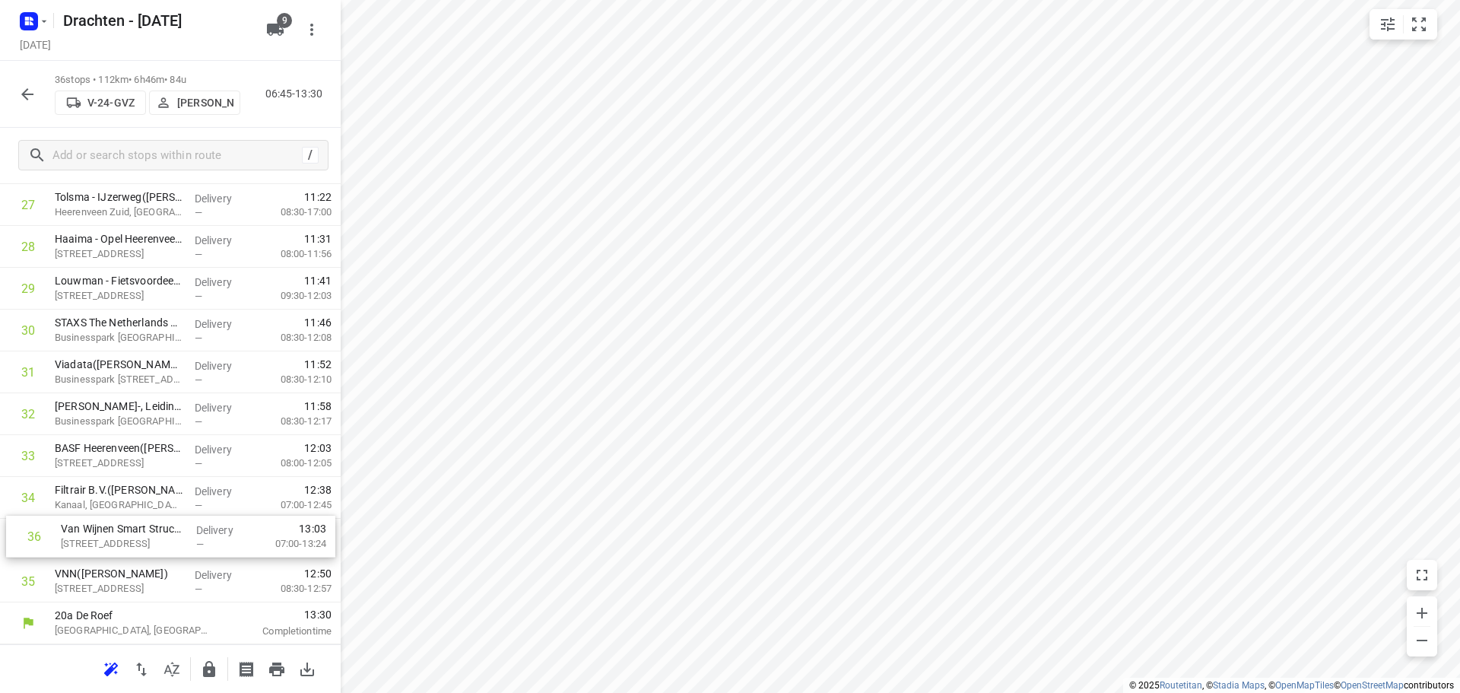
drag, startPoint x: 145, startPoint y: 582, endPoint x: 152, endPoint y: 532, distance: 49.9
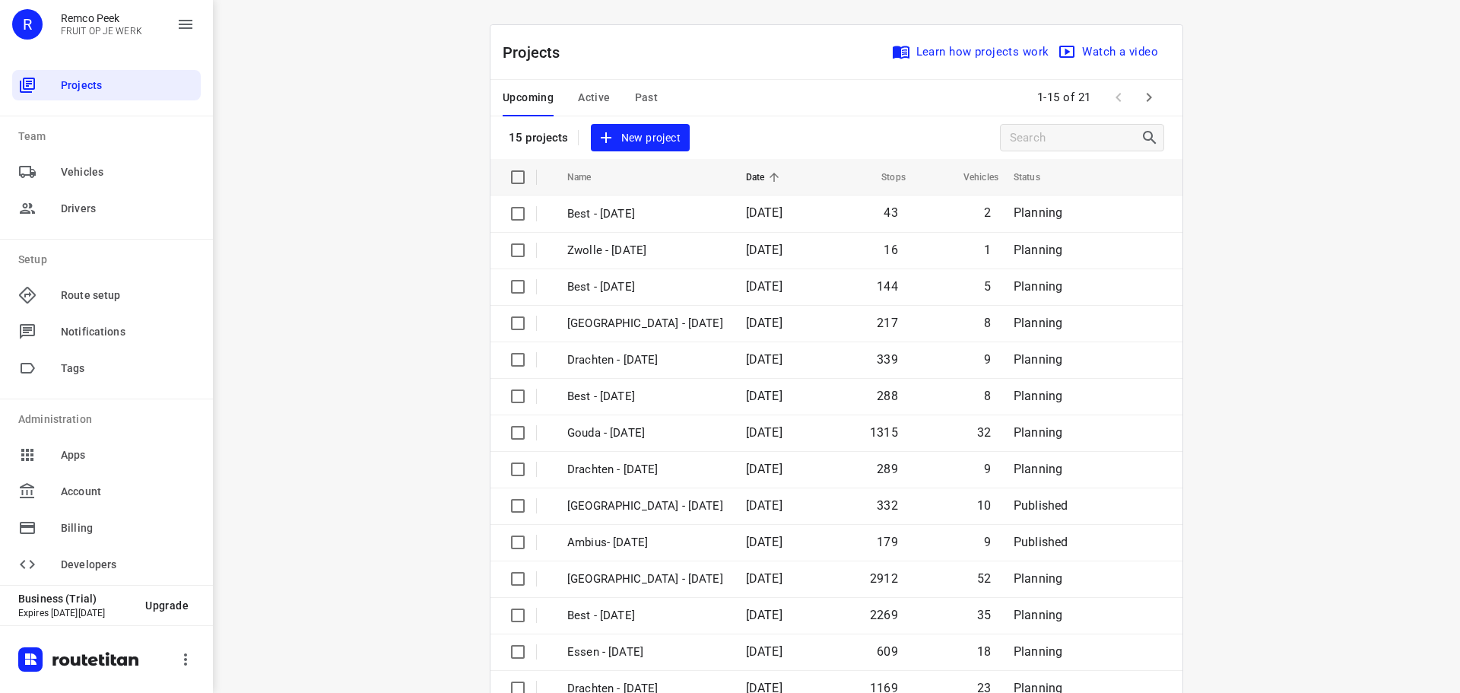
click at [640, 99] on span "Past" at bounding box center [647, 97] width 24 height 19
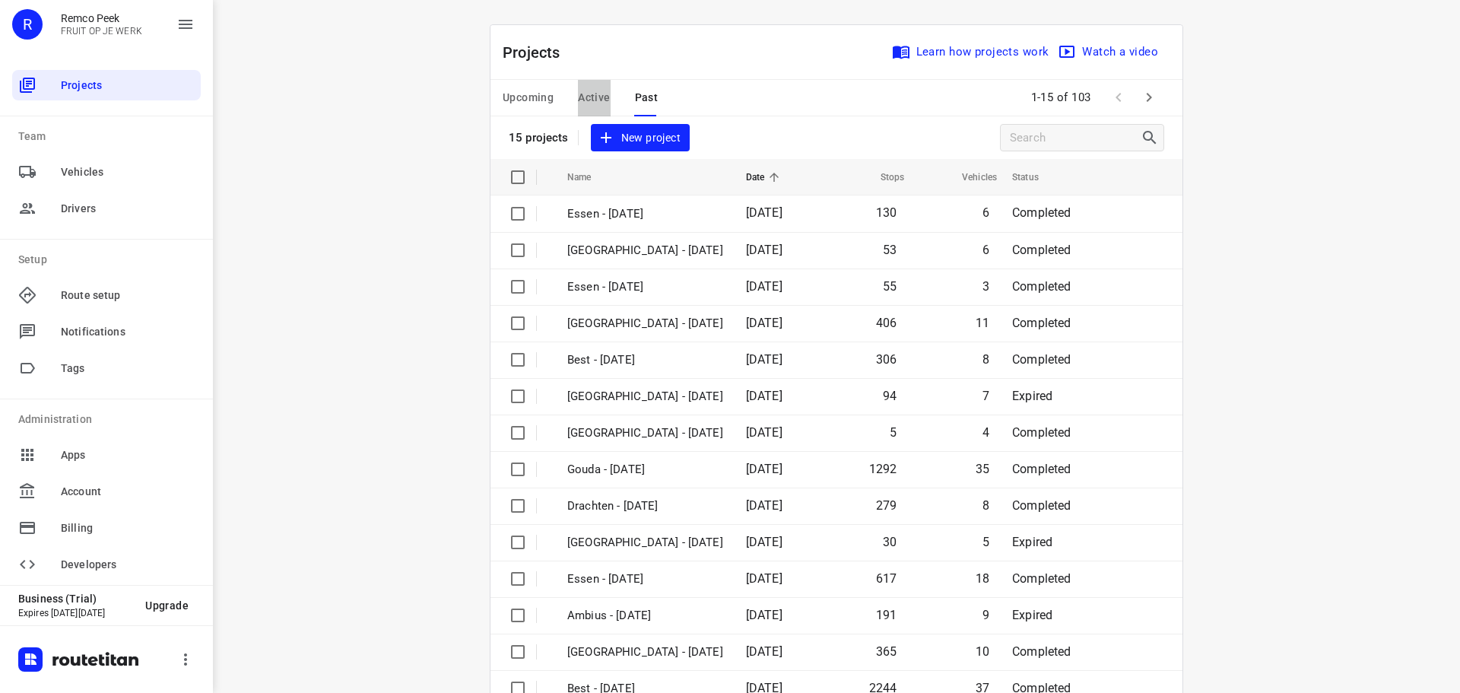
click at [588, 90] on span "Active" at bounding box center [594, 97] width 32 height 19
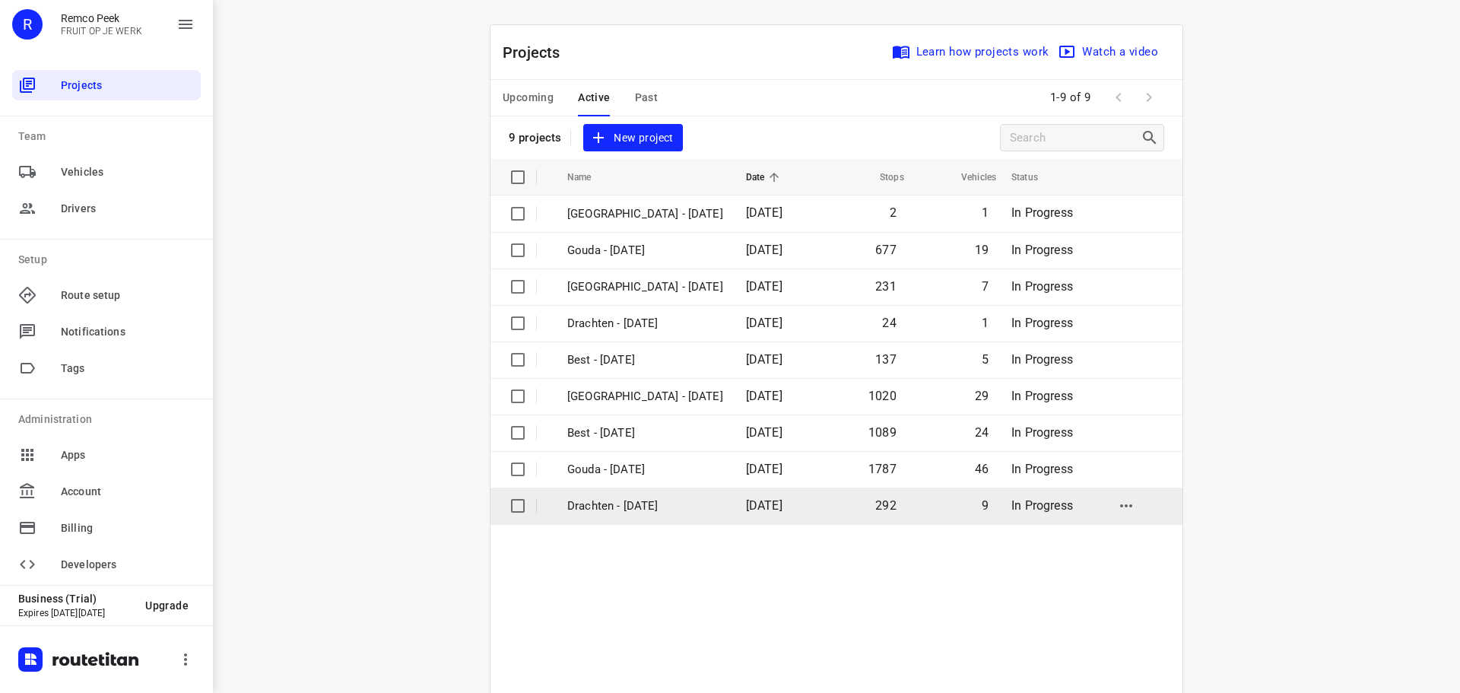
click at [606, 518] on td "Drachten - [DATE]" at bounding box center [643, 505] width 182 height 36
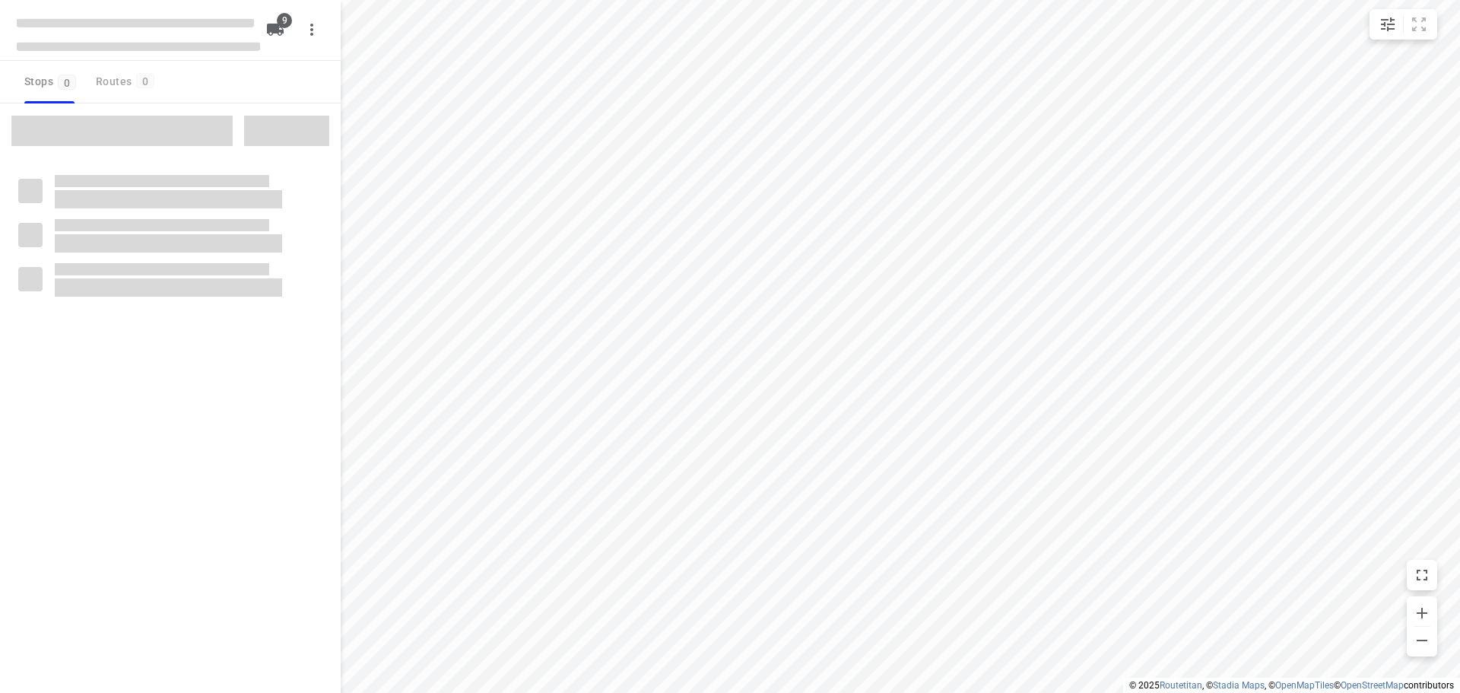
type input "distance"
checkbox input "true"
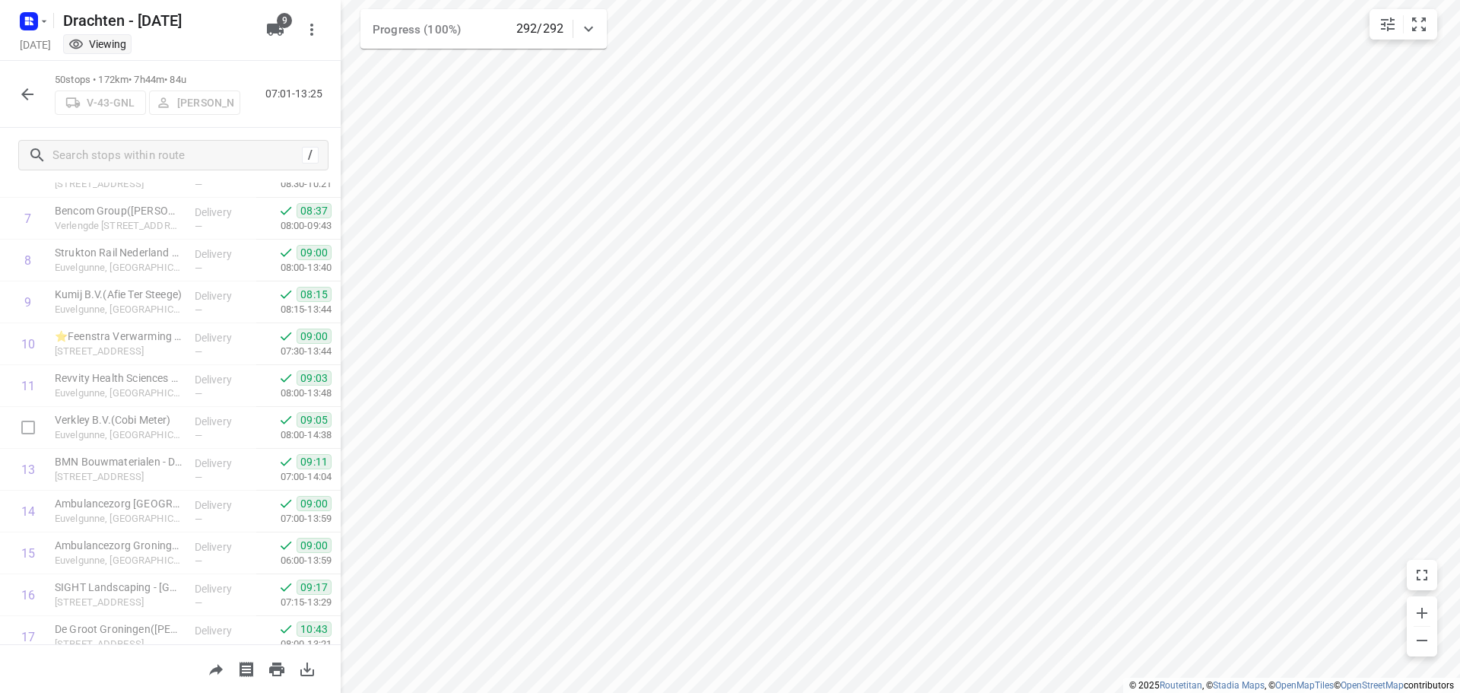
scroll to position [380, 0]
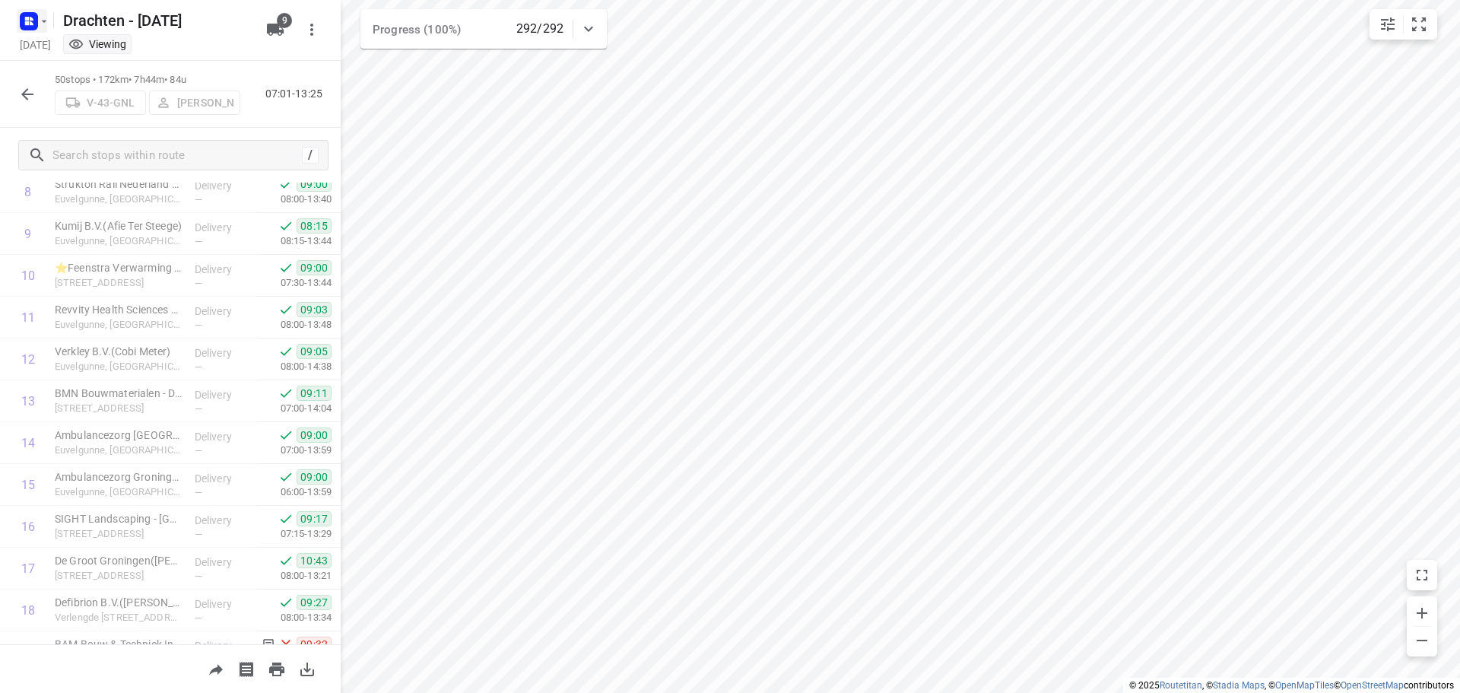
click at [30, 23] on icon "button" at bounding box center [32, 23] width 4 height 4
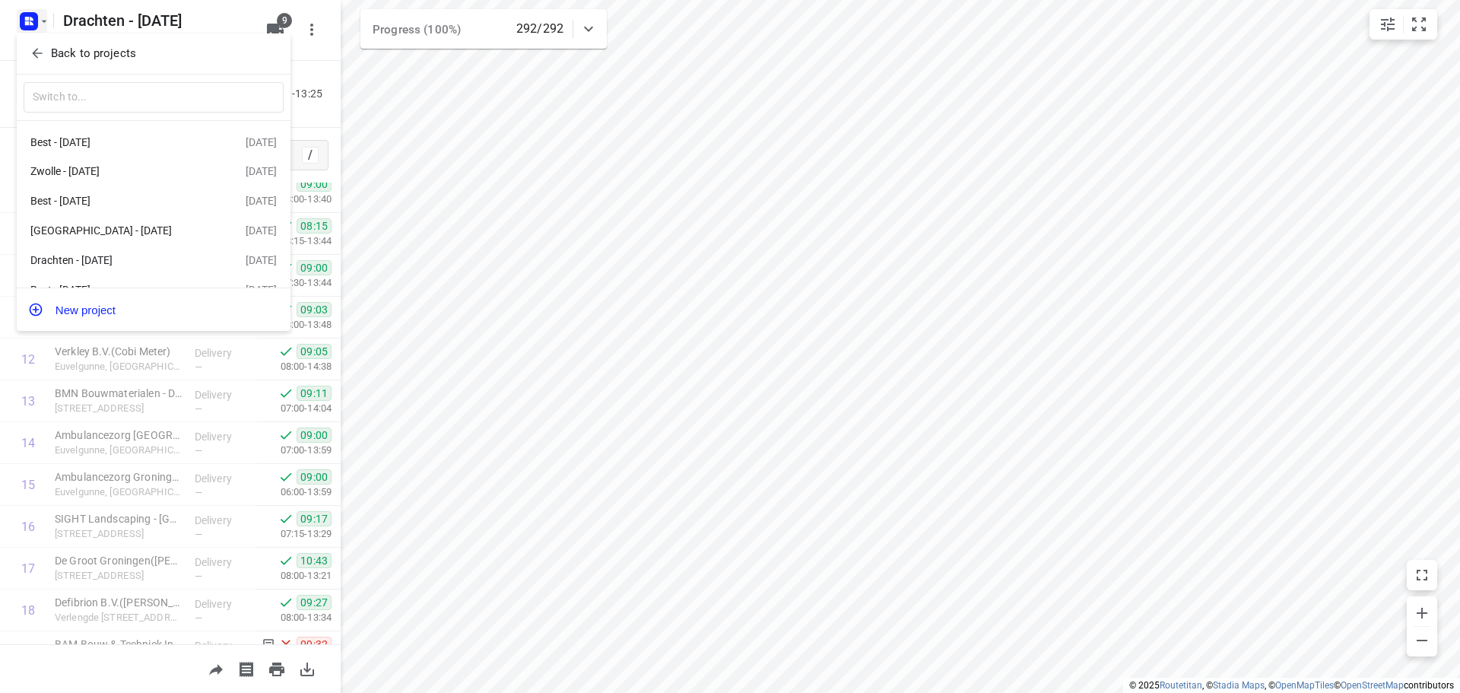
click at [30, 23] on div at bounding box center [730, 346] width 1460 height 693
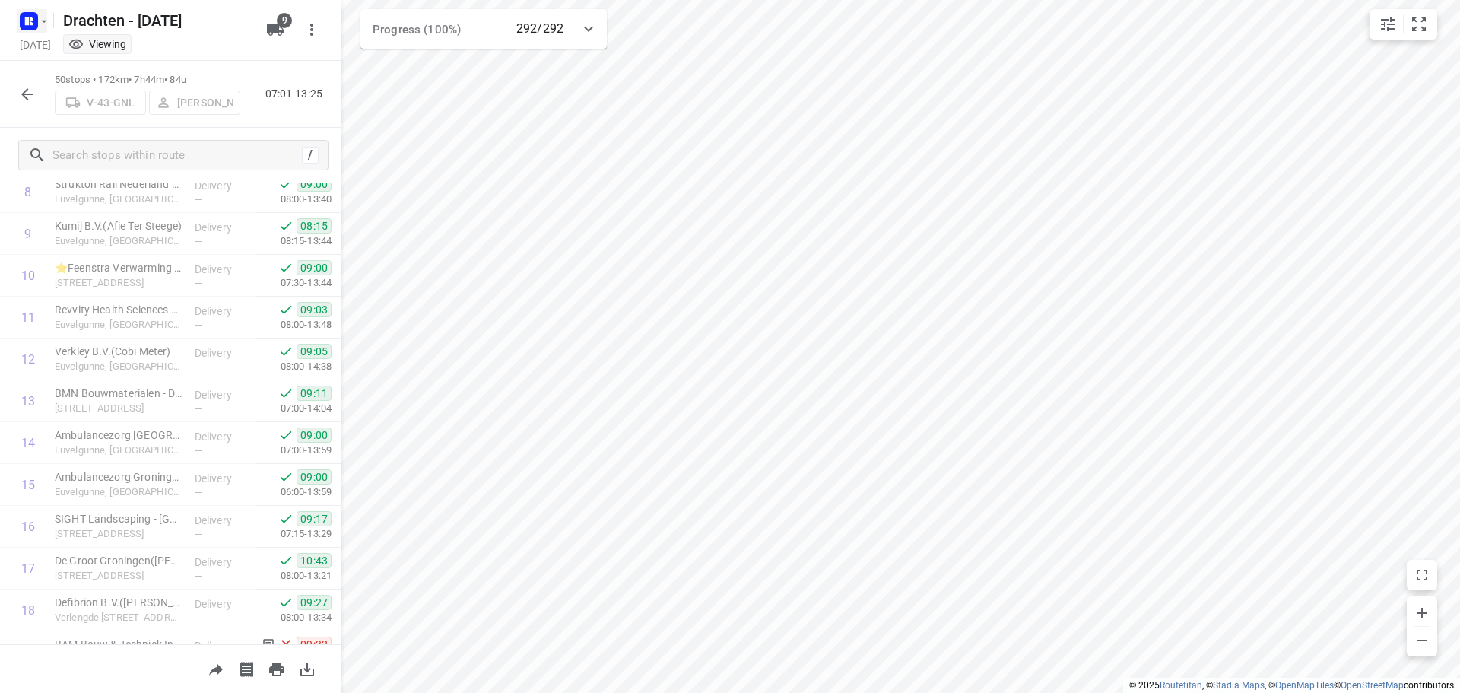
click at [30, 23] on icon "button" at bounding box center [32, 23] width 4 height 4
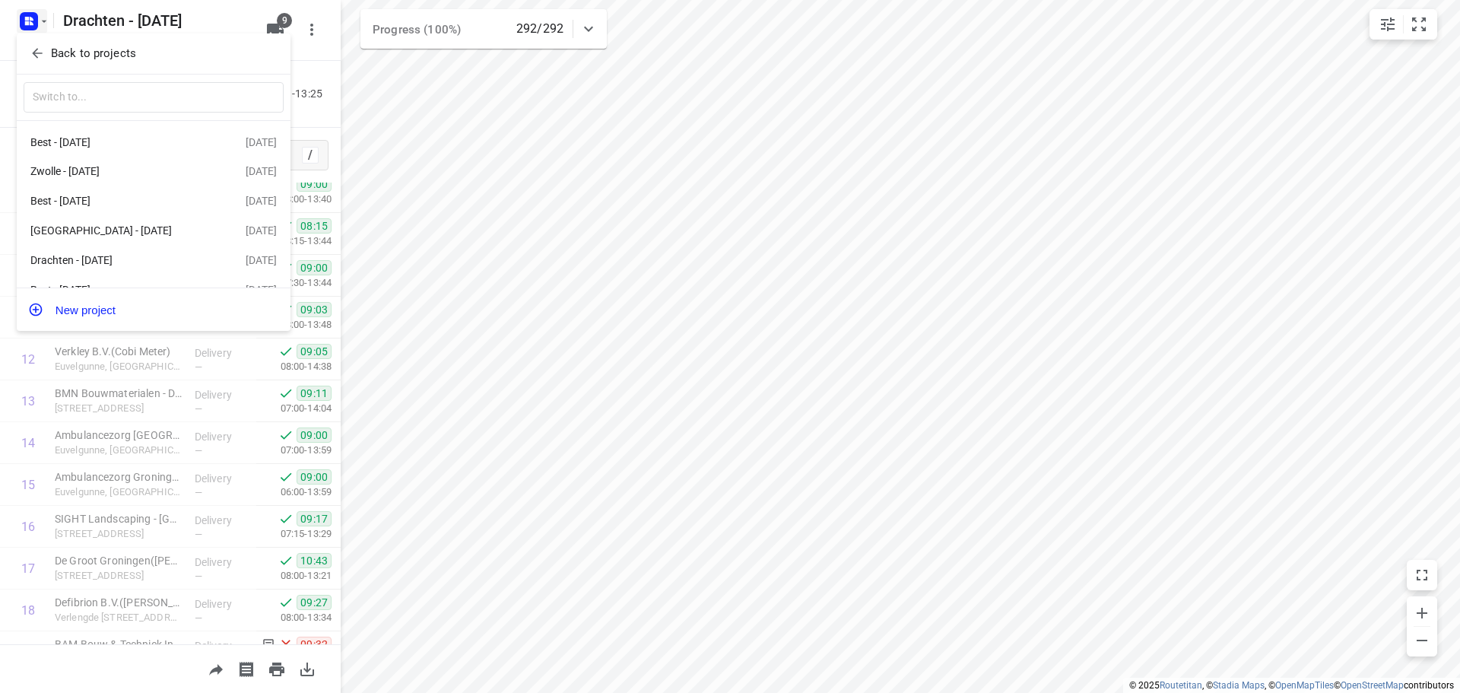
click at [103, 51] on p "Back to projects" at bounding box center [93, 53] width 85 height 17
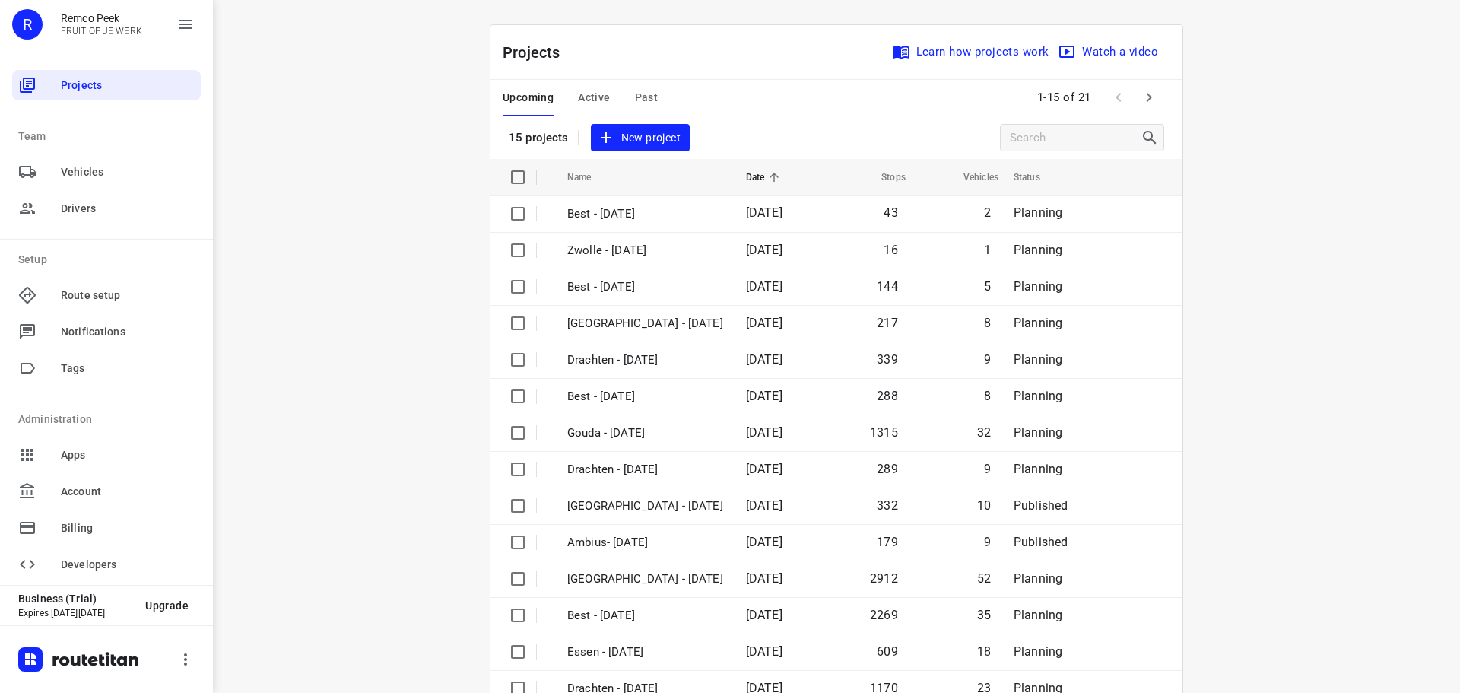
click at [648, 105] on span "Past" at bounding box center [647, 97] width 24 height 19
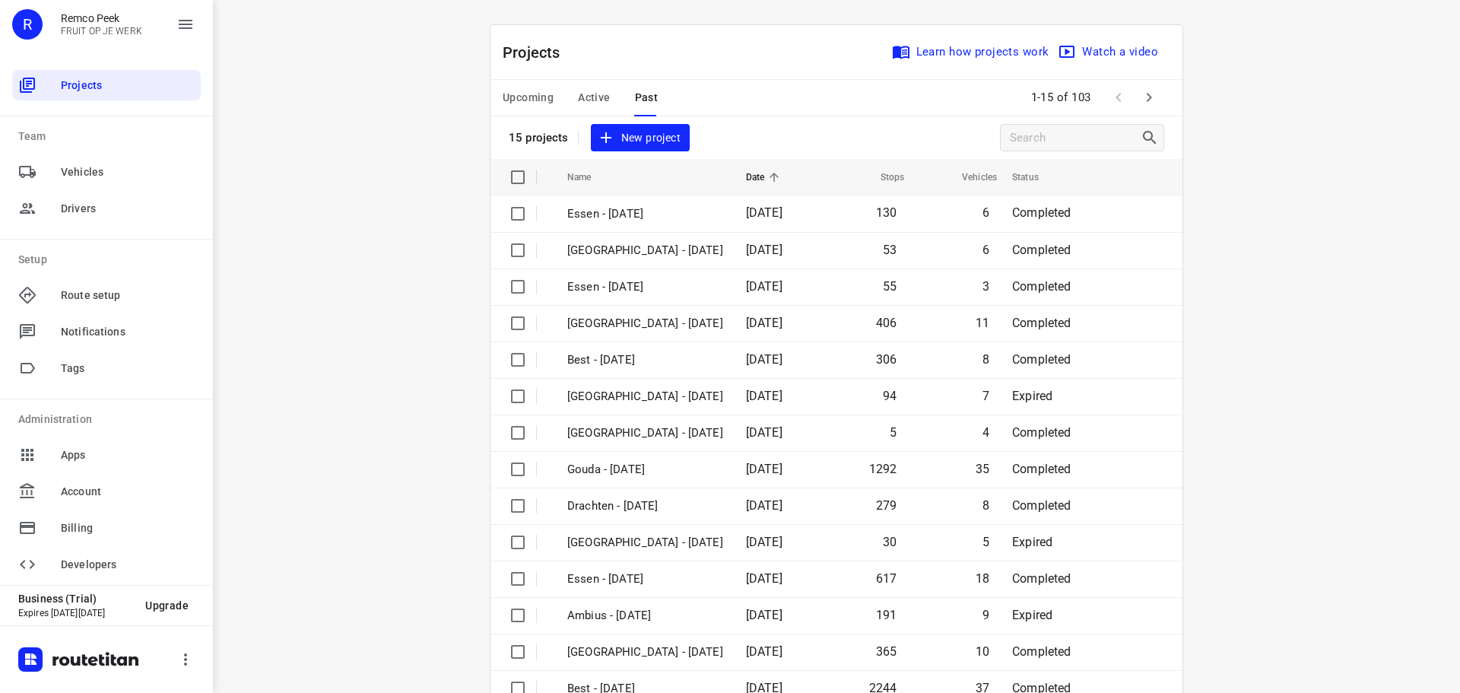
click at [1154, 104] on button "button" at bounding box center [1148, 97] width 30 height 30
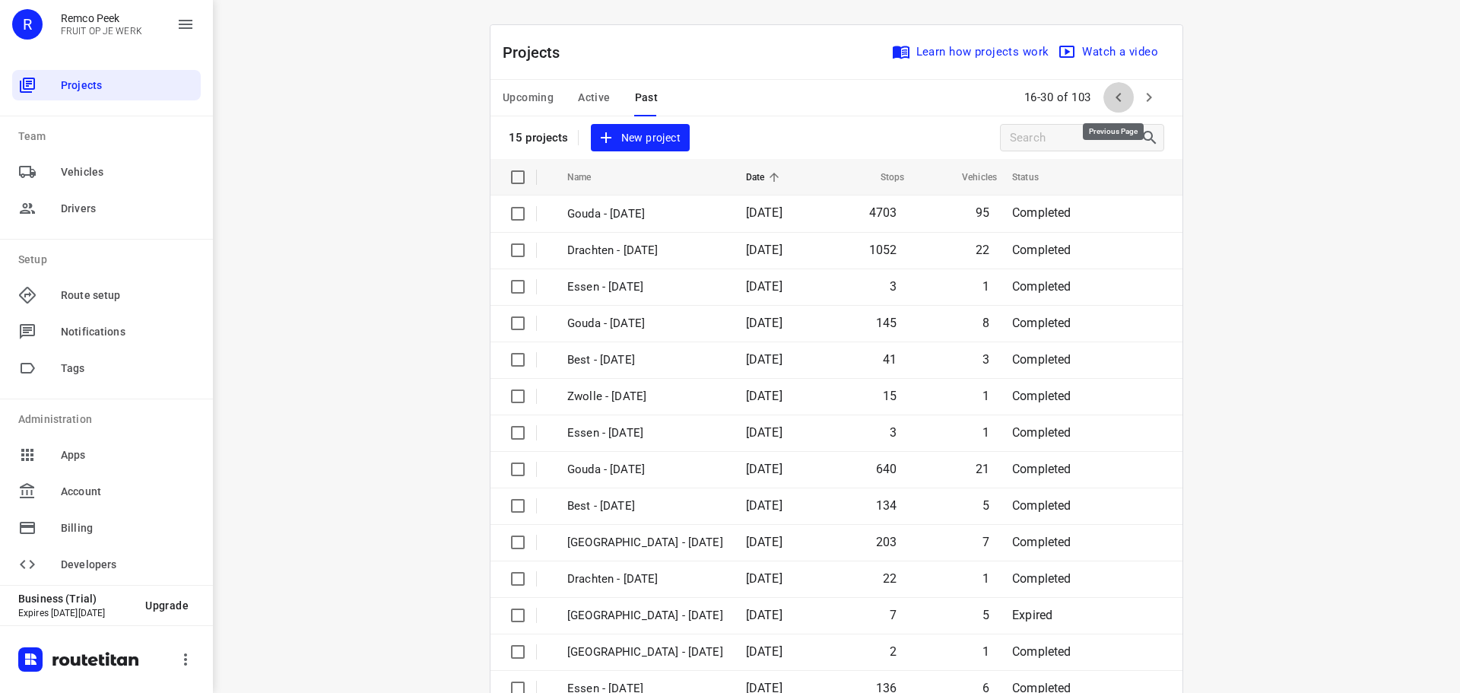
click at [1112, 101] on icon "button" at bounding box center [1118, 97] width 18 height 18
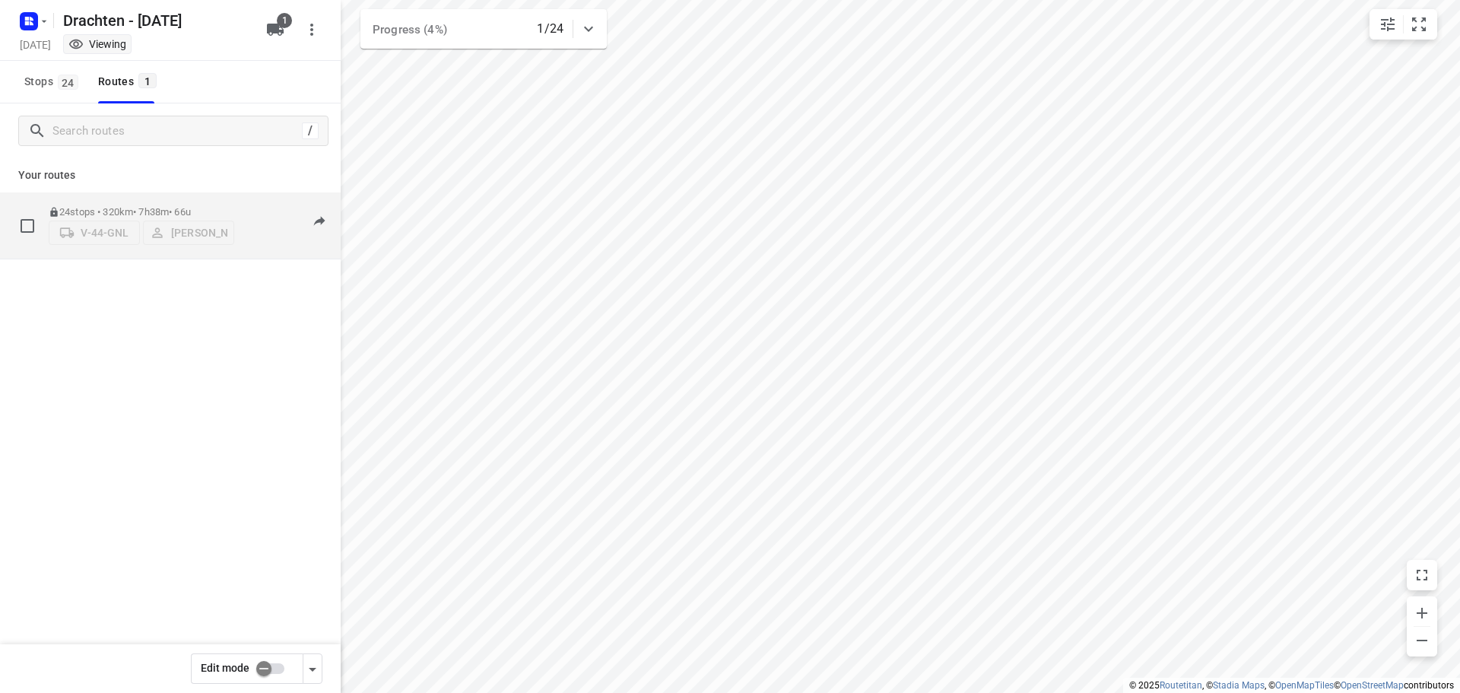
click at [117, 198] on div "24 stops • 320km • 7h38m • 66u V-44-GNL Tobias Tjeerdsma" at bounding box center [141, 225] width 185 height 54
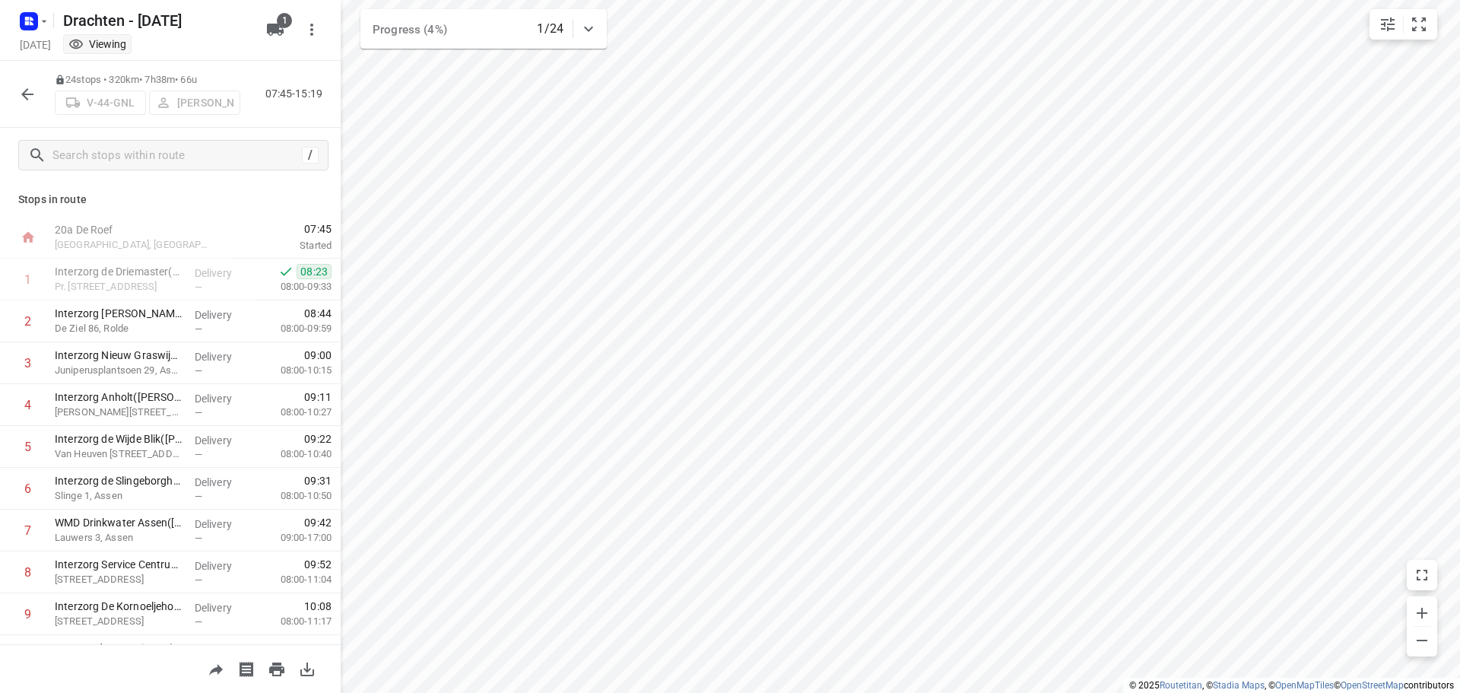
click at [24, 94] on icon "button" at bounding box center [27, 94] width 12 height 12
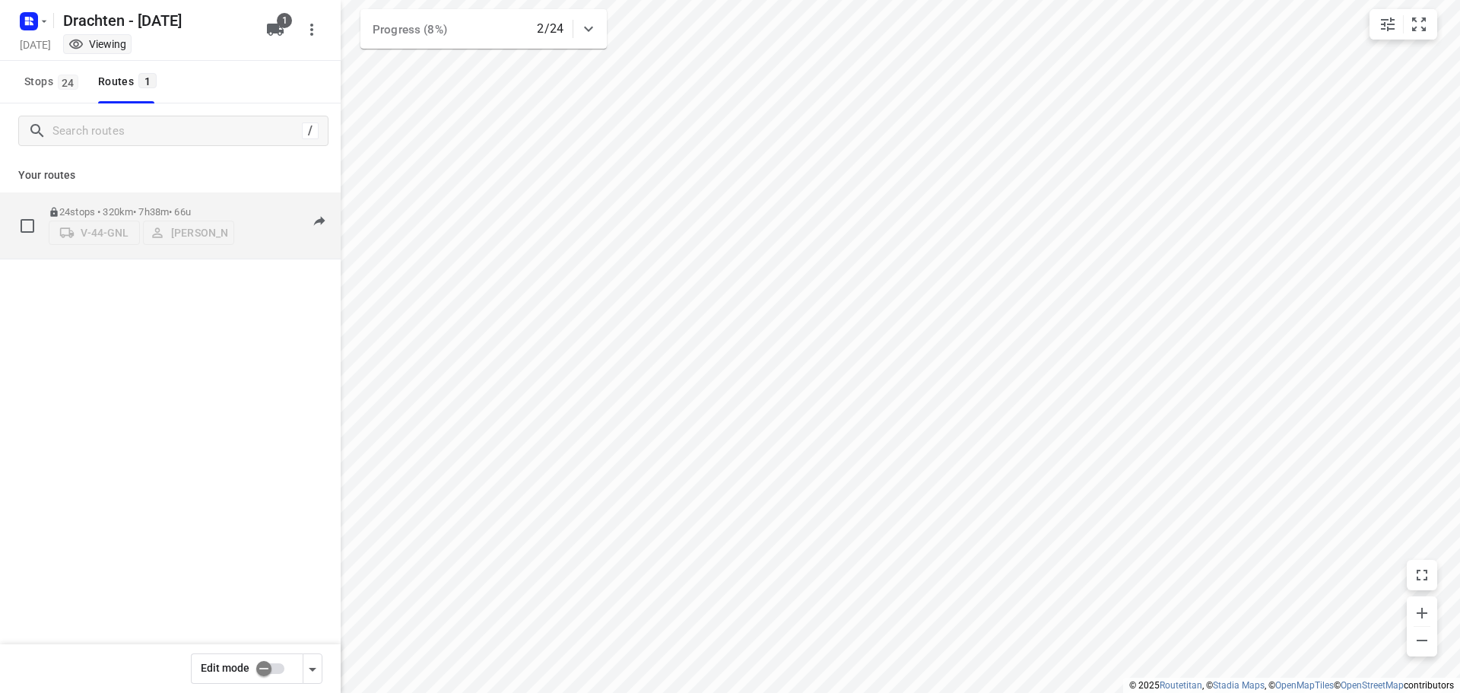
click at [154, 198] on div "24 stops • 320km • 7h38m • 66u V-44-GNL Tobias Tjeerdsma" at bounding box center [141, 225] width 185 height 54
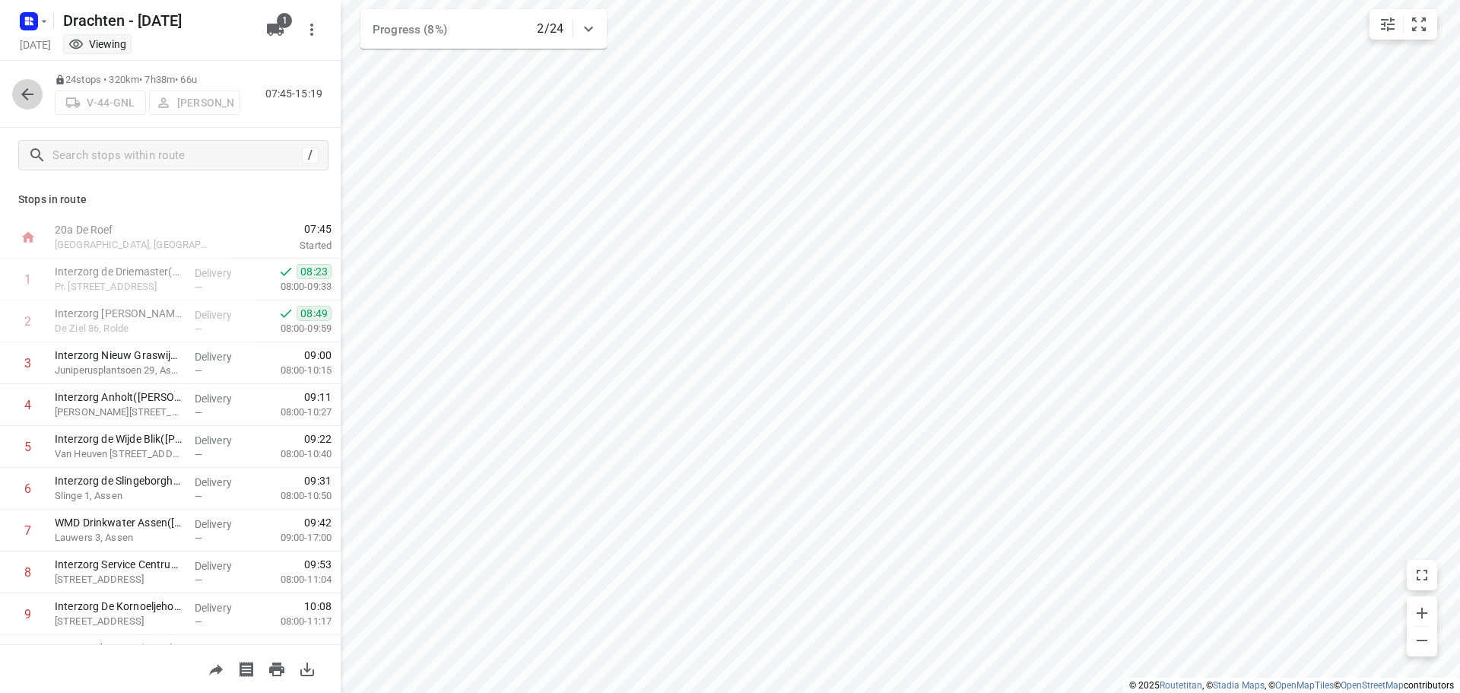
click at [37, 92] on button "button" at bounding box center [27, 94] width 30 height 30
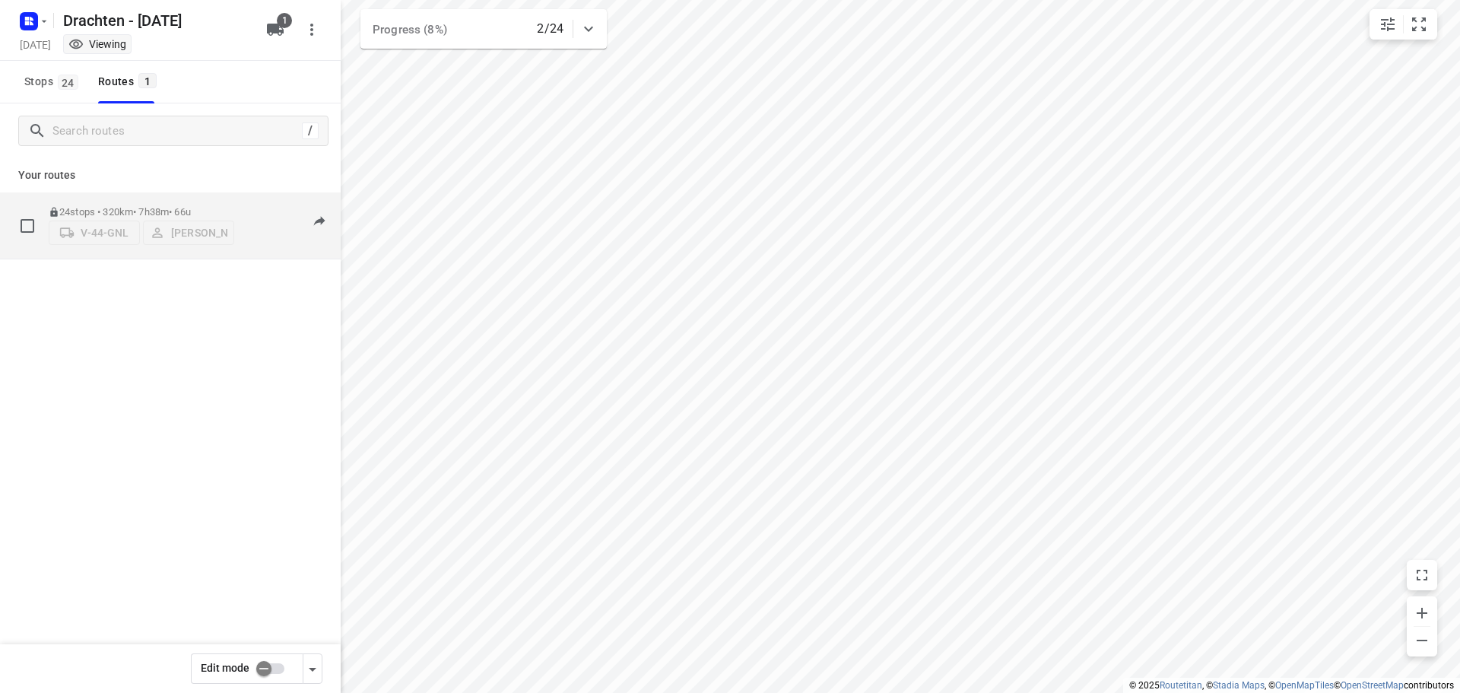
click at [112, 206] on p "24 stops • 320km • 7h38m • 66u" at bounding box center [141, 211] width 185 height 11
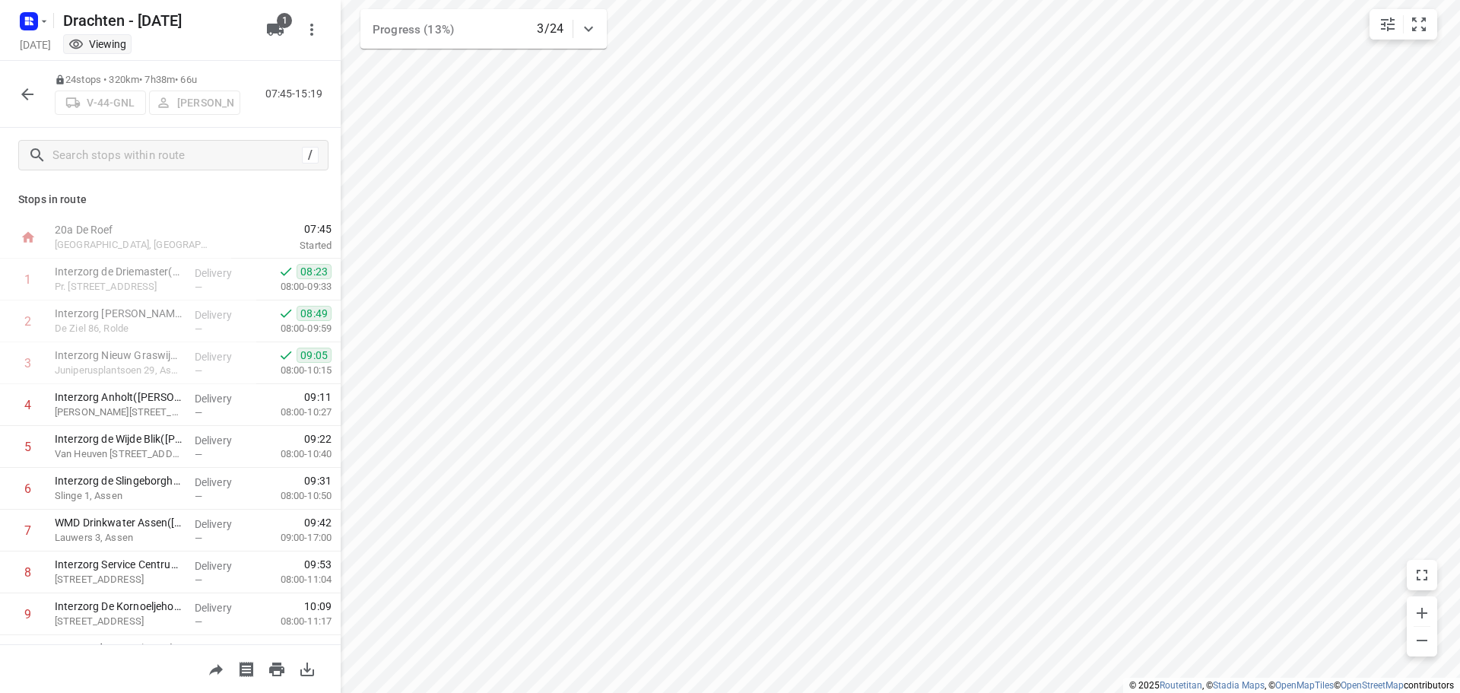
click at [29, 106] on button "button" at bounding box center [27, 94] width 30 height 30
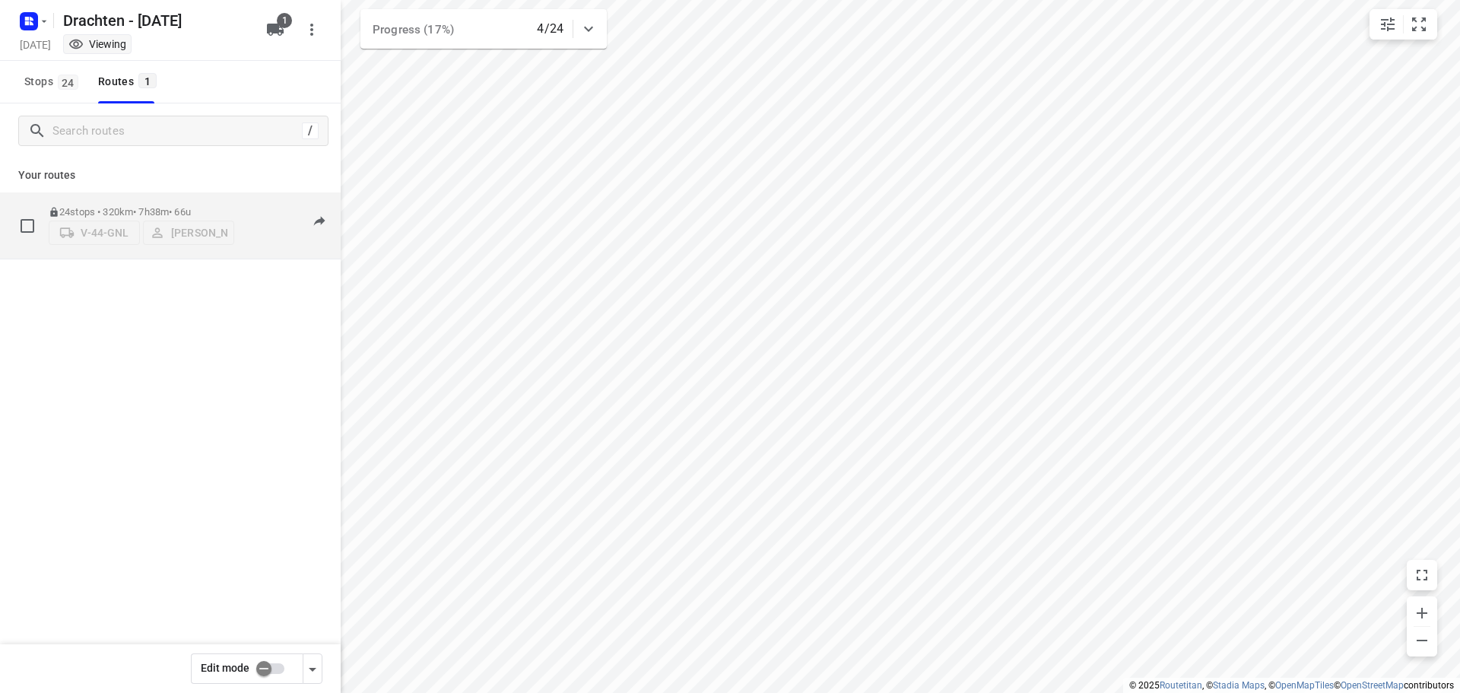
click at [116, 210] on p "24 stops • 320km • 7h38m • 66u" at bounding box center [141, 211] width 185 height 11
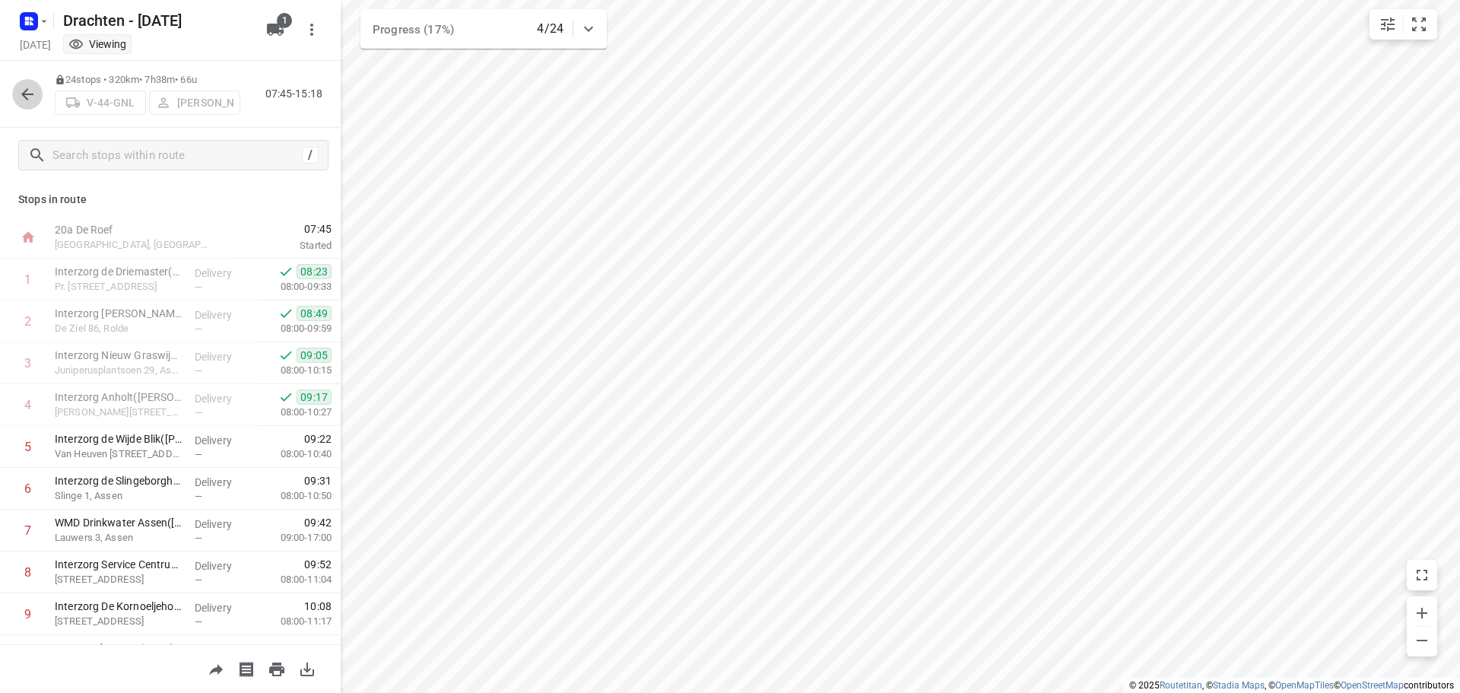
click at [27, 94] on icon "button" at bounding box center [27, 94] width 12 height 12
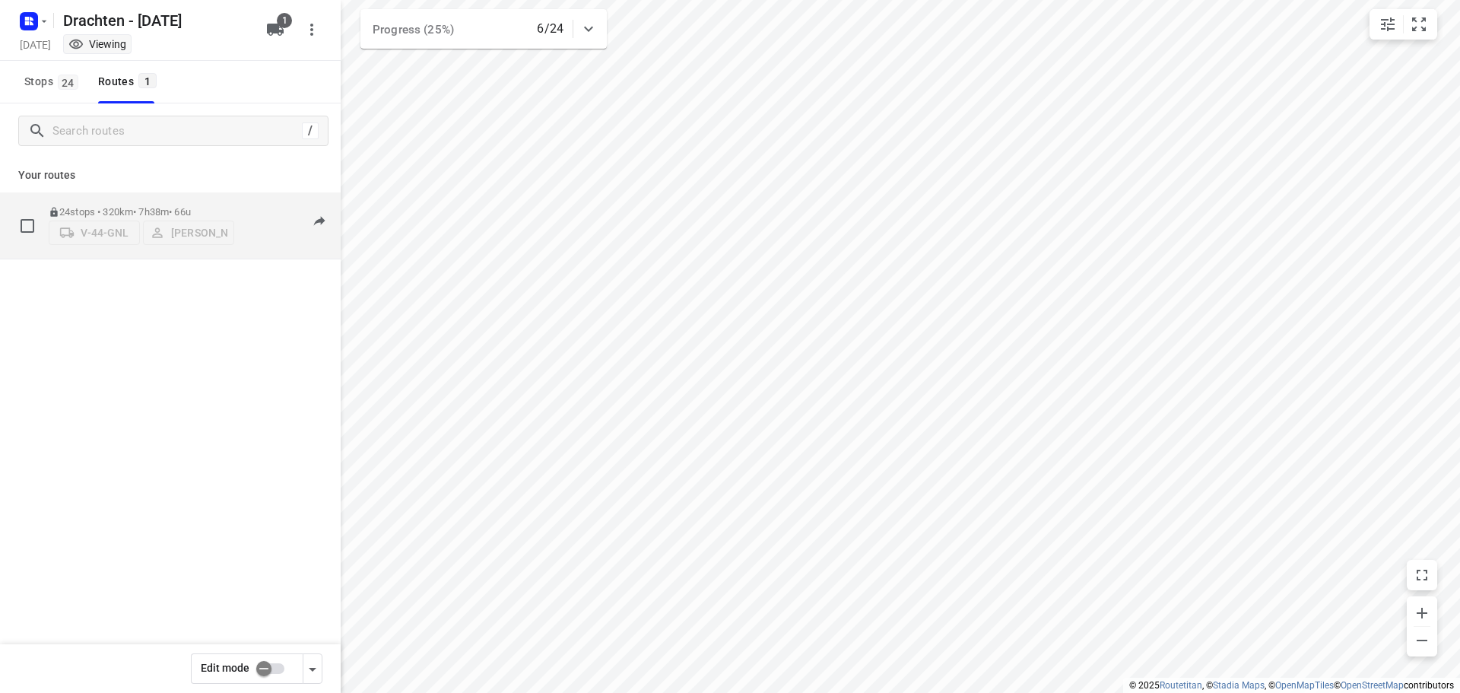
click at [147, 206] on p "24 stops • 320km • 7h38m • 66u" at bounding box center [141, 211] width 185 height 11
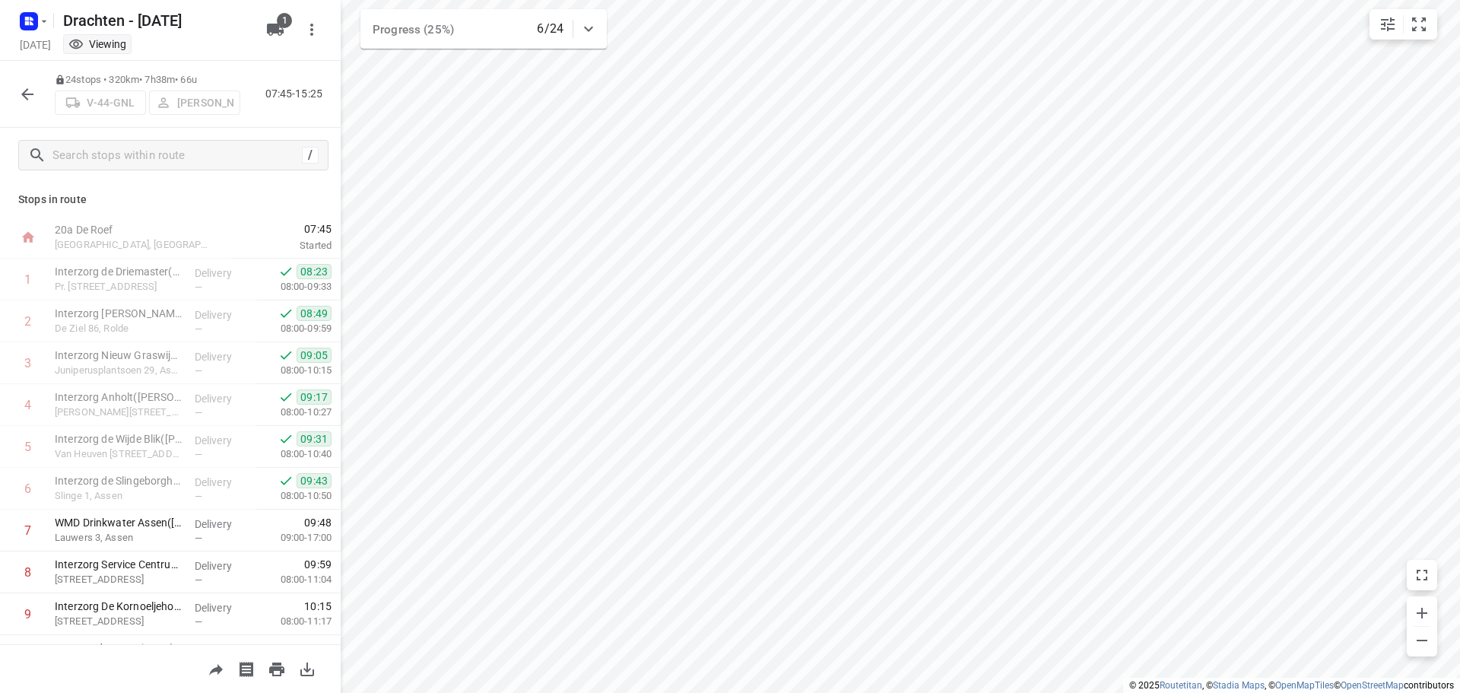
click at [40, 97] on button "button" at bounding box center [27, 94] width 30 height 30
click at [16, 89] on button "button" at bounding box center [27, 94] width 30 height 30
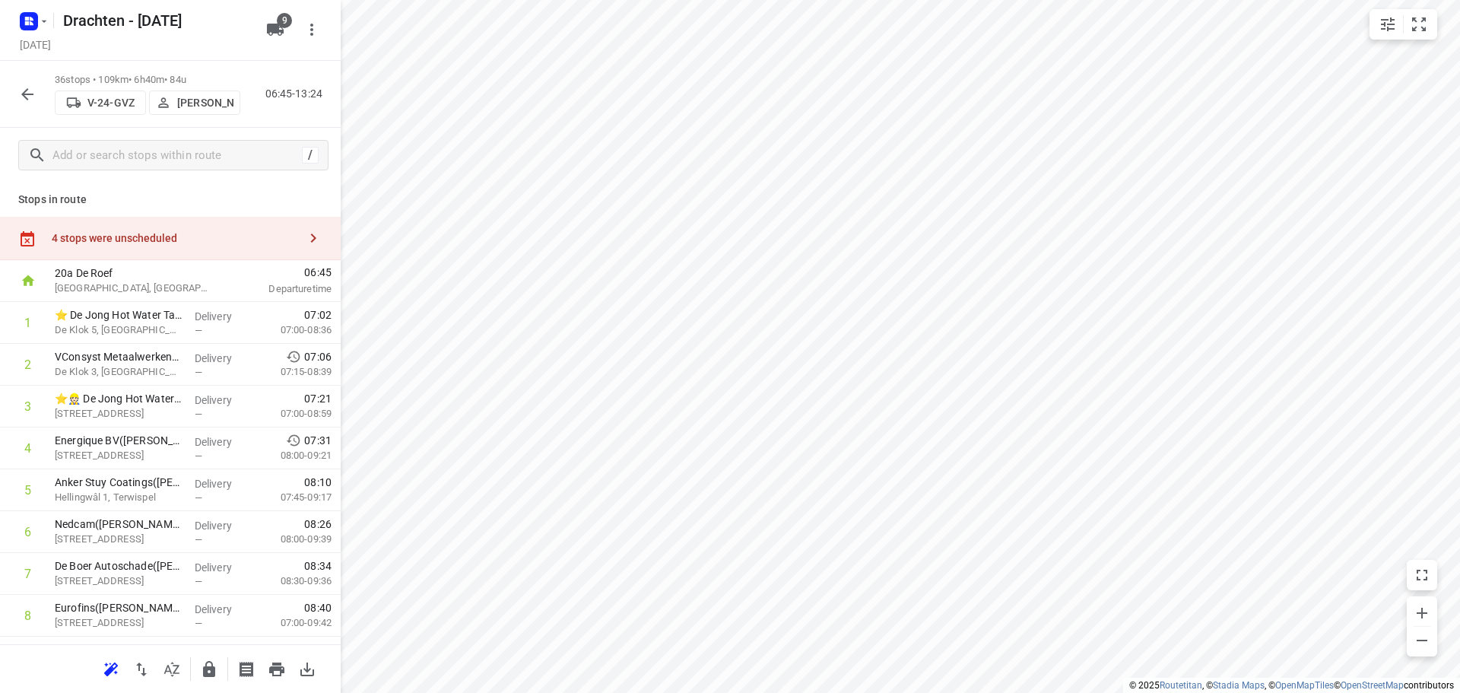
scroll to position [1205, 0]
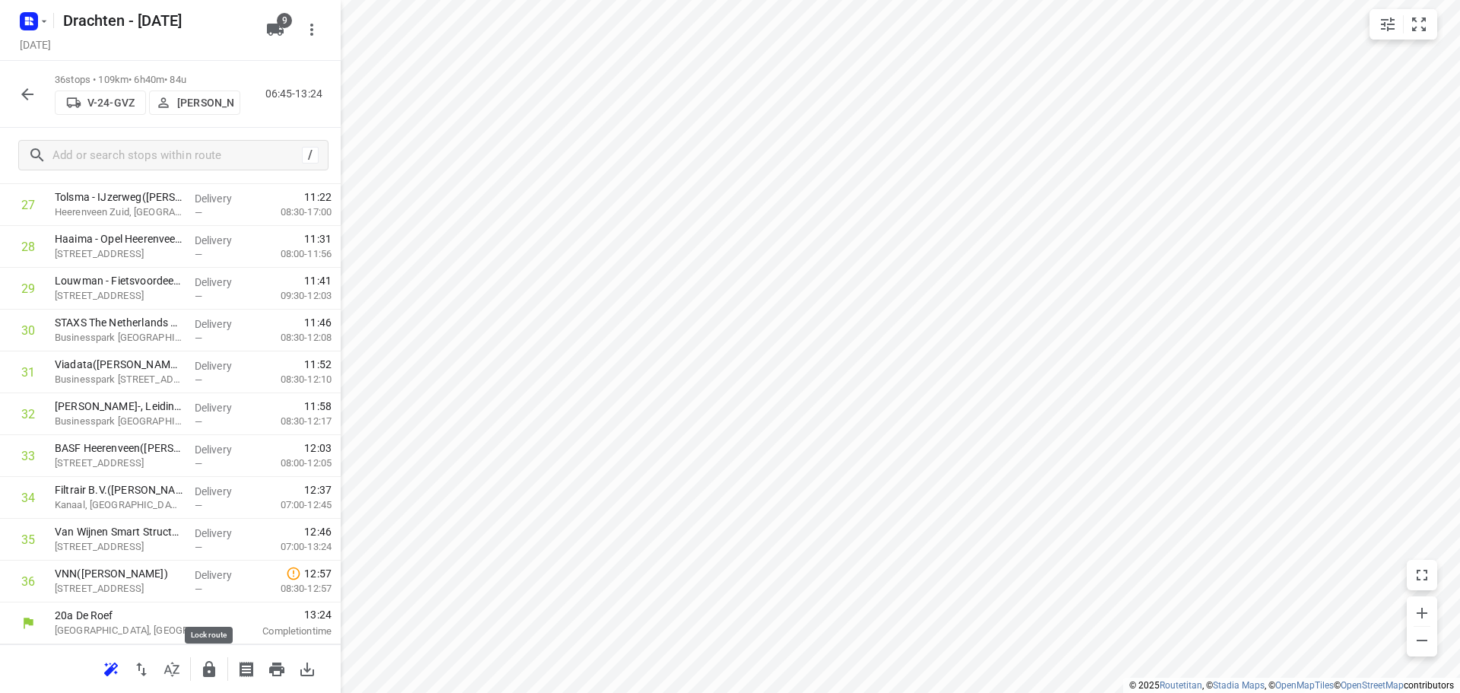
click at [214, 667] on icon "button" at bounding box center [209, 669] width 12 height 16
click at [32, 106] on button "button" at bounding box center [27, 94] width 30 height 30
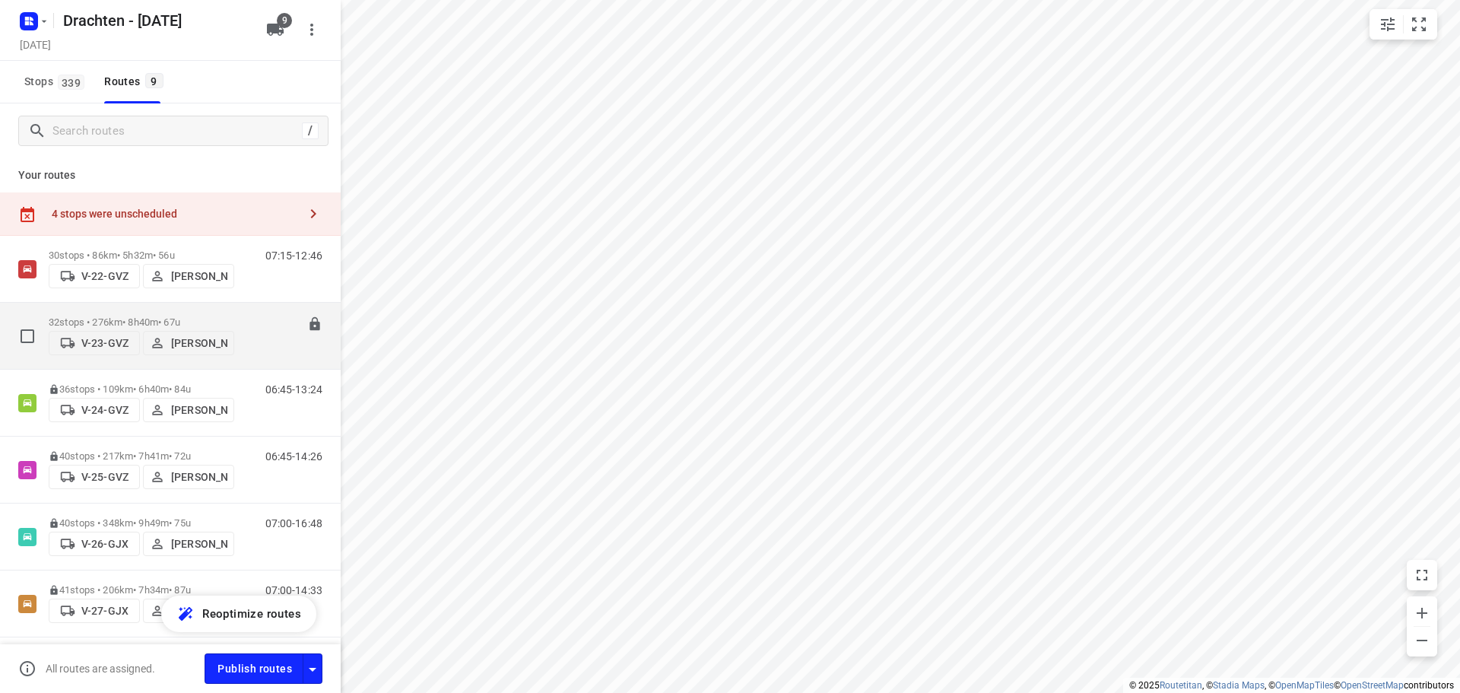
click at [153, 316] on p "32 stops • 276km • 8h40m • 67u" at bounding box center [141, 321] width 185 height 11
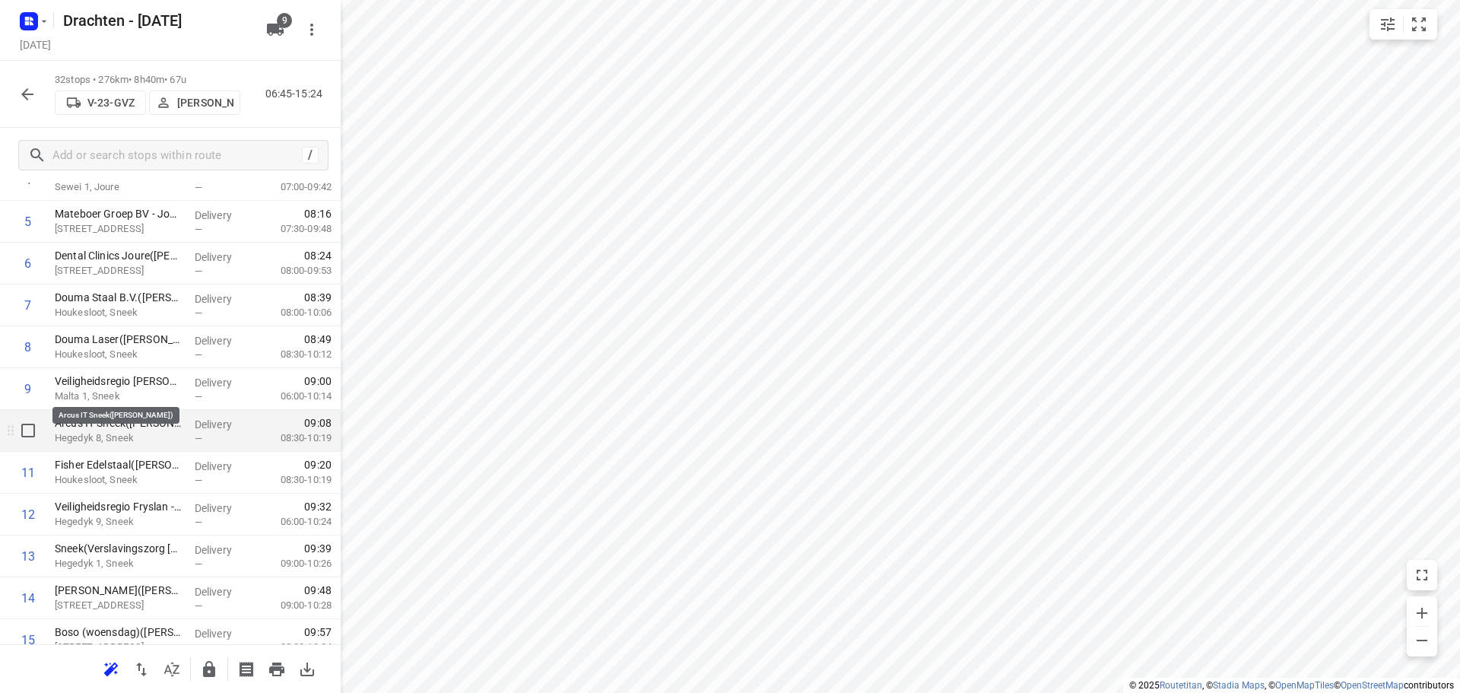
scroll to position [304, 0]
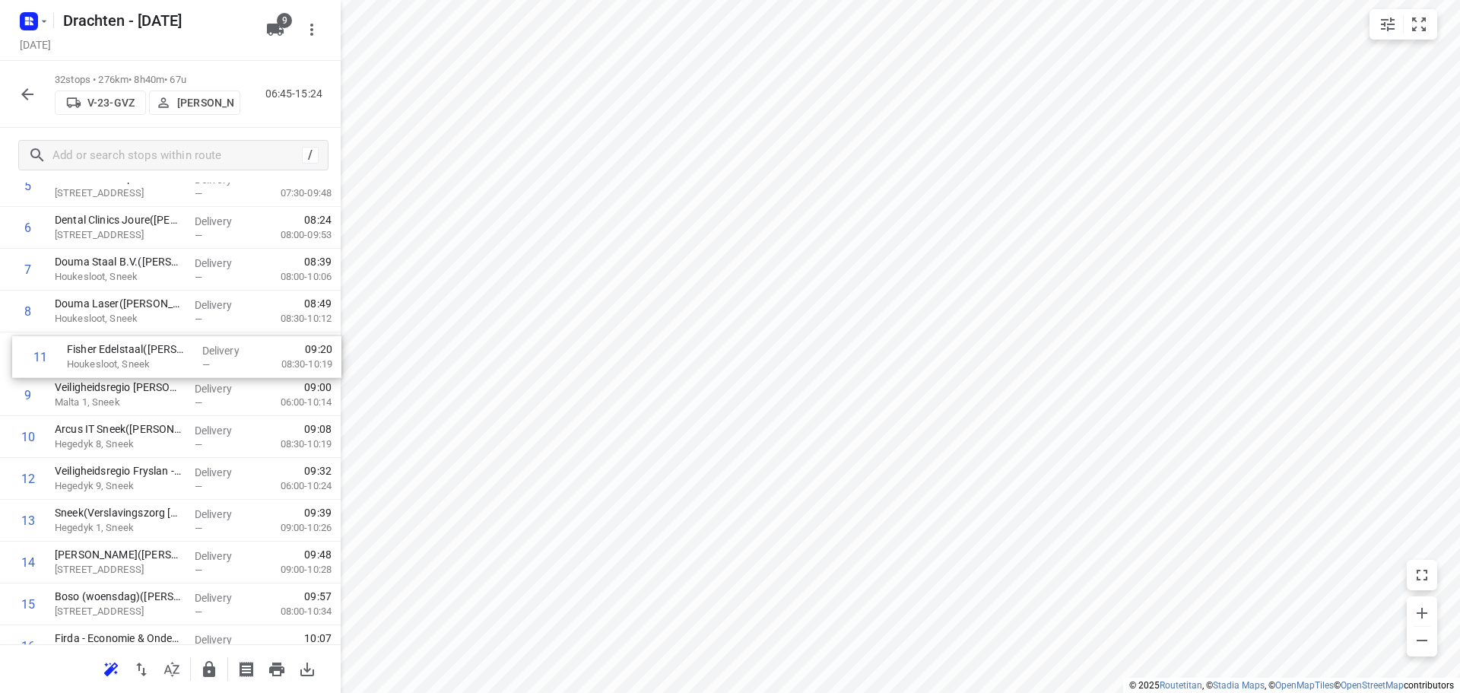
drag, startPoint x: 146, startPoint y: 441, endPoint x: 161, endPoint y: 351, distance: 91.0
click at [161, 351] on div "1 Van de Velde Packaging - VJD(Jan-Eric Siemonsma) Douwe Egberts/tolhûswei, Jou…" at bounding box center [170, 667] width 341 height 1338
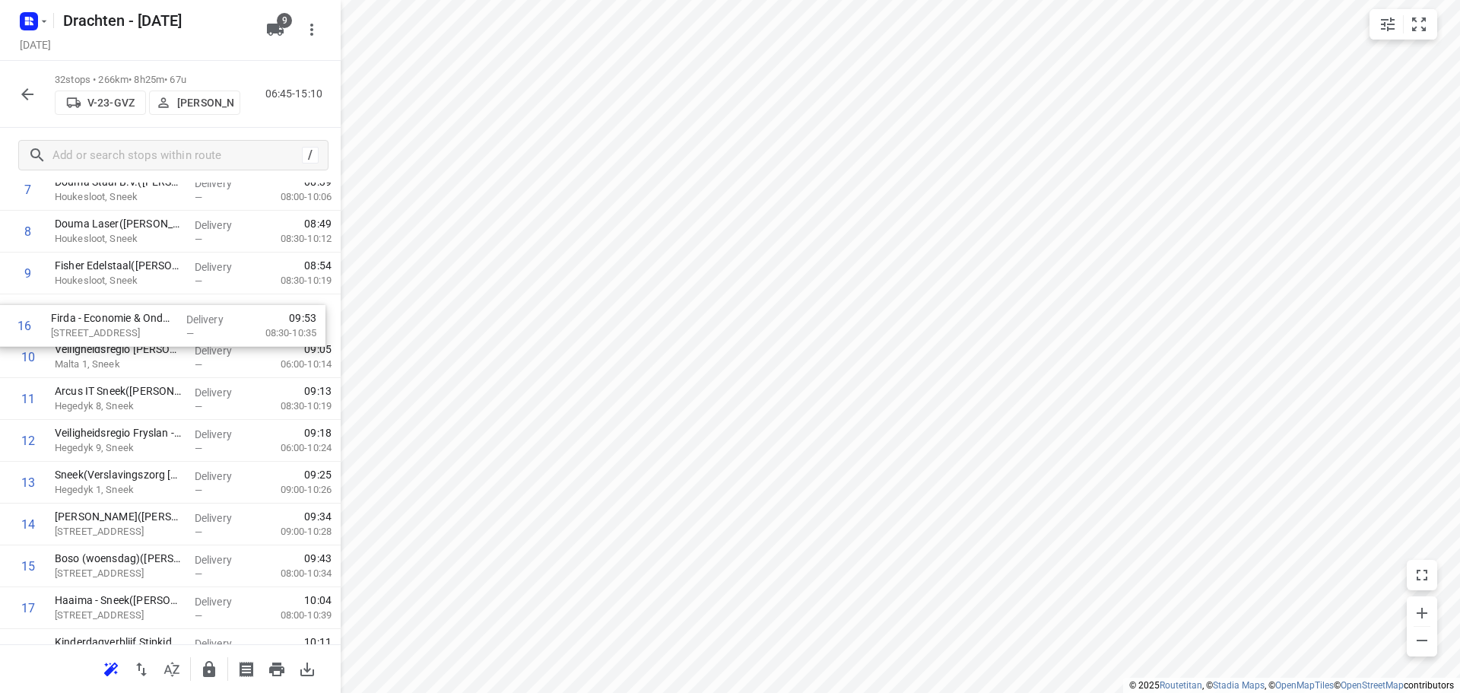
drag, startPoint x: 177, startPoint y: 571, endPoint x: 175, endPoint y: 321, distance: 250.1
click at [175, 321] on div "1 Van de Velde Packaging - VJD(Jan-Eric Siemonsma) Douwe Egberts/tolhûswei, Jou…" at bounding box center [170, 587] width 341 height 1338
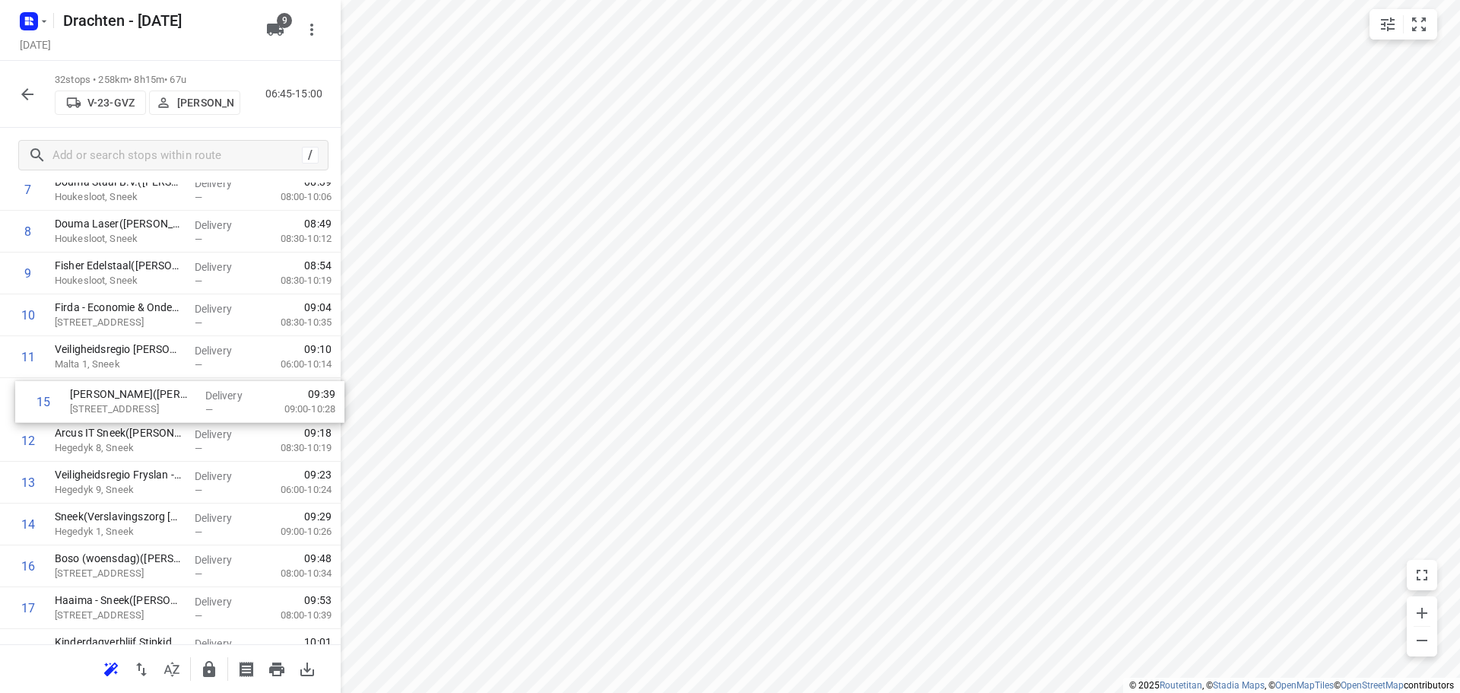
drag, startPoint x: 167, startPoint y: 523, endPoint x: 184, endPoint y: 393, distance: 131.1
click at [184, 393] on div "1 Van de Velde Packaging - VJD(Jan-Eric Siemonsma) Douwe Egberts/tolhûswei, Jou…" at bounding box center [170, 587] width 341 height 1338
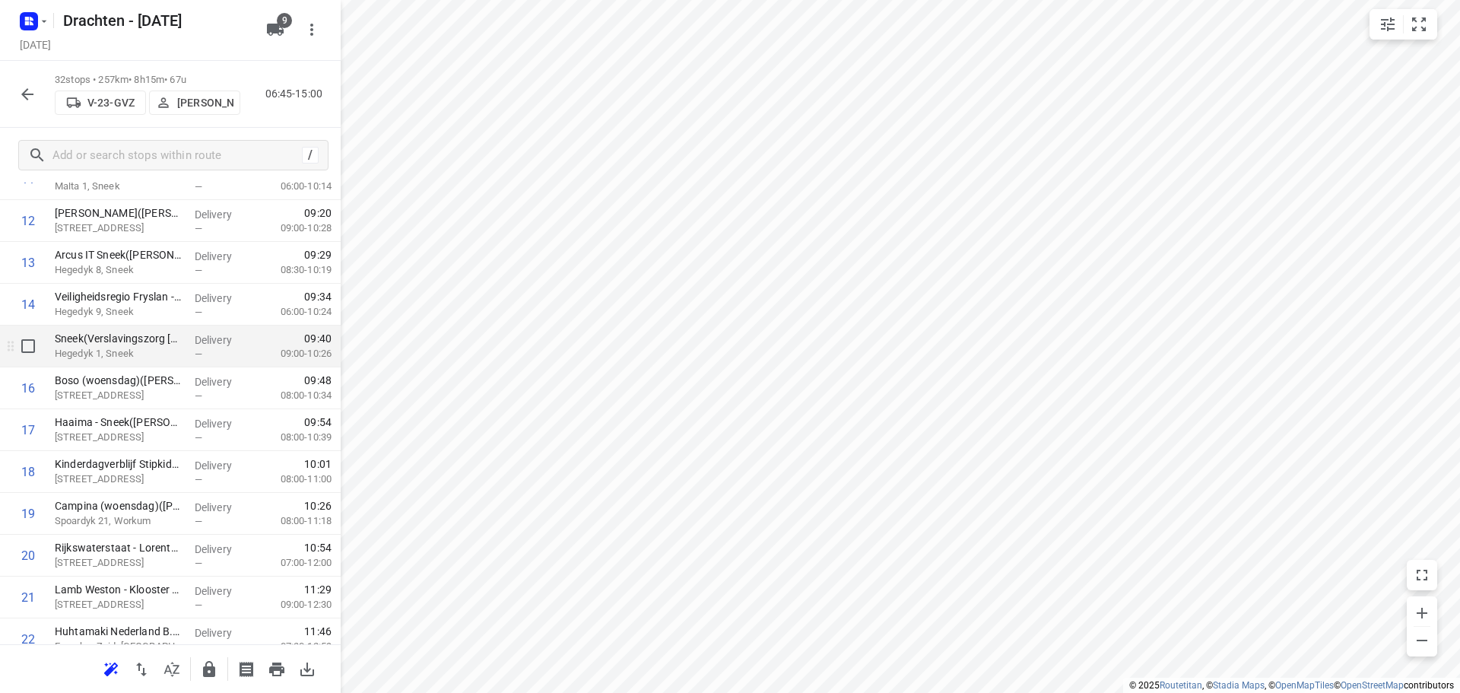
scroll to position [612, 0]
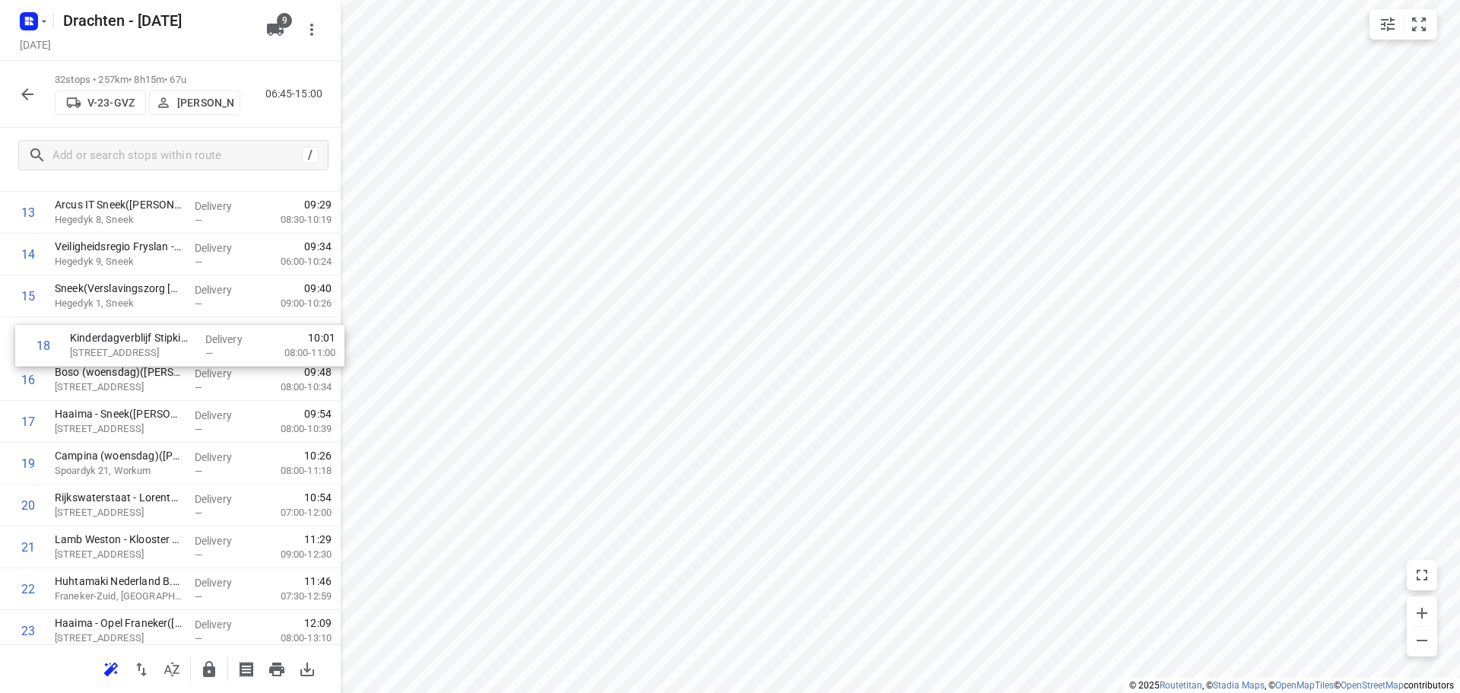
drag, startPoint x: 123, startPoint y: 427, endPoint x: 141, endPoint y: 342, distance: 87.1
click at [141, 342] on div "1 Van de Velde Packaging - VJD(Jan-Eric Siemonsma) Douwe Egberts/tolhûswei, Jou…" at bounding box center [170, 359] width 341 height 1338
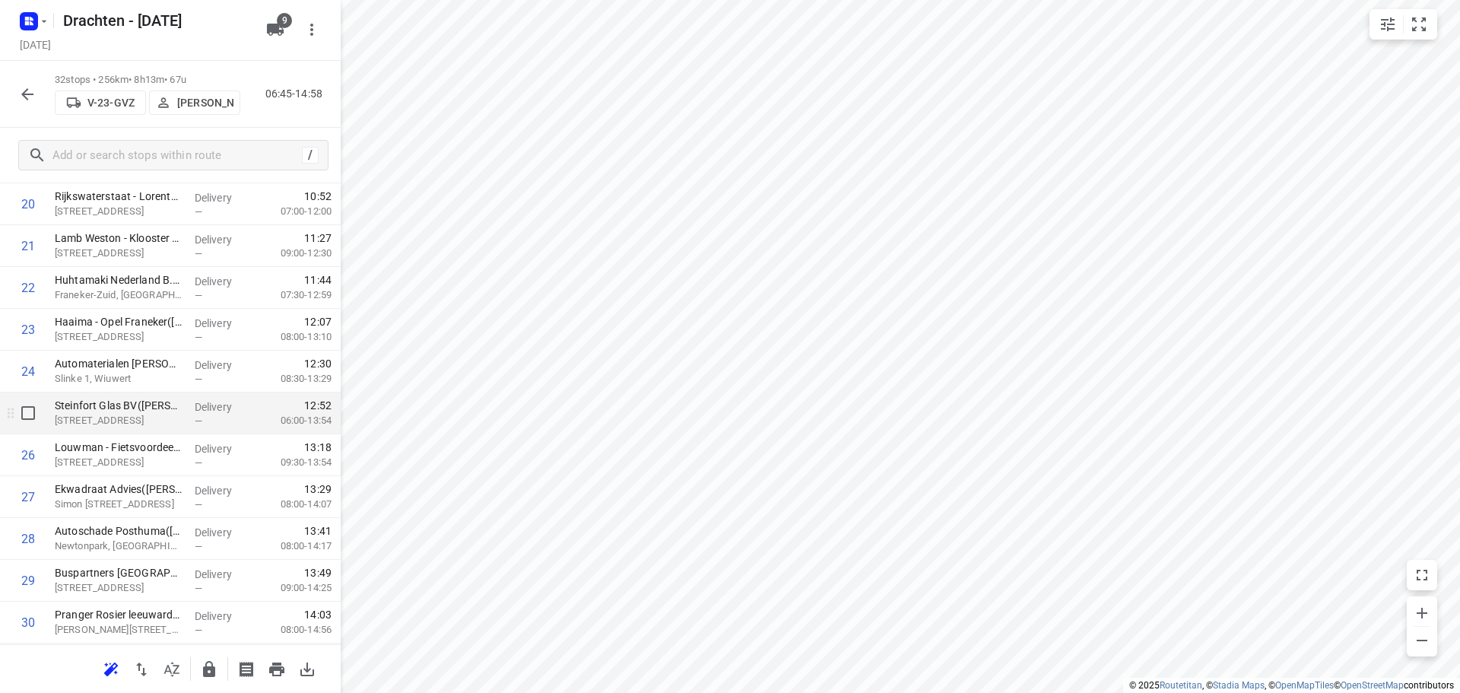
scroll to position [916, 0]
drag, startPoint x: 155, startPoint y: 412, endPoint x: 156, endPoint y: 363, distance: 49.4
click at [156, 363] on div "1 Van de Velde Packaging - VJD(Jan-Eric Siemonsma) Douwe Egberts/tolhûswei, Jou…" at bounding box center [170, 55] width 341 height 1338
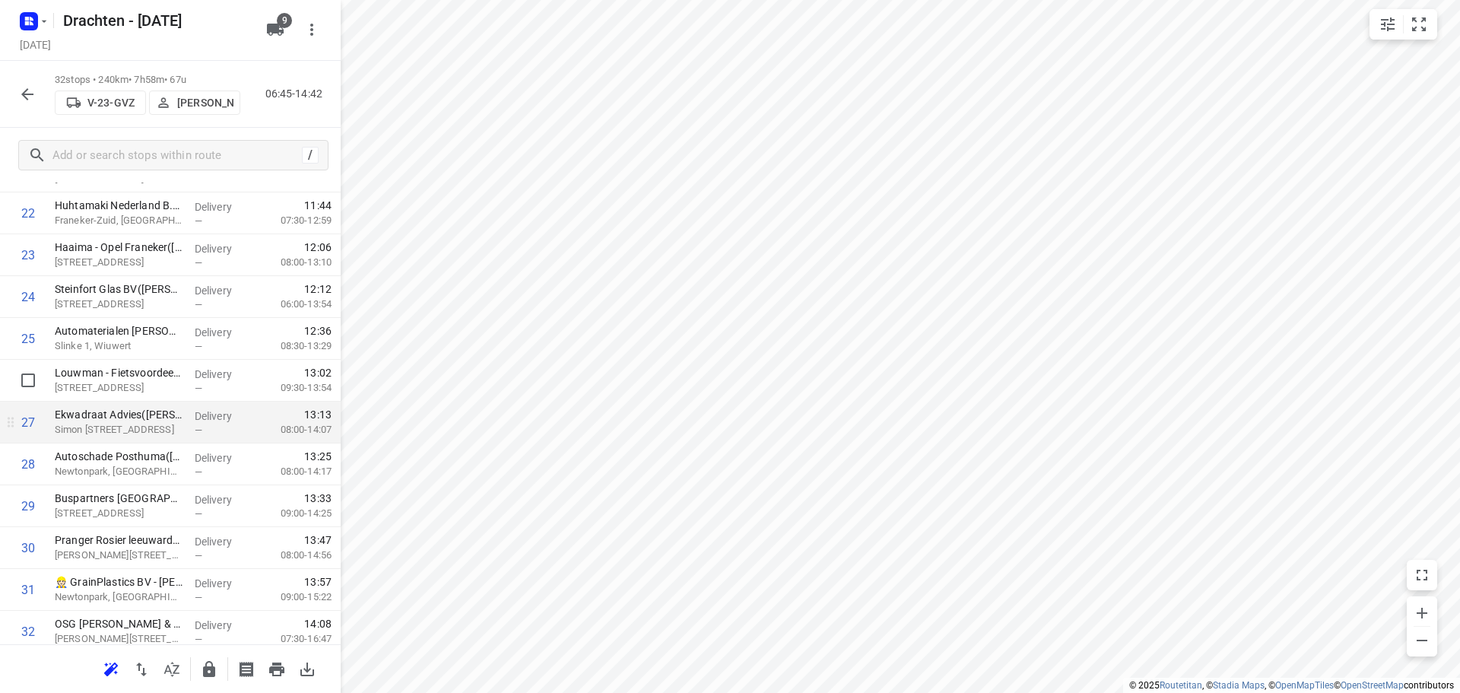
scroll to position [1038, 0]
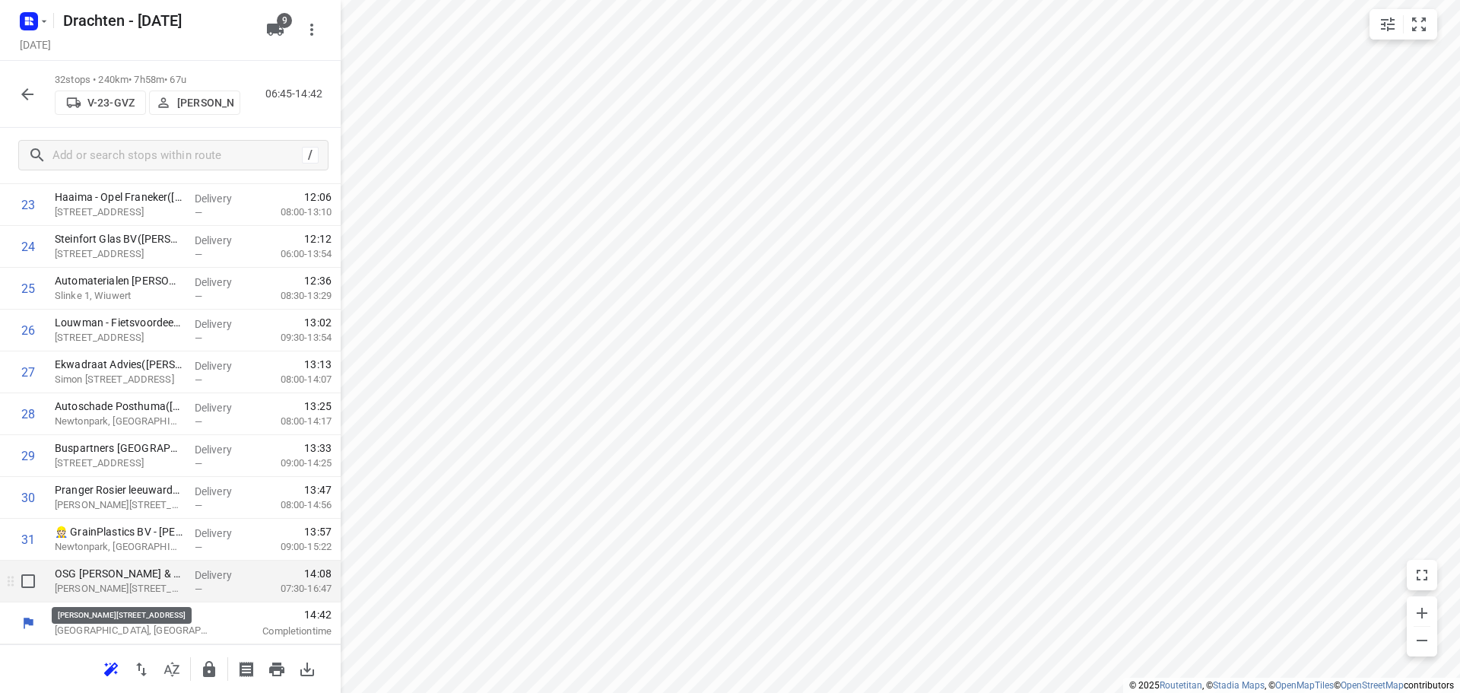
click at [132, 585] on p "Douwe Kalmaleane 4, Leeuwarden" at bounding box center [119, 588] width 128 height 15
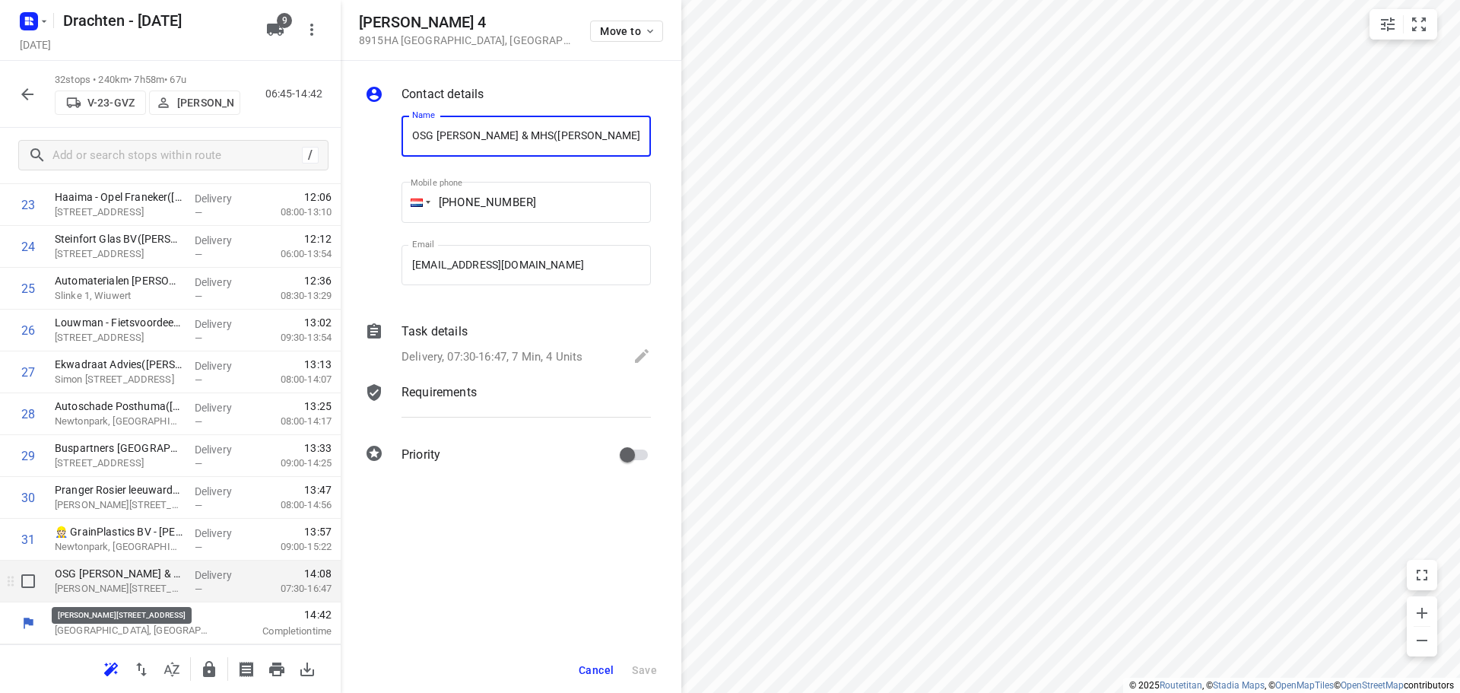
scroll to position [0, 1]
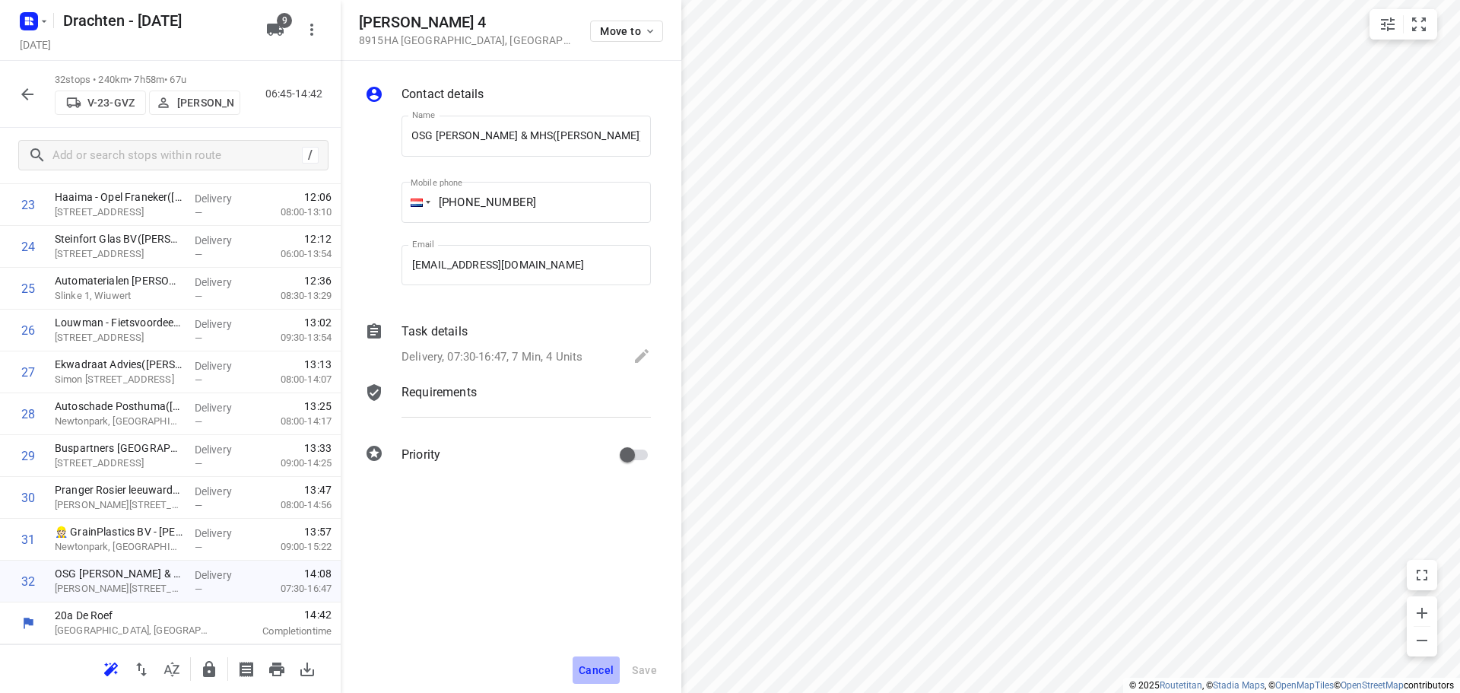
click at [592, 677] on button "Cancel" at bounding box center [595, 669] width 47 height 27
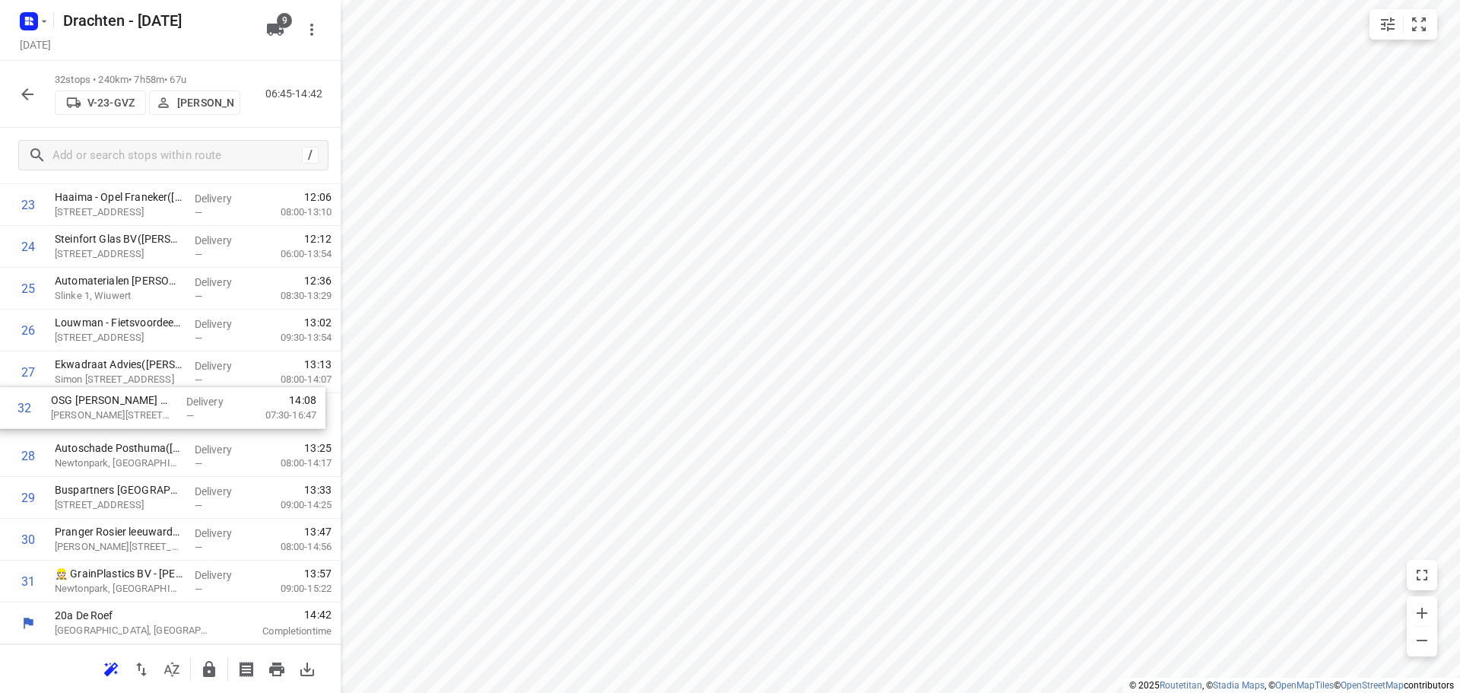
drag, startPoint x: 156, startPoint y: 585, endPoint x: 159, endPoint y: 381, distance: 204.5
drag, startPoint x: 133, startPoint y: 540, endPoint x: 136, endPoint y: 414, distance: 126.2
drag, startPoint x: 162, startPoint y: 547, endPoint x: 168, endPoint y: 499, distance: 49.0
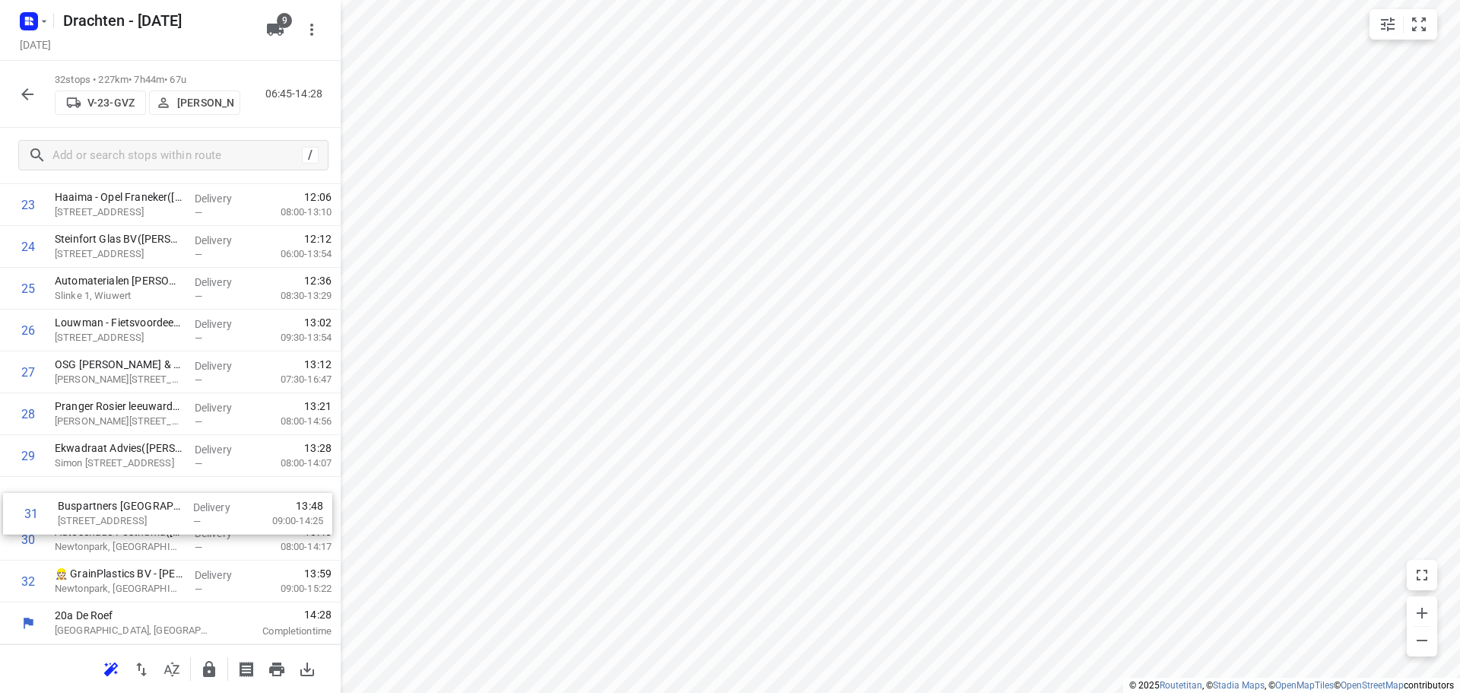
click at [204, 667] on icon "button" at bounding box center [209, 669] width 12 height 16
click at [23, 103] on icon "button" at bounding box center [27, 94] width 18 height 18
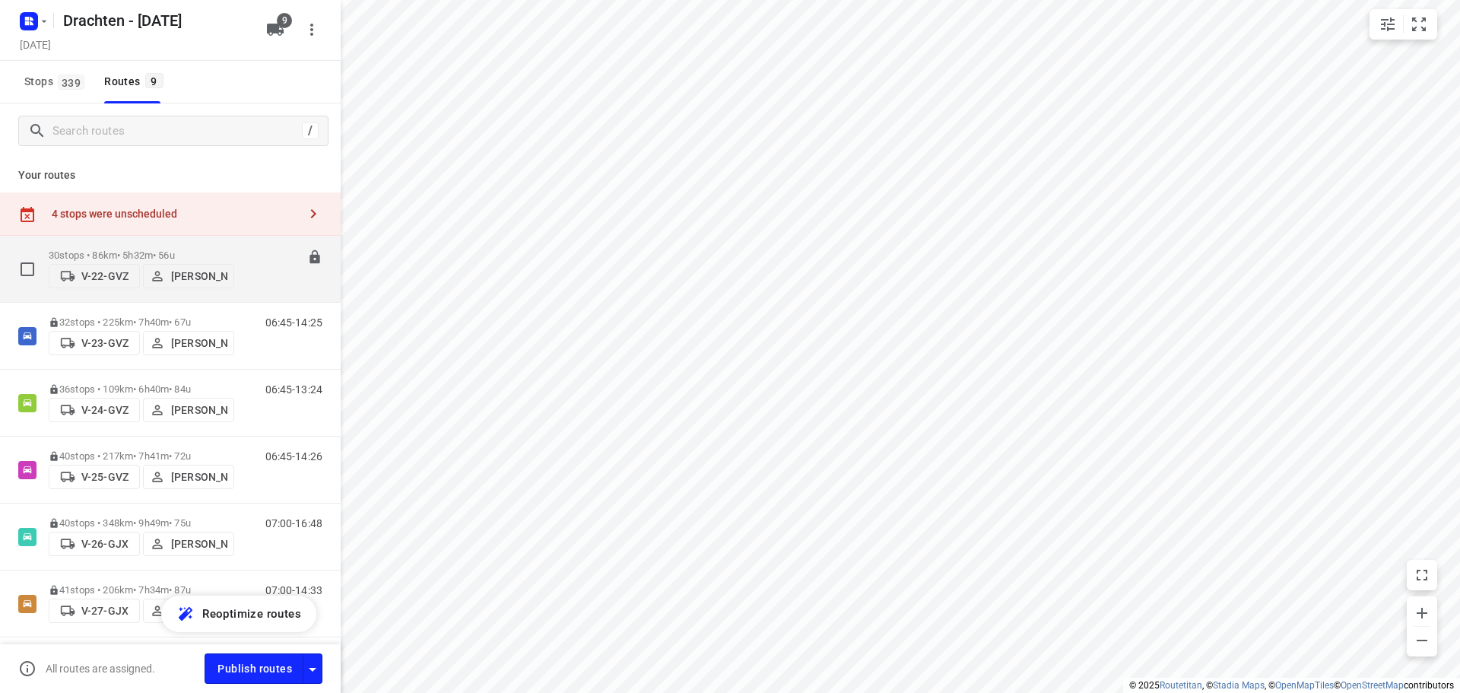
click at [147, 250] on p "30 stops • 86km • 5h32m • 56u" at bounding box center [141, 254] width 185 height 11
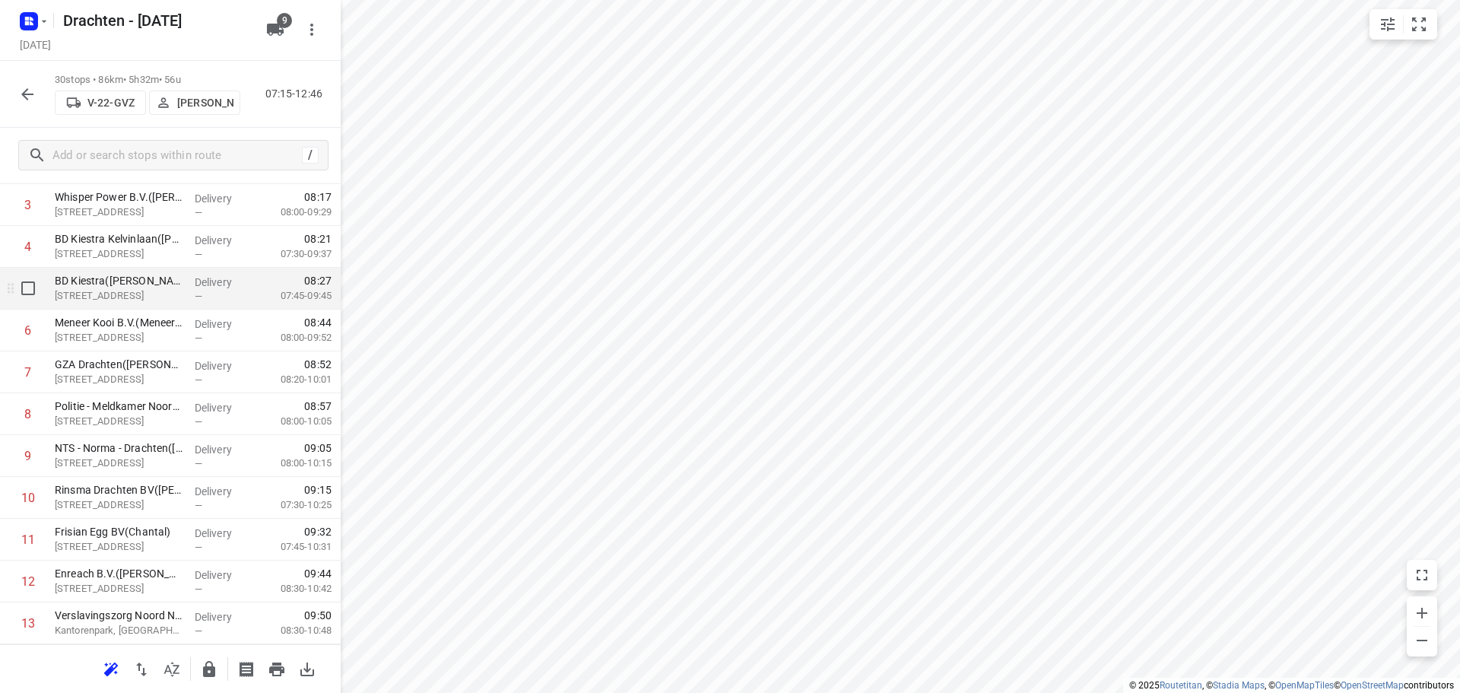
scroll to position [228, 0]
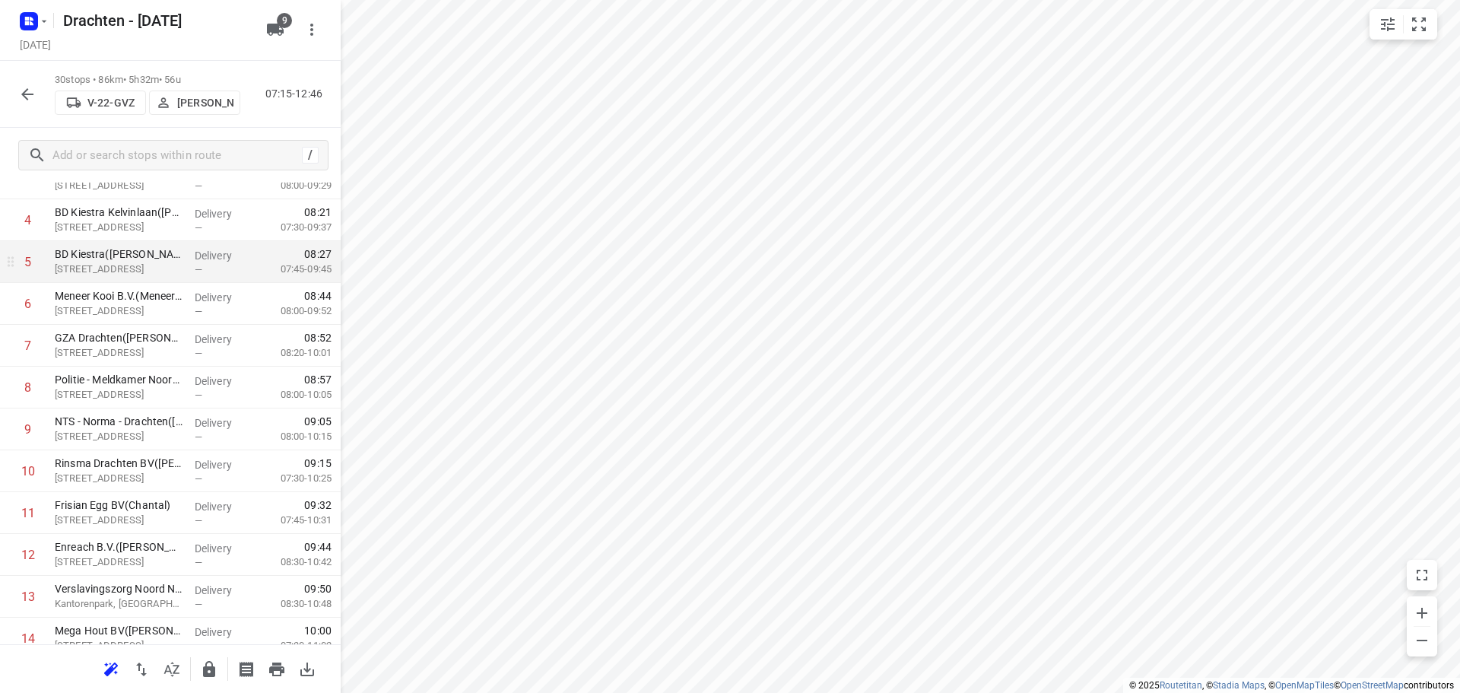
click at [232, 245] on div "i © 2025 Routetitan , © Stadia Maps , © OpenMapTiles © OpenStreetMap contributo…" at bounding box center [730, 346] width 1460 height 693
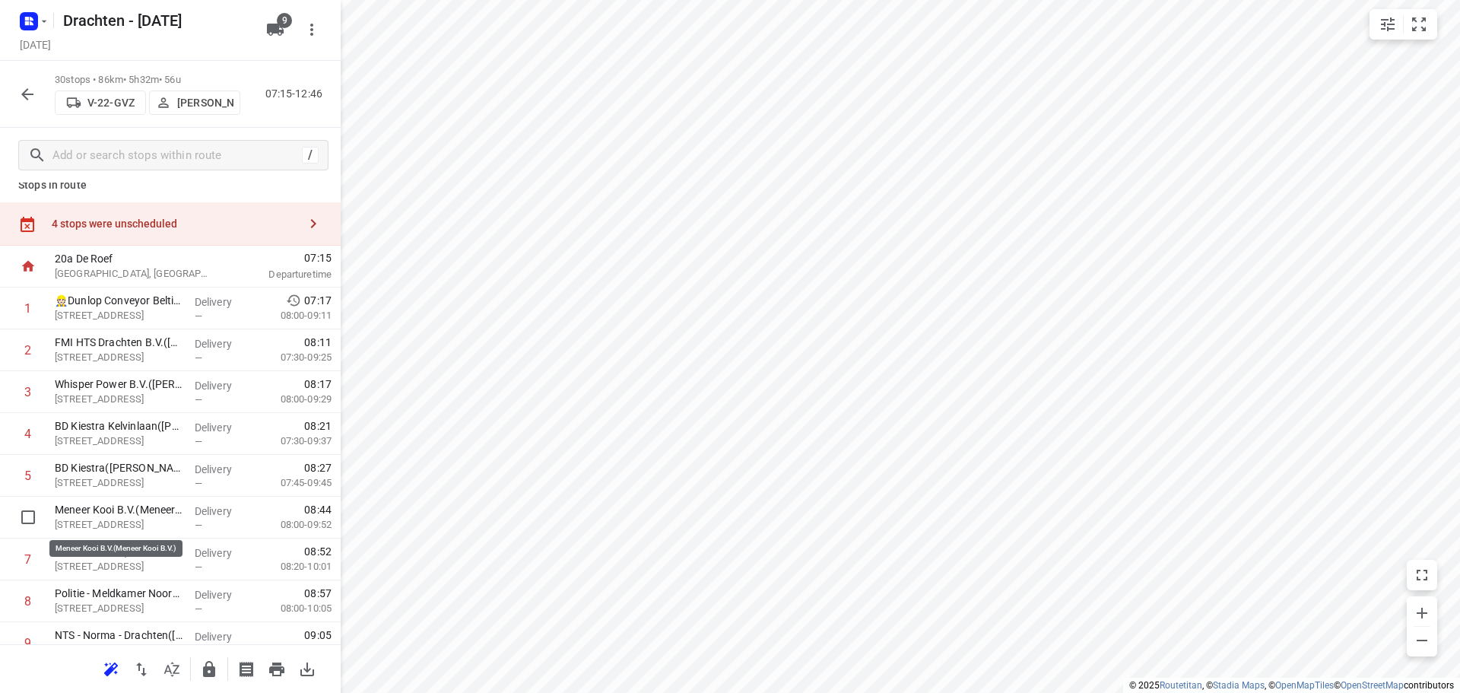
scroll to position [0, 0]
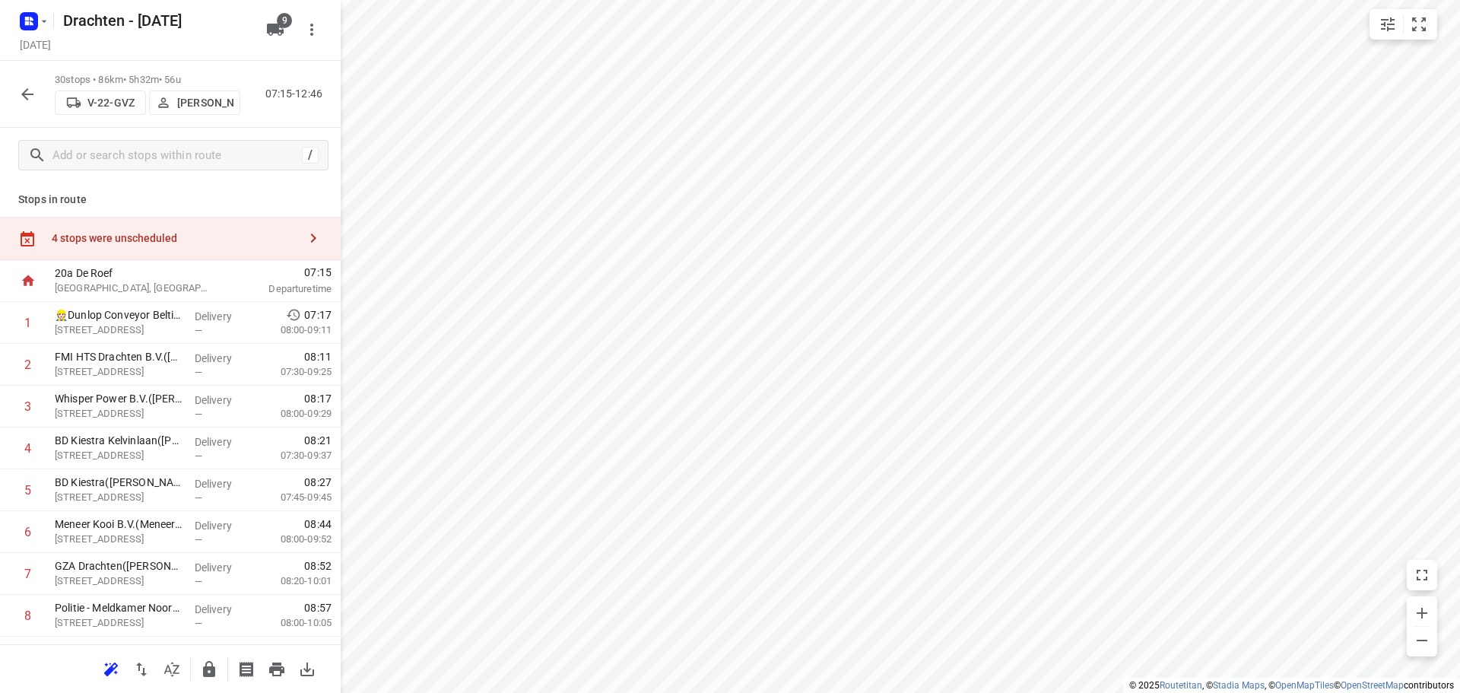
click at [188, 239] on div "4 stops were unscheduled" at bounding box center [175, 238] width 246 height 12
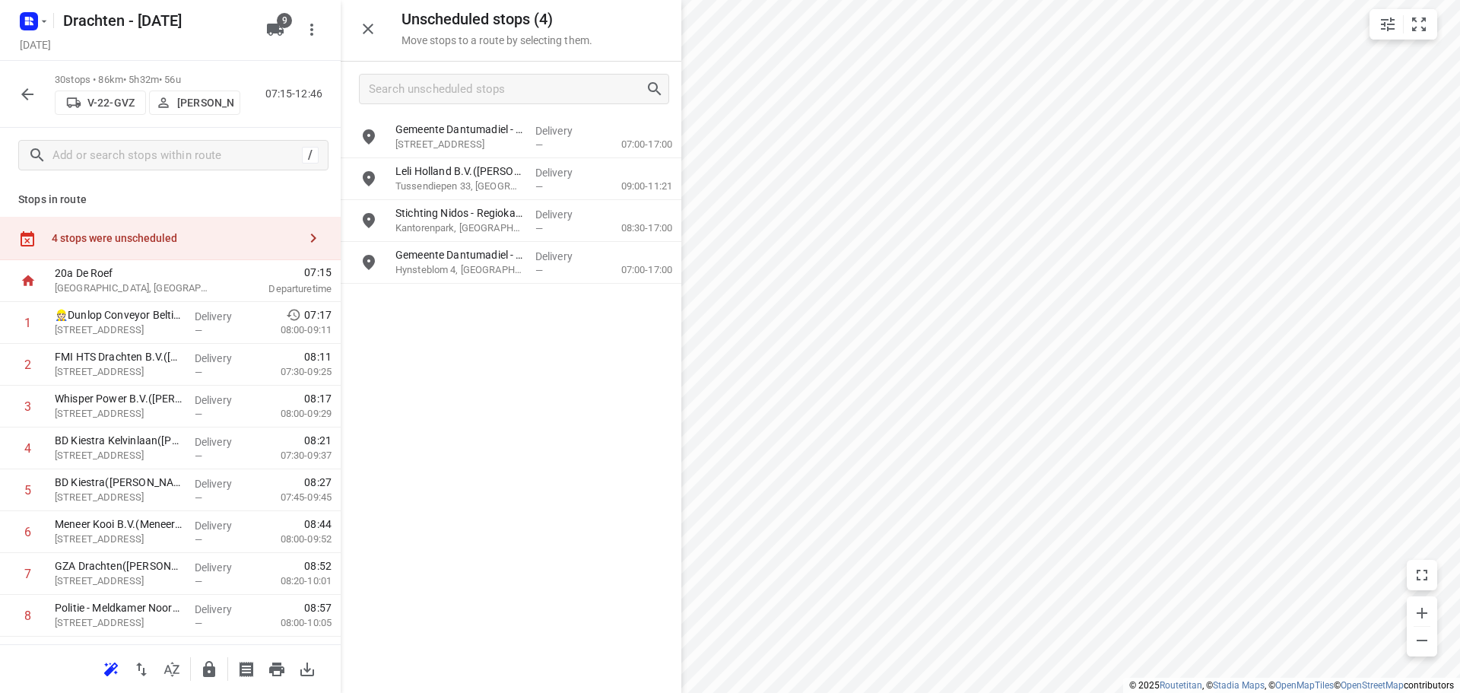
click at [362, 29] on icon "button" at bounding box center [368, 29] width 18 height 18
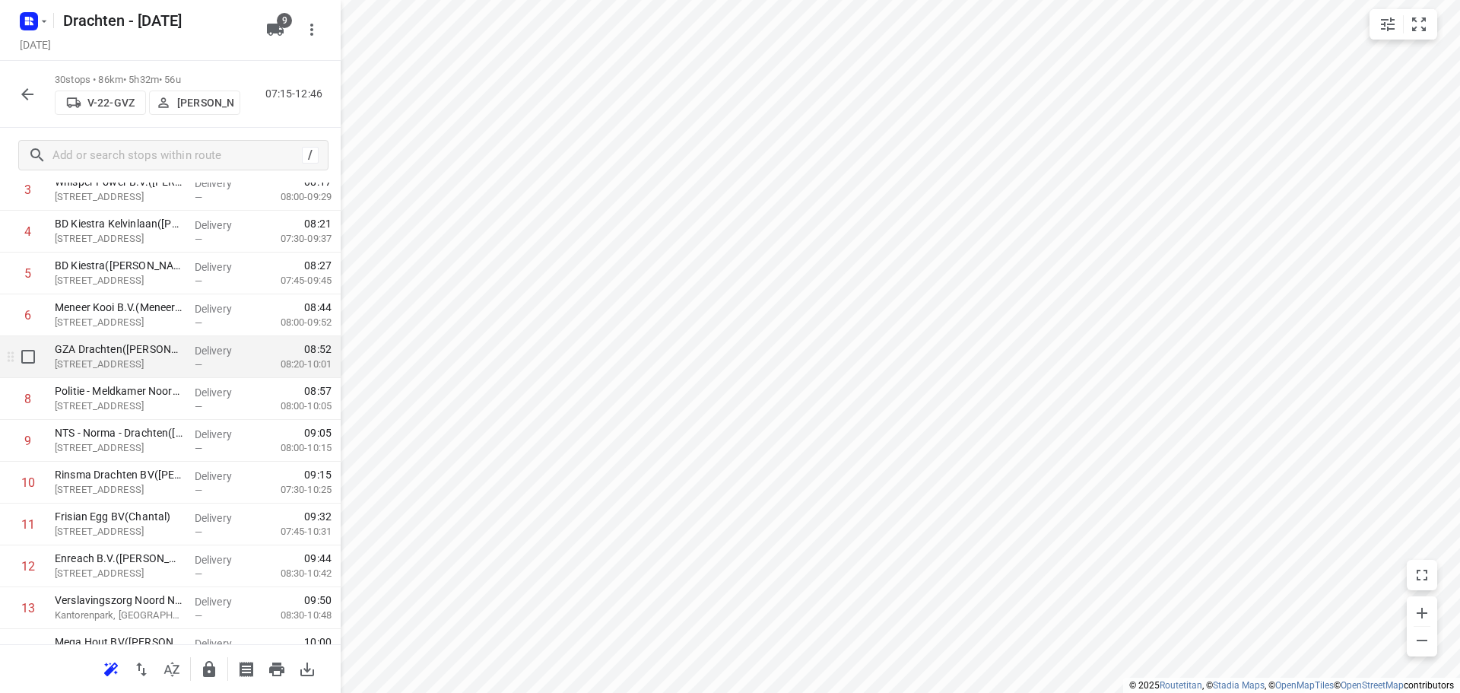
scroll to position [228, 0]
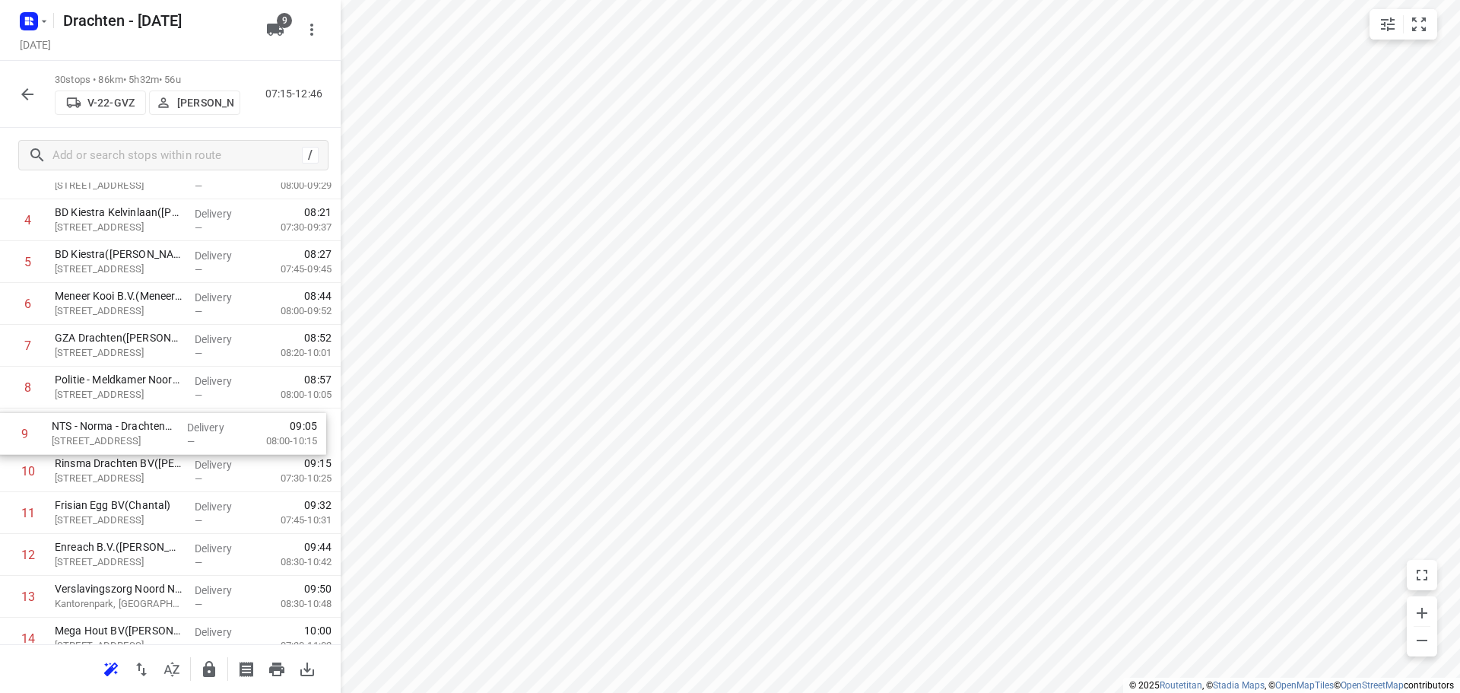
drag, startPoint x: 159, startPoint y: 436, endPoint x: 156, endPoint y: 444, distance: 8.9
click at [156, 444] on div "1 👷🏻Dunlop Conveyor Belting(Simone De groot) Oliemolenstraat 2, Drachten Delive…" at bounding box center [170, 701] width 341 height 1254
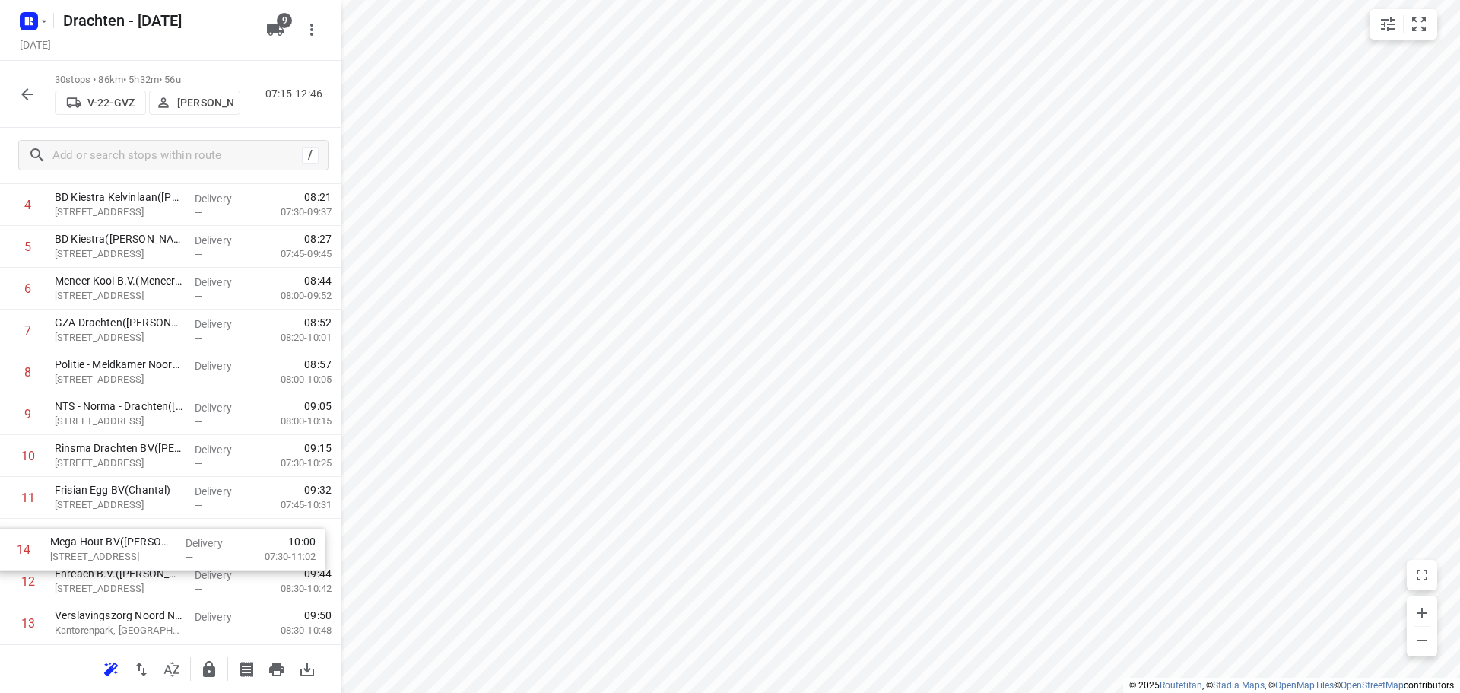
scroll to position [248, 0]
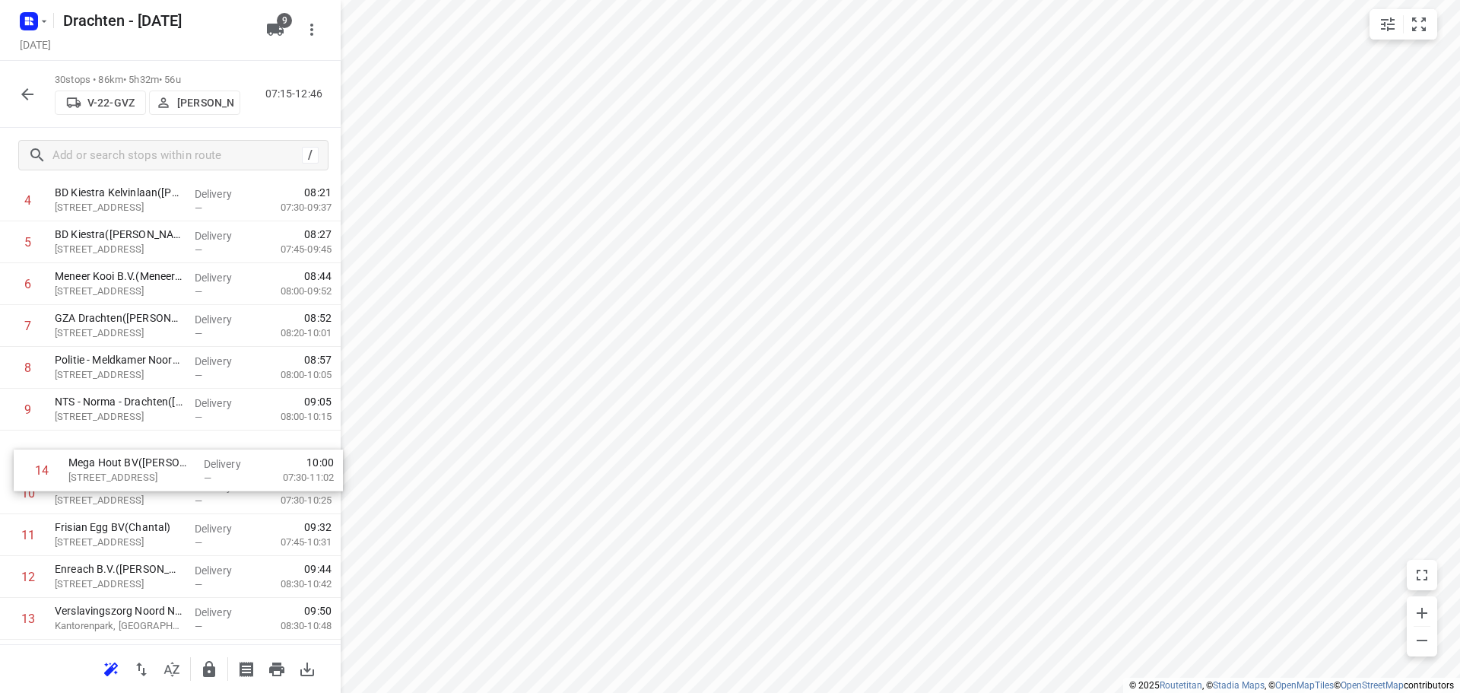
drag, startPoint x: 141, startPoint y: 633, endPoint x: 159, endPoint y: 442, distance: 191.6
click at [159, 442] on div "1 👷🏻Dunlop Conveyor Belting(Simone De groot) Oliemolenstraat 2, Drachten Delive…" at bounding box center [170, 681] width 341 height 1254
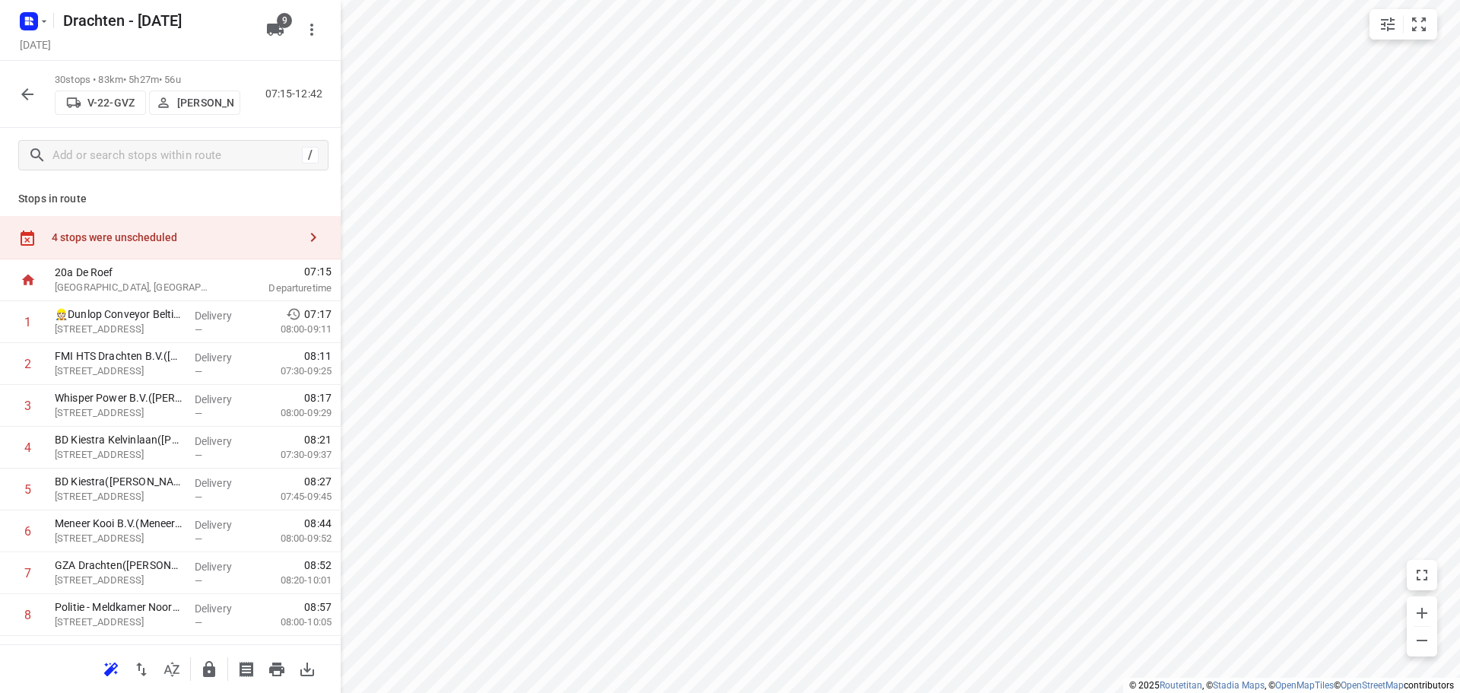
scroll to position [0, 0]
click at [164, 236] on div "4 stops were unscheduled" at bounding box center [175, 238] width 246 height 12
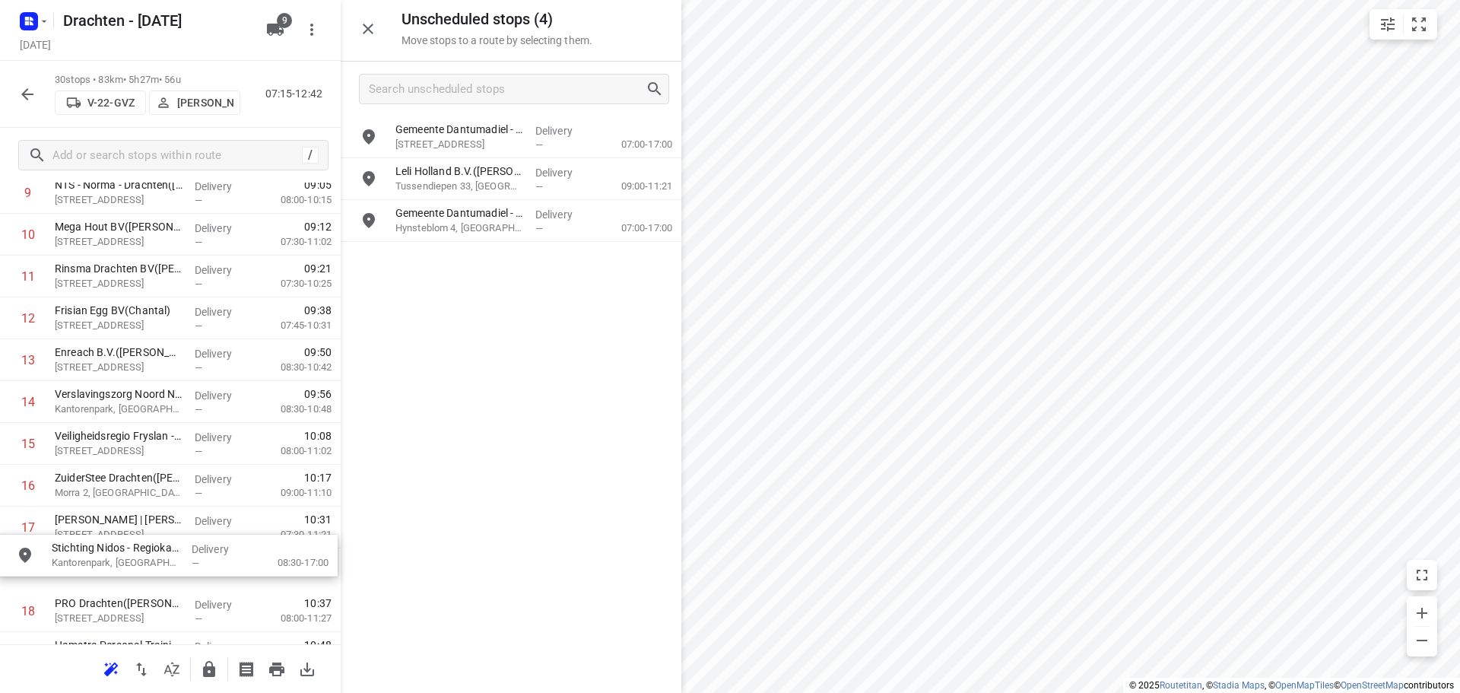
scroll to position [471, 0]
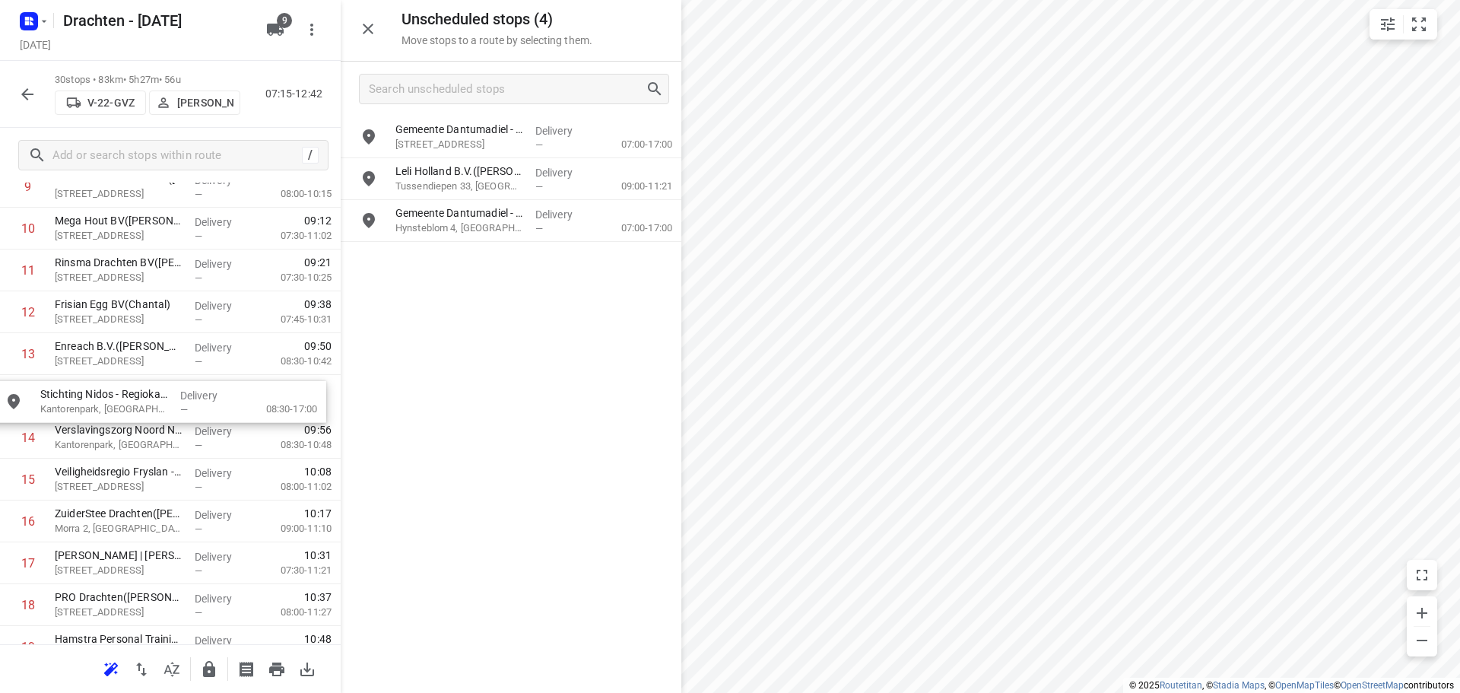
drag, startPoint x: 475, startPoint y: 226, endPoint x: 115, endPoint y: 415, distance: 407.0
click at [371, 30] on icon "button" at bounding box center [368, 29] width 18 height 18
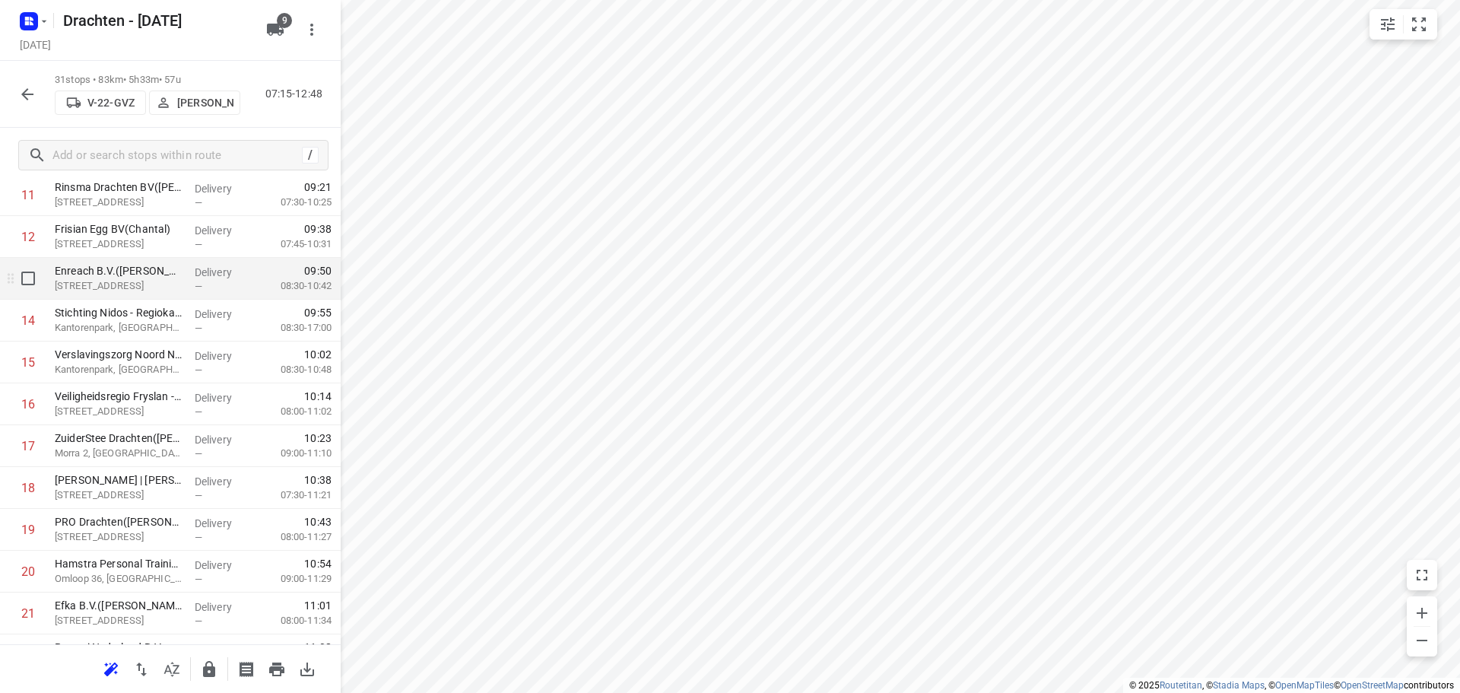
scroll to position [623, 0]
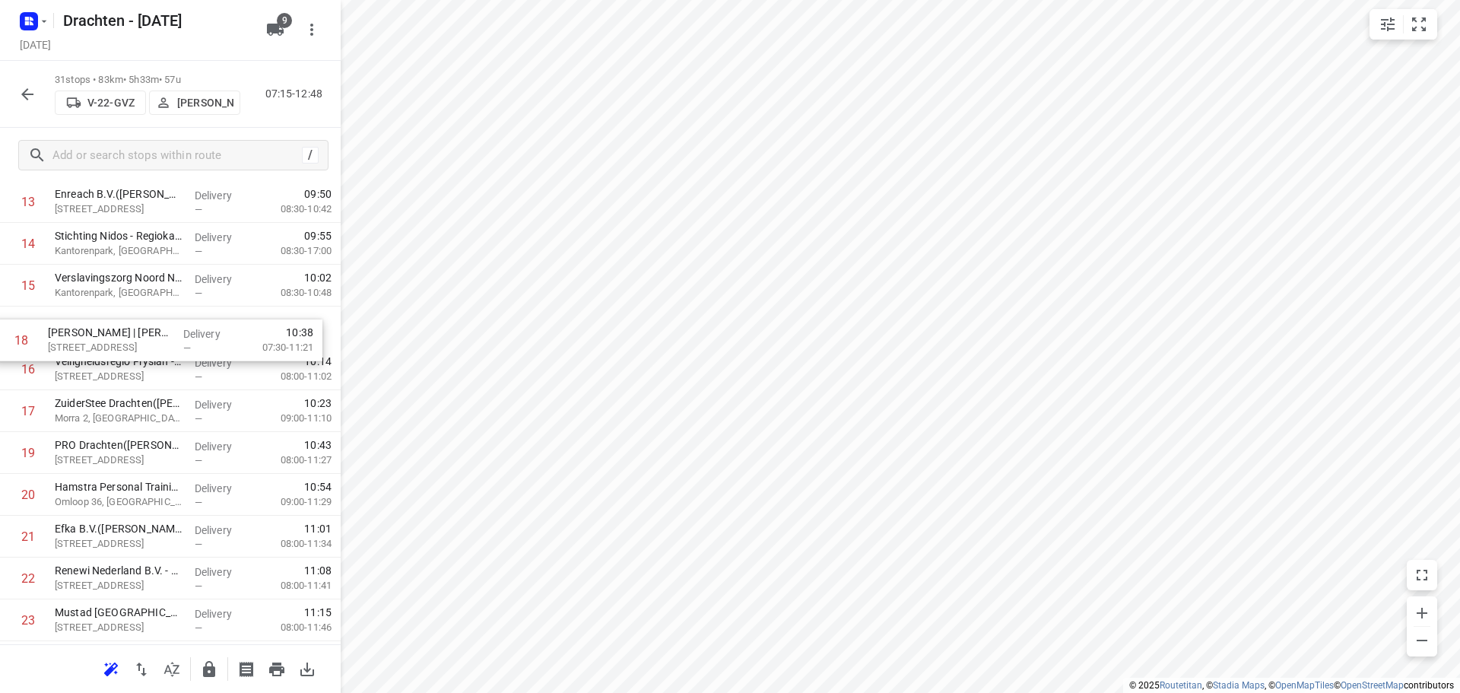
drag, startPoint x: 179, startPoint y: 419, endPoint x: 169, endPoint y: 325, distance: 94.0
click at [169, 325] on div "1 👷🏻Dunlop Conveyor Belting(Simone De groot) Oliemolenstraat 2, Drachten Delive…" at bounding box center [170, 327] width 341 height 1296
drag, startPoint x: 173, startPoint y: 452, endPoint x: 170, endPoint y: 365, distance: 87.5
click at [170, 365] on div "1 👷🏻Dunlop Conveyor Belting(Simone De groot) Oliemolenstraat 2, Drachten Delive…" at bounding box center [170, 327] width 341 height 1296
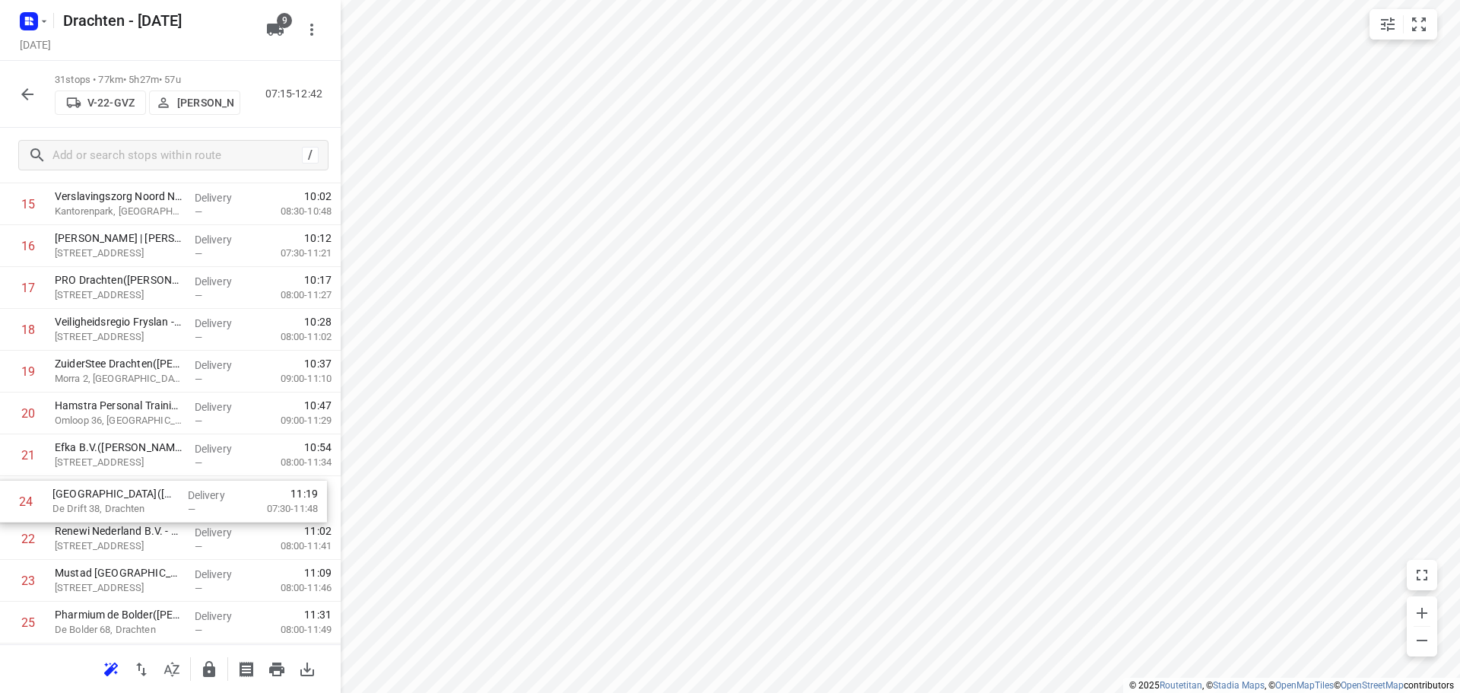
scroll to position [705, 0]
drag, startPoint x: 176, startPoint y: 597, endPoint x: 169, endPoint y: 340, distance: 257.1
click at [169, 341] on div "1 👷🏻Dunlop Conveyor Belting(Simone De groot) Oliemolenstraat 2, Drachten Delive…" at bounding box center [170, 245] width 341 height 1296
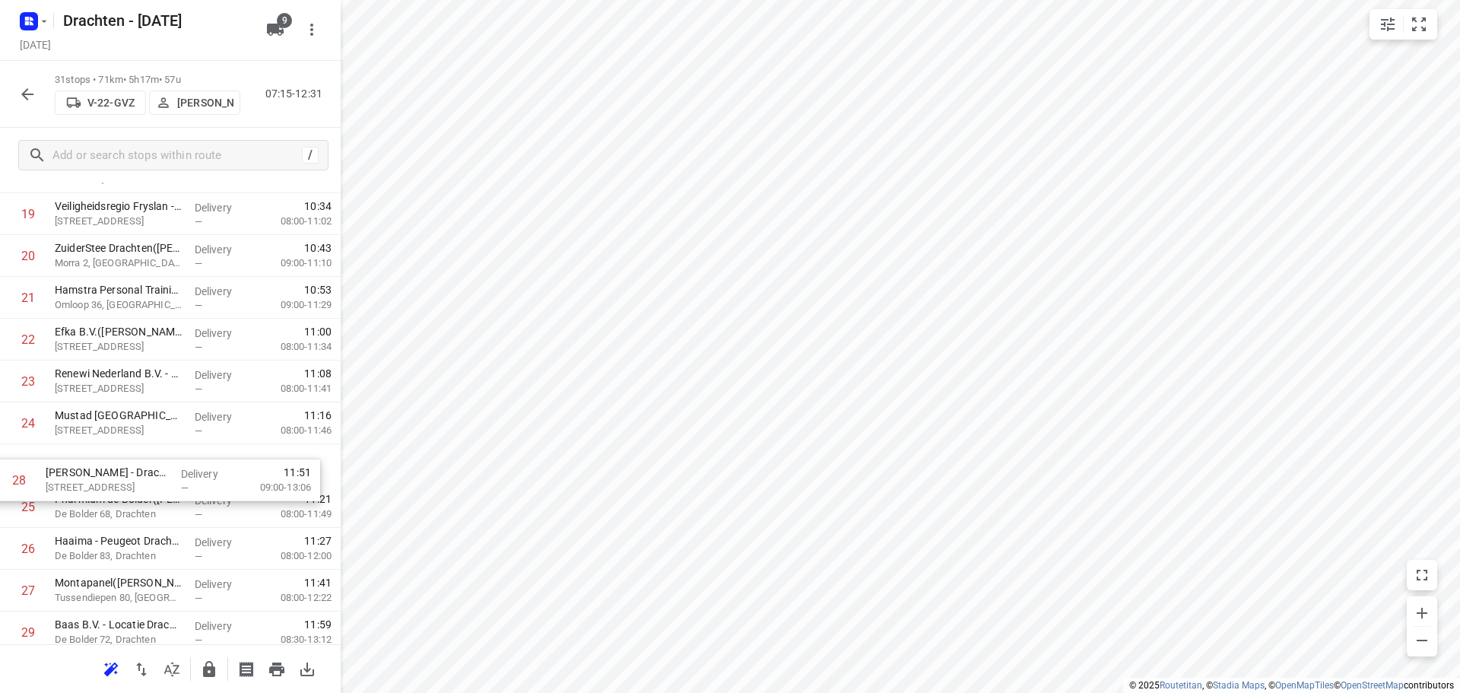
scroll to position [863, 0]
drag, startPoint x: 176, startPoint y: 600, endPoint x: 179, endPoint y: 333, distance: 266.8
click at [179, 333] on div "1 👷🏻Dunlop Conveyor Belting(Simone De groot) Oliemolenstraat 2, Drachten Delive…" at bounding box center [170, 87] width 341 height 1296
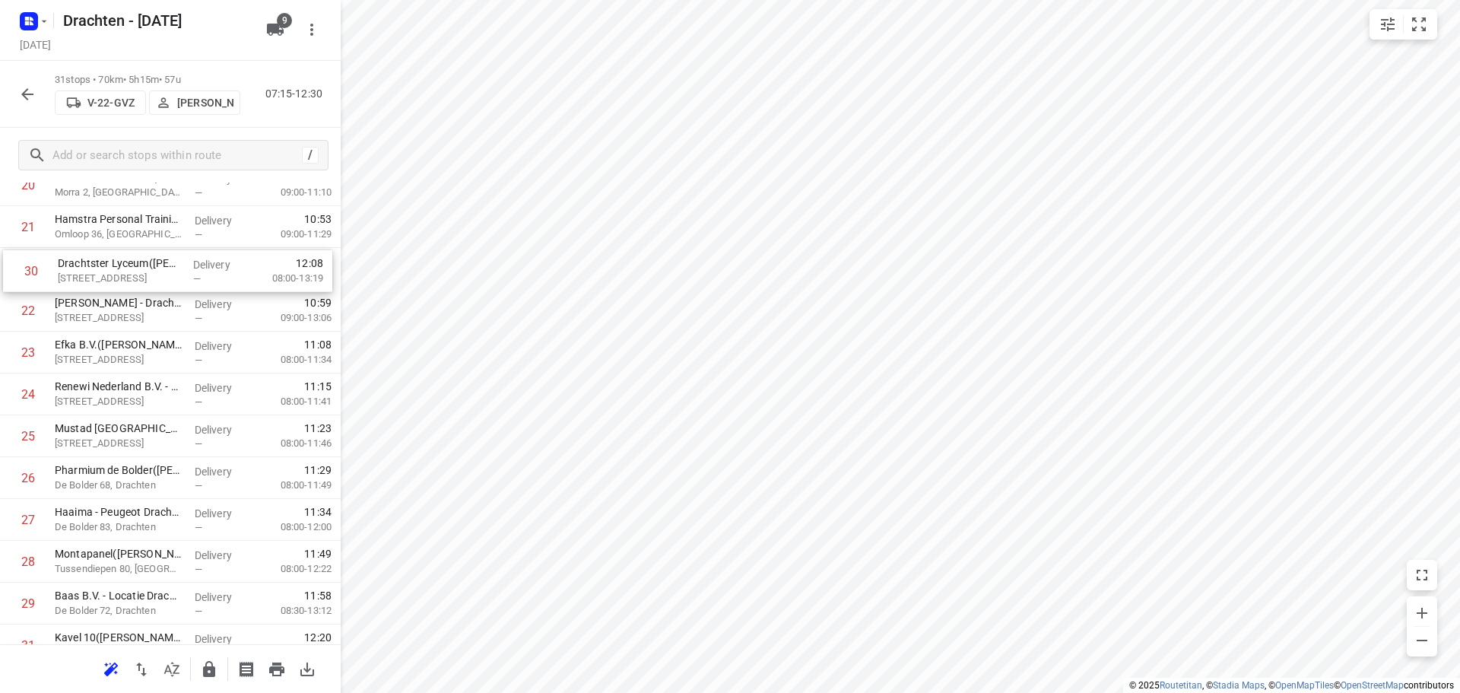
scroll to position [916, 0]
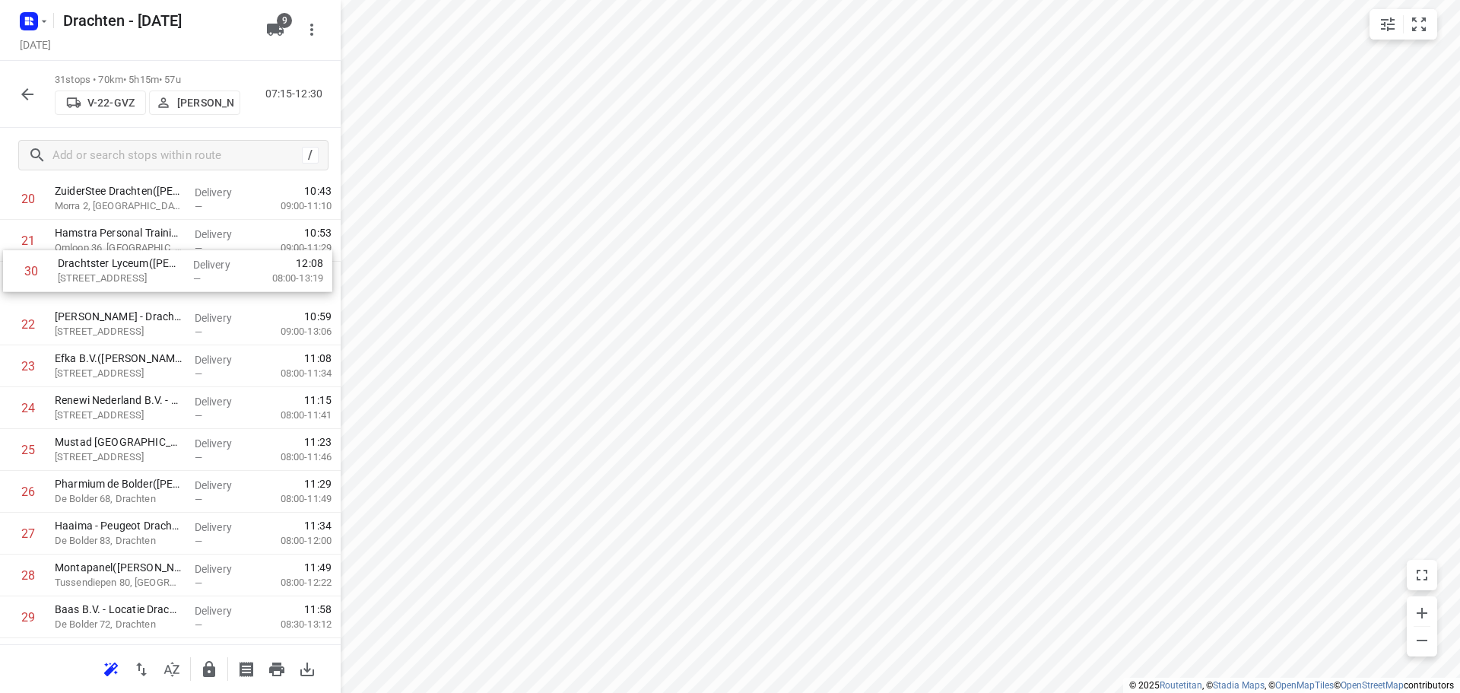
drag, startPoint x: 180, startPoint y: 595, endPoint x: 183, endPoint y: 266, distance: 329.2
click at [183, 266] on div "1 👷🏻Dunlop Conveyor Belting(Simone De groot) Oliemolenstraat 2, Drachten Delive…" at bounding box center [170, 31] width 341 height 1296
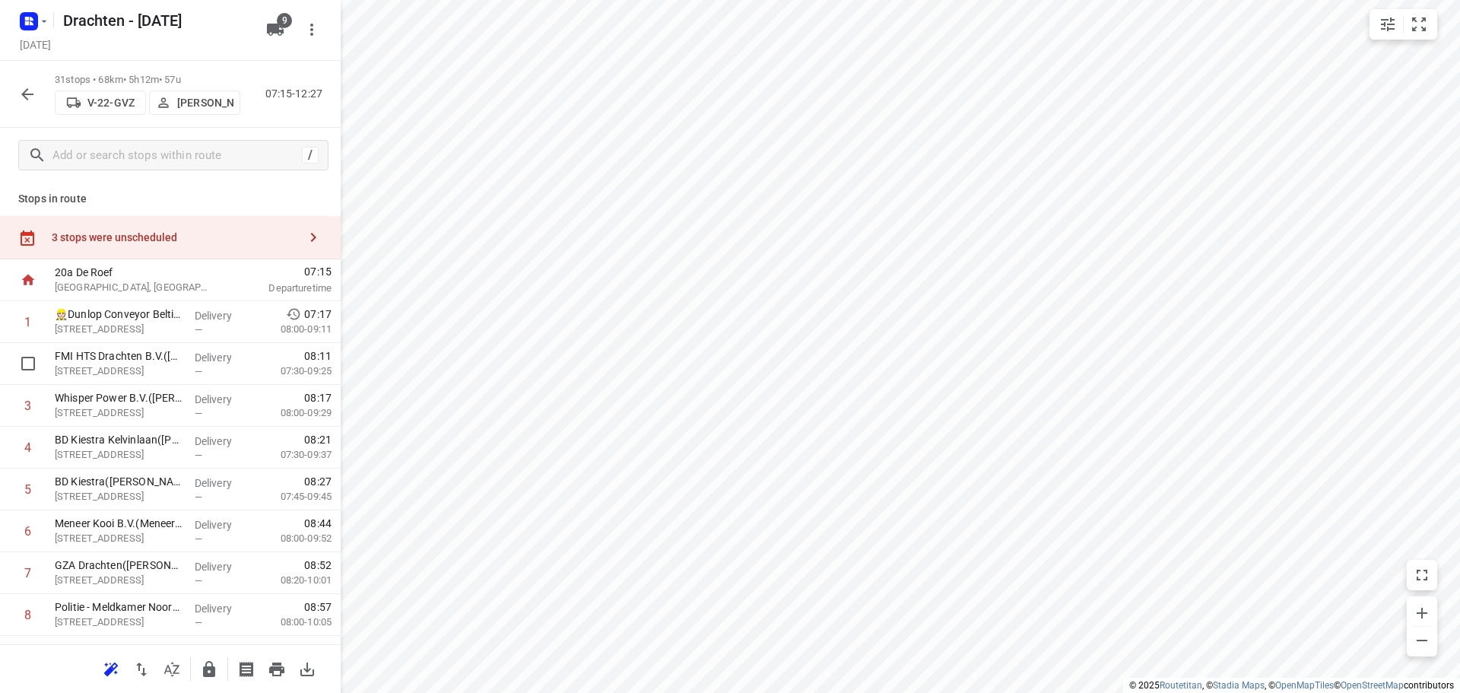
scroll to position [0, 0]
click at [198, 230] on div "3 stops were unscheduled" at bounding box center [170, 238] width 341 height 43
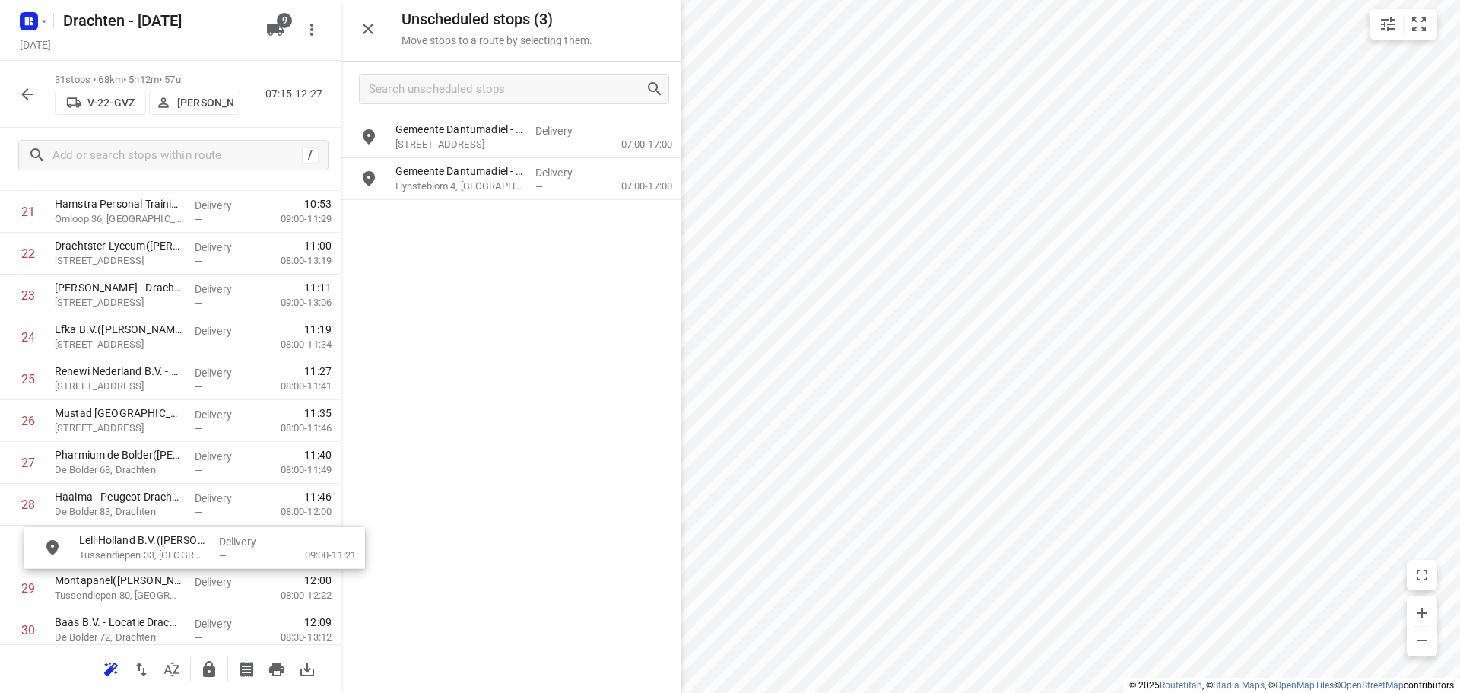
scroll to position [956, 0]
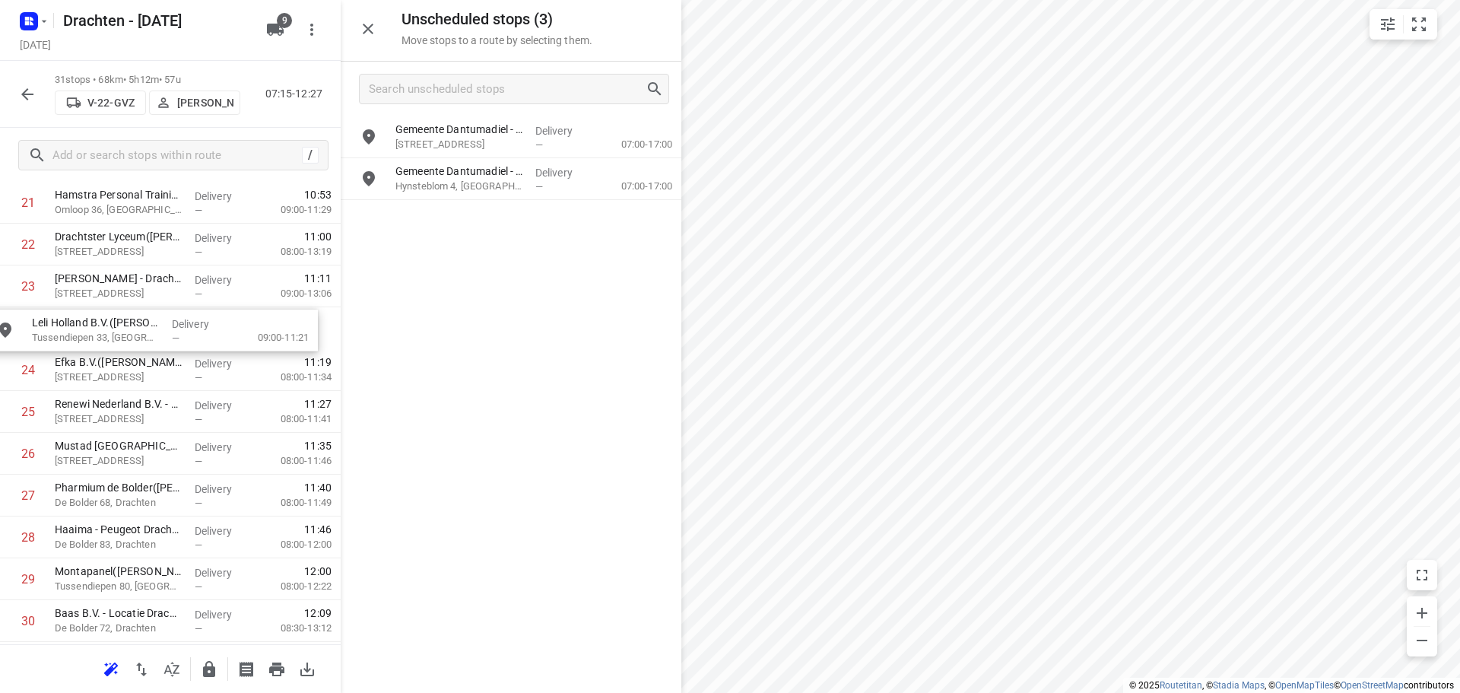
drag, startPoint x: 503, startPoint y: 189, endPoint x: 133, endPoint y: 341, distance: 399.8
click at [376, 33] on icon "button" at bounding box center [368, 29] width 18 height 18
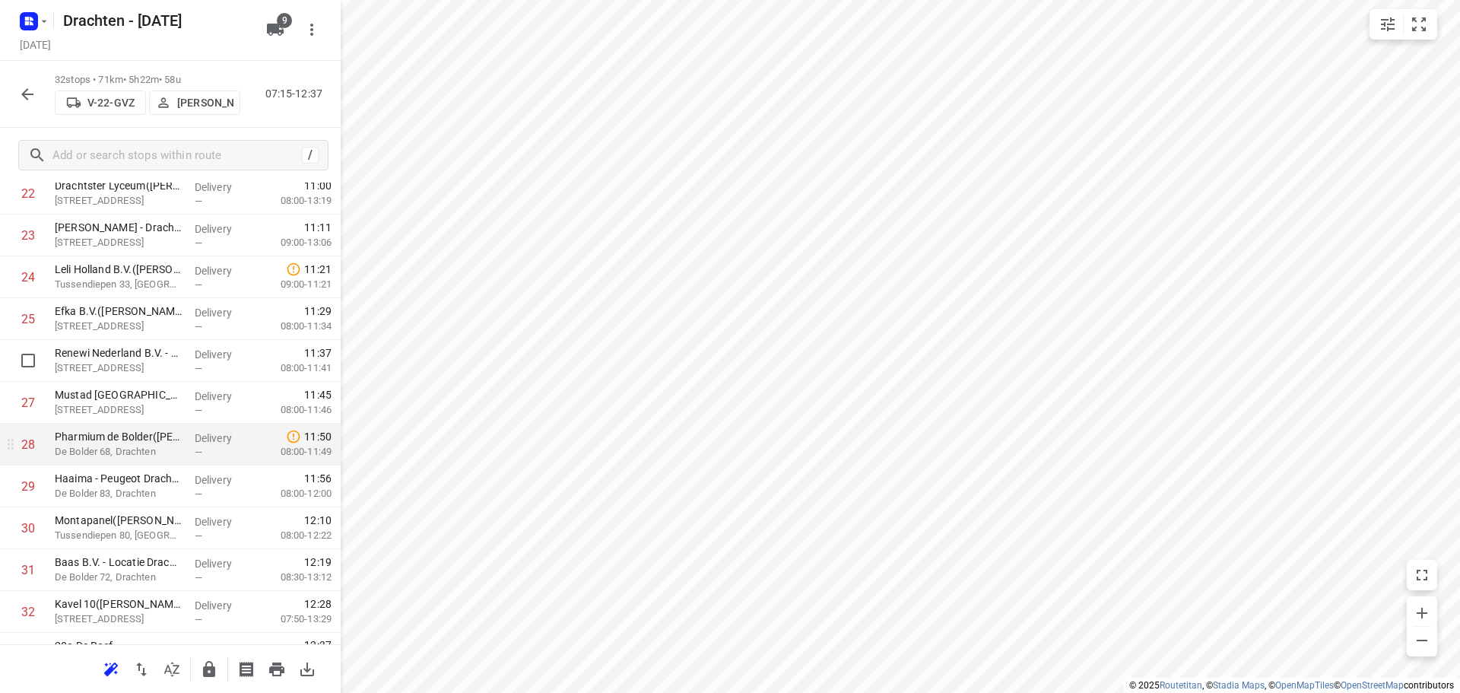
scroll to position [1032, 0]
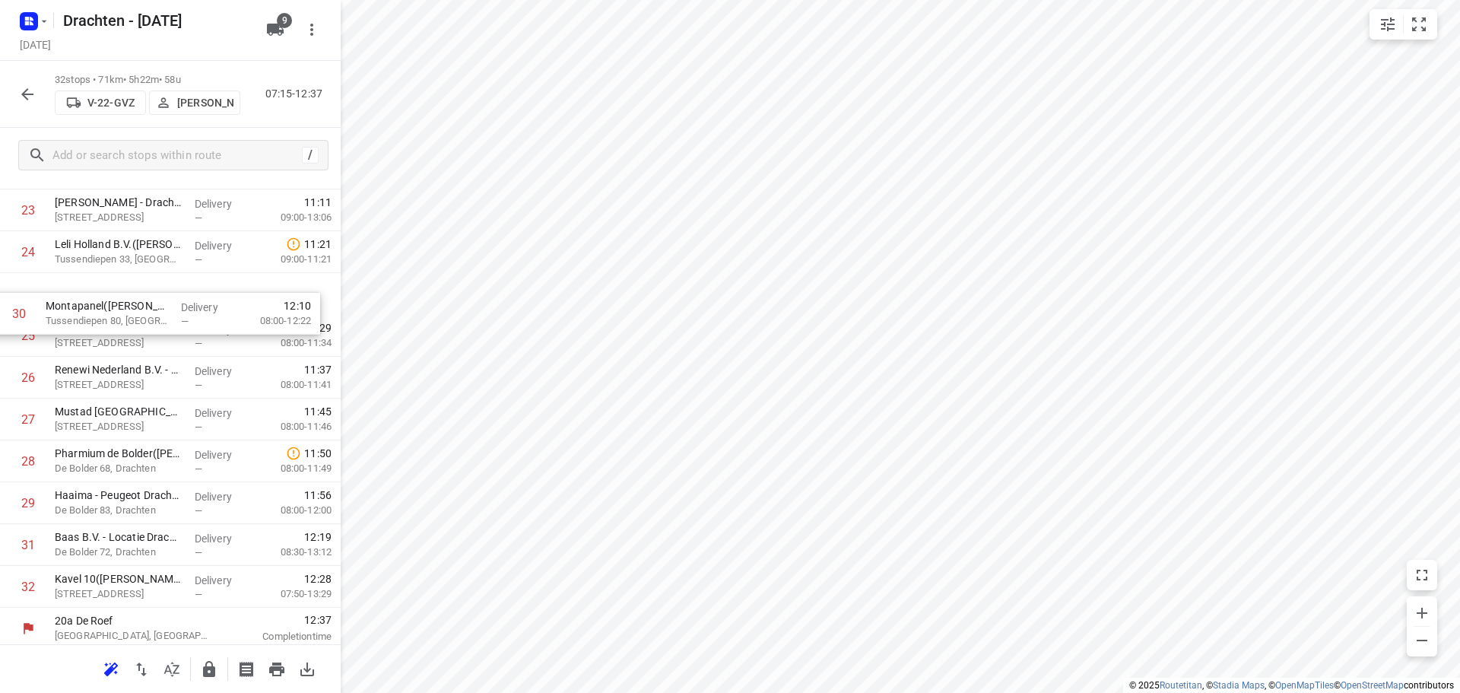
drag, startPoint x: 194, startPoint y: 518, endPoint x: 184, endPoint y: 319, distance: 200.2
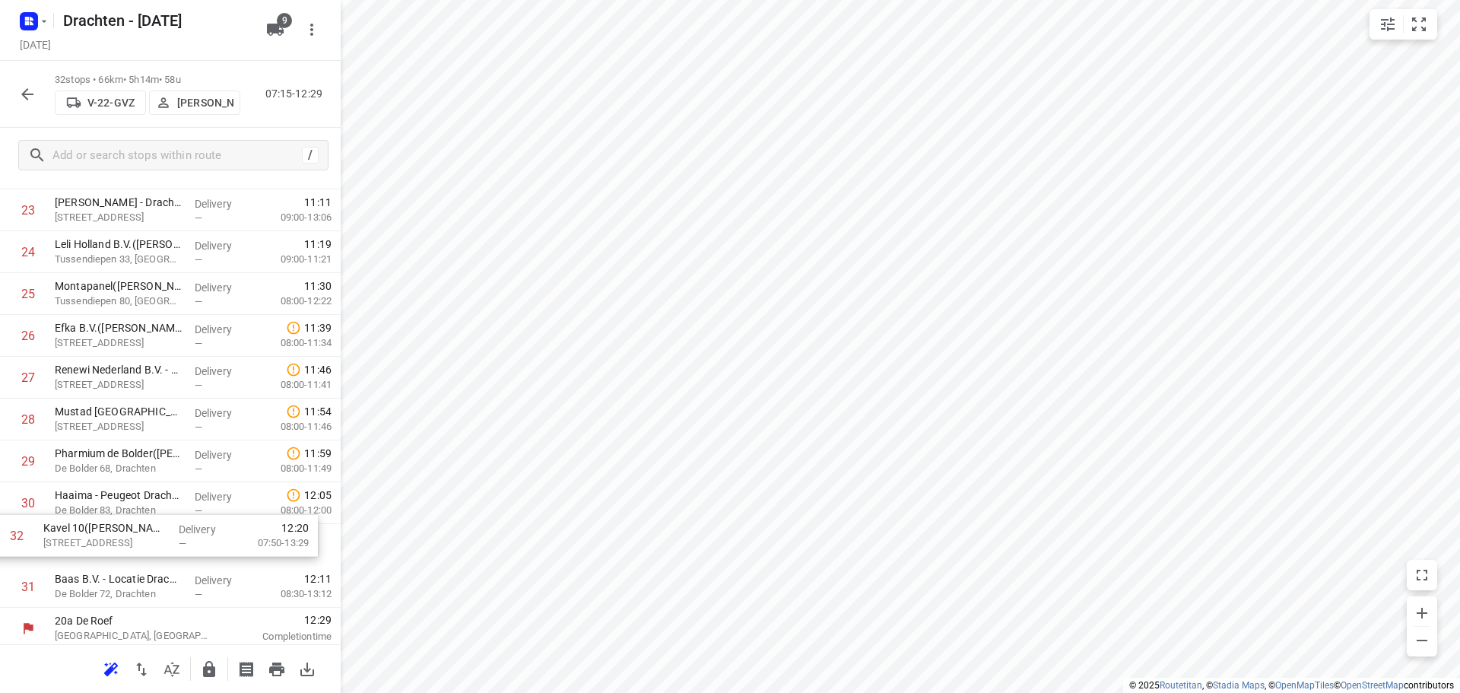
scroll to position [1037, 0]
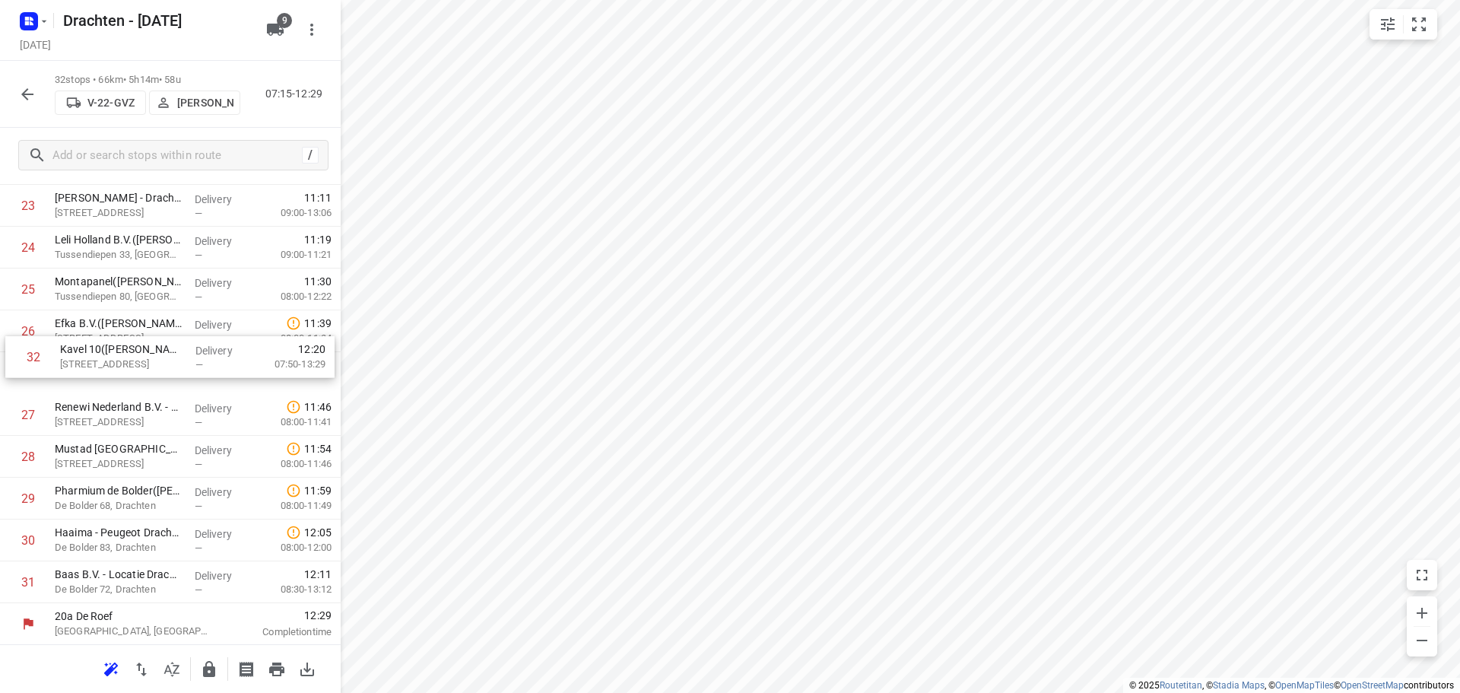
drag, startPoint x: 175, startPoint y: 590, endPoint x: 179, endPoint y: 338, distance: 252.4
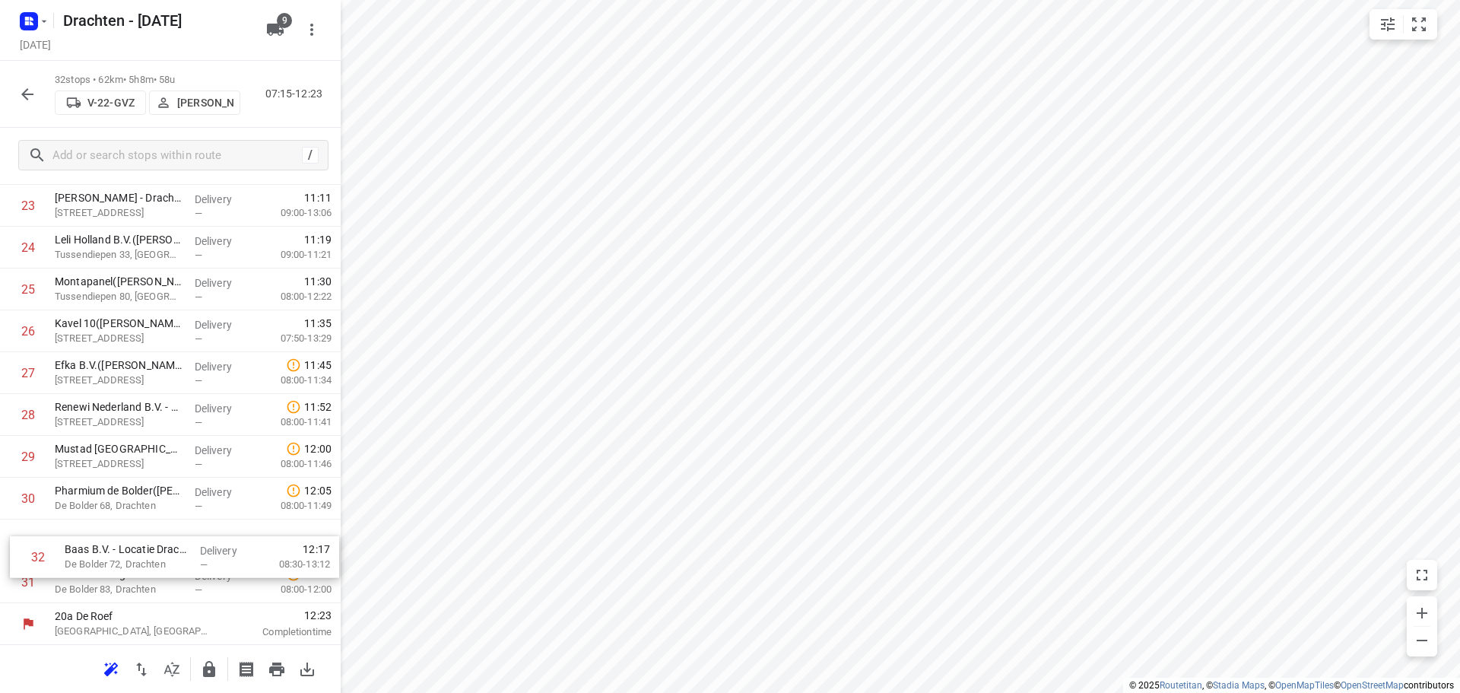
scroll to position [1038, 0]
drag, startPoint x: 157, startPoint y: 587, endPoint x: 169, endPoint y: 540, distance: 48.5
click at [197, 674] on button "button" at bounding box center [209, 669] width 30 height 30
click at [33, 105] on button "button" at bounding box center [27, 94] width 30 height 30
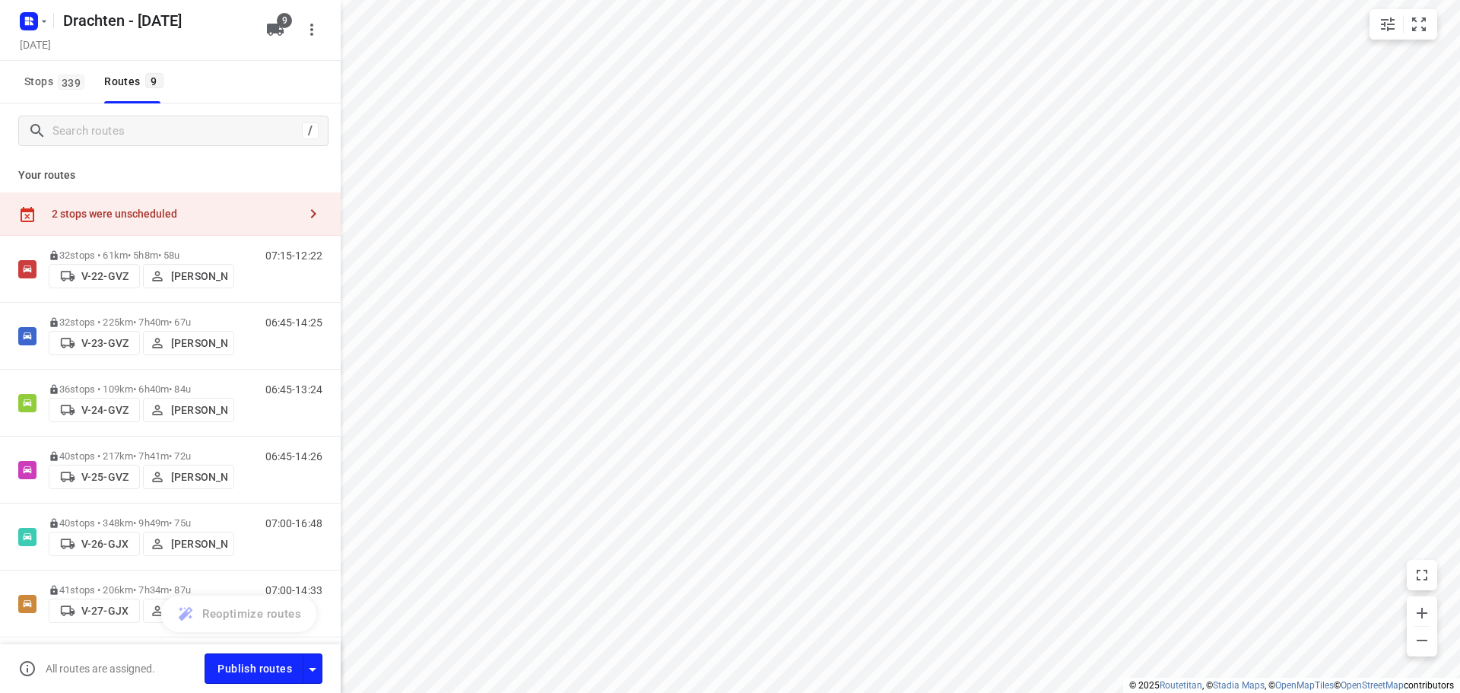
click at [164, 214] on div "2 stops were unscheduled" at bounding box center [175, 214] width 246 height 12
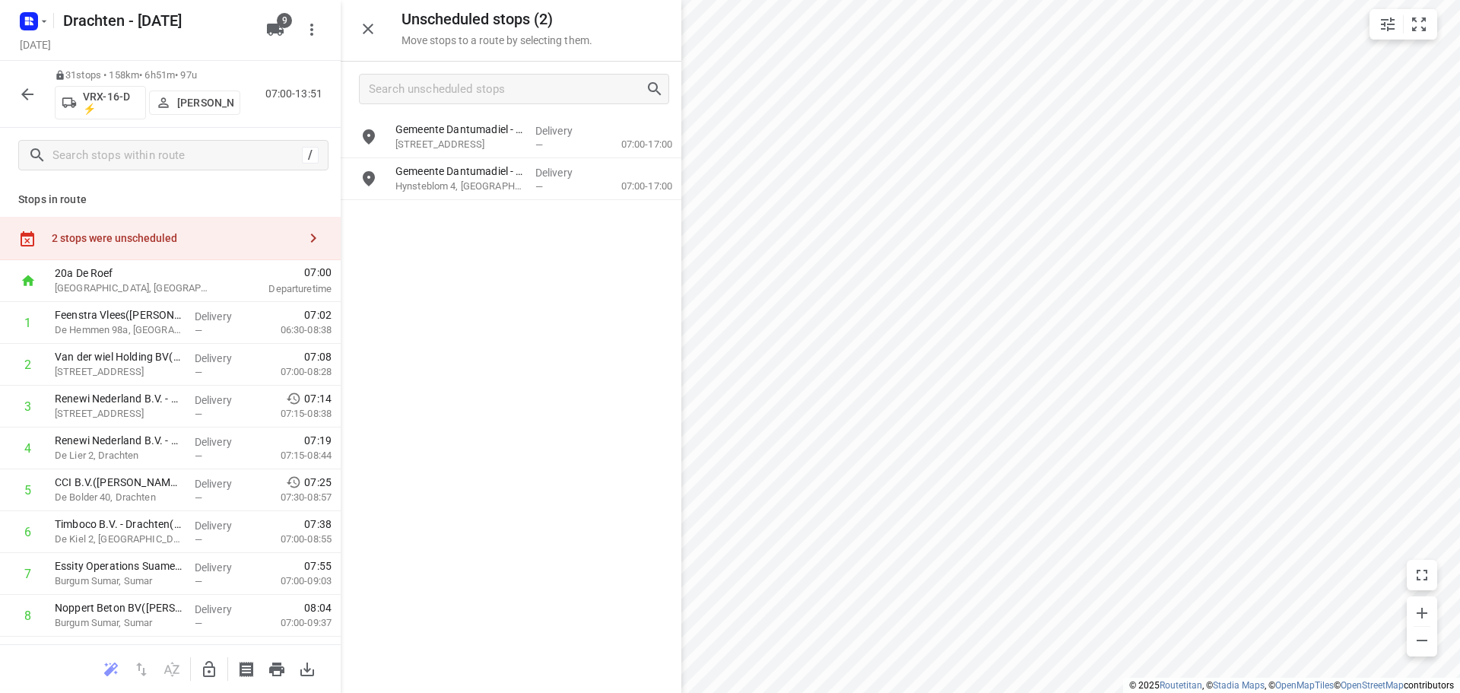
click at [216, 666] on icon "button" at bounding box center [209, 669] width 18 height 18
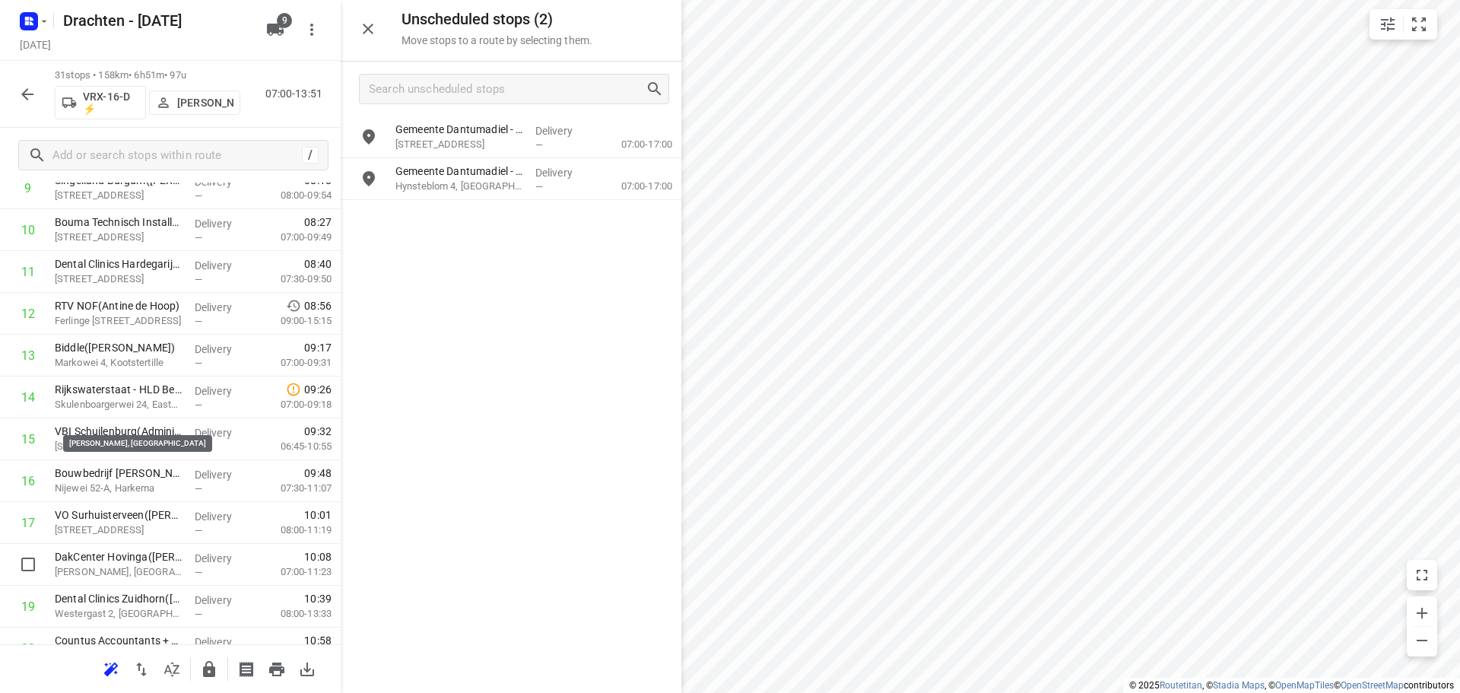
scroll to position [760, 0]
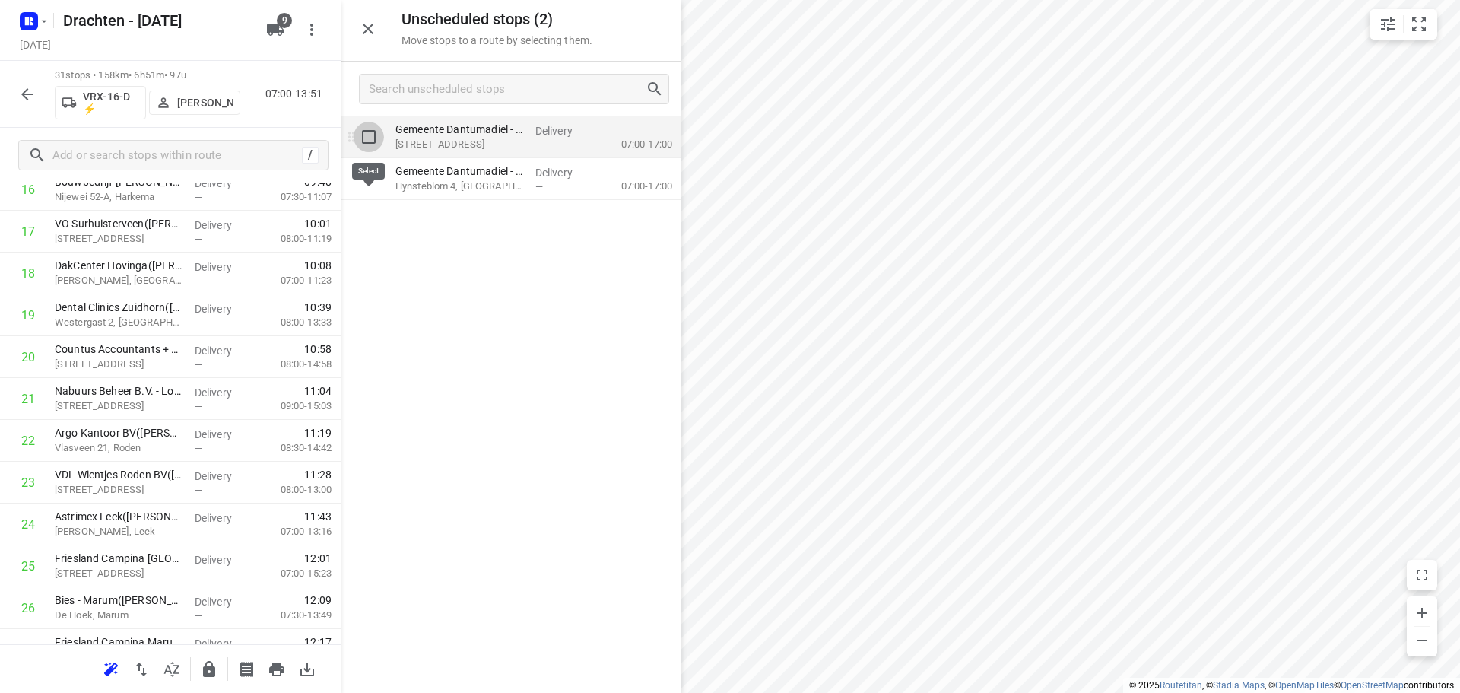
click at [366, 134] on input "grid" at bounding box center [369, 137] width 30 height 30
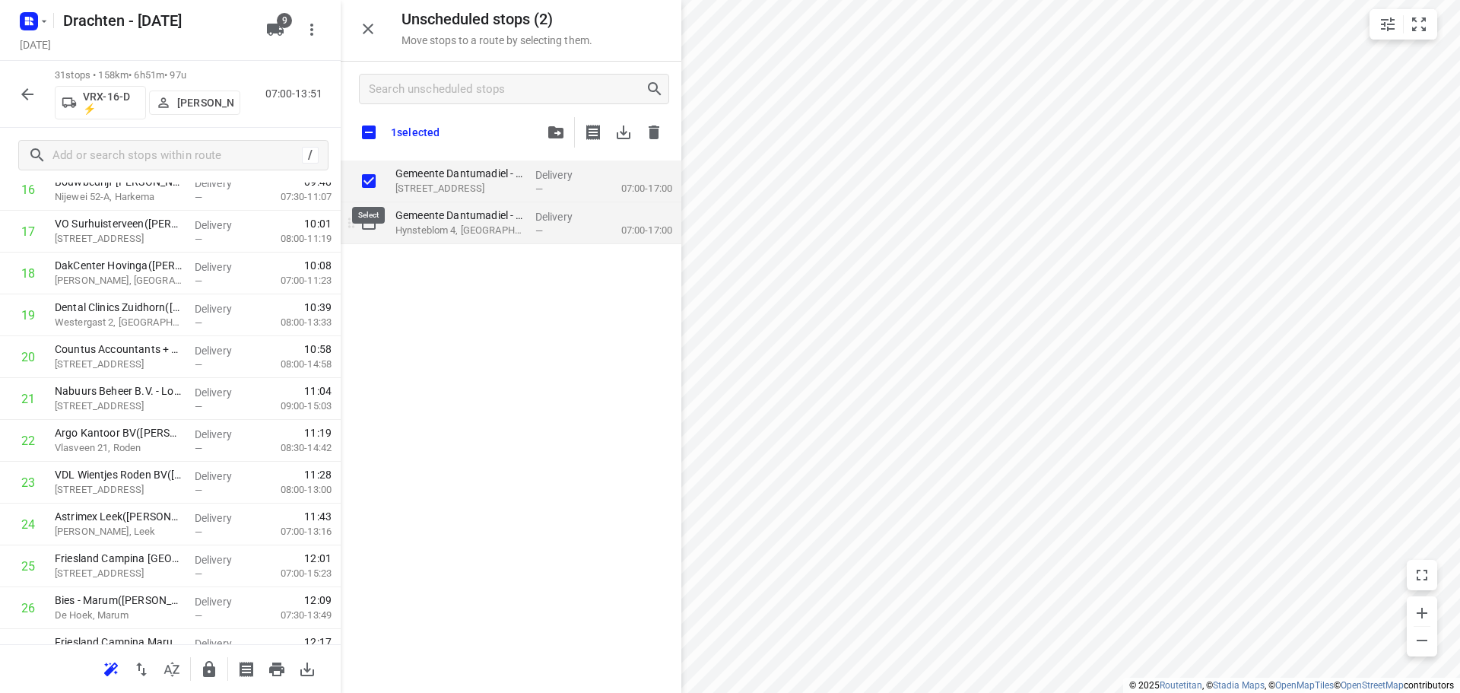
checkbox input "true"
click at [372, 227] on input "grid" at bounding box center [369, 223] width 30 height 30
checkbox input "true"
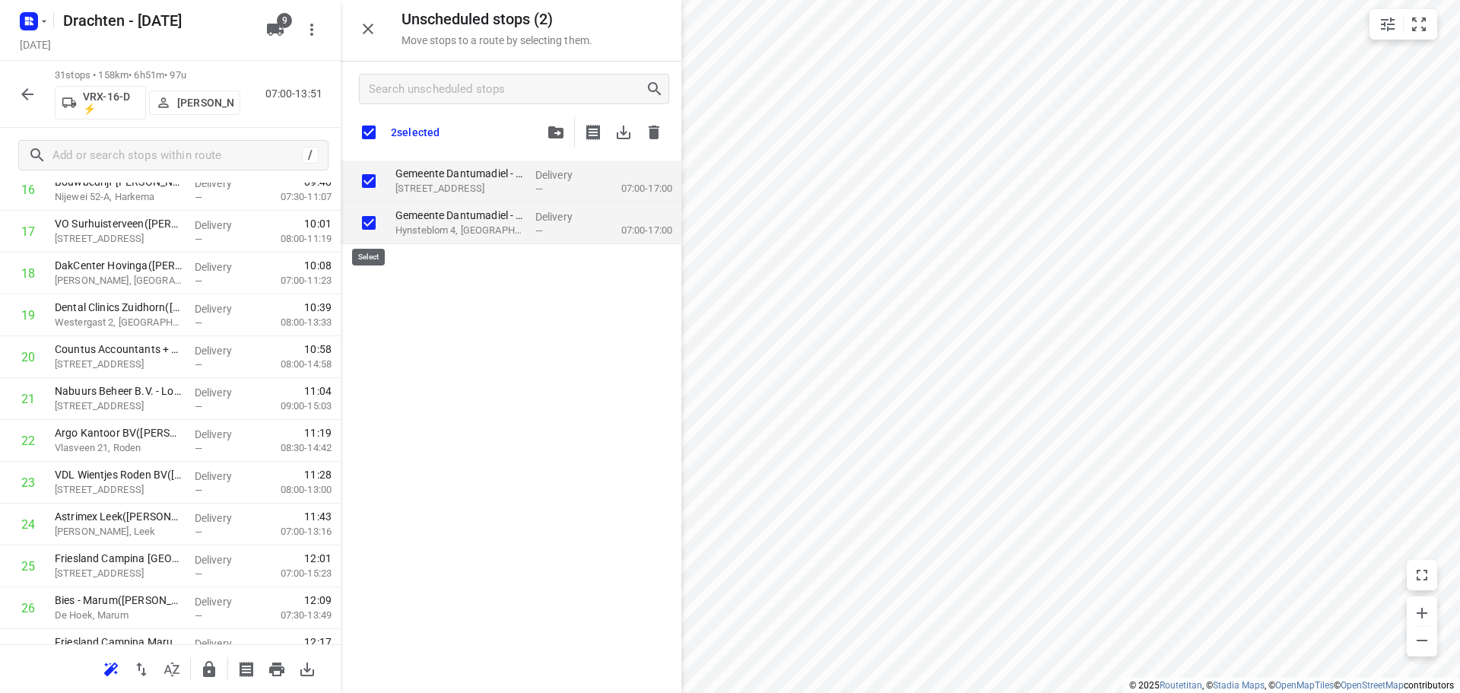
checkbox input "true"
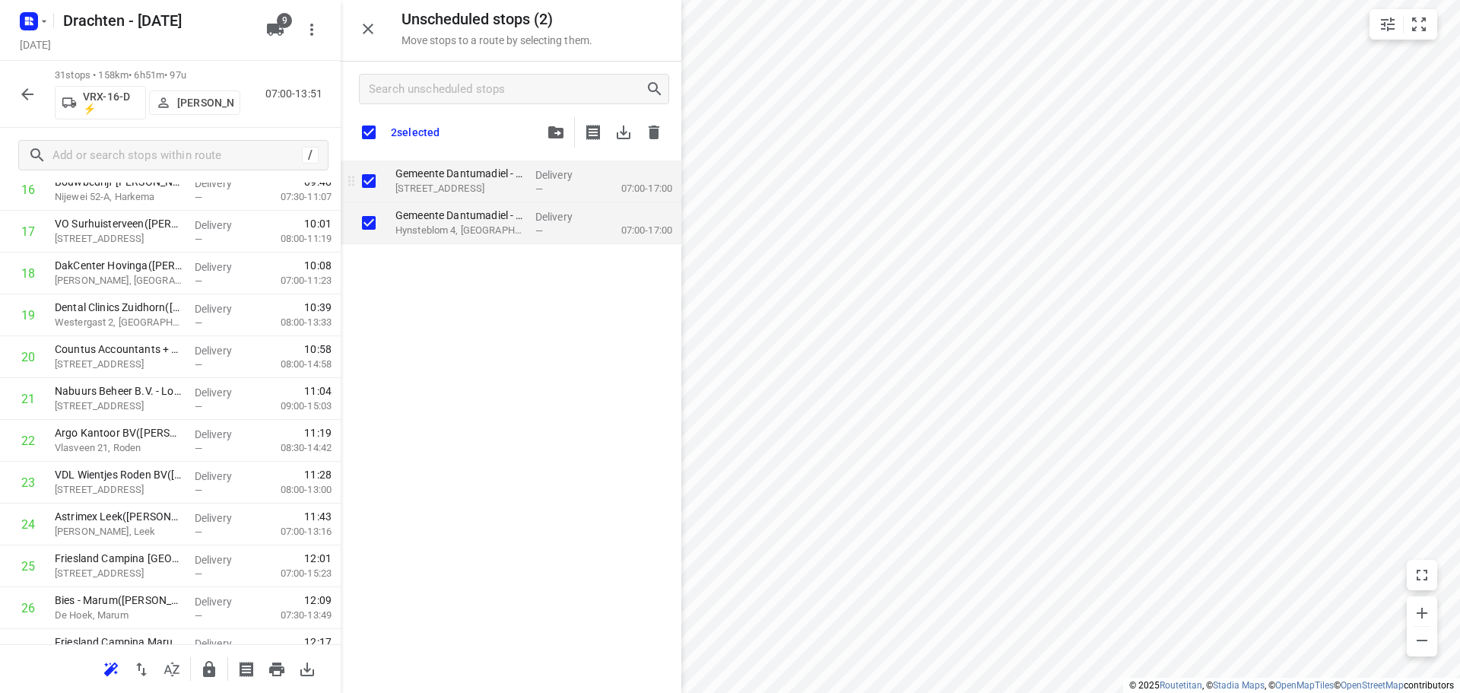
checkbox input "true"
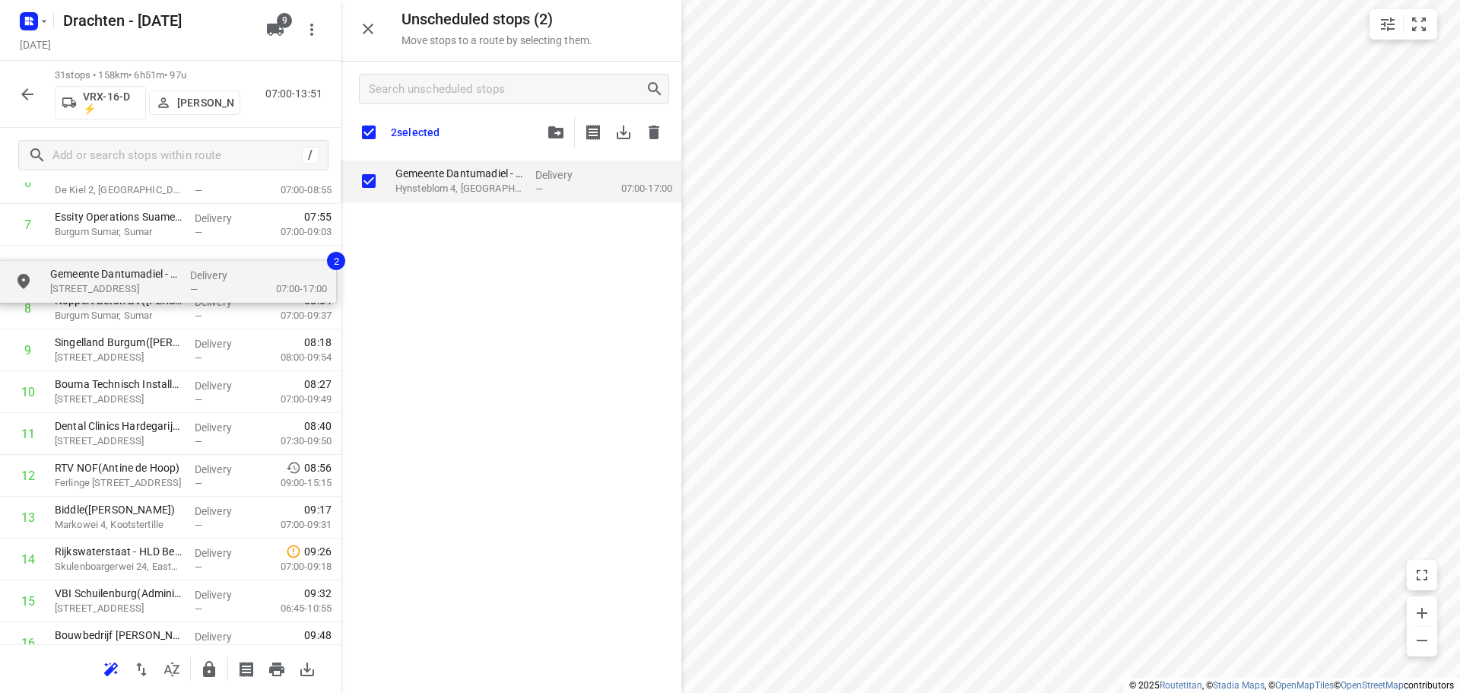
scroll to position [347, 0]
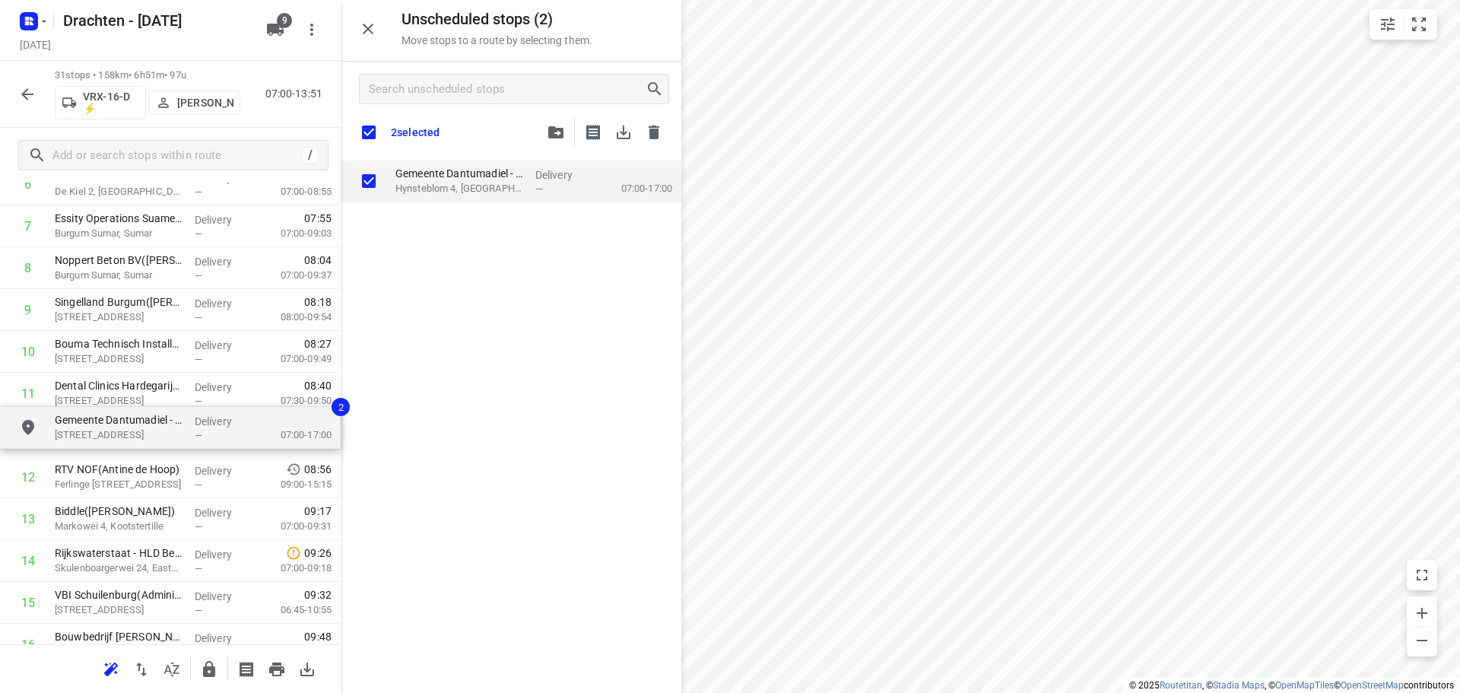
drag, startPoint x: 487, startPoint y: 195, endPoint x: 138, endPoint y: 452, distance: 433.3
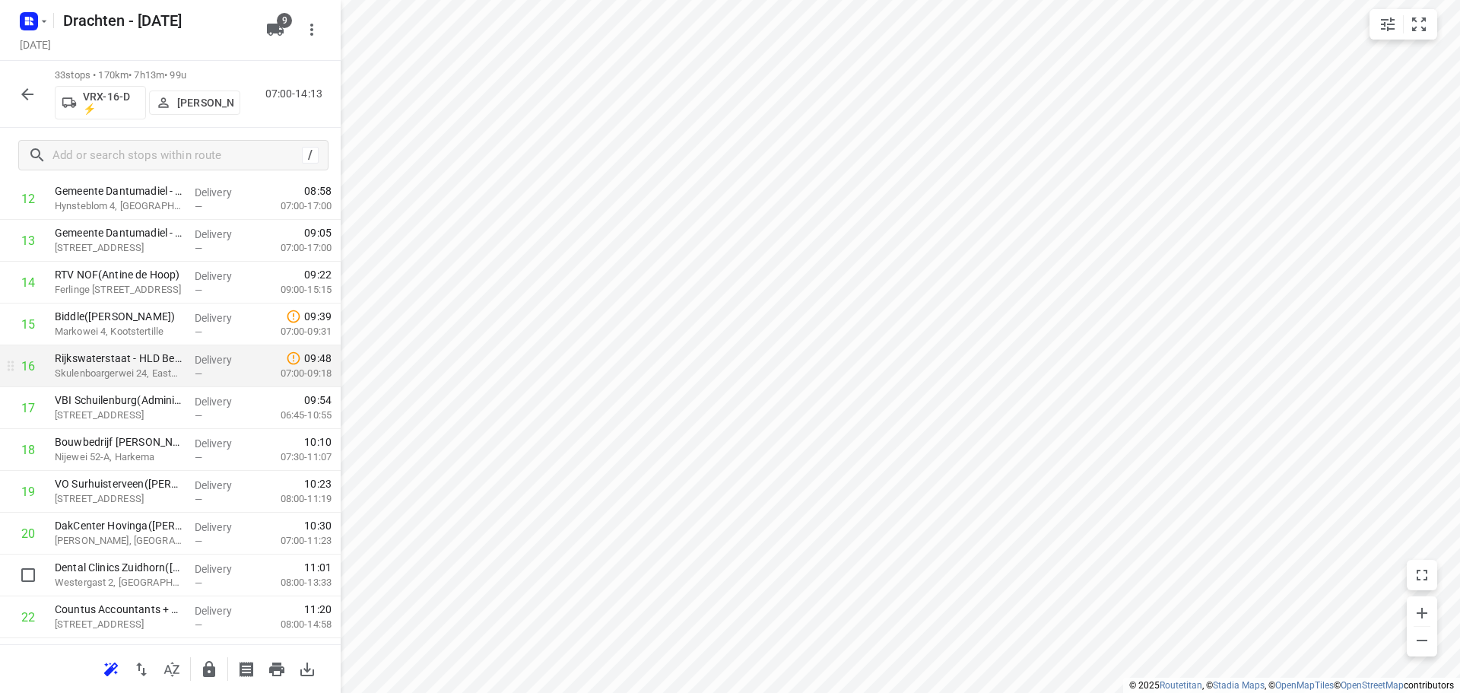
scroll to position [575, 0]
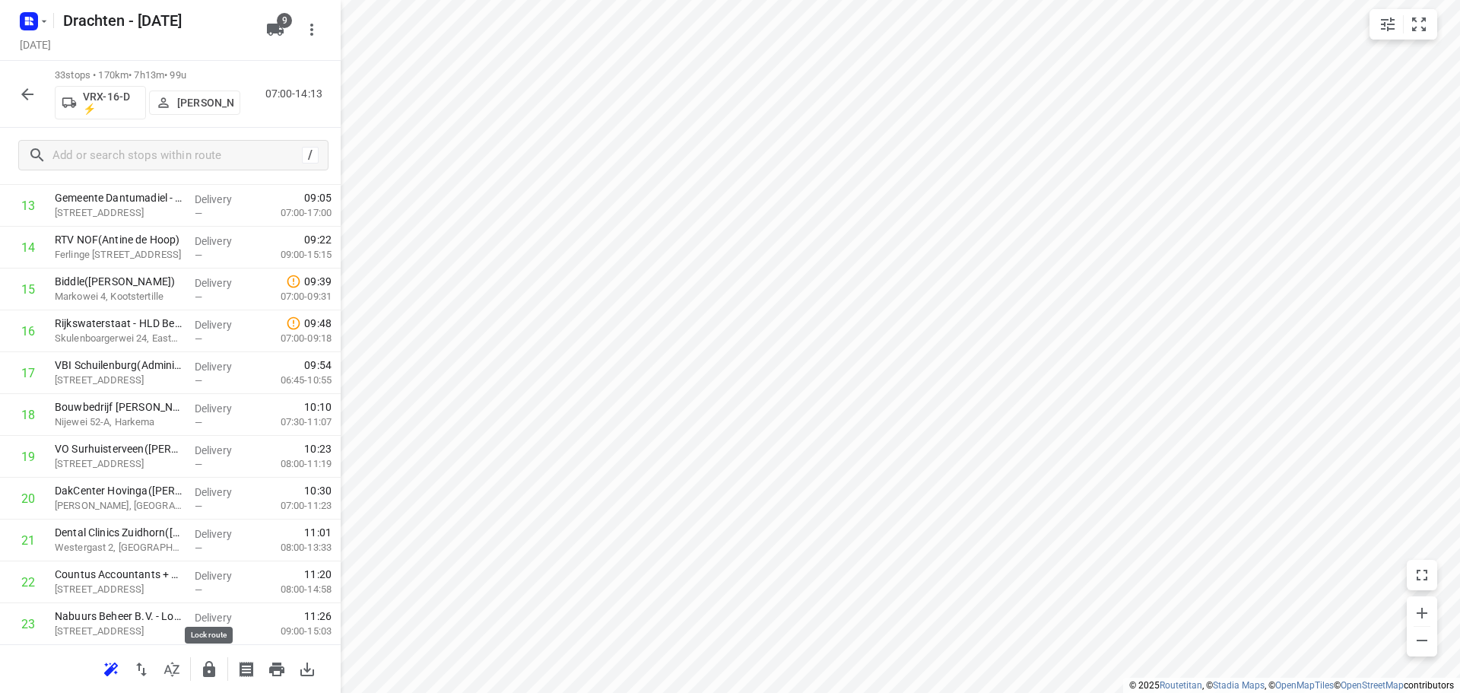
click at [210, 670] on icon "button" at bounding box center [209, 669] width 18 height 18
click at [30, 100] on icon "button" at bounding box center [27, 94] width 18 height 18
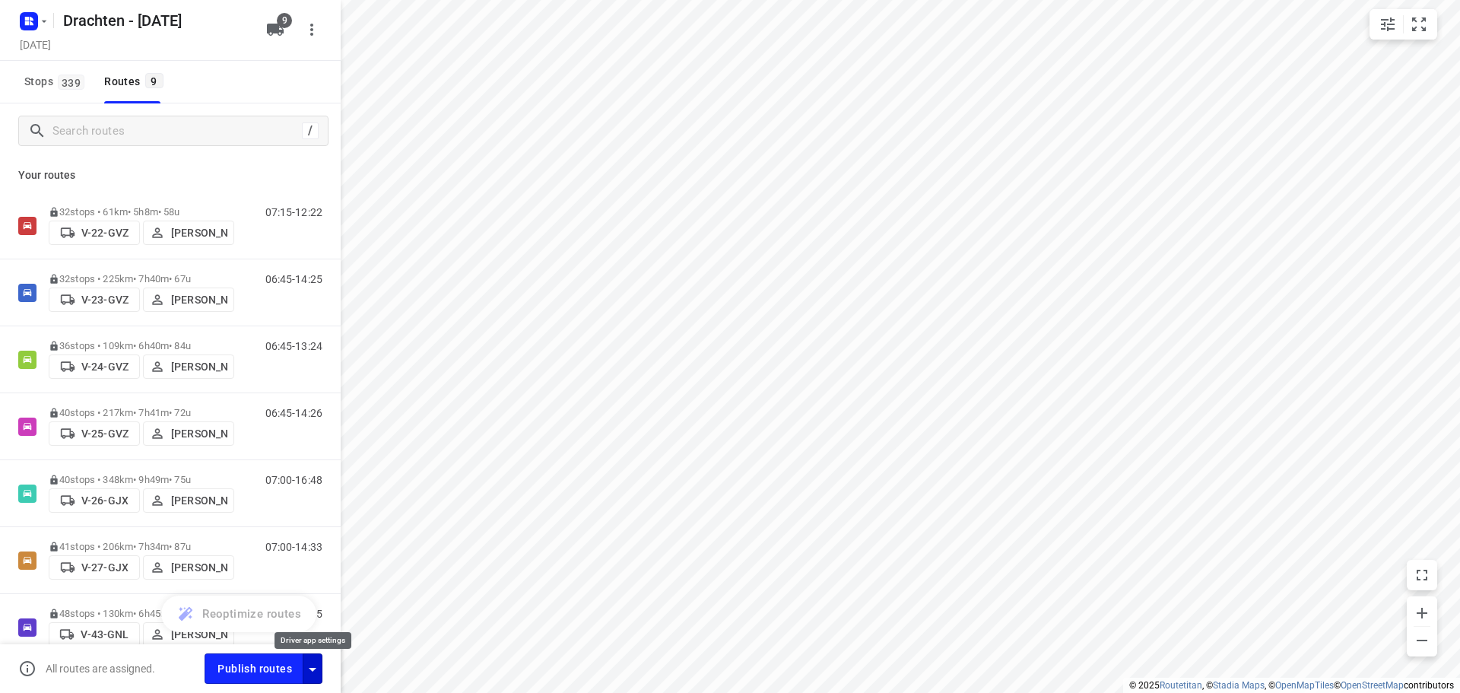
click at [313, 667] on icon "button" at bounding box center [312, 669] width 18 height 18
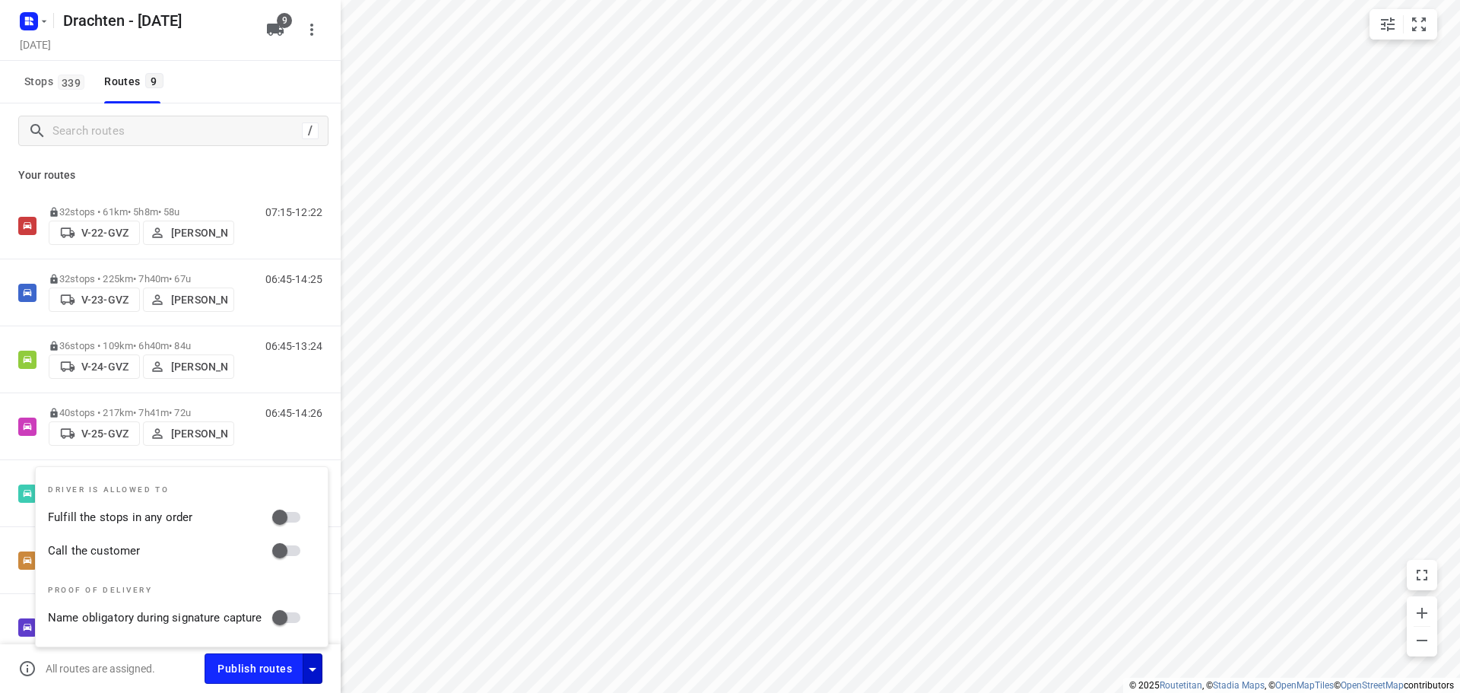
click at [277, 501] on div "Driver is allowed to Fulfill the stops in any order Call the customer Proof of …" at bounding box center [182, 556] width 292 height 179
click at [284, 528] on input "Fulfill the stops in any order" at bounding box center [279, 517] width 87 height 29
checkbox input "true"
click at [292, 542] on input "Call the customer" at bounding box center [279, 550] width 87 height 29
checkbox input "true"
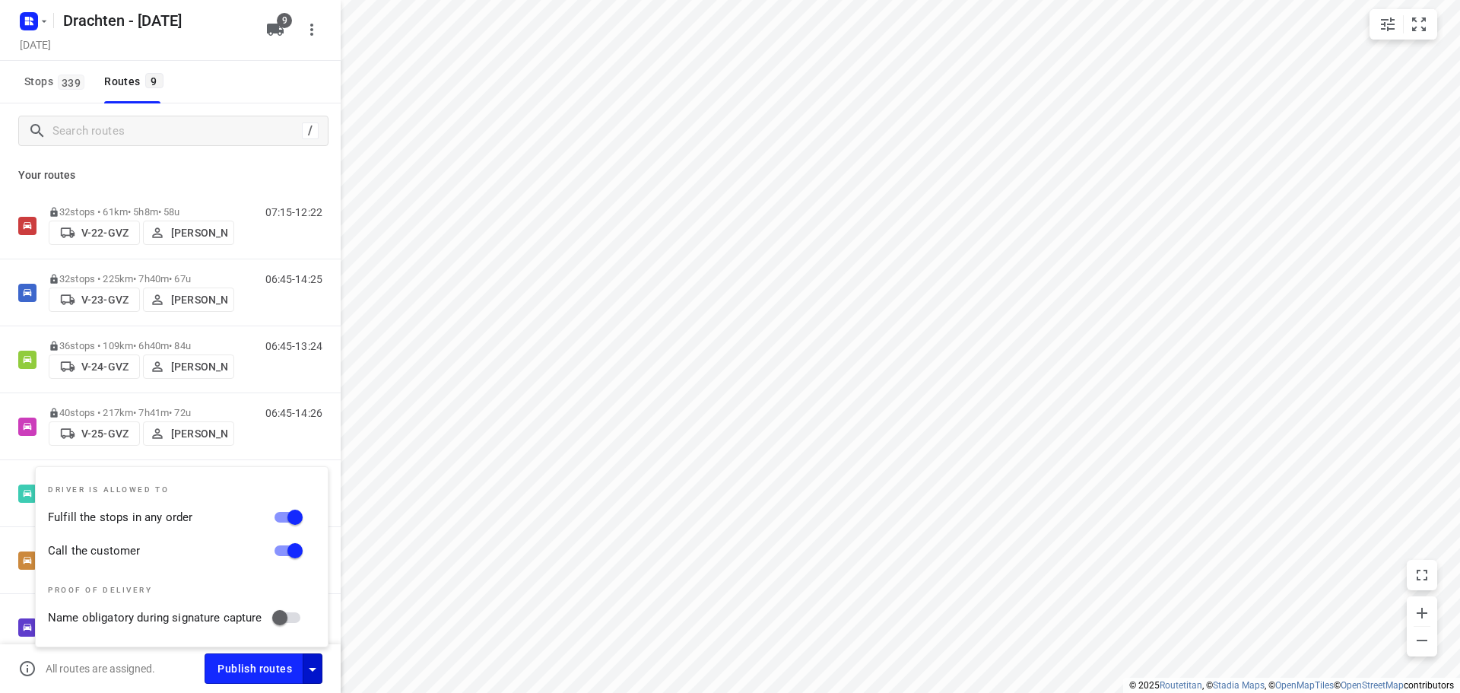
click at [319, 679] on button "button" at bounding box center [313, 668] width 20 height 30
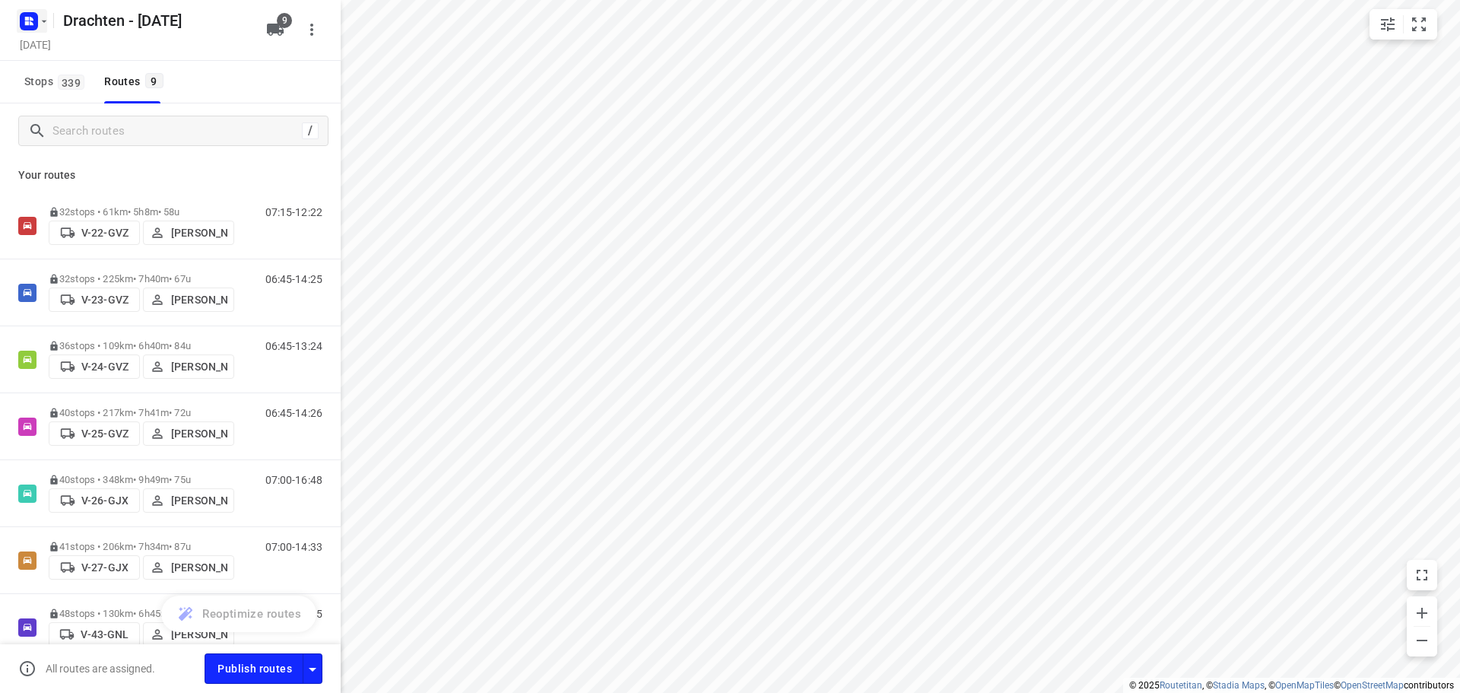
click at [25, 24] on icon "button" at bounding box center [27, 23] width 4 height 4
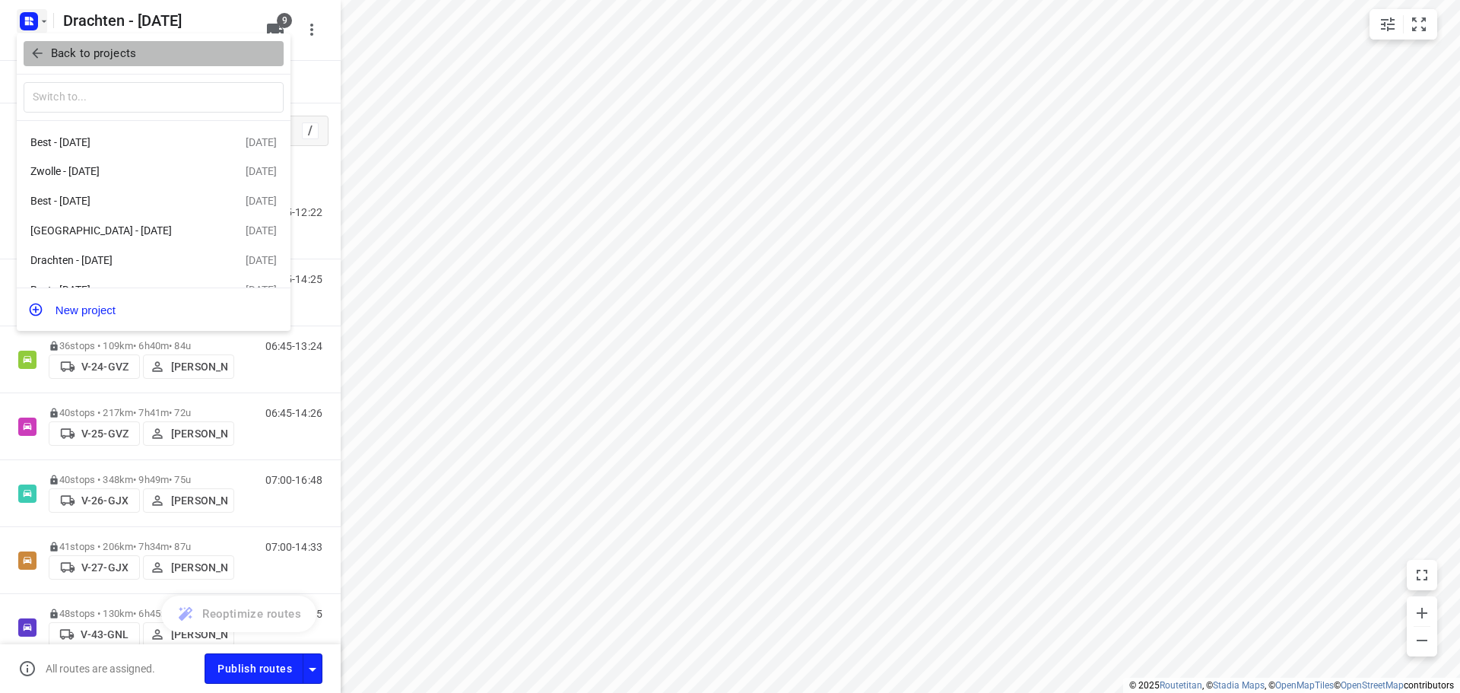
click at [78, 45] on p "Back to projects" at bounding box center [93, 53] width 85 height 17
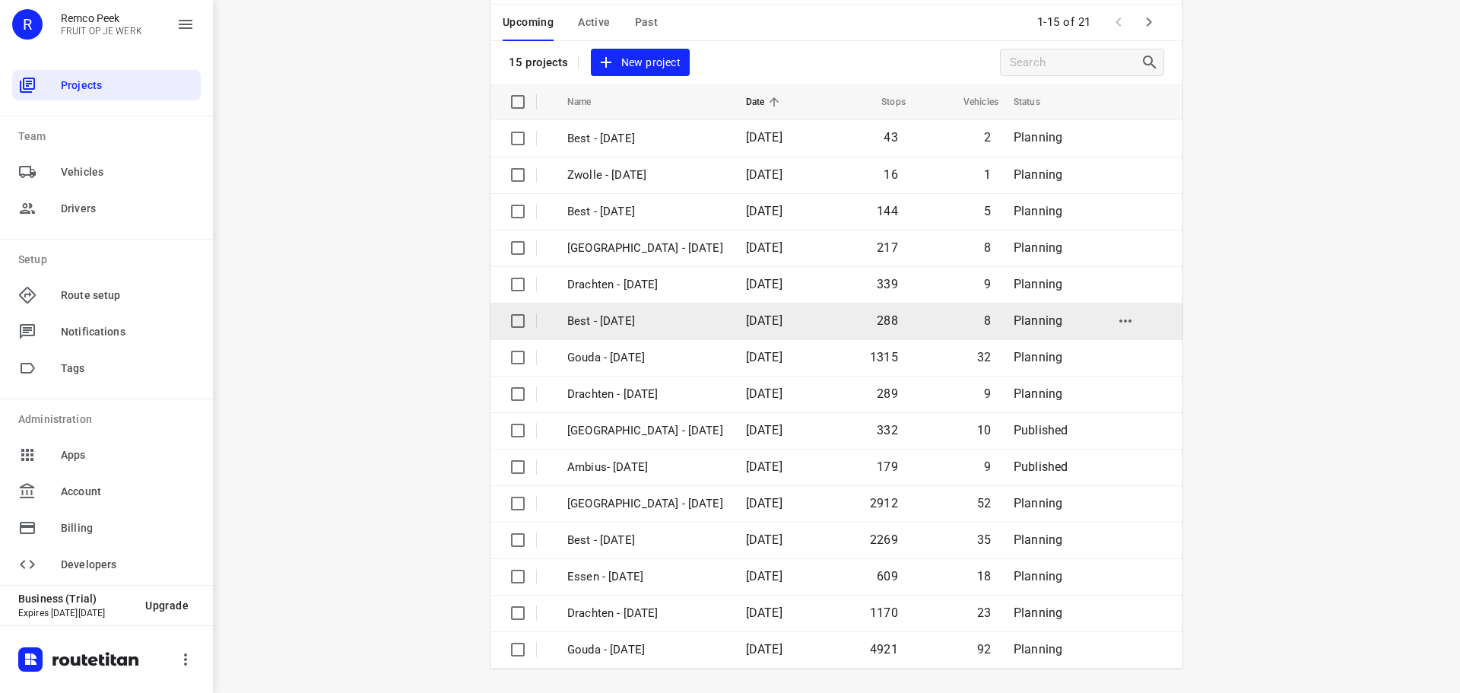
scroll to position [76, 0]
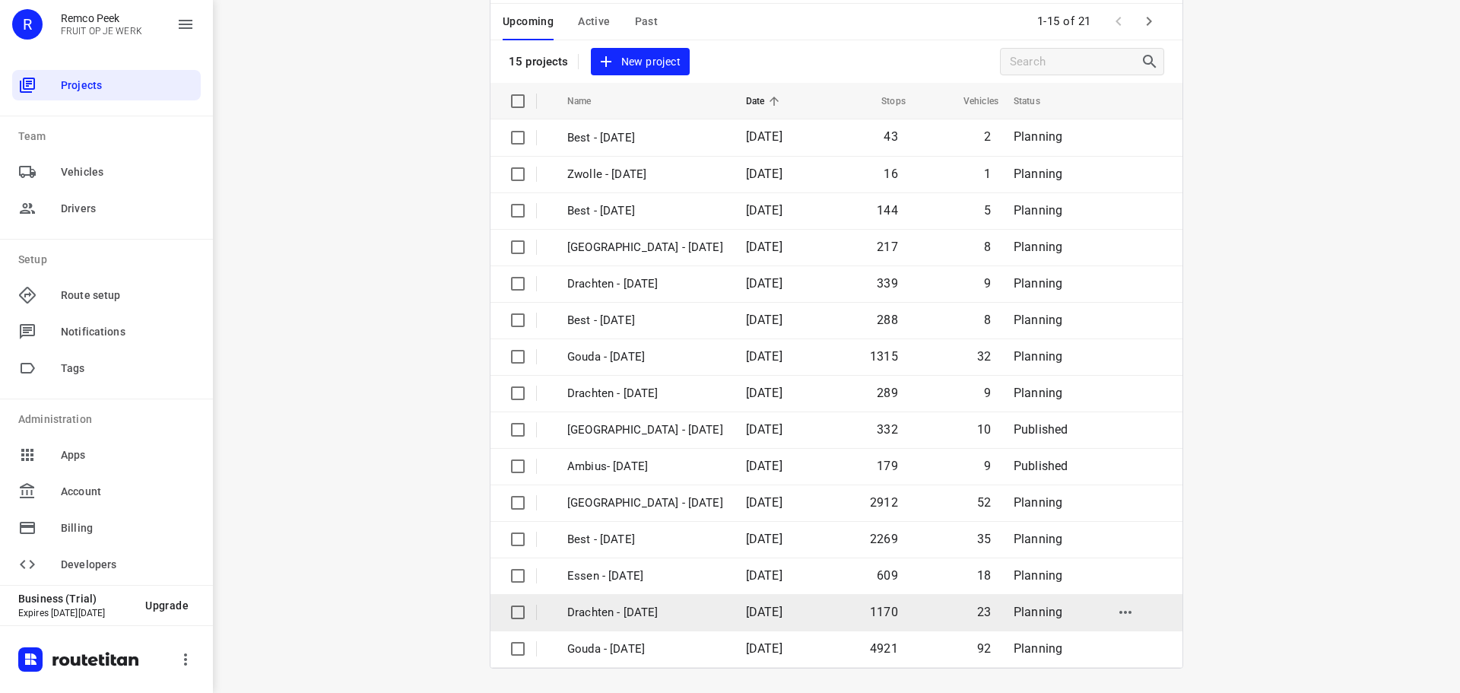
click at [628, 616] on p "Drachten - [DATE]" at bounding box center [645, 612] width 156 height 17
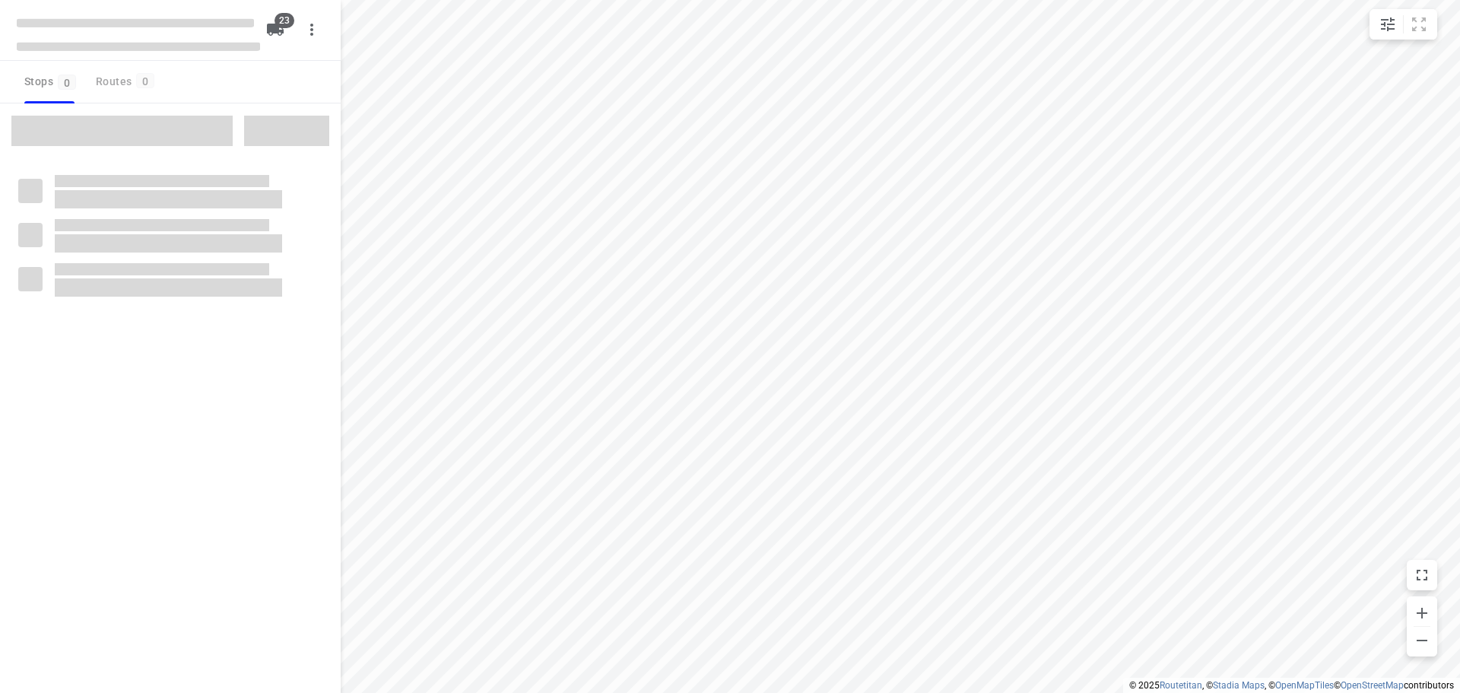
checkbox input "true"
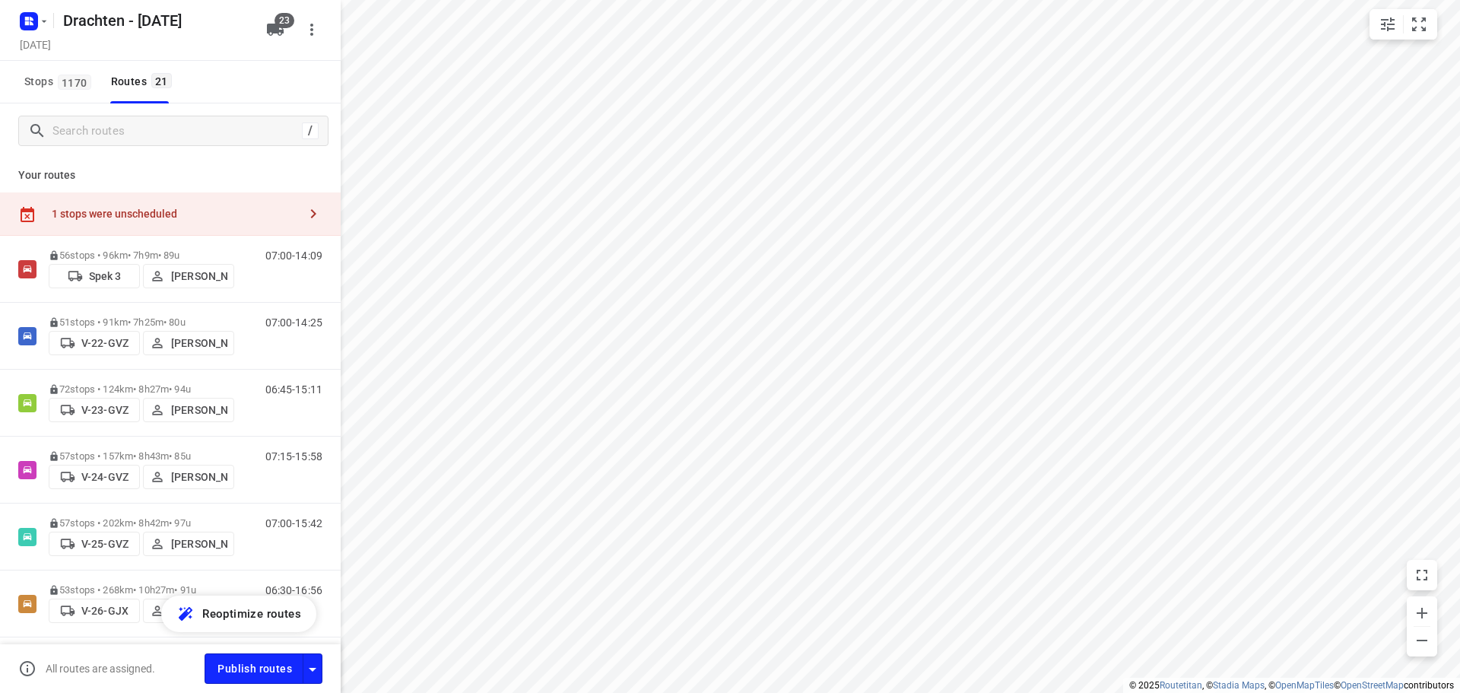
click at [188, 208] on div "1 stops were unscheduled" at bounding box center [175, 214] width 246 height 12
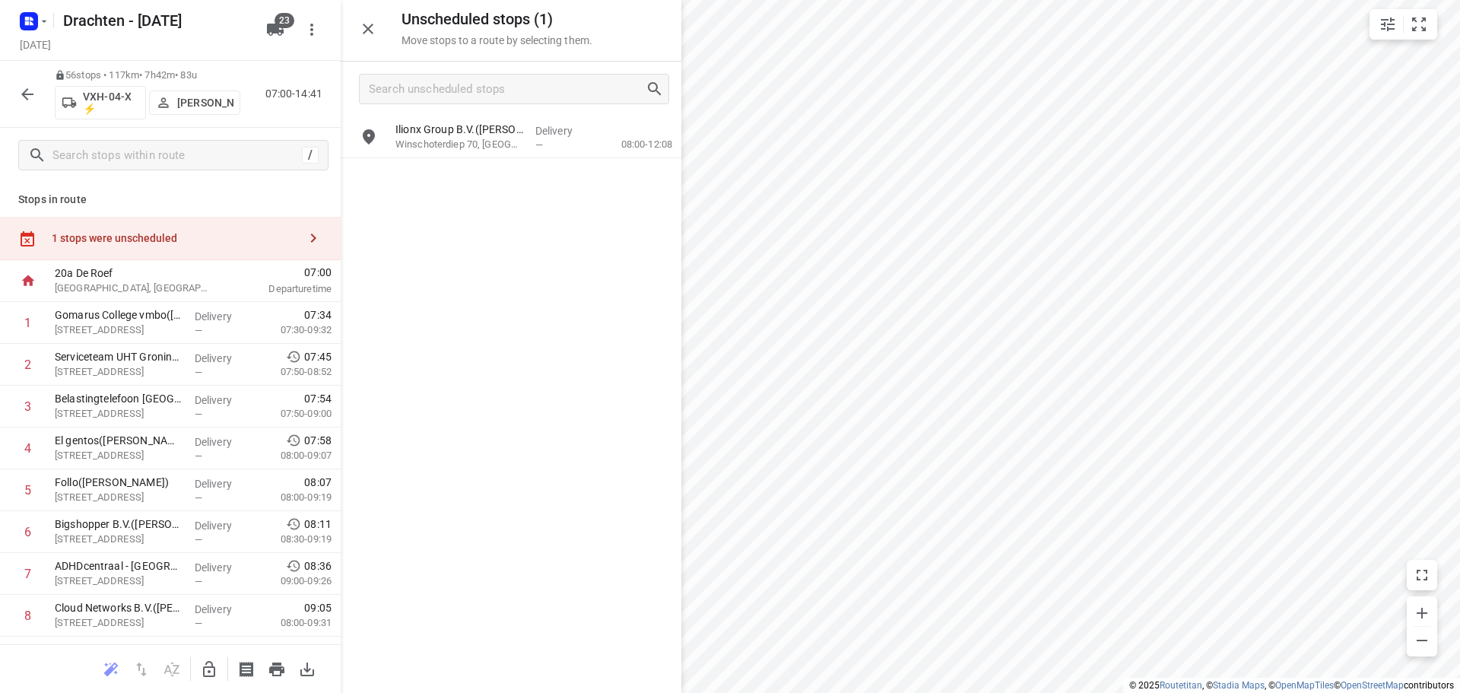
click at [206, 671] on icon "button" at bounding box center [209, 669] width 18 height 18
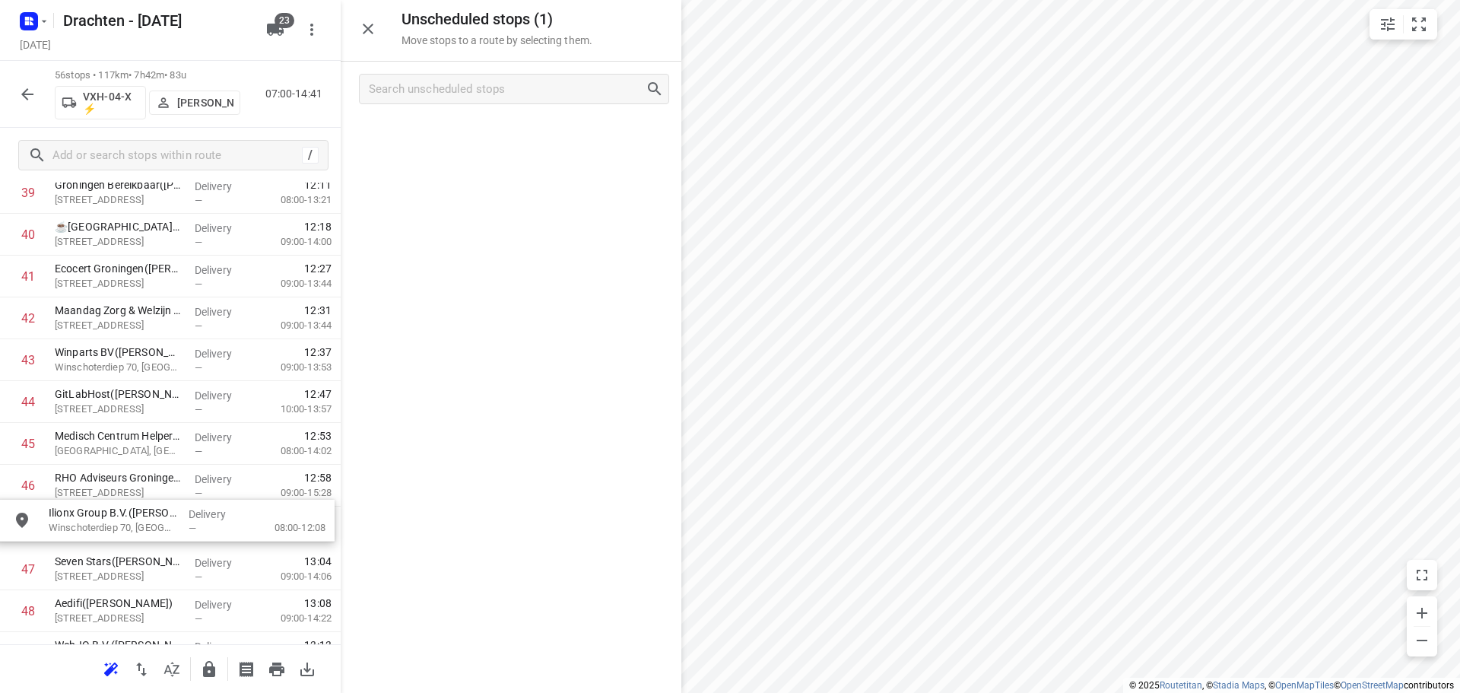
scroll to position [1720, 0]
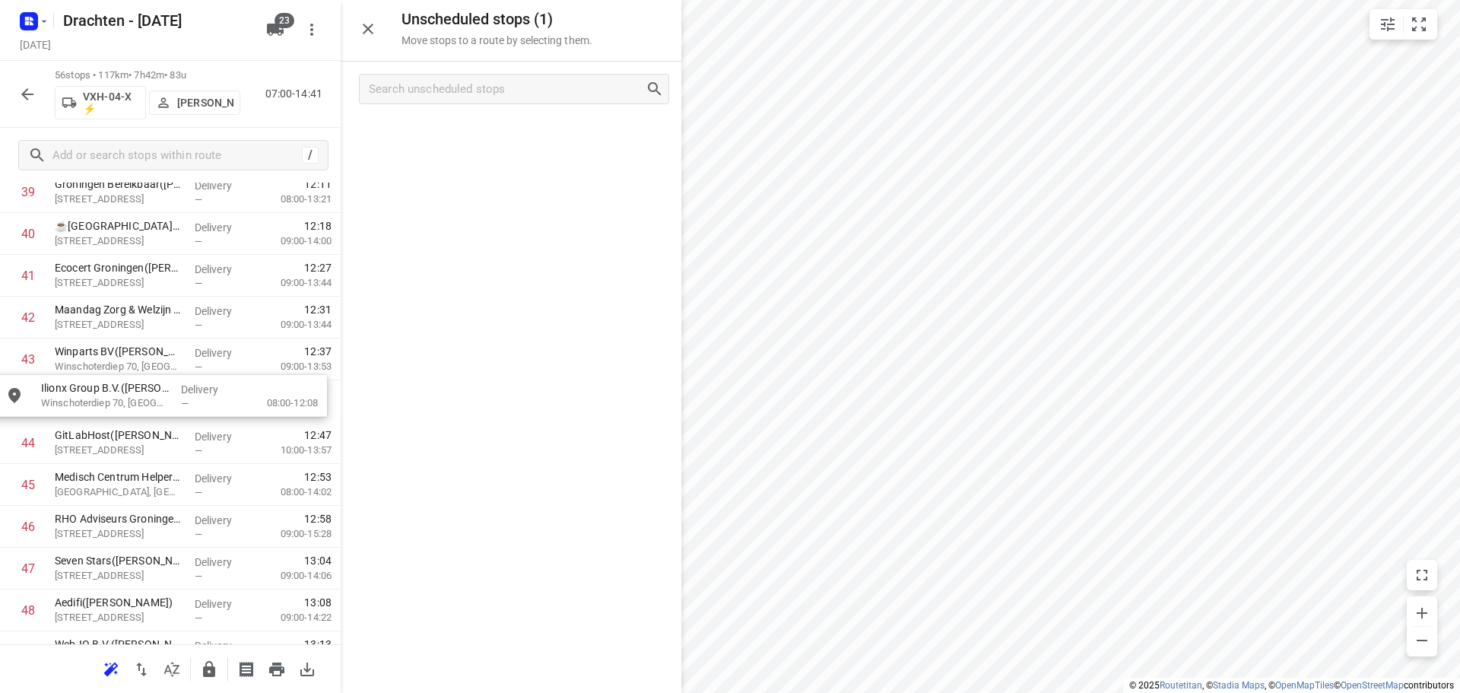
drag, startPoint x: 466, startPoint y: 143, endPoint x: 105, endPoint y: 412, distance: 450.4
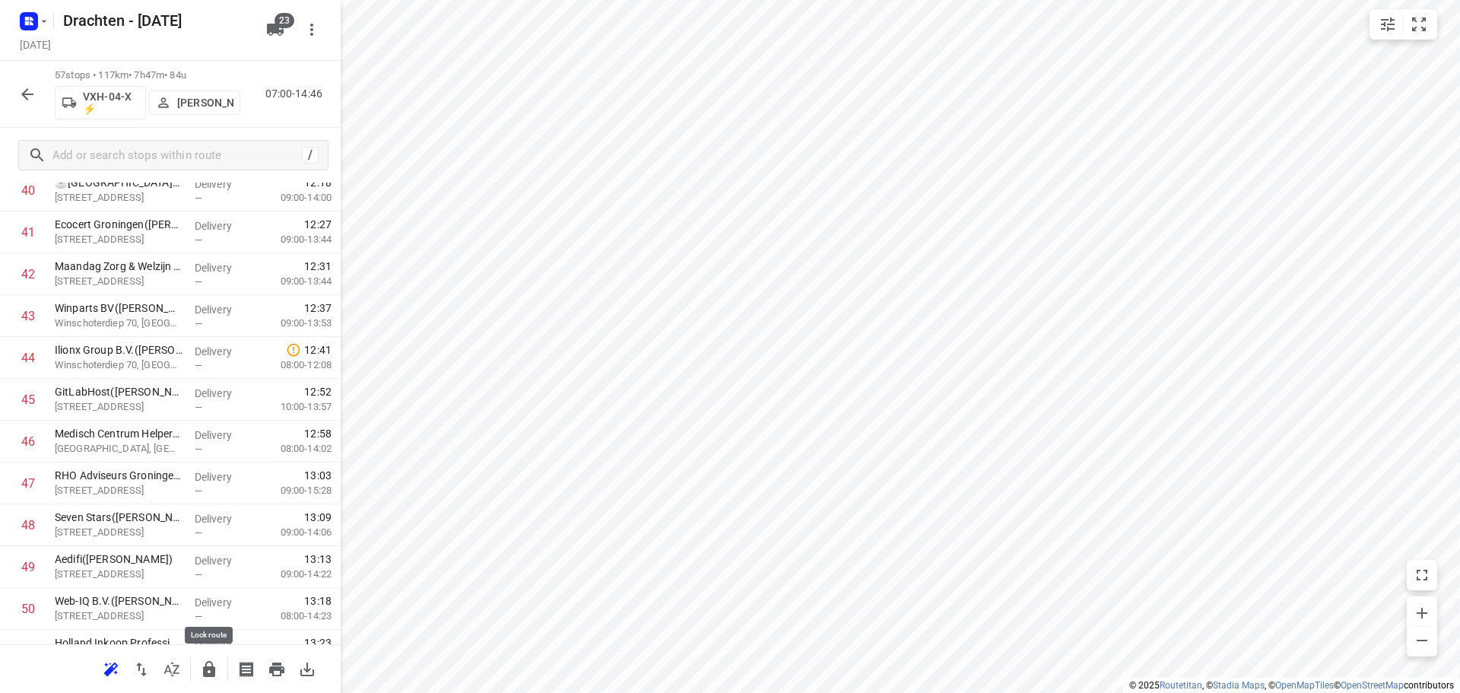
click at [205, 668] on icon "button" at bounding box center [209, 669] width 12 height 16
click at [22, 94] on icon "button" at bounding box center [27, 94] width 12 height 12
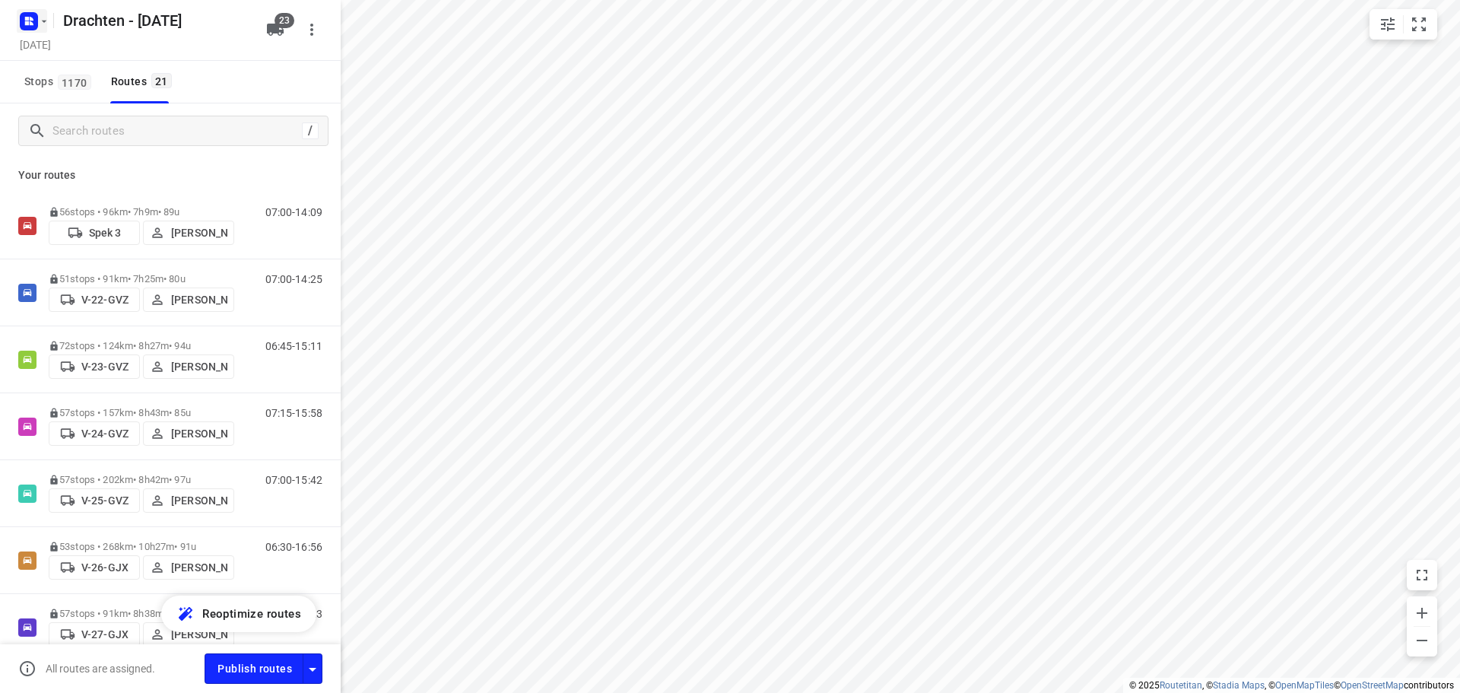
click at [32, 17] on icon "button" at bounding box center [32, 19] width 4 height 4
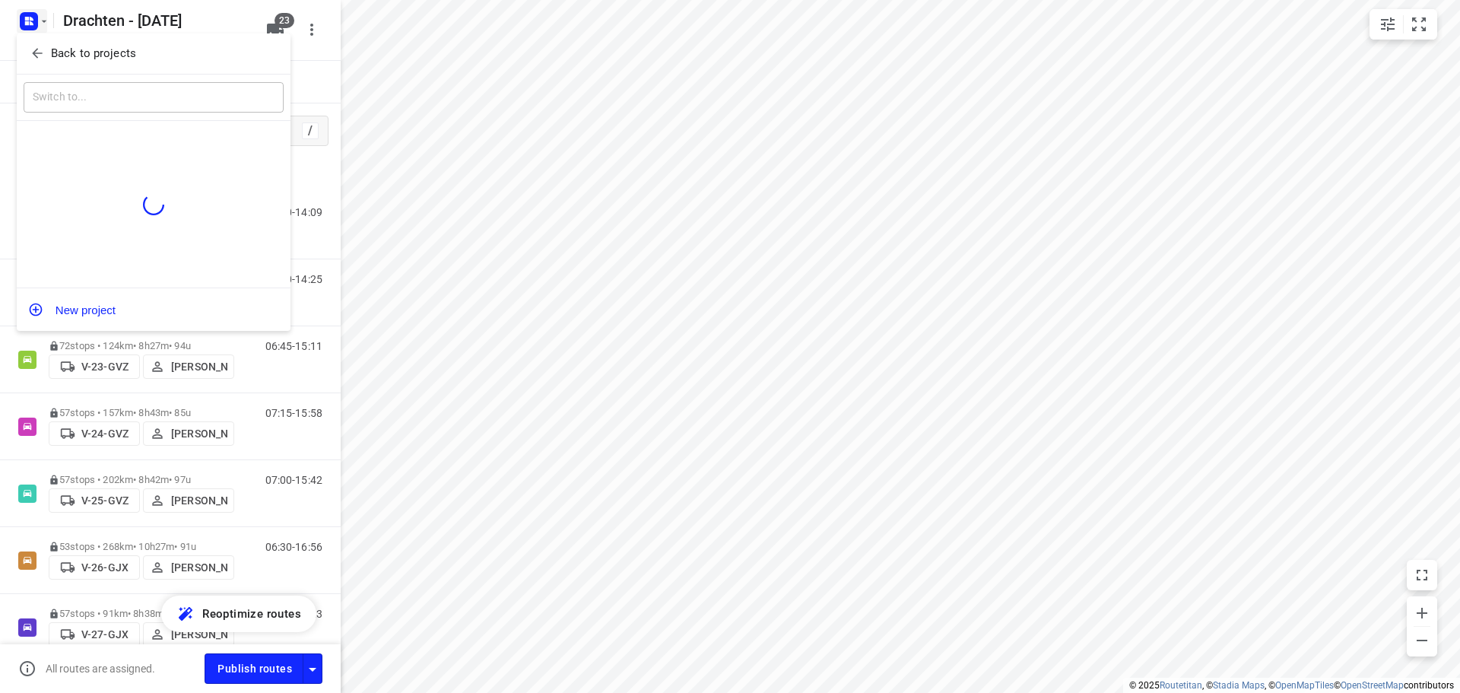
click at [118, 49] on p "Back to projects" at bounding box center [93, 53] width 85 height 17
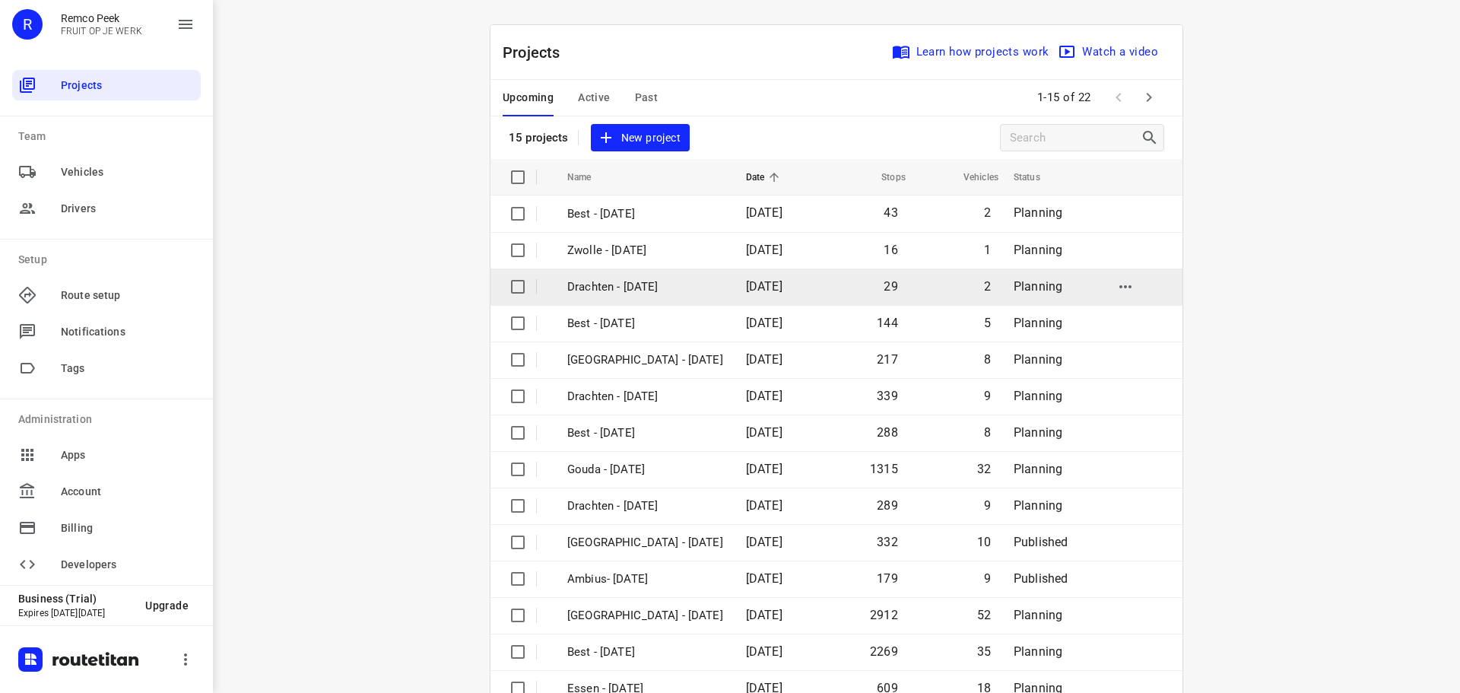
click at [623, 285] on p "Drachten - [DATE]" at bounding box center [645, 286] width 156 height 17
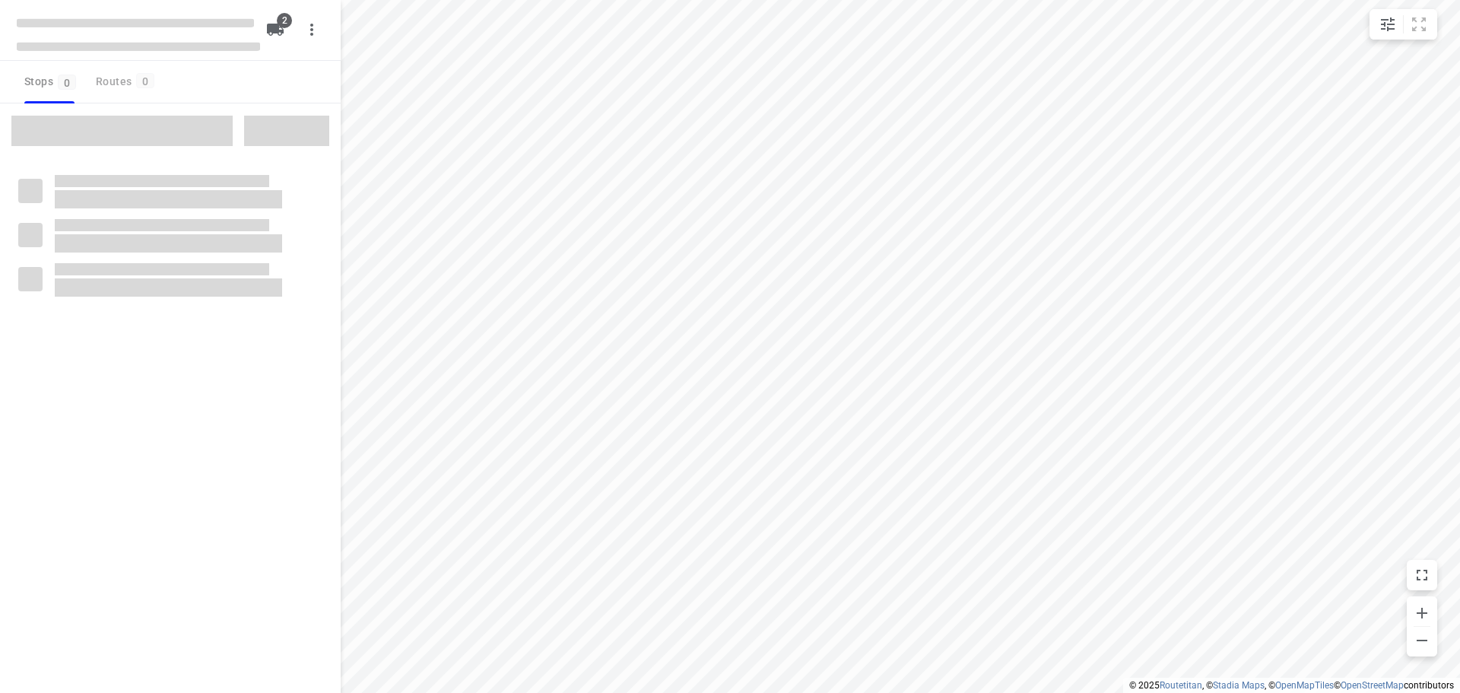
checkbox input "true"
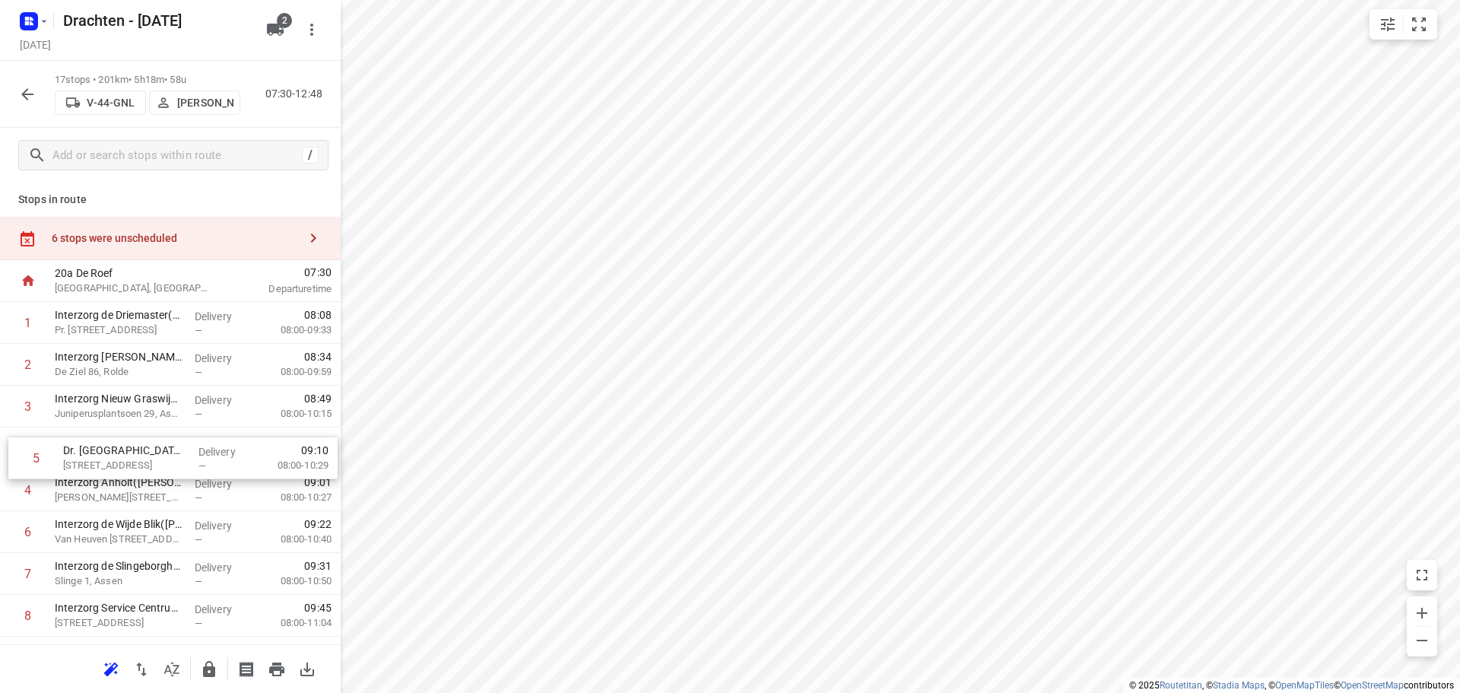
drag, startPoint x: 75, startPoint y: 487, endPoint x: 85, endPoint y: 449, distance: 39.5
click at [85, 449] on div "1 Interzorg de Driemaster(Roelof Bos) Pr. Beatrixstraat 9, Smilde Delivery — 08…" at bounding box center [170, 657] width 341 height 711
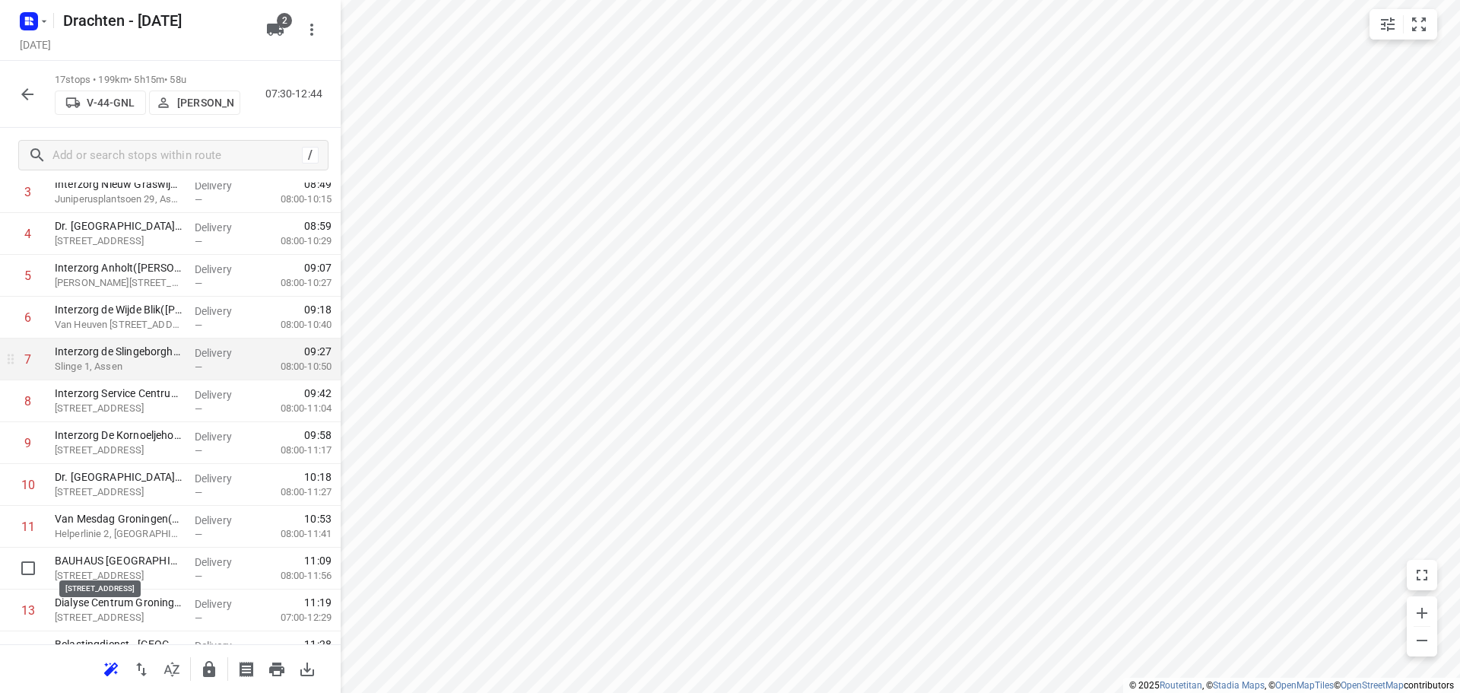
scroll to position [228, 0]
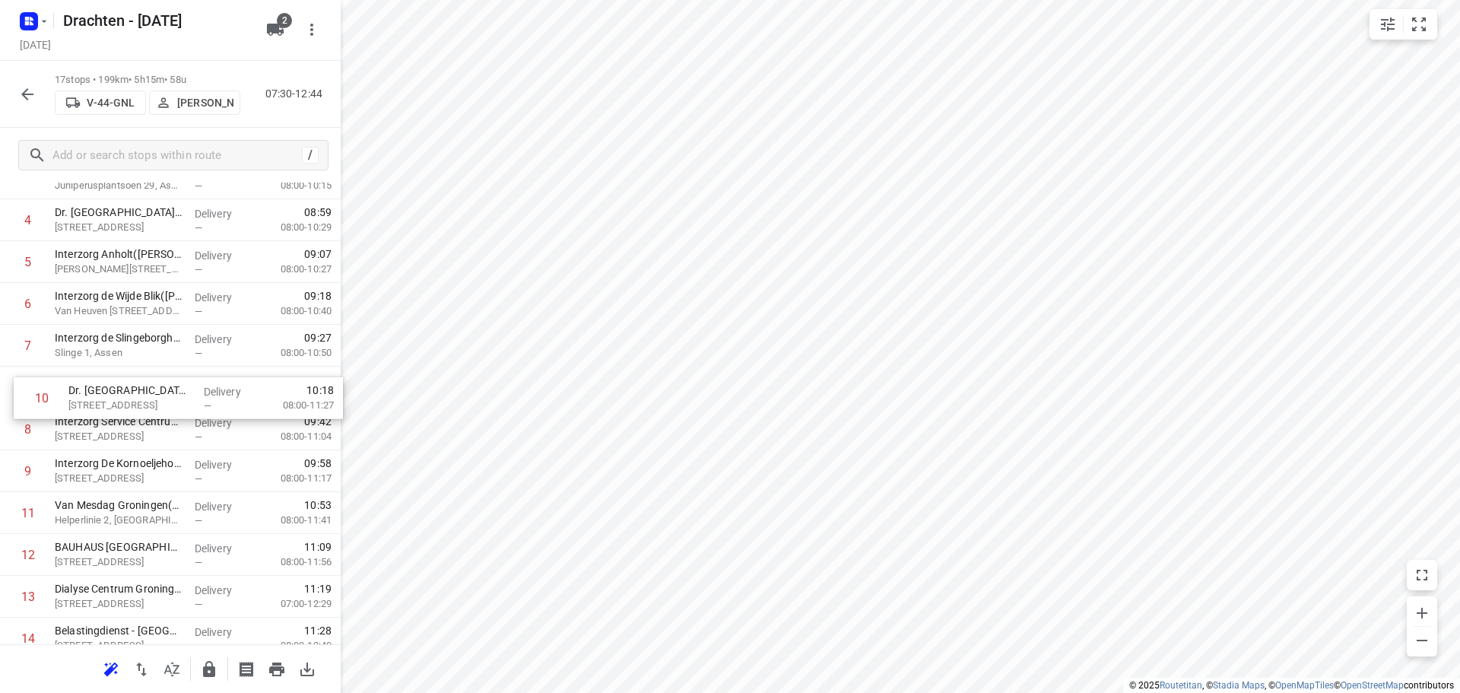
drag, startPoint x: 122, startPoint y: 483, endPoint x: 137, endPoint y: 395, distance: 90.1
click at [137, 395] on div "1 Interzorg de Driemaster(Roelof Bos) Pr. Beatrixstraat 9, Smilde Delivery — 08…" at bounding box center [170, 429] width 341 height 711
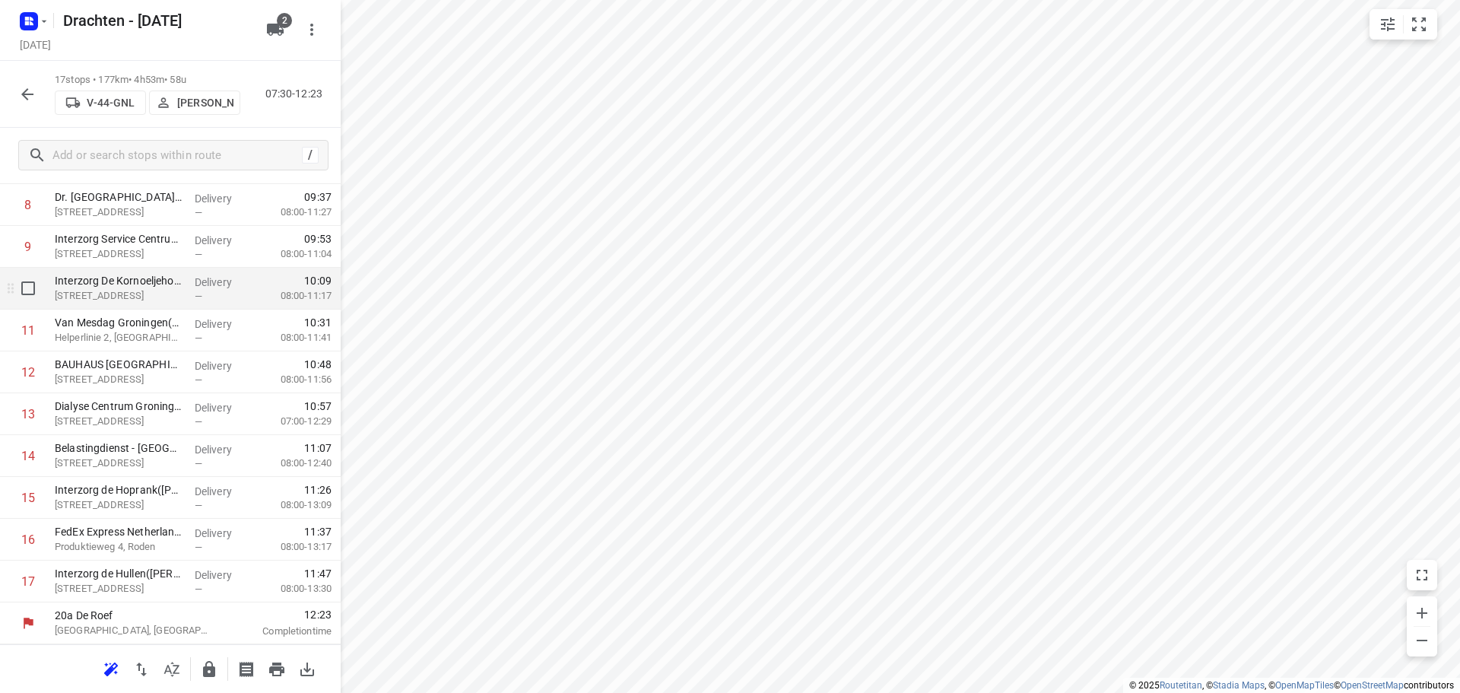
scroll to position [0, 0]
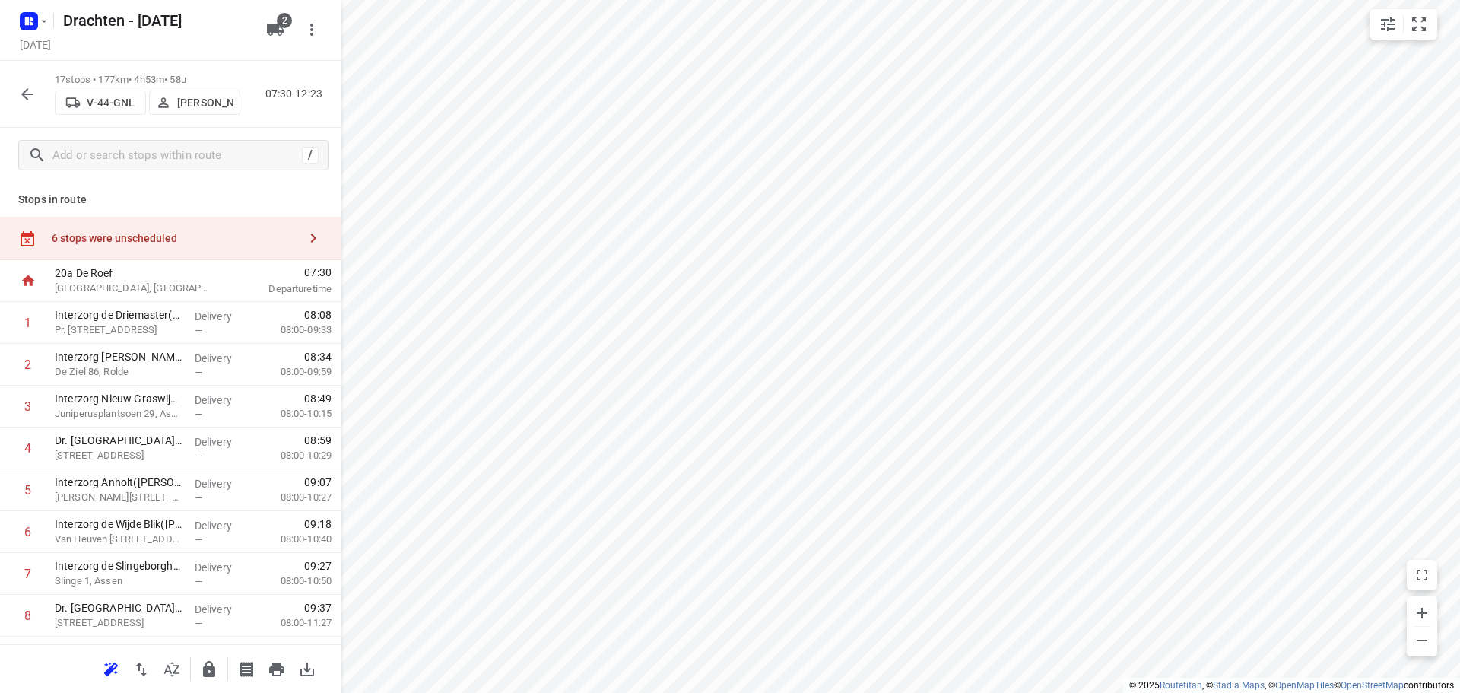
click at [161, 230] on div "6 stops were unscheduled" at bounding box center [170, 238] width 341 height 43
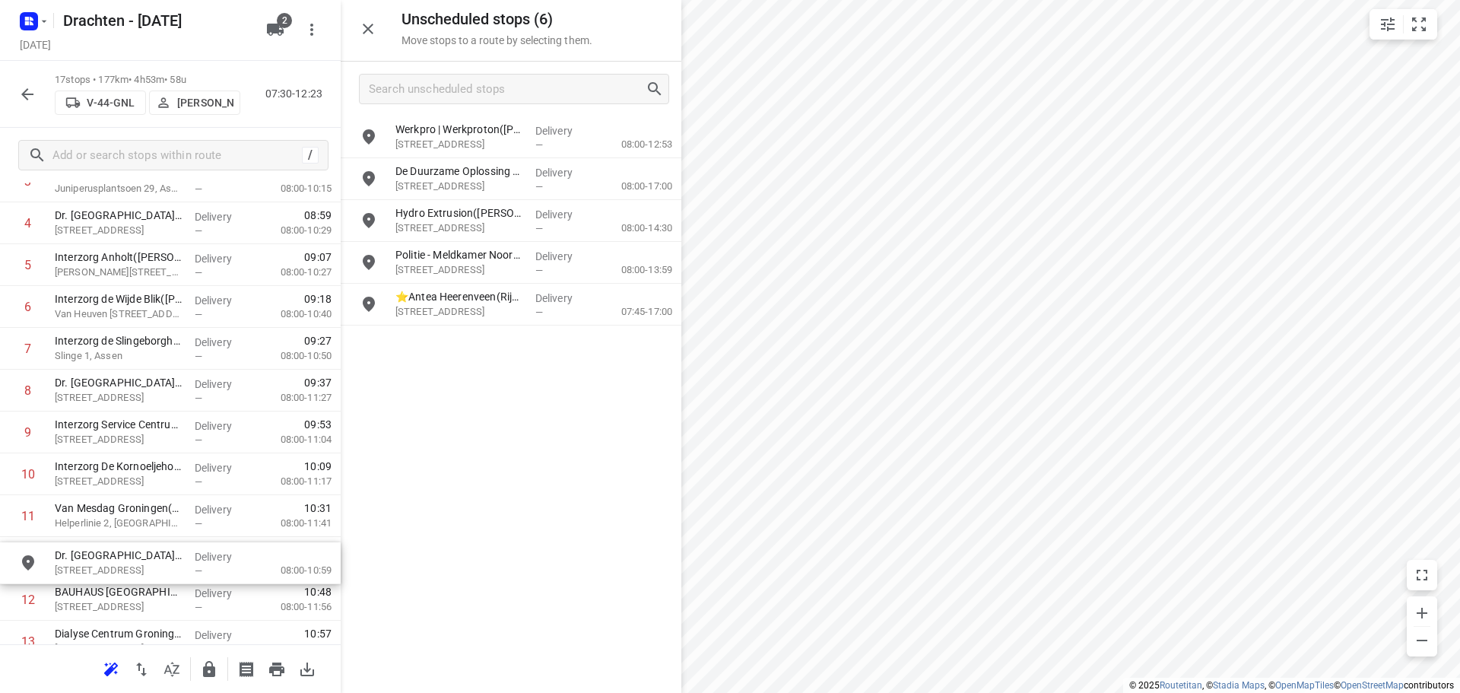
scroll to position [249, 0]
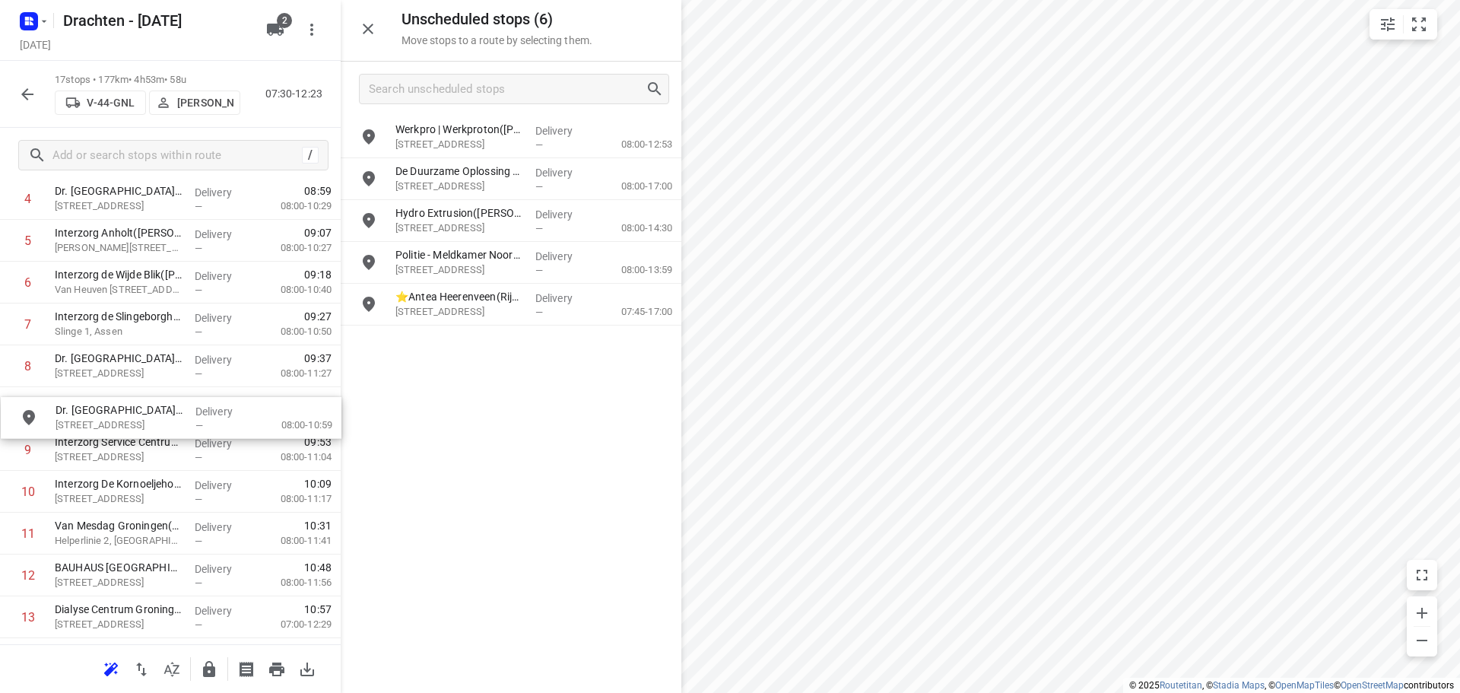
drag, startPoint x: 485, startPoint y: 223, endPoint x: 138, endPoint y: 426, distance: 402.1
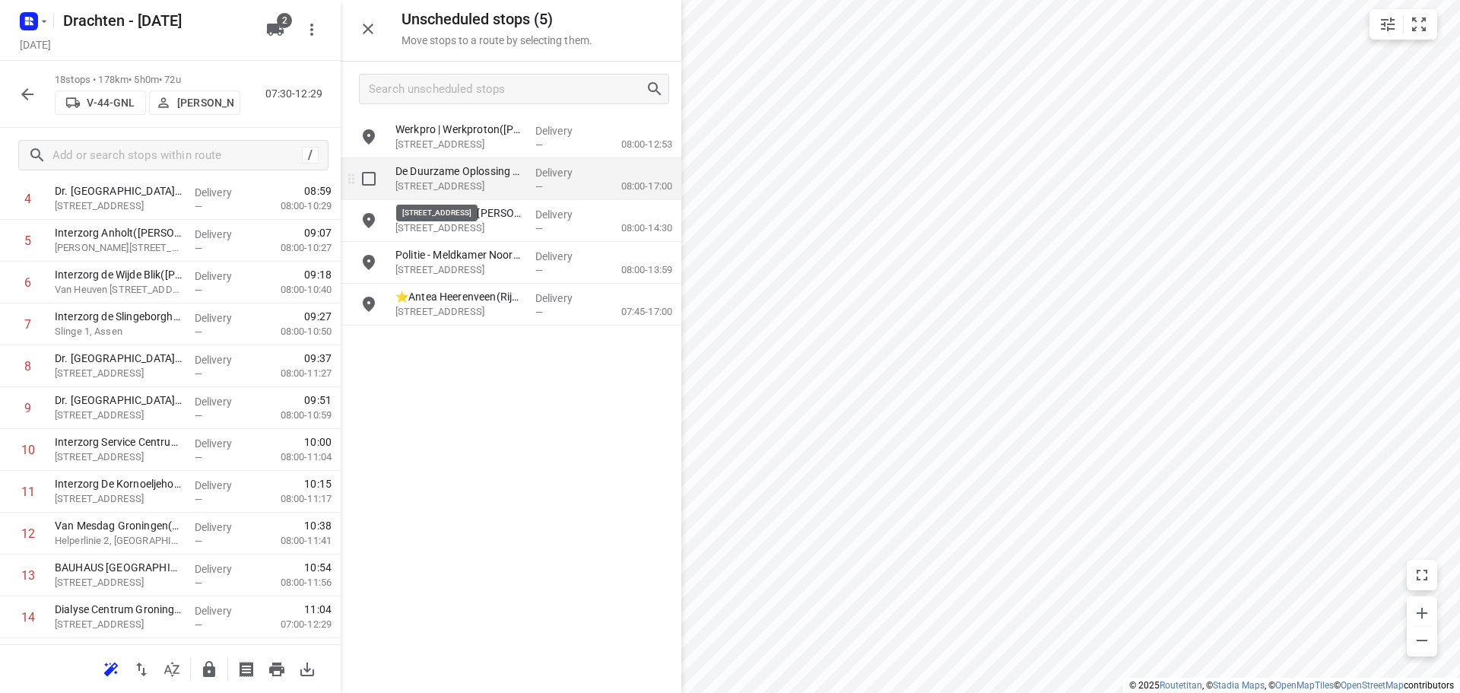
click at [464, 189] on p "Harlingertrekweg 53, Leeuwarden" at bounding box center [459, 186] width 128 height 15
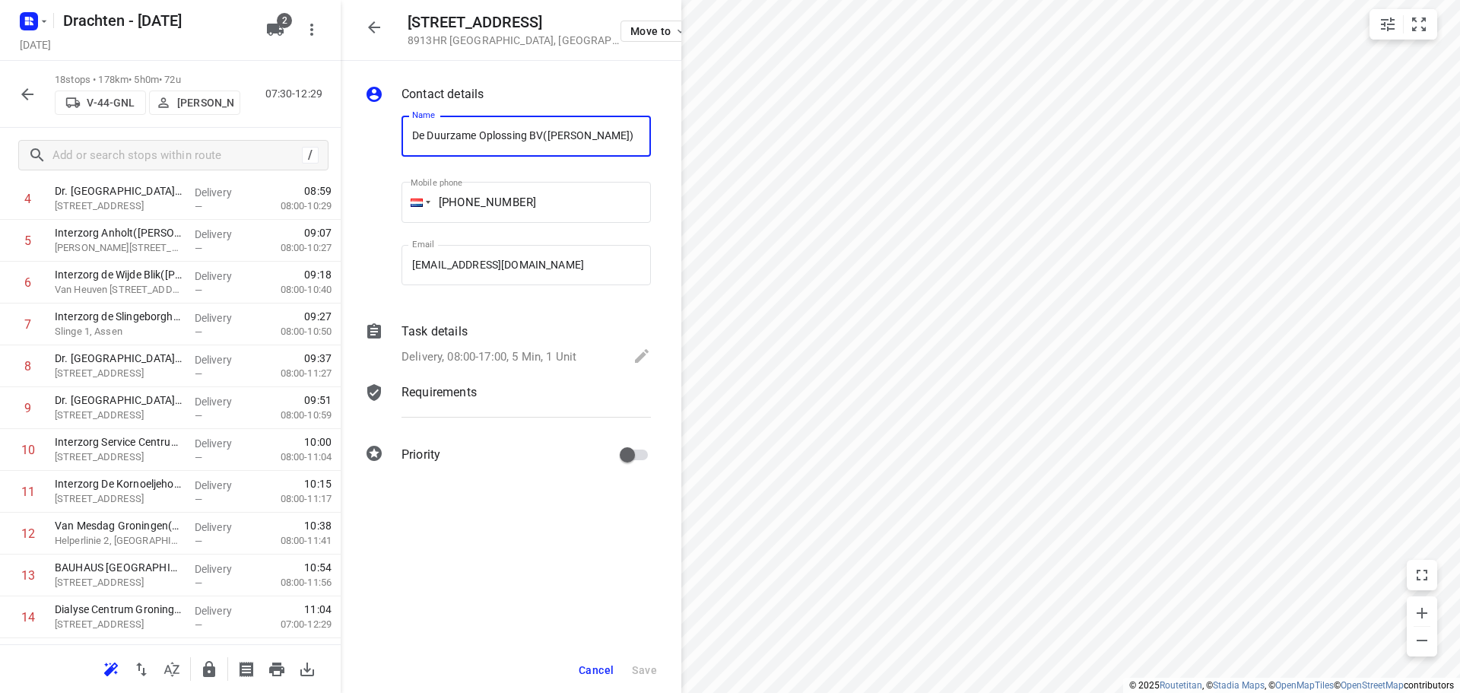
click at [483, 330] on div "Task details" at bounding box center [525, 331] width 249 height 18
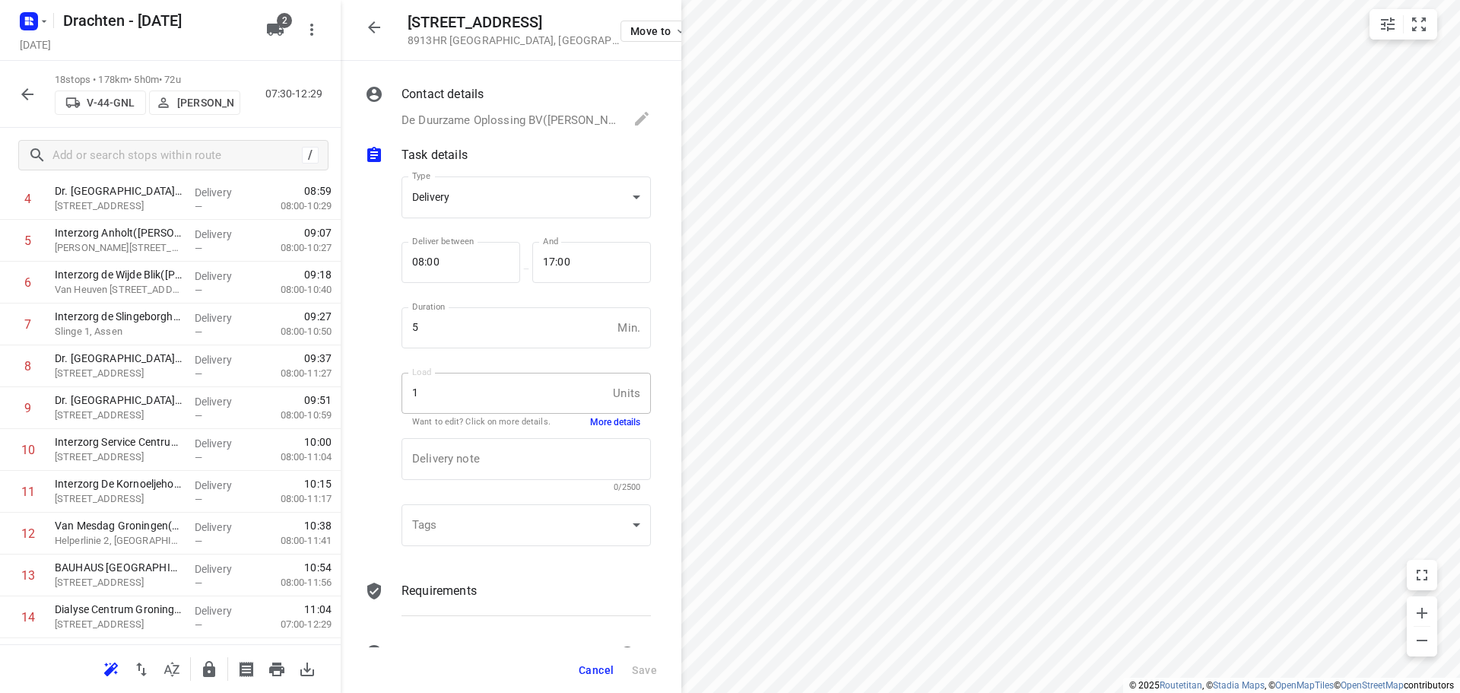
click at [590, 419] on button "More details" at bounding box center [615, 422] width 50 height 13
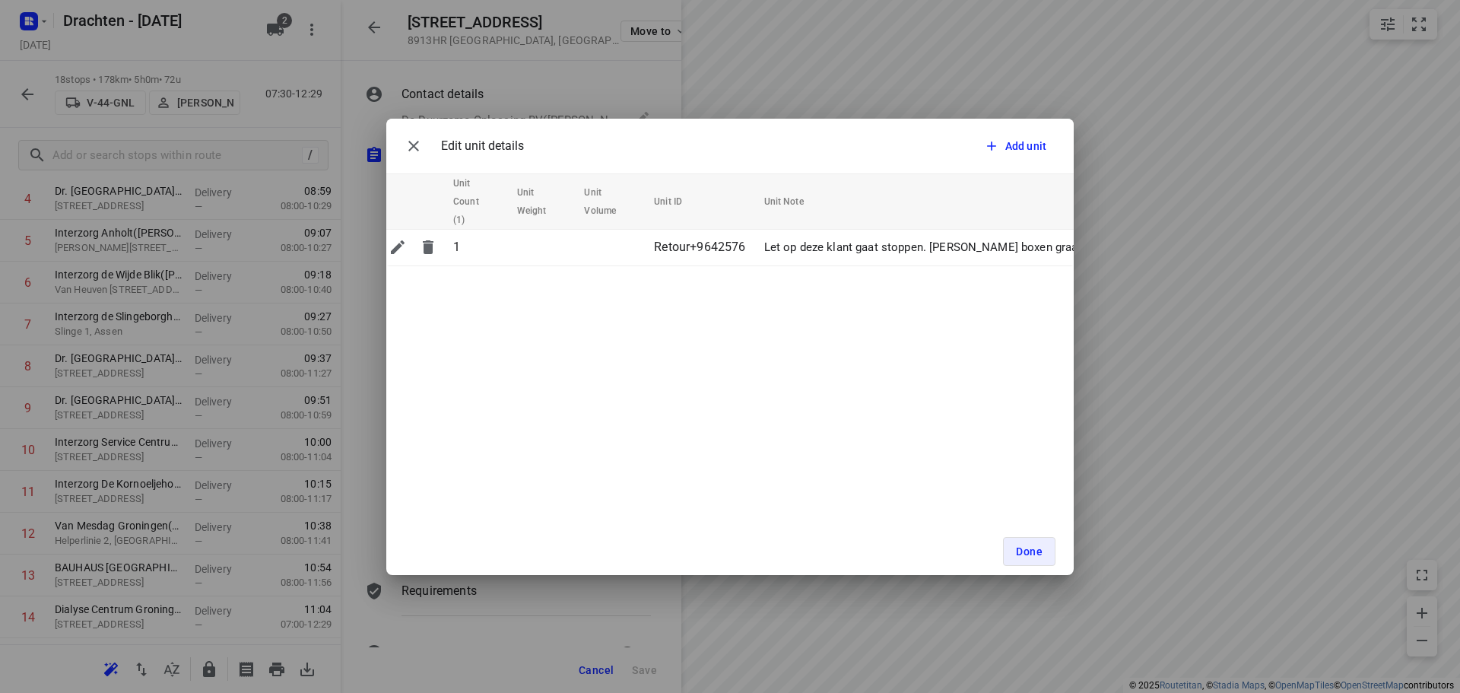
scroll to position [0, 0]
click at [413, 150] on icon "button" at bounding box center [413, 146] width 18 height 18
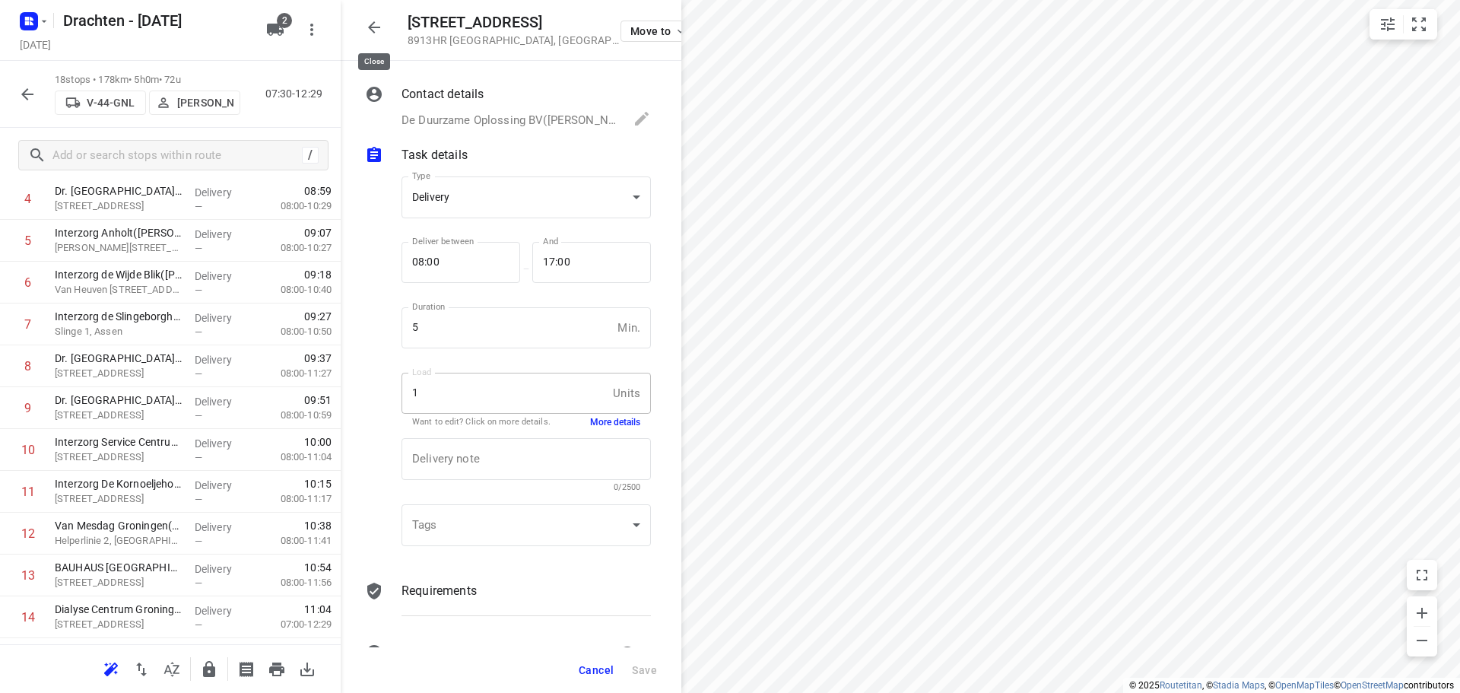
click at [376, 24] on icon "button" at bounding box center [374, 27] width 18 height 18
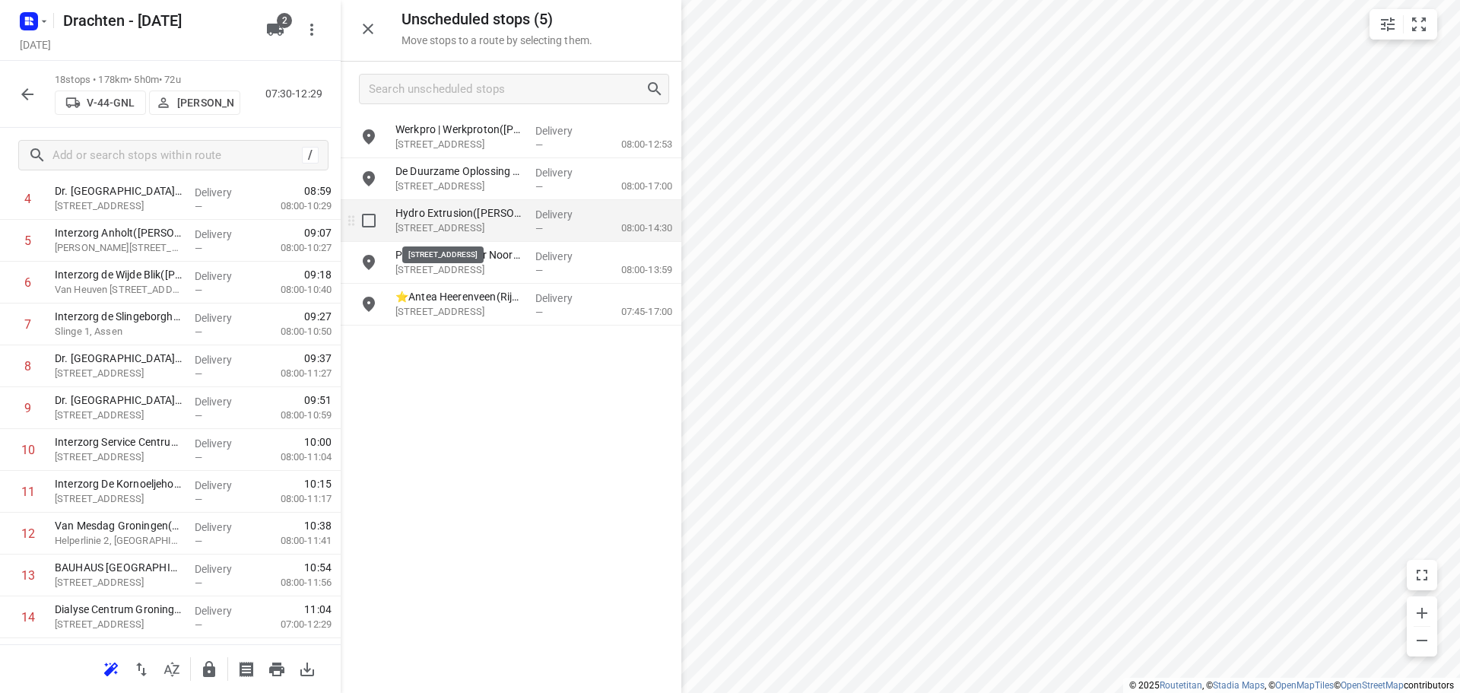
click at [511, 228] on p "Nijverheidsweg 9, Hoogezand" at bounding box center [459, 227] width 128 height 15
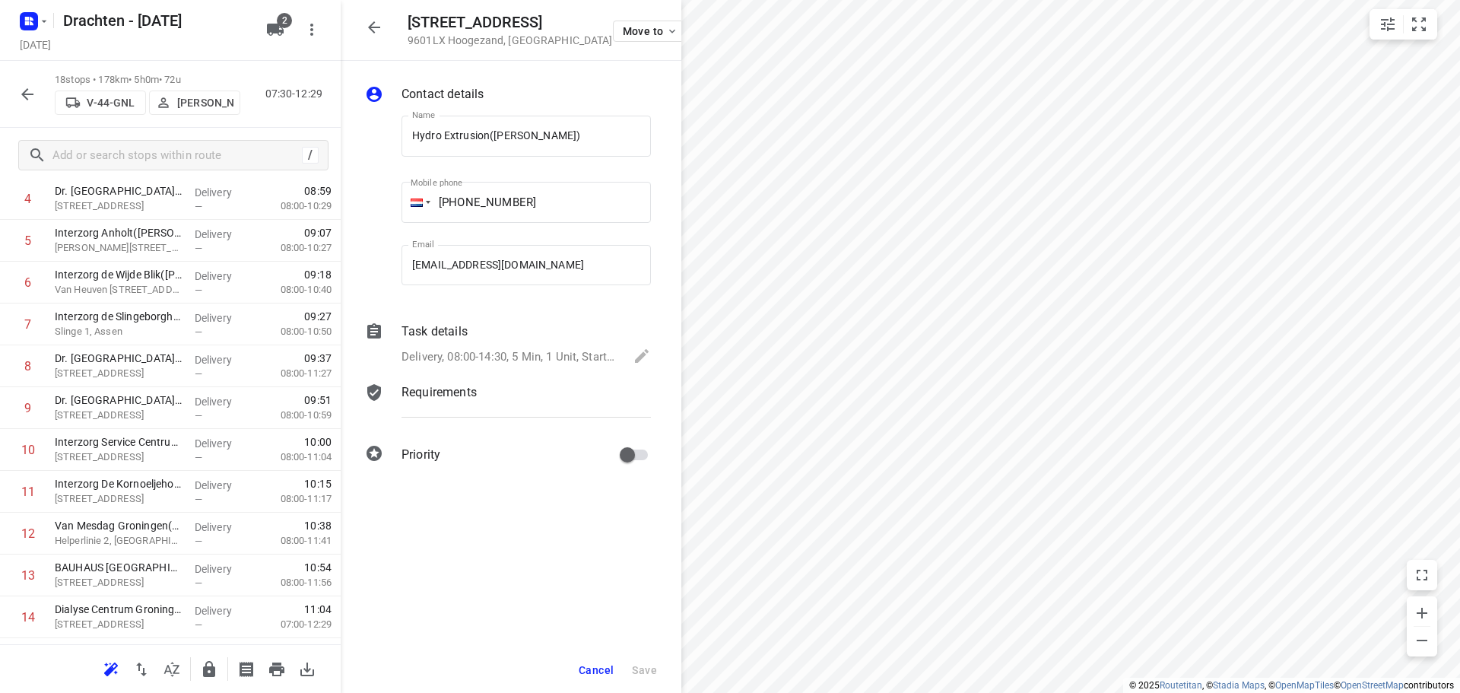
click at [528, 345] on div "Task details Delivery, 08:00-14:30, 5 Min, 1 Unit, Startdatum maandag 1 septemb…" at bounding box center [525, 345] width 255 height 52
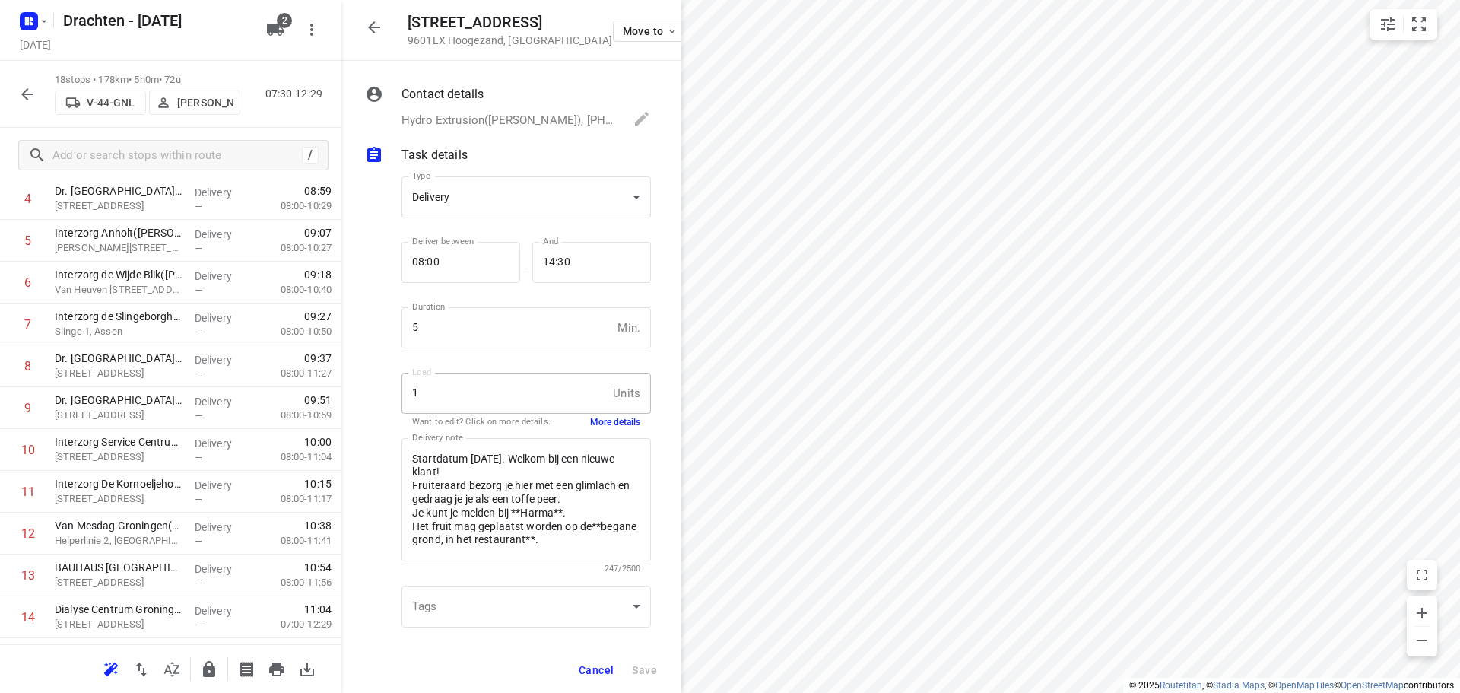
click at [607, 423] on button "More details" at bounding box center [615, 422] width 50 height 13
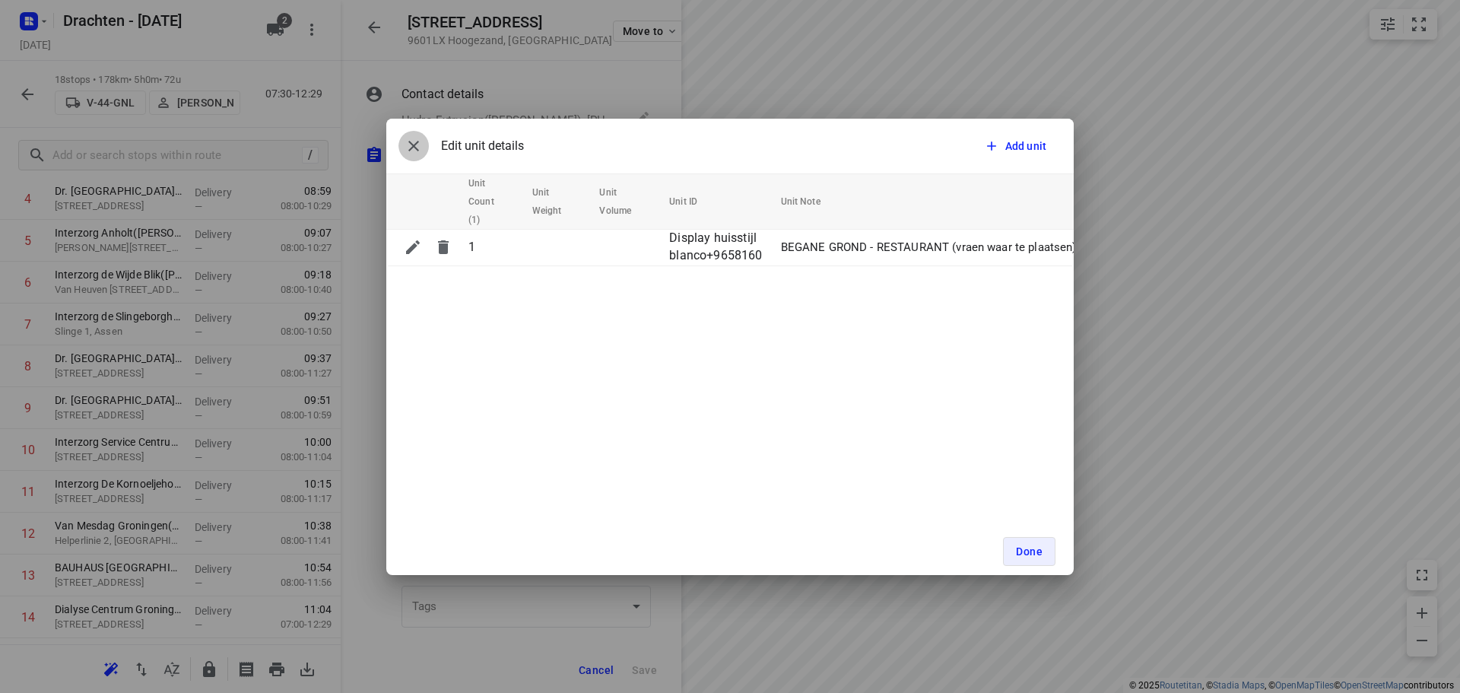
click at [405, 146] on icon "button" at bounding box center [413, 146] width 18 height 18
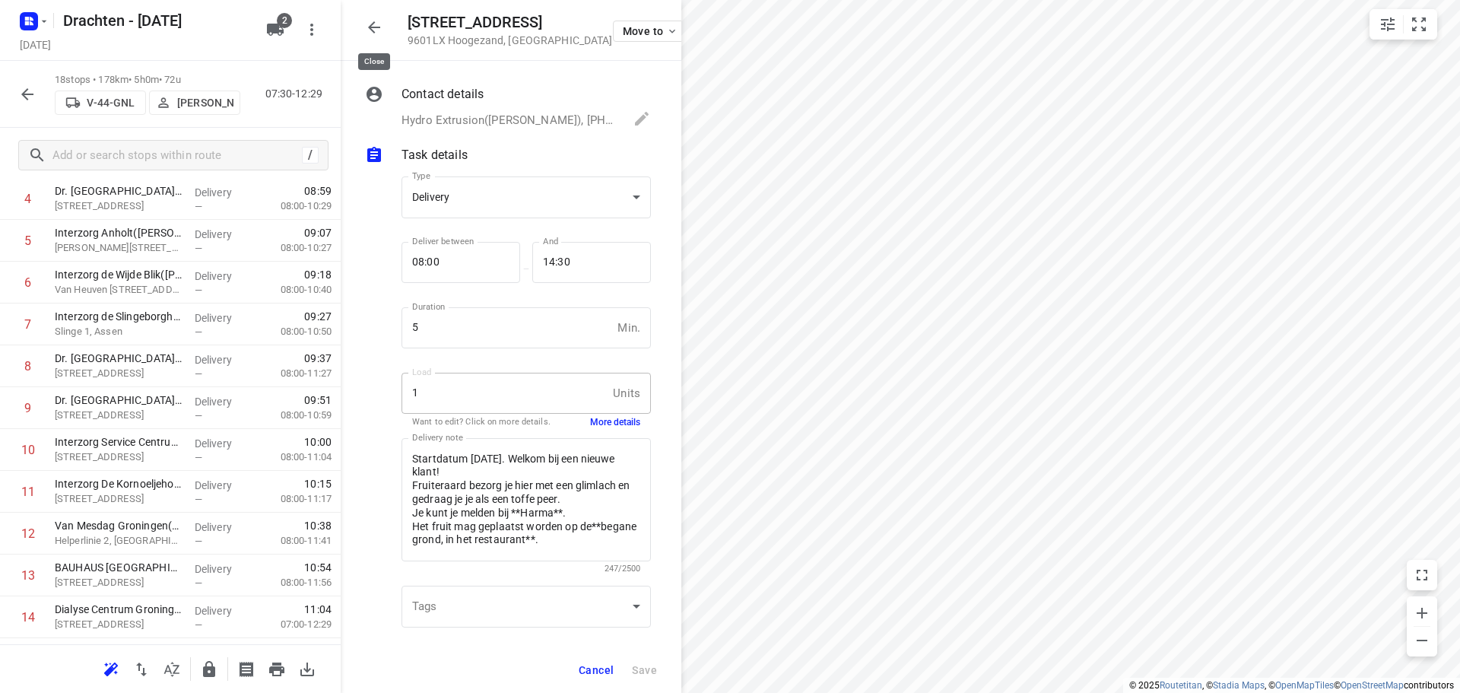
click at [369, 18] on icon "button" at bounding box center [374, 27] width 18 height 18
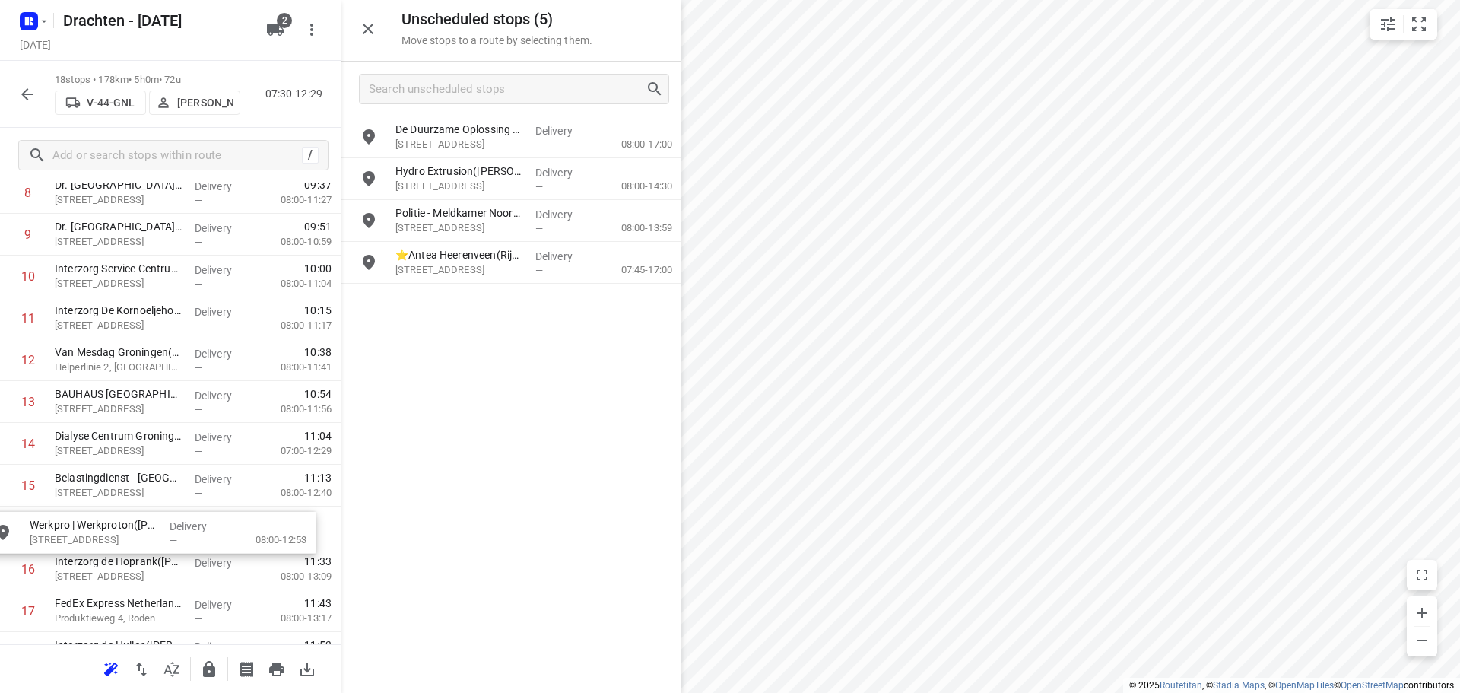
scroll to position [426, 0]
drag, startPoint x: 543, startPoint y: 151, endPoint x: 173, endPoint y: 544, distance: 538.9
click at [374, 26] on icon "button" at bounding box center [368, 29] width 18 height 18
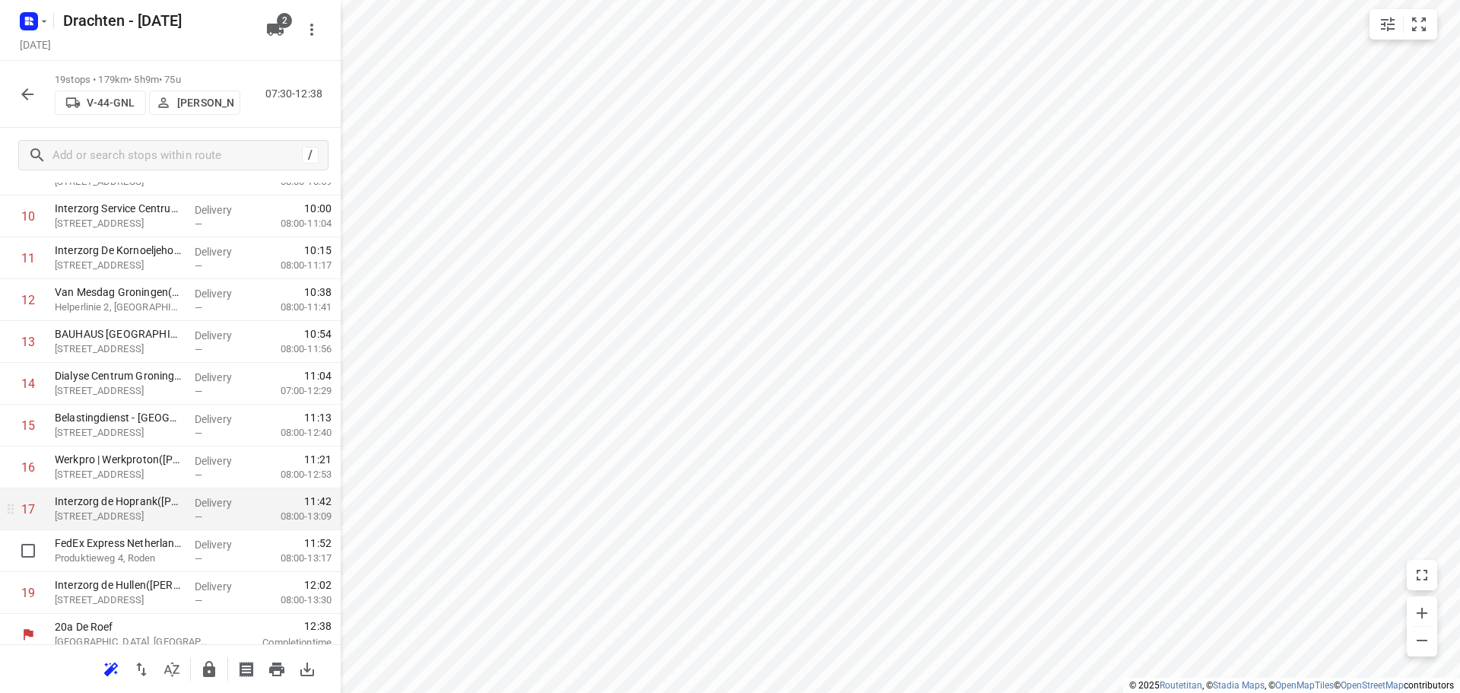
scroll to position [494, 0]
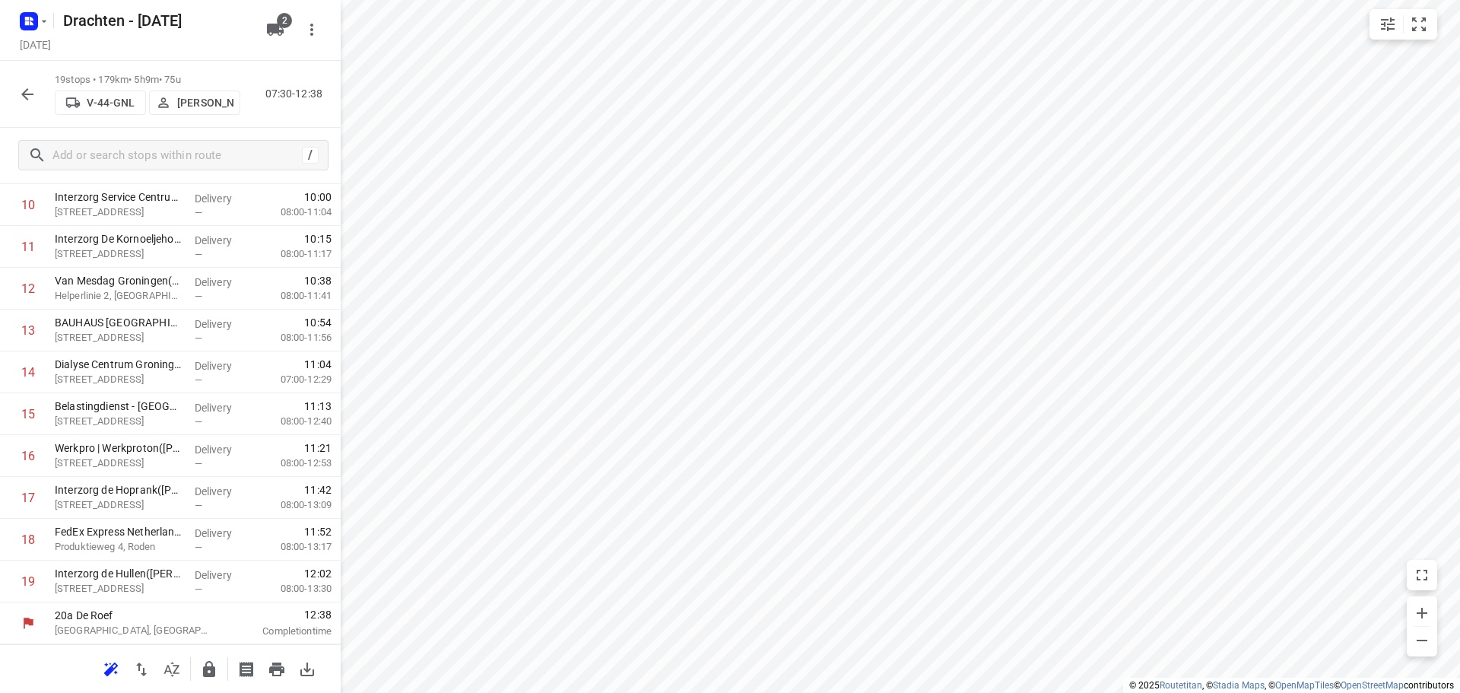
click at [214, 671] on icon "button" at bounding box center [209, 669] width 12 height 16
click at [17, 99] on button "button" at bounding box center [27, 94] width 30 height 30
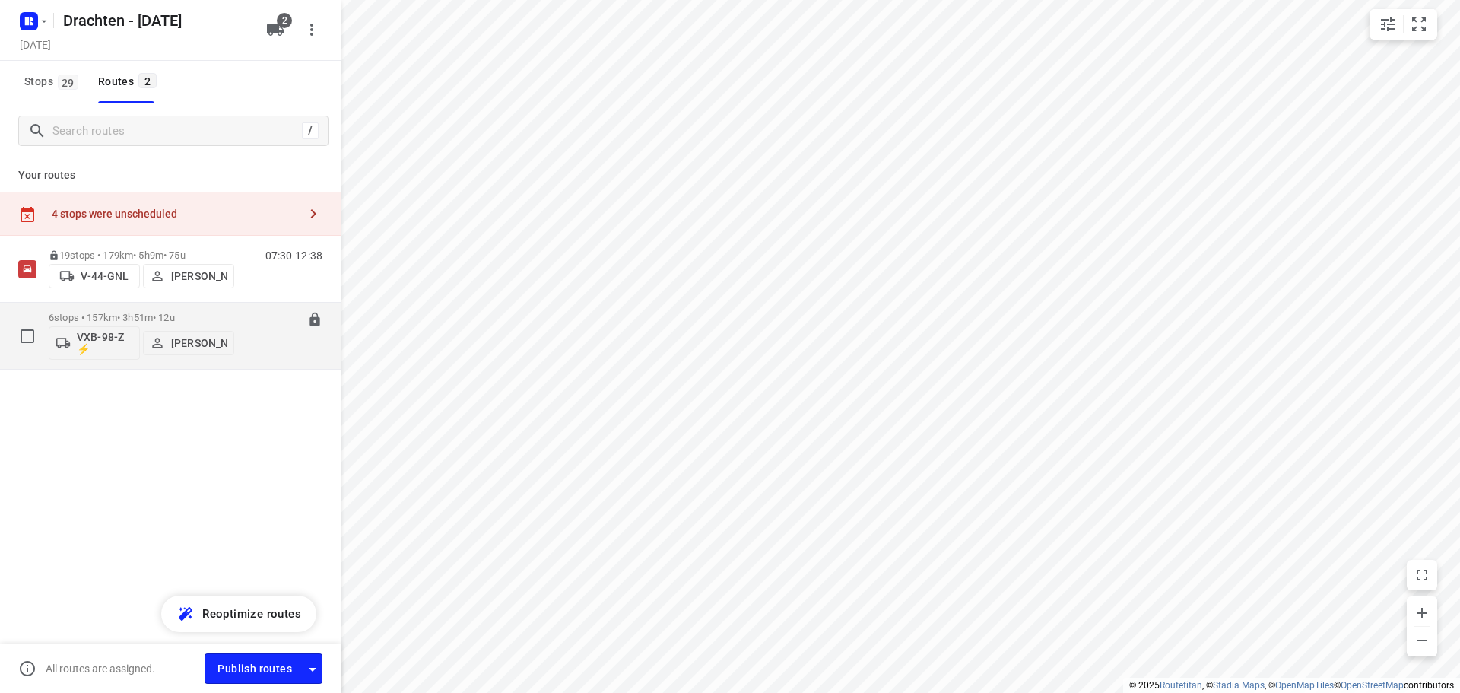
click at [163, 314] on p "6 stops • 157km • 3h51m • 12u" at bounding box center [141, 317] width 185 height 11
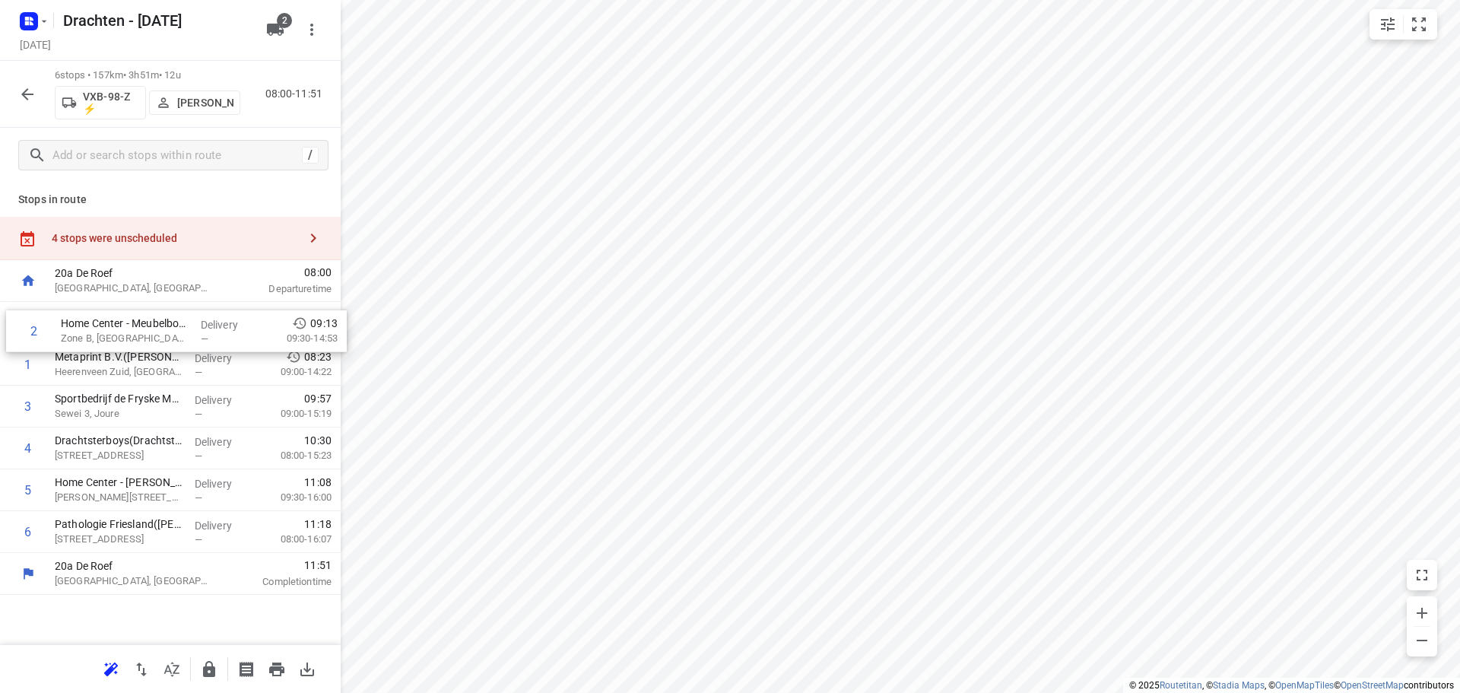
drag, startPoint x: 139, startPoint y: 366, endPoint x: 144, endPoint y: 325, distance: 40.5
click at [144, 325] on div "1 Metaprint B.V.(Sjoukje Pen) Heerenveen Zuid, Heerenveen Delivery — 08:23 09:0…" at bounding box center [170, 427] width 341 height 251
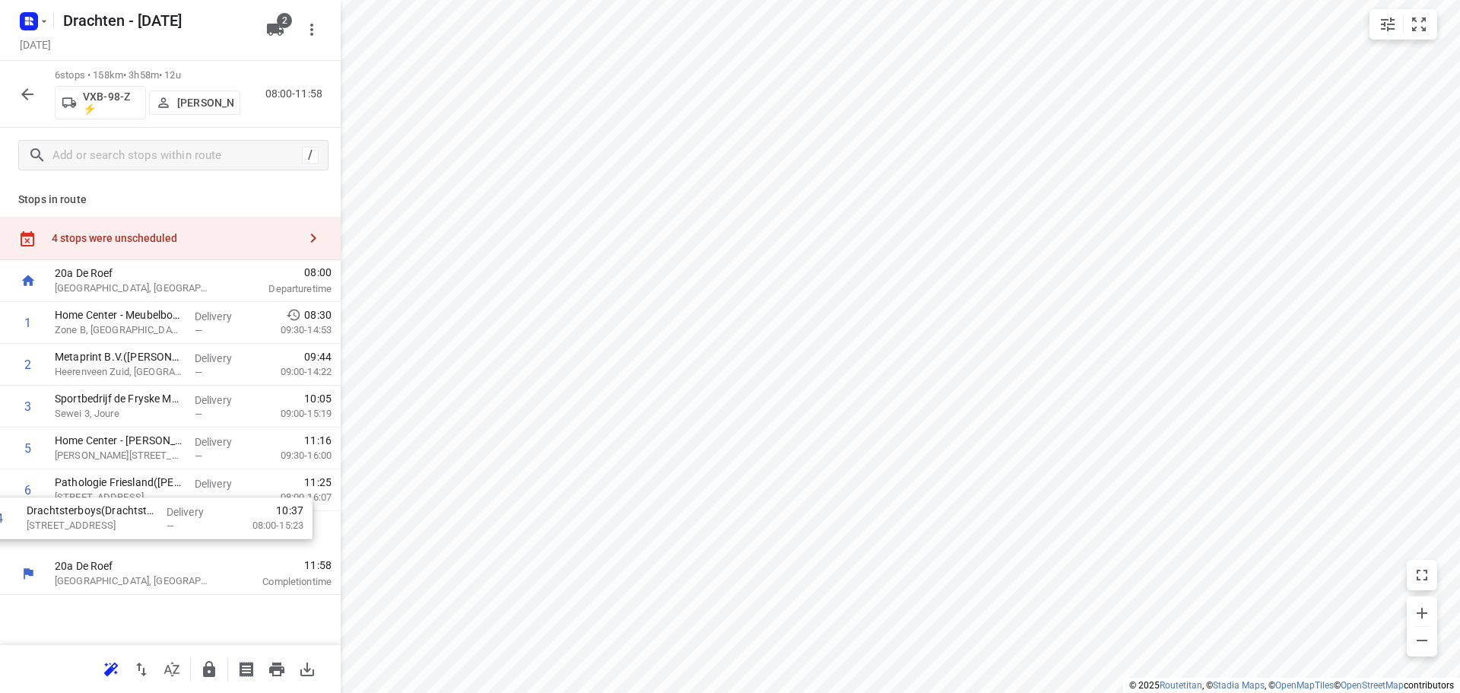
drag, startPoint x: 132, startPoint y: 445, endPoint x: 103, endPoint y: 528, distance: 88.2
click at [103, 528] on div "1 Home Center - Meubelboulevard Wolvega(Lotte de Weerd) Zone B, Wolvega Deliver…" at bounding box center [170, 427] width 341 height 251
click at [210, 245] on div "4 stops were unscheduled" at bounding box center [170, 238] width 341 height 43
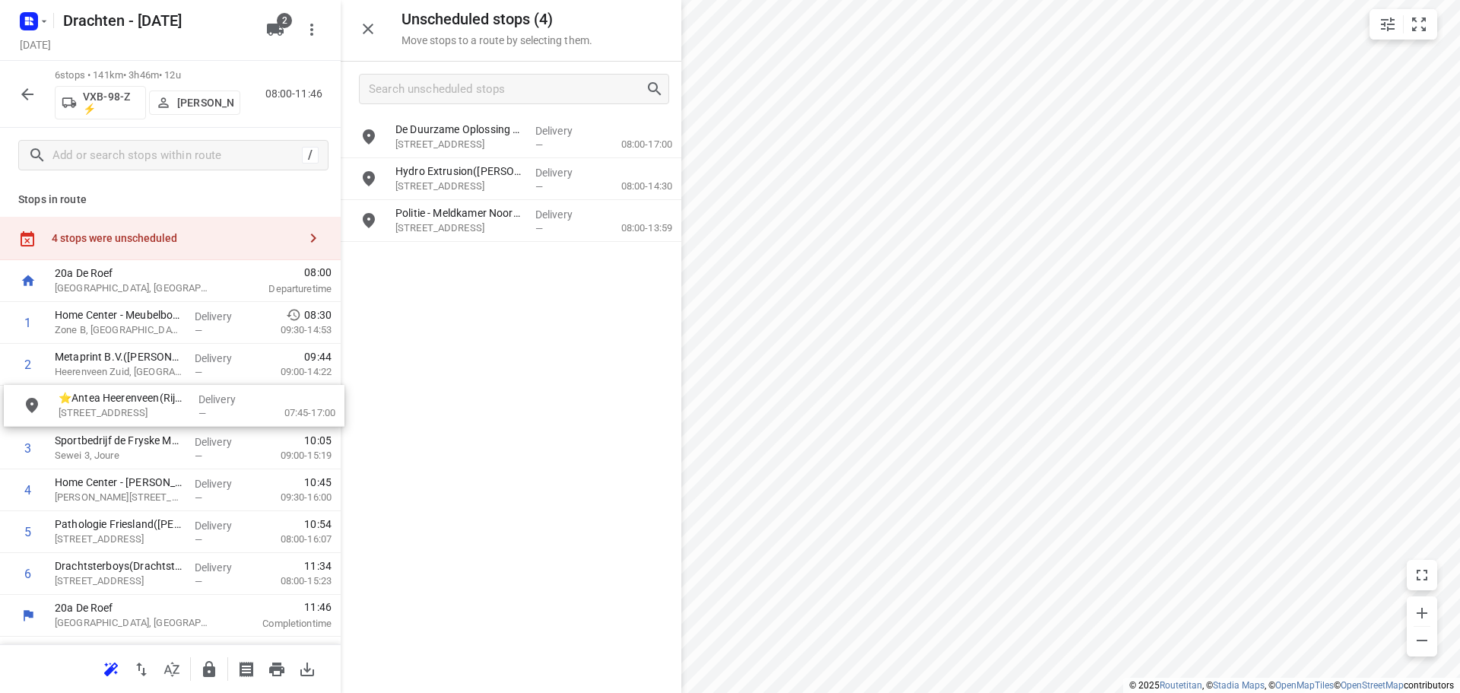
drag, startPoint x: 522, startPoint y: 265, endPoint x: 176, endPoint y: 419, distance: 379.5
click at [162, 411] on p "Tolhuisweg 57, Heerenveen" at bounding box center [119, 413] width 128 height 15
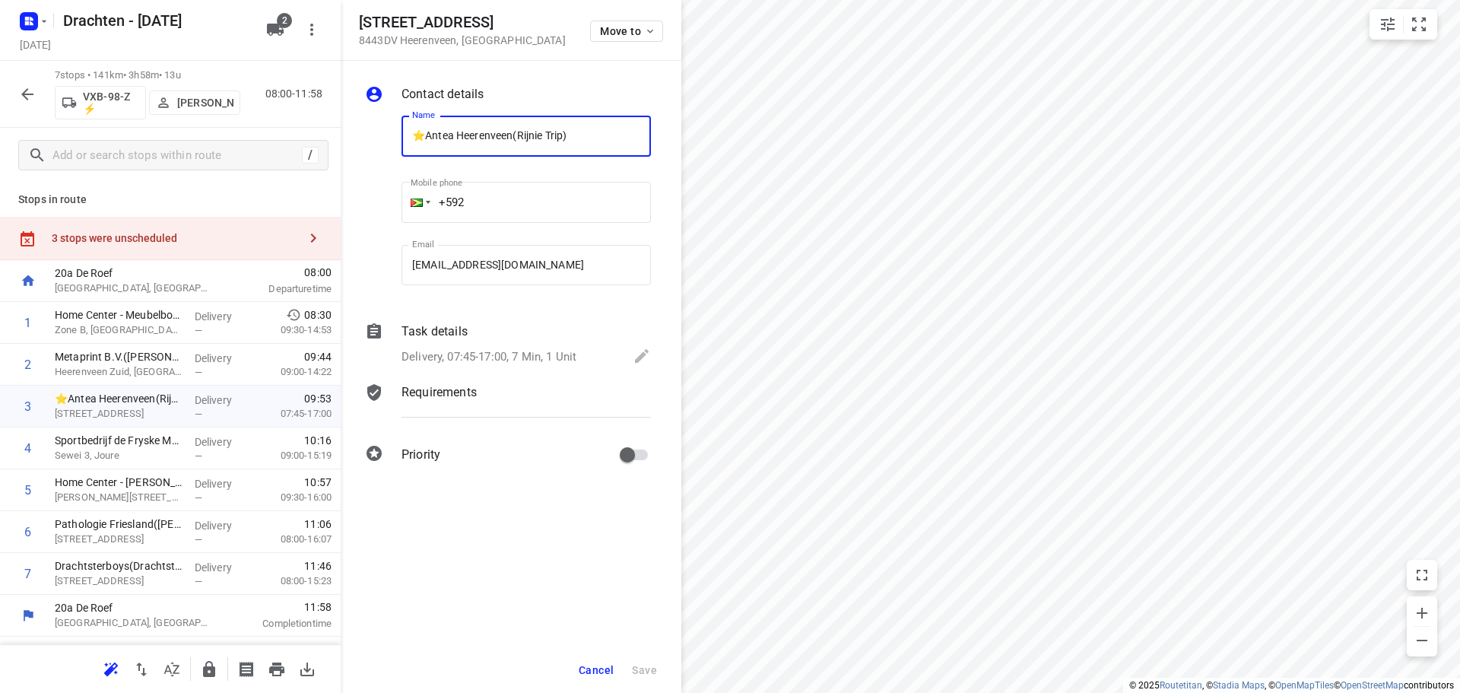
click at [462, 333] on p "Task details" at bounding box center [434, 331] width 66 height 18
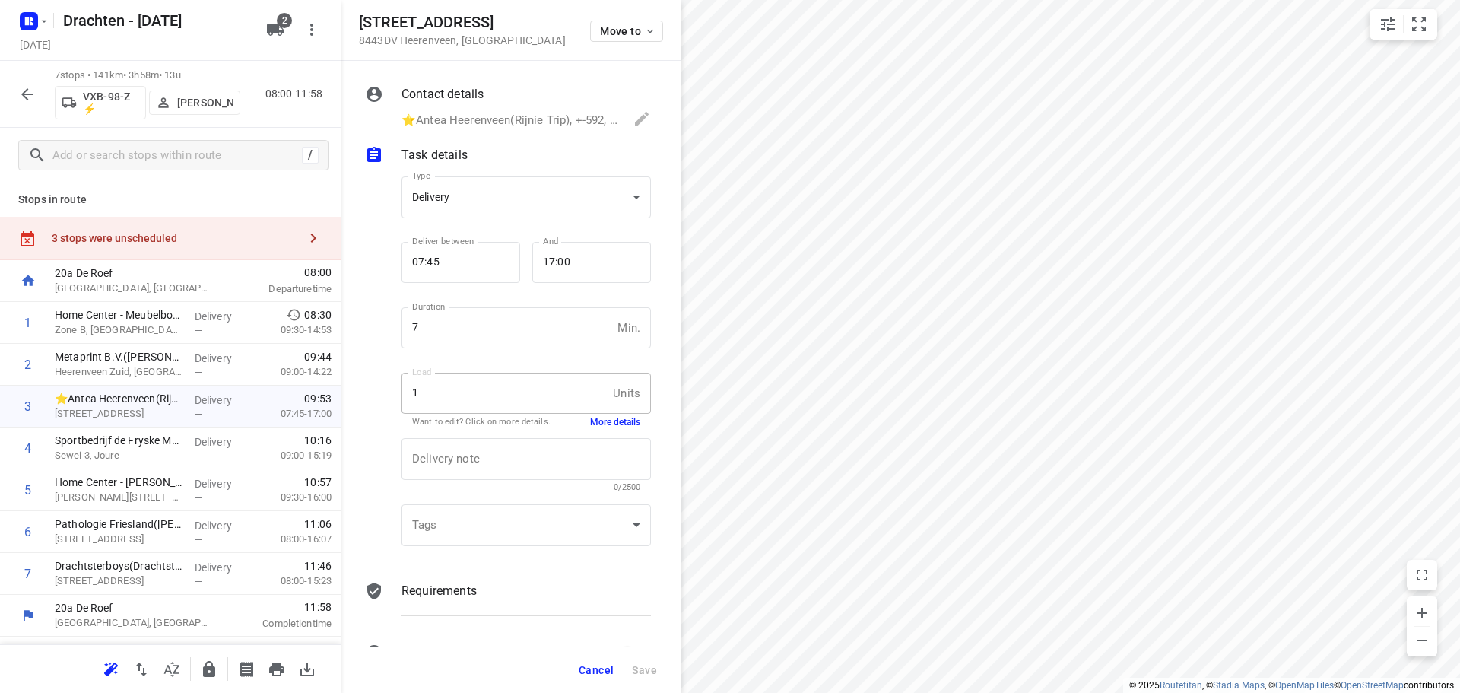
click at [594, 425] on button "More details" at bounding box center [615, 422] width 50 height 13
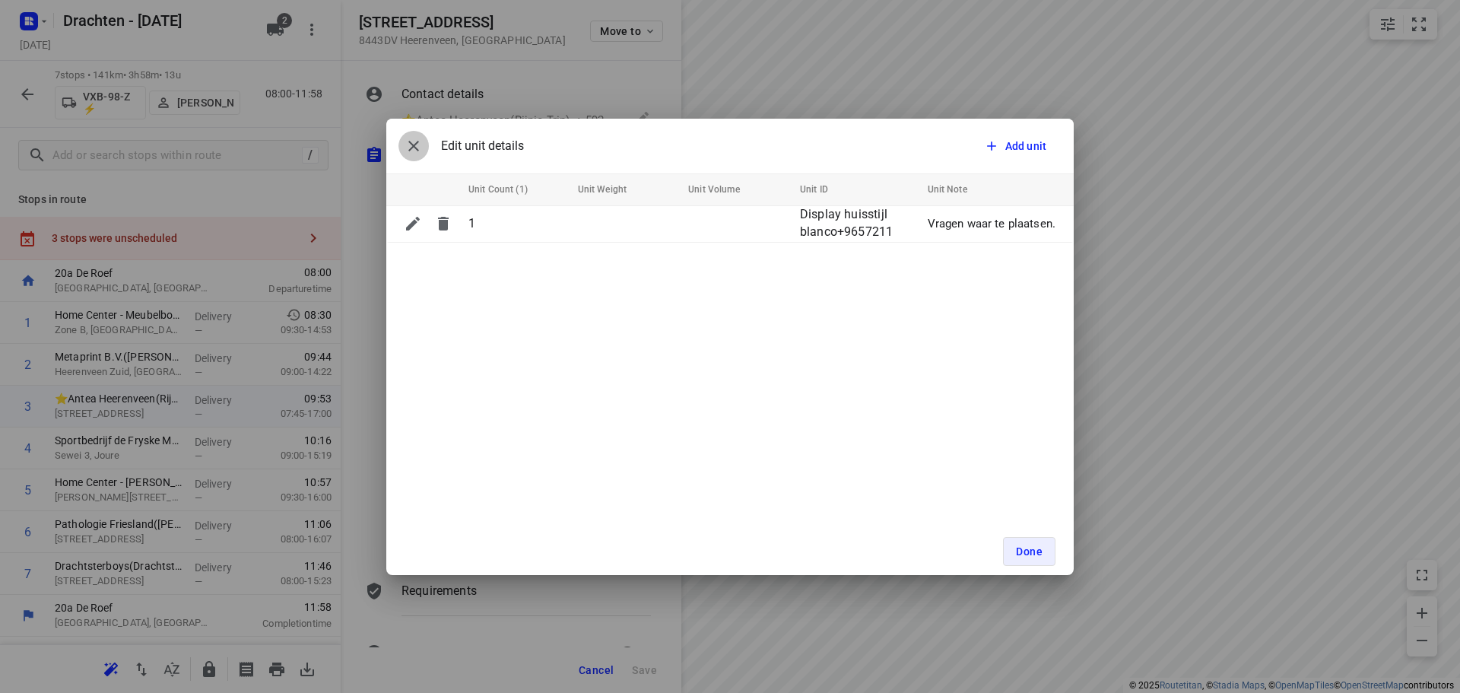
click at [416, 154] on icon "button" at bounding box center [413, 146] width 18 height 18
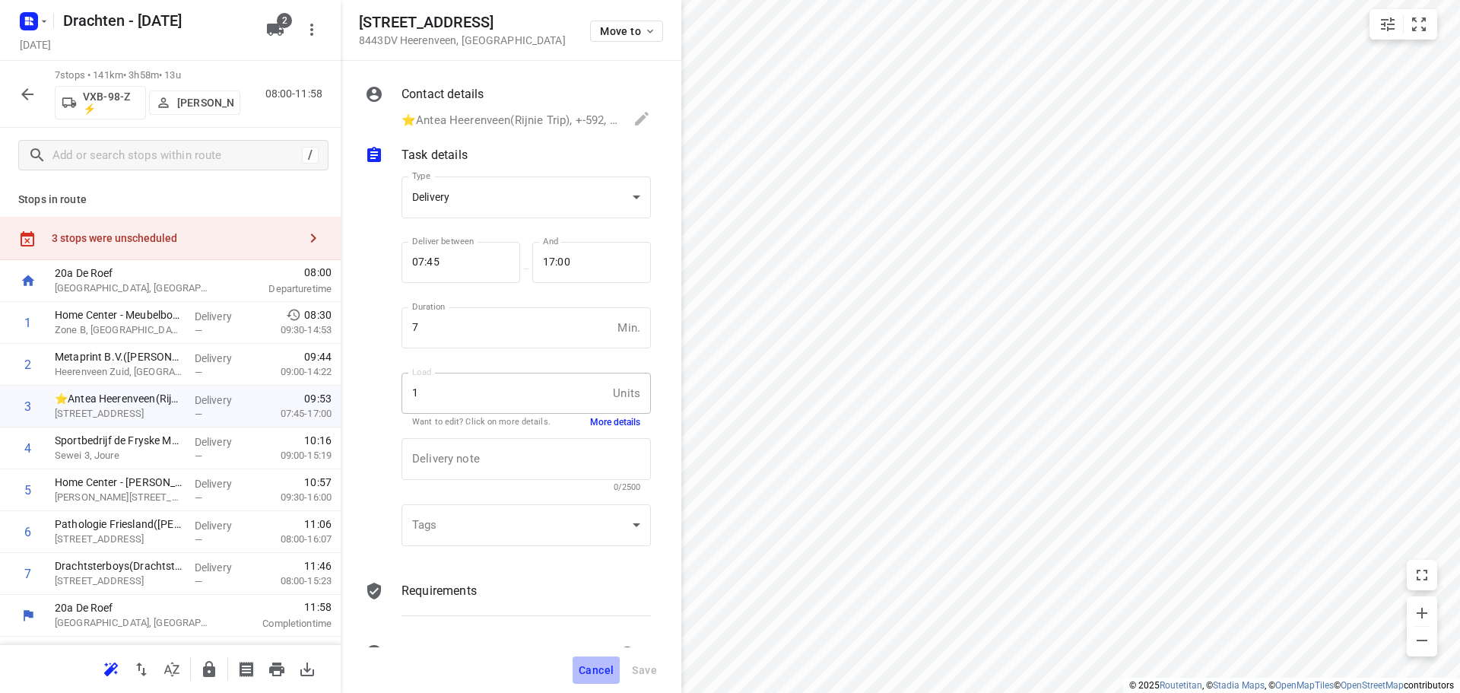
click at [596, 671] on span "Cancel" at bounding box center [596, 670] width 35 height 12
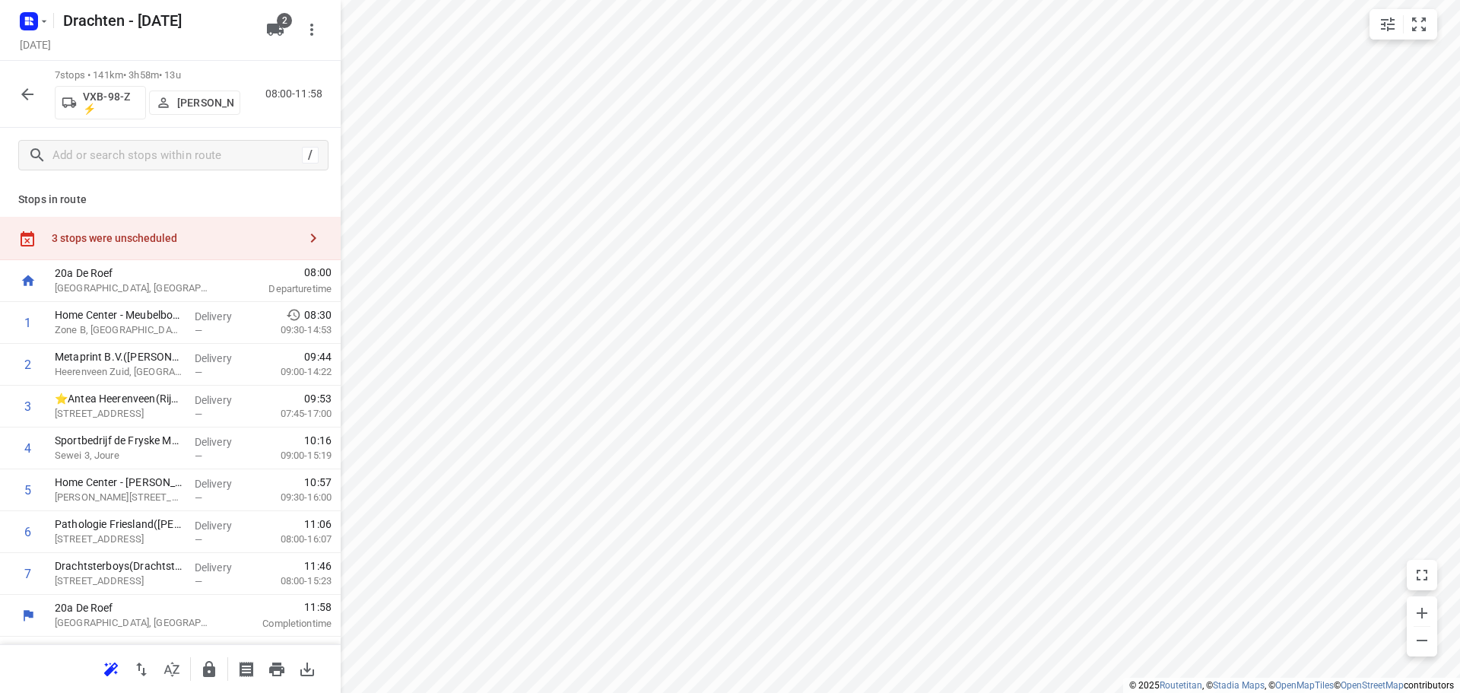
click at [254, 233] on div "3 stops were unscheduled" at bounding box center [175, 238] width 246 height 12
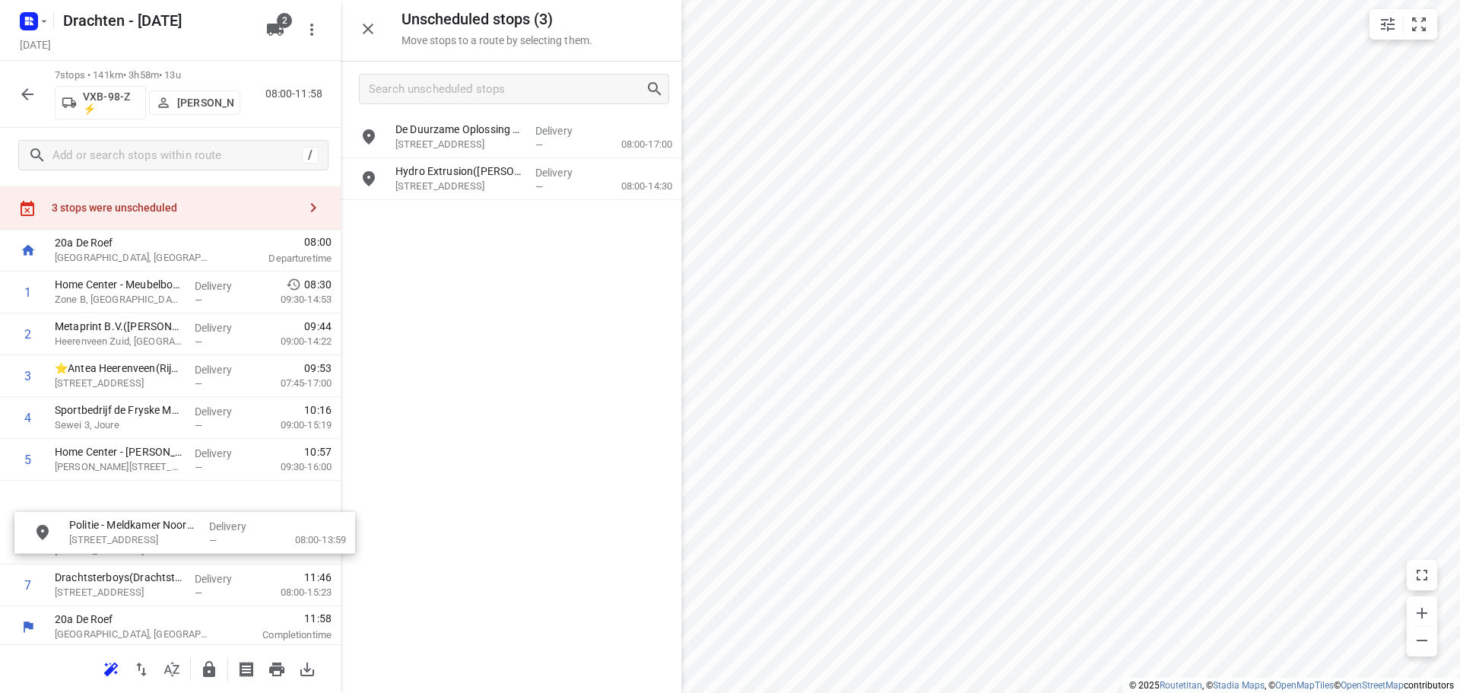
scroll to position [46, 0]
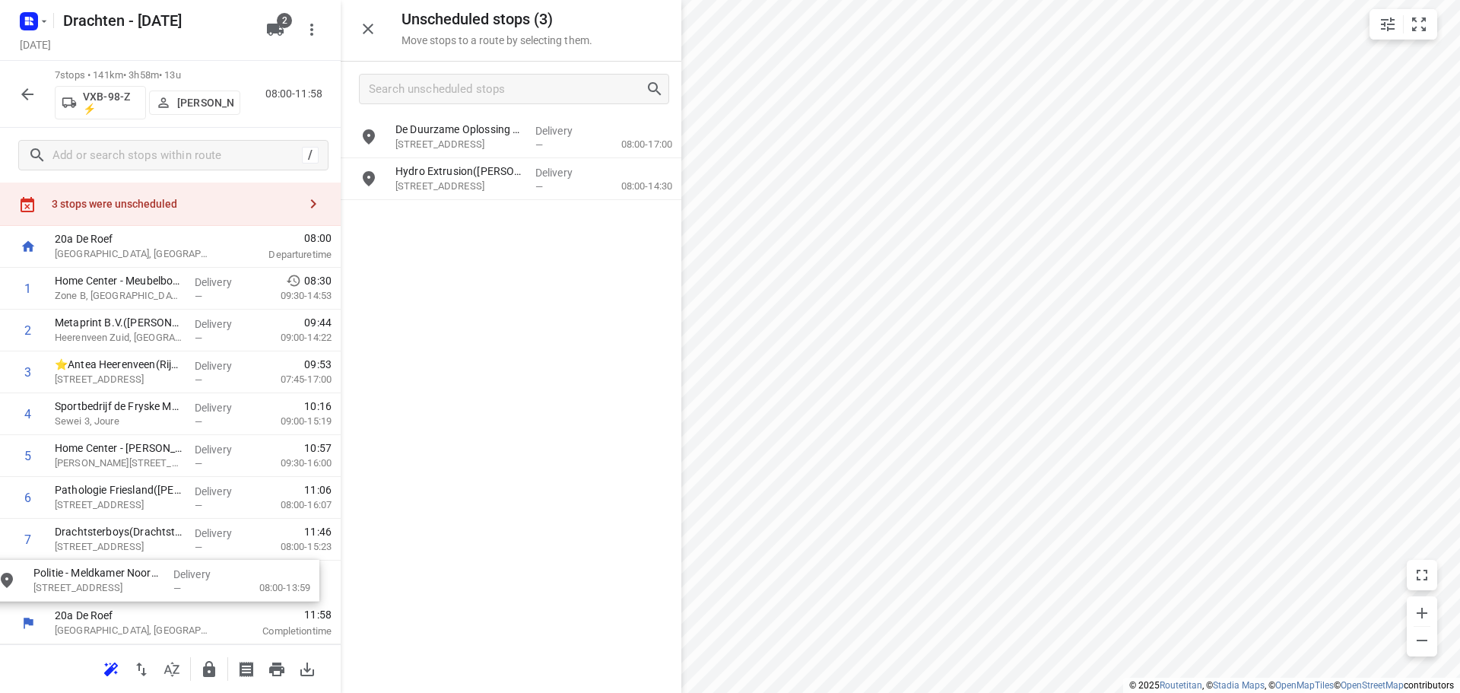
drag, startPoint x: 529, startPoint y: 227, endPoint x: 154, endPoint y: 604, distance: 531.6
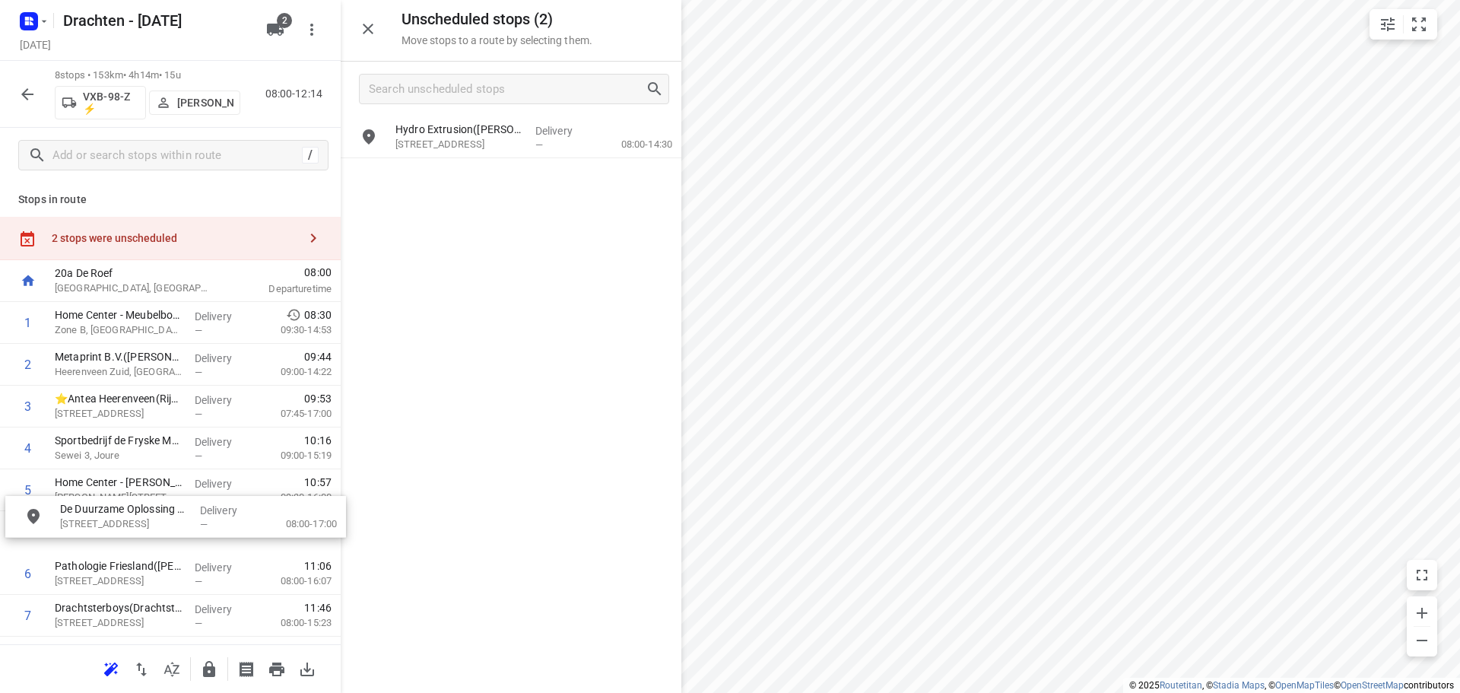
drag, startPoint x: 584, startPoint y: 148, endPoint x: 236, endPoint y: 531, distance: 517.2
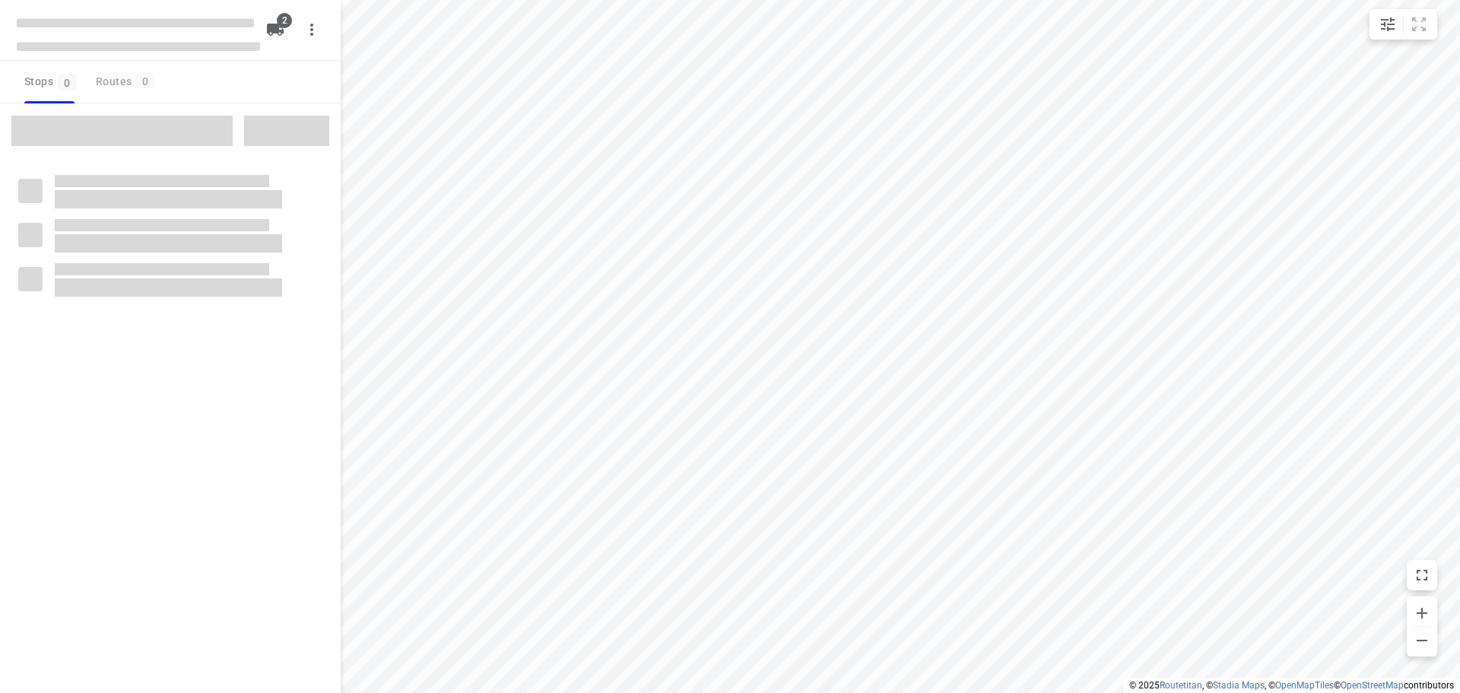
checkbox input "true"
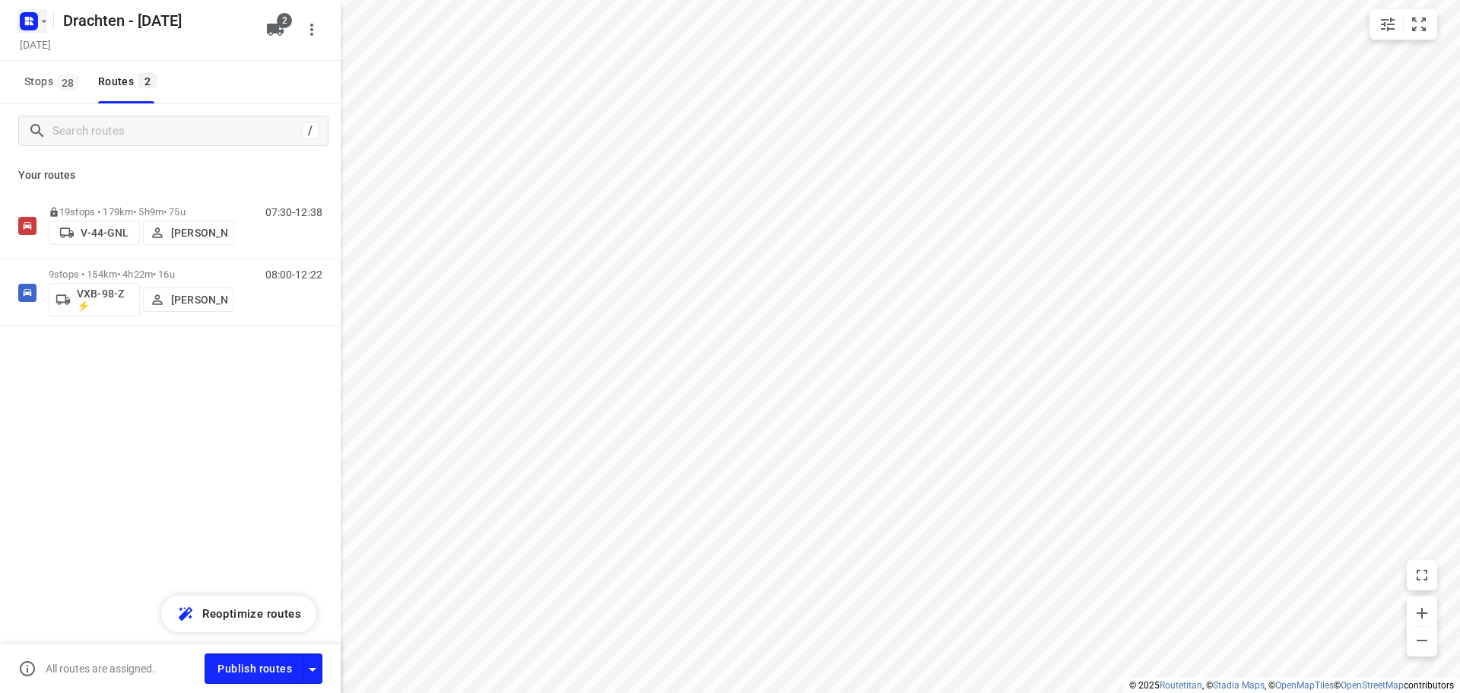
click at [27, 22] on icon "button" at bounding box center [27, 23] width 4 height 4
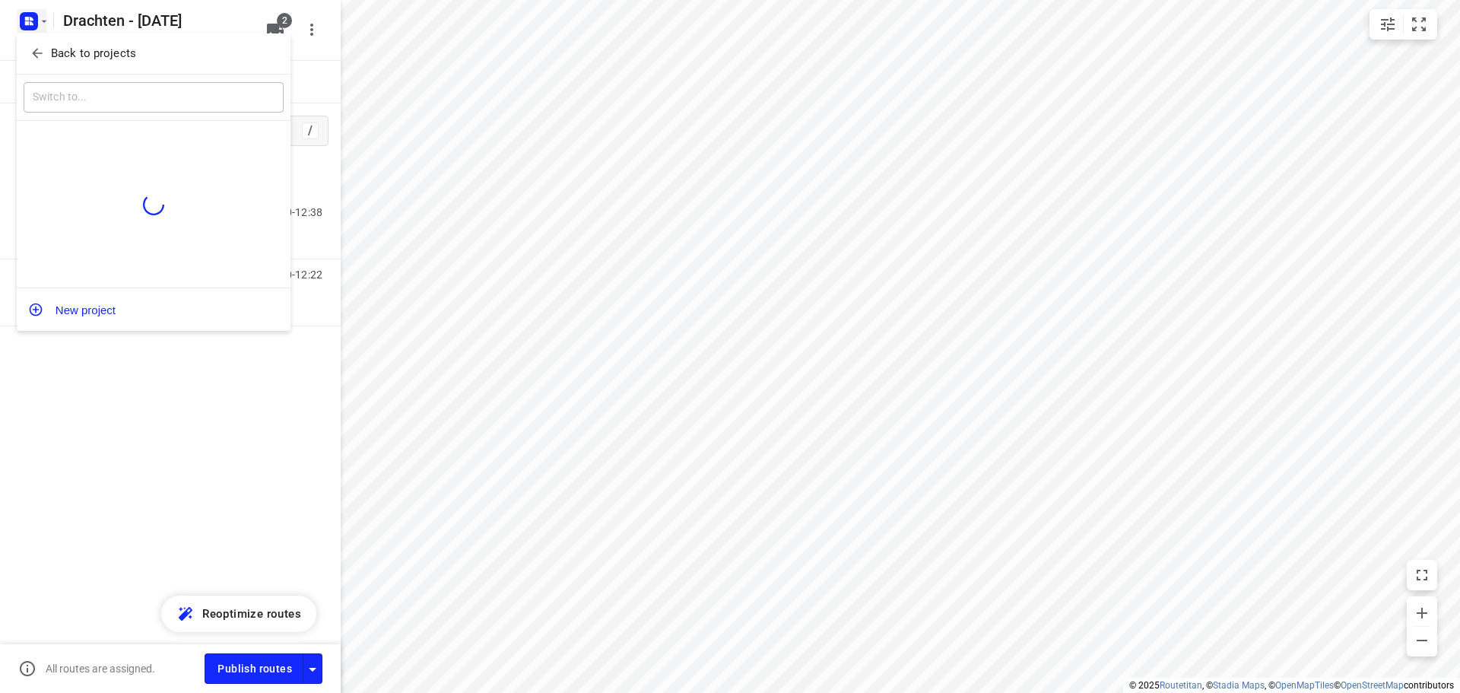
click at [95, 60] on p "Back to projects" at bounding box center [93, 53] width 85 height 17
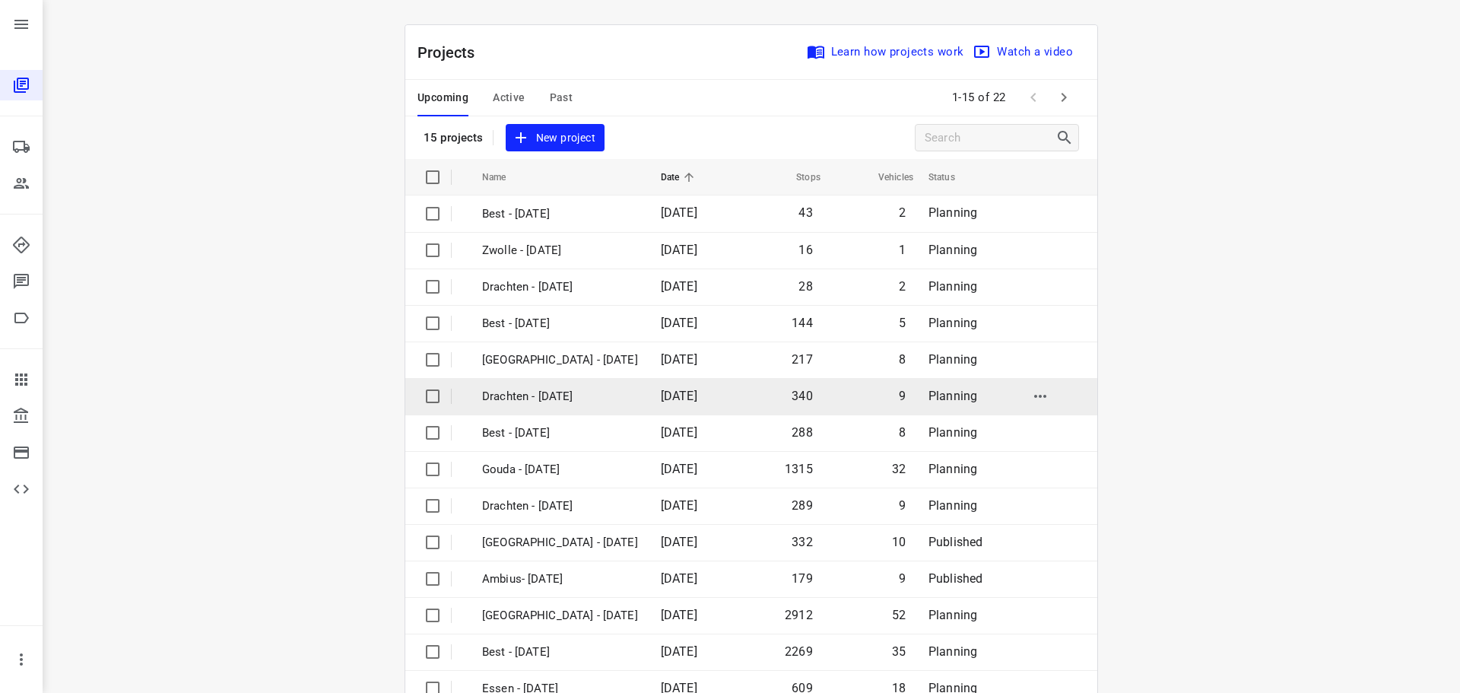
click at [562, 397] on p "Drachten - [DATE]" at bounding box center [560, 396] width 156 height 17
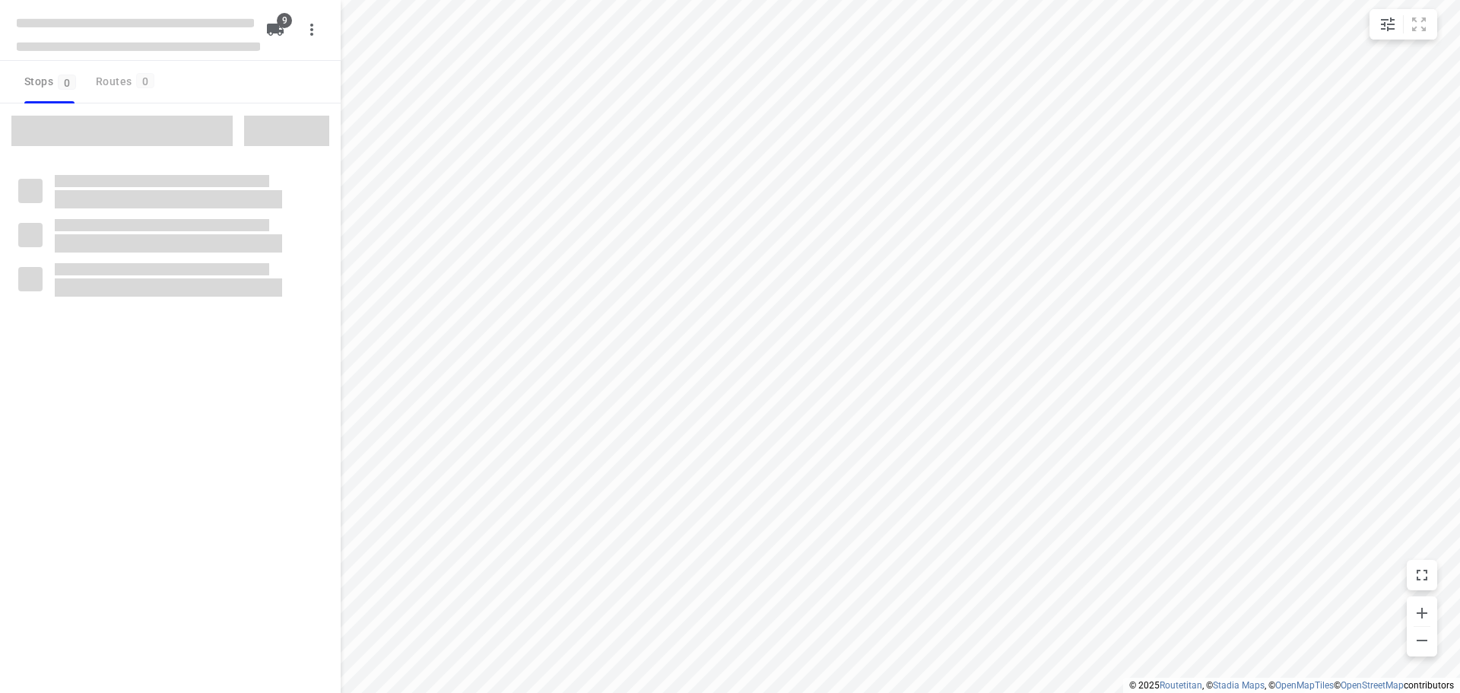
checkbox input "true"
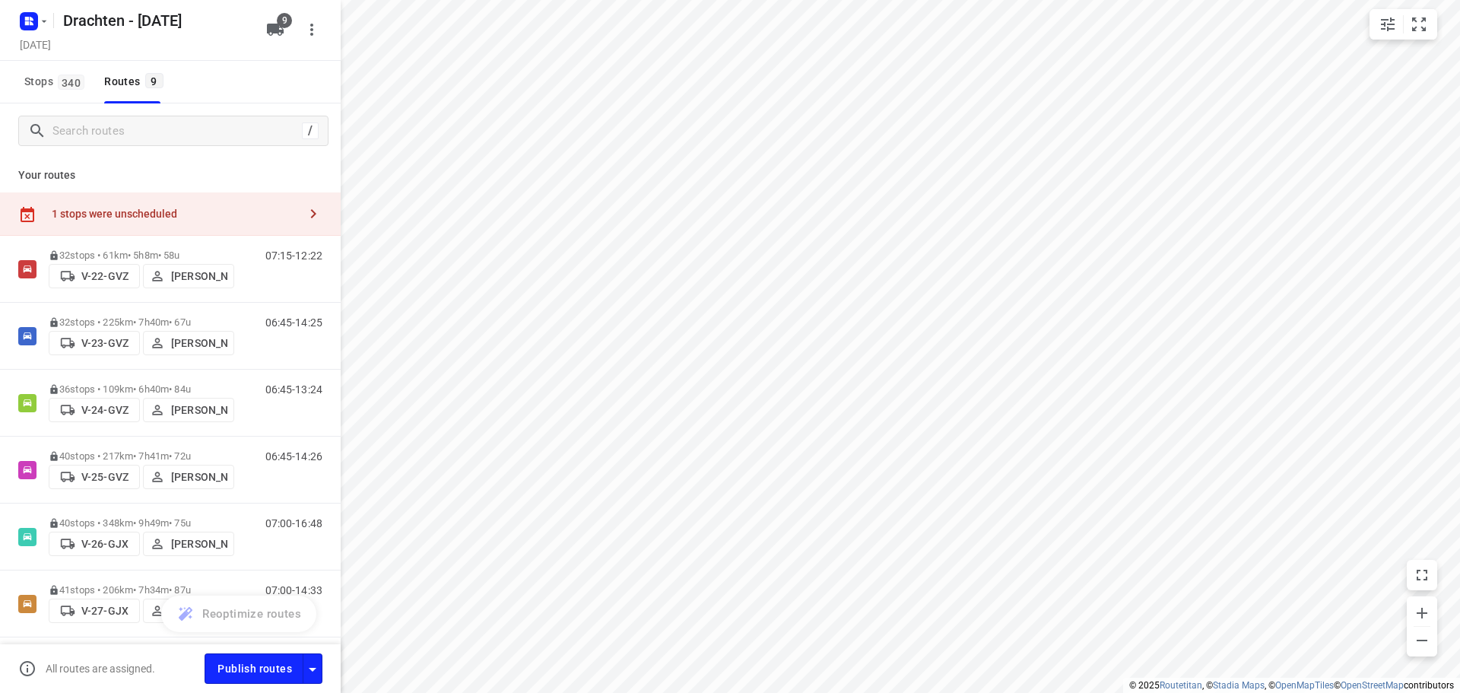
click at [237, 216] on div "1 stops were unscheduled" at bounding box center [175, 214] width 246 height 12
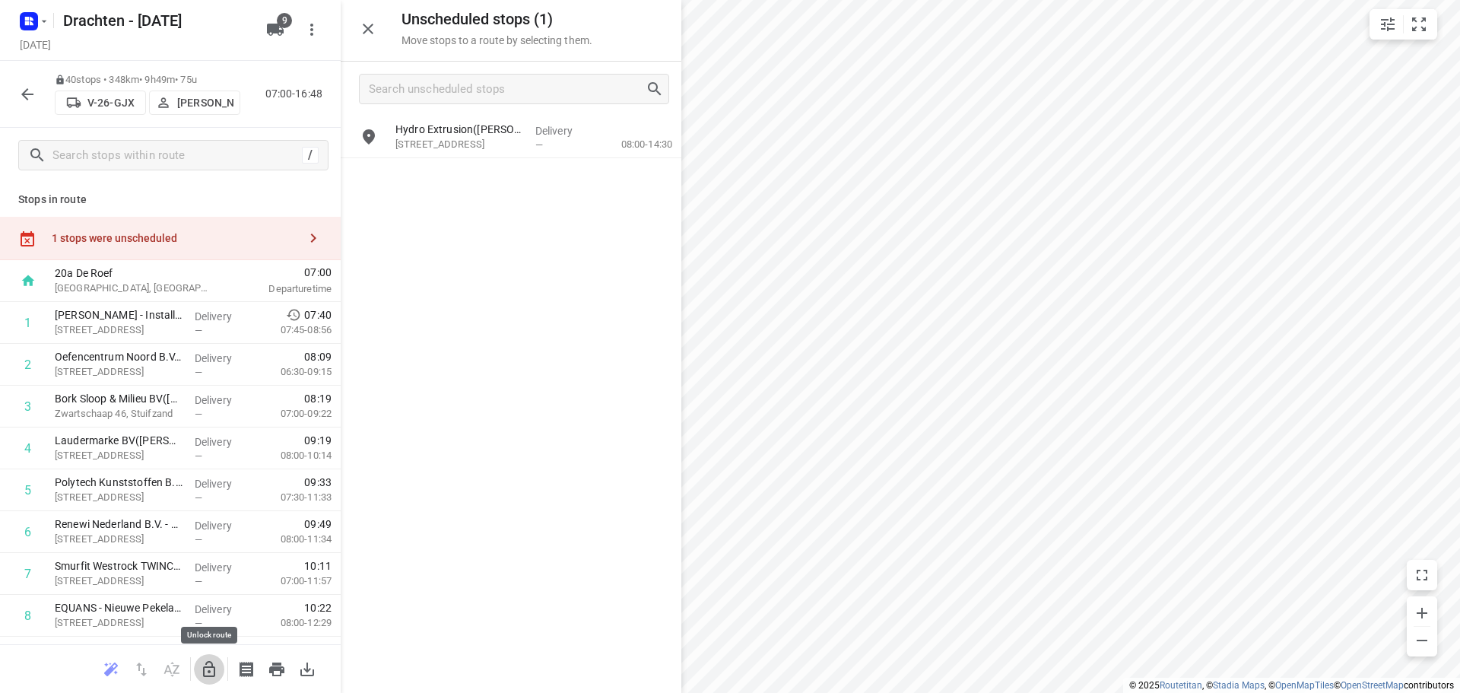
click at [206, 661] on icon "button" at bounding box center [209, 669] width 18 height 18
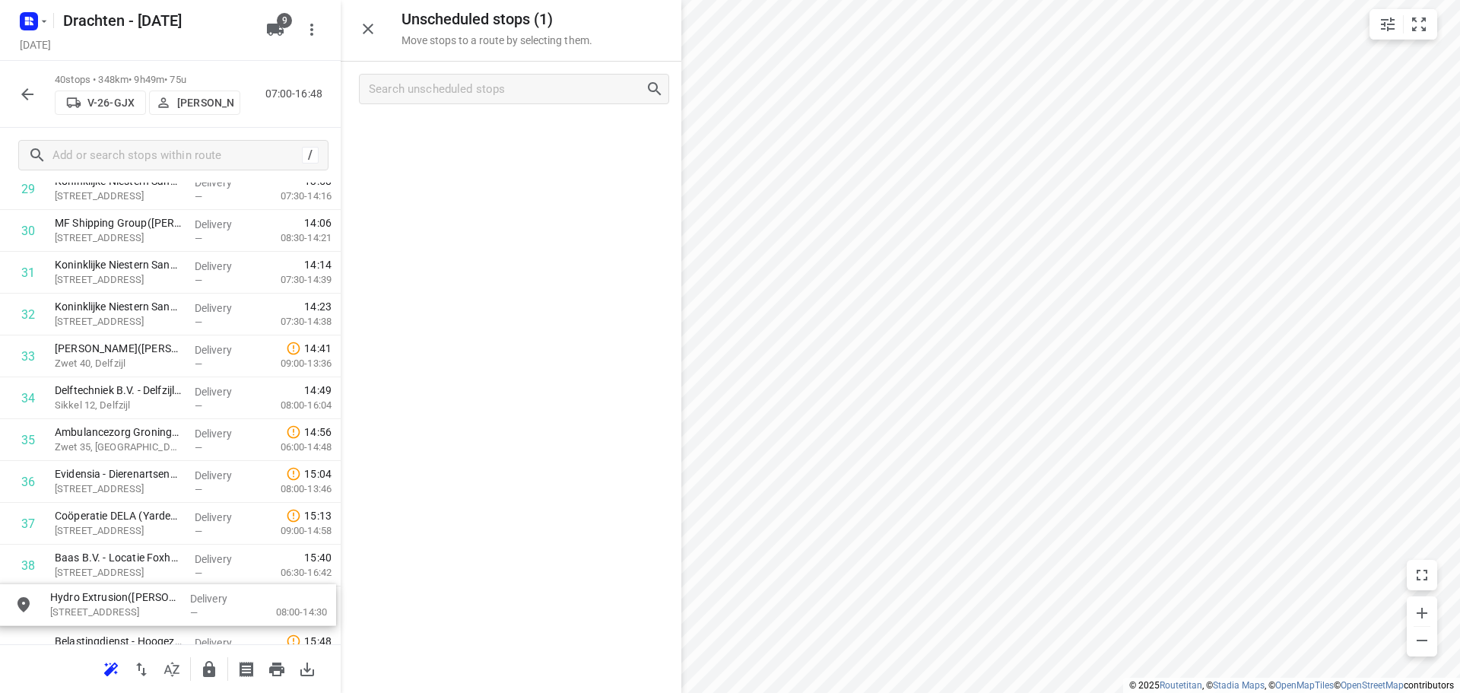
scroll to position [1423, 0]
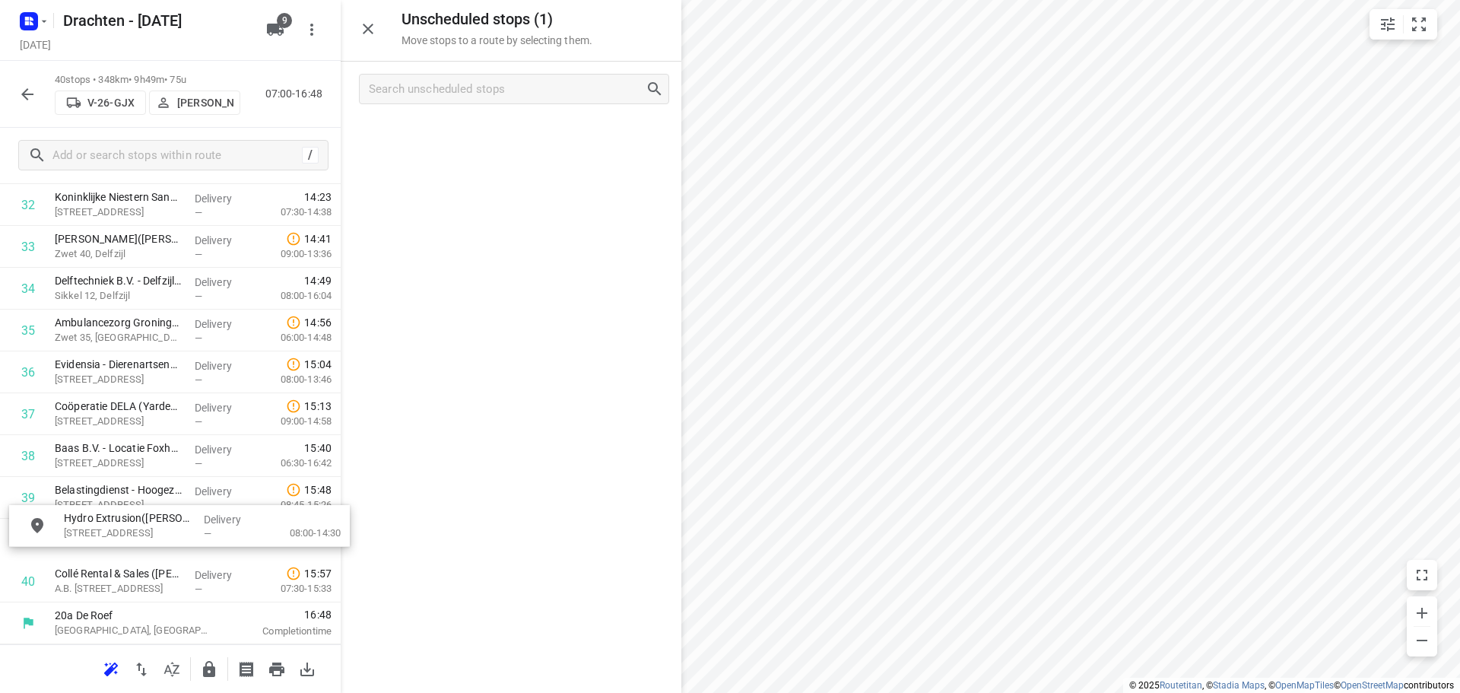
drag, startPoint x: 518, startPoint y: 156, endPoint x: 165, endPoint y: 550, distance: 529.2
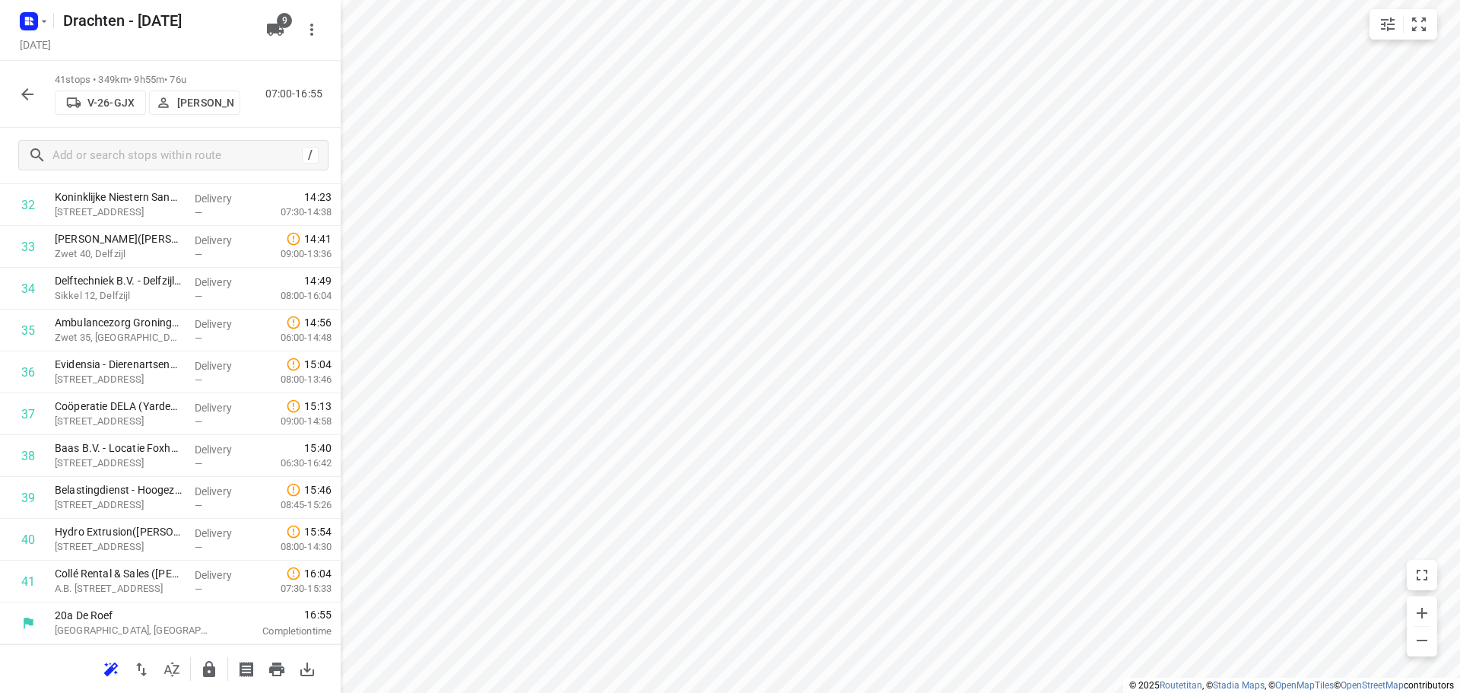
scroll to position [1371, 0]
click at [213, 675] on icon "button" at bounding box center [209, 669] width 12 height 16
click at [28, 87] on icon "button" at bounding box center [27, 94] width 18 height 18
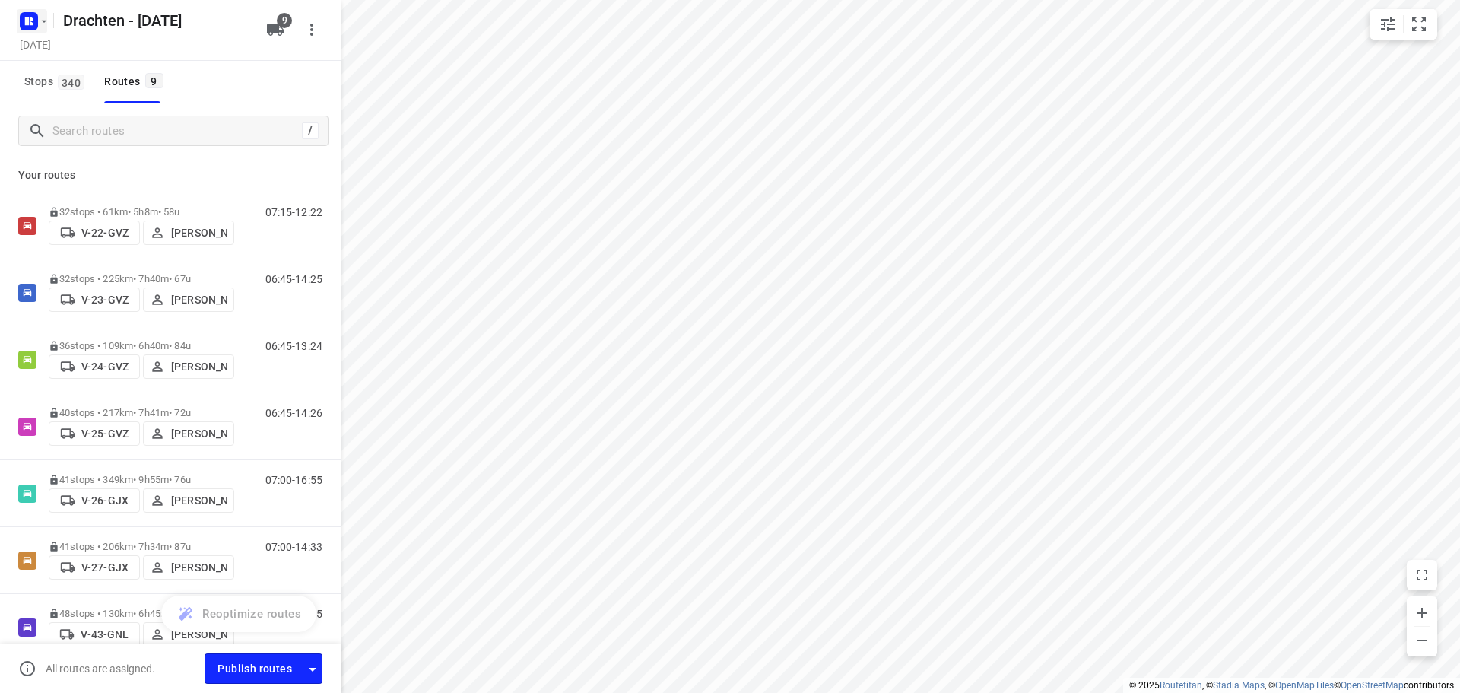
click at [35, 17] on rect "button" at bounding box center [29, 21] width 18 height 18
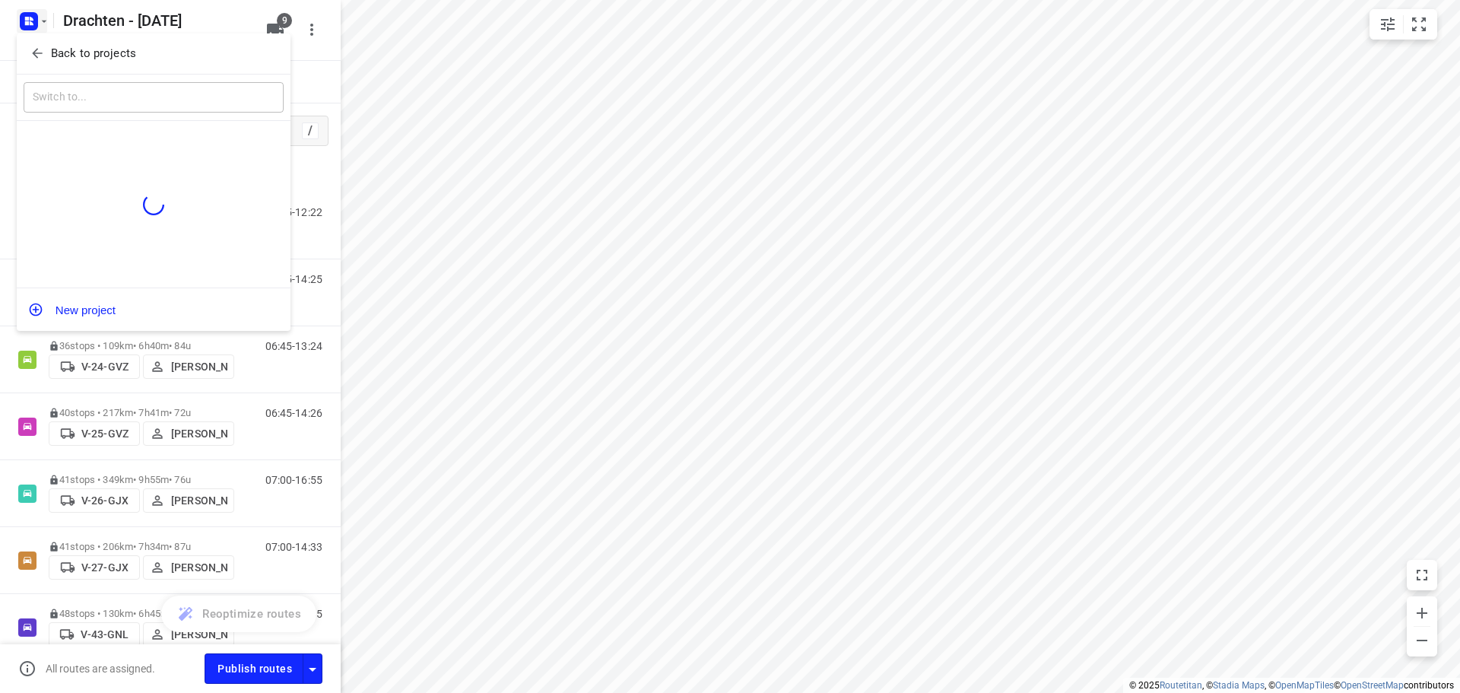
click at [90, 53] on p "Back to projects" at bounding box center [93, 53] width 85 height 17
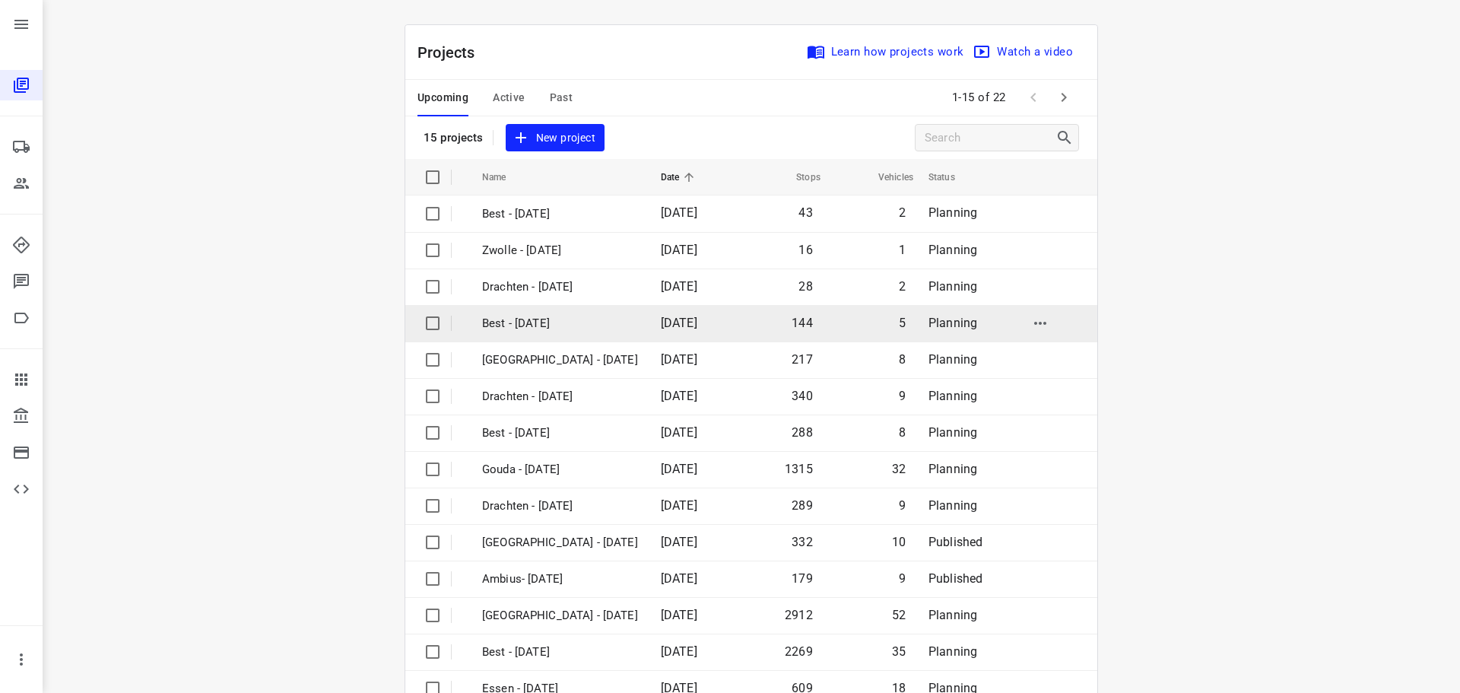
scroll to position [76, 0]
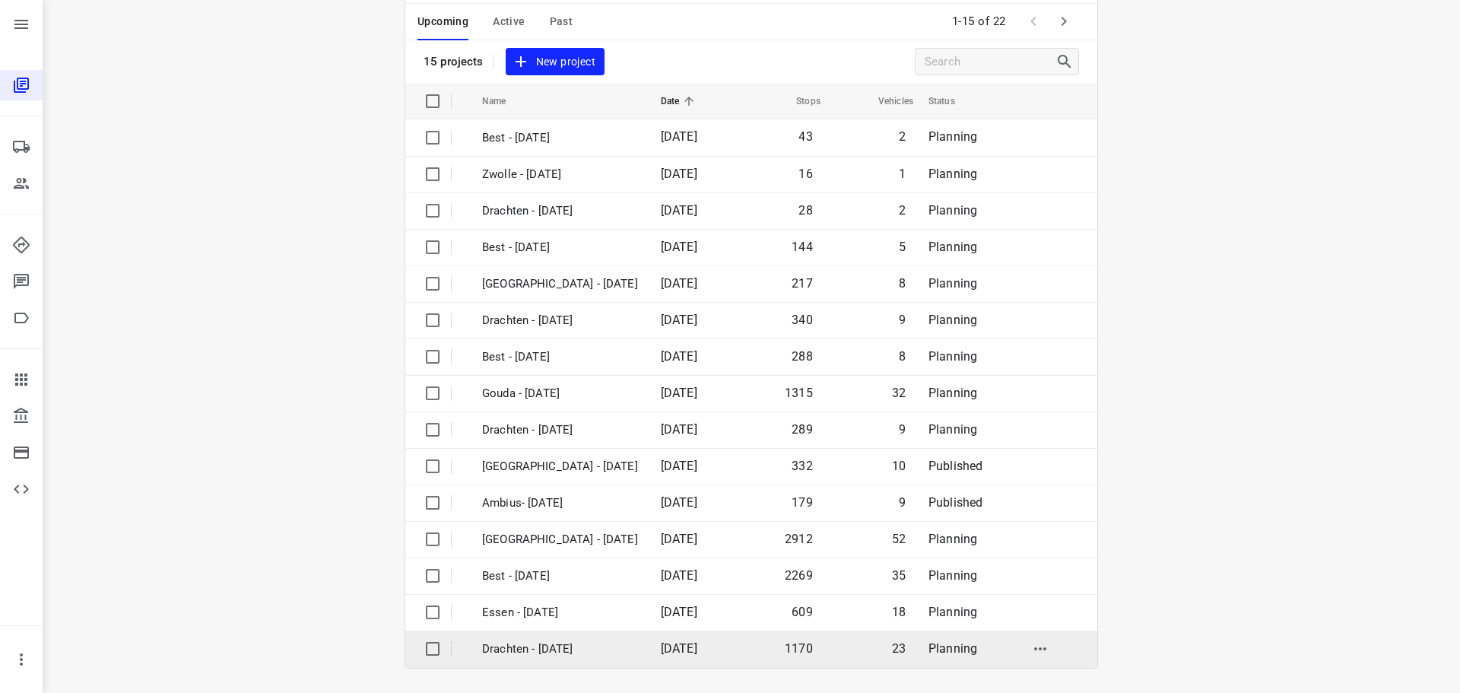
click at [532, 644] on p "Drachten - [DATE]" at bounding box center [560, 648] width 156 height 17
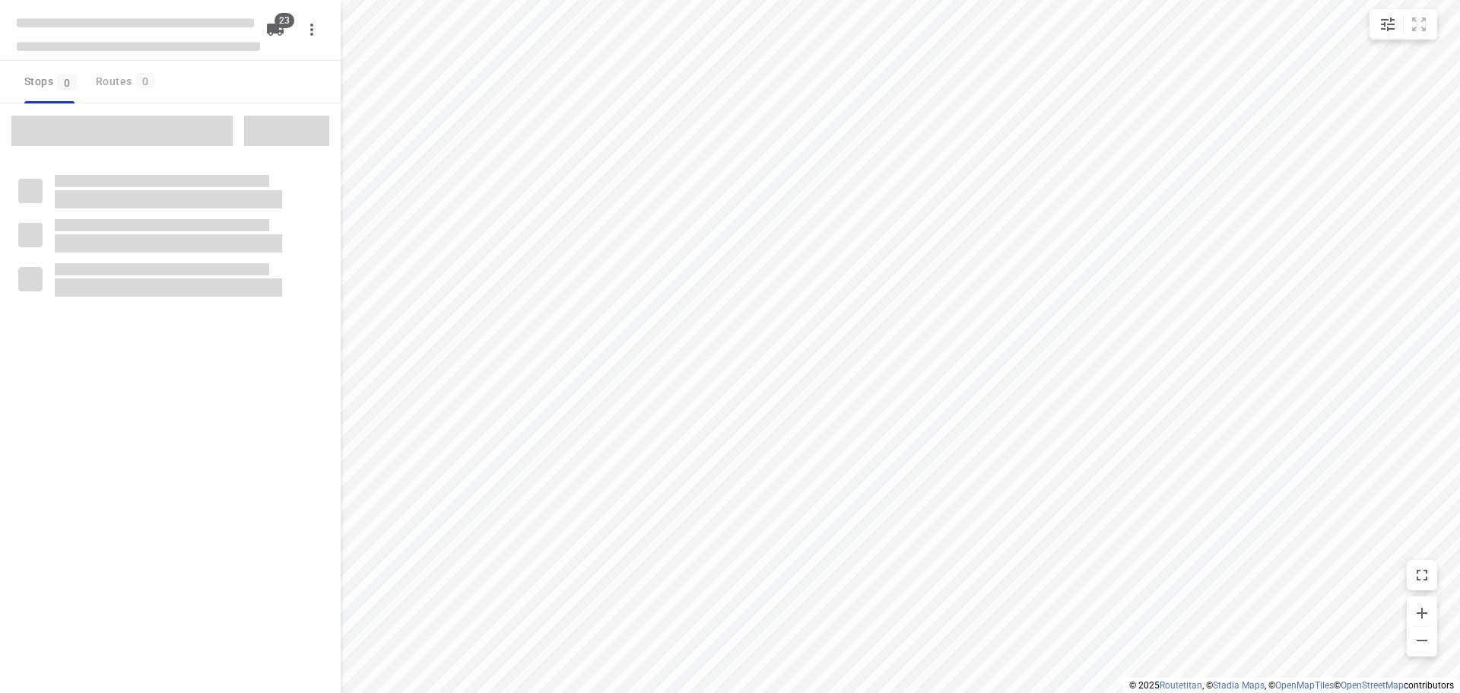
checkbox input "true"
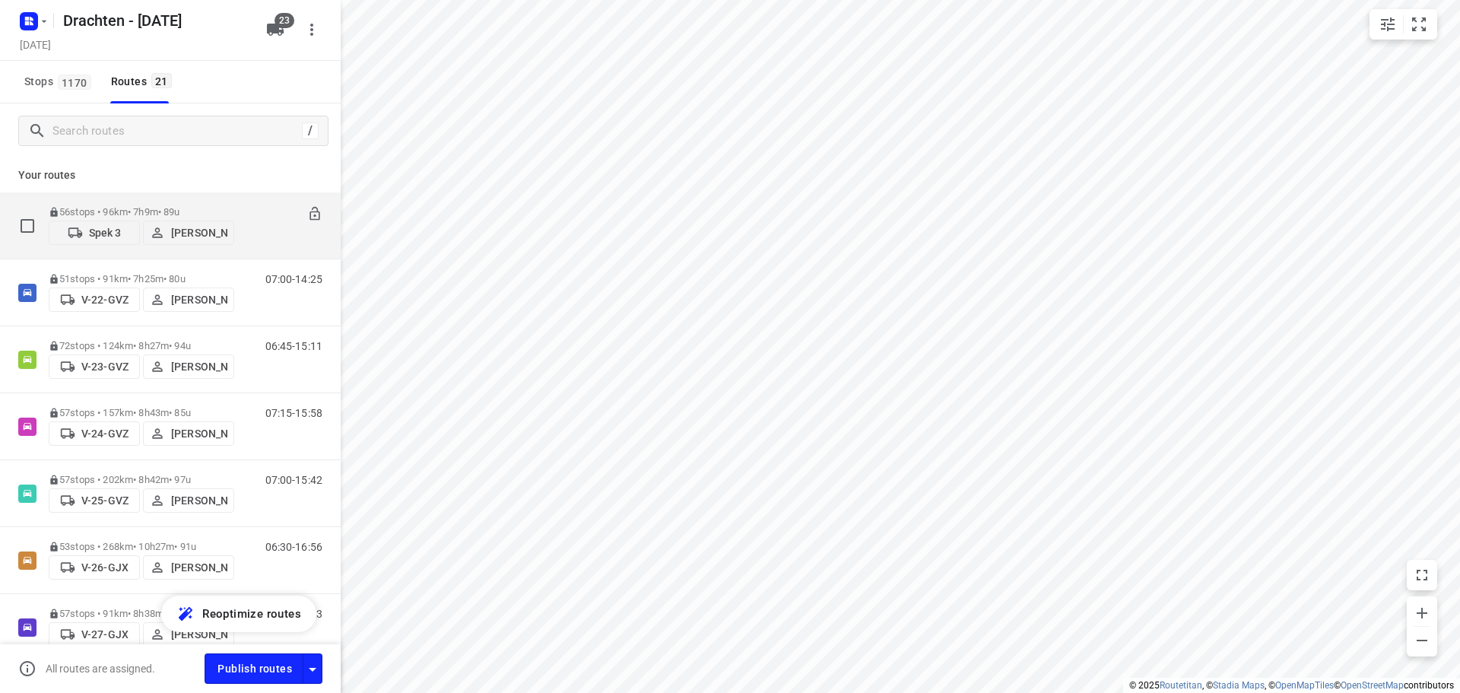
click at [138, 206] on p "56 stops • 96km • 7h9m • 89u" at bounding box center [141, 211] width 185 height 11
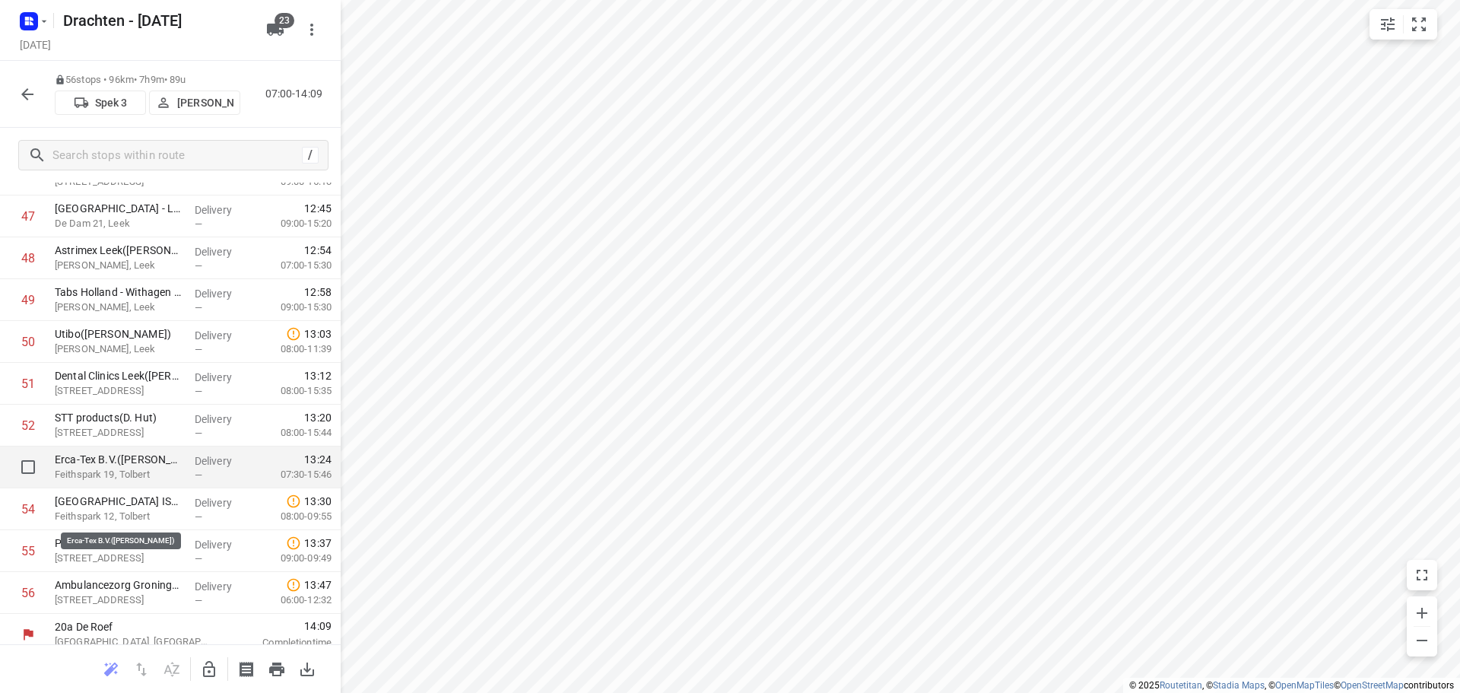
scroll to position [1998, 0]
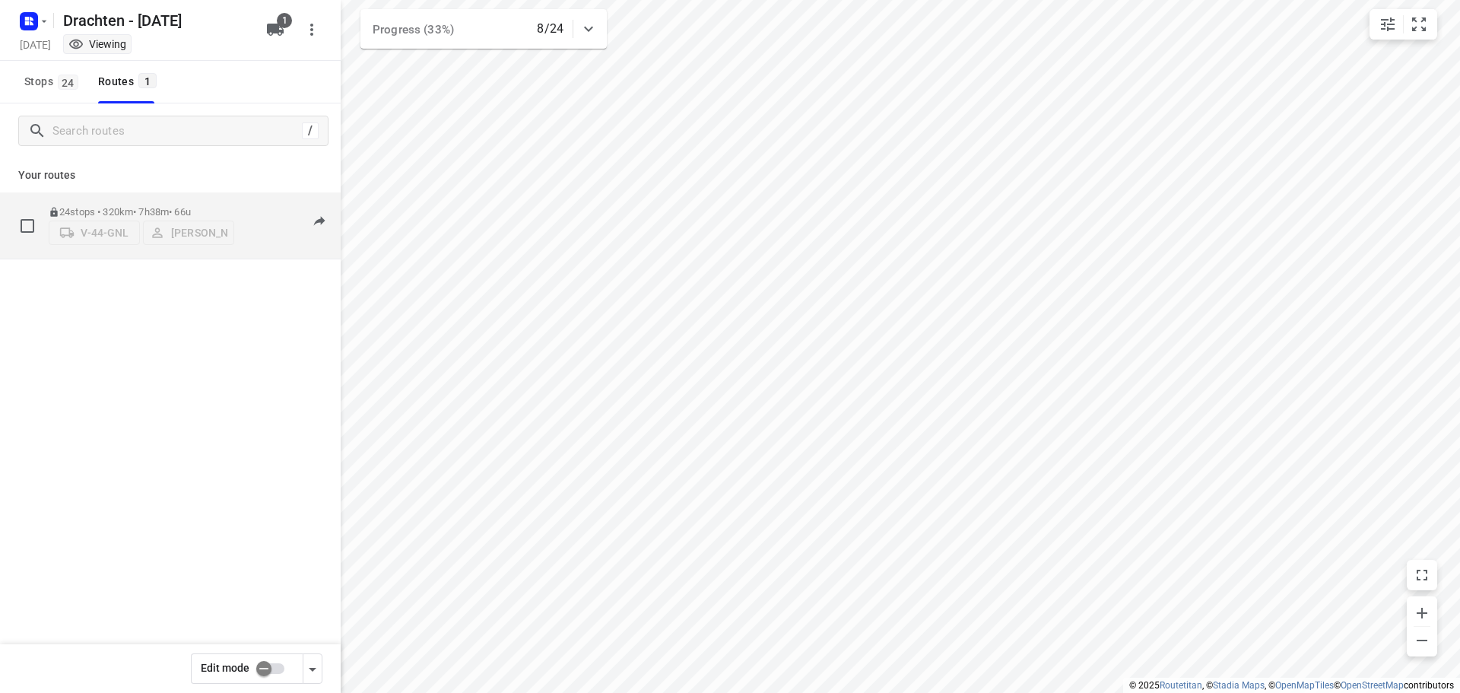
click at [188, 198] on div "24 stops • 320km • 7h38m • 66u V-44-GNL [PERSON_NAME]" at bounding box center [141, 225] width 185 height 54
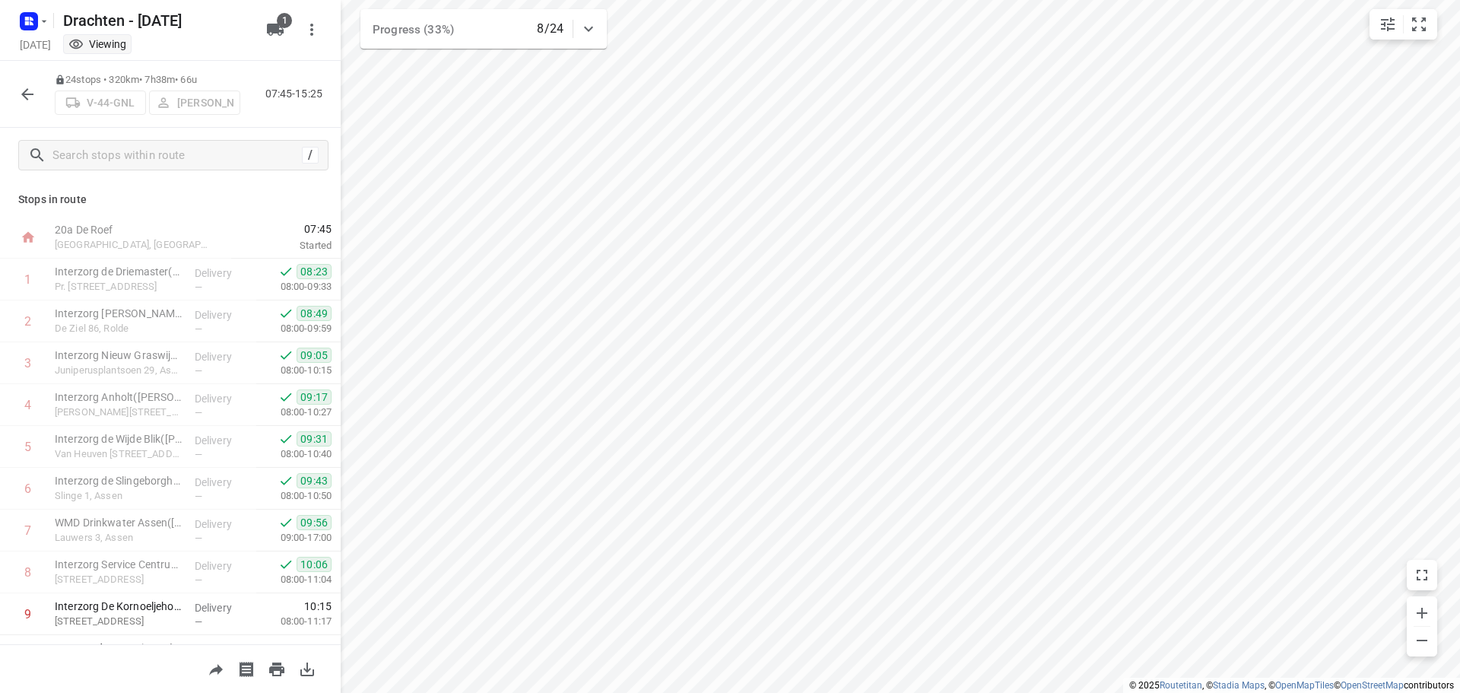
click at [26, 105] on button "button" at bounding box center [27, 94] width 30 height 30
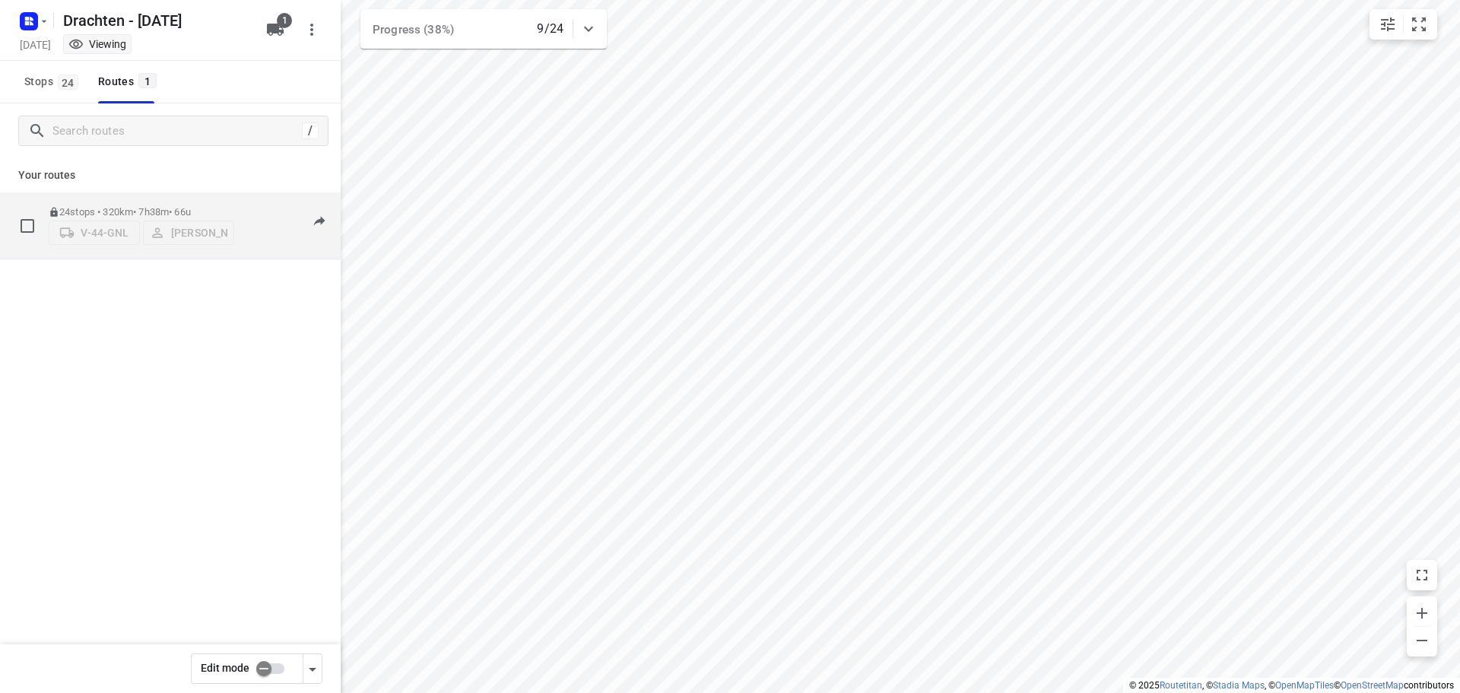
click at [165, 201] on div "24 stops • 320km • 7h38m • 66u V-44-GNL [PERSON_NAME]" at bounding box center [141, 225] width 185 height 54
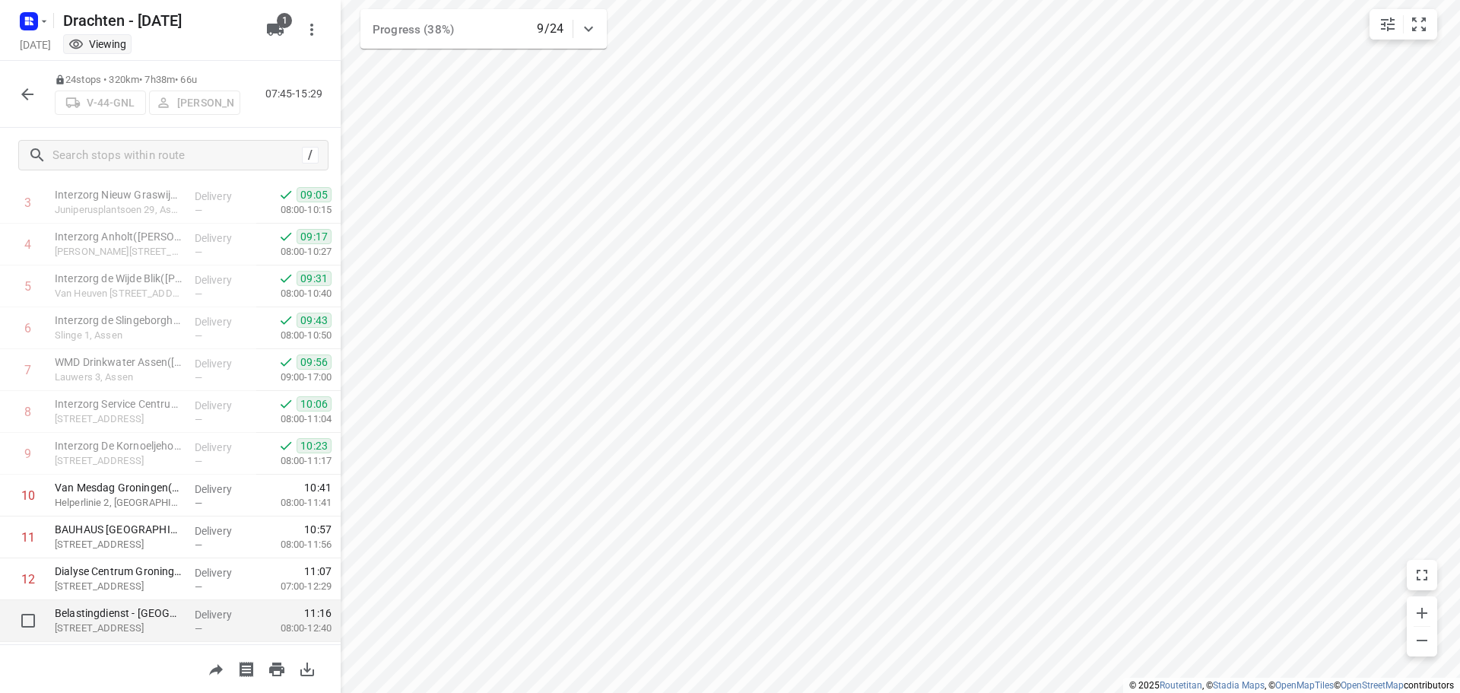
scroll to position [152, 0]
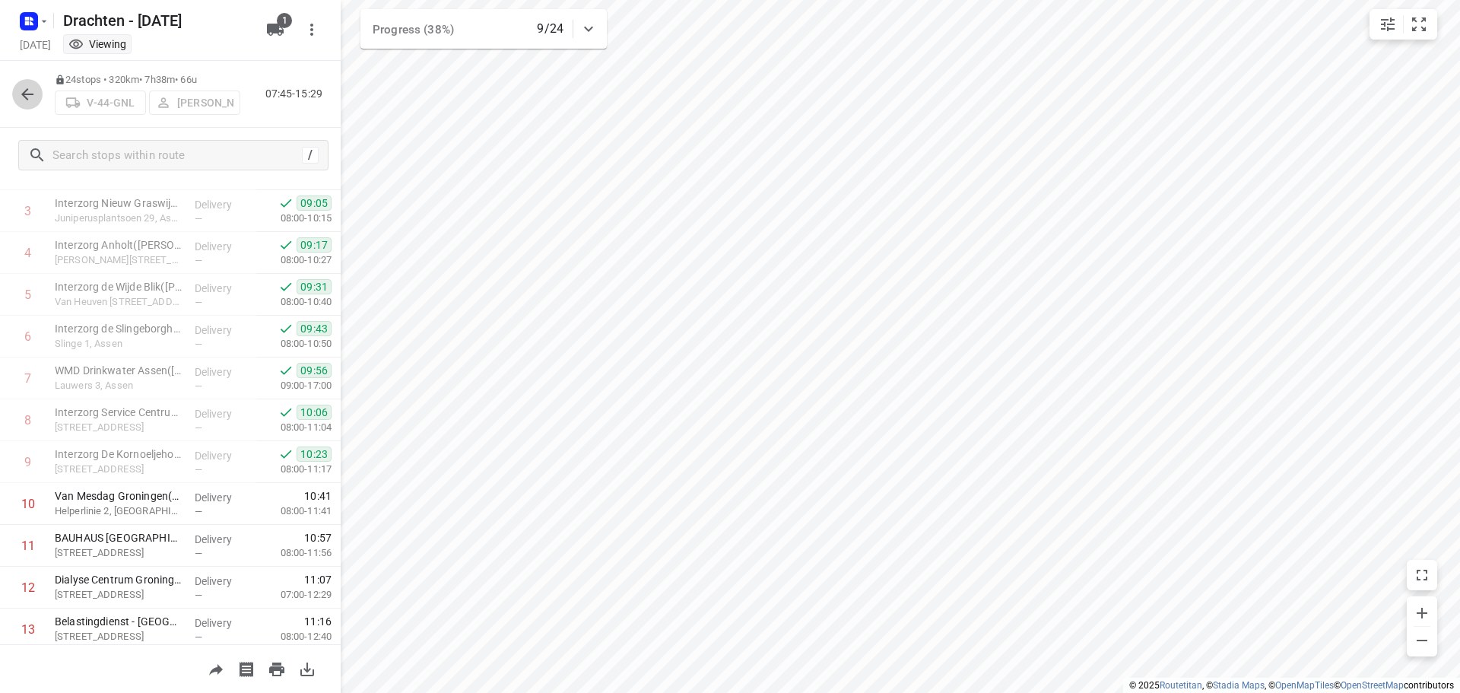
click at [14, 90] on button "button" at bounding box center [27, 94] width 30 height 30
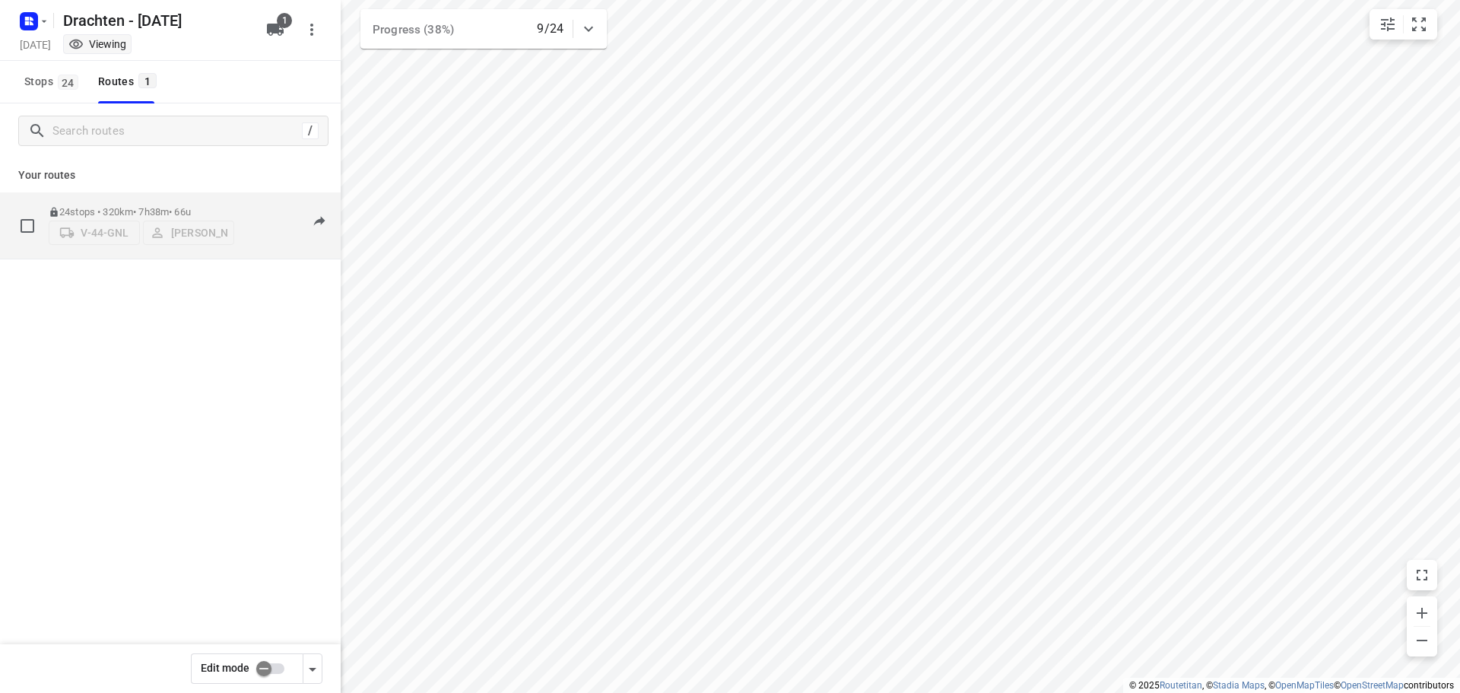
click at [156, 208] on p "24 stops • 320km • 7h38m • 66u" at bounding box center [141, 211] width 185 height 11
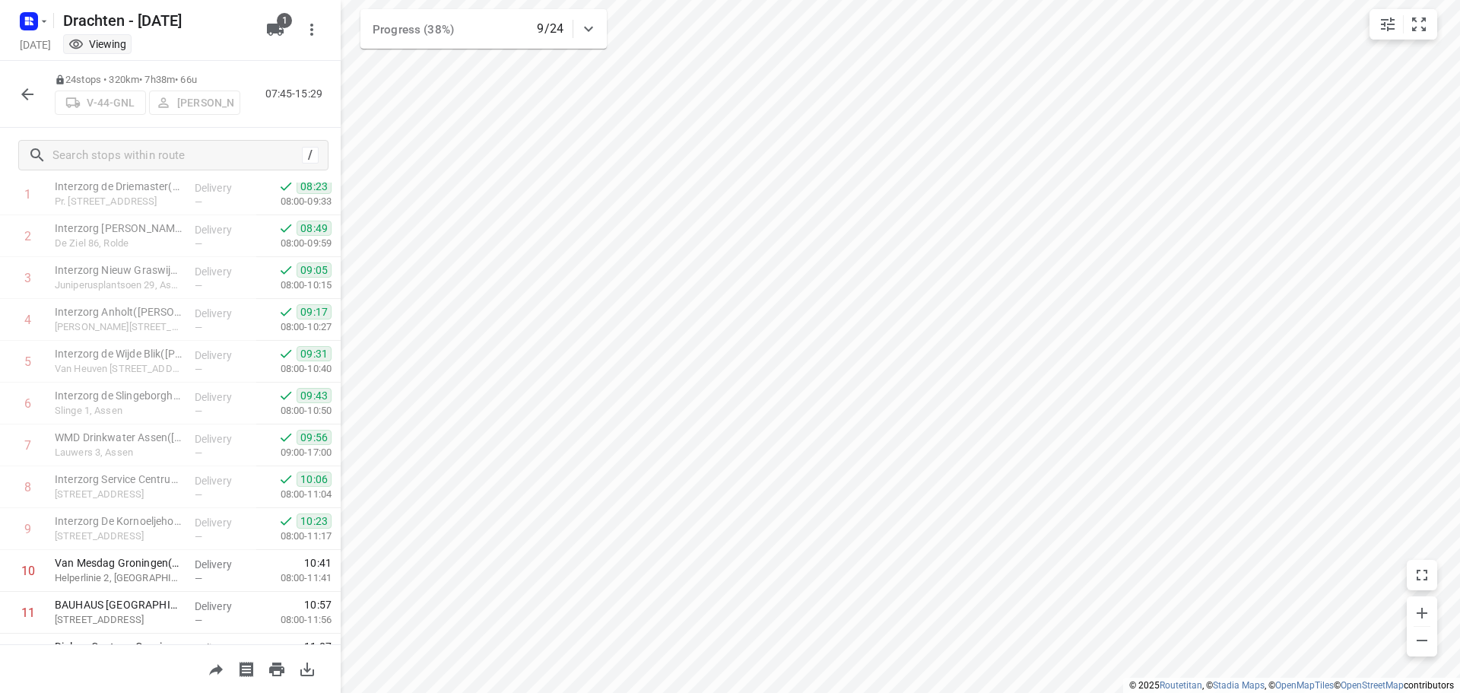
scroll to position [52, 0]
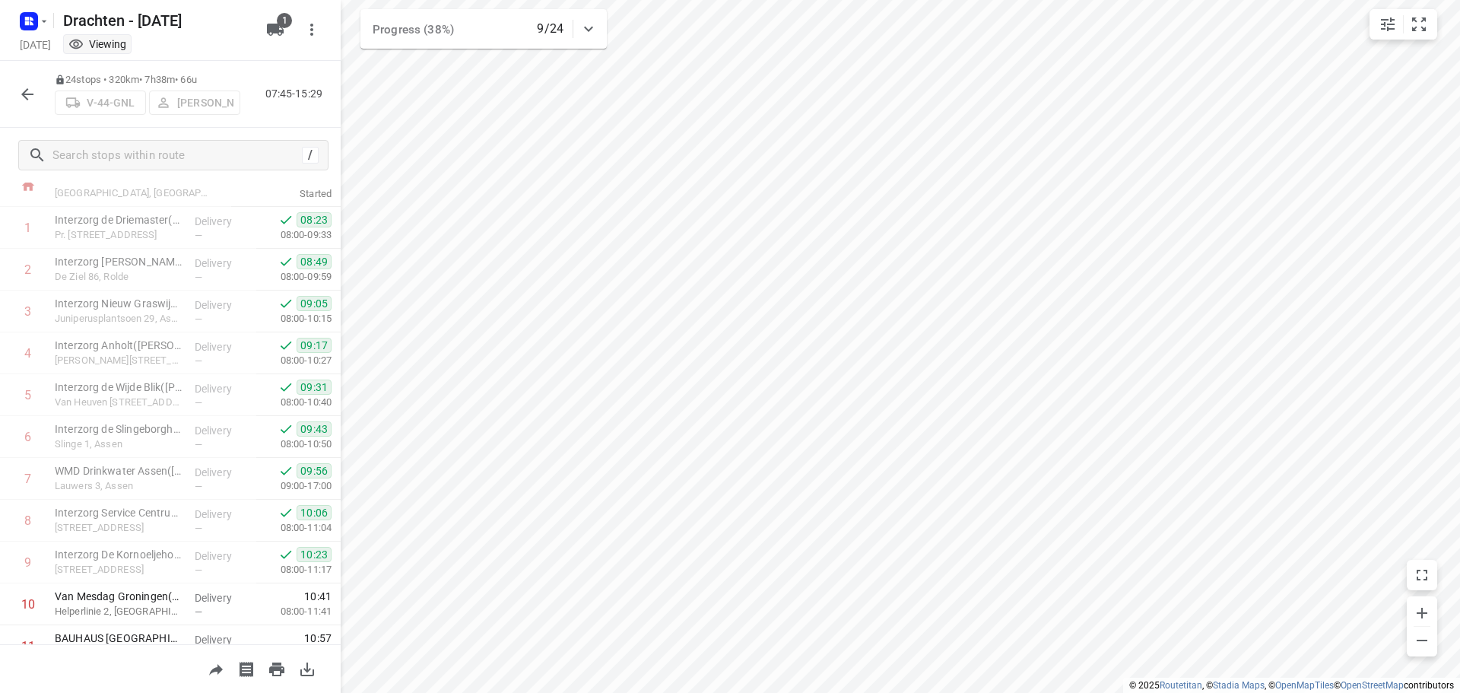
click at [32, 97] on icon "button" at bounding box center [27, 94] width 18 height 18
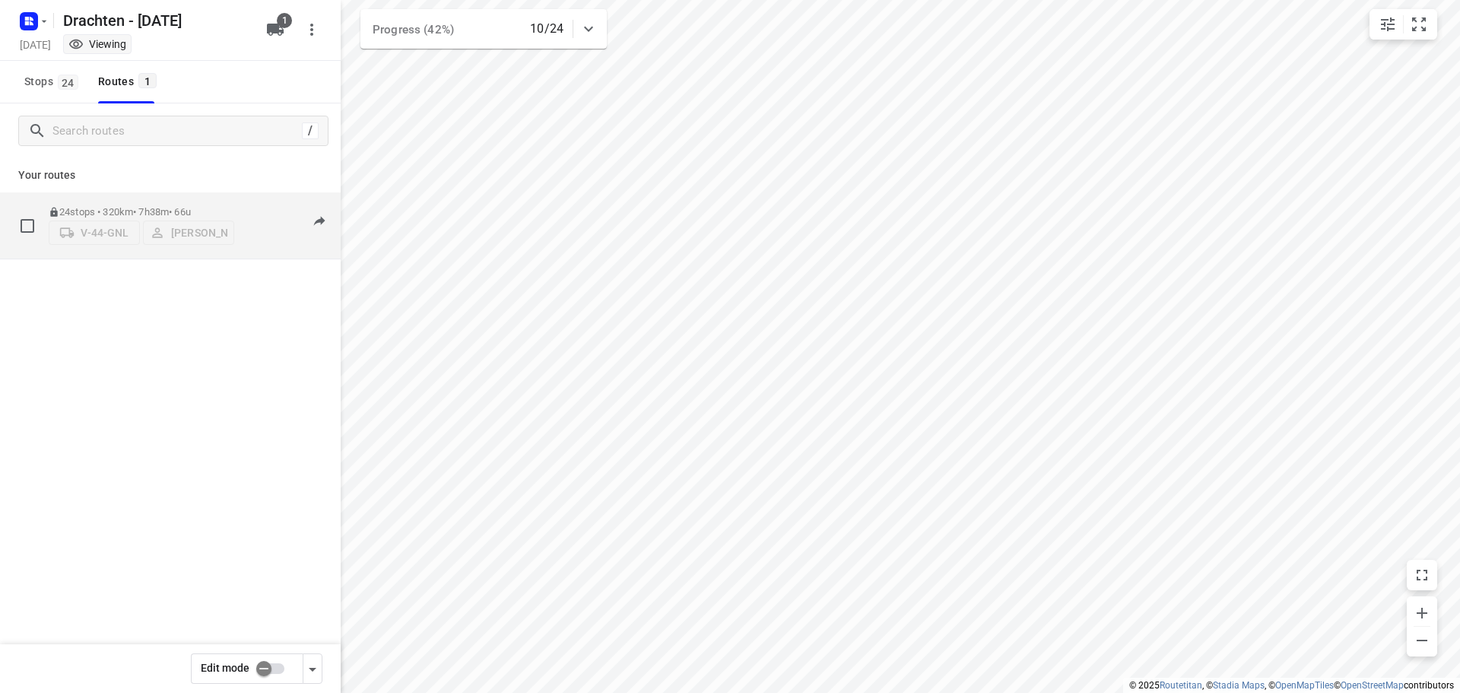
click at [206, 206] on p "24 stops • 320km • 7h38m • 66u" at bounding box center [141, 211] width 185 height 11
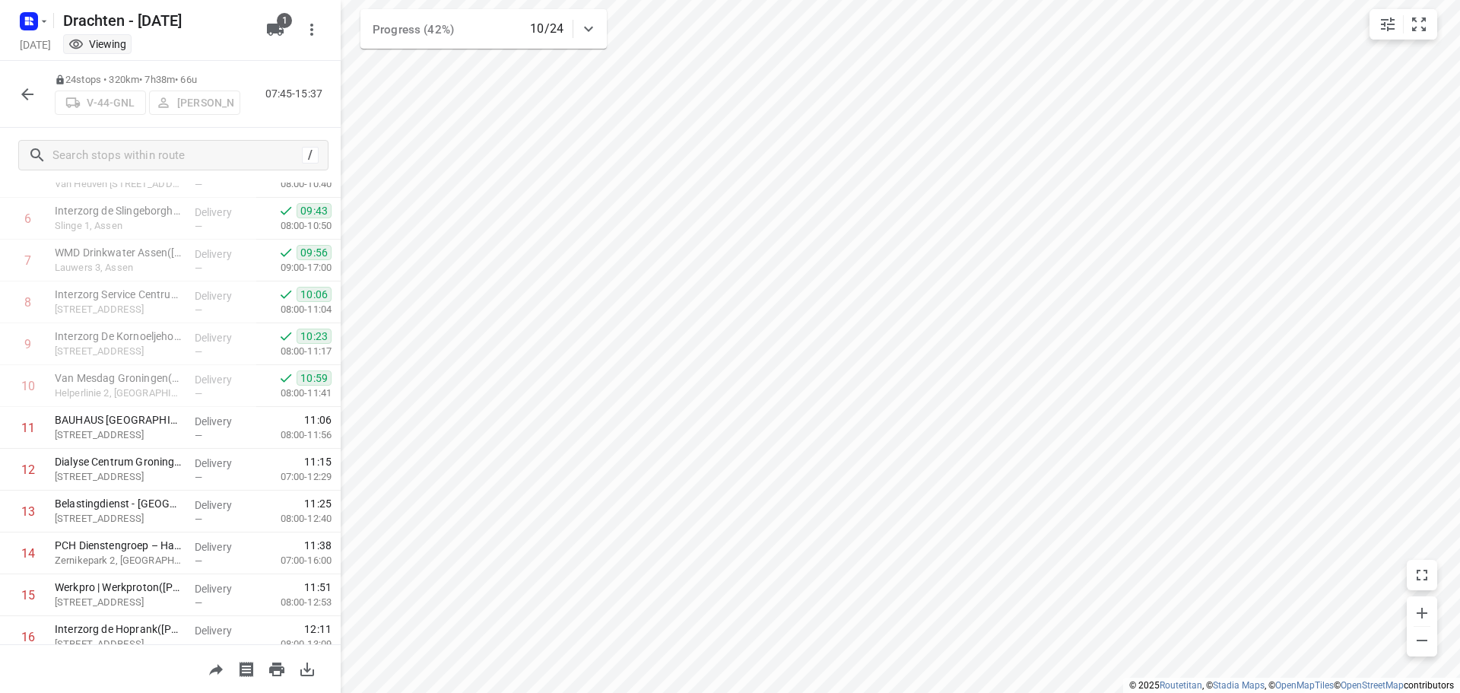
scroll to position [304, 0]
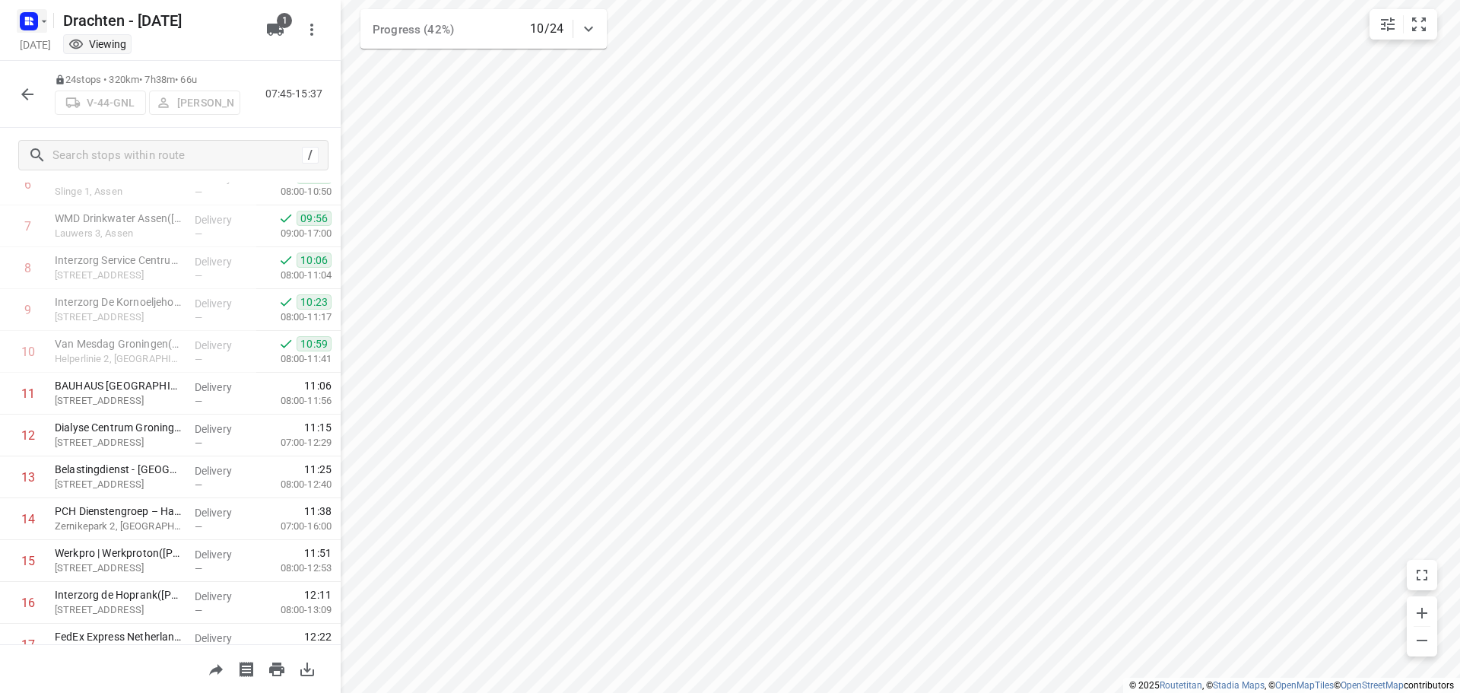
click at [26, 20] on icon "button" at bounding box center [27, 19] width 4 height 4
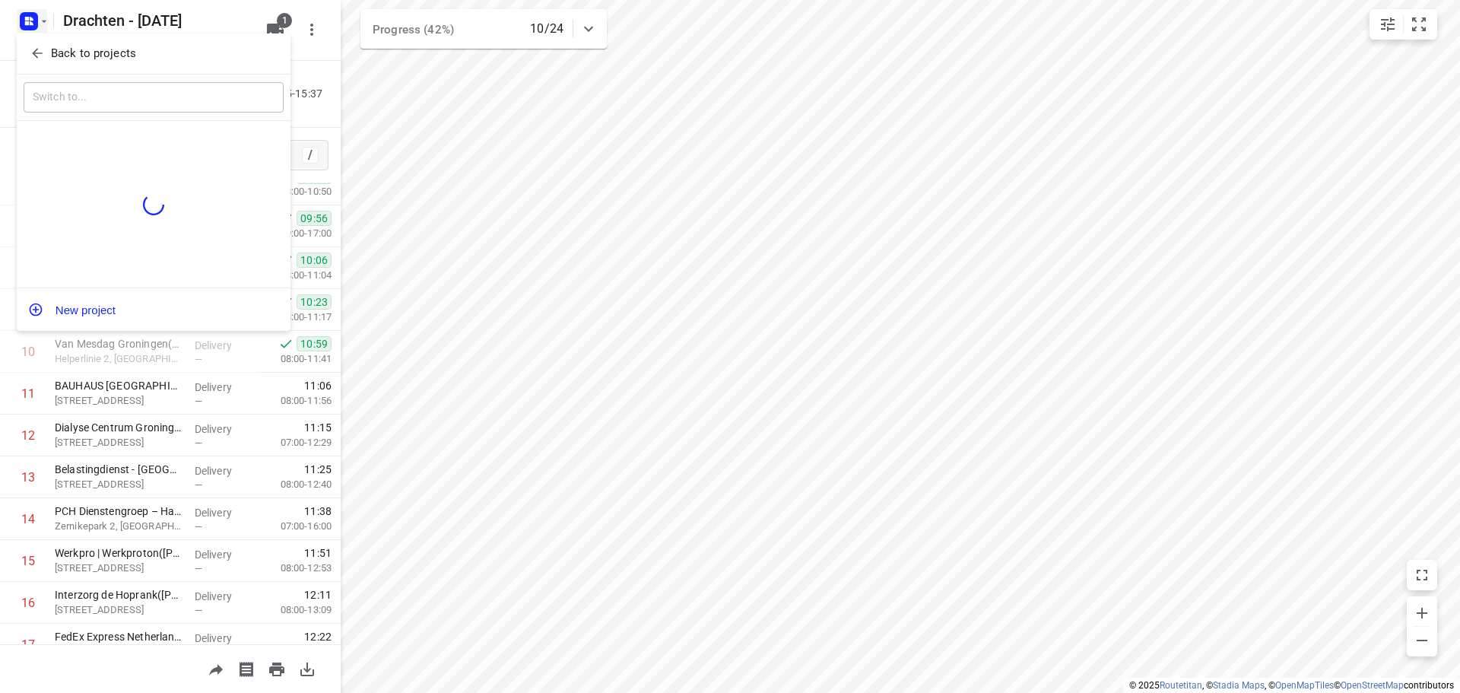
click at [116, 47] on p "Back to projects" at bounding box center [93, 53] width 85 height 17
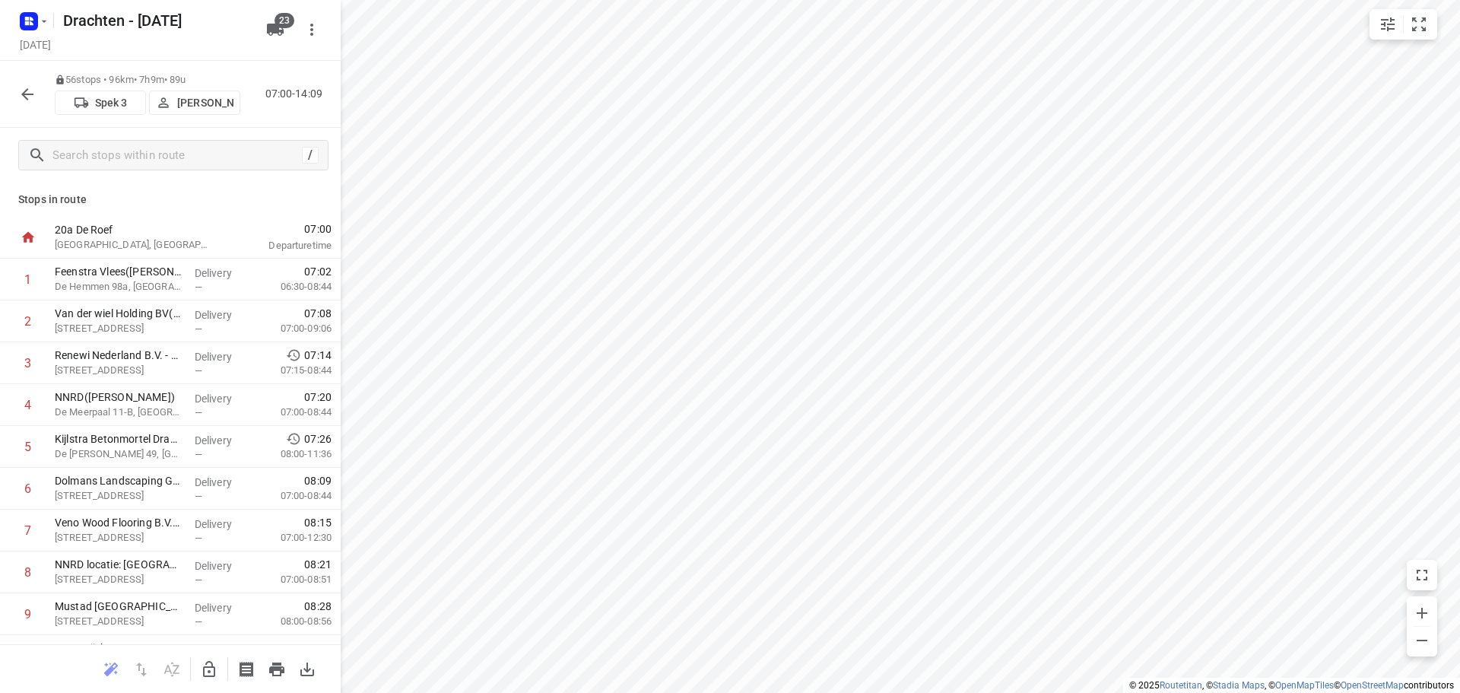
scroll to position [1998, 0]
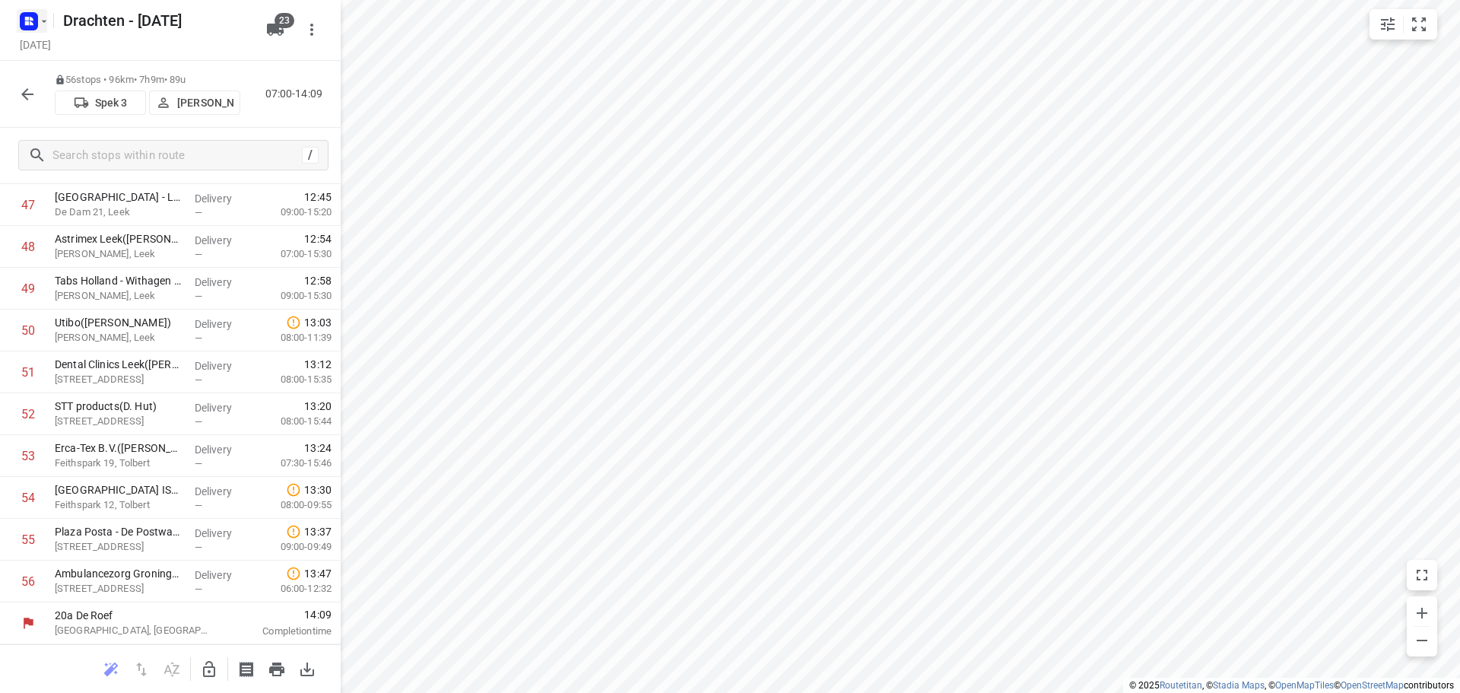
click at [36, 25] on rect "button" at bounding box center [29, 21] width 18 height 18
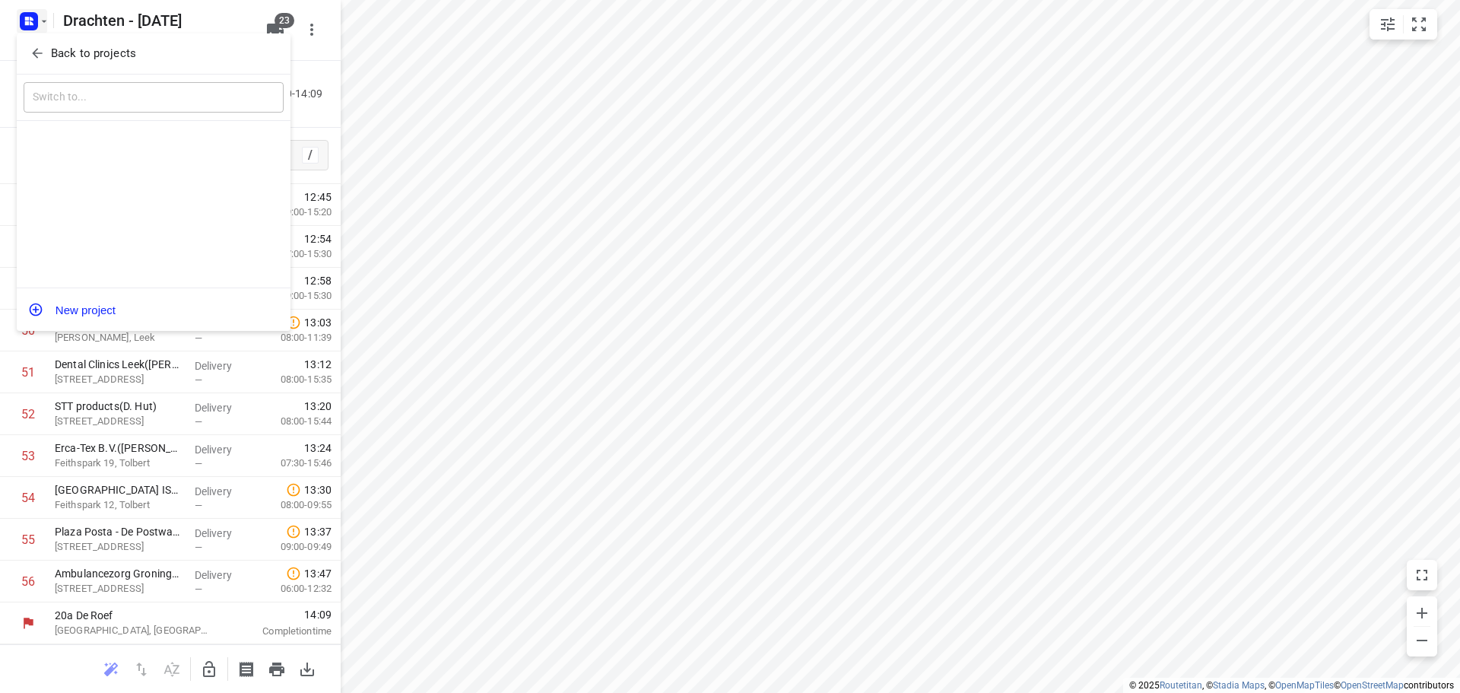
click at [90, 49] on p "Back to projects" at bounding box center [93, 53] width 85 height 17
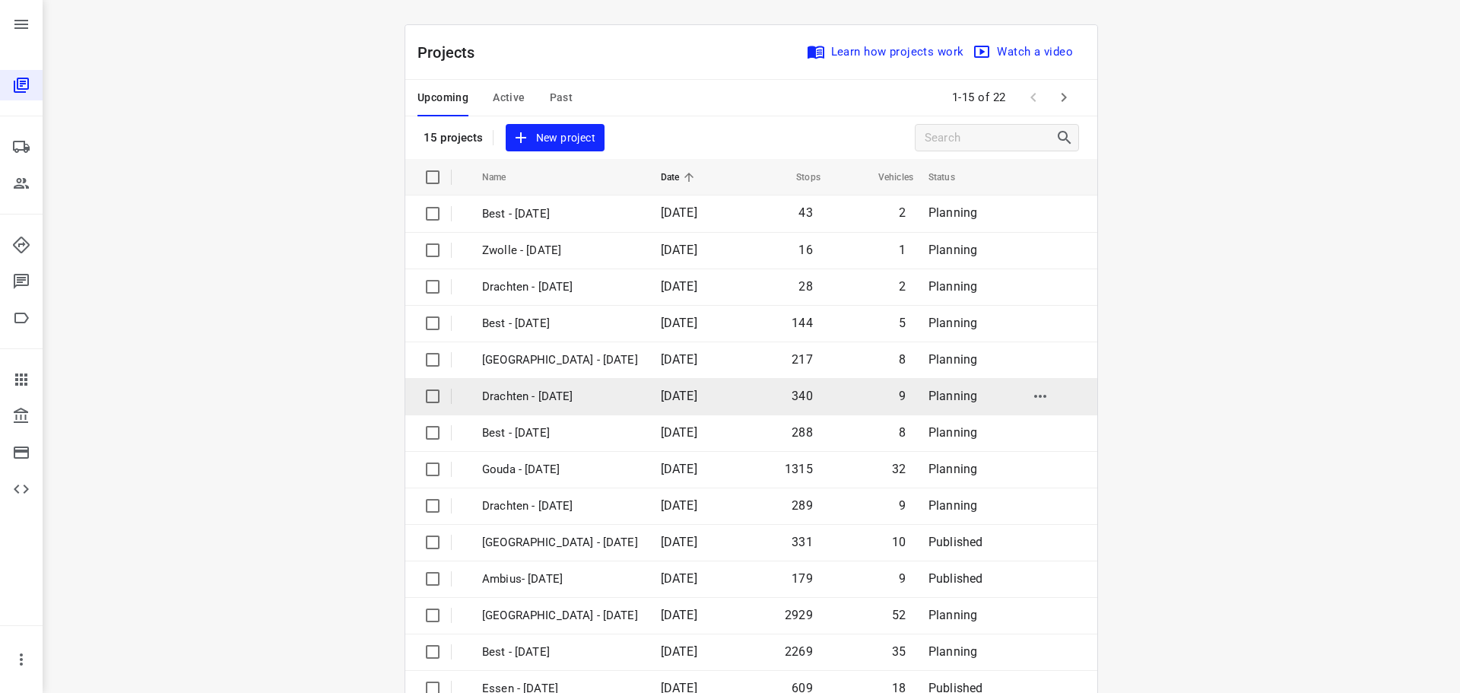
scroll to position [76, 0]
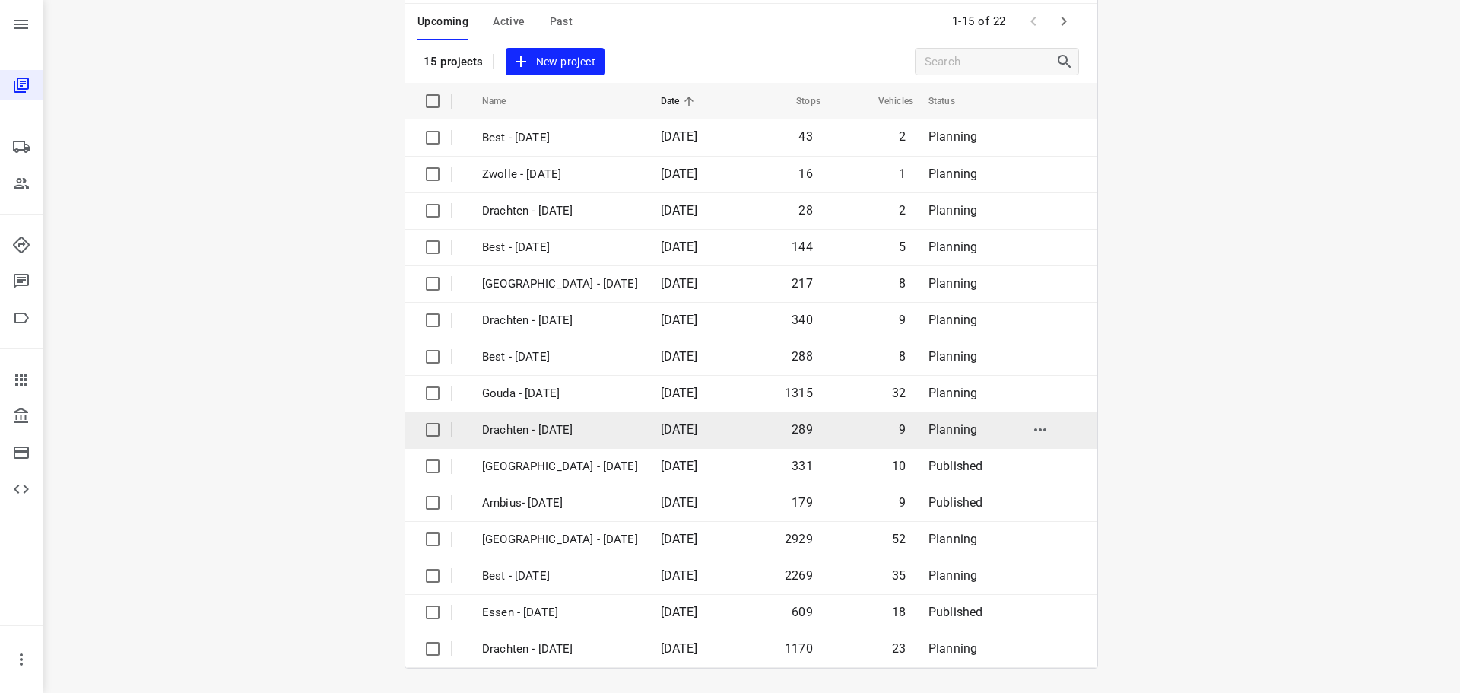
click at [544, 427] on p "Drachten - [DATE]" at bounding box center [560, 429] width 156 height 17
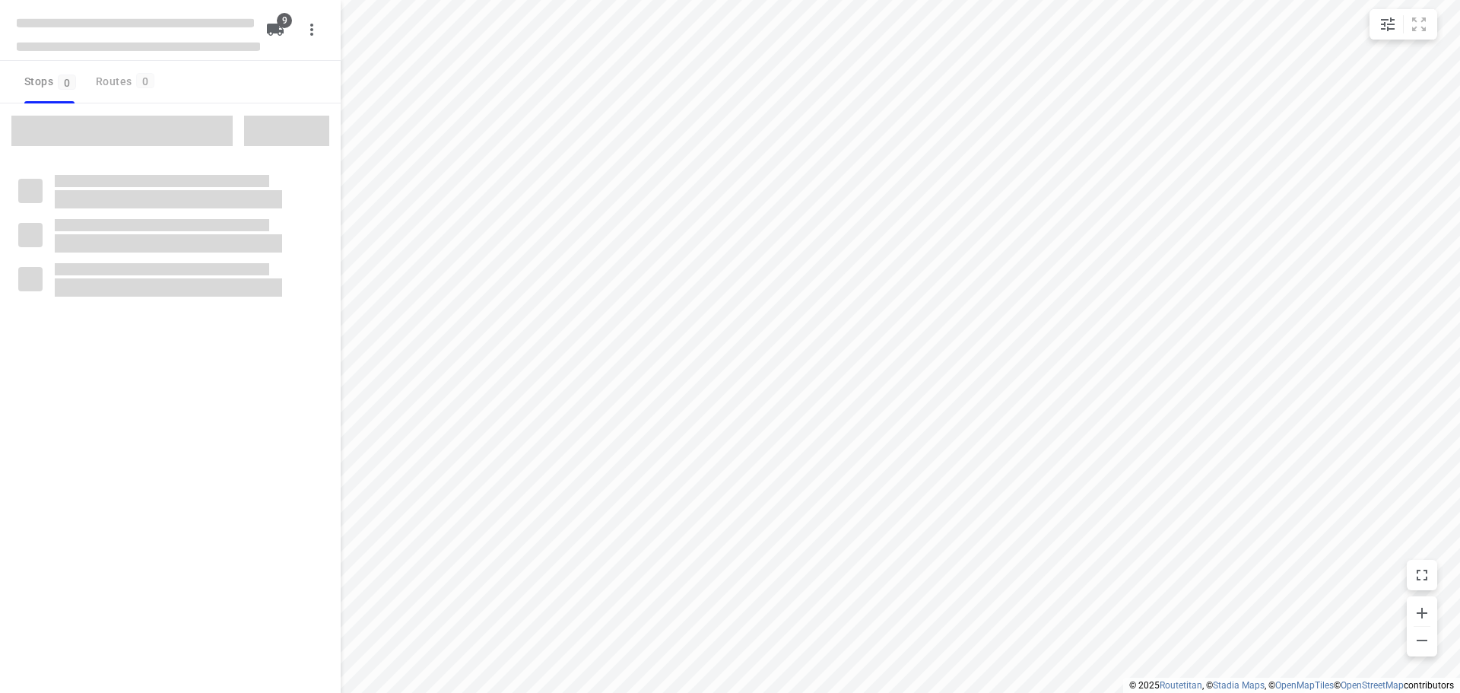
checkbox input "true"
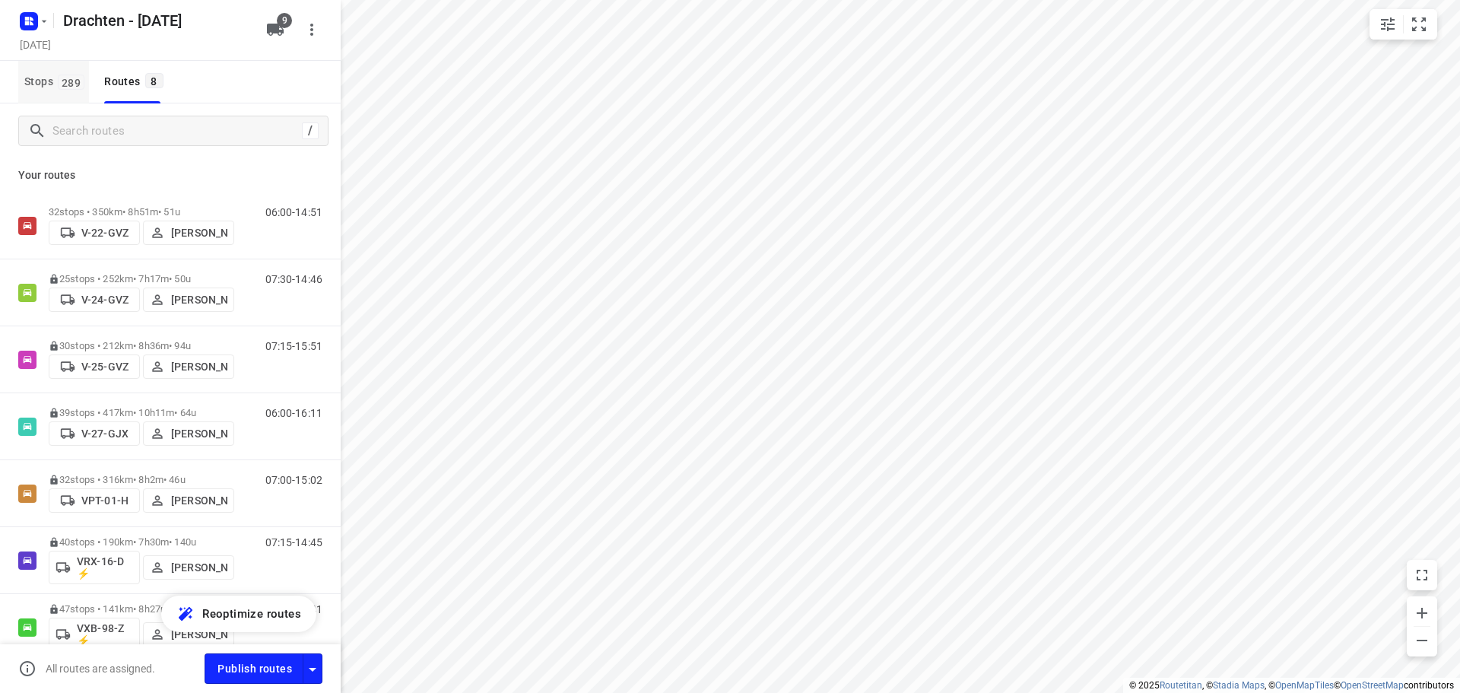
click at [47, 79] on span "Stops 289" at bounding box center [56, 81] width 65 height 19
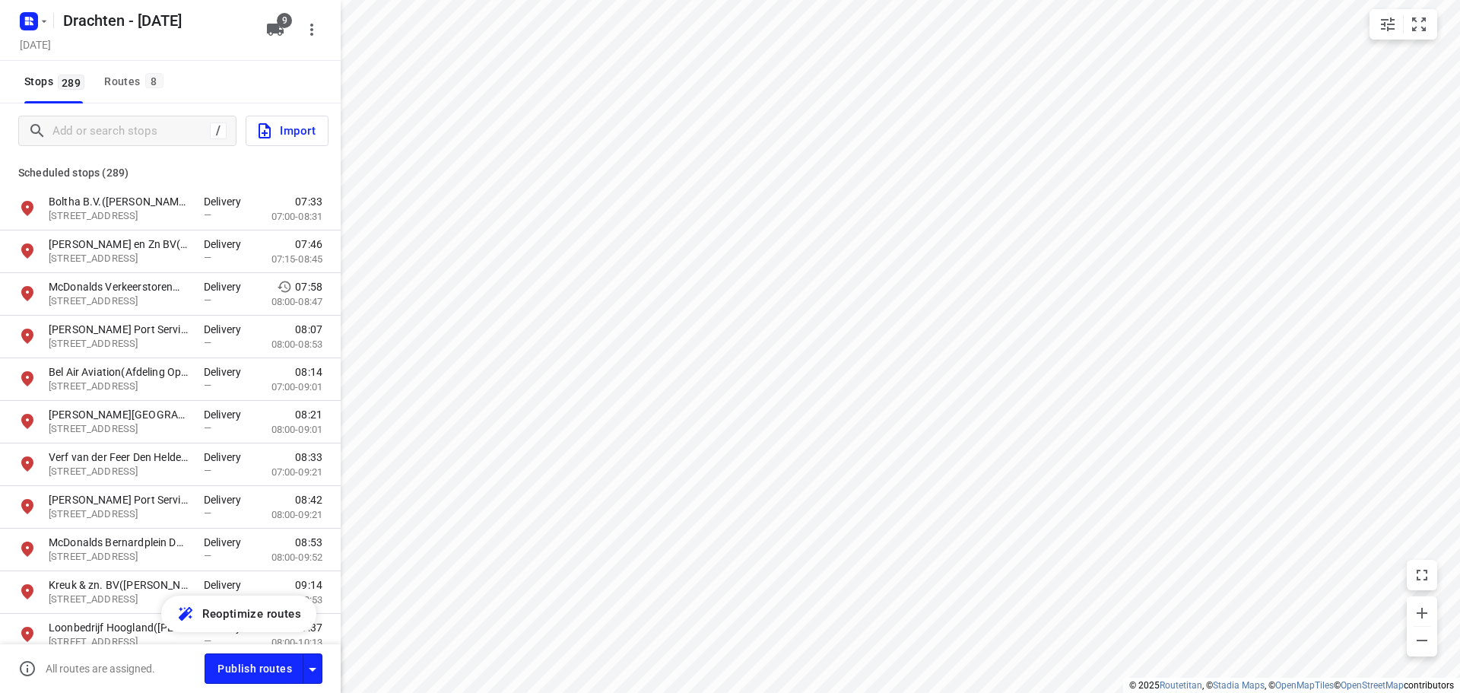
click at [90, 150] on div "/ Import" at bounding box center [170, 130] width 341 height 55
click at [101, 136] on input "Add or search stops" at bounding box center [128, 131] width 151 height 24
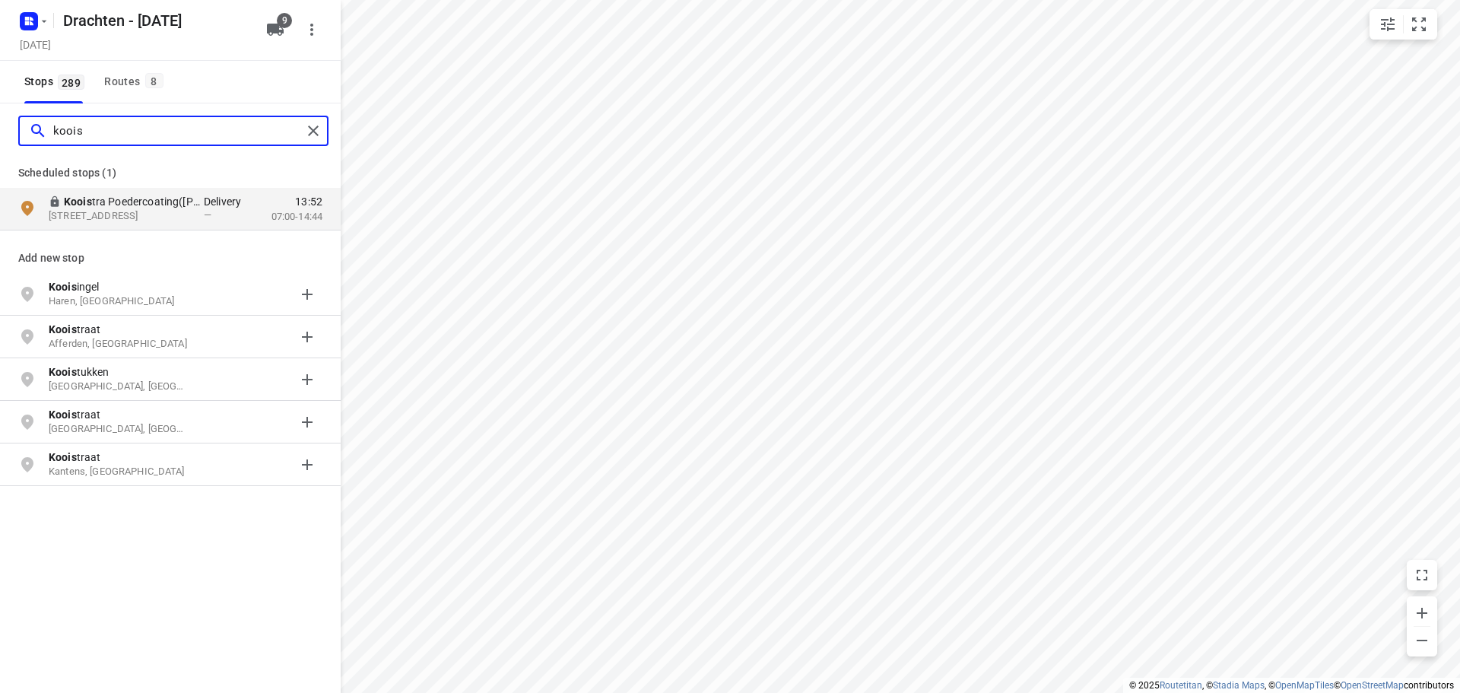
type input "koois"
click at [120, 77] on div "Routes 8" at bounding box center [135, 81] width 63 height 19
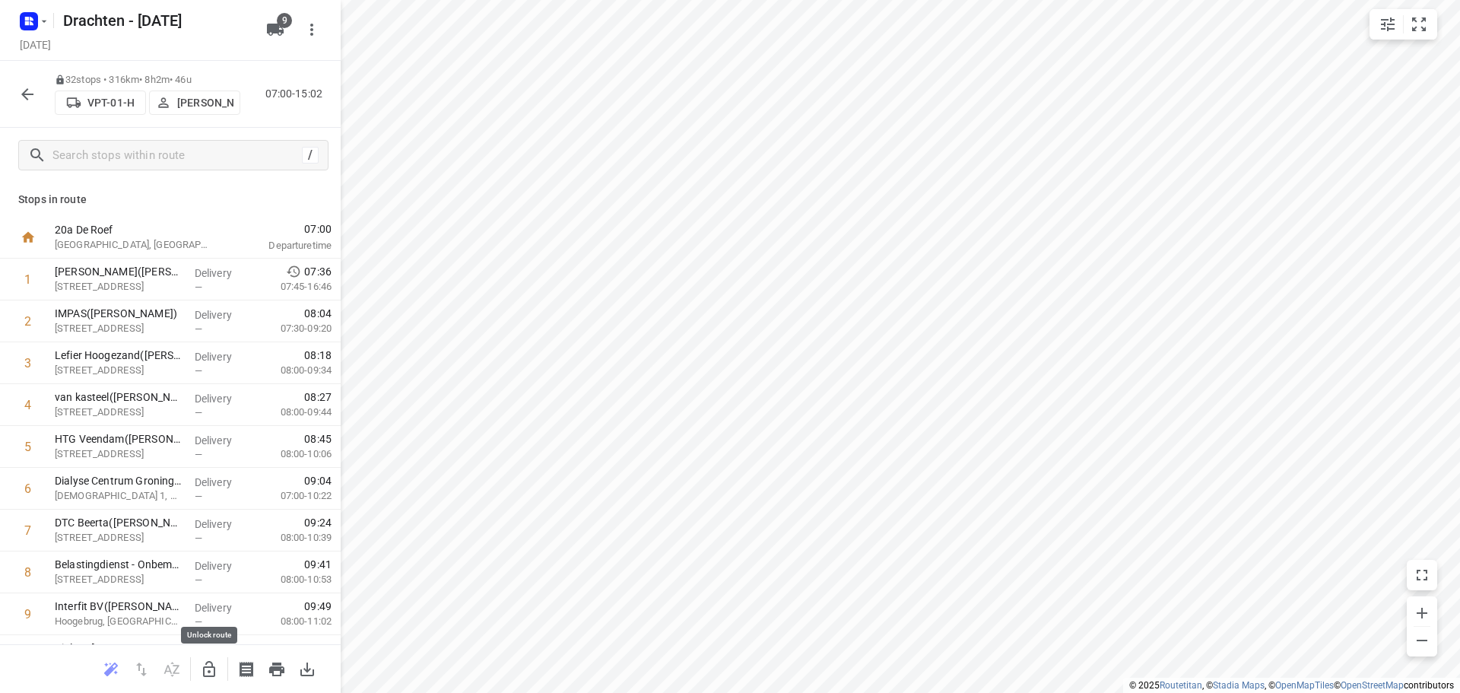
click at [199, 670] on button "button" at bounding box center [209, 669] width 30 height 30
drag, startPoint x: 127, startPoint y: 473, endPoint x: 132, endPoint y: 271, distance: 202.3
click at [202, 666] on icon "button" at bounding box center [209, 669] width 18 height 18
click at [27, 97] on icon "button" at bounding box center [27, 94] width 18 height 18
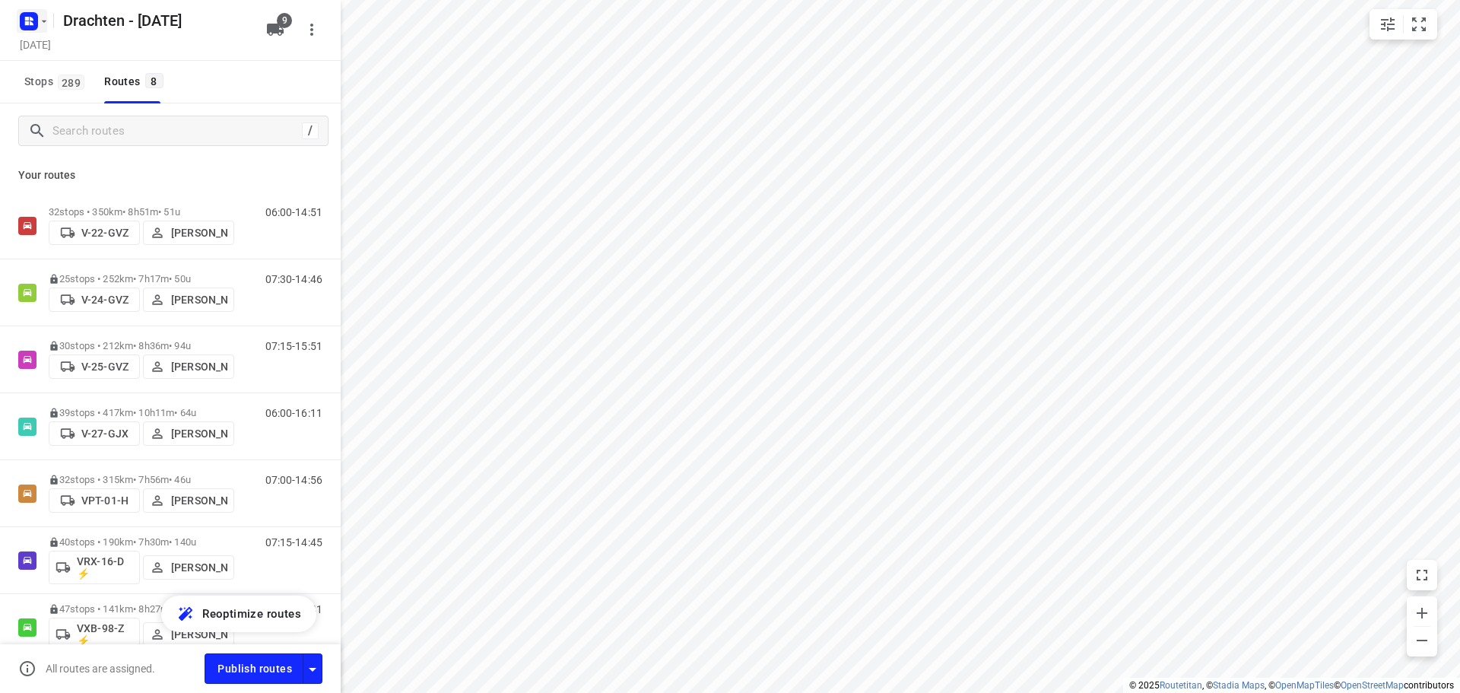
click at [33, 10] on icon "button" at bounding box center [29, 21] width 24 height 24
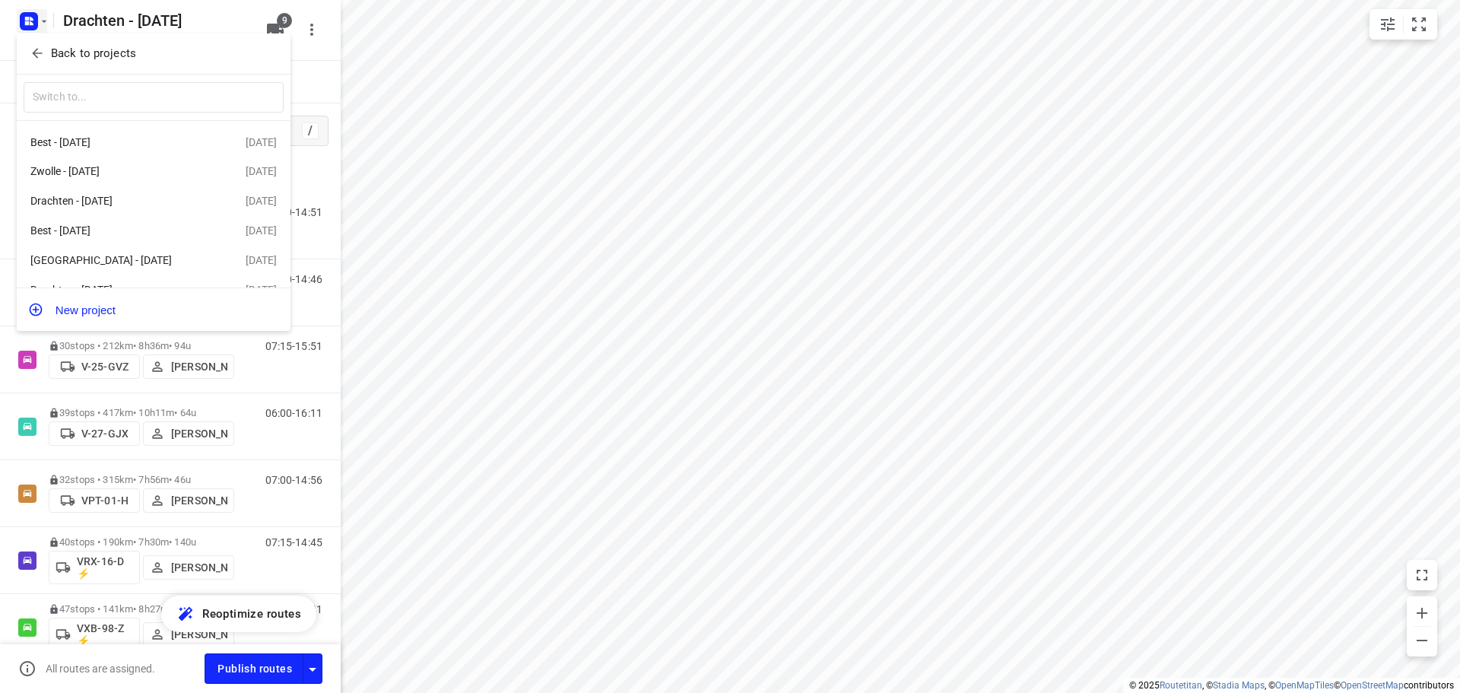
click at [83, 49] on p "Back to projects" at bounding box center [93, 53] width 85 height 17
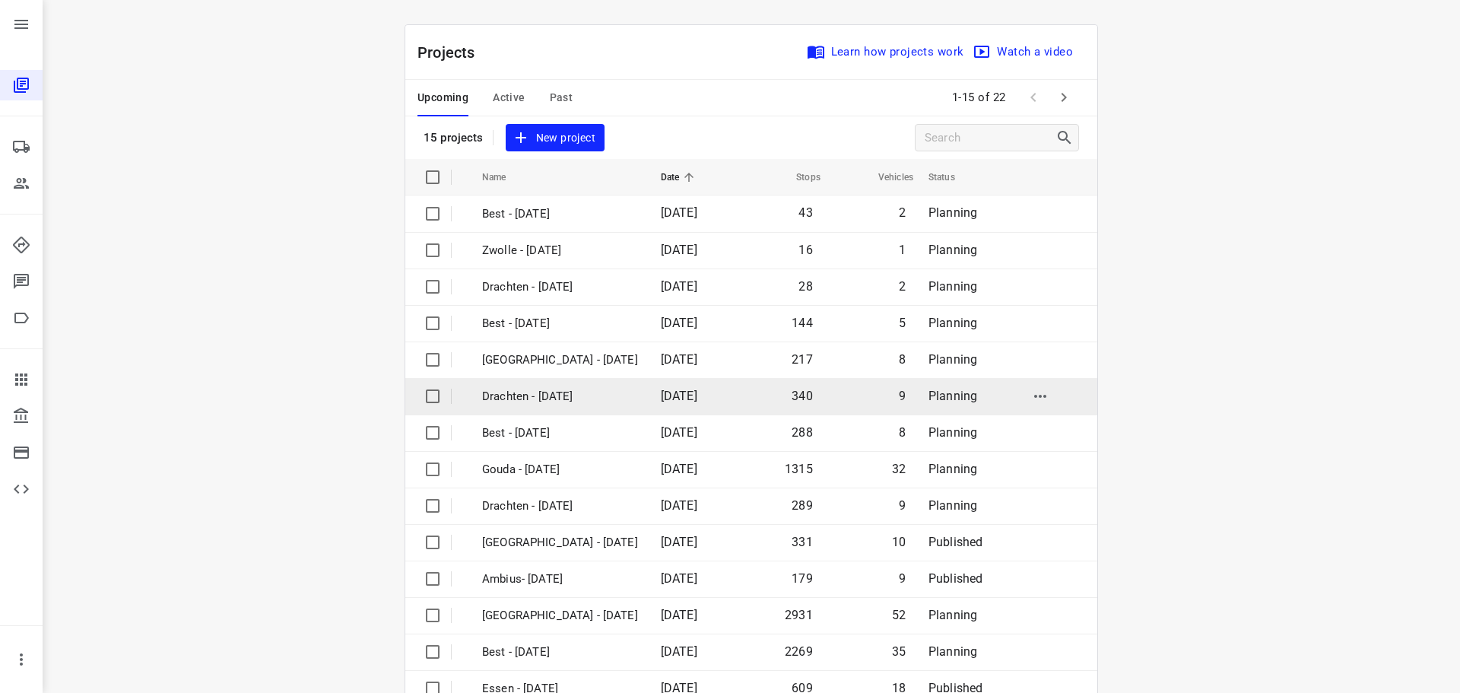
click at [531, 392] on p "Drachten - [DATE]" at bounding box center [560, 396] width 156 height 17
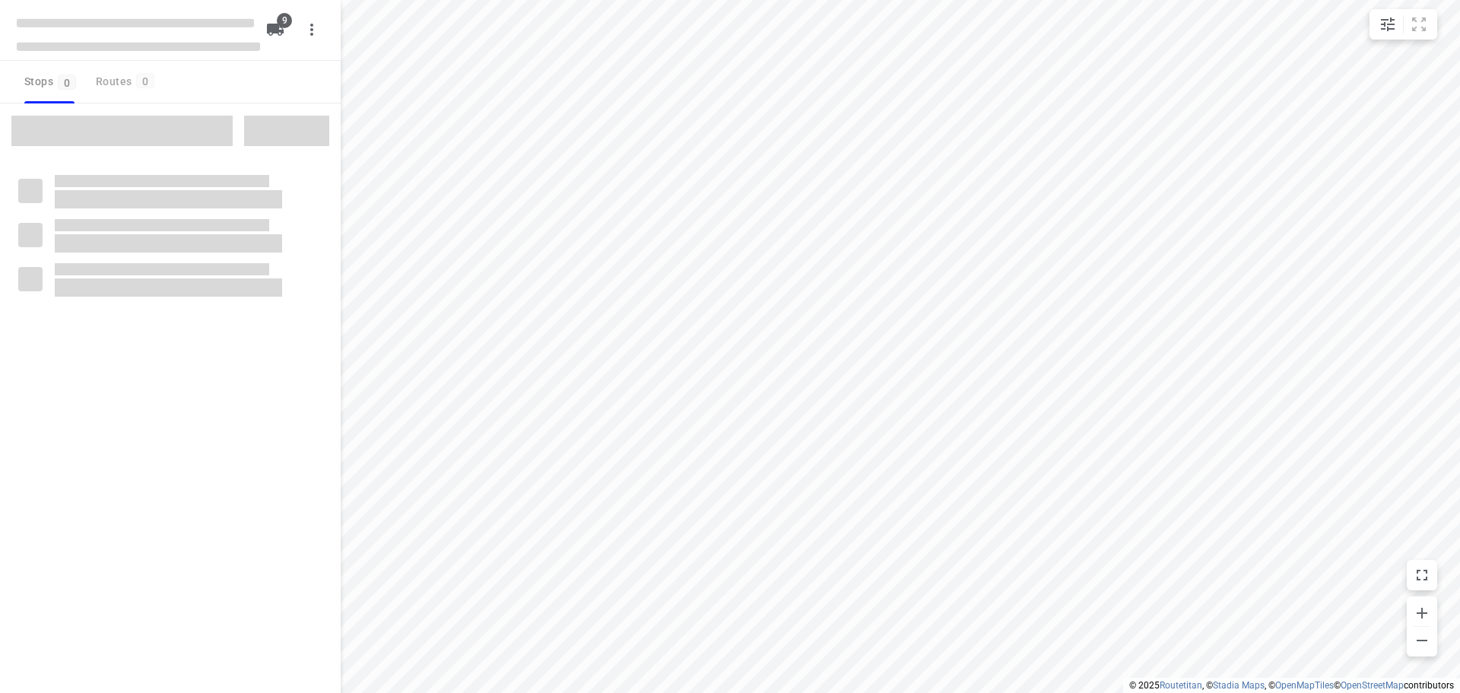
checkbox input "true"
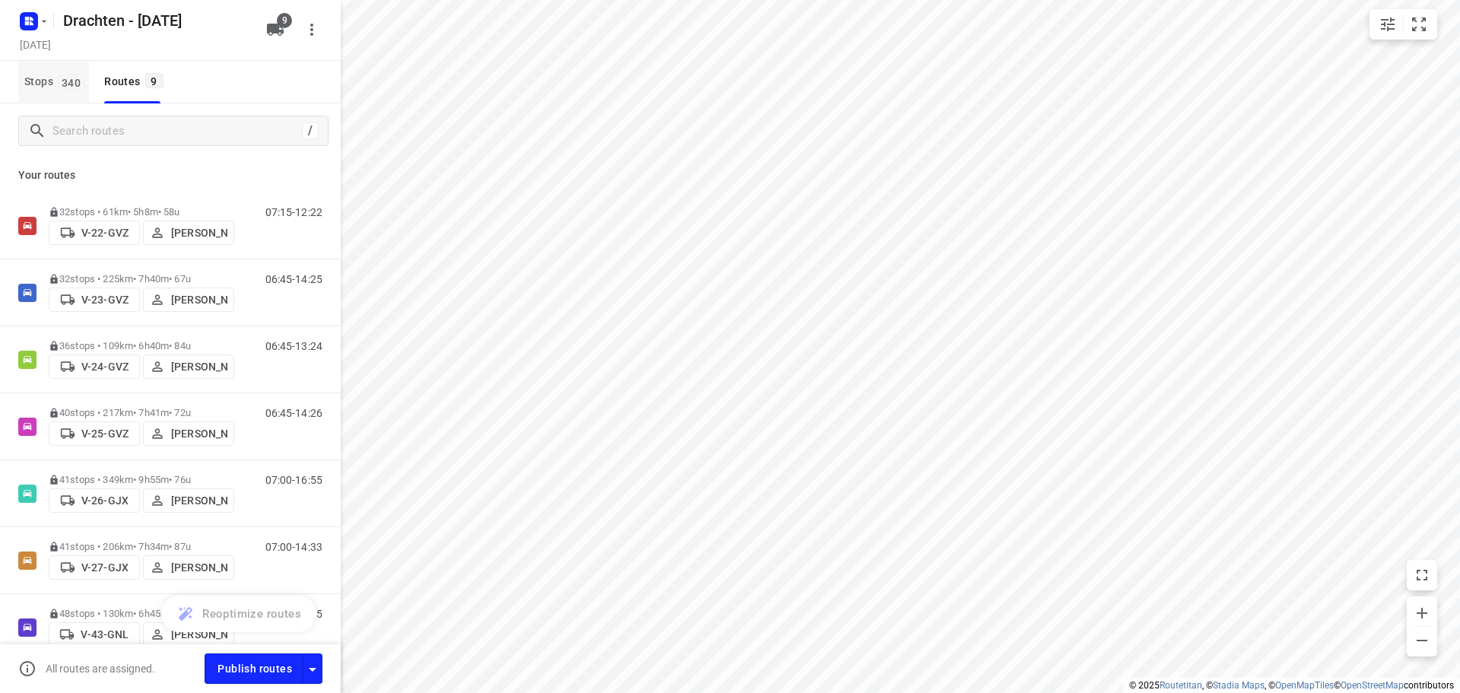
click at [61, 80] on span "340" at bounding box center [71, 82] width 27 height 15
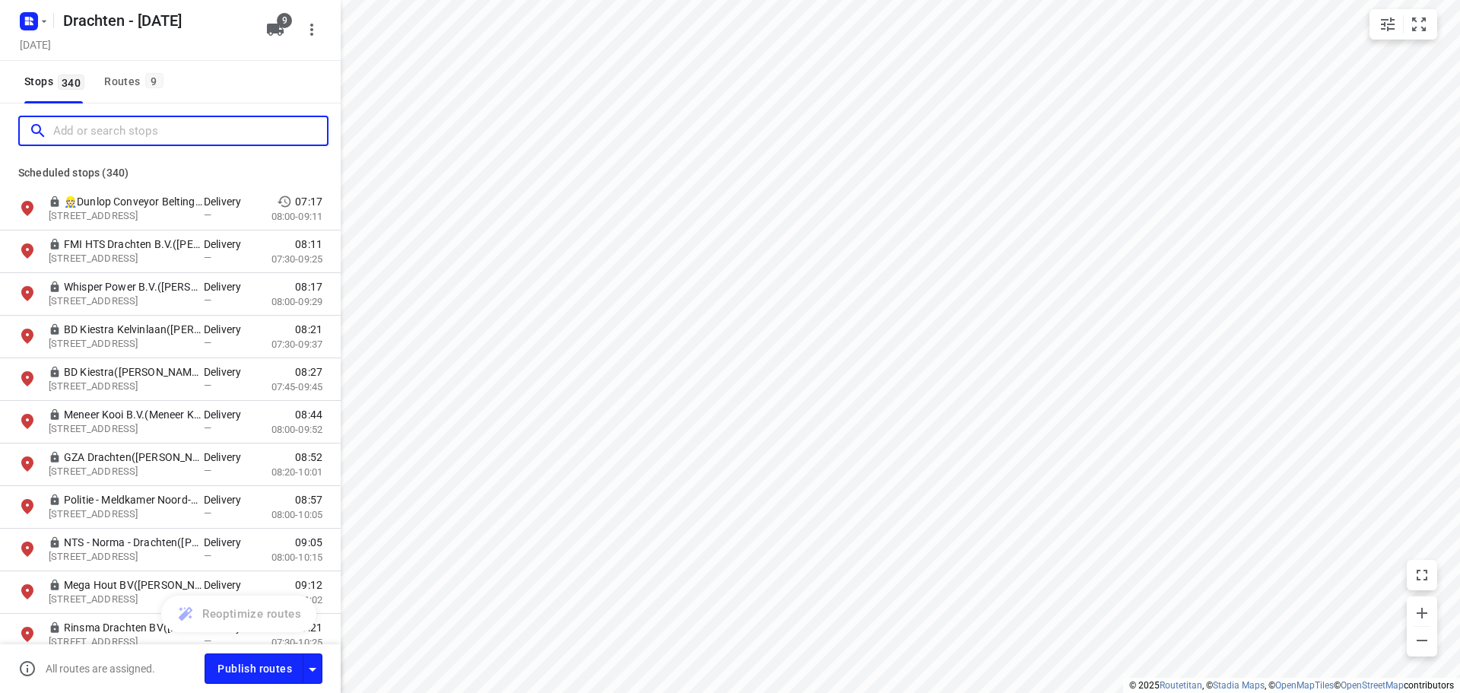
click at [124, 140] on input "Add or search stops" at bounding box center [190, 131] width 274 height 24
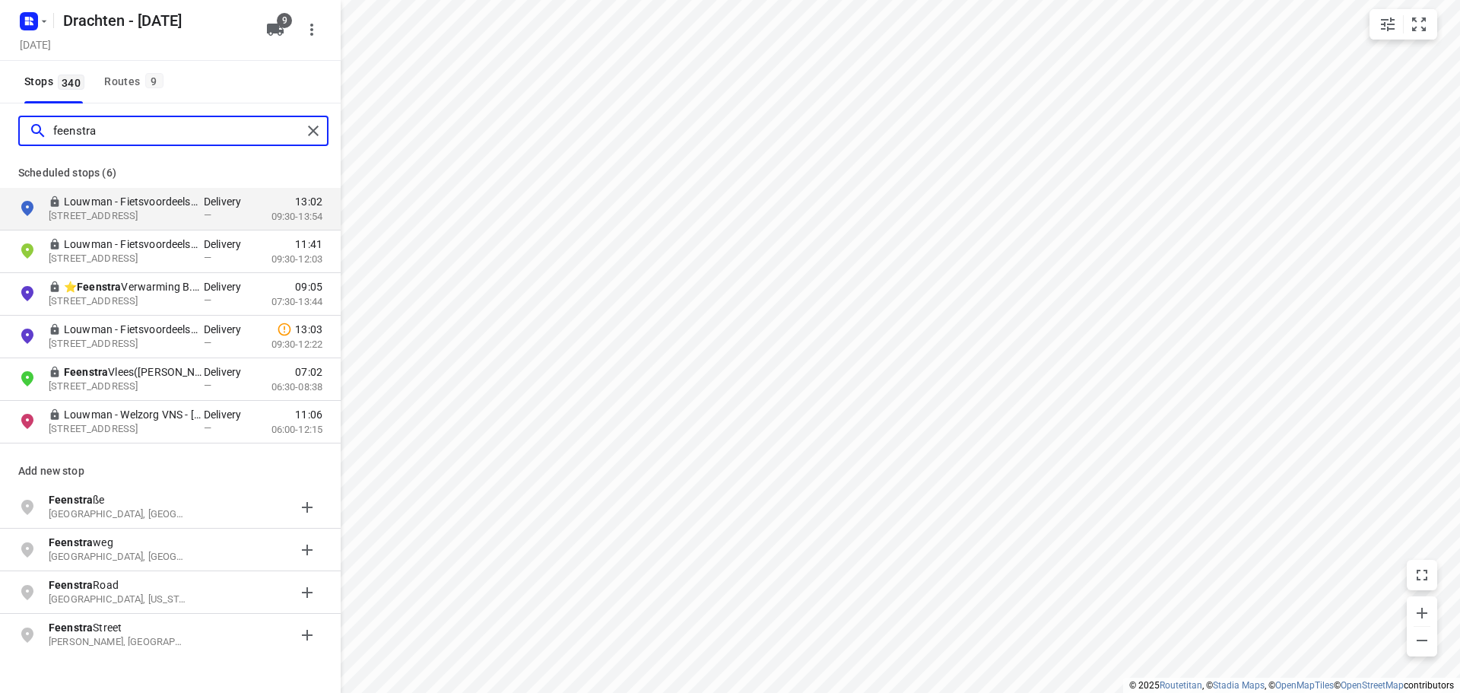
click at [124, 140] on input "feenstra" at bounding box center [177, 131] width 249 height 24
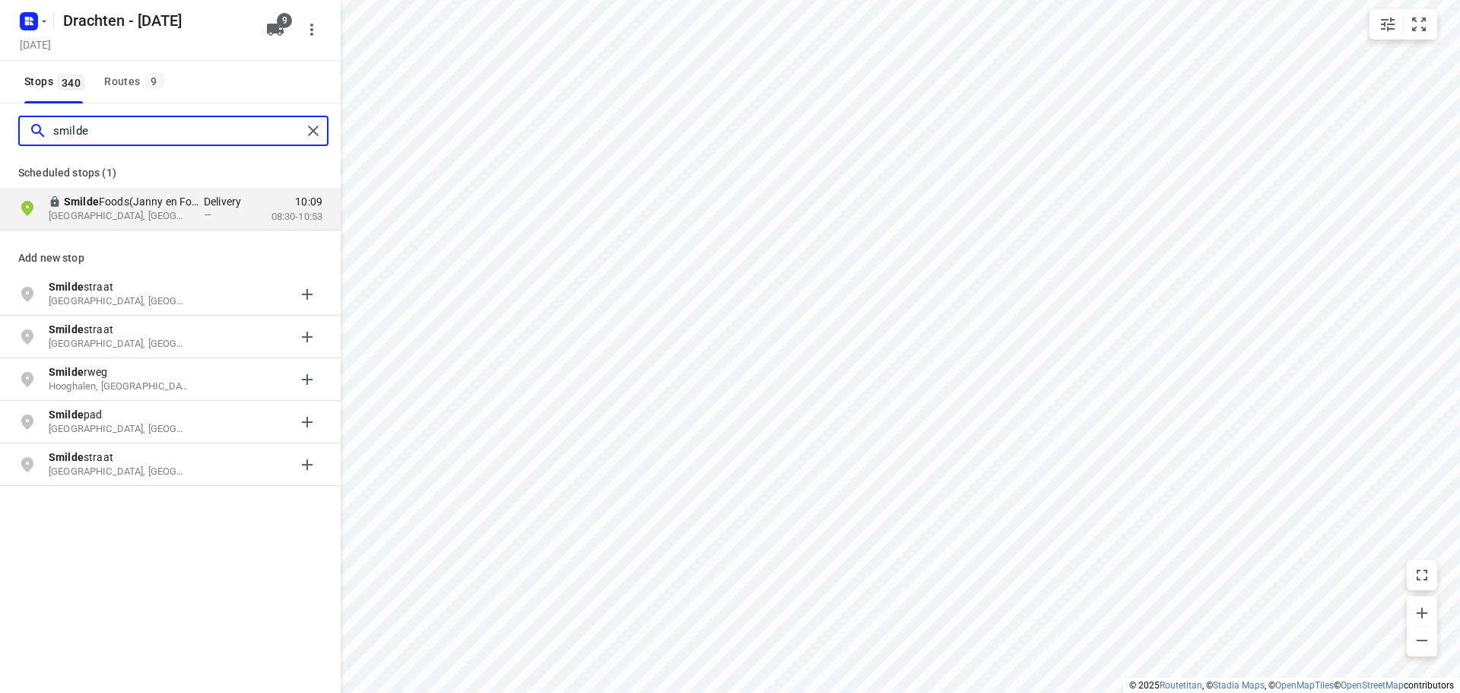
click at [124, 140] on input "smilde" at bounding box center [177, 131] width 249 height 24
type input "smilde"
click at [136, 80] on div "Routes 9" at bounding box center [135, 81] width 63 height 19
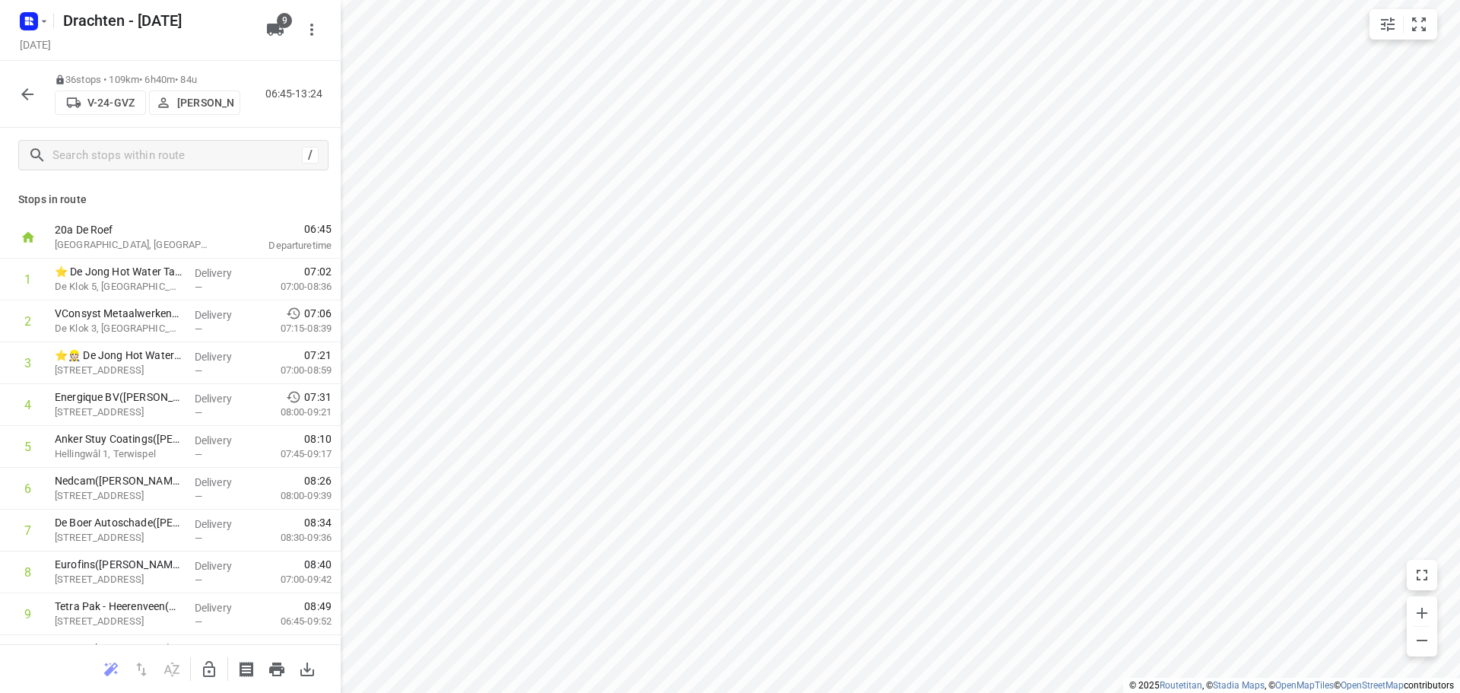
click at [33, 94] on icon "button" at bounding box center [27, 94] width 12 height 12
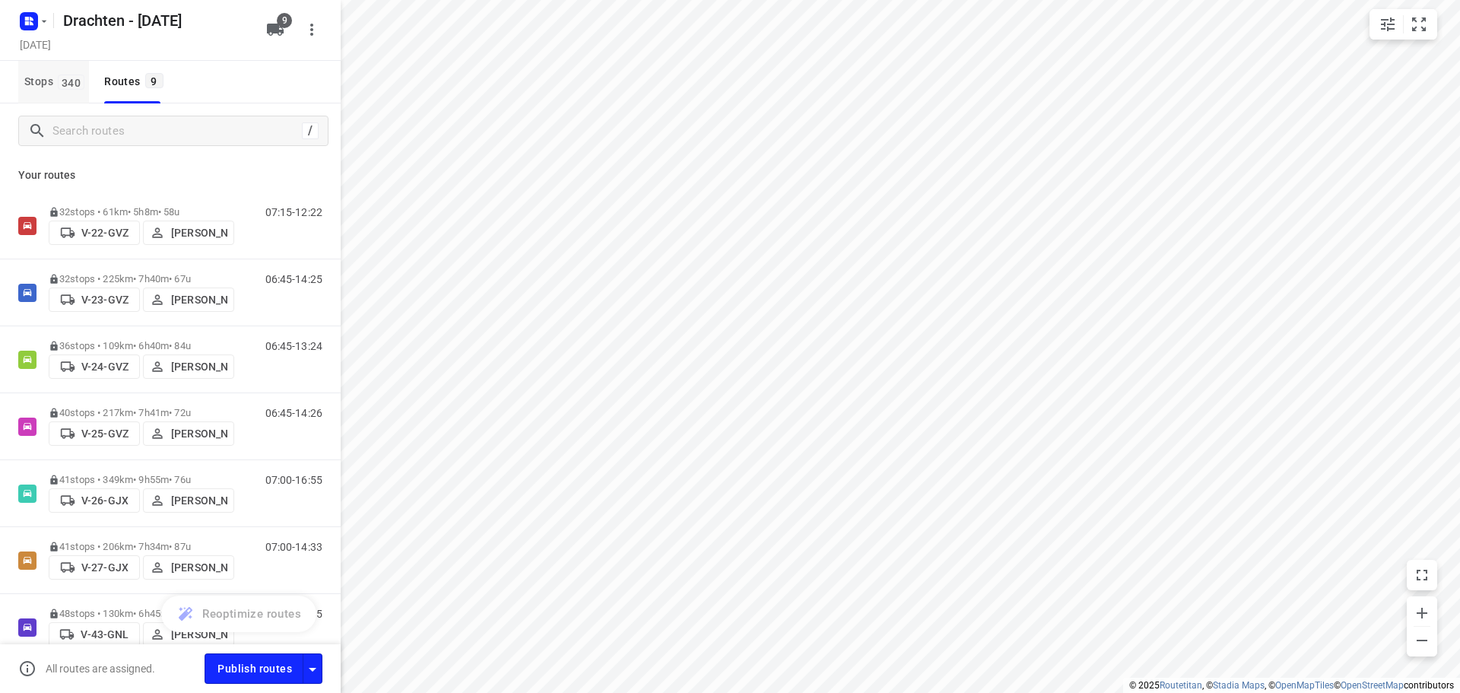
click at [59, 88] on span "340" at bounding box center [71, 82] width 27 height 15
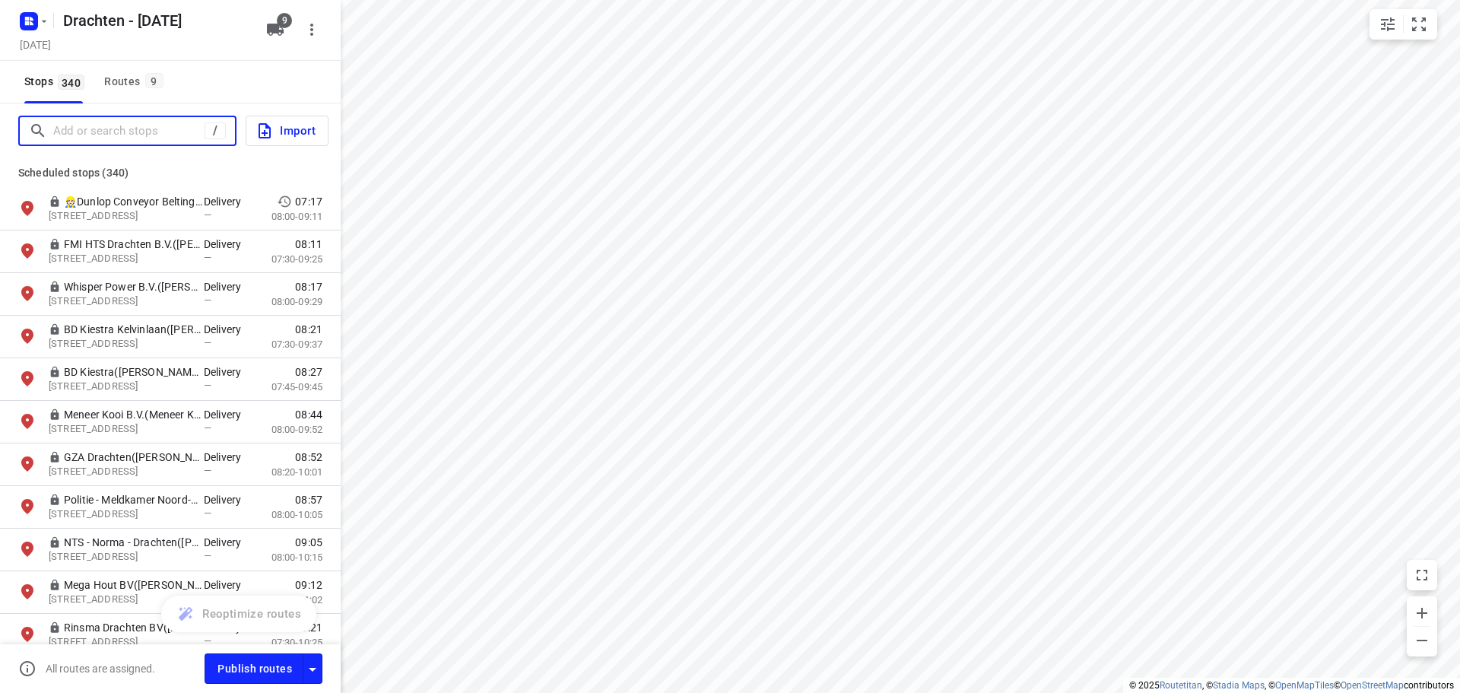
click at [104, 124] on input "Add or search stops" at bounding box center [128, 131] width 151 height 24
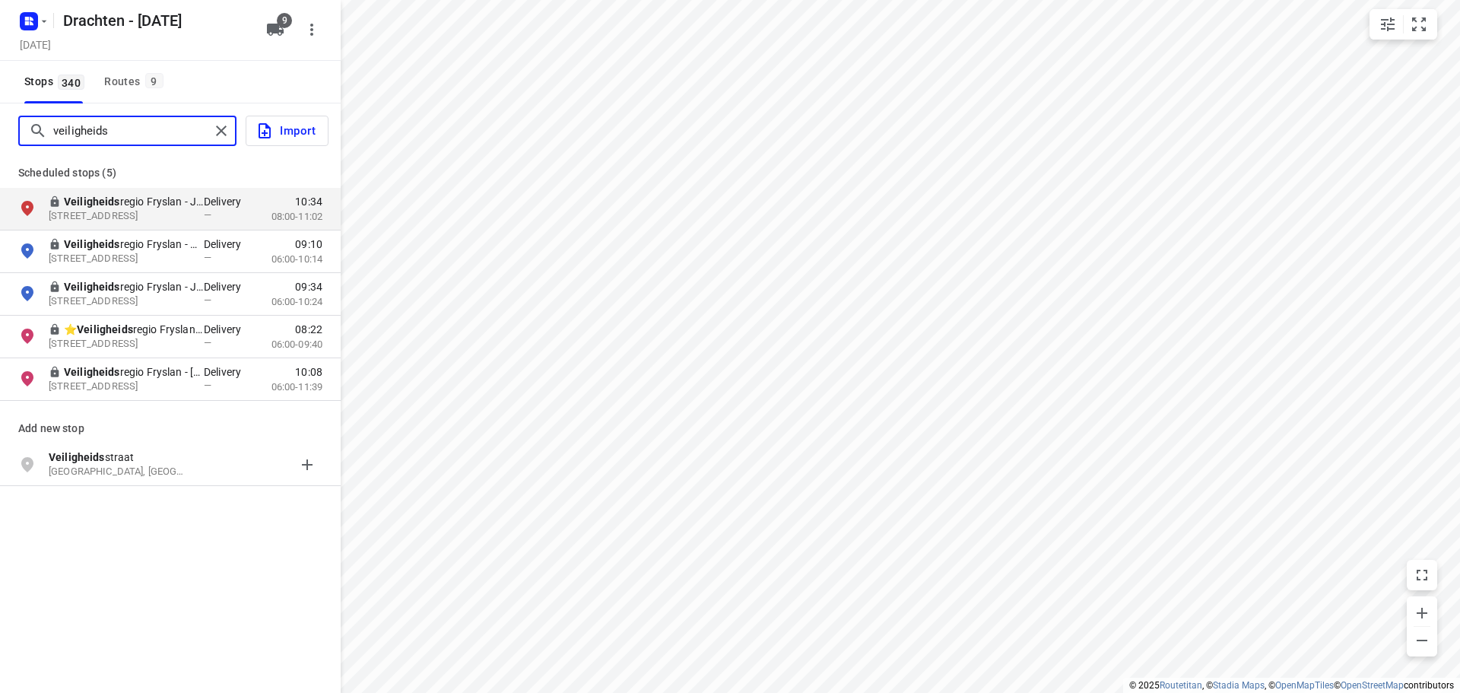
click at [106, 129] on input "veiligheids" at bounding box center [131, 131] width 157 height 24
click at [106, 129] on input "veiligheids" at bounding box center [177, 131] width 249 height 24
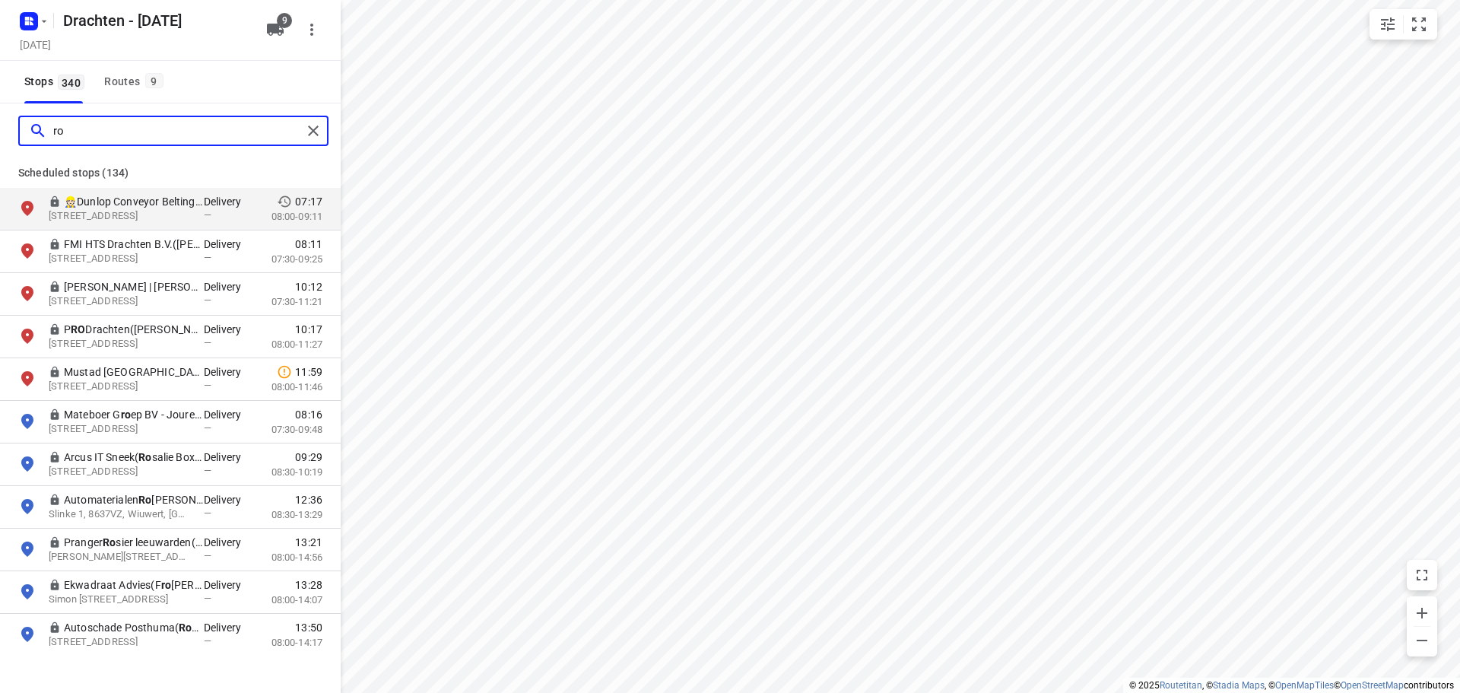
type input "r"
type input "l"
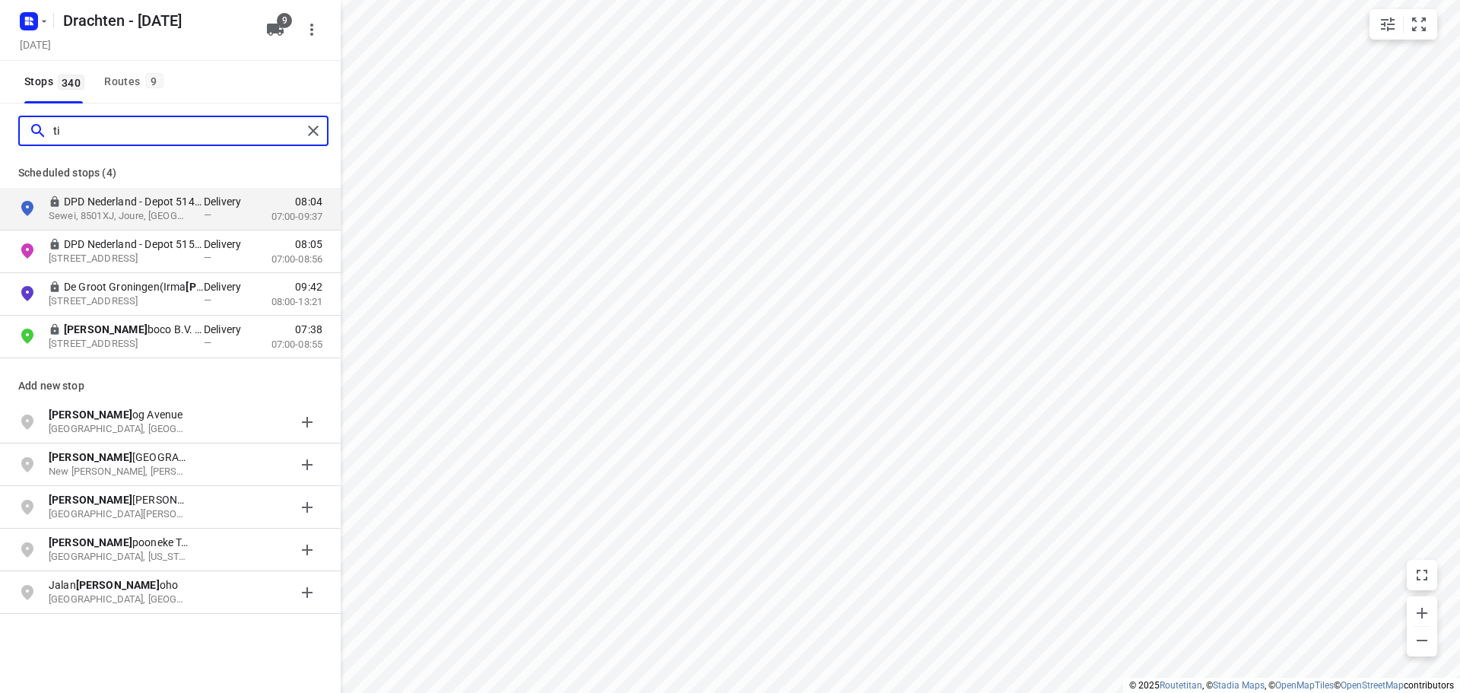
type input "t"
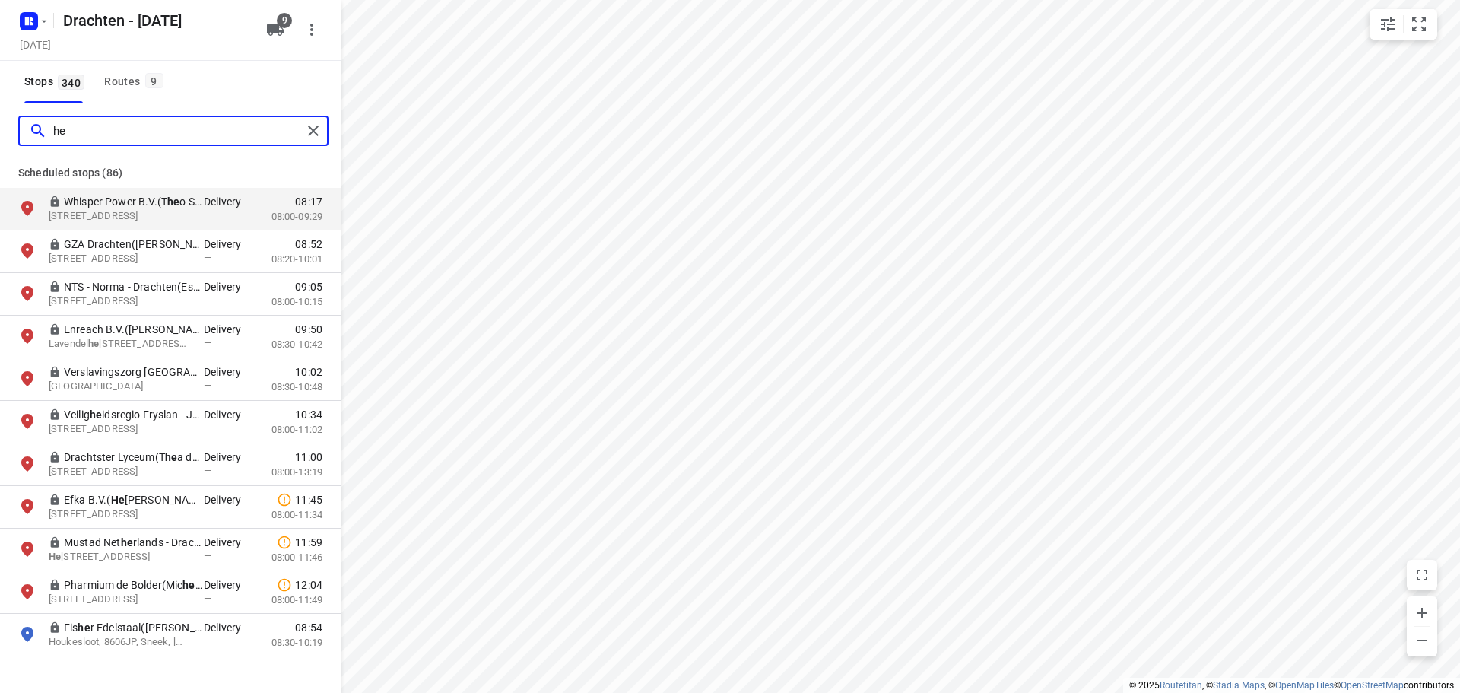
type input "h"
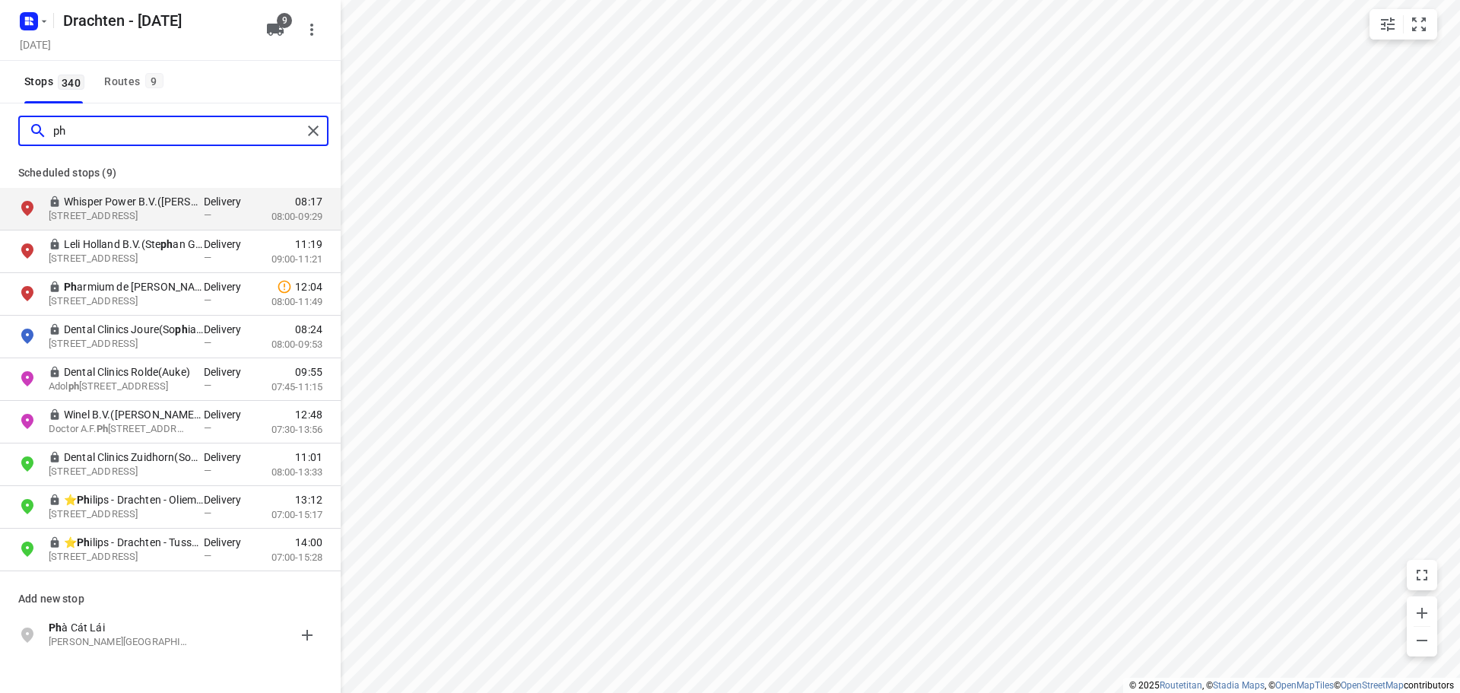
type input "p"
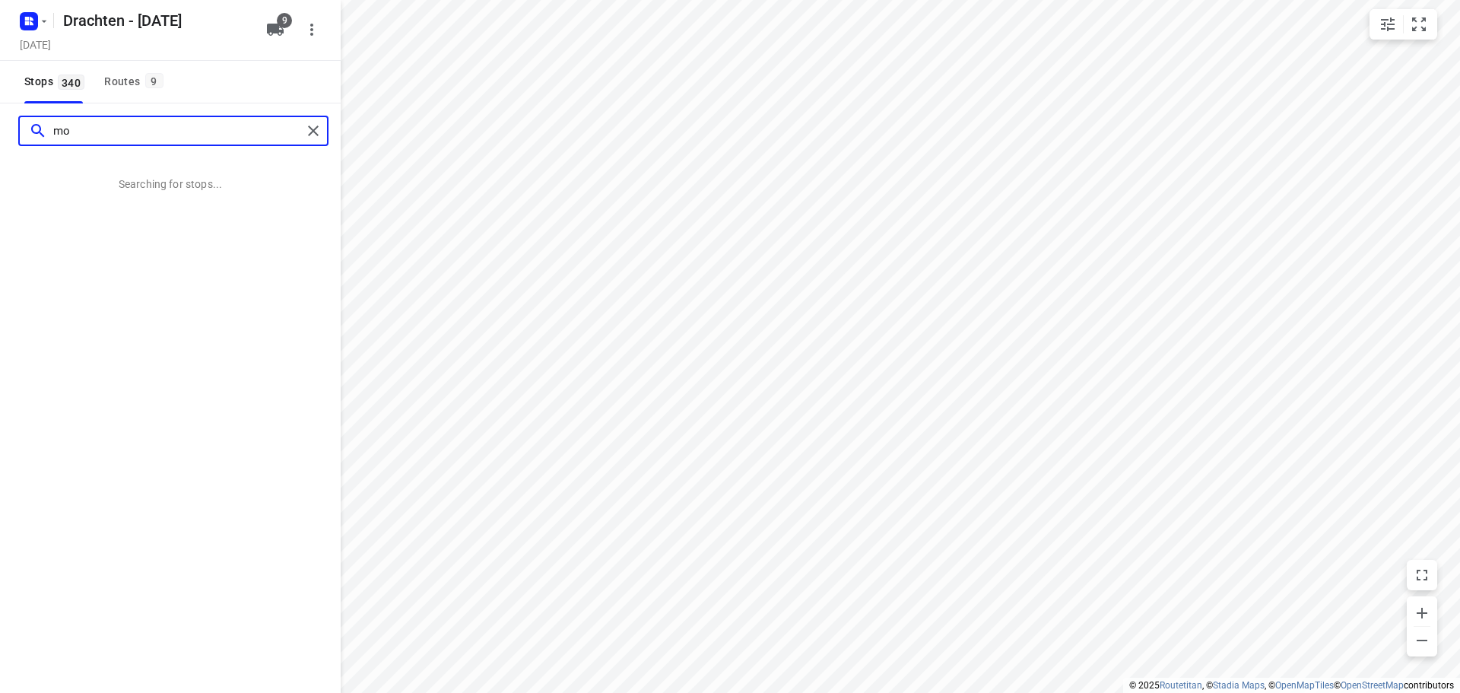
type input "m"
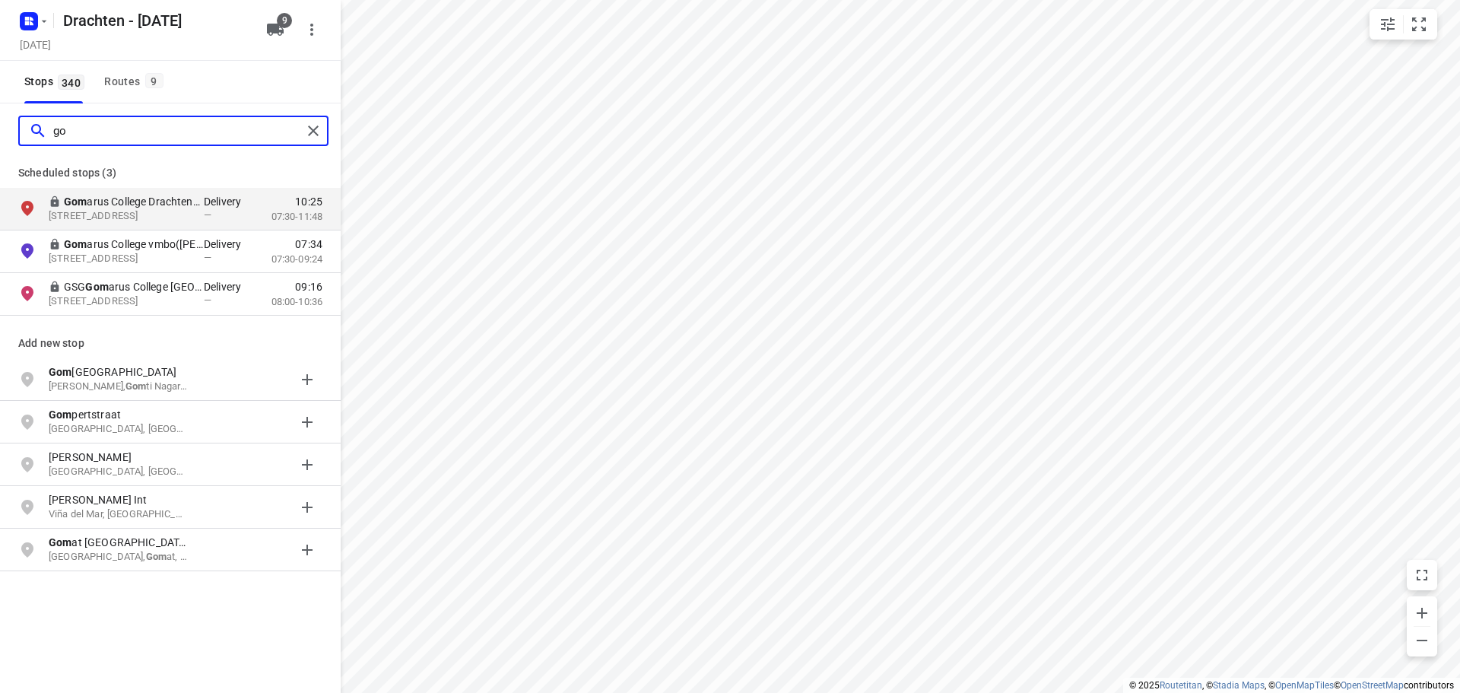
type input "g"
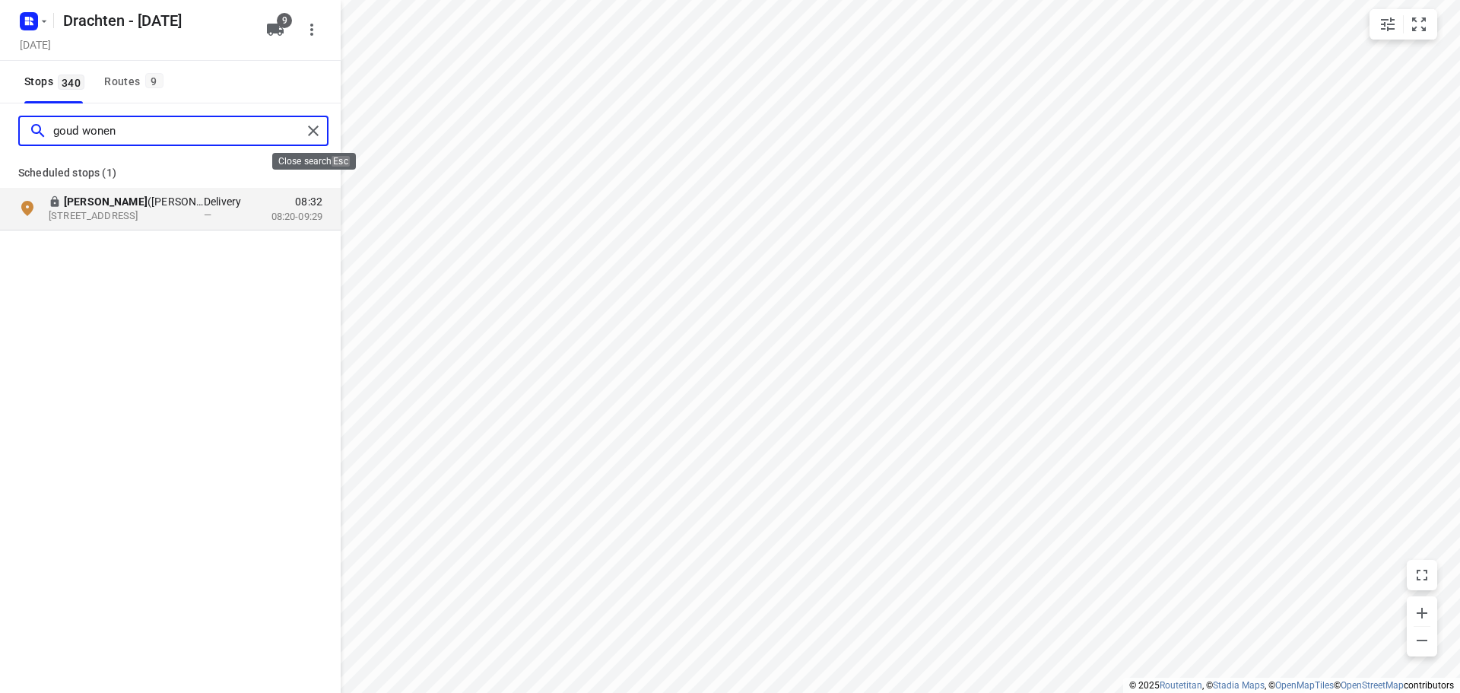
type input "goud wonen"
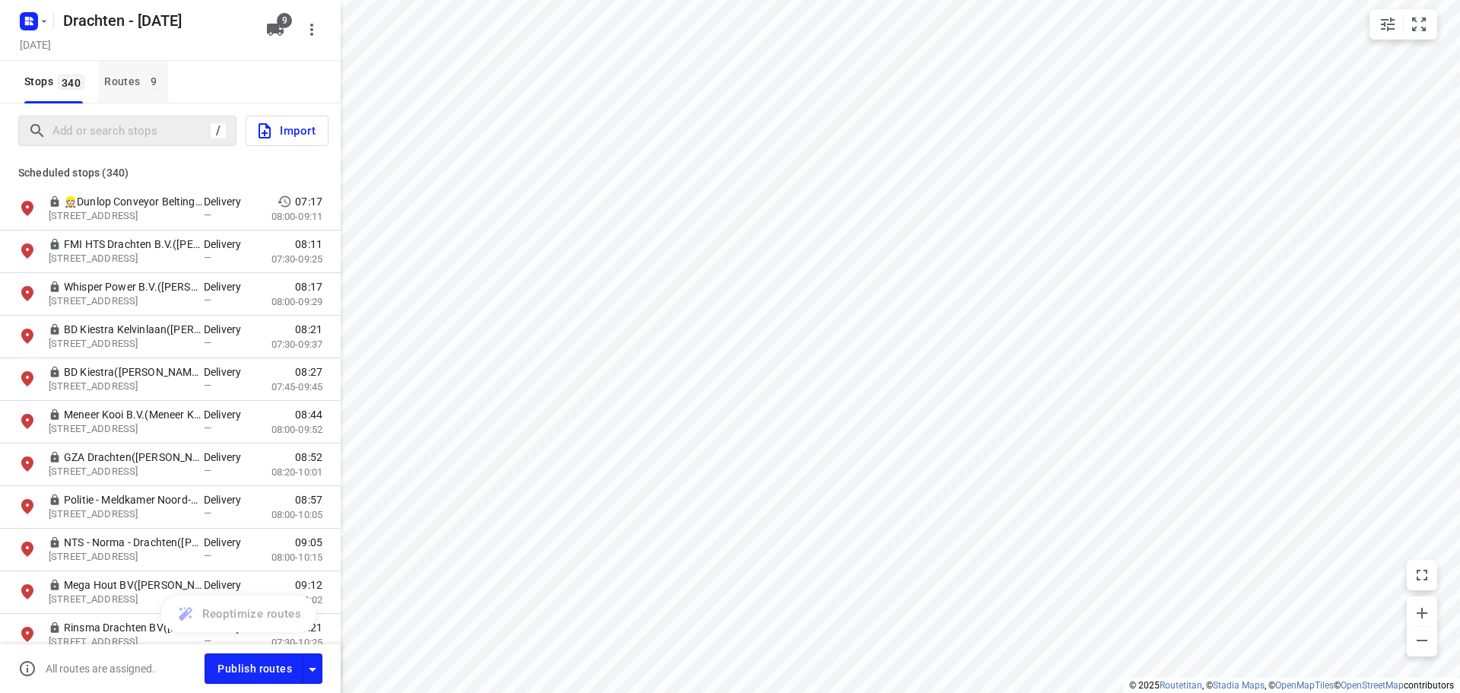
click at [128, 94] on button "Routes 9" at bounding box center [132, 82] width 69 height 43
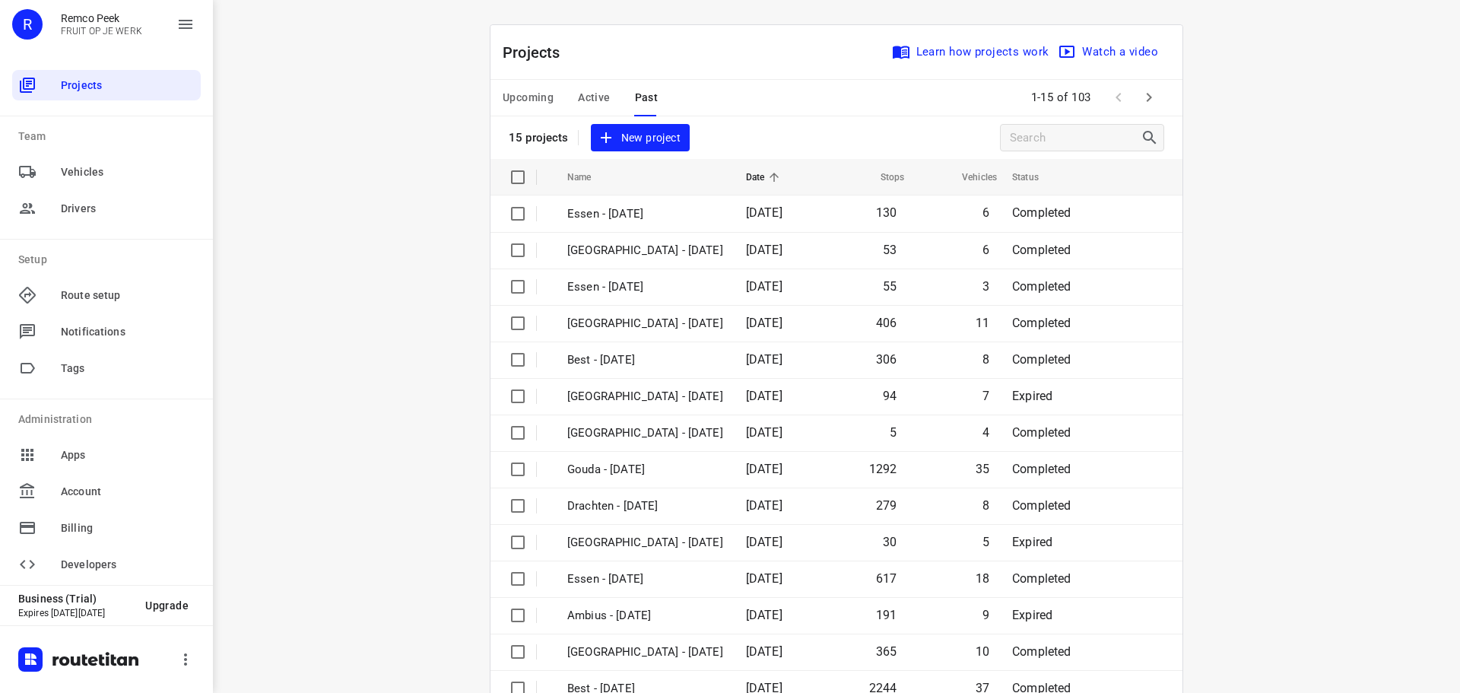
scroll to position [76, 0]
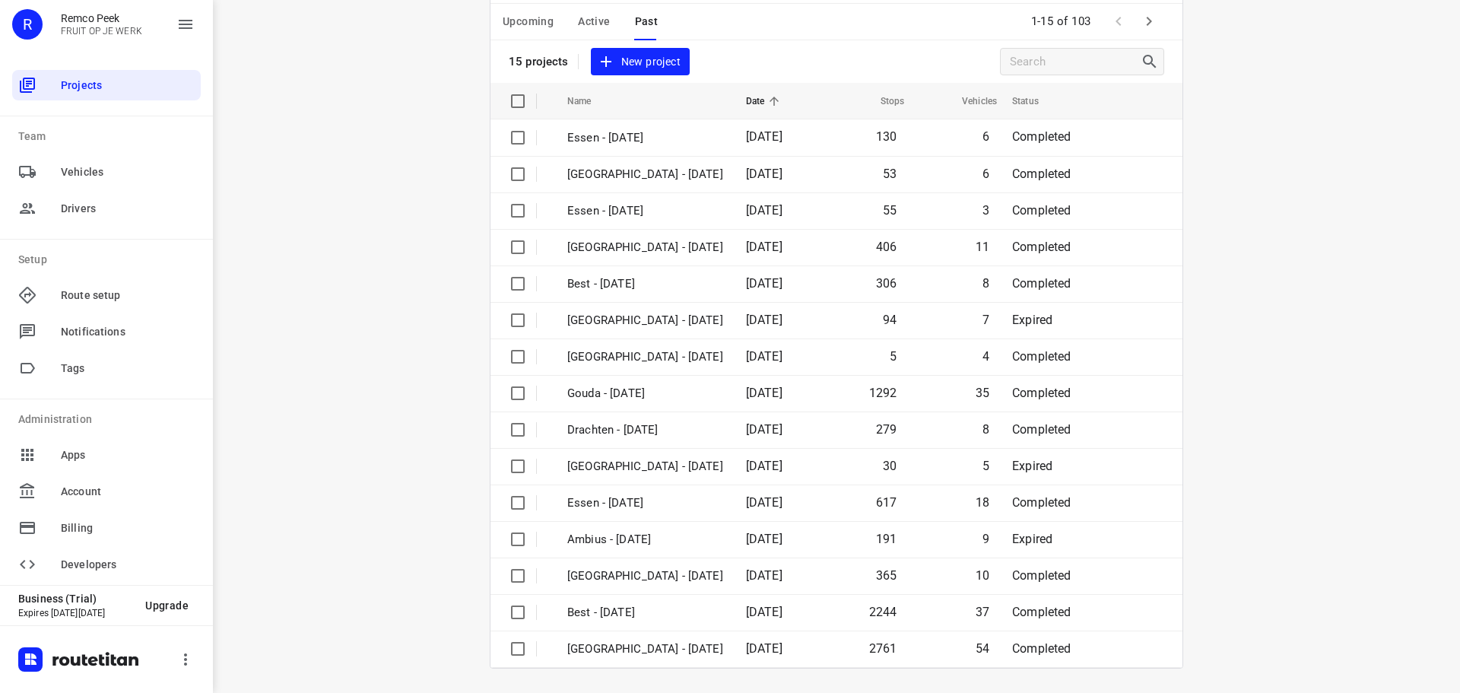
click at [516, 24] on span "Upcoming" at bounding box center [528, 21] width 51 height 19
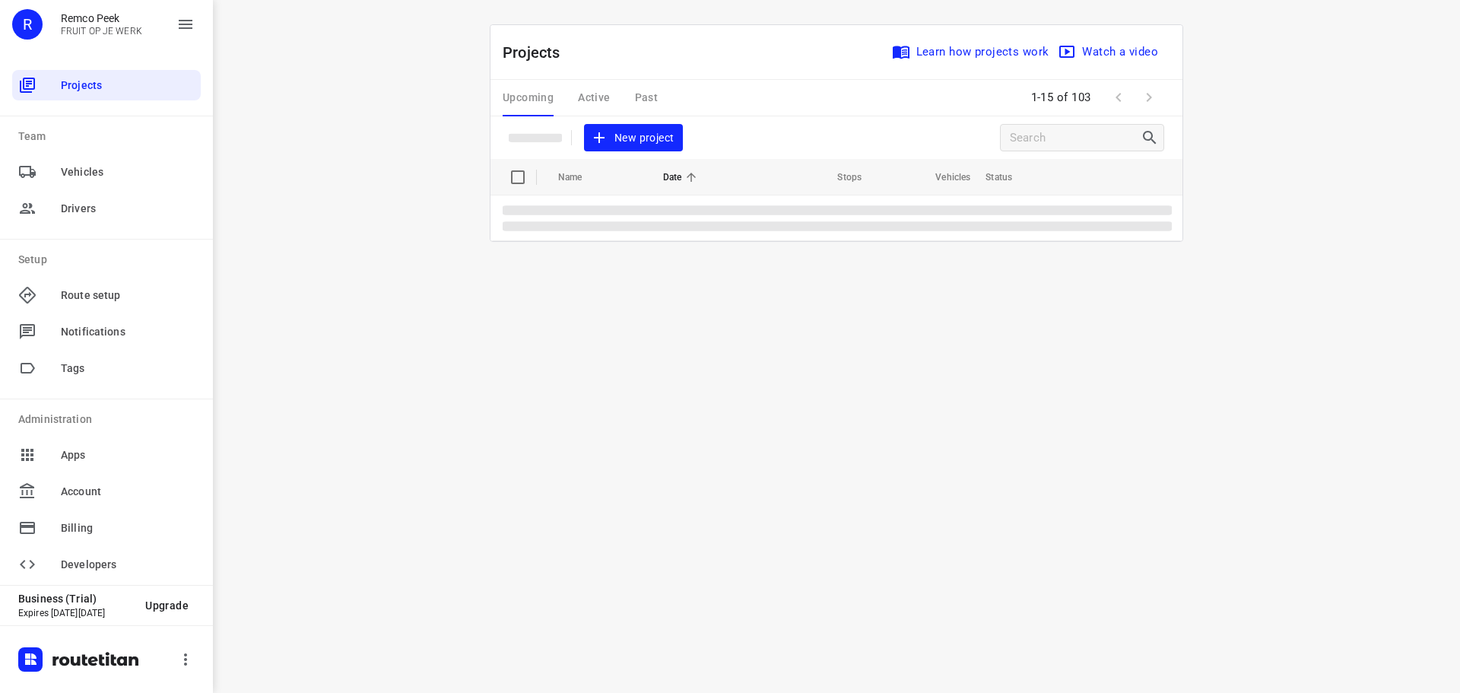
scroll to position [0, 0]
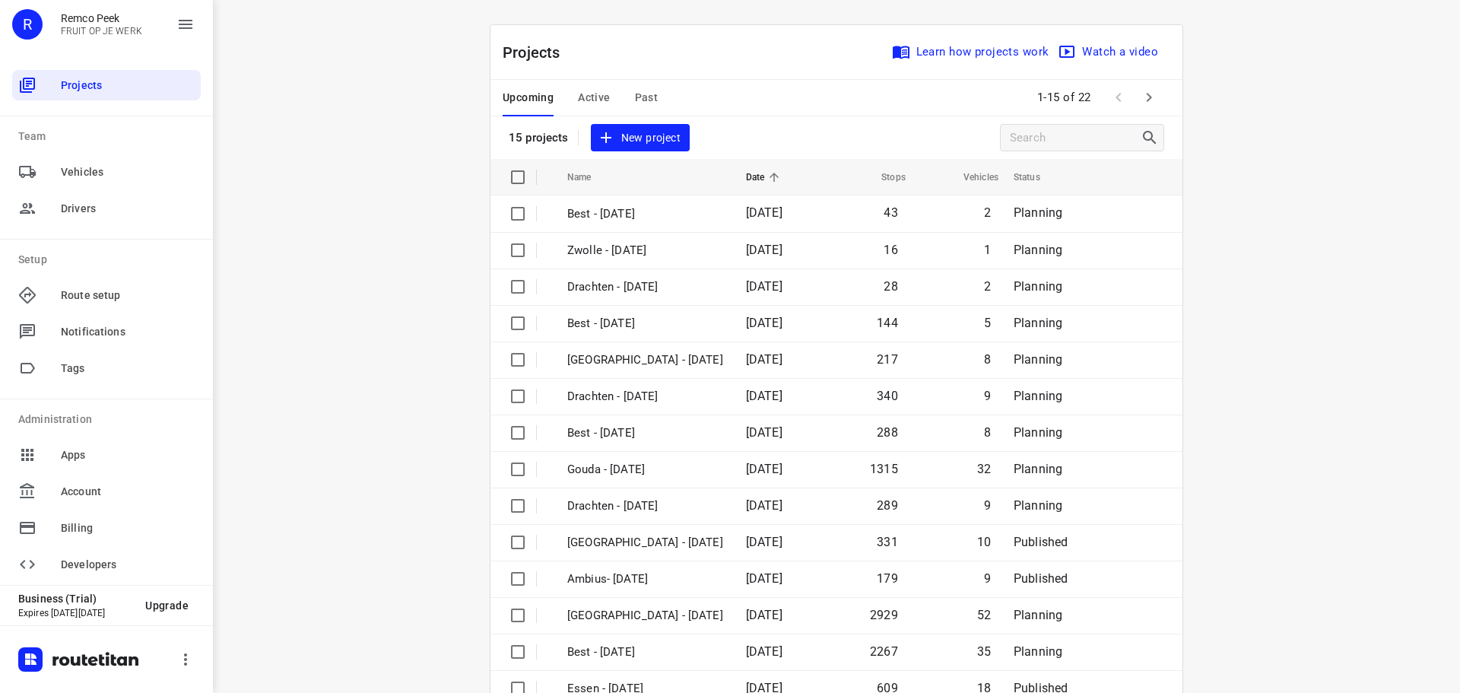
click at [591, 109] on button "Active" at bounding box center [594, 98] width 32 height 36
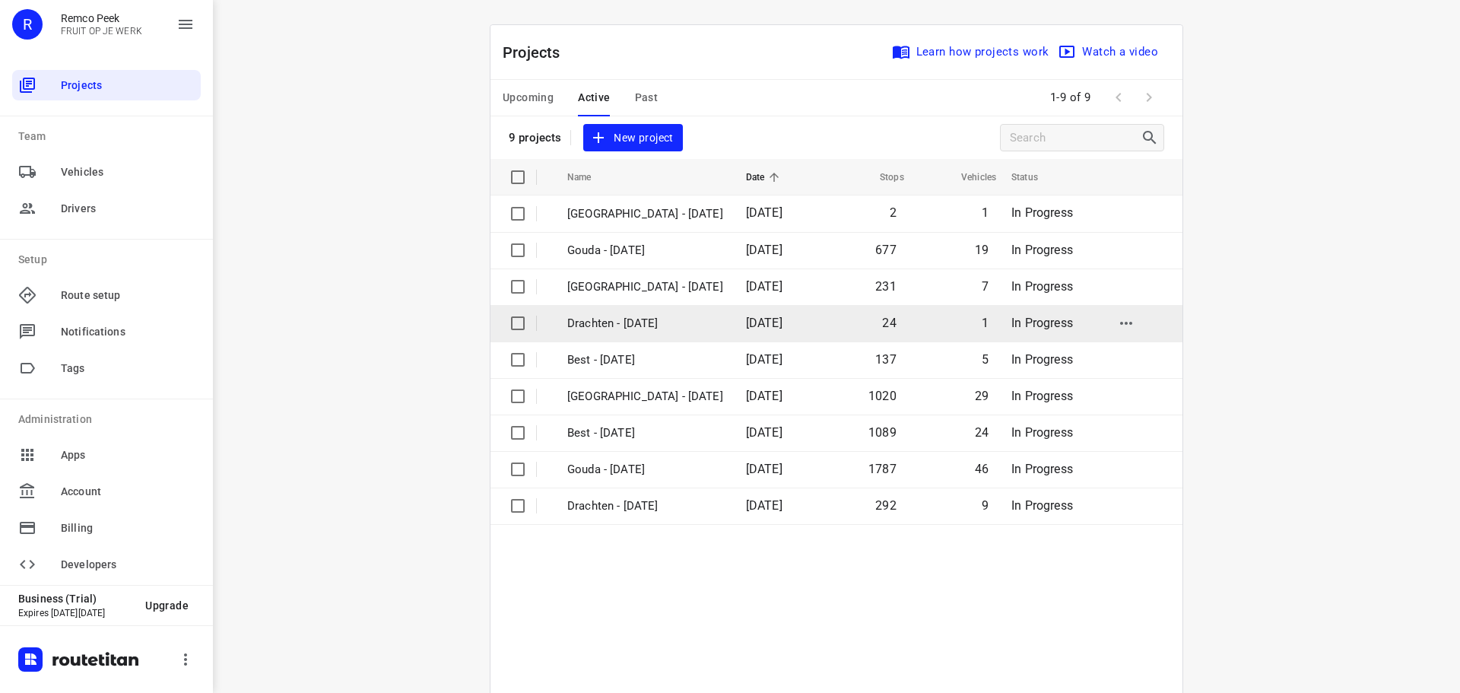
click at [637, 322] on p "Drachten - [DATE]" at bounding box center [645, 323] width 156 height 17
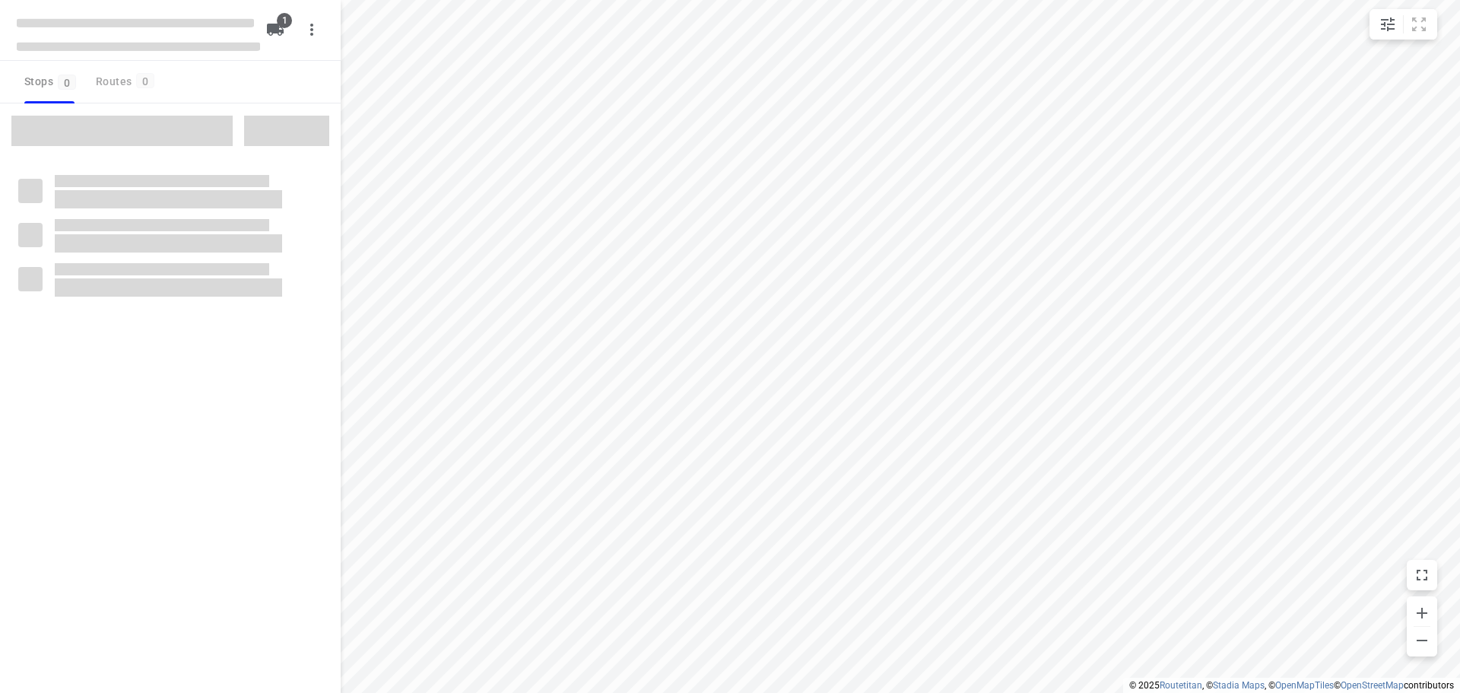
type input "distance"
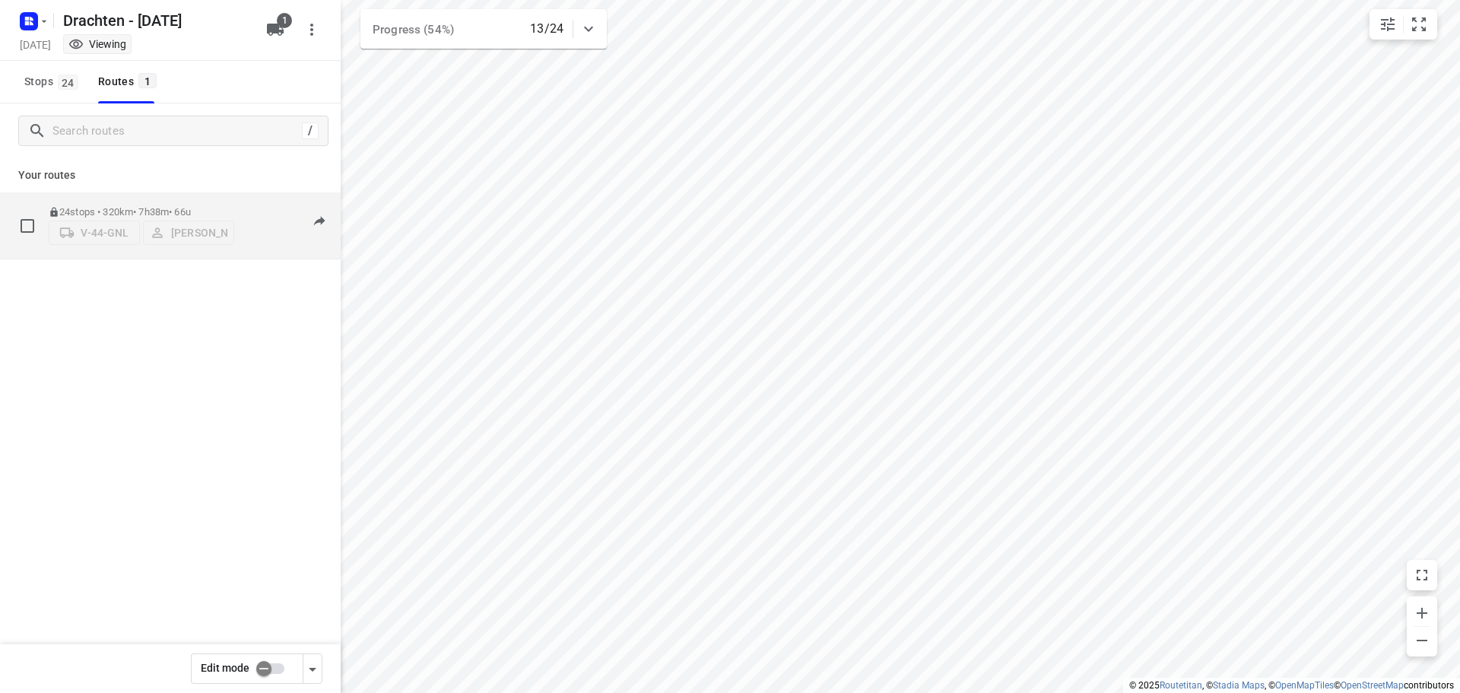
click at [103, 198] on div "24 stops • 320km • 7h38m • 66u V-44-GNL [PERSON_NAME]" at bounding box center [141, 225] width 185 height 54
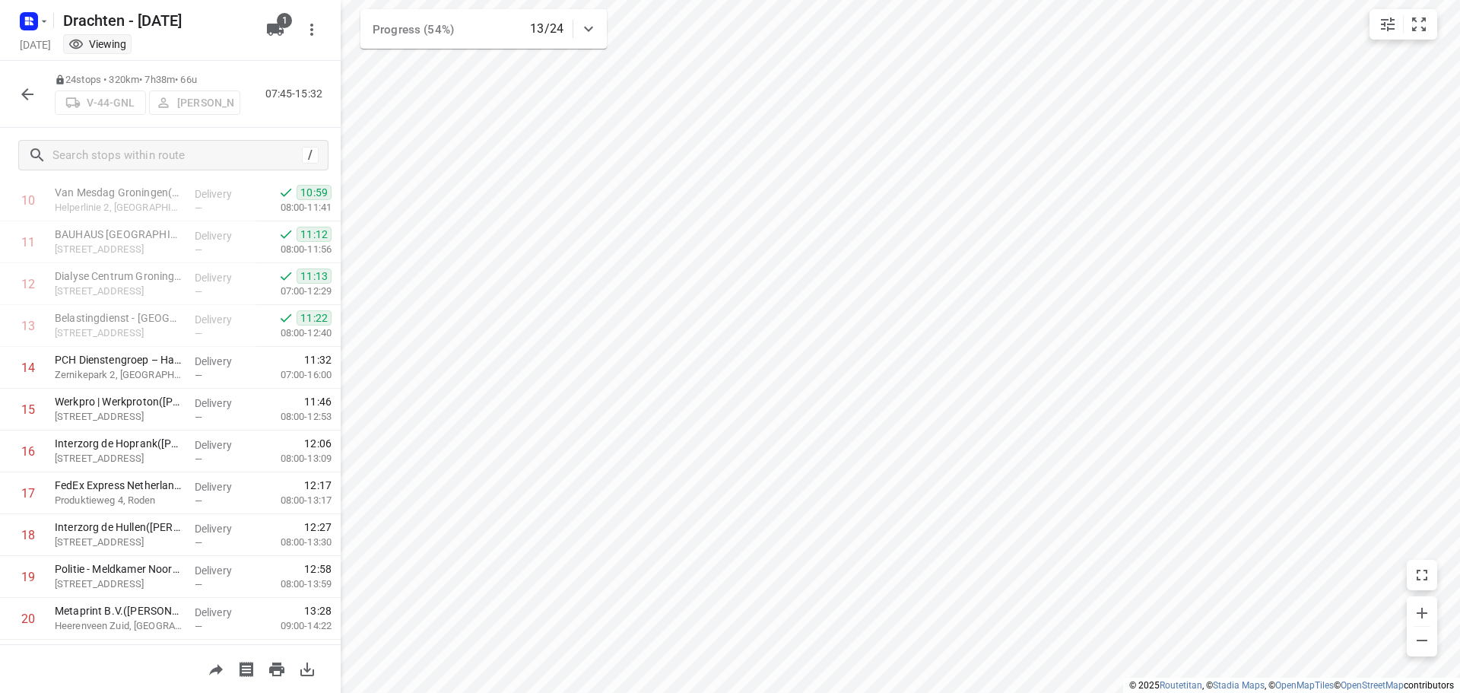
scroll to position [456, 0]
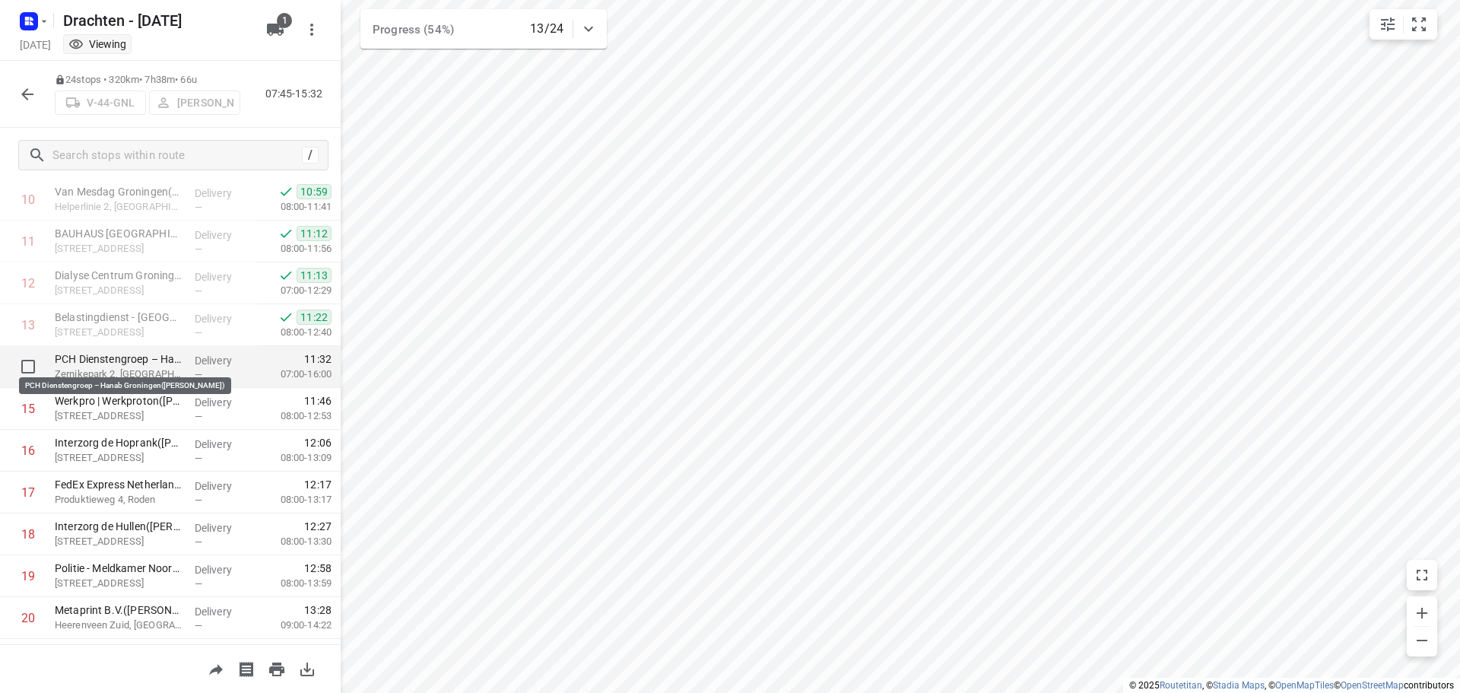
click at [144, 359] on p "PCH Dienstengroep – Hanab Groningen([PERSON_NAME])" at bounding box center [119, 358] width 128 height 15
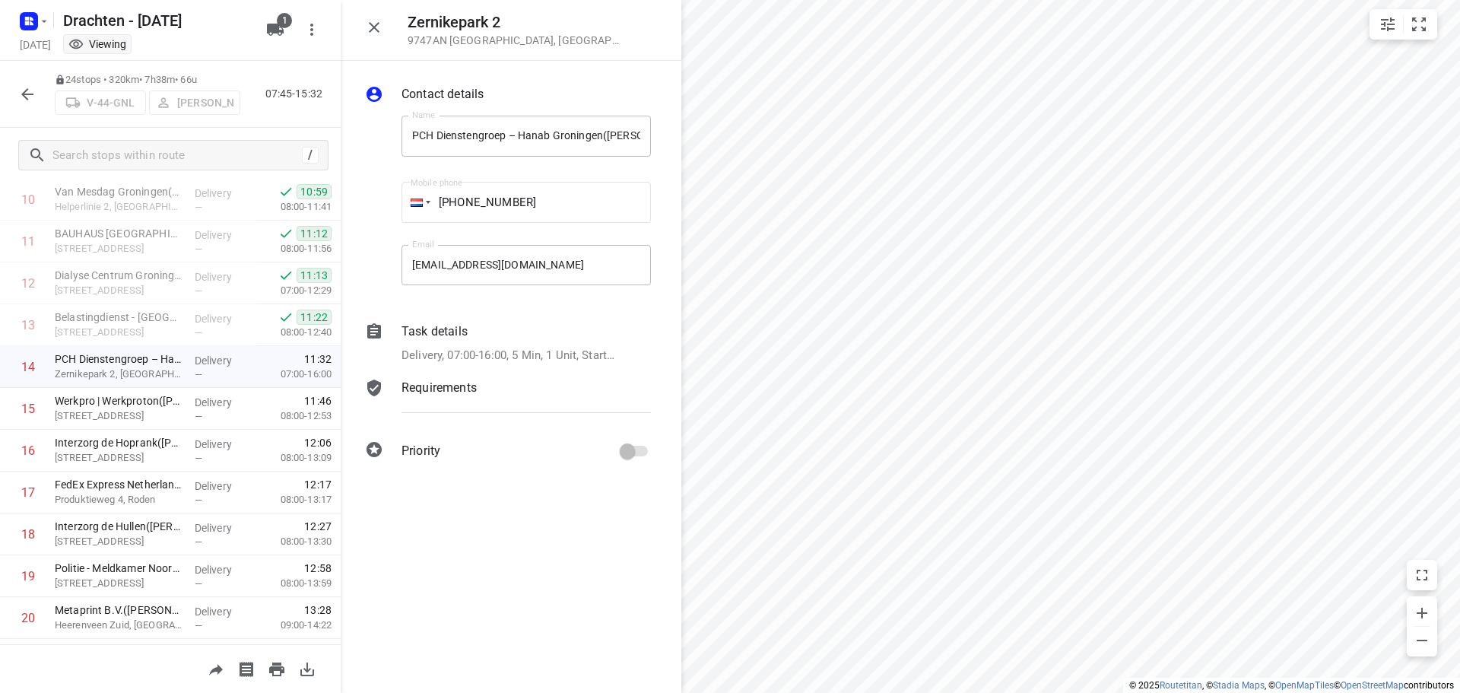
click at [464, 335] on p "Task details" at bounding box center [434, 331] width 66 height 18
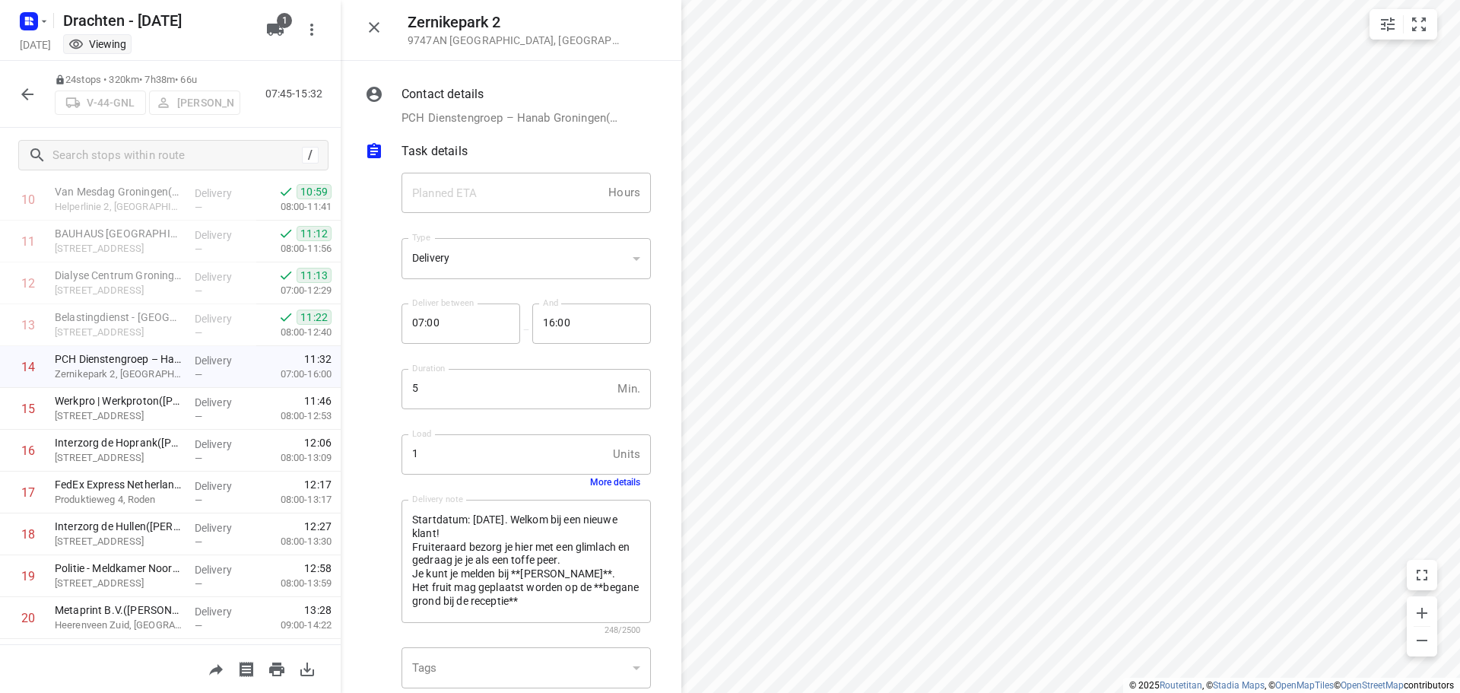
click at [591, 481] on button "More details" at bounding box center [615, 482] width 50 height 11
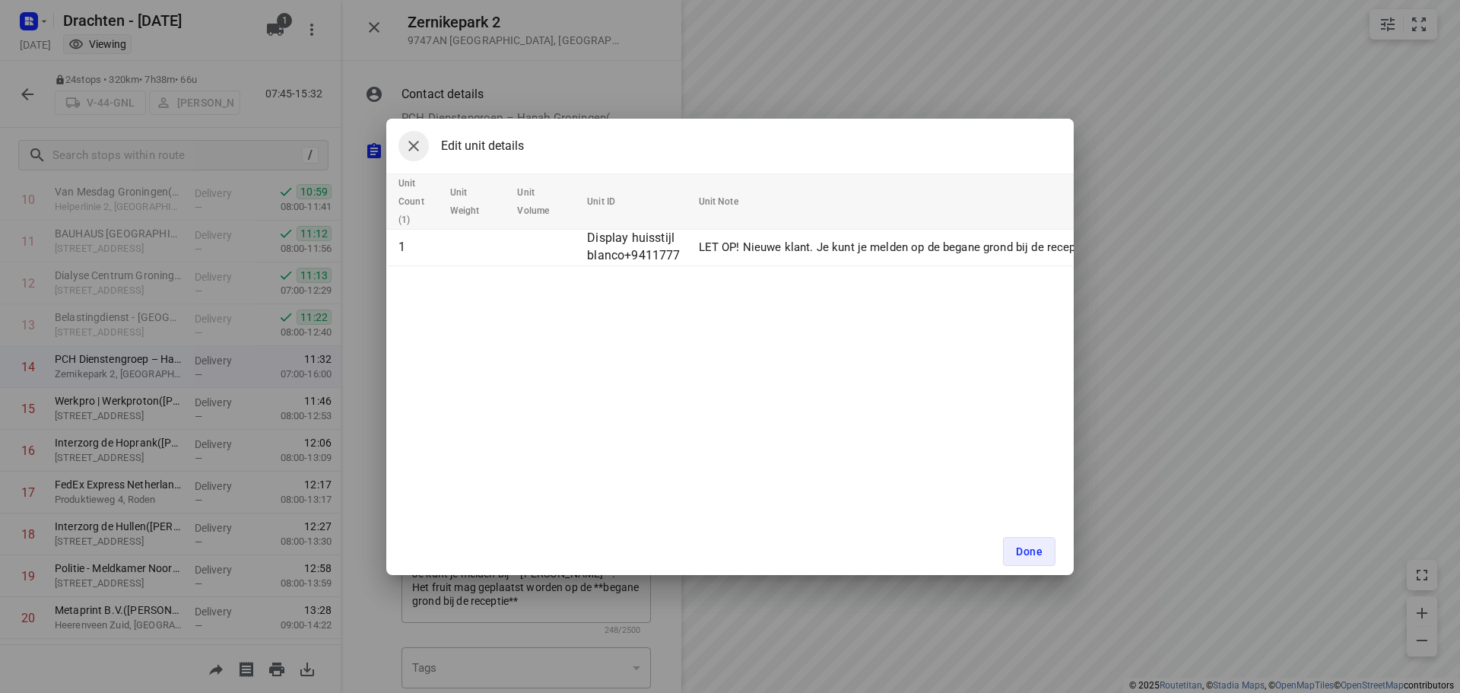
click at [414, 144] on icon "button" at bounding box center [413, 146] width 11 height 11
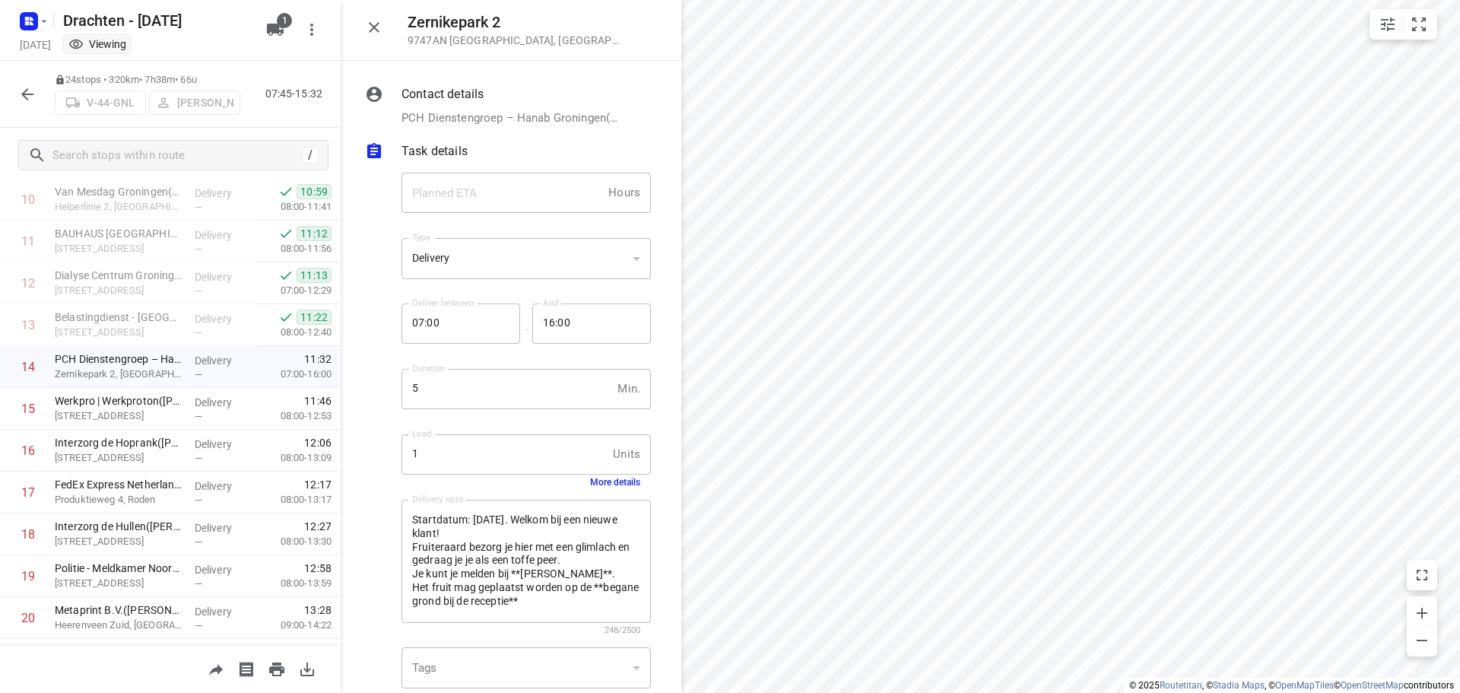
click at [377, 35] on icon "button" at bounding box center [374, 27] width 18 height 18
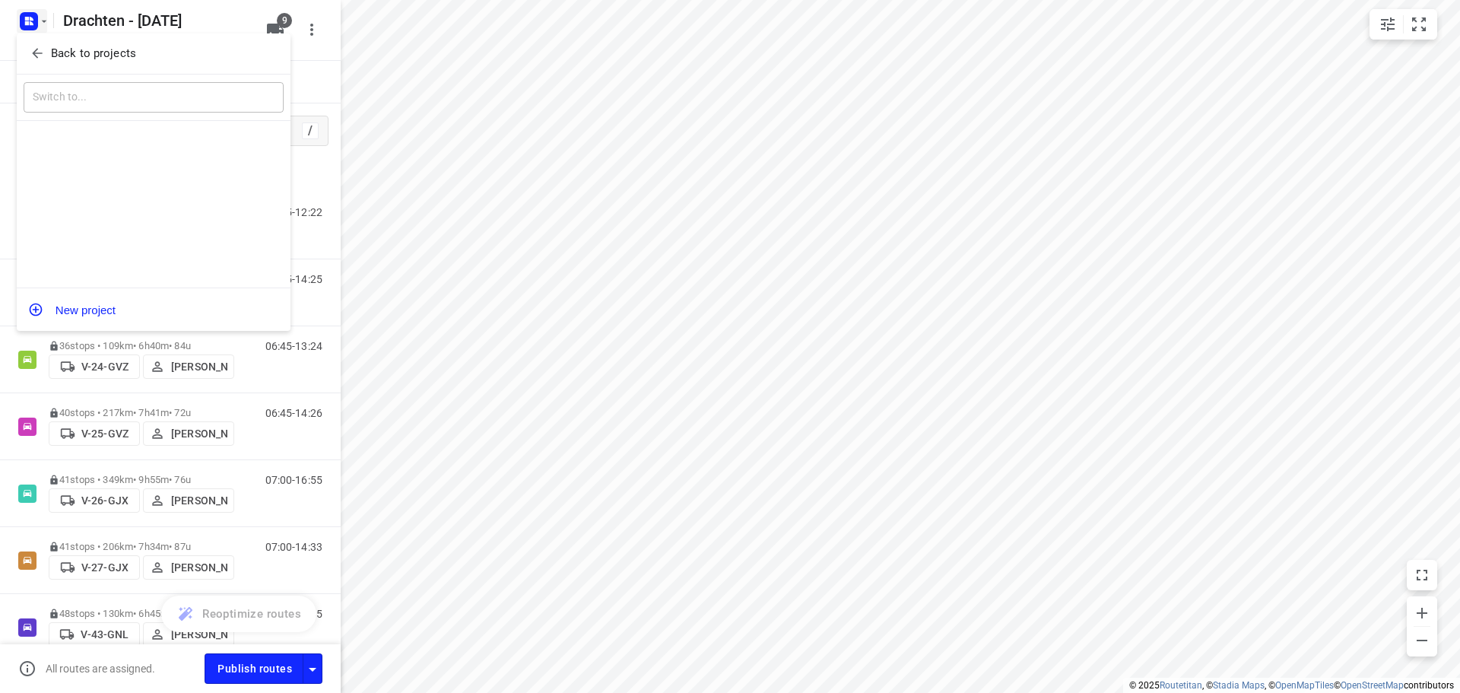
click at [109, 43] on button "Back to projects" at bounding box center [154, 53] width 260 height 25
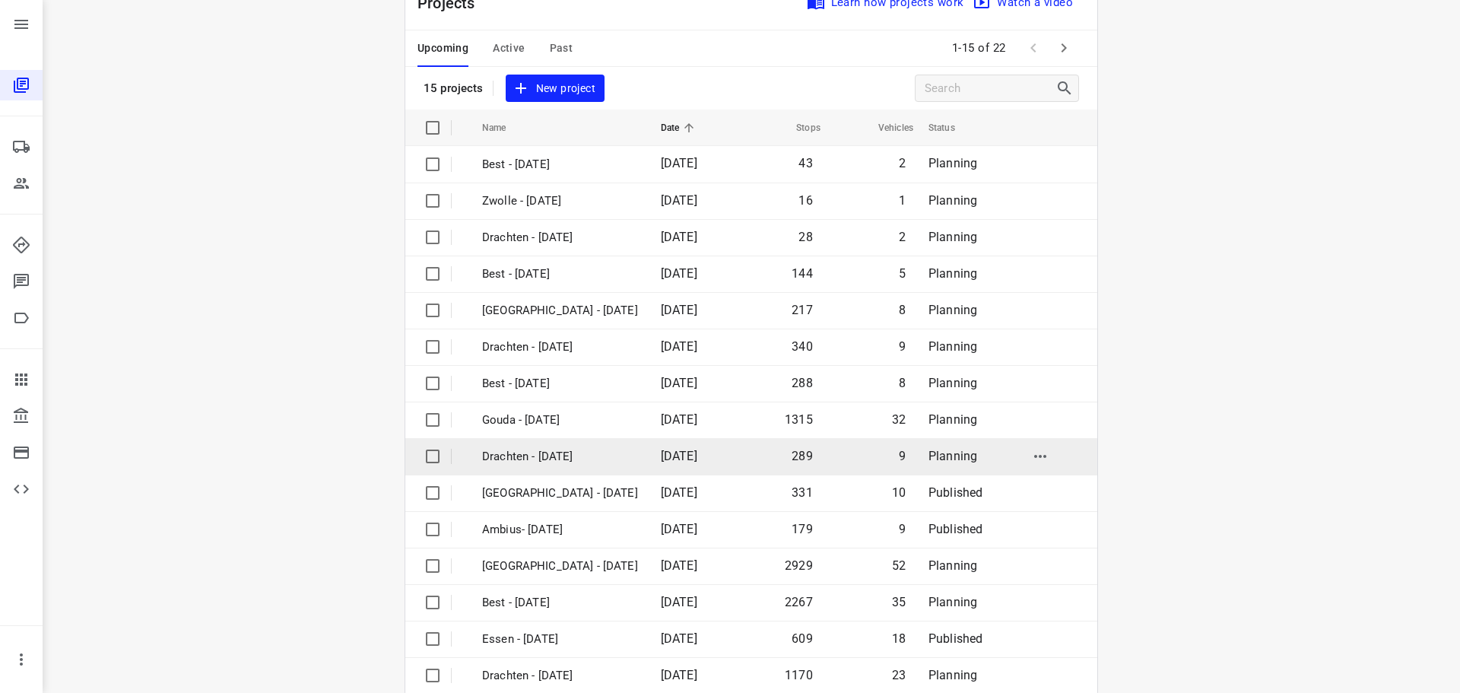
scroll to position [76, 0]
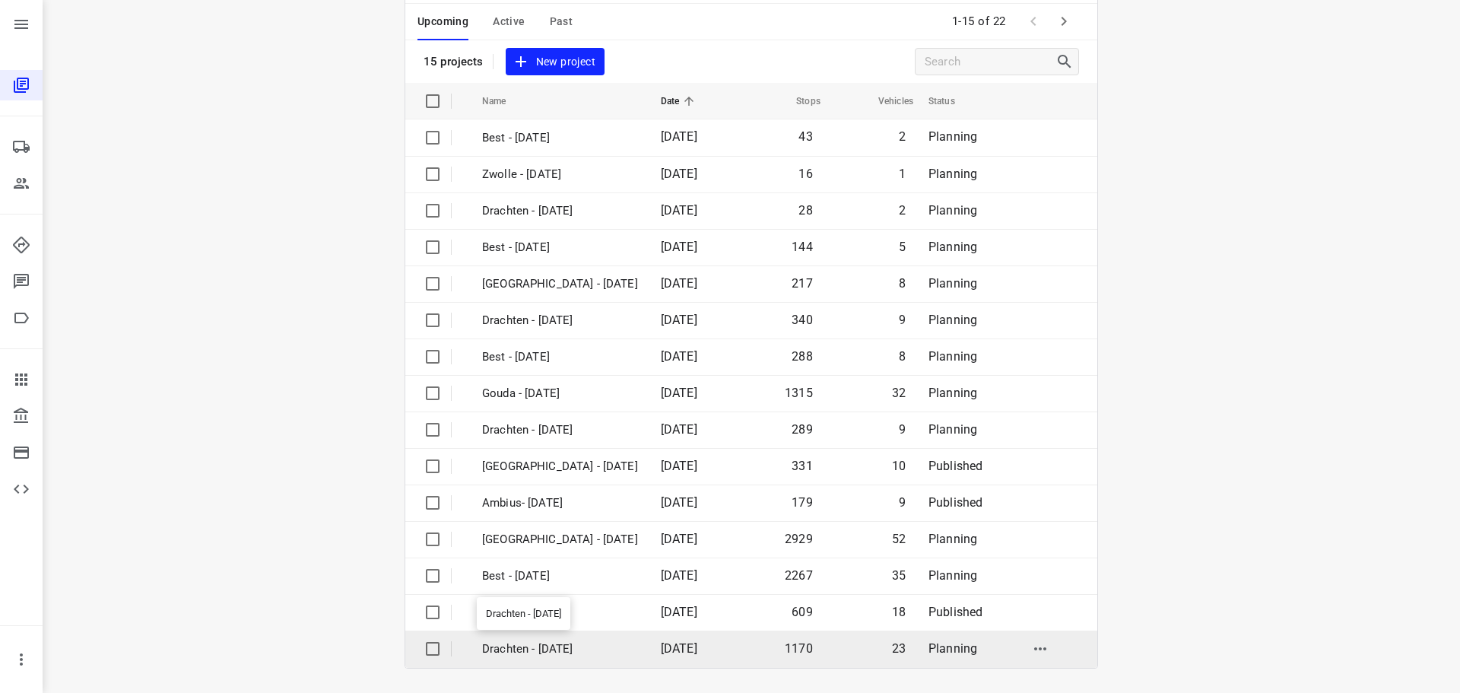
click at [521, 652] on p "Drachten - [DATE]" at bounding box center [560, 648] width 156 height 17
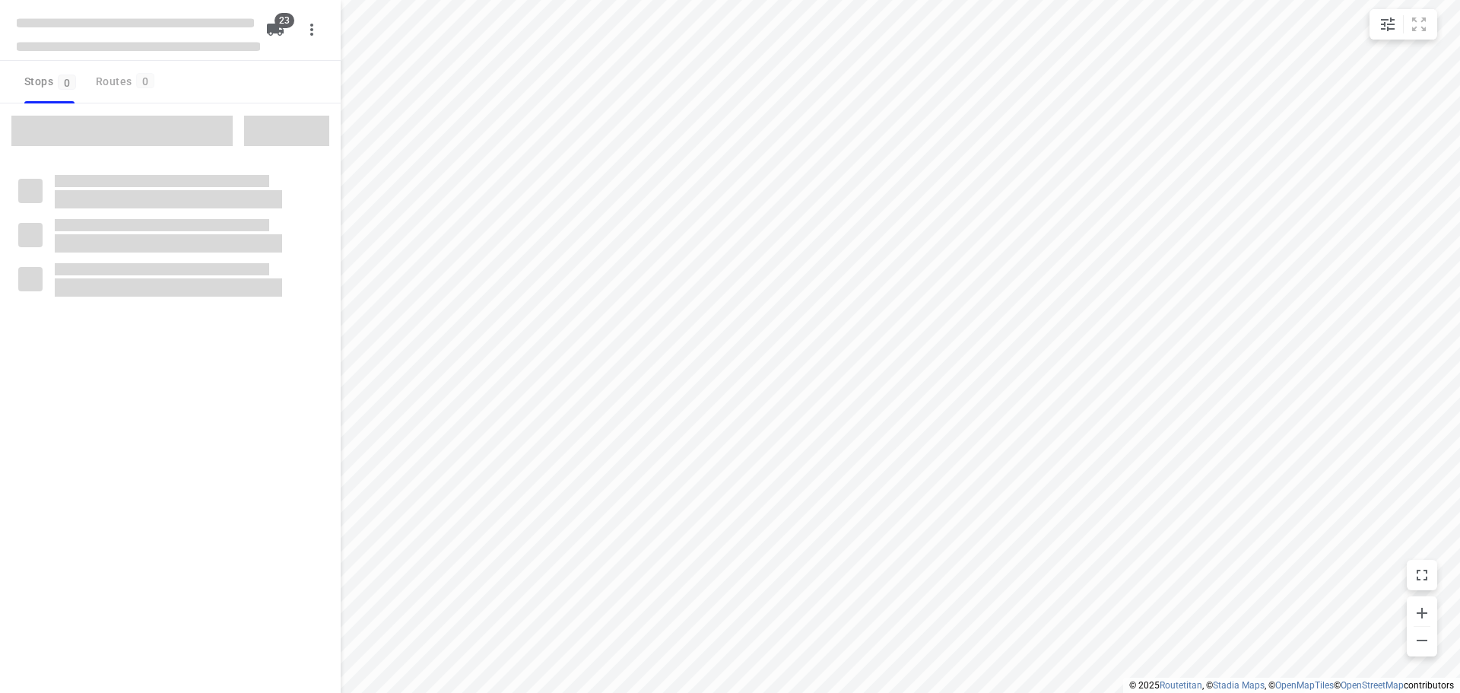
checkbox input "true"
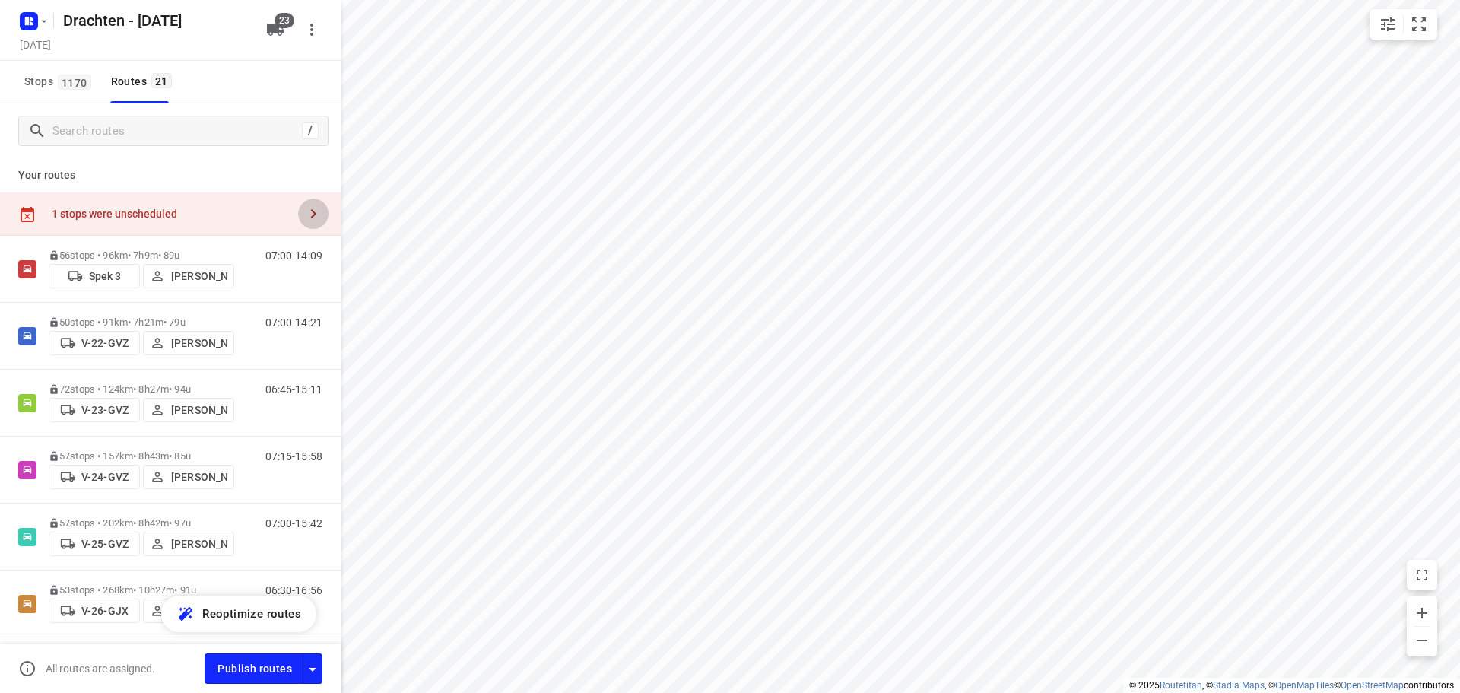
click at [304, 209] on icon "button" at bounding box center [313, 213] width 18 height 18
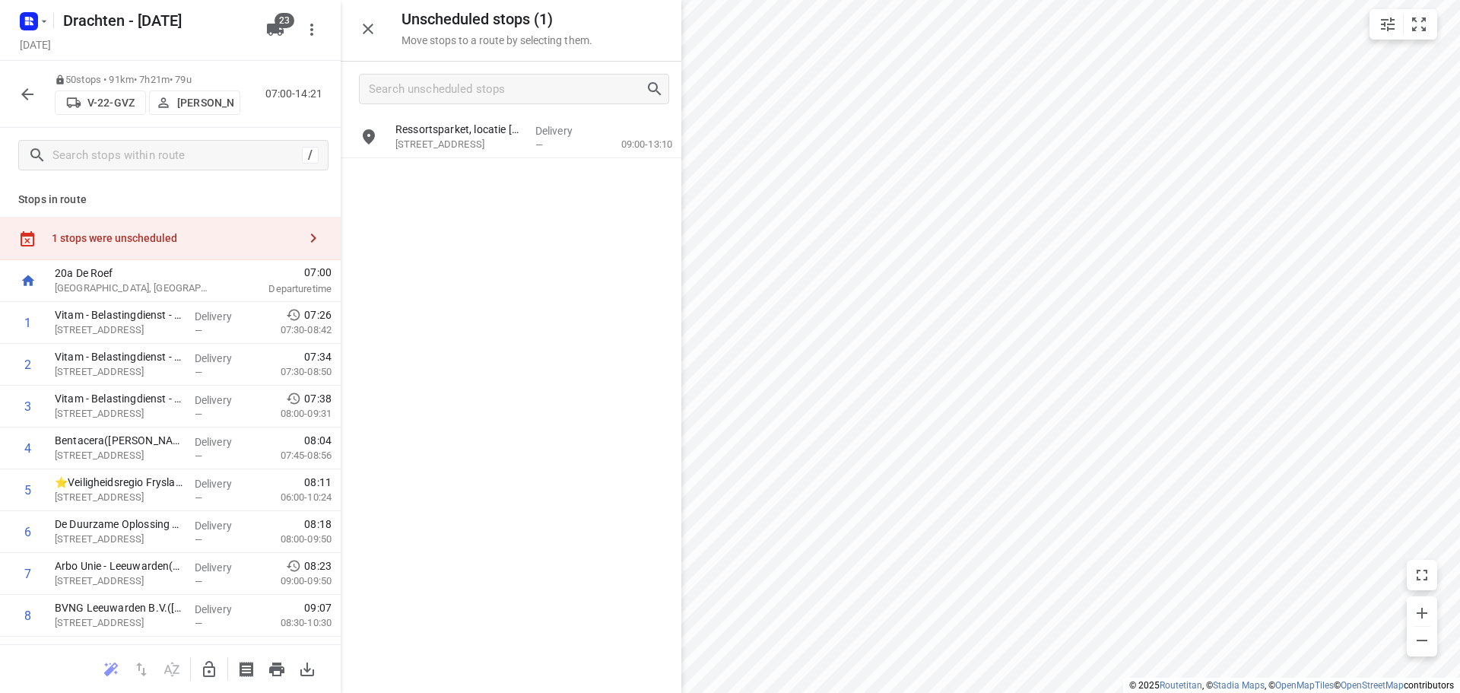
click at [213, 667] on icon "button" at bounding box center [209, 669] width 12 height 16
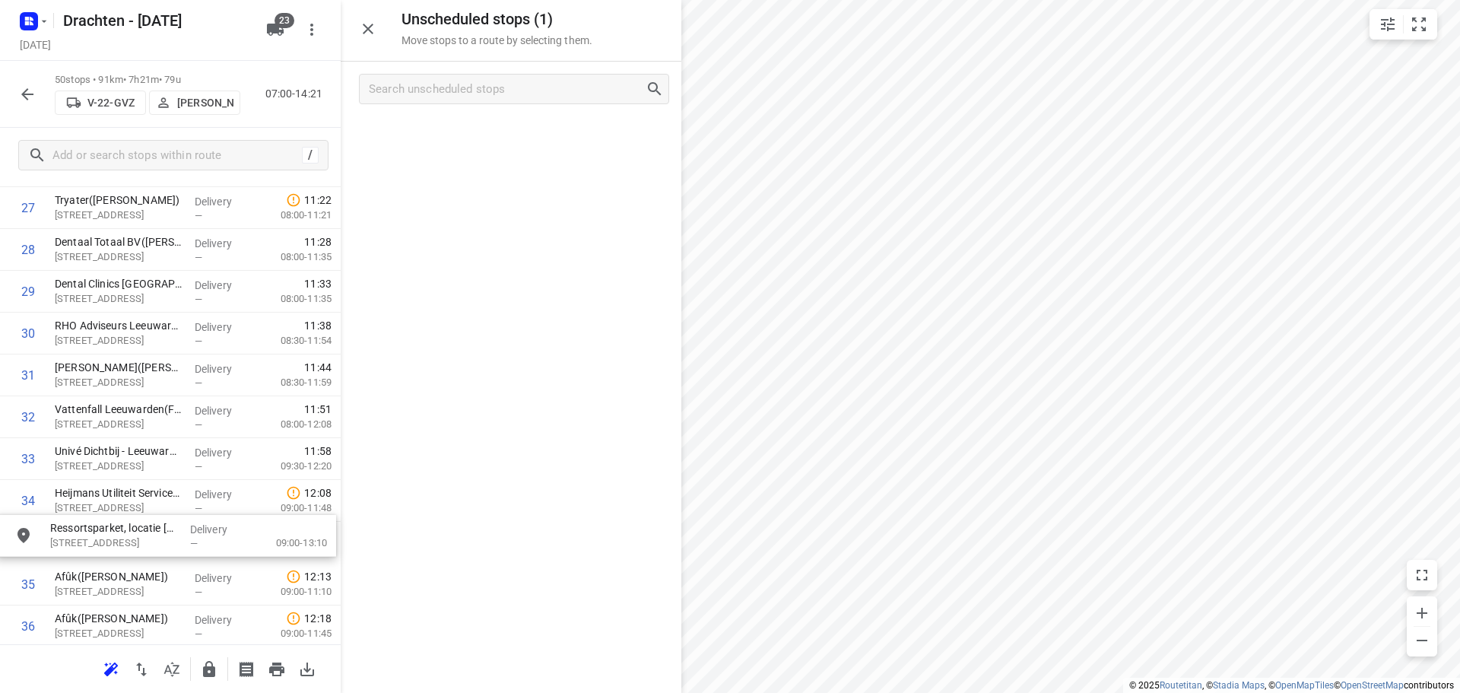
scroll to position [1203, 0]
drag, startPoint x: 515, startPoint y: 151, endPoint x: 172, endPoint y: 476, distance: 472.7
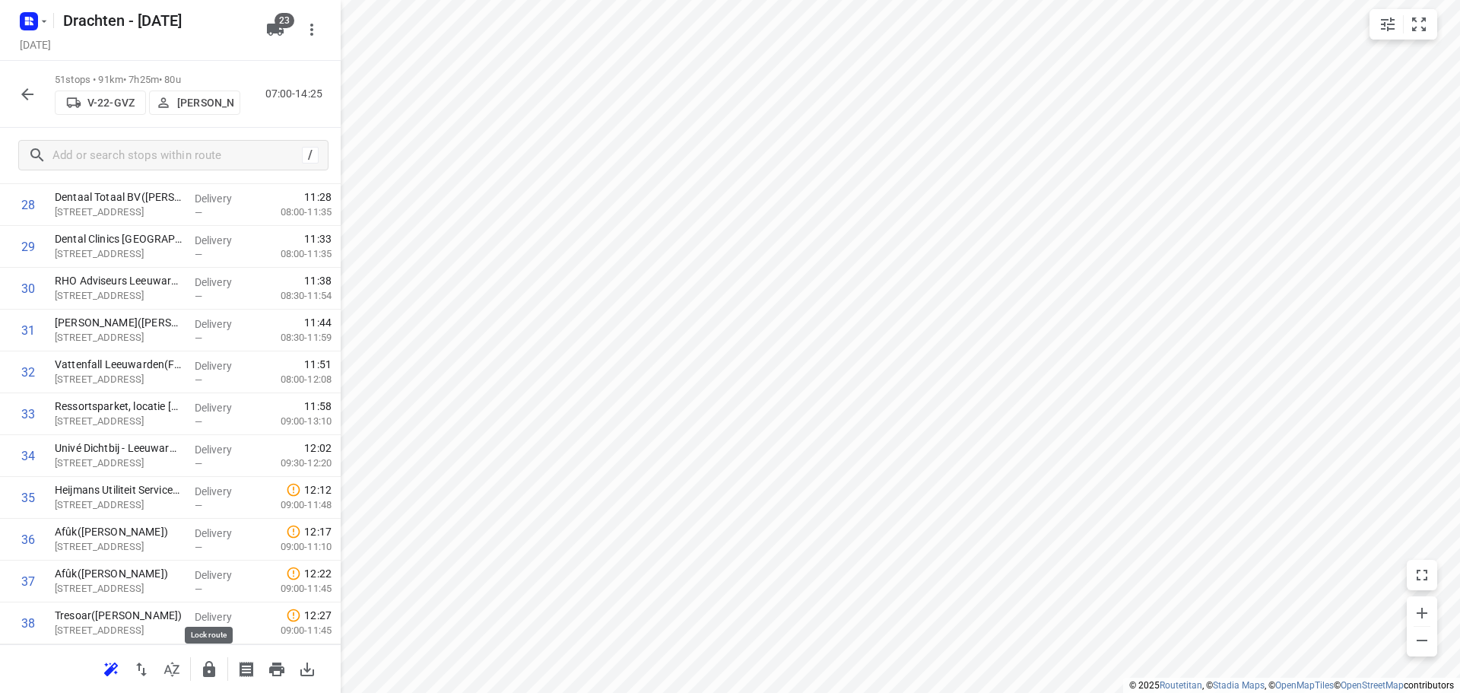
click at [209, 677] on icon "button" at bounding box center [209, 669] width 18 height 18
click at [30, 26] on rect "button" at bounding box center [29, 21] width 18 height 18
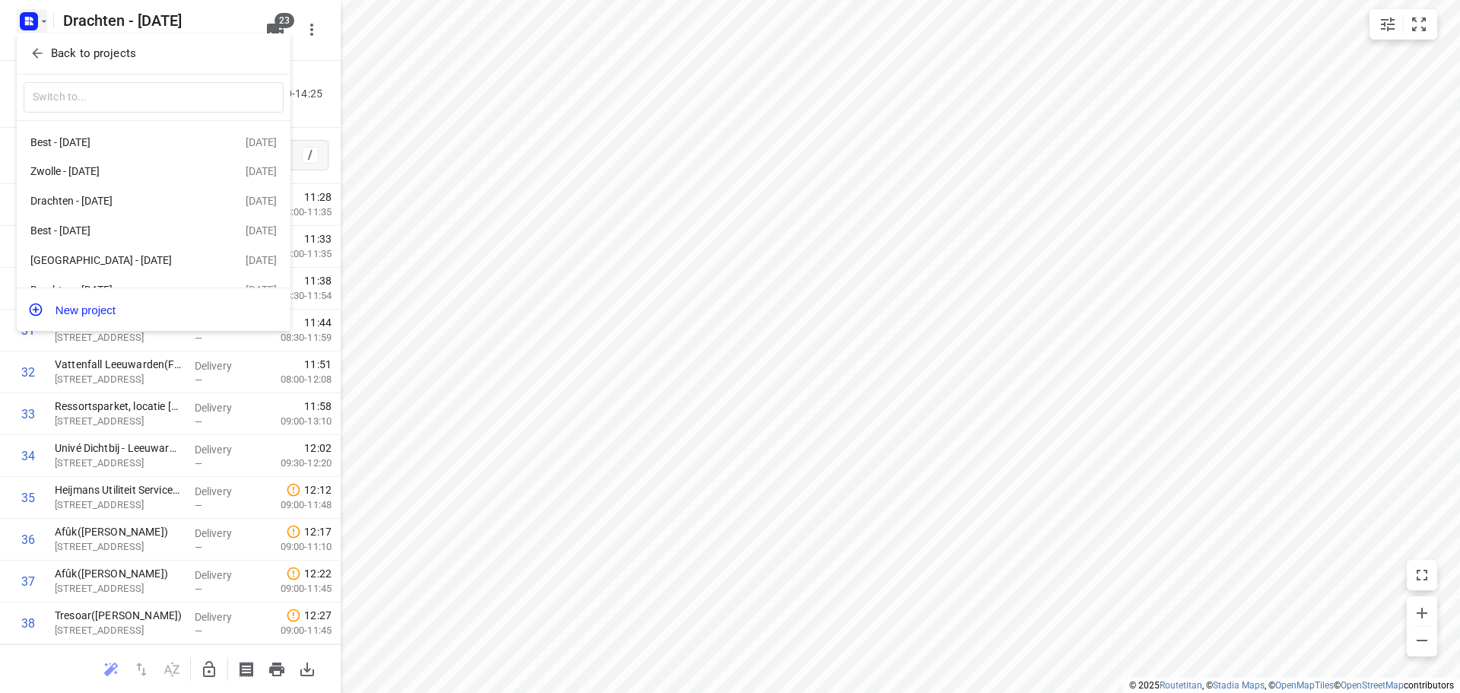
click at [138, 62] on span "Back to projects" at bounding box center [154, 53] width 248 height 17
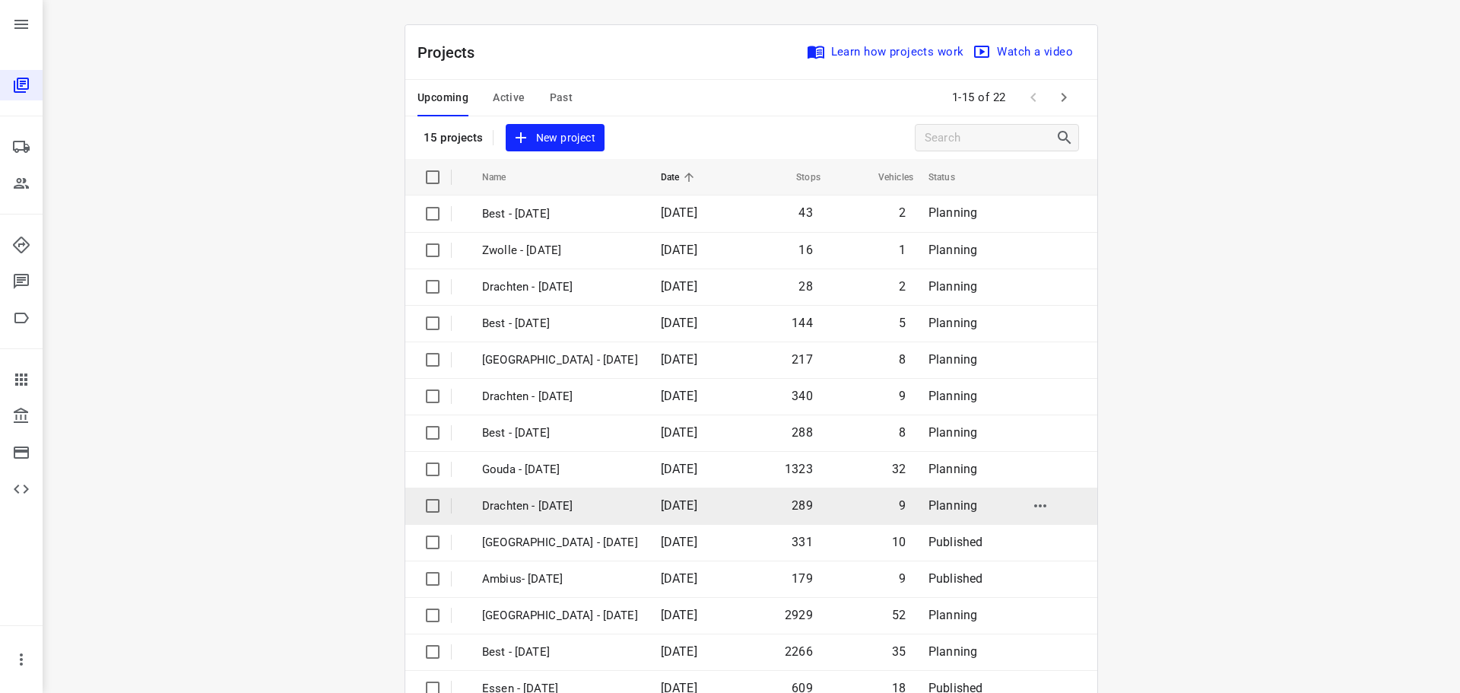
click at [541, 507] on p "Drachten - [DATE]" at bounding box center [560, 505] width 156 height 17
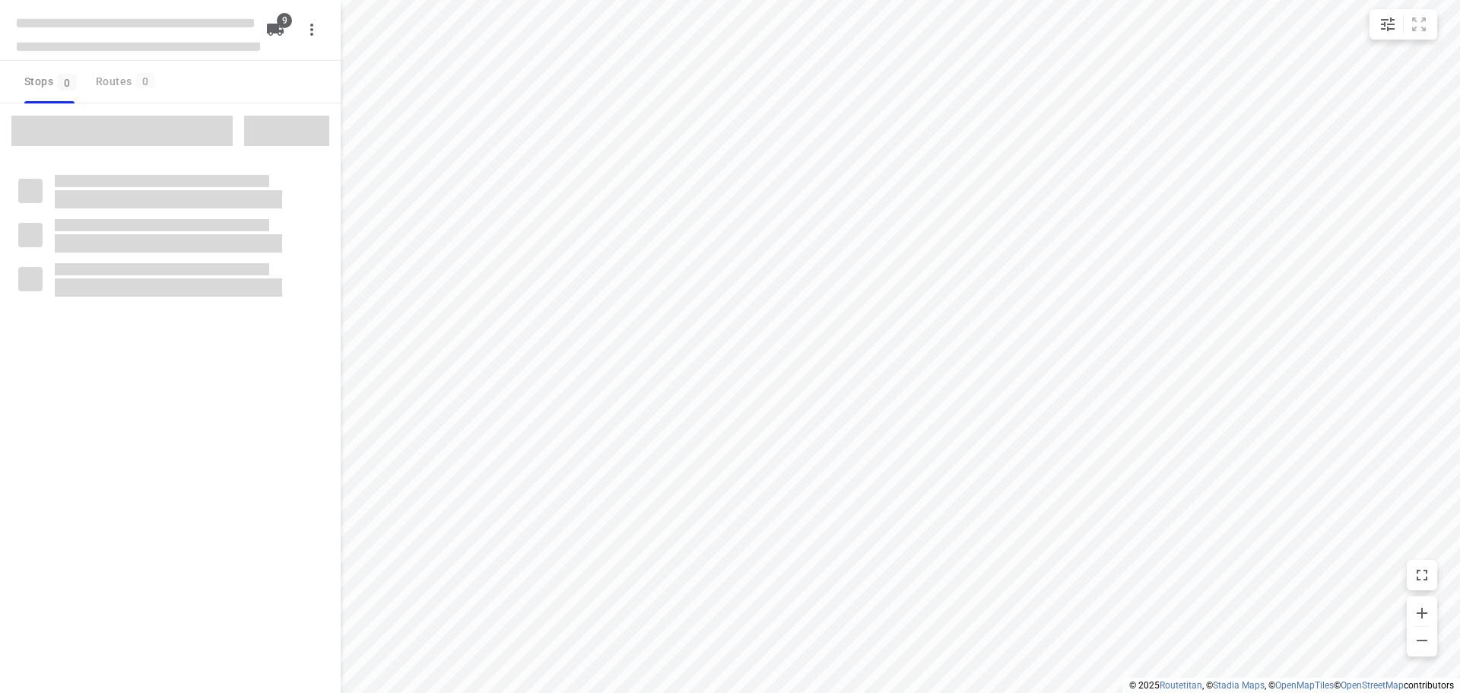
checkbox input "true"
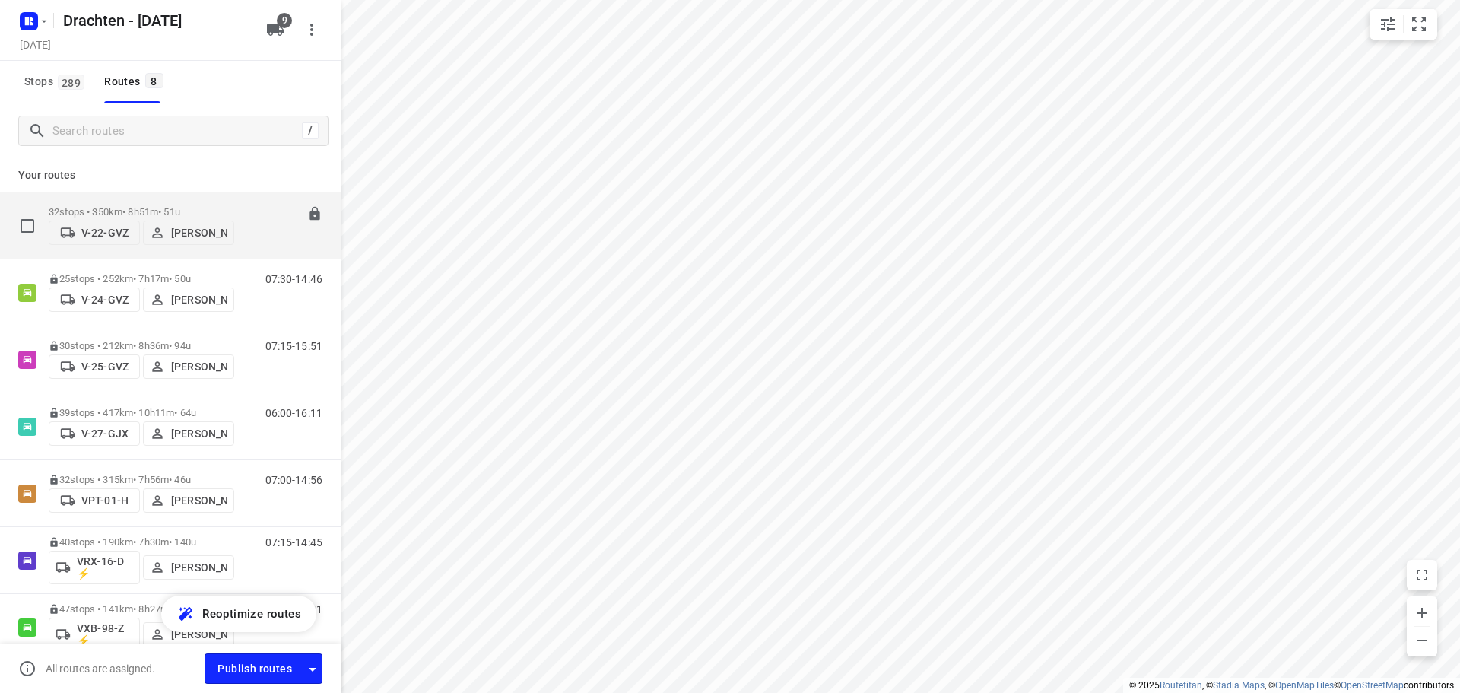
click at [163, 206] on p "32 stops • 350km • 8h51m • 51u" at bounding box center [141, 211] width 185 height 11
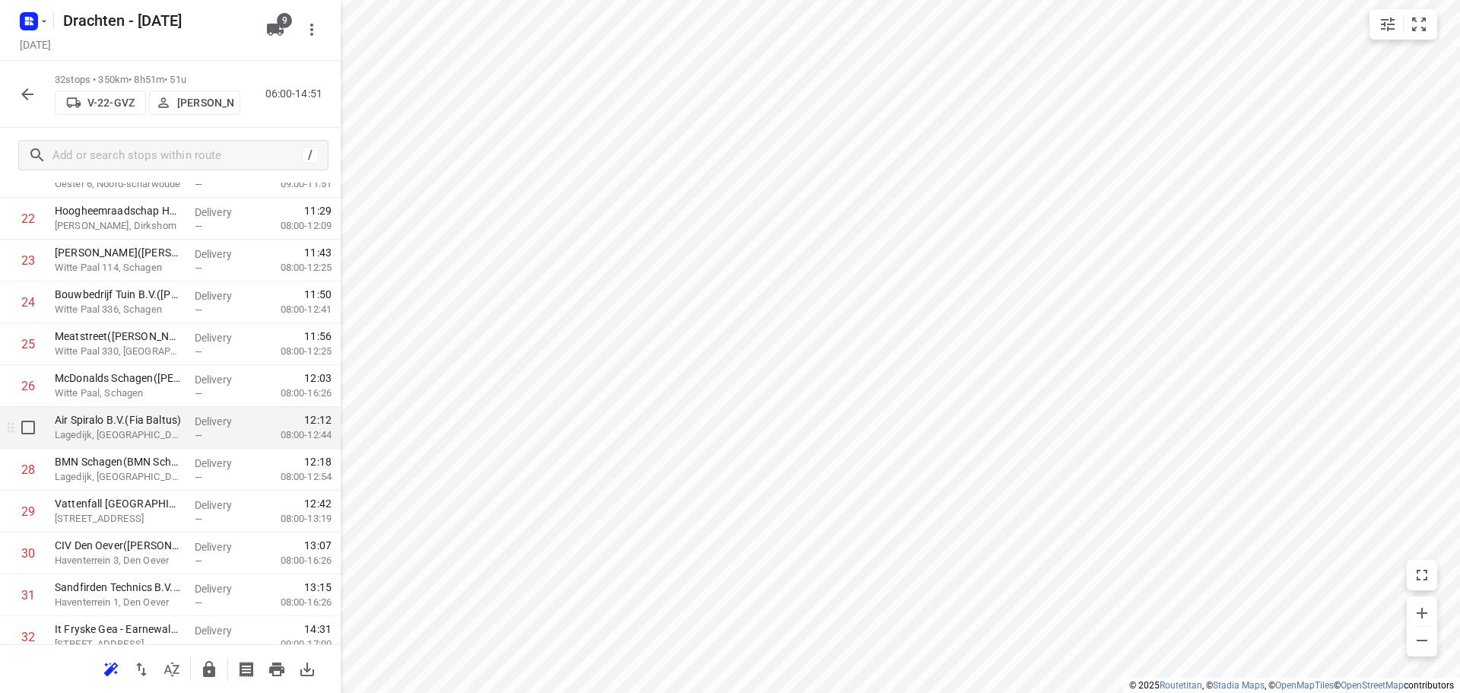
scroll to position [994, 0]
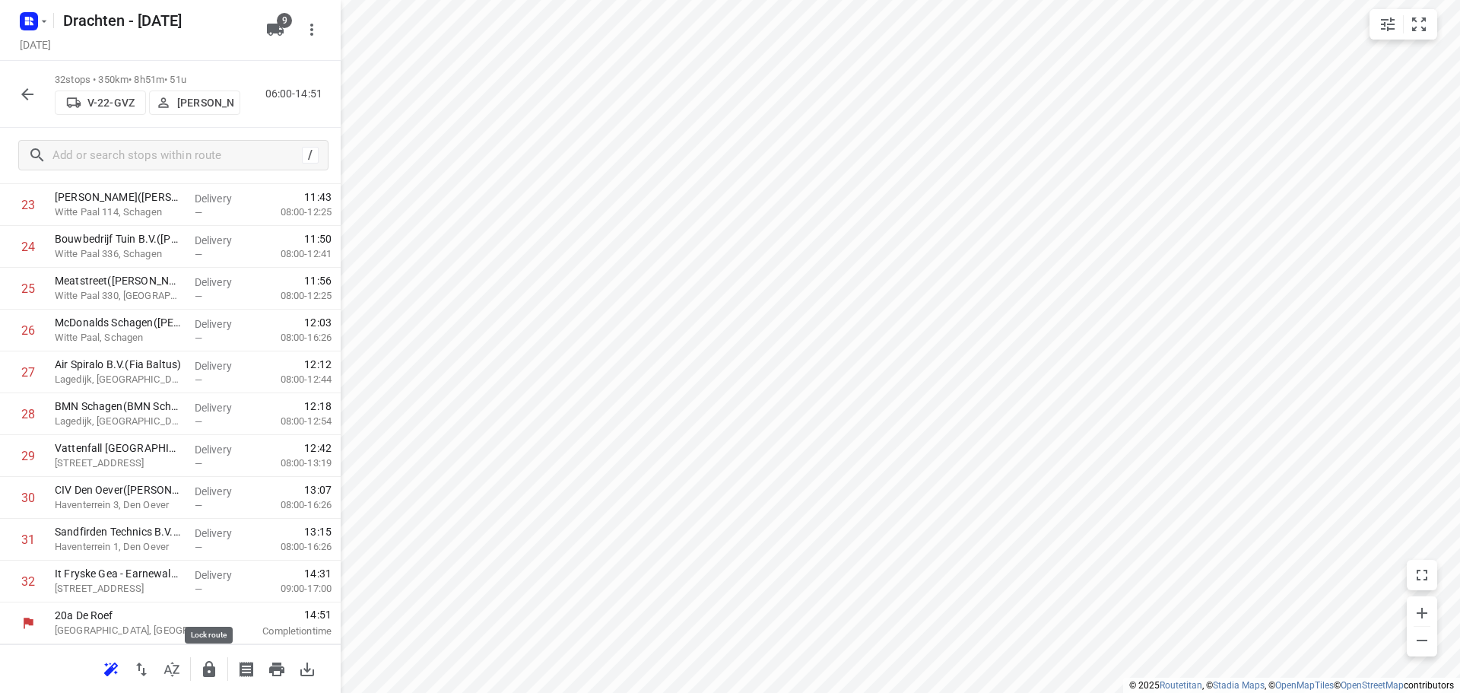
click at [211, 667] on icon "button" at bounding box center [209, 669] width 12 height 16
click at [32, 100] on icon "button" at bounding box center [27, 94] width 18 height 18
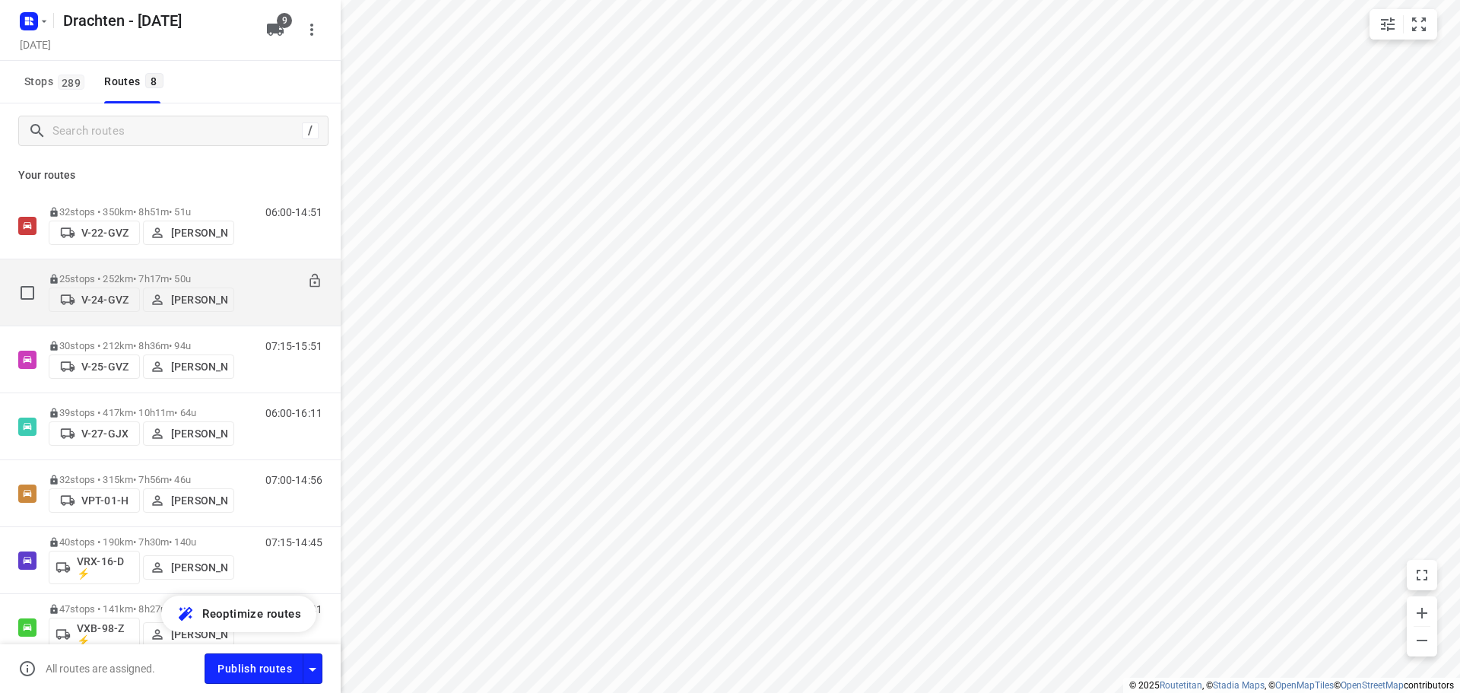
click at [173, 273] on p "25 stops • 252km • 7h17m • 50u" at bounding box center [141, 278] width 185 height 11
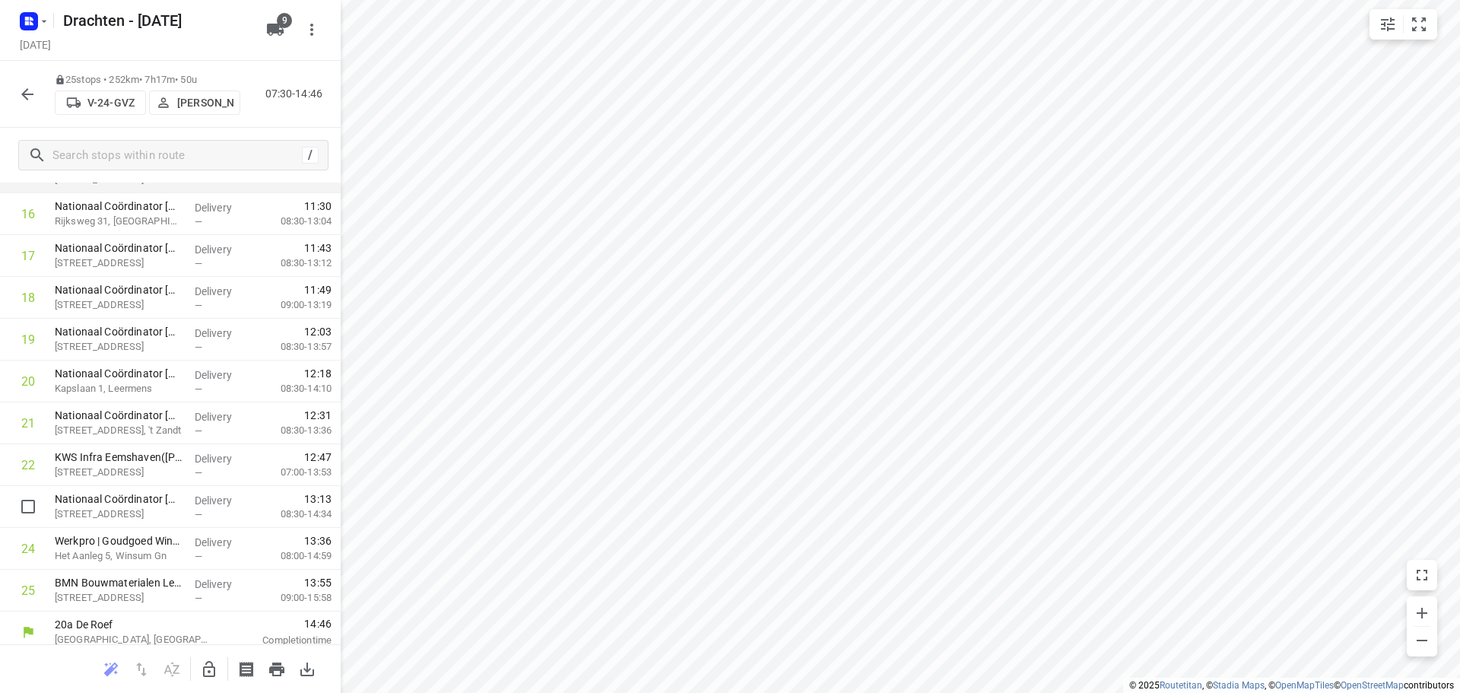
scroll to position [702, 0]
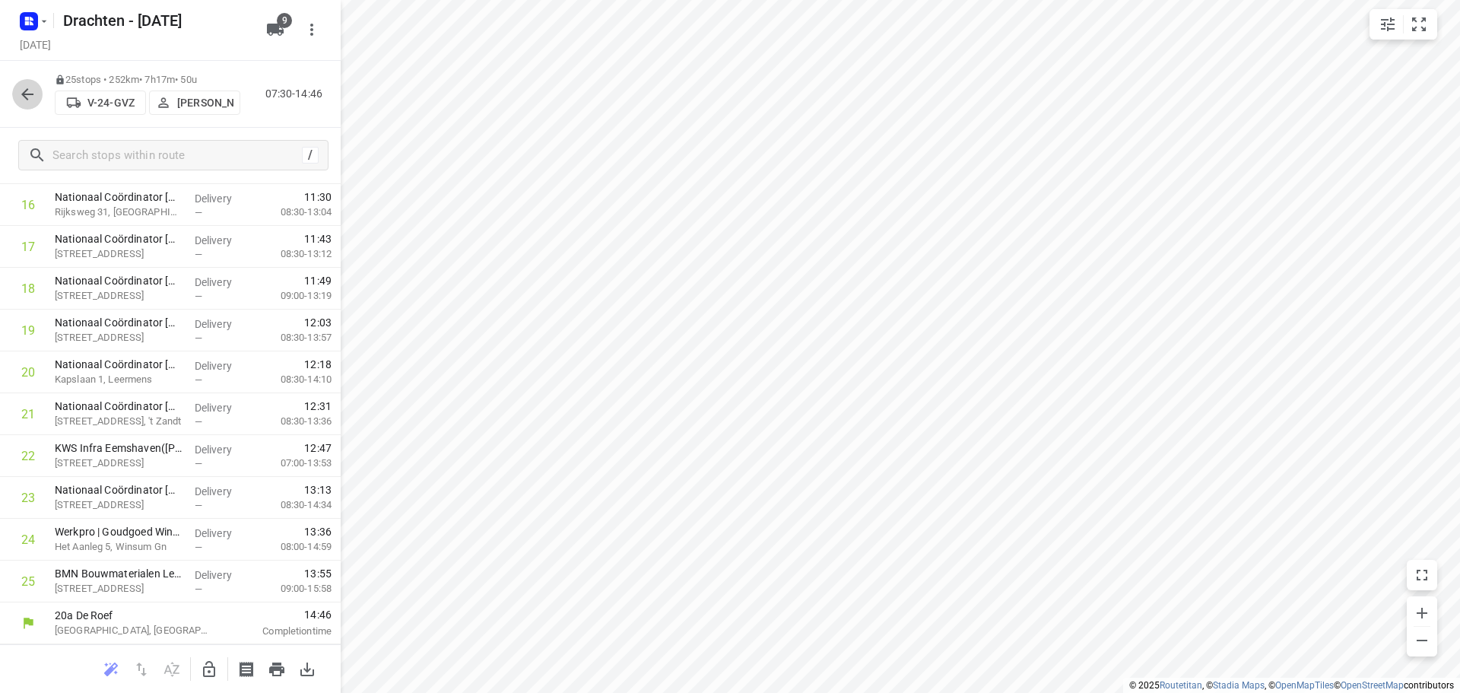
click at [25, 97] on icon "button" at bounding box center [27, 94] width 12 height 12
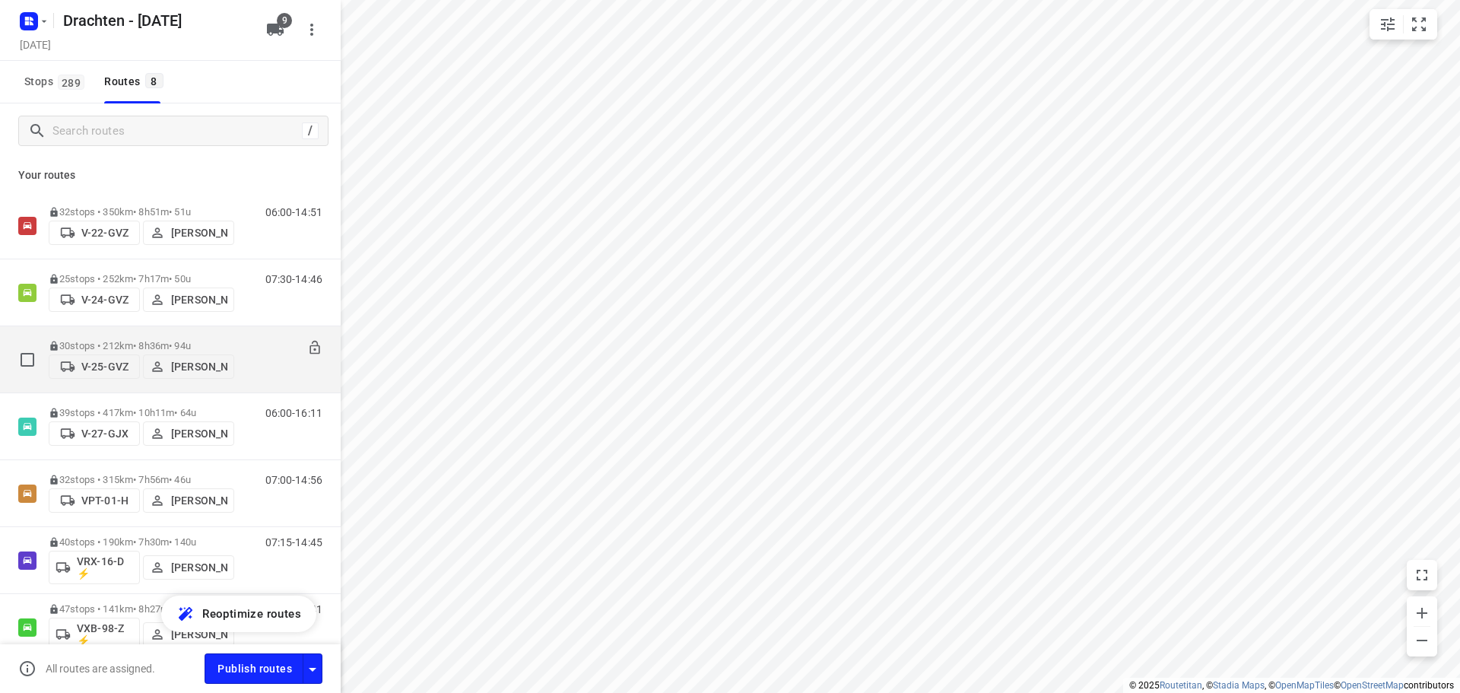
click at [159, 340] on p "30 stops • 212km • 8h36m • 94u" at bounding box center [141, 345] width 185 height 11
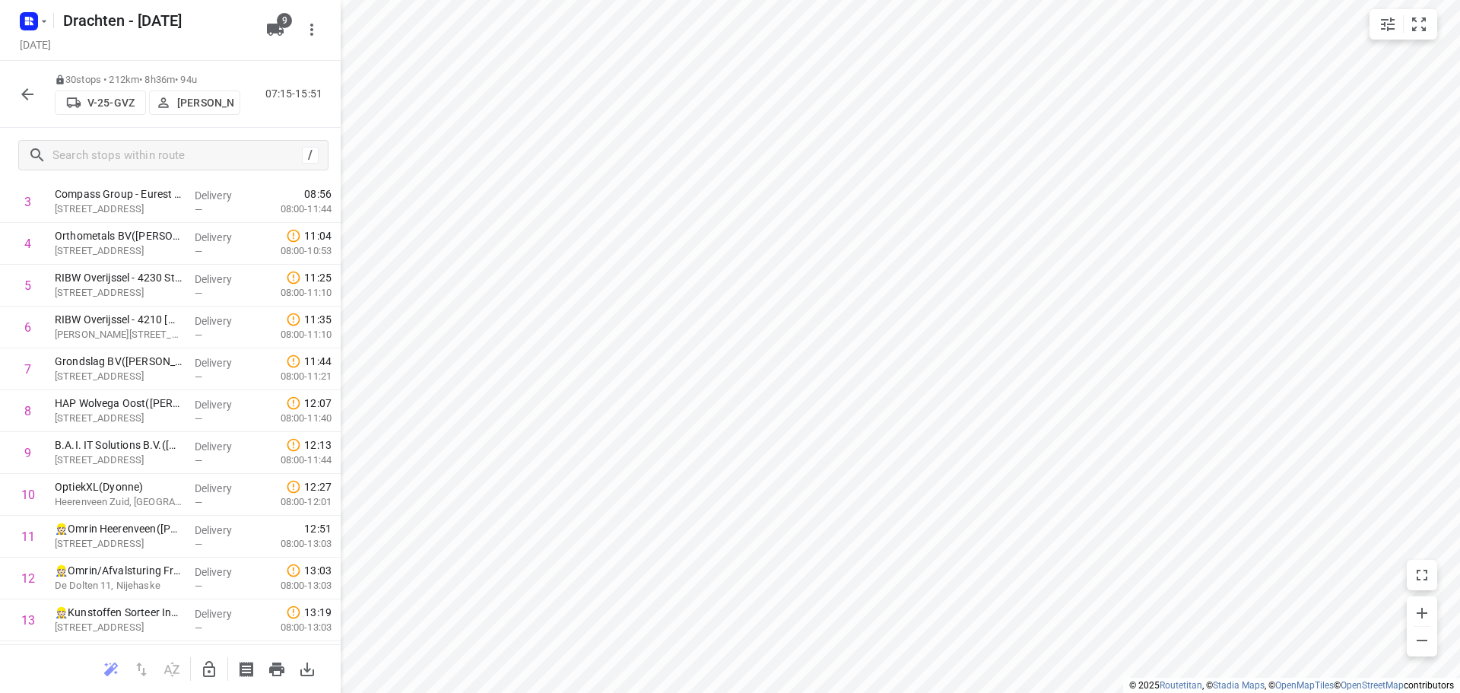
scroll to position [0, 0]
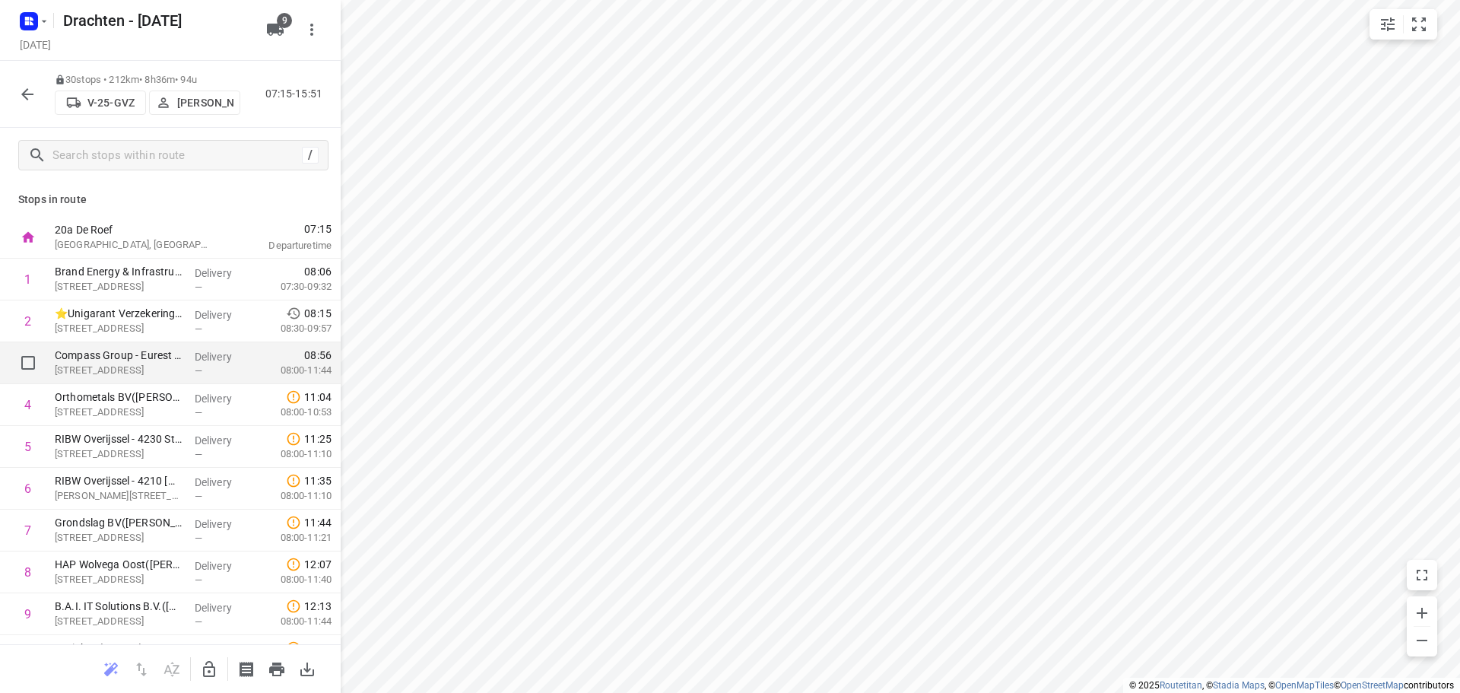
click at [125, 367] on p "[STREET_ADDRESS]" at bounding box center [119, 370] width 128 height 15
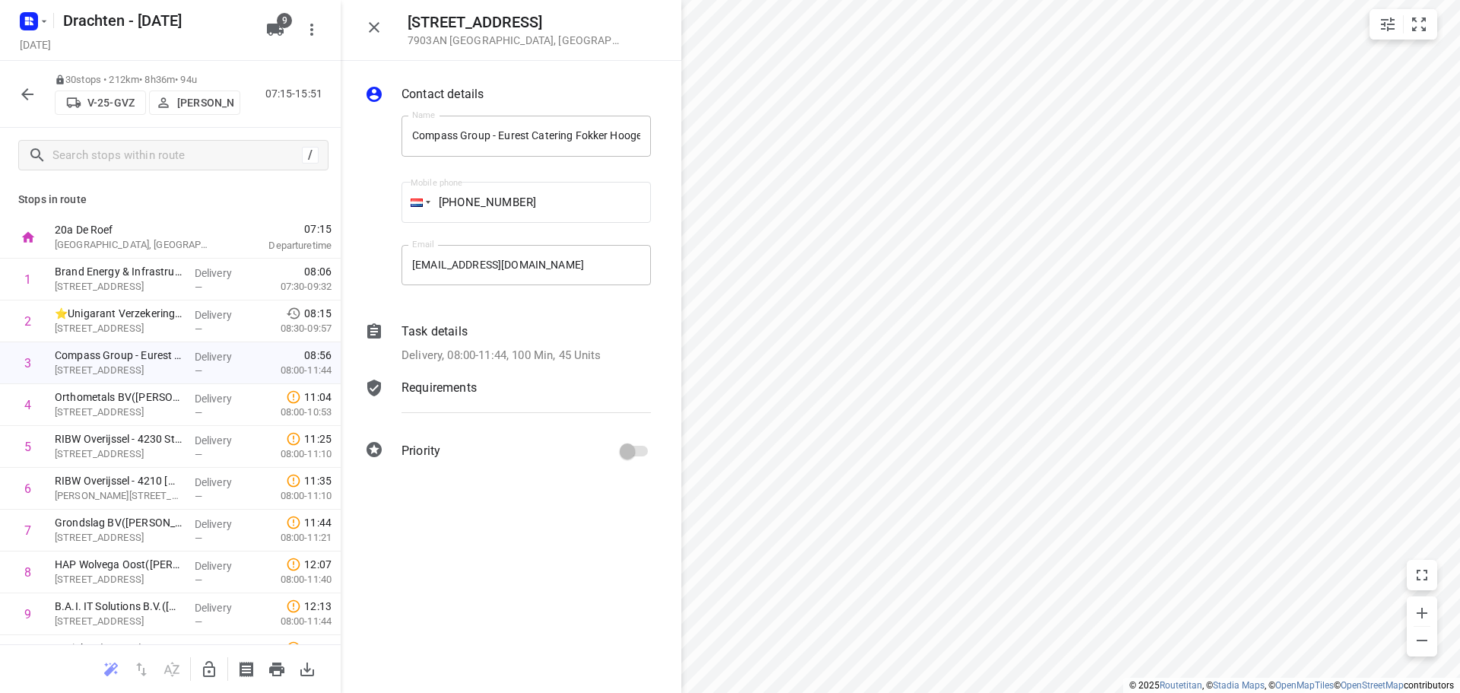
click at [372, 29] on icon "button" at bounding box center [374, 27] width 11 height 11
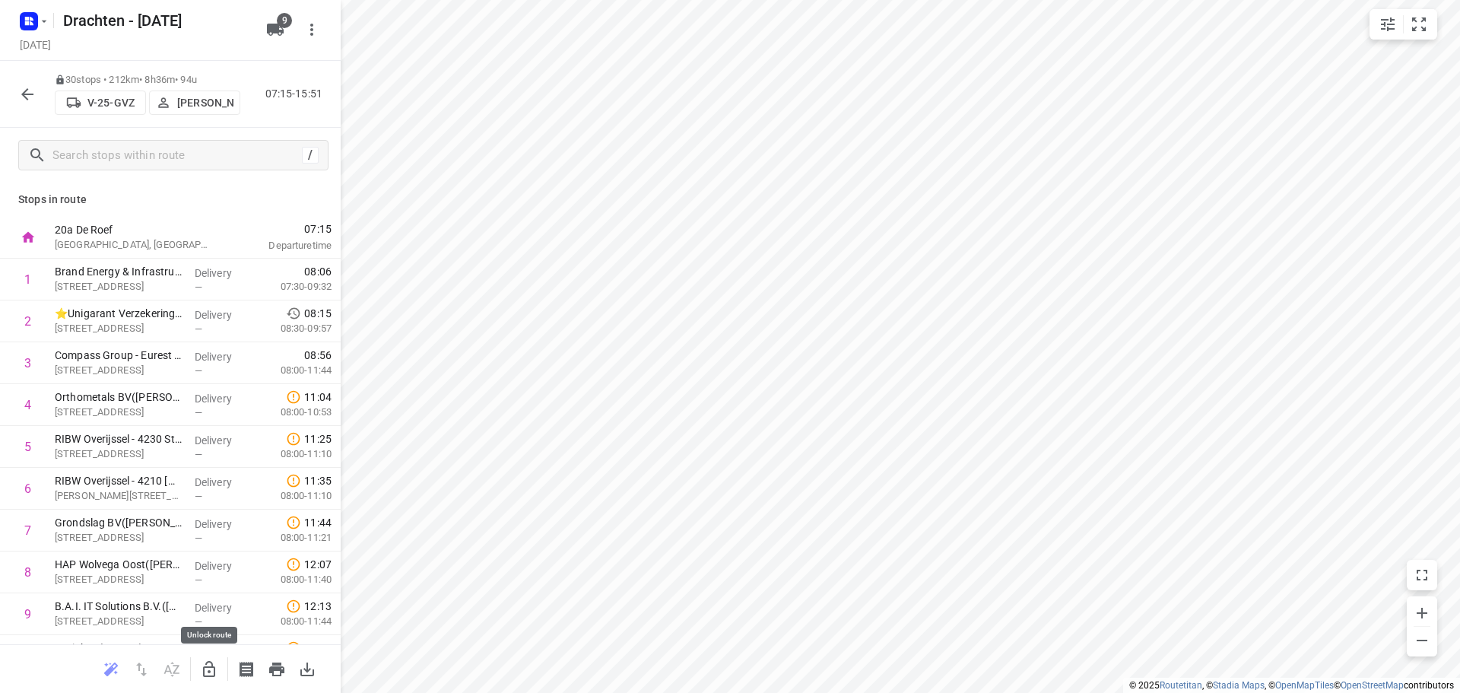
click at [215, 676] on icon "button" at bounding box center [209, 669] width 18 height 18
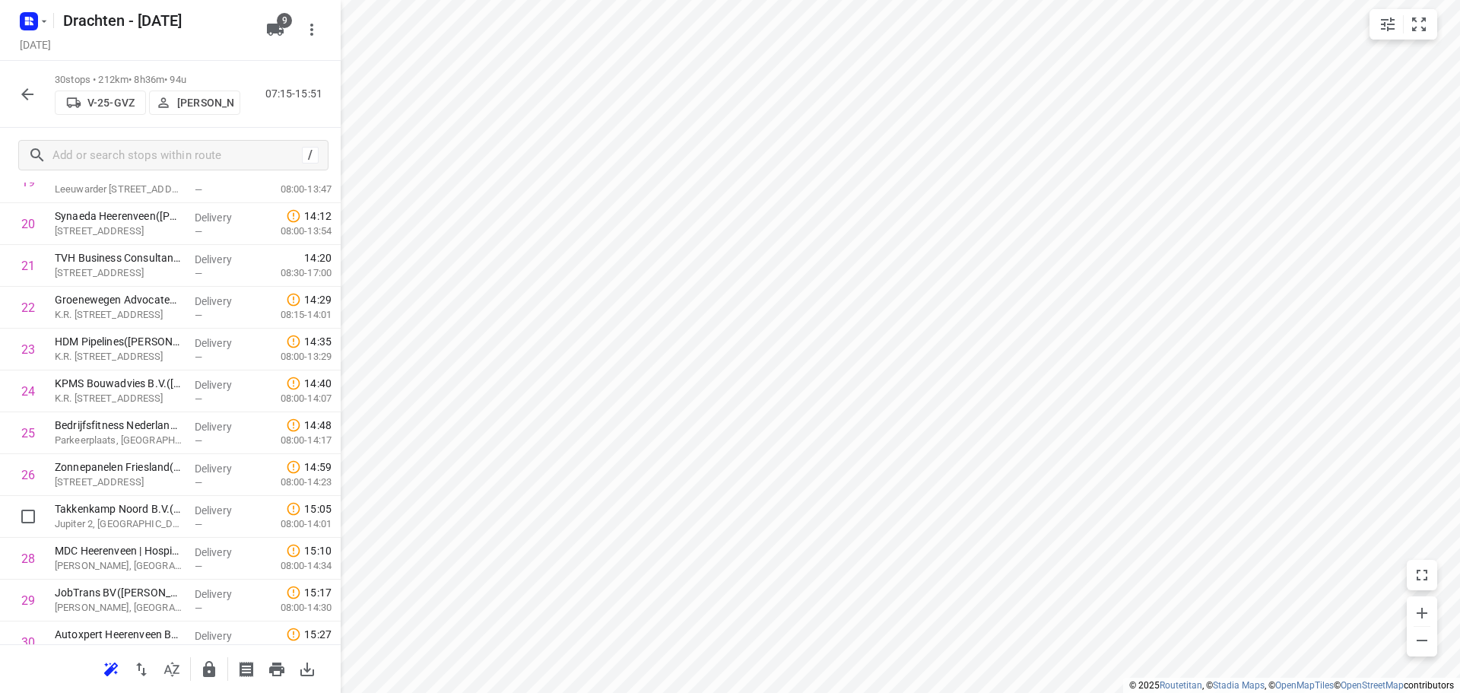
scroll to position [911, 0]
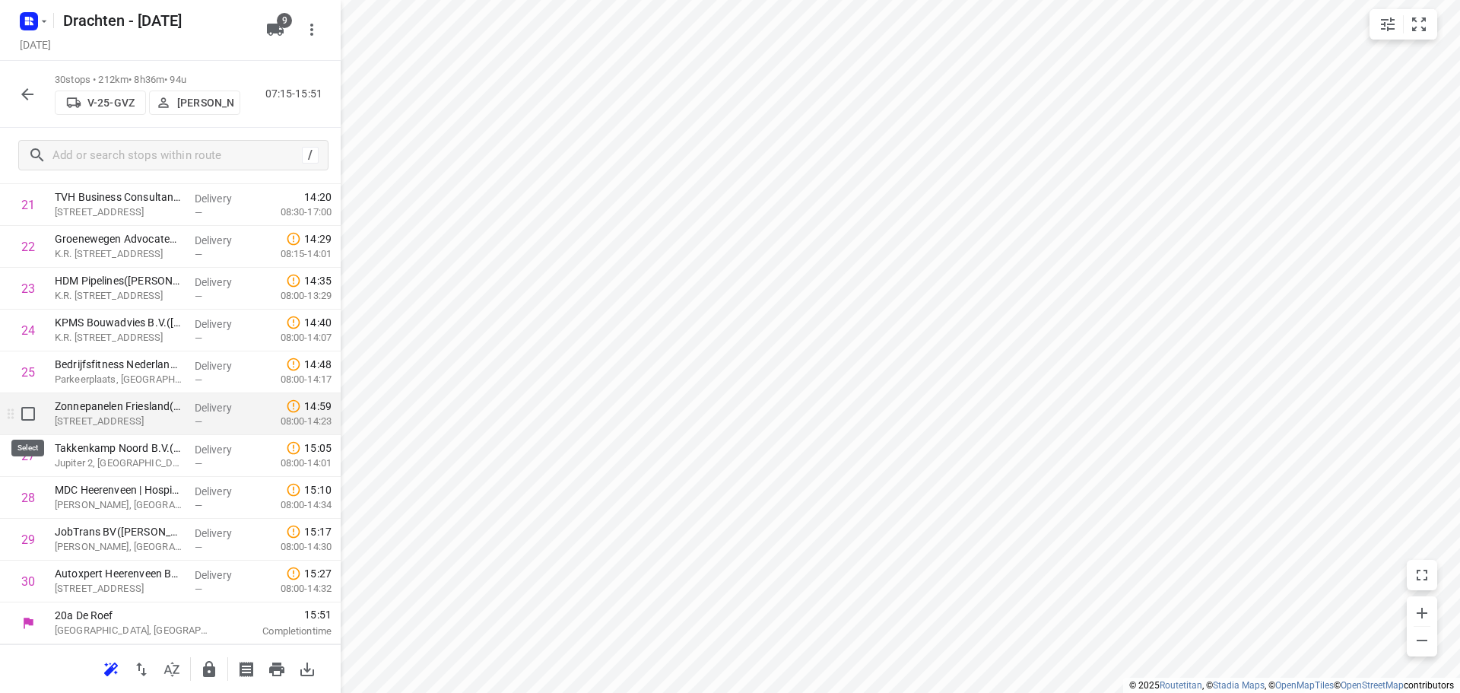
click at [40, 423] on input "checkbox" at bounding box center [28, 413] width 30 height 30
checkbox input "true"
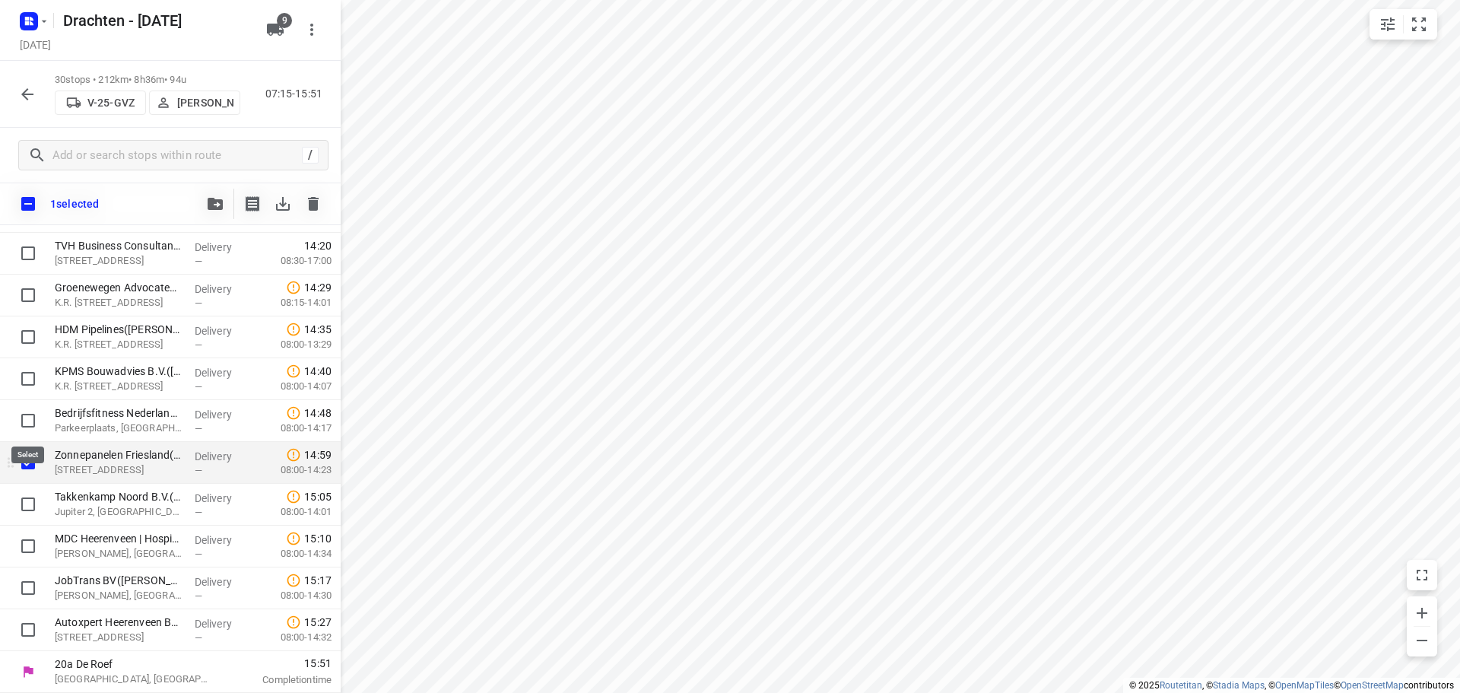
scroll to position [905, 0]
click at [33, 504] on input "checkbox" at bounding box center [28, 504] width 30 height 30
checkbox input "true"
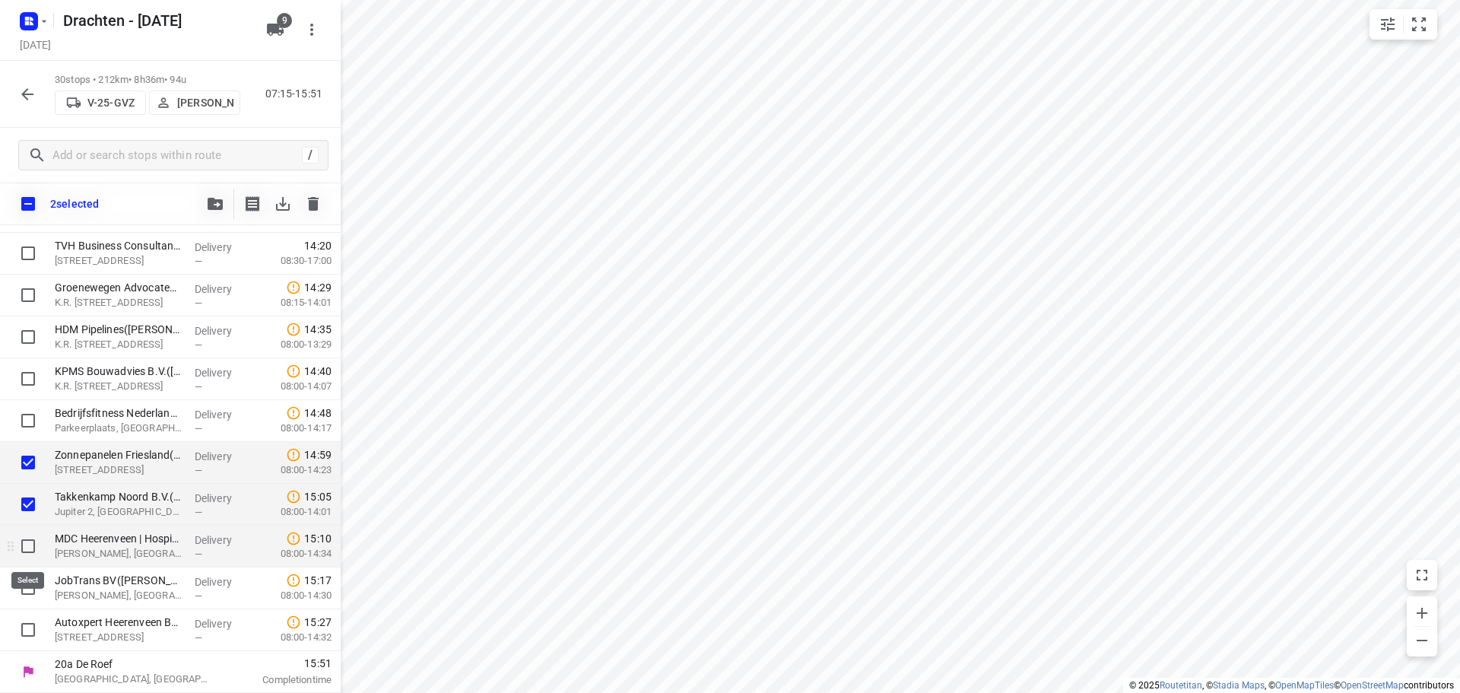
click at [29, 546] on input "checkbox" at bounding box center [28, 546] width 30 height 30
checkbox input "true"
click at [31, 580] on input "checkbox" at bounding box center [28, 587] width 30 height 30
checkbox input "true"
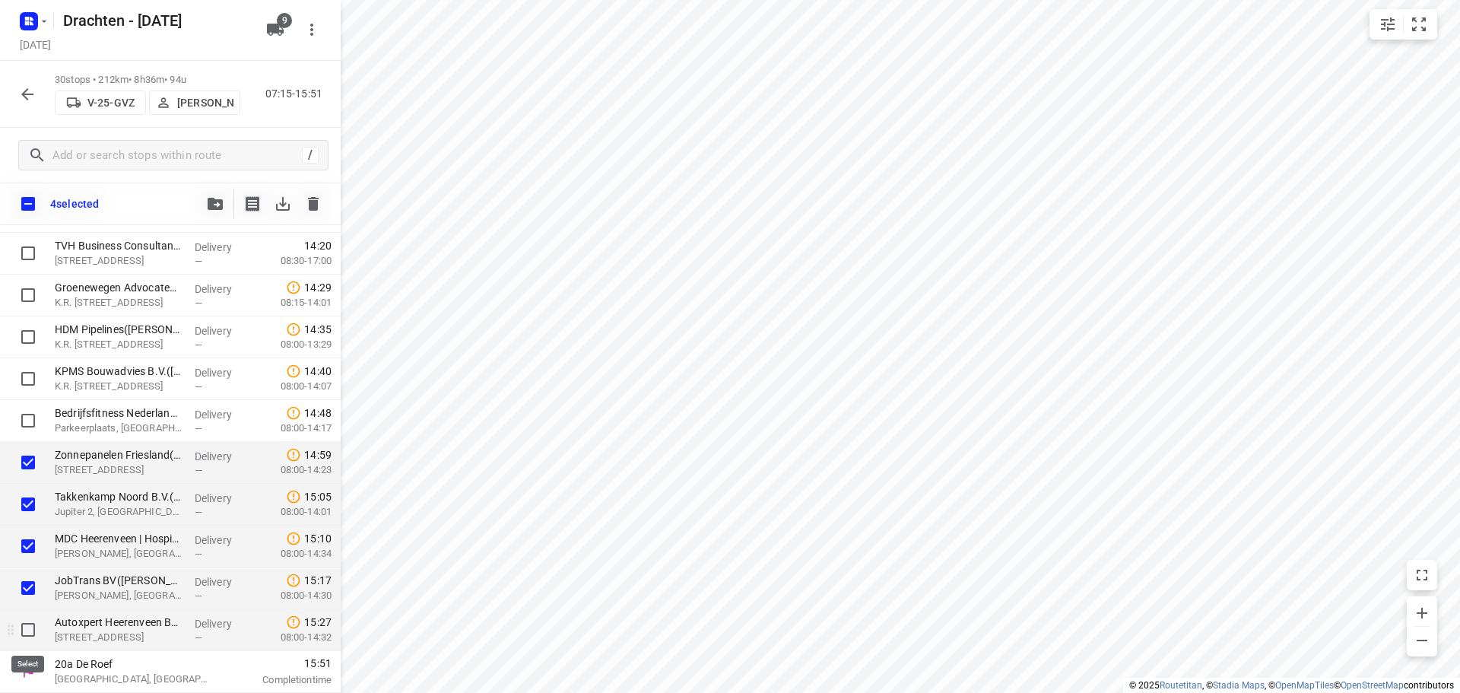
click at [29, 625] on input "checkbox" at bounding box center [28, 629] width 30 height 30
checkbox input "true"
click at [205, 210] on button "button" at bounding box center [215, 204] width 30 height 30
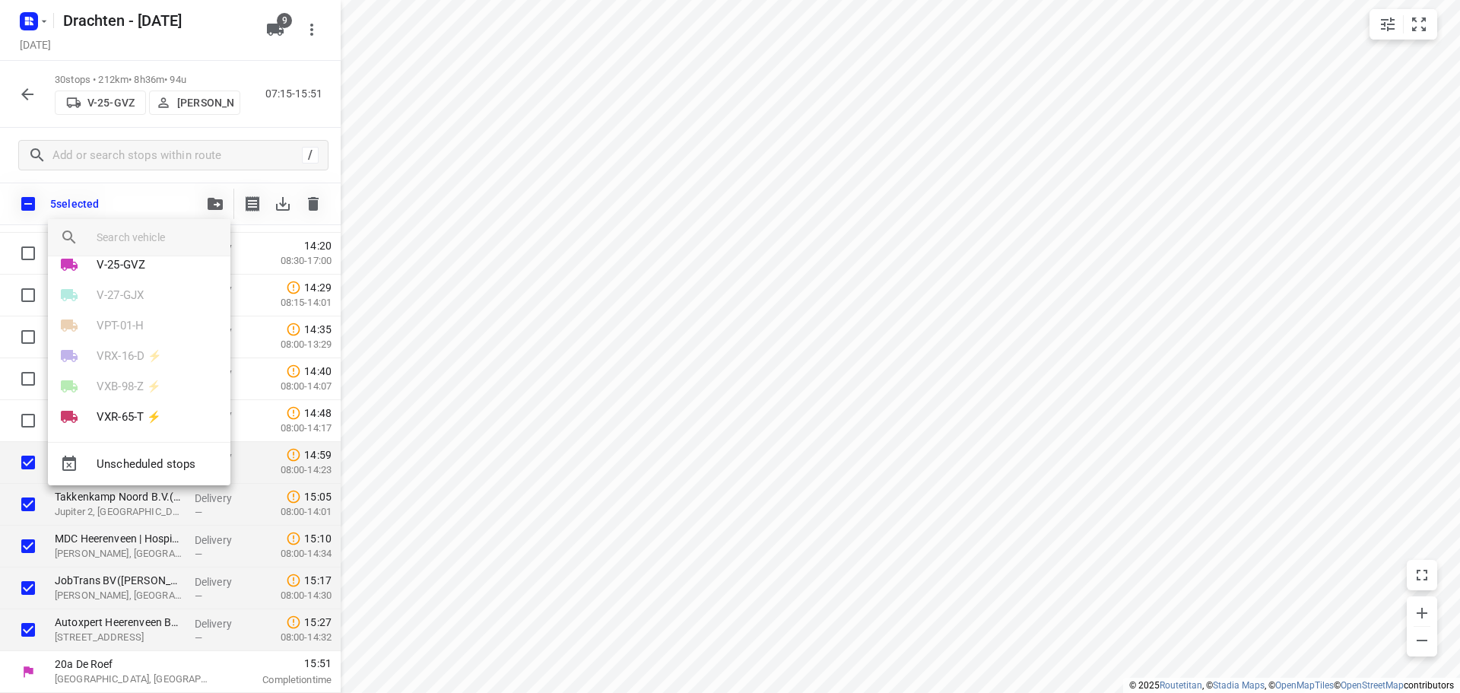
scroll to position [119, 0]
click at [138, 417] on p "VXR-65-T ⚡" at bounding box center [129, 408] width 65 height 17
click at [114, 417] on li "44" at bounding box center [139, 414] width 182 height 30
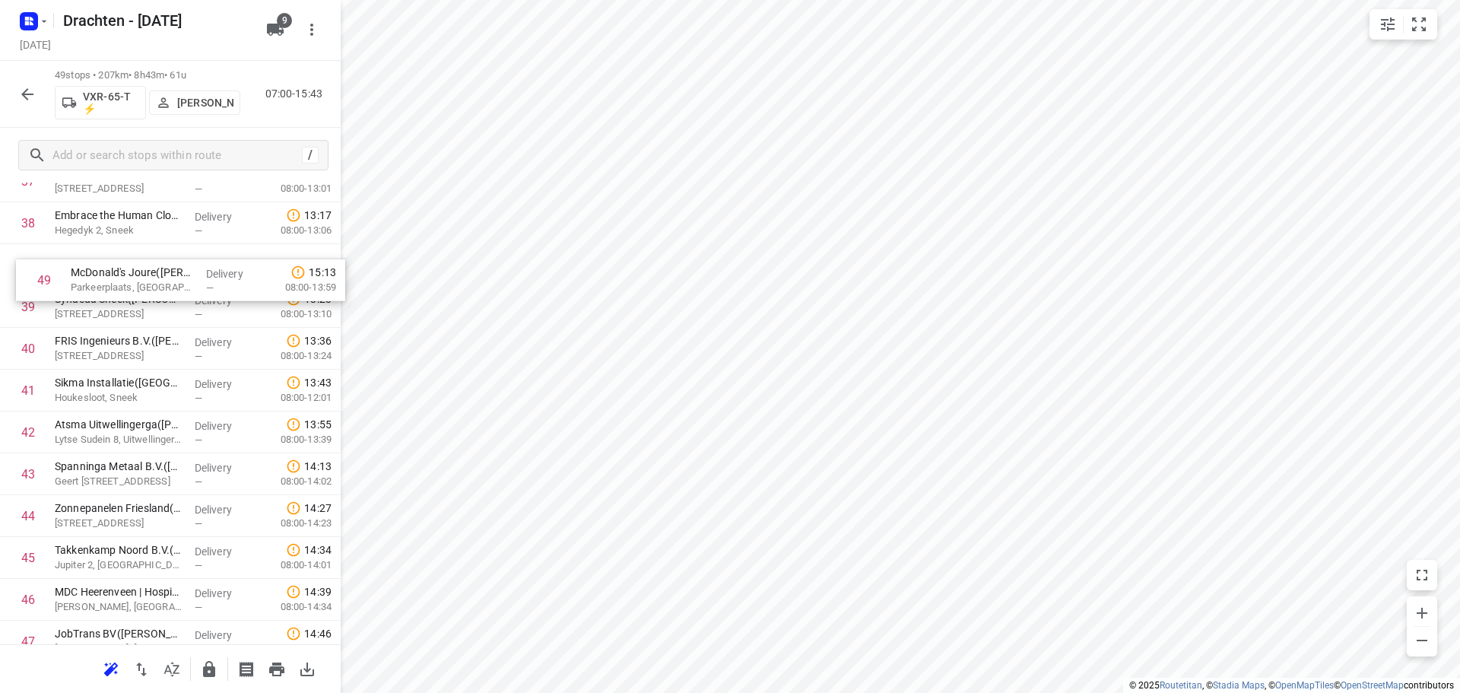
scroll to position [1599, 0]
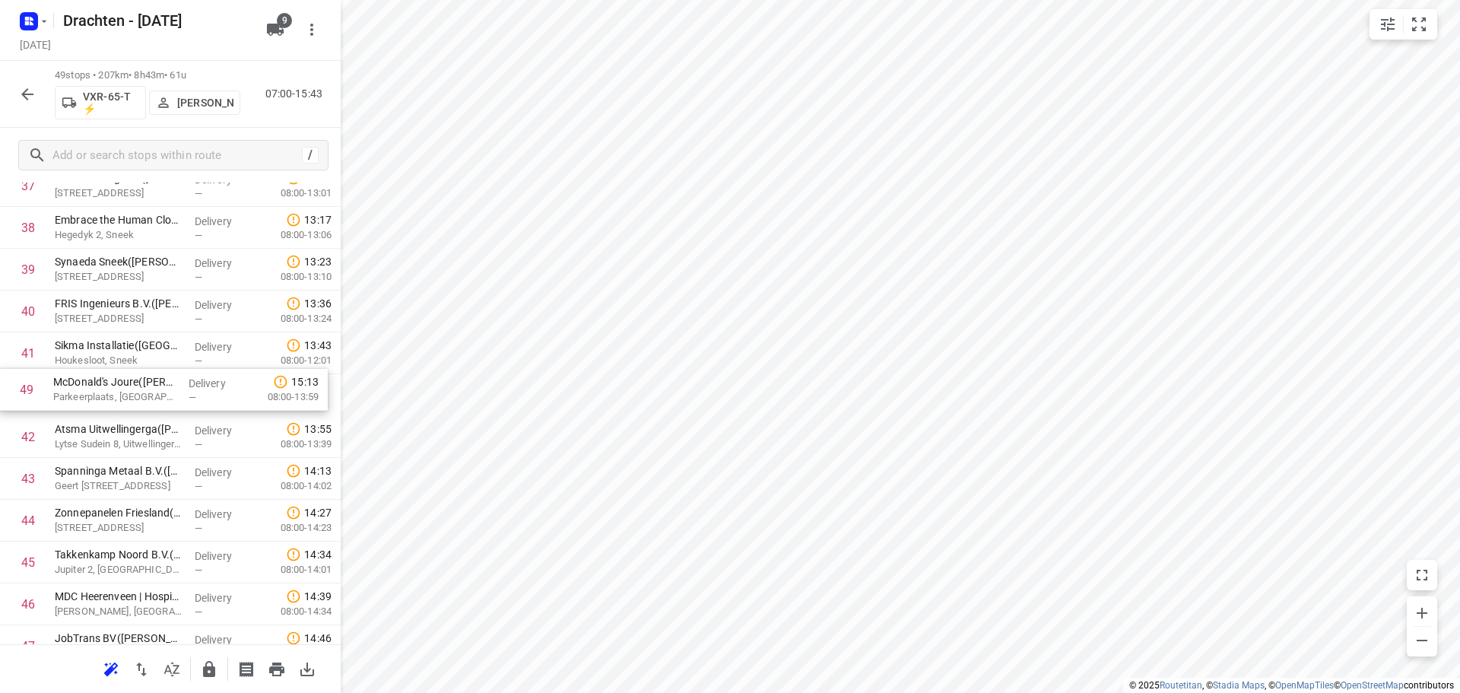
drag, startPoint x: 172, startPoint y: 583, endPoint x: 170, endPoint y: 379, distance: 203.8
drag, startPoint x: 185, startPoint y: 450, endPoint x: 185, endPoint y: 407, distance: 42.6
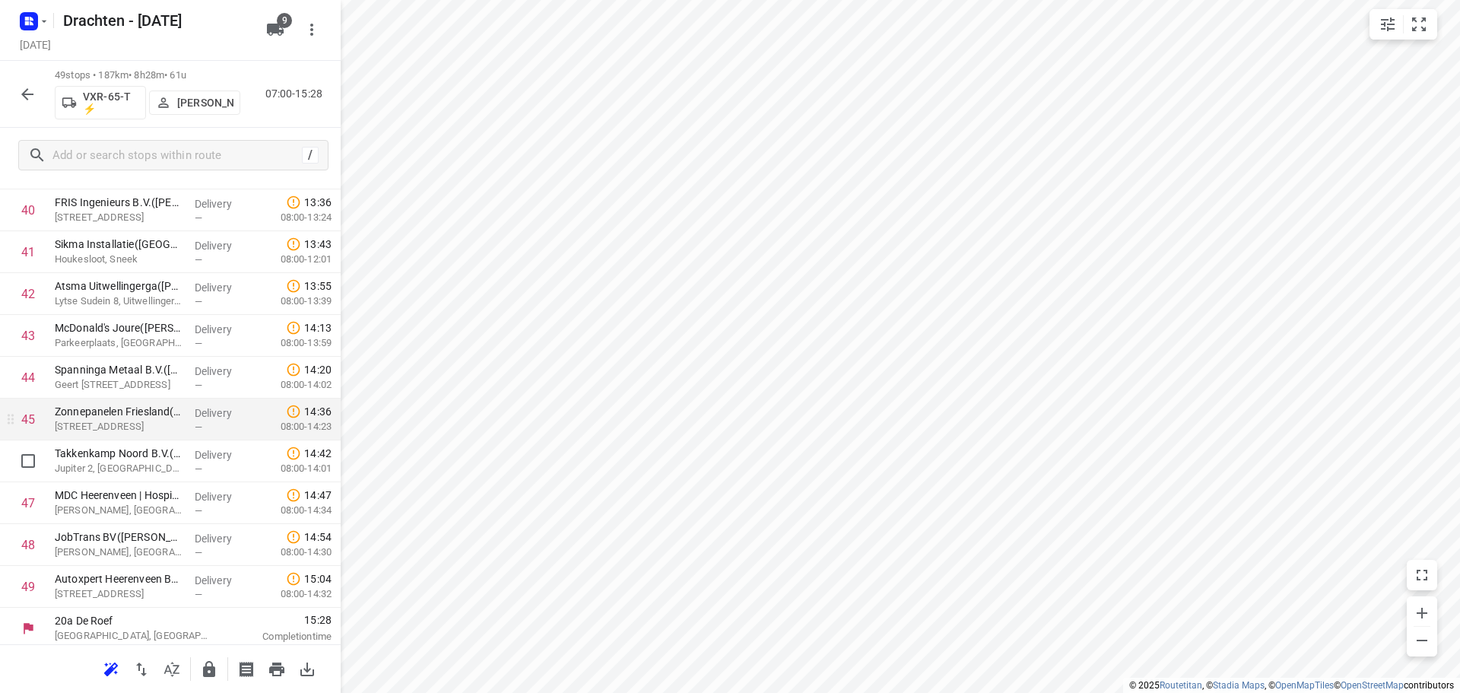
scroll to position [1705, 0]
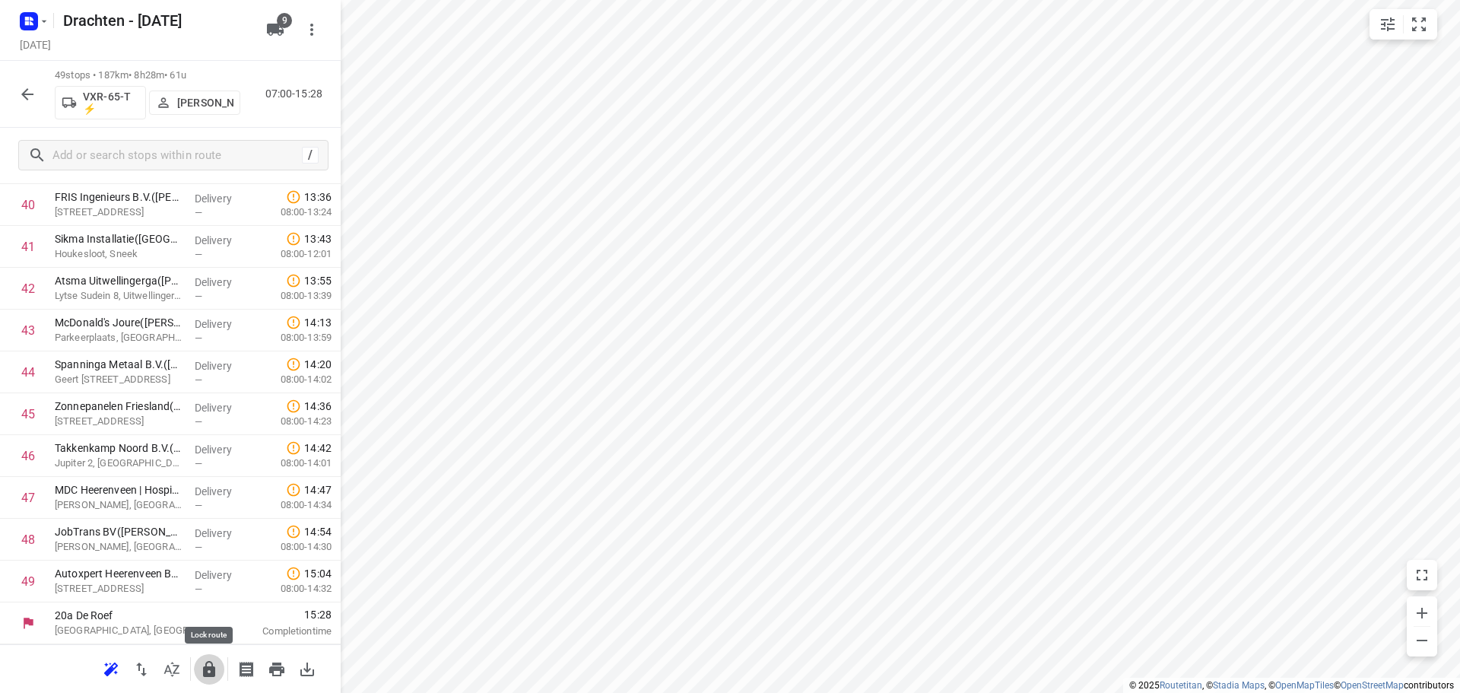
click at [208, 660] on icon "button" at bounding box center [209, 669] width 18 height 18
click at [216, 665] on icon "button" at bounding box center [209, 669] width 18 height 18
